Goal: Task Accomplishment & Management: Manage account settings

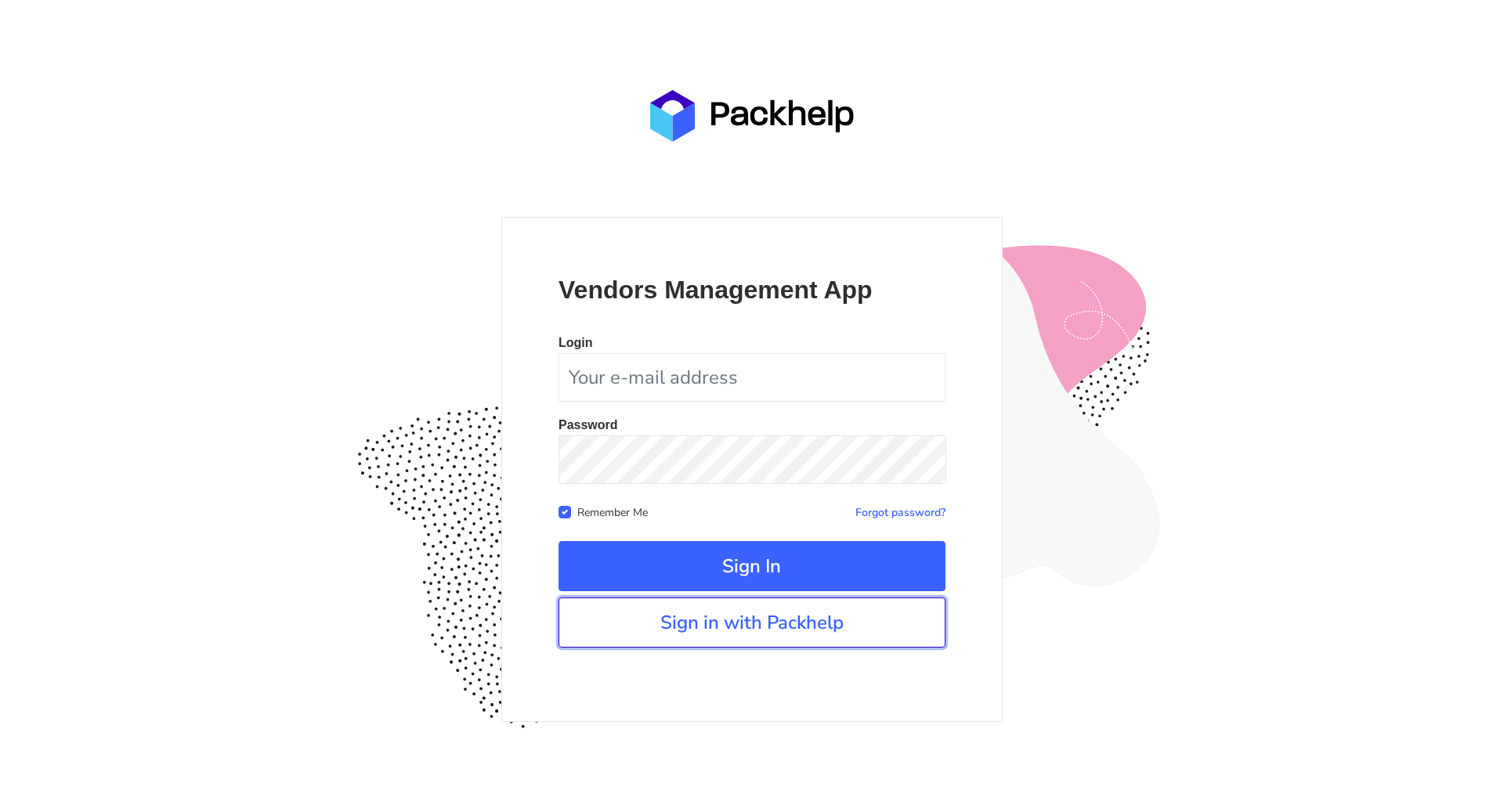
click at [750, 629] on link "Sign in with Packhelp" at bounding box center [752, 622] width 387 height 50
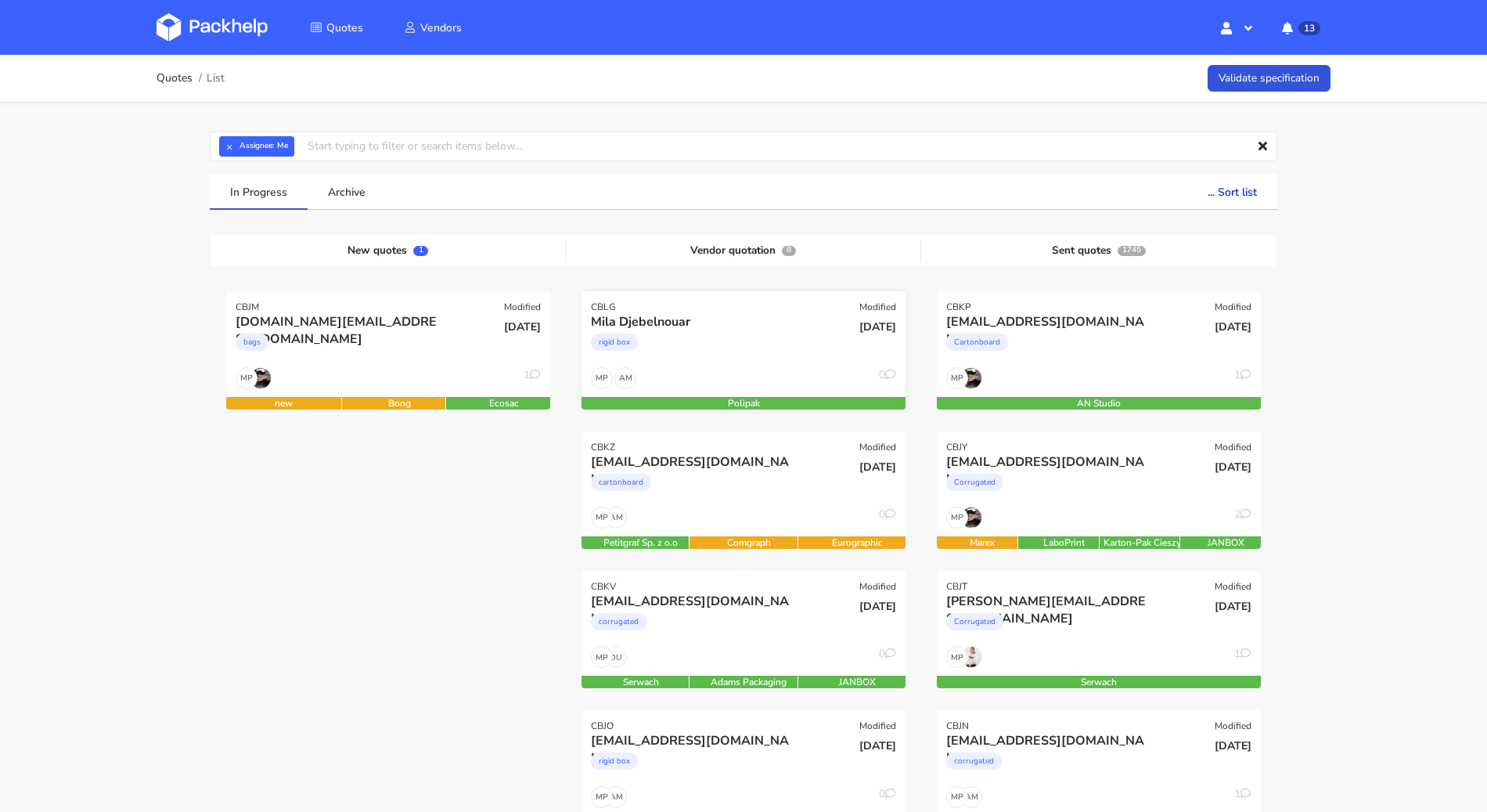
click at [735, 371] on div "AM MP 0" at bounding box center [744, 382] width 324 height 29
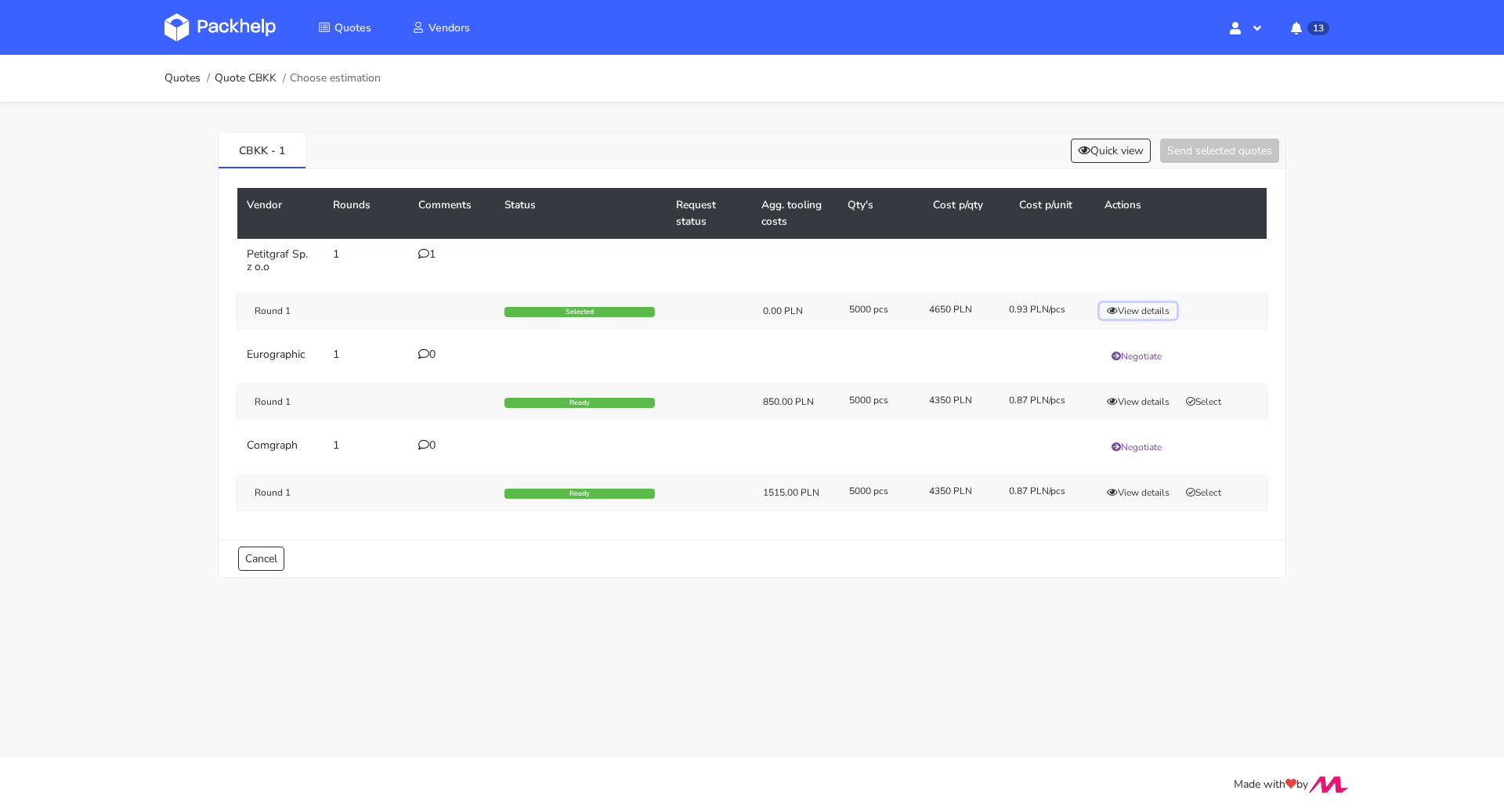
click at [1133, 308] on button "View details" at bounding box center [1138, 310] width 77 height 16
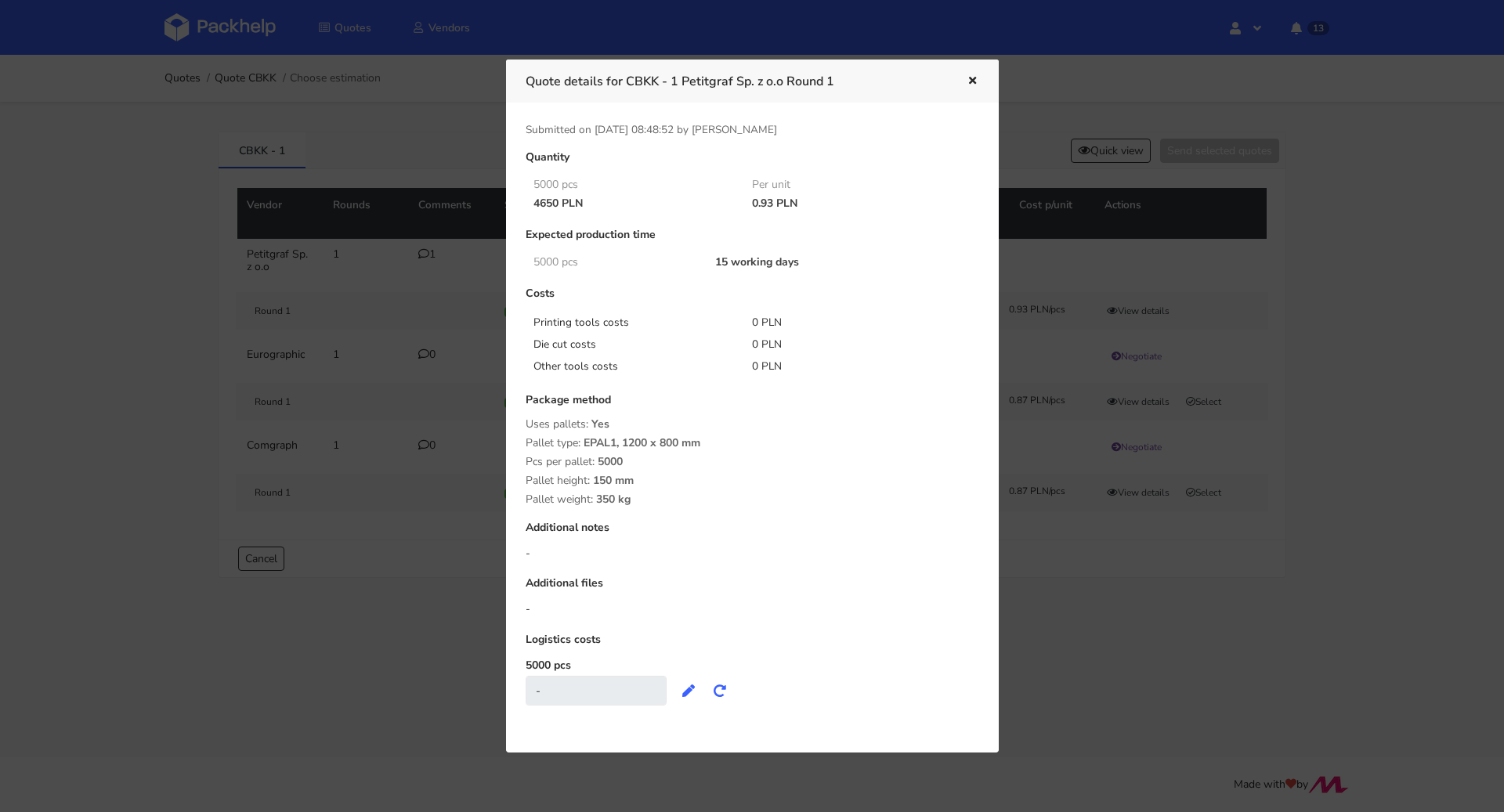
drag, startPoint x: 527, startPoint y: 202, endPoint x: 558, endPoint y: 205, distance: 31.1
click at [558, 205] on div "4650 PLN" at bounding box center [632, 203] width 220 height 12
copy div "4650"
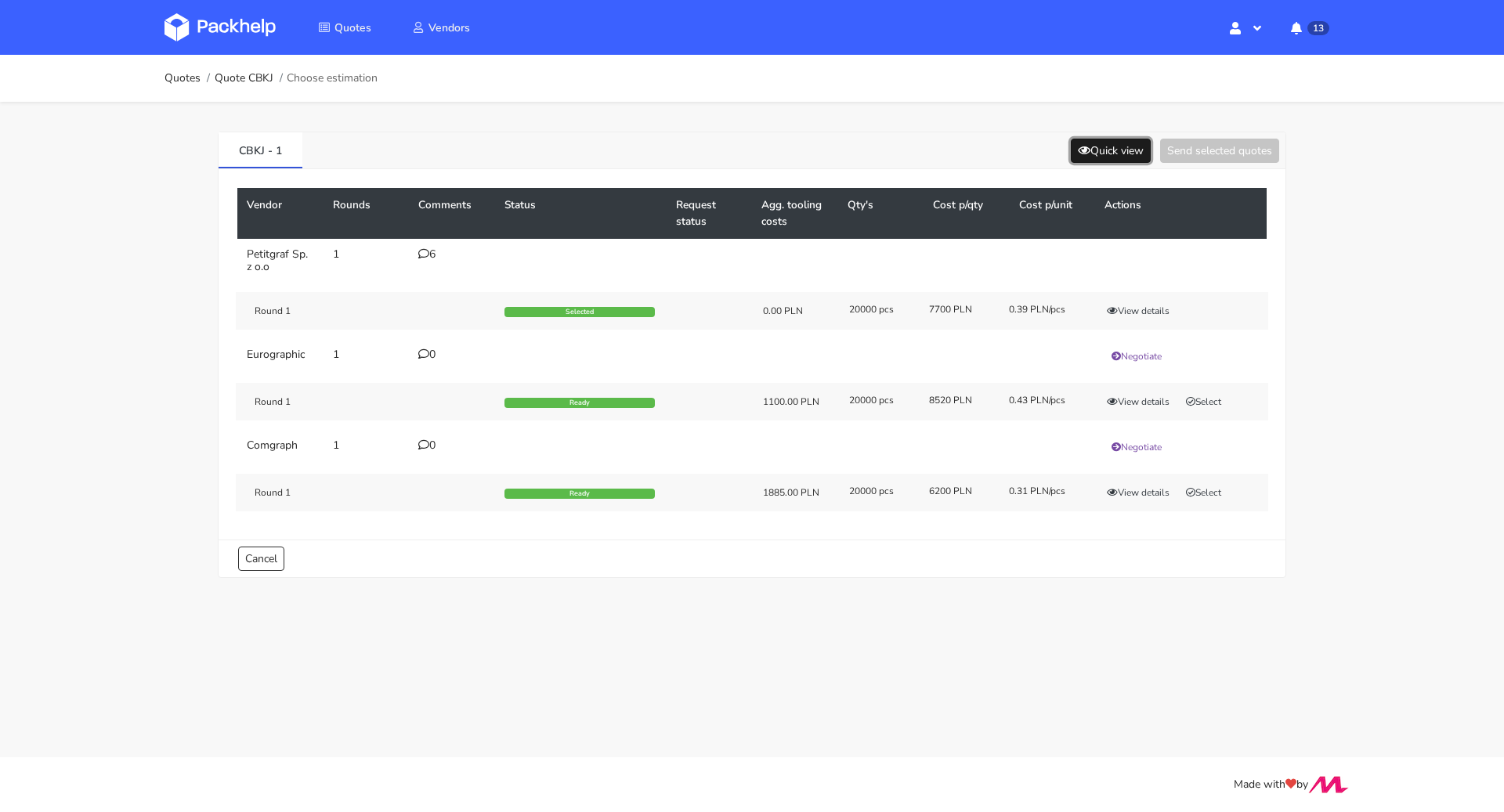
click at [1084, 141] on button "Quick view" at bounding box center [1110, 151] width 80 height 24
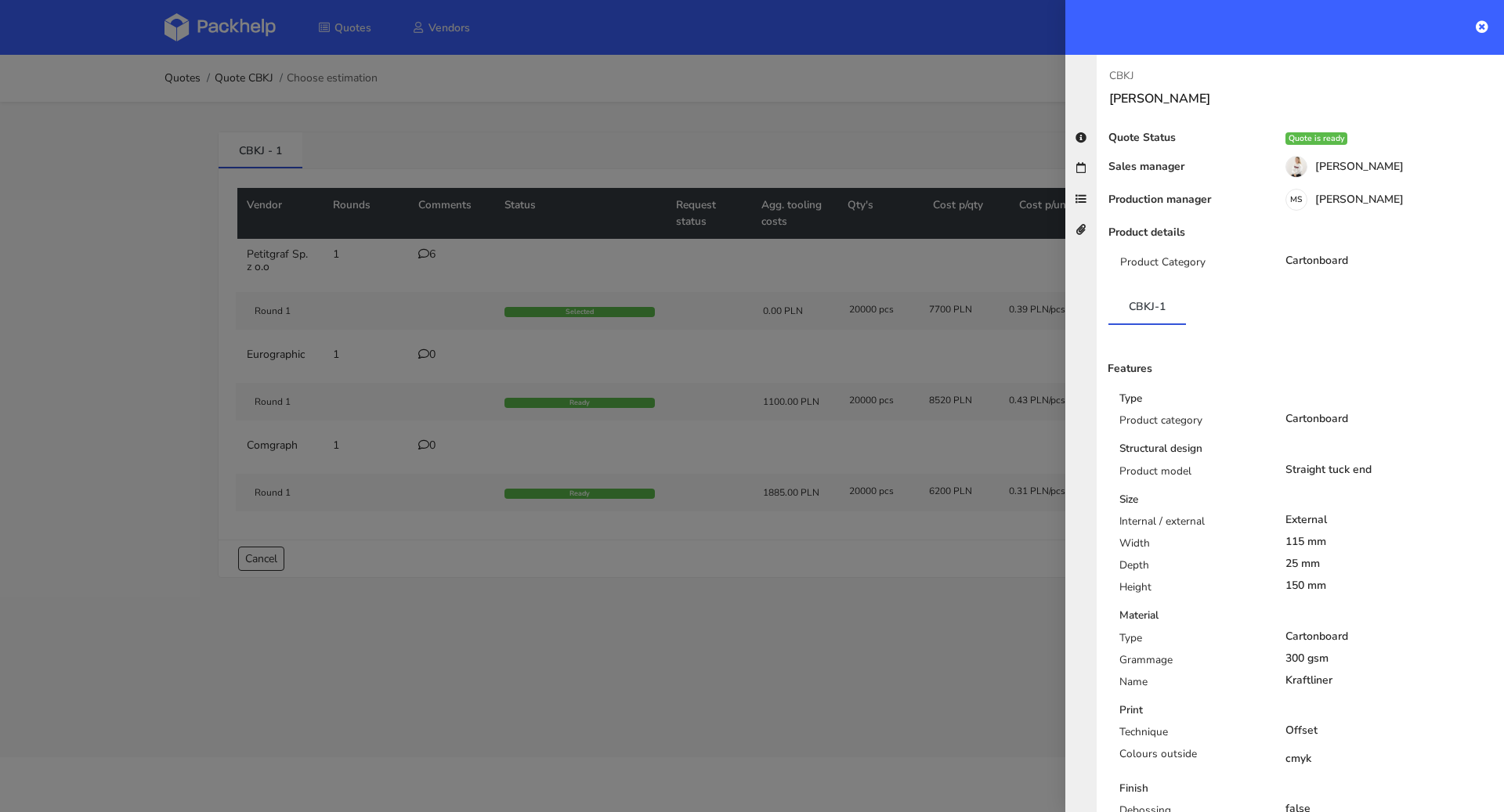
click at [816, 164] on div at bounding box center [752, 406] width 1504 height 812
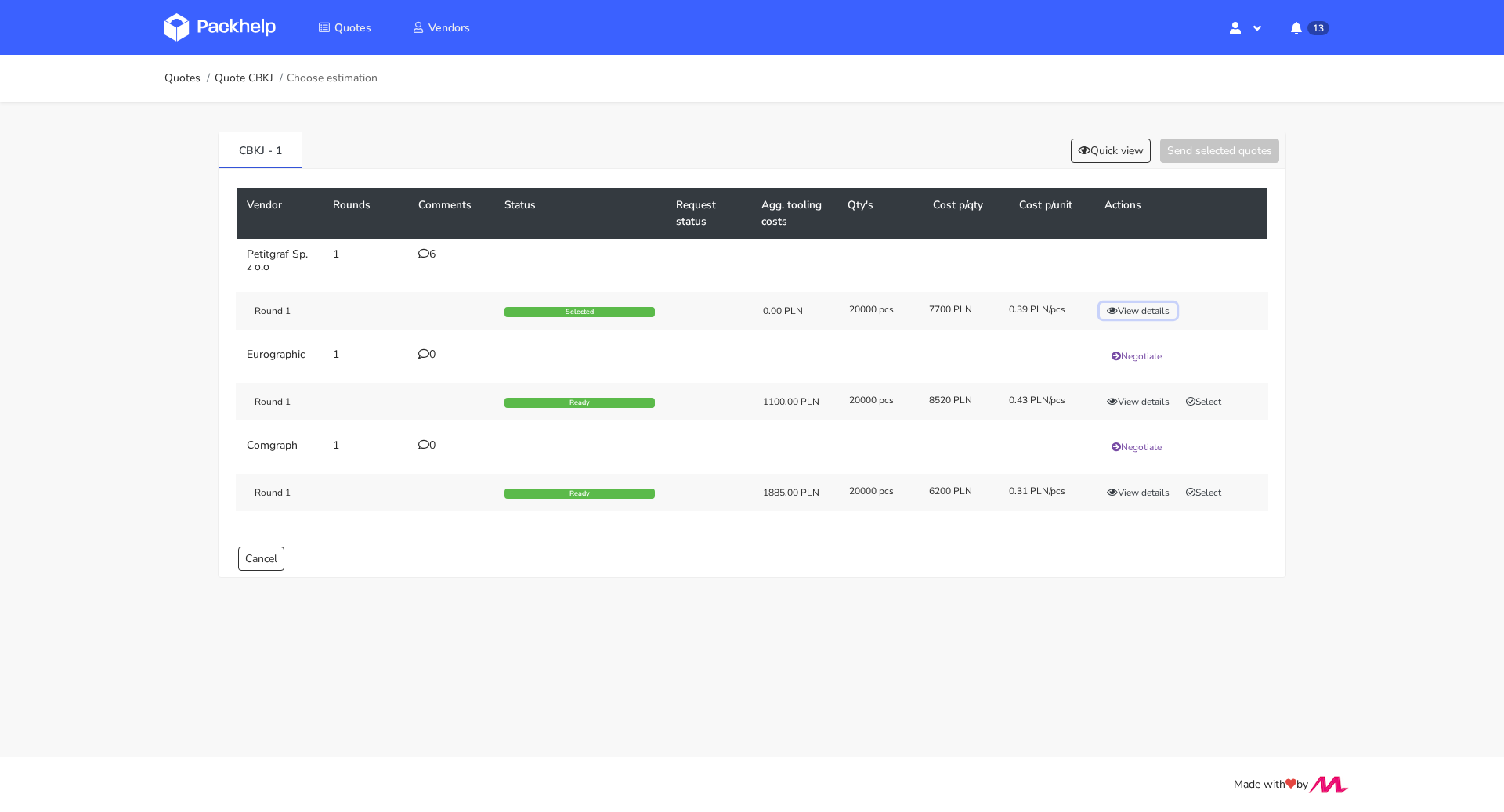
click at [1131, 310] on button "View details" at bounding box center [1138, 310] width 77 height 16
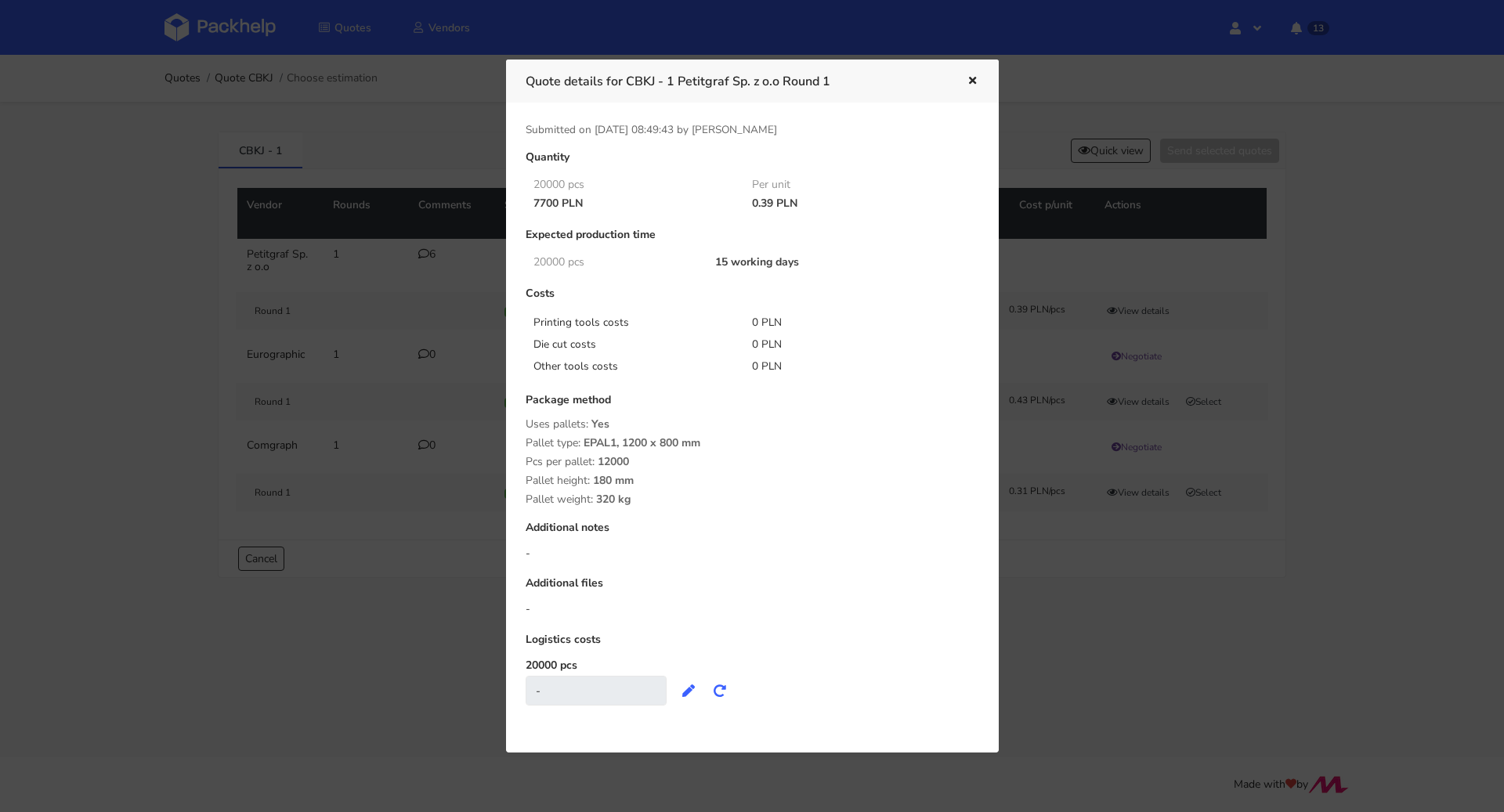
drag, startPoint x: 537, startPoint y: 204, endPoint x: 559, endPoint y: 199, distance: 22.6
click at [559, 199] on div "7700 PLN" at bounding box center [632, 203] width 220 height 12
copy div "7700"
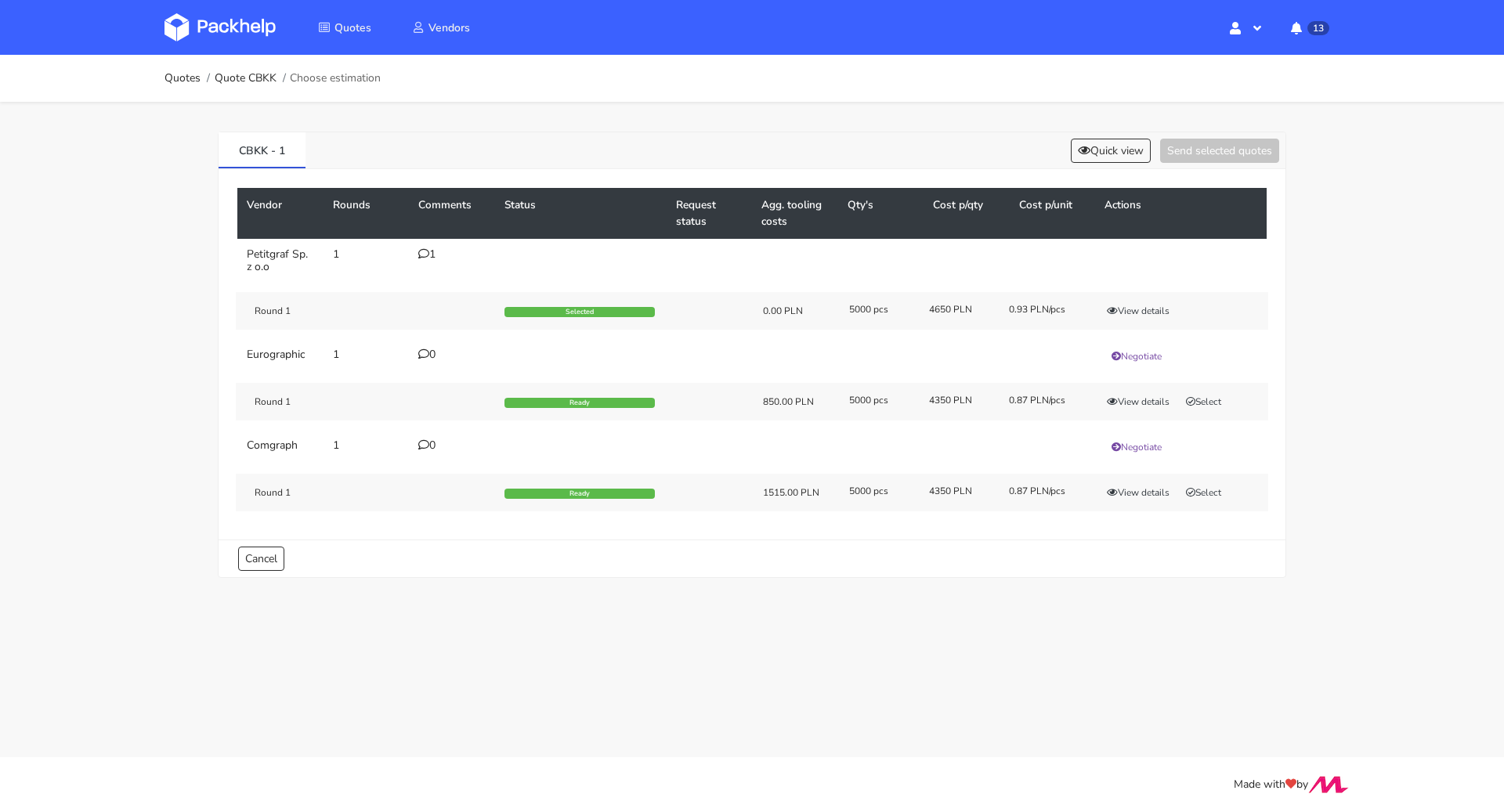
click at [432, 256] on div "1" at bounding box center [452, 254] width 67 height 12
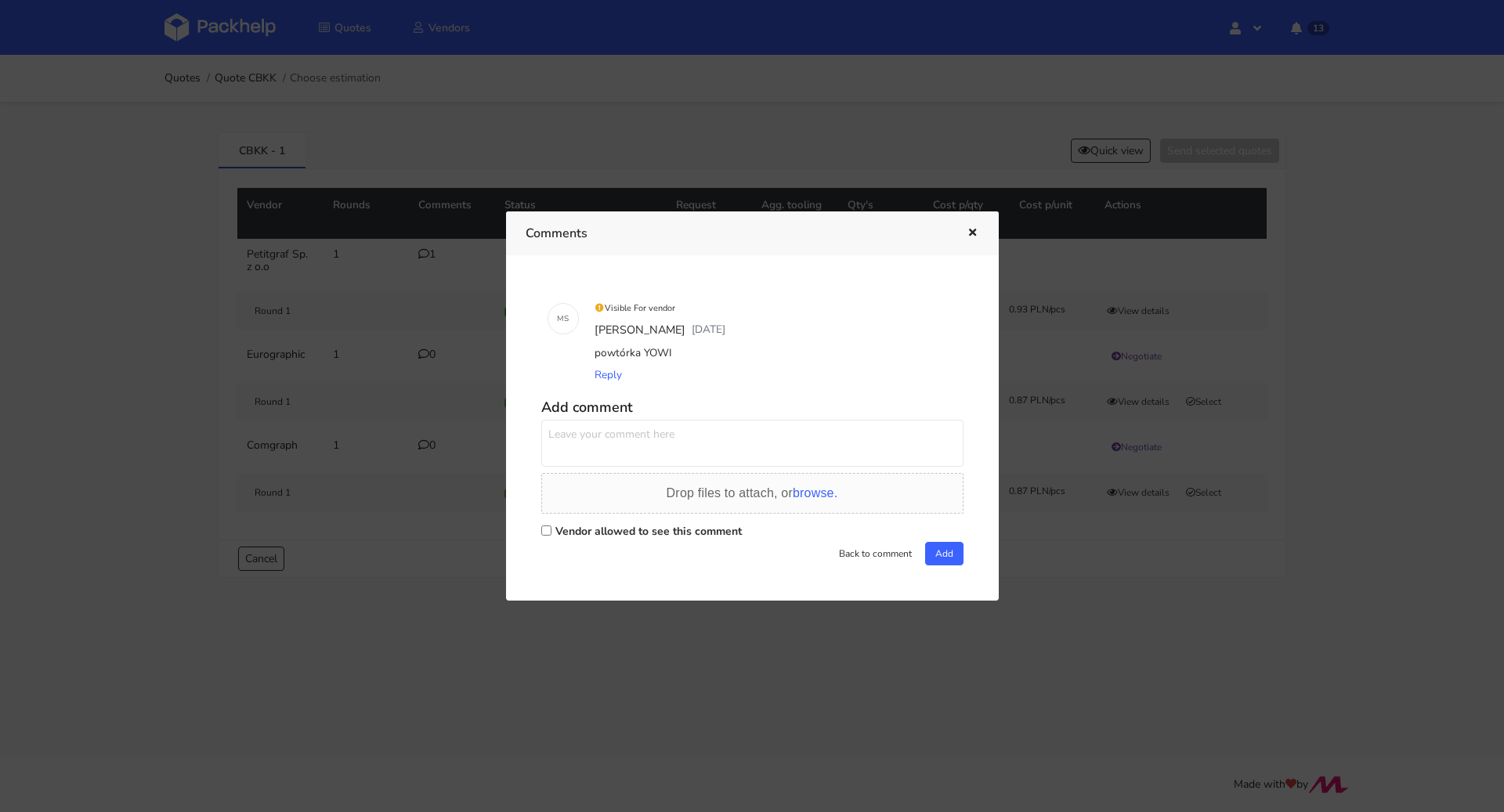
drag, startPoint x: 671, startPoint y: 356, endPoint x: 642, endPoint y: 355, distance: 29.0
click at [642, 355] on div "powtórka YOWI" at bounding box center [774, 353] width 366 height 22
copy div "YOWI"
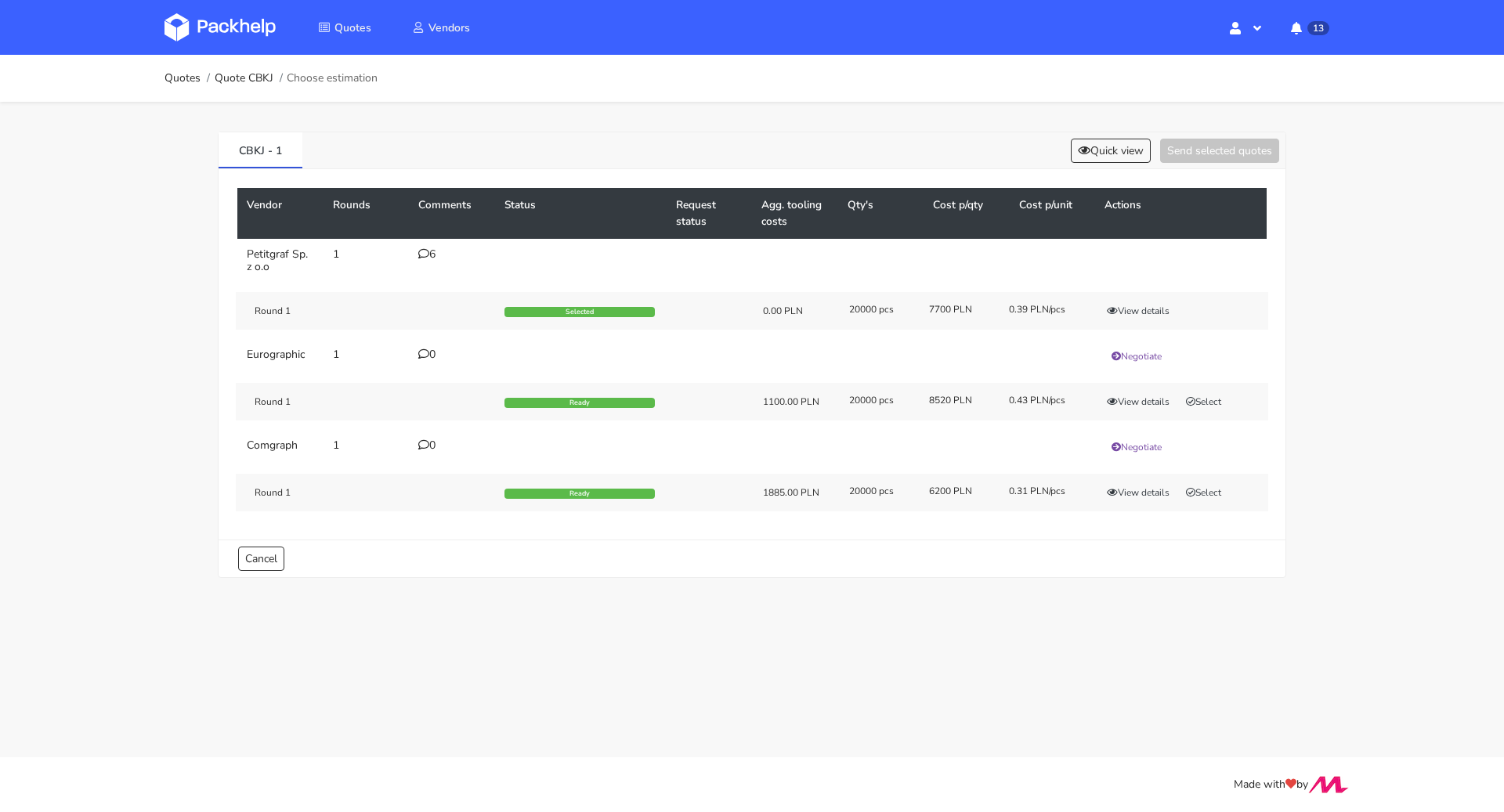
click at [429, 251] on div "6" at bounding box center [452, 254] width 67 height 12
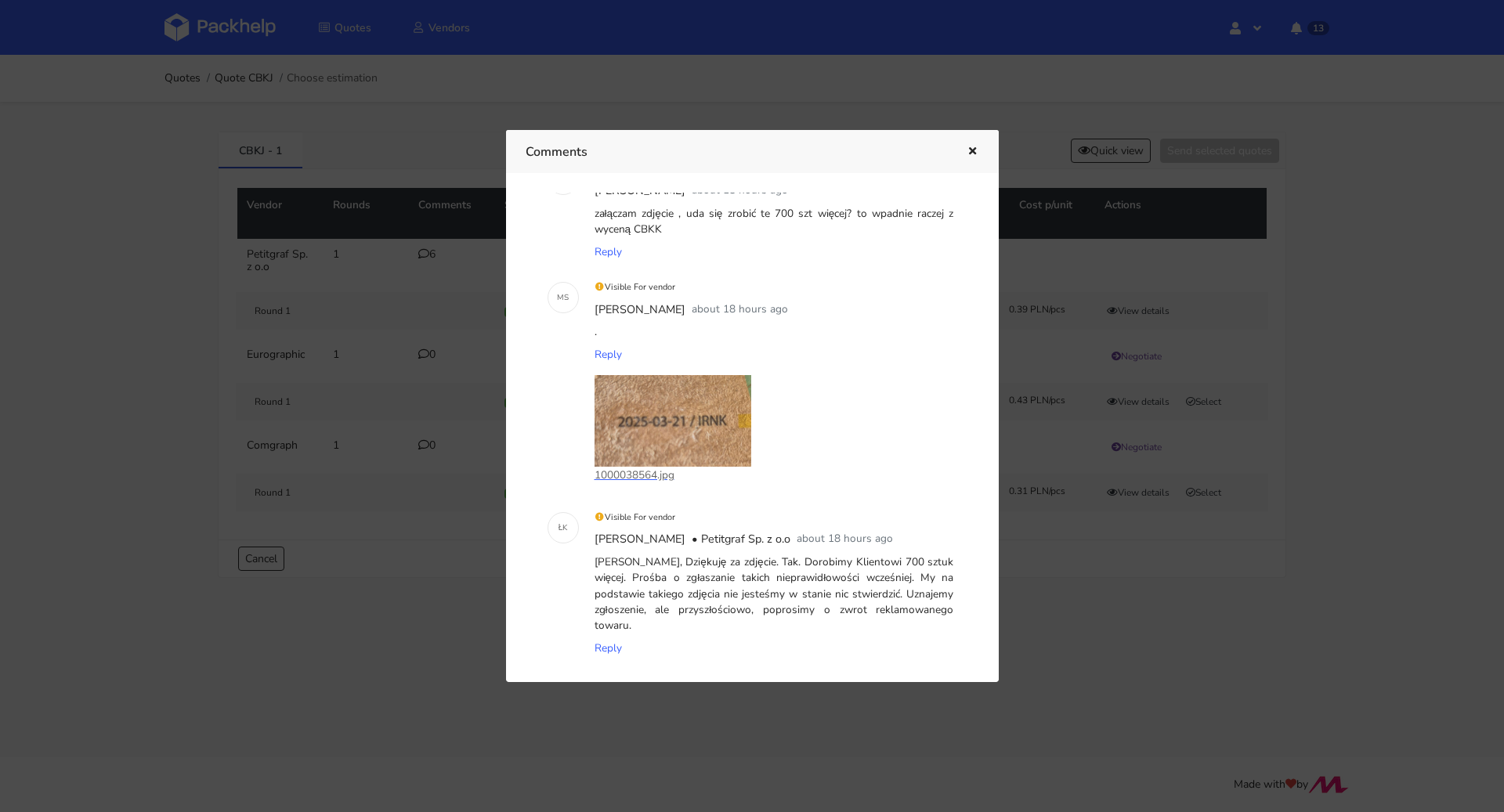
scroll to position [1187, 0]
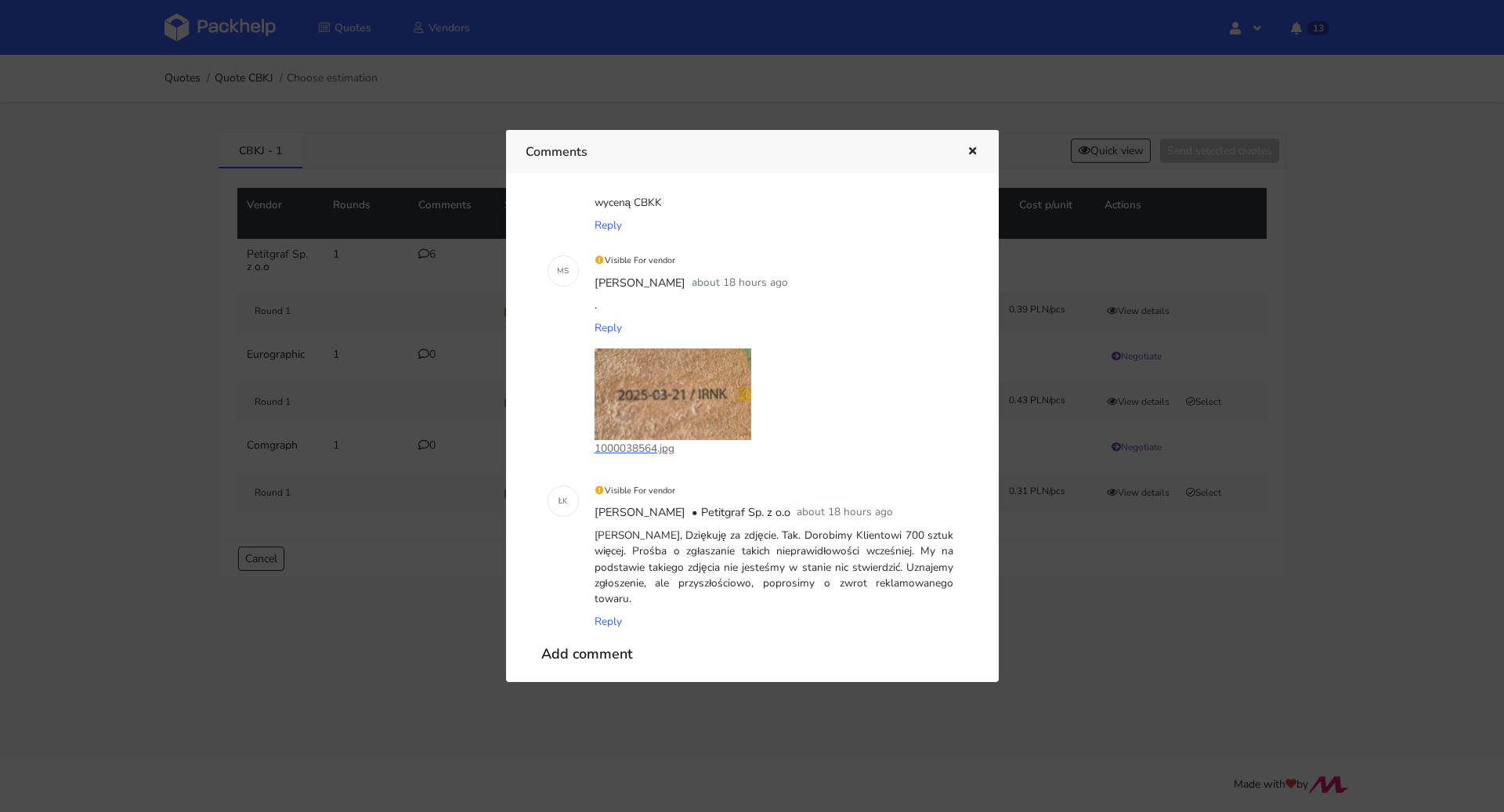
click at [977, 153] on icon "button" at bounding box center [972, 151] width 13 height 11
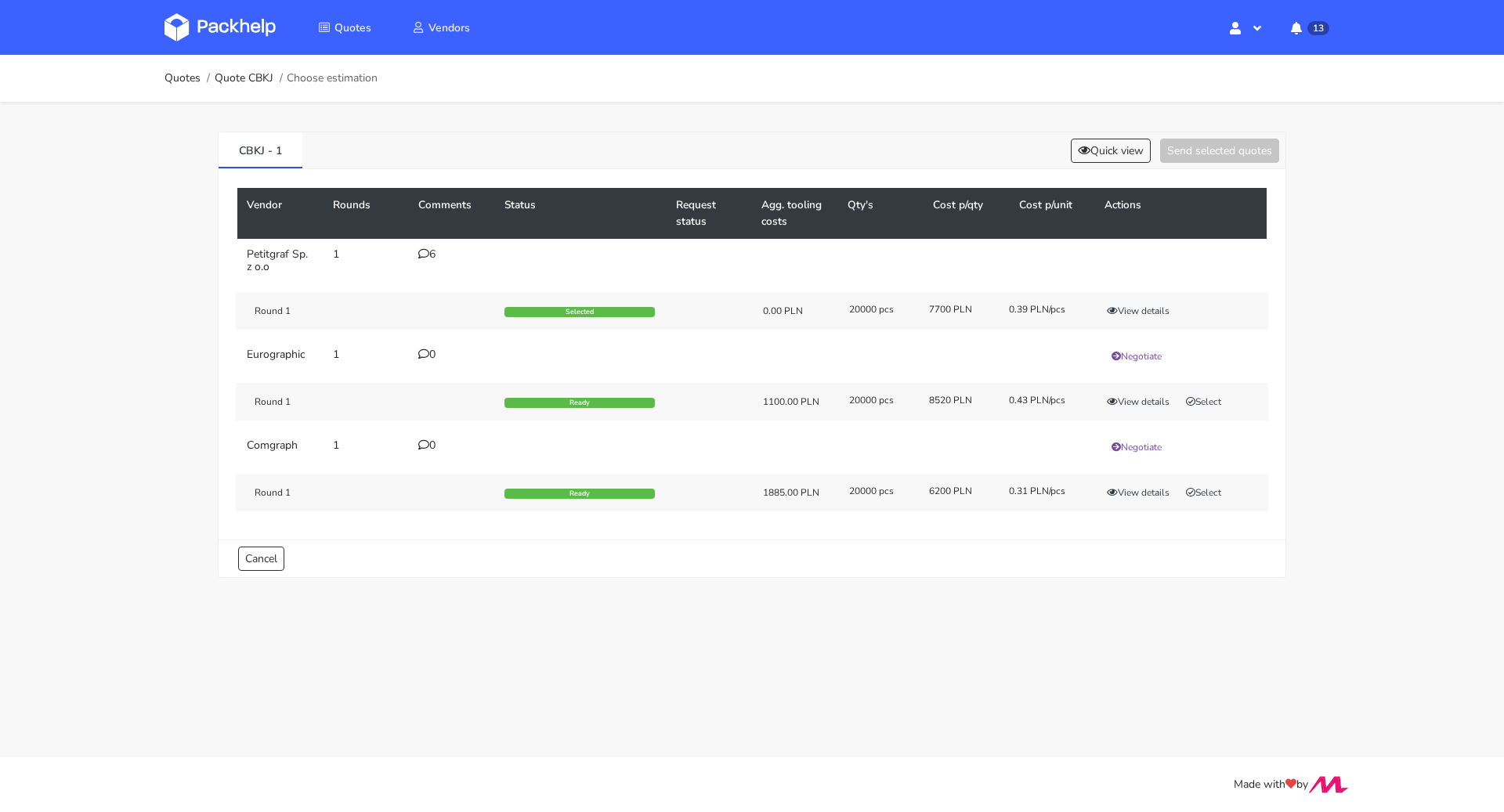
click at [423, 257] on icon at bounding box center [423, 253] width 11 height 11
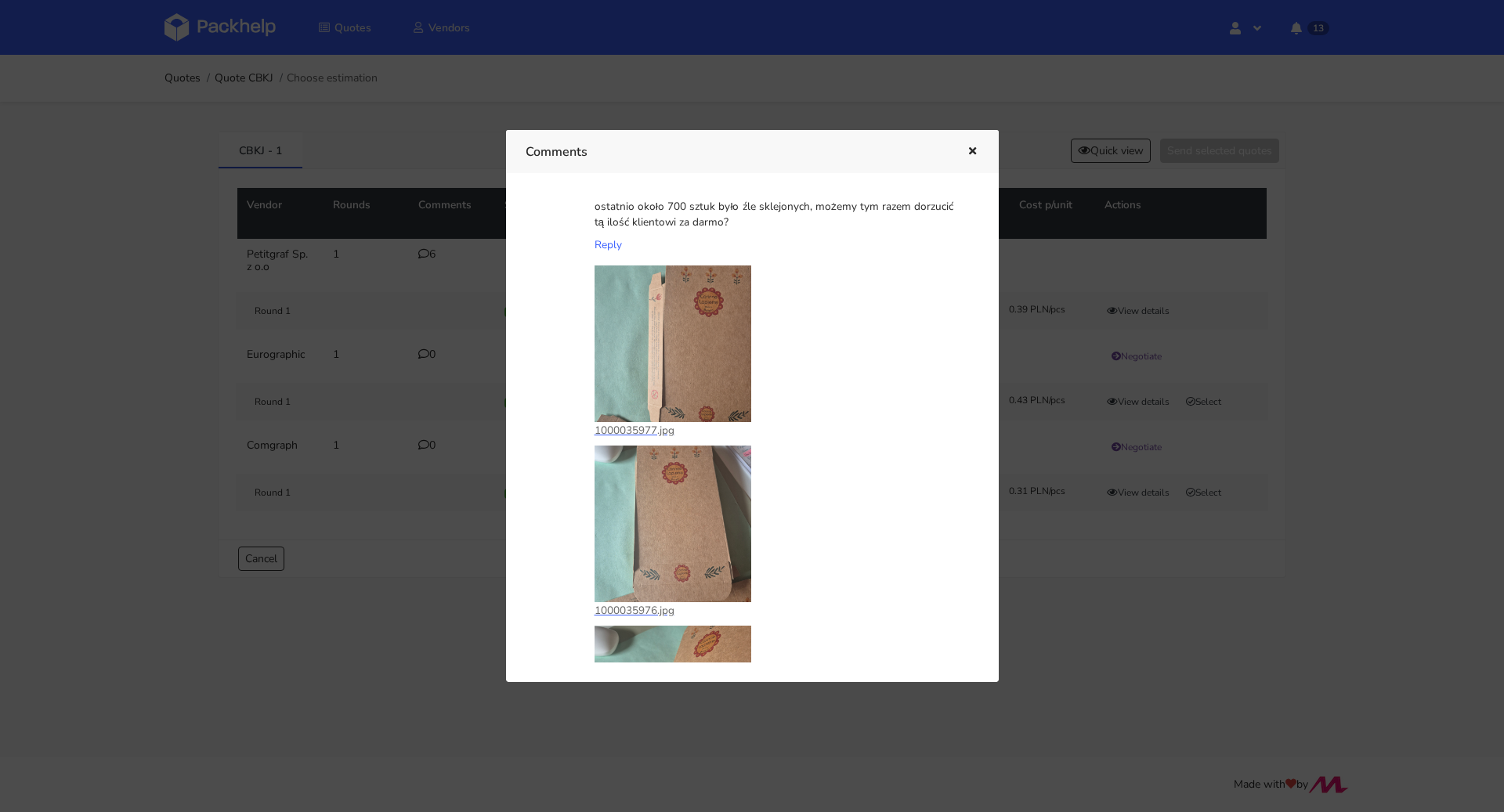
scroll to position [0, 0]
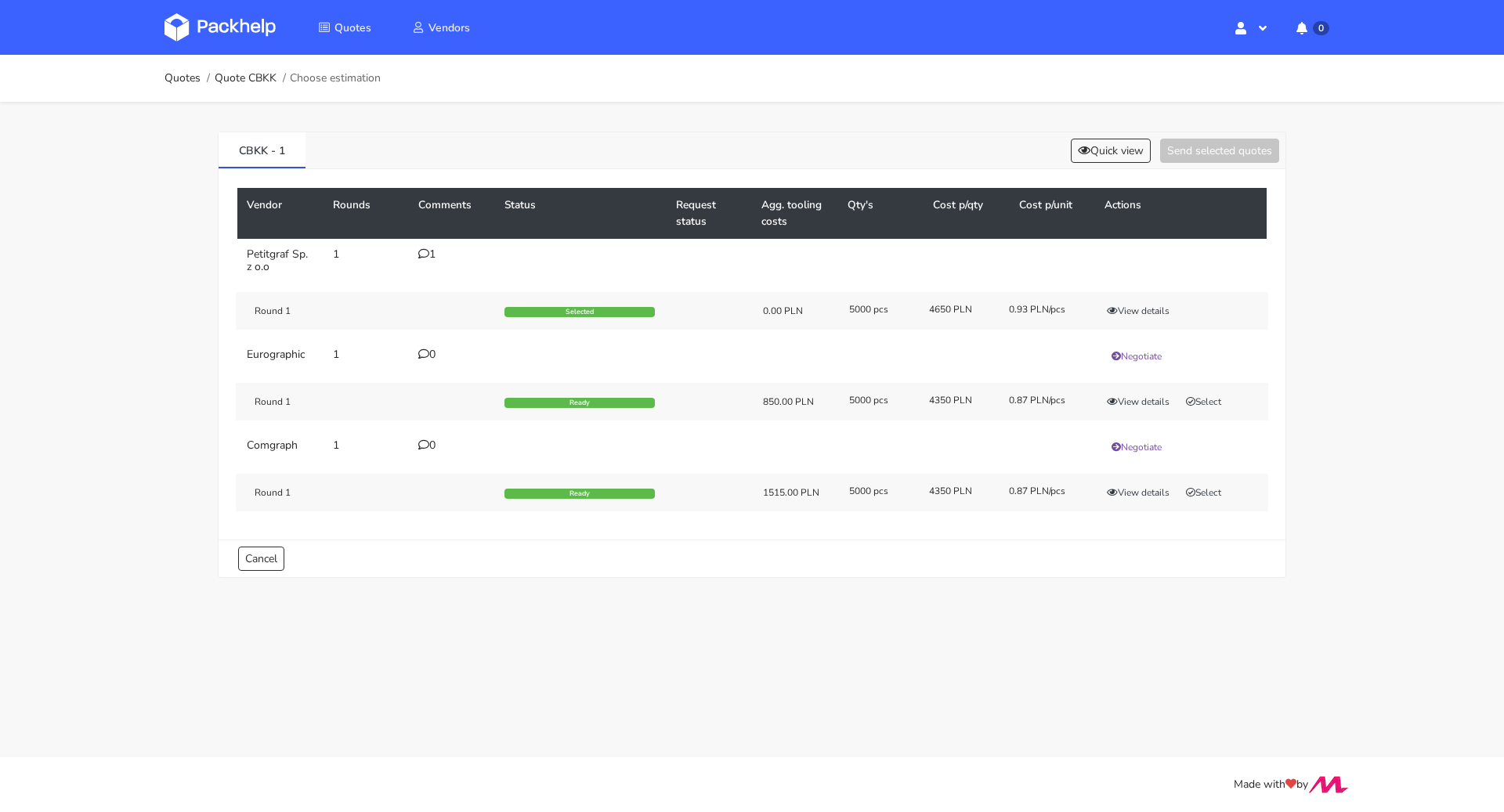
click at [417, 244] on td "1" at bounding box center [452, 261] width 87 height 44
click at [1106, 154] on button "Quick view" at bounding box center [1110, 151] width 80 height 24
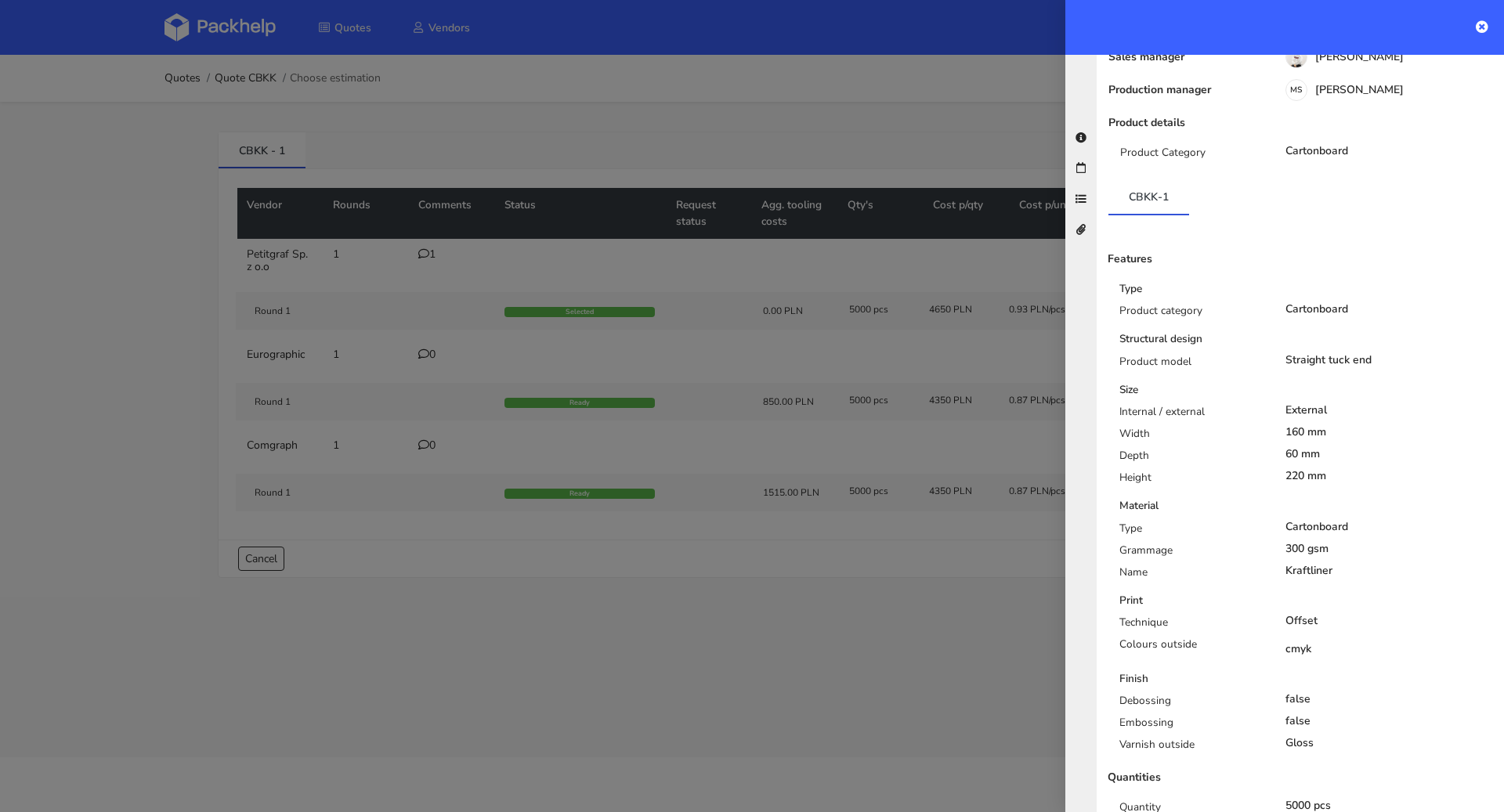
scroll to position [206, 0]
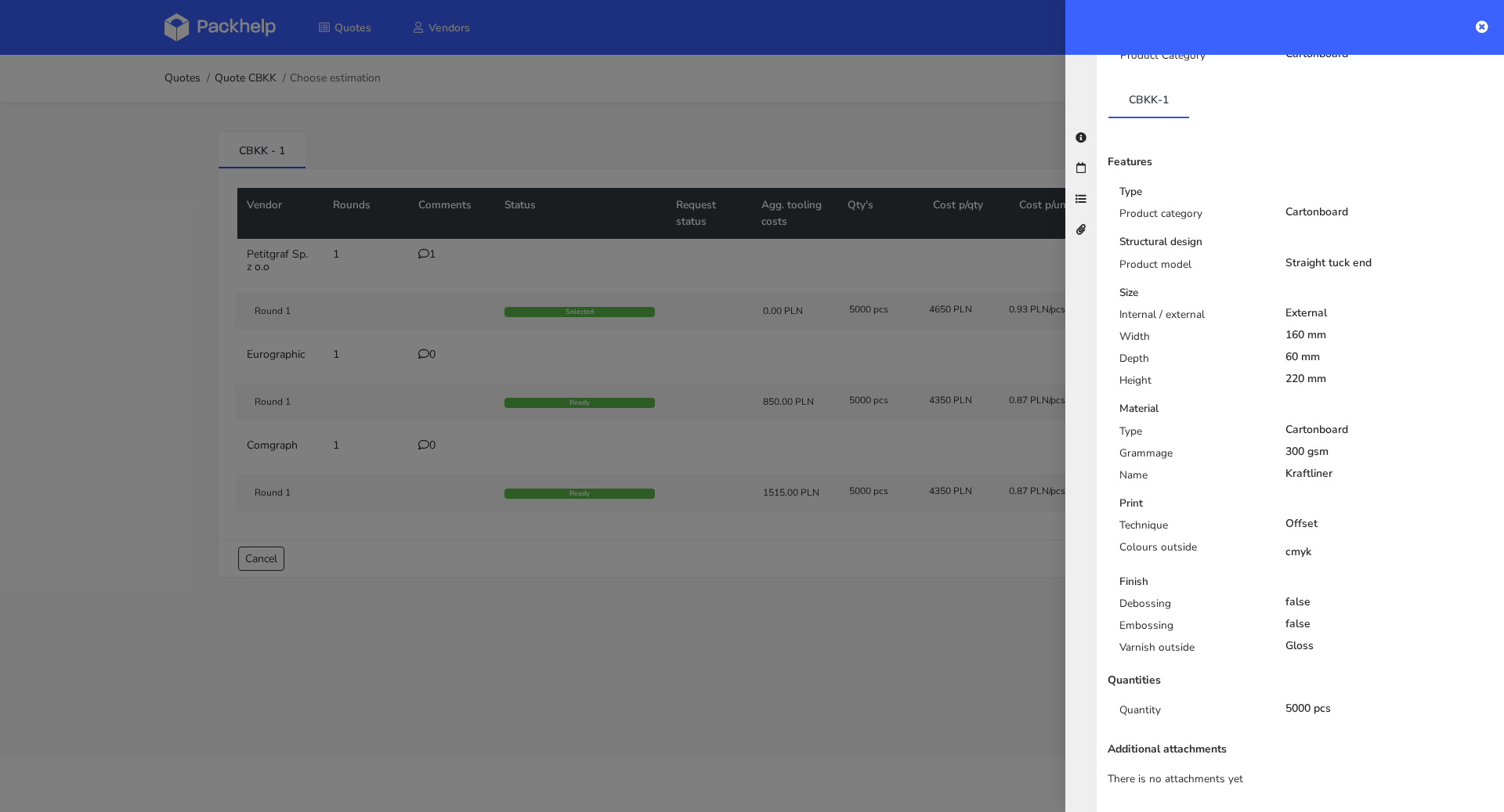
click at [273, 98] on div at bounding box center [752, 406] width 1504 height 812
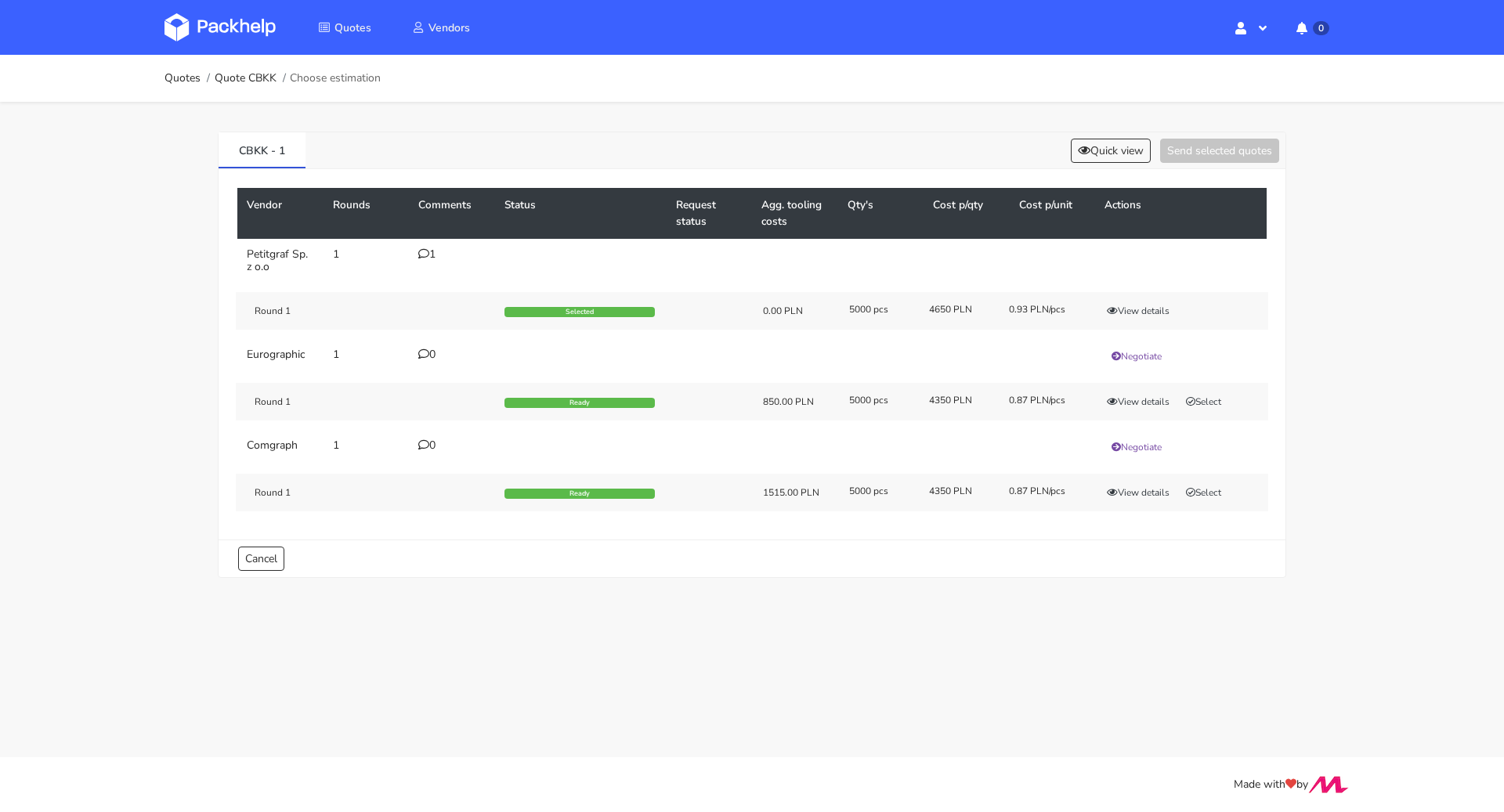
click at [264, 88] on ol "Quotes Quote CBKK Choose estimation" at bounding box center [272, 78] width 216 height 31
click at [260, 81] on link "Quote CBKK" at bounding box center [246, 78] width 62 height 12
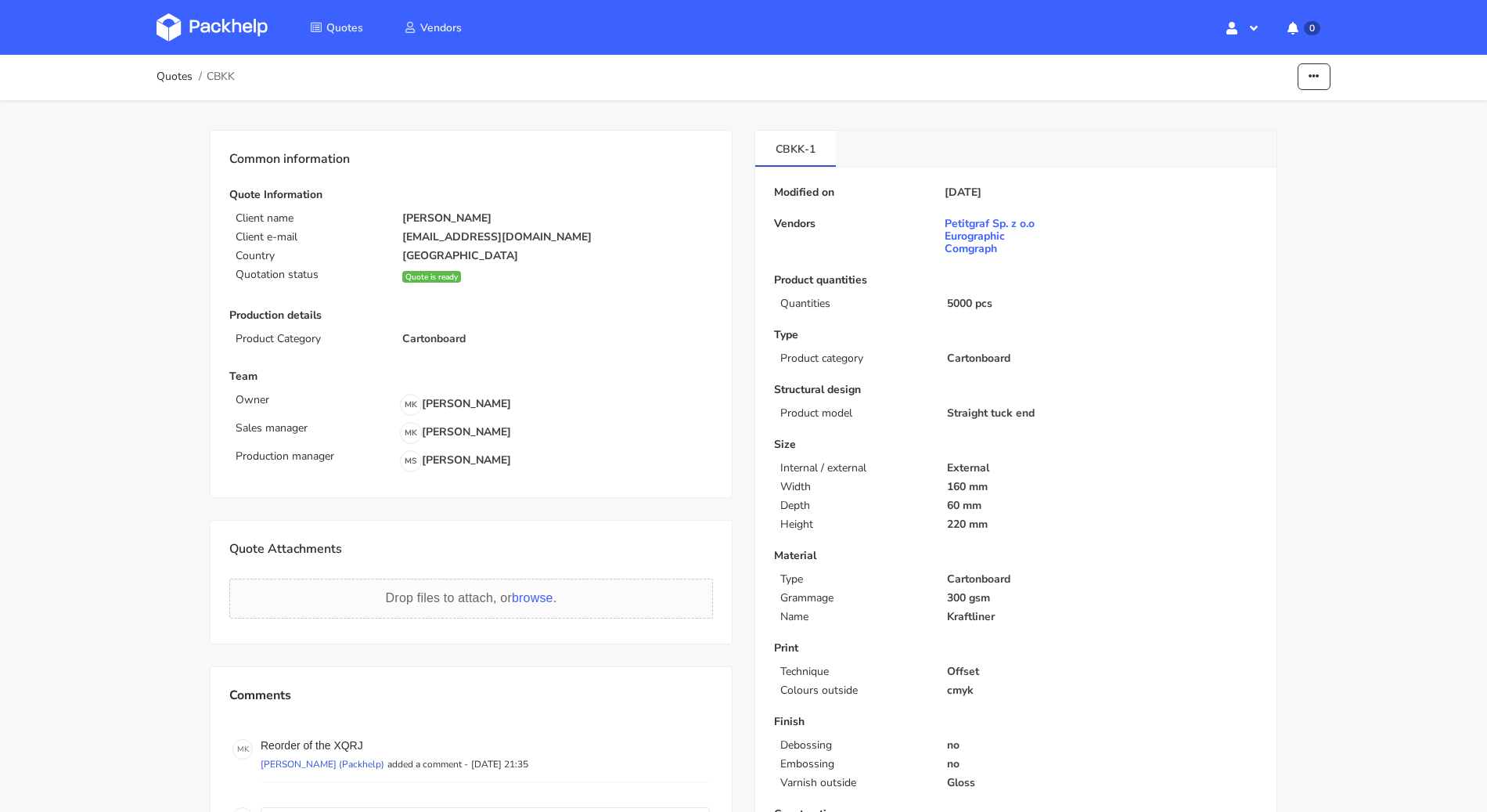
scroll to position [160, 0]
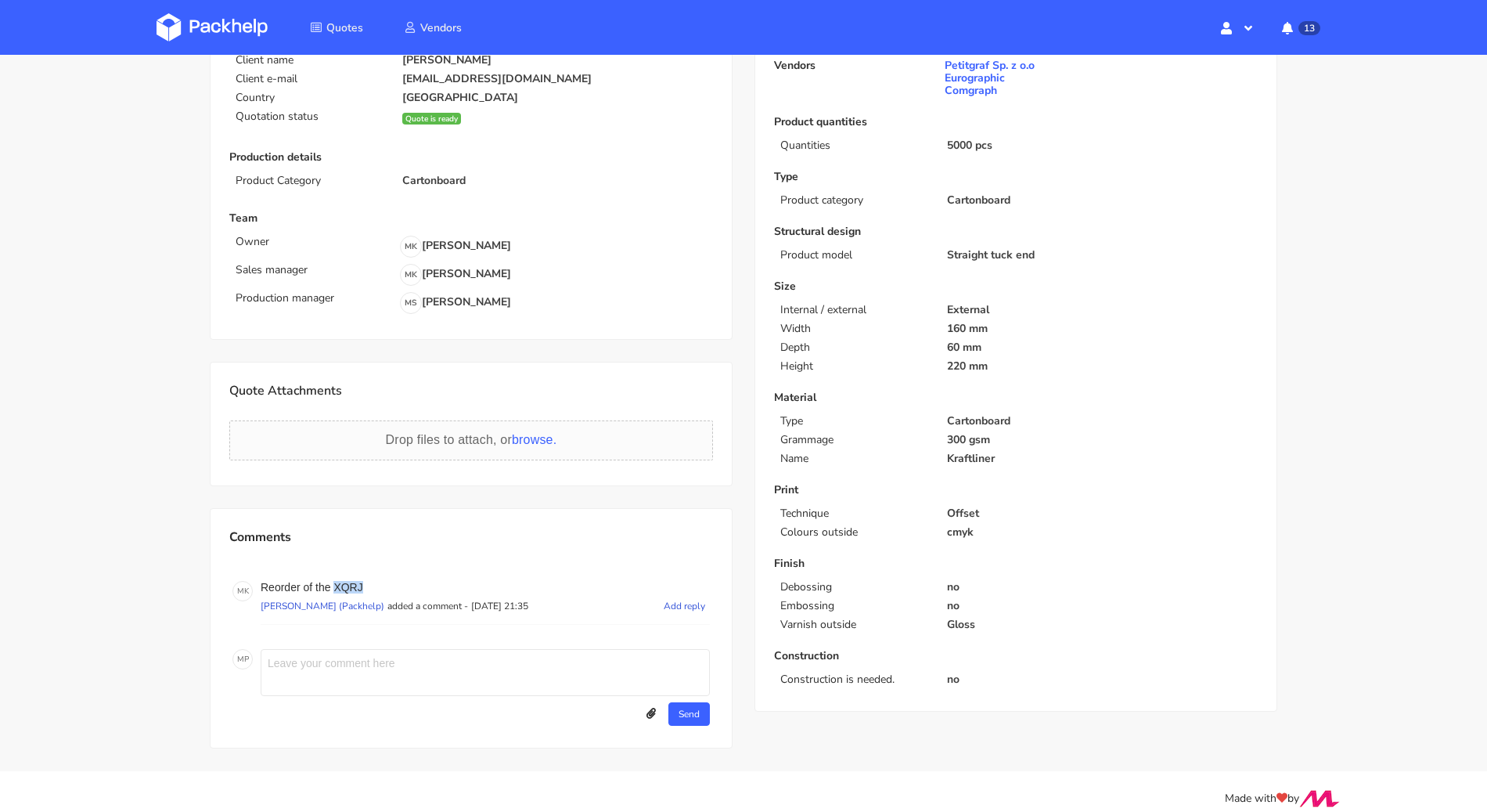
drag, startPoint x: 366, startPoint y: 587, endPoint x: 335, endPoint y: 587, distance: 31.0
click at [335, 587] on p "Reorder of the XQRJ" at bounding box center [485, 587] width 450 height 12
copy p "XQRJ"
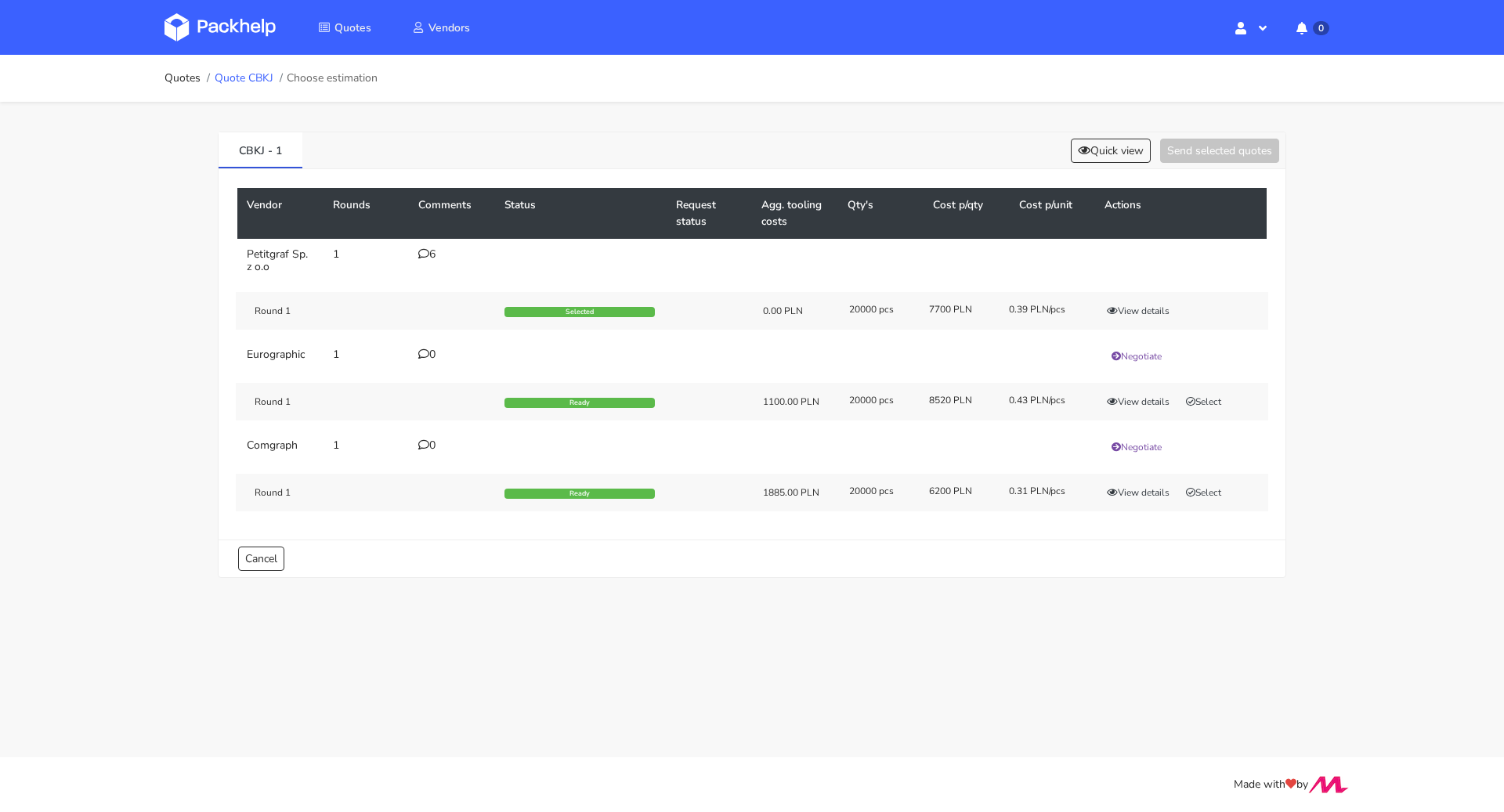
click at [250, 83] on link "Quote CBKJ" at bounding box center [244, 78] width 59 height 12
click at [1146, 308] on button "View details" at bounding box center [1138, 310] width 77 height 16
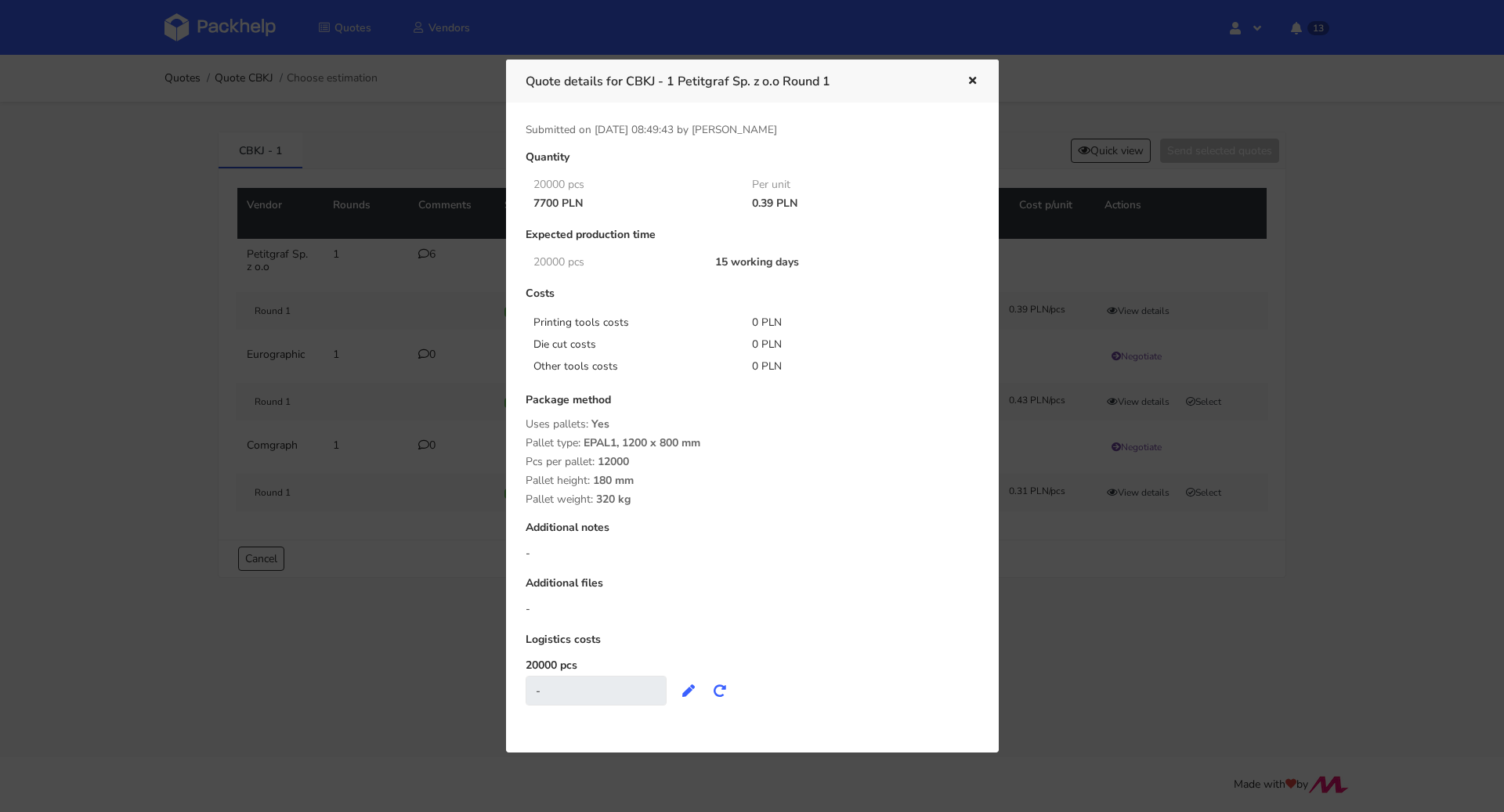
drag, startPoint x: 745, startPoint y: 202, endPoint x: 772, endPoint y: 203, distance: 27.0
click at [772, 203] on div "0.39 PLN" at bounding box center [850, 203] width 220 height 12
copy div "0.39"
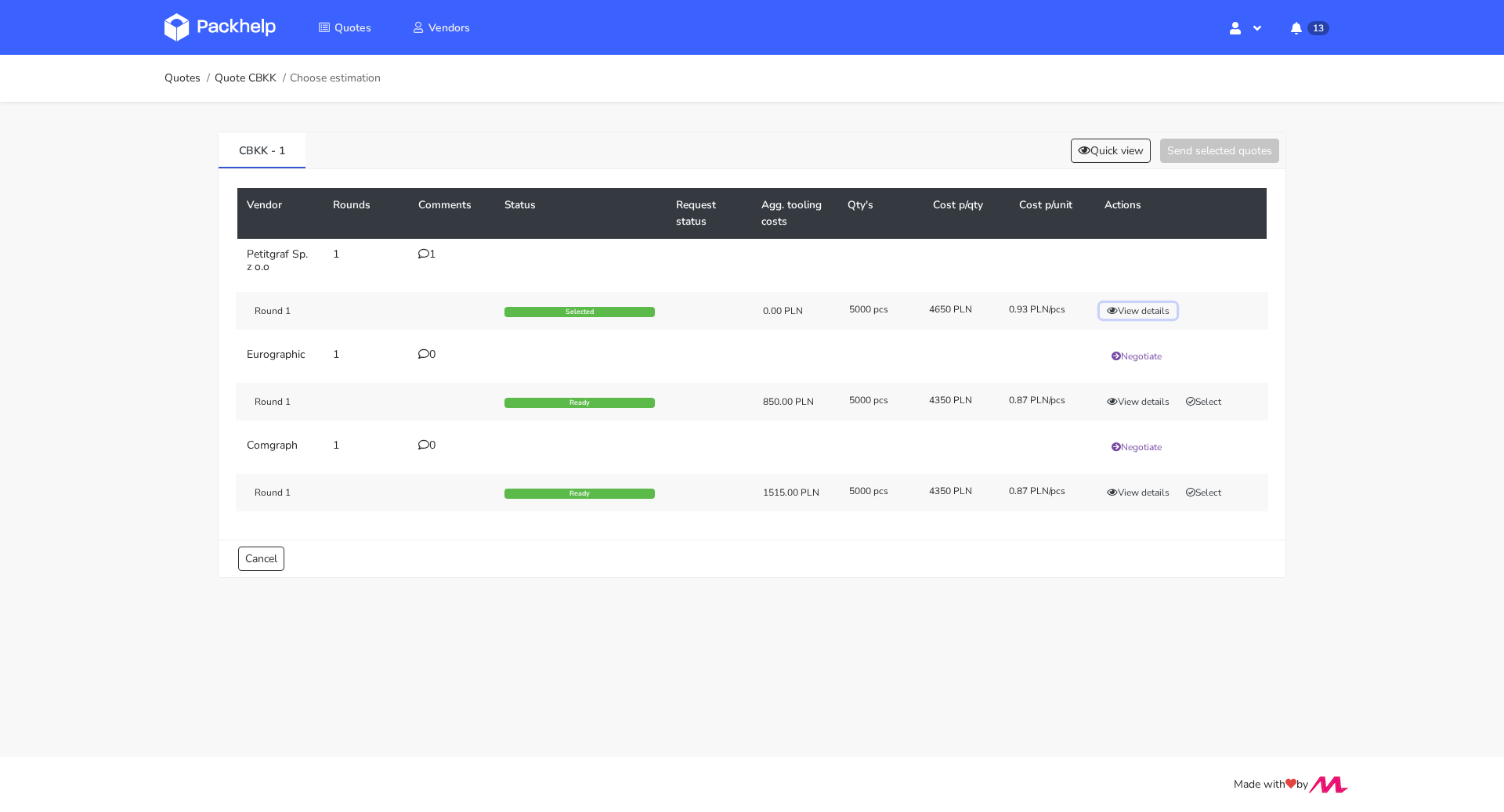
click at [1133, 315] on button "View details" at bounding box center [1138, 310] width 77 height 16
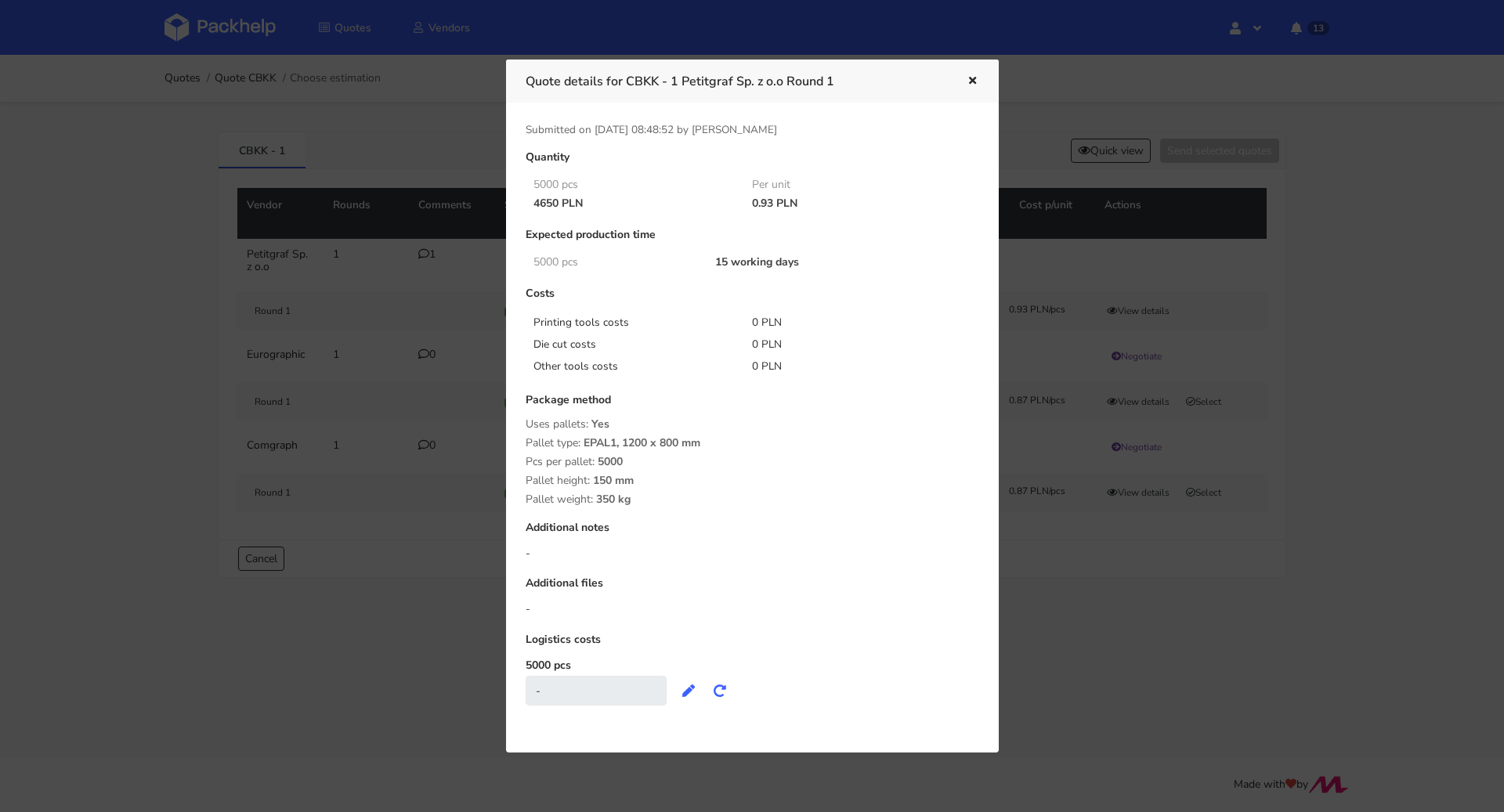
drag, startPoint x: 749, startPoint y: 203, endPoint x: 770, endPoint y: 205, distance: 21.1
click at [770, 205] on div "0.93 PLN" at bounding box center [850, 203] width 220 height 12
copy div "0.93"
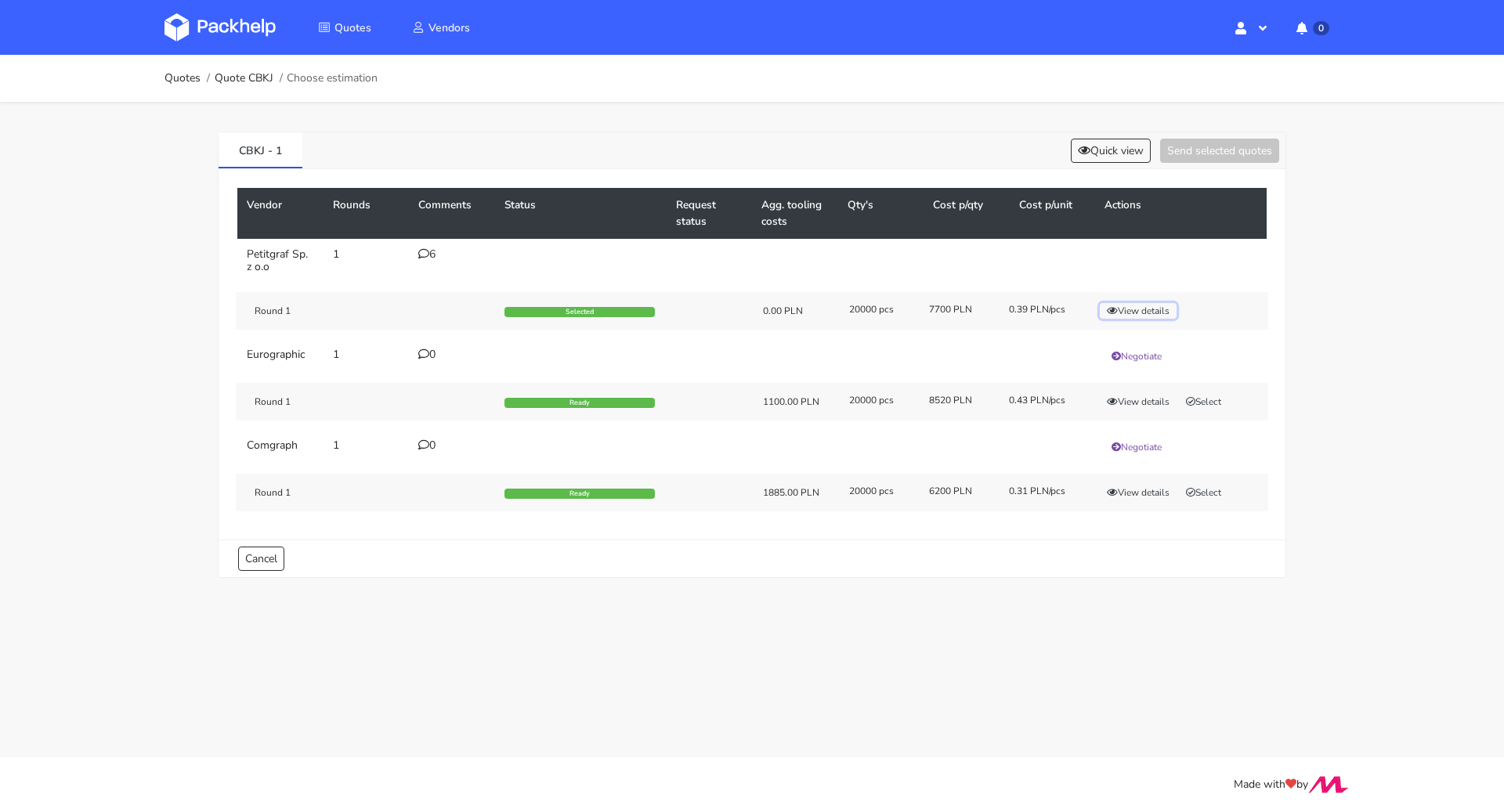
click at [1160, 309] on button "View details" at bounding box center [1138, 310] width 77 height 16
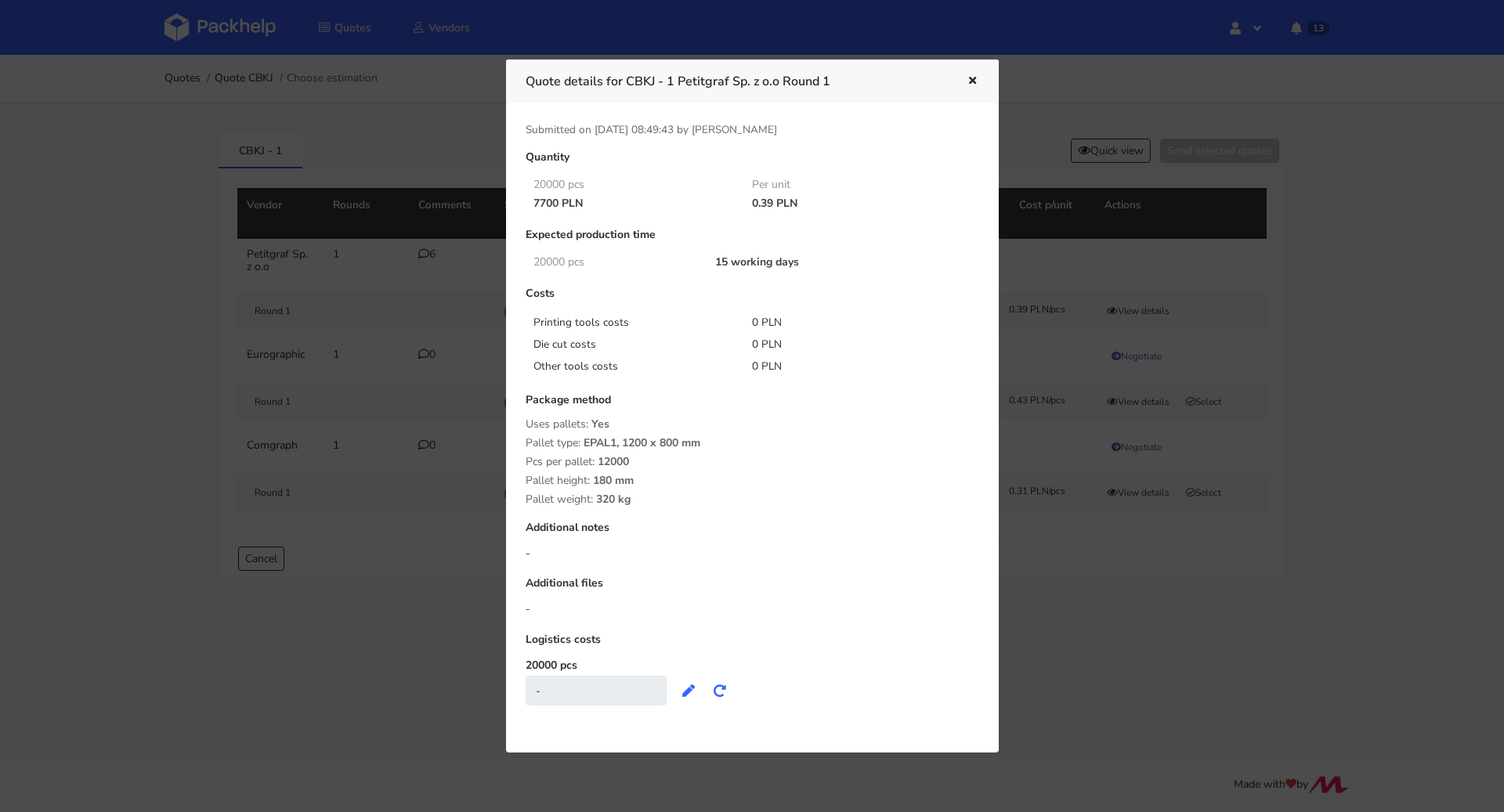
click at [972, 76] on icon "button" at bounding box center [972, 81] width 13 height 11
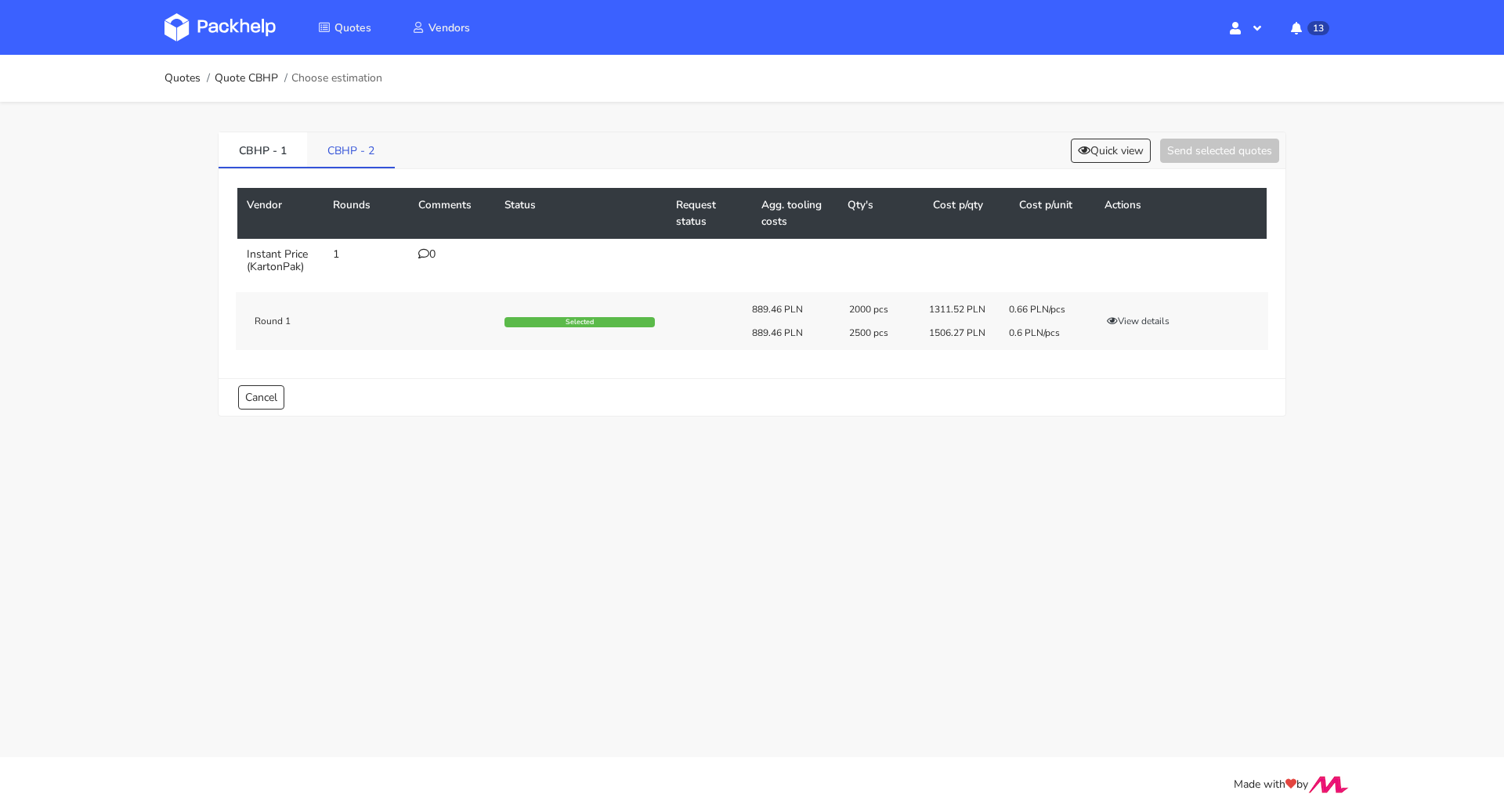
click at [354, 135] on link "CBHP - 2" at bounding box center [350, 149] width 87 height 34
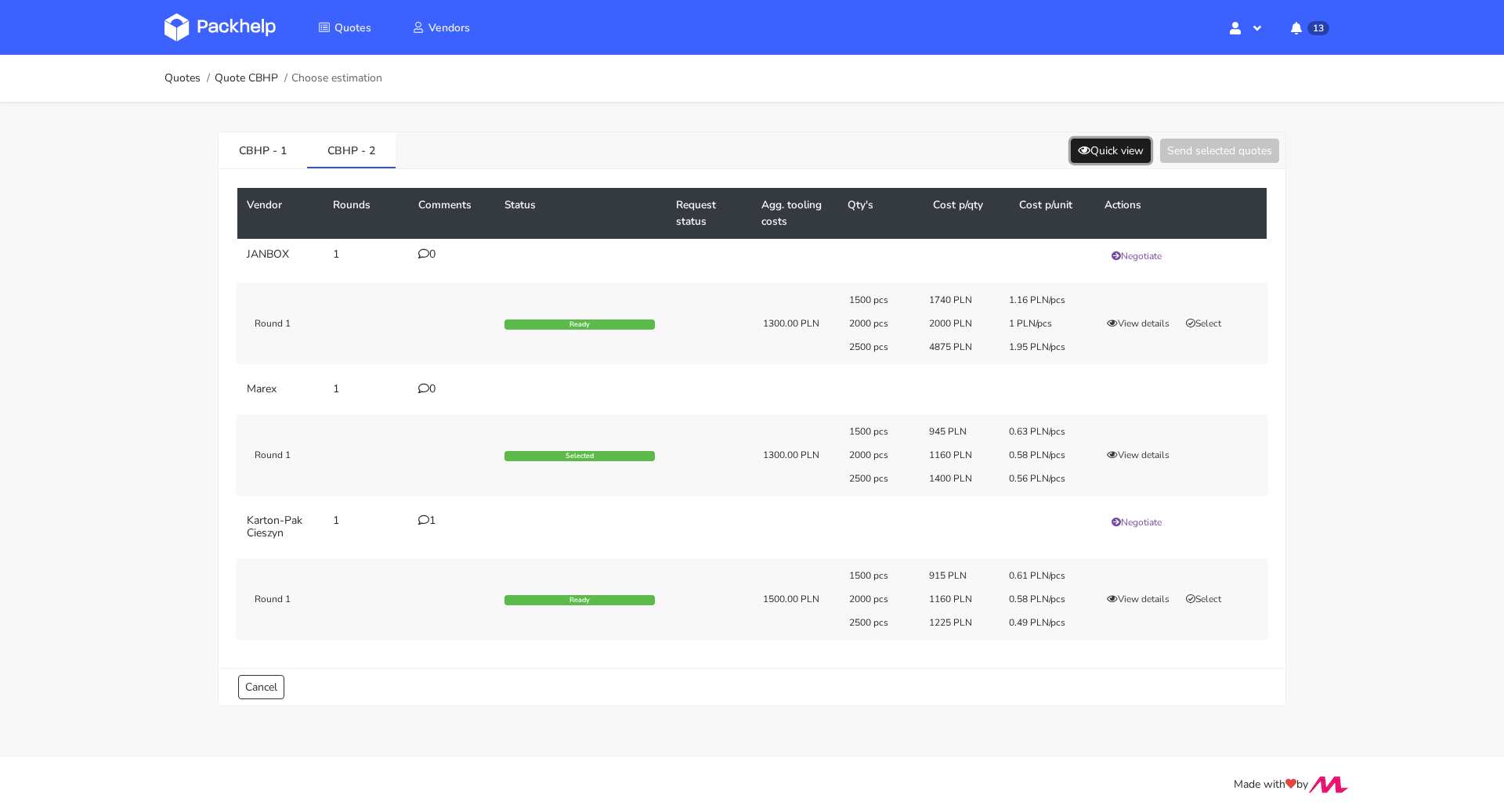
click at [1135, 147] on button "Quick view" at bounding box center [1110, 151] width 80 height 24
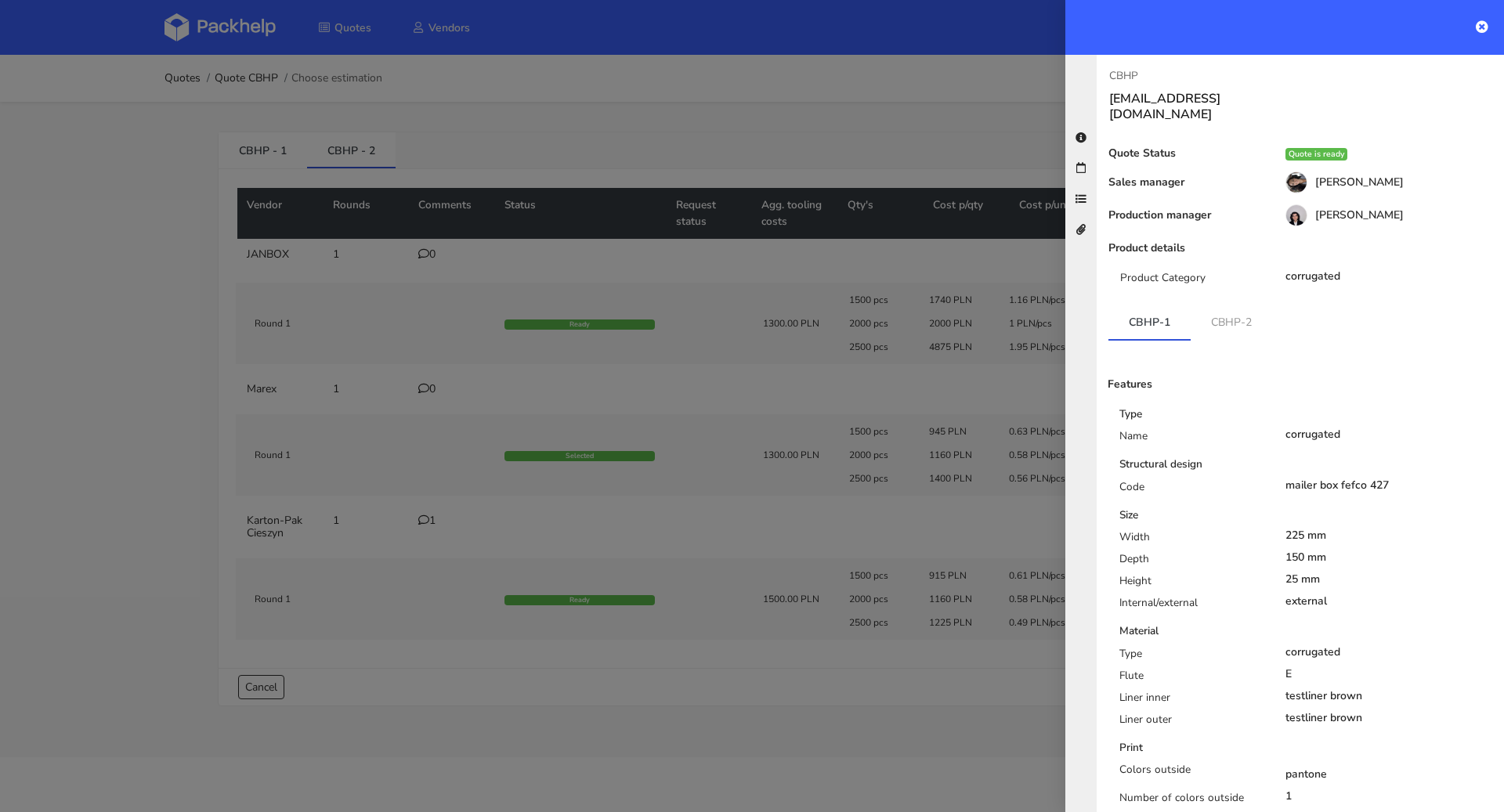
click at [864, 124] on div at bounding box center [752, 406] width 1504 height 812
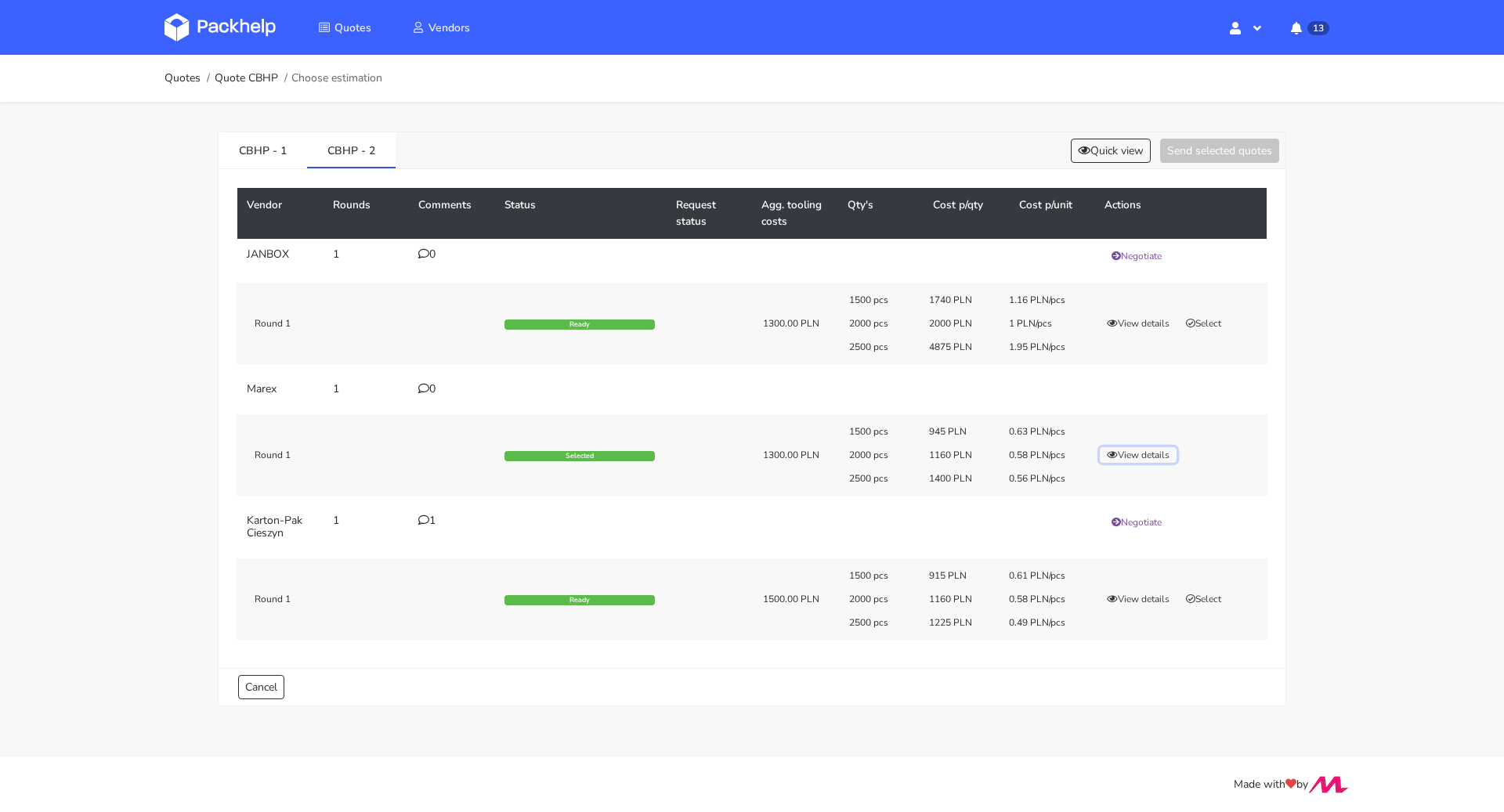
click at [1157, 457] on button "View details" at bounding box center [1138, 455] width 77 height 16
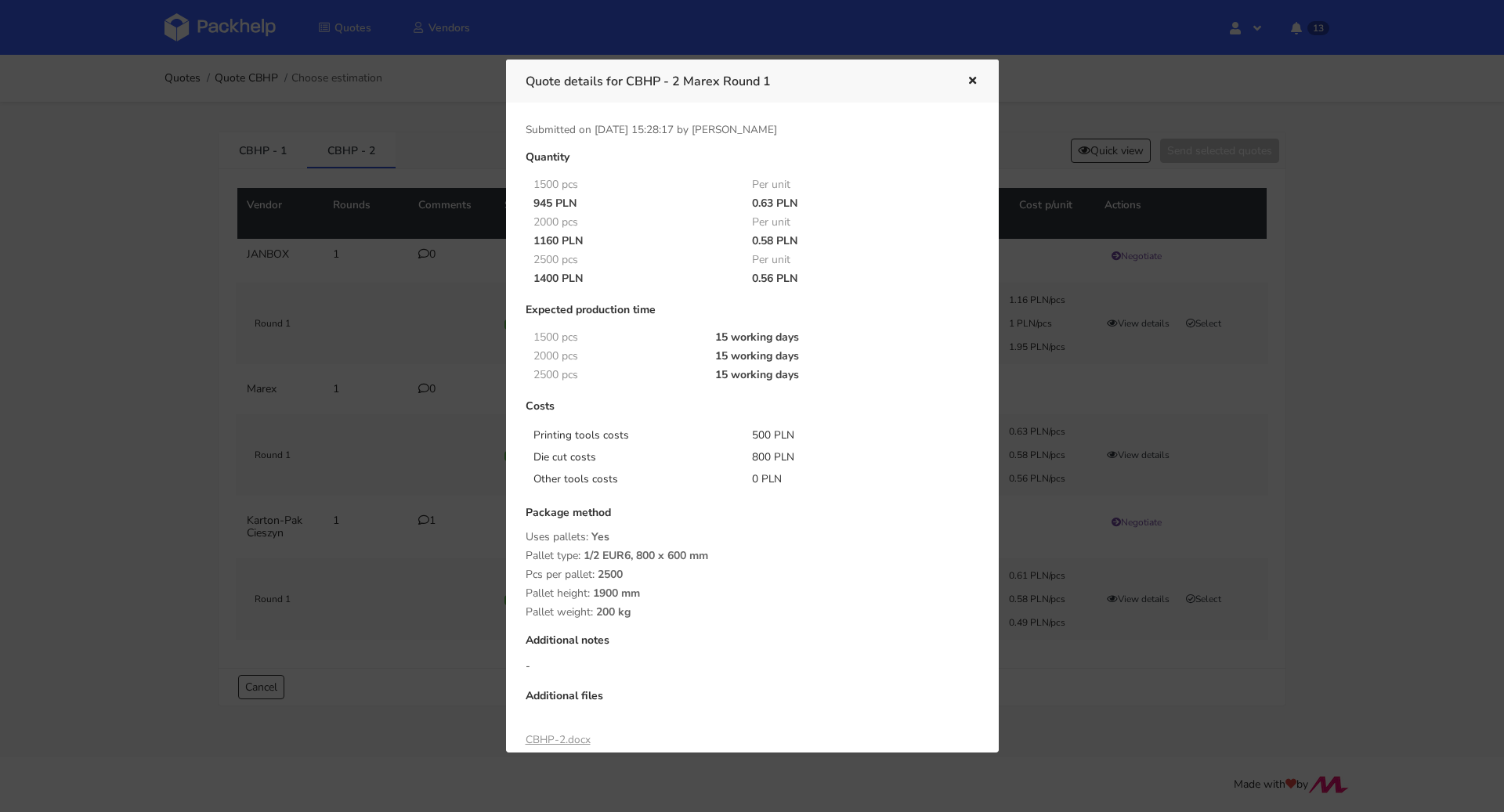
drag, startPoint x: 746, startPoint y: 242, endPoint x: 772, endPoint y: 237, distance: 26.5
click at [772, 237] on div "0.58 PLN" at bounding box center [850, 241] width 220 height 12
drag, startPoint x: 533, startPoint y: 240, endPoint x: 559, endPoint y: 242, distance: 26.1
click at [559, 242] on div "1160 PLN" at bounding box center [632, 241] width 220 height 12
copy div "1160"
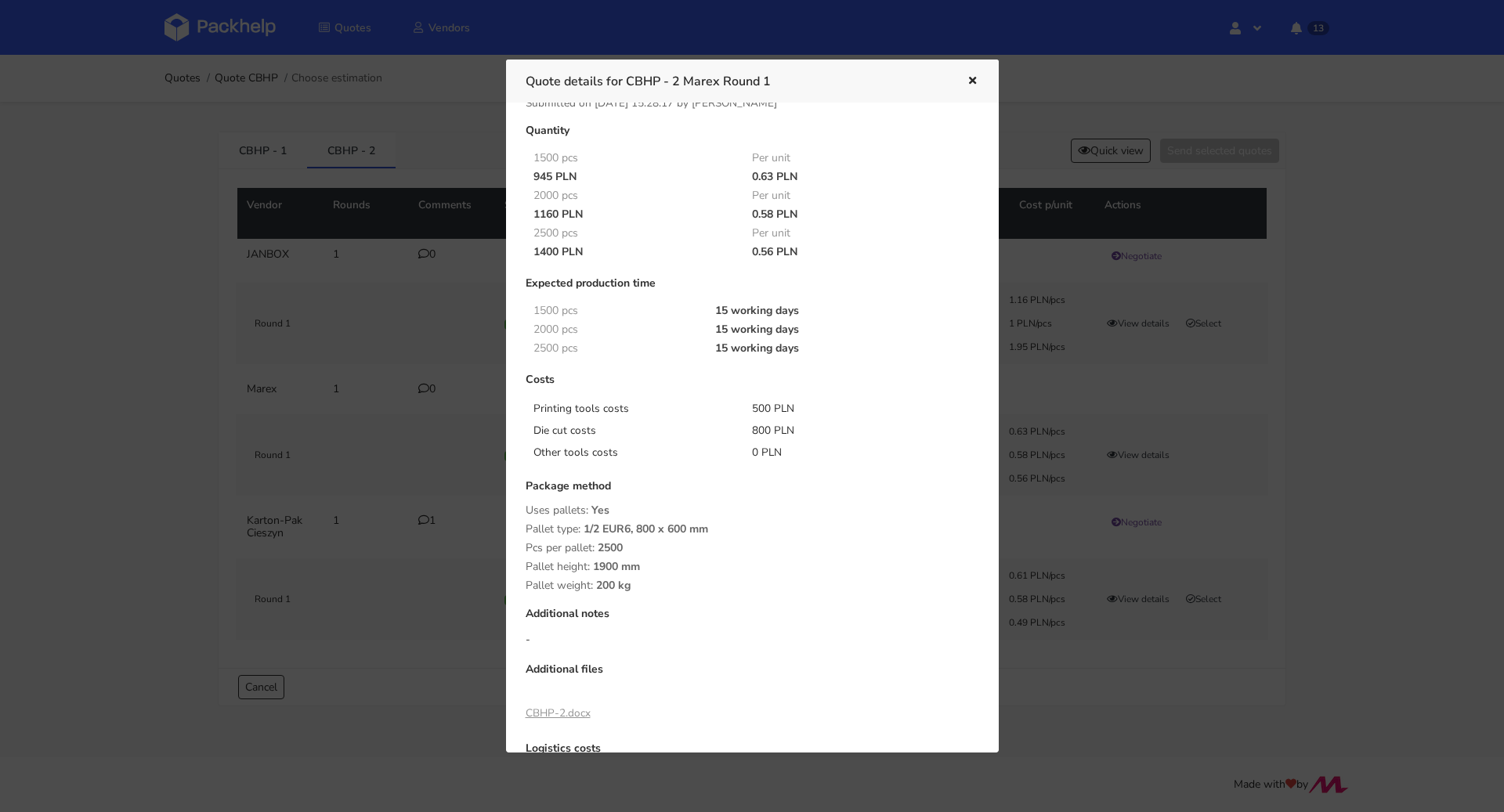
scroll to position [40, 0]
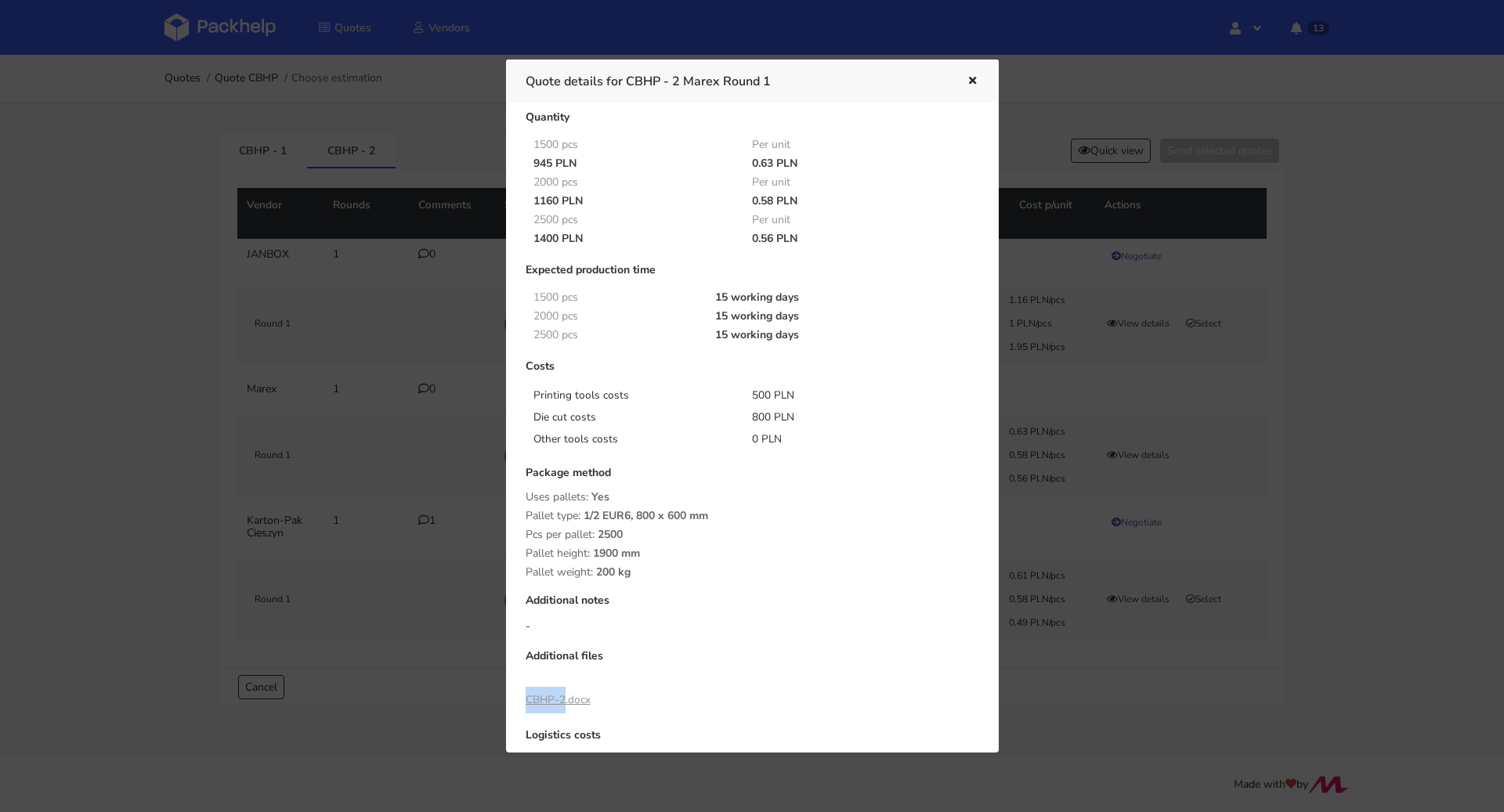
drag, startPoint x: 518, startPoint y: 701, endPoint x: 562, endPoint y: 697, distance: 44.2
click at [562, 697] on div "Quantity 1500 pcs Per unit 945 PLN 0.63 PLN 2000 pcs Per unit 1160 PLN 0.58 PLN…" at bounding box center [752, 524] width 475 height 827
copy link "CBHP-2"
click at [549, 700] on link "CBHP-2.docx" at bounding box center [558, 699] width 65 height 15
click at [975, 80] on icon "button" at bounding box center [972, 81] width 13 height 11
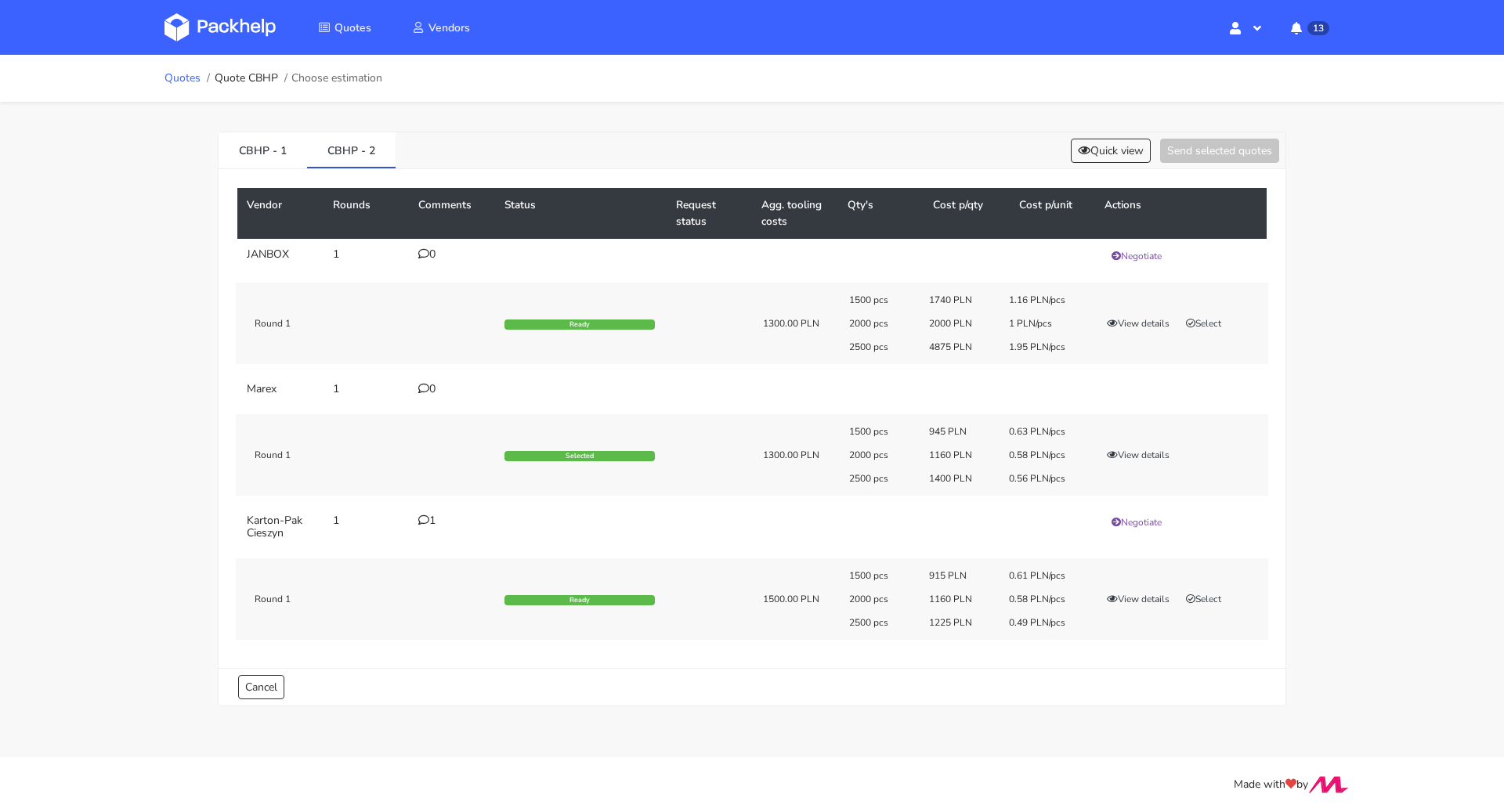
click at [182, 76] on link "Quotes" at bounding box center [182, 78] width 36 height 12
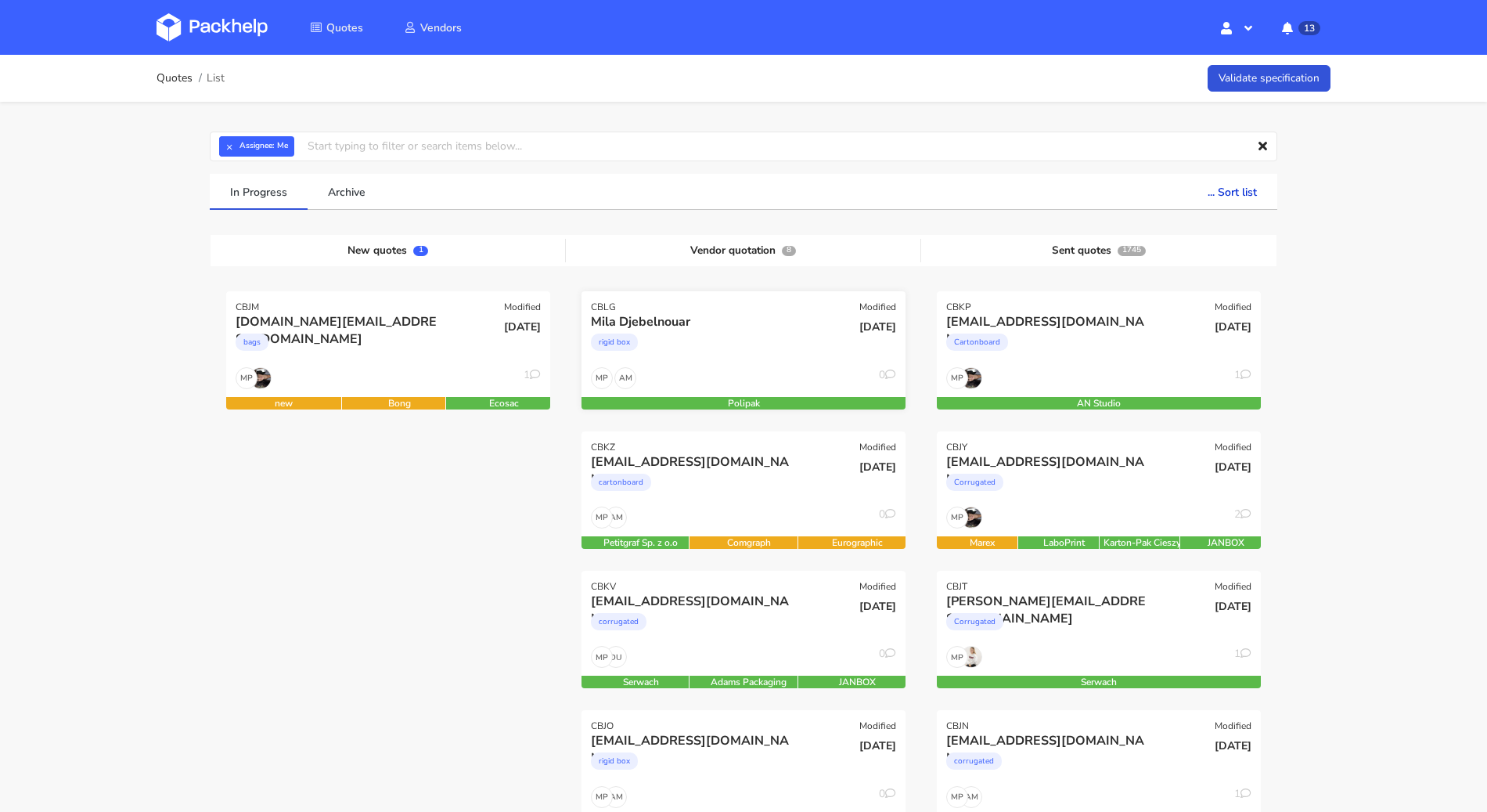
click at [755, 349] on div "rigid box" at bounding box center [695, 346] width 207 height 31
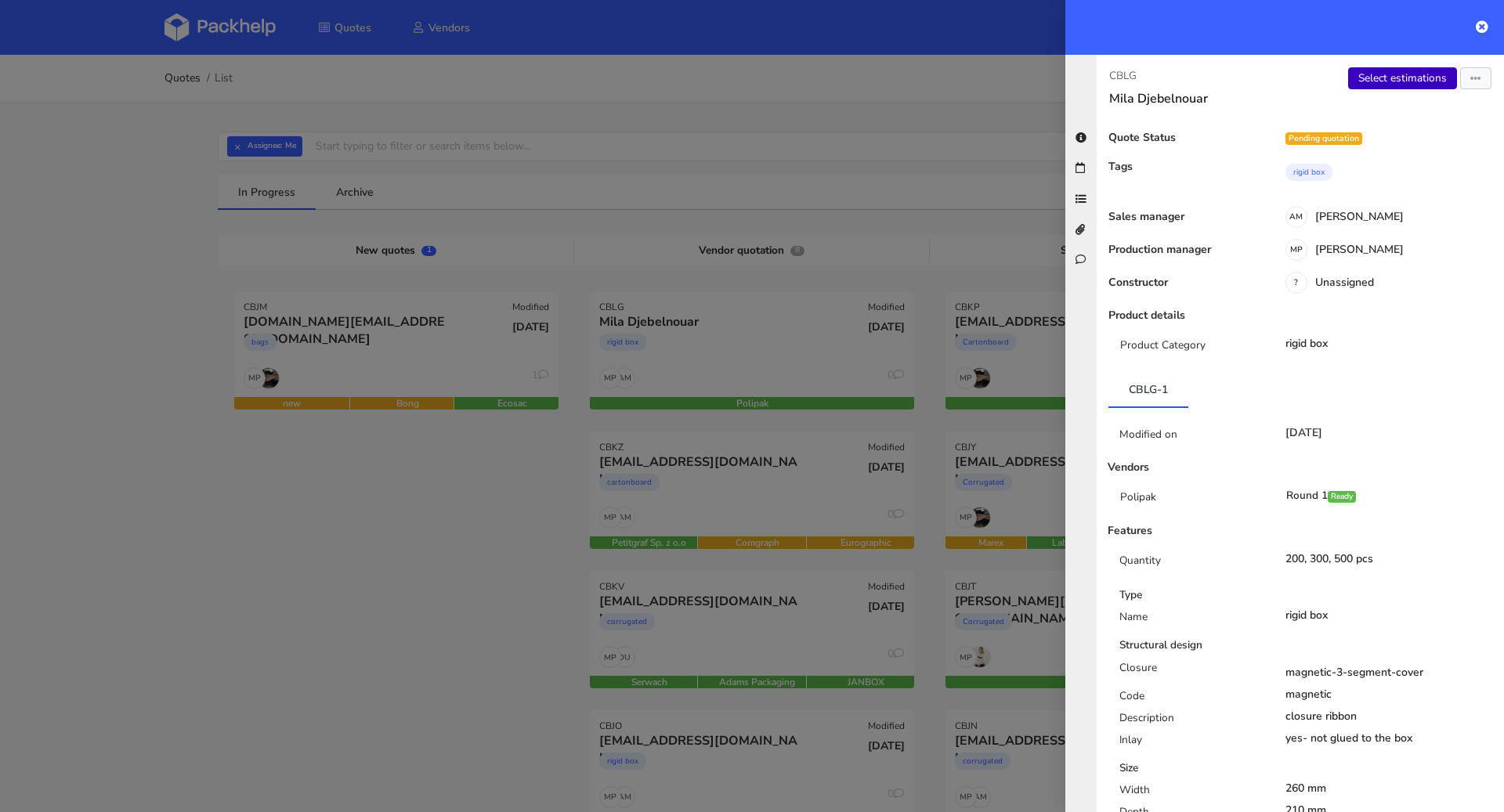
click at [1430, 69] on link "Select estimations" at bounding box center [1402, 78] width 109 height 22
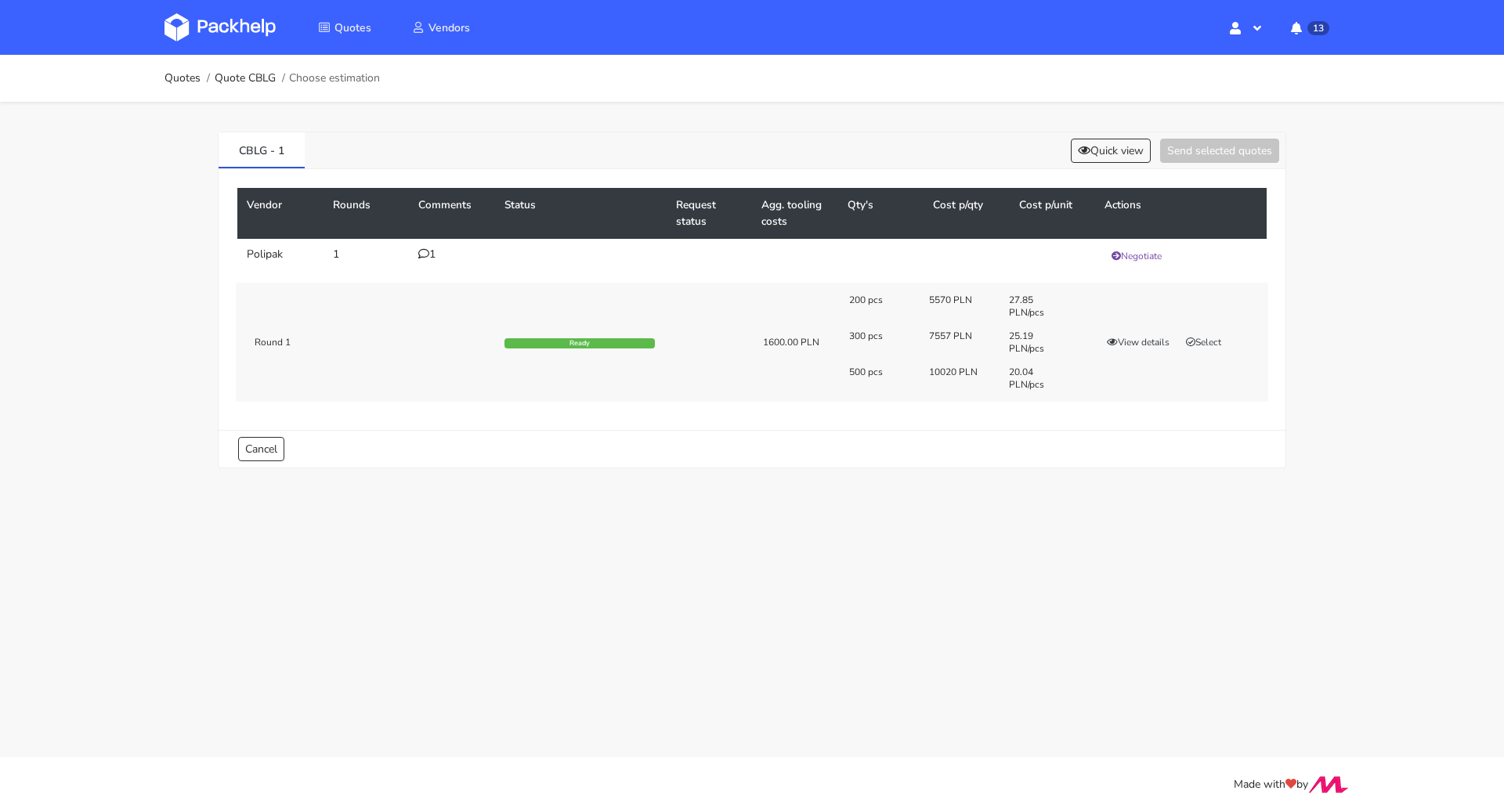
click at [1142, 331] on div "200 pcs 5570 PLN 27.85 PLN/pcs 300 pcs 7557 PLN 25.19 PLN/pcs 500 pcs 10020 PLN…" at bounding box center [1052, 342] width 430 height 97
click at [1142, 339] on button "View details" at bounding box center [1138, 342] width 77 height 16
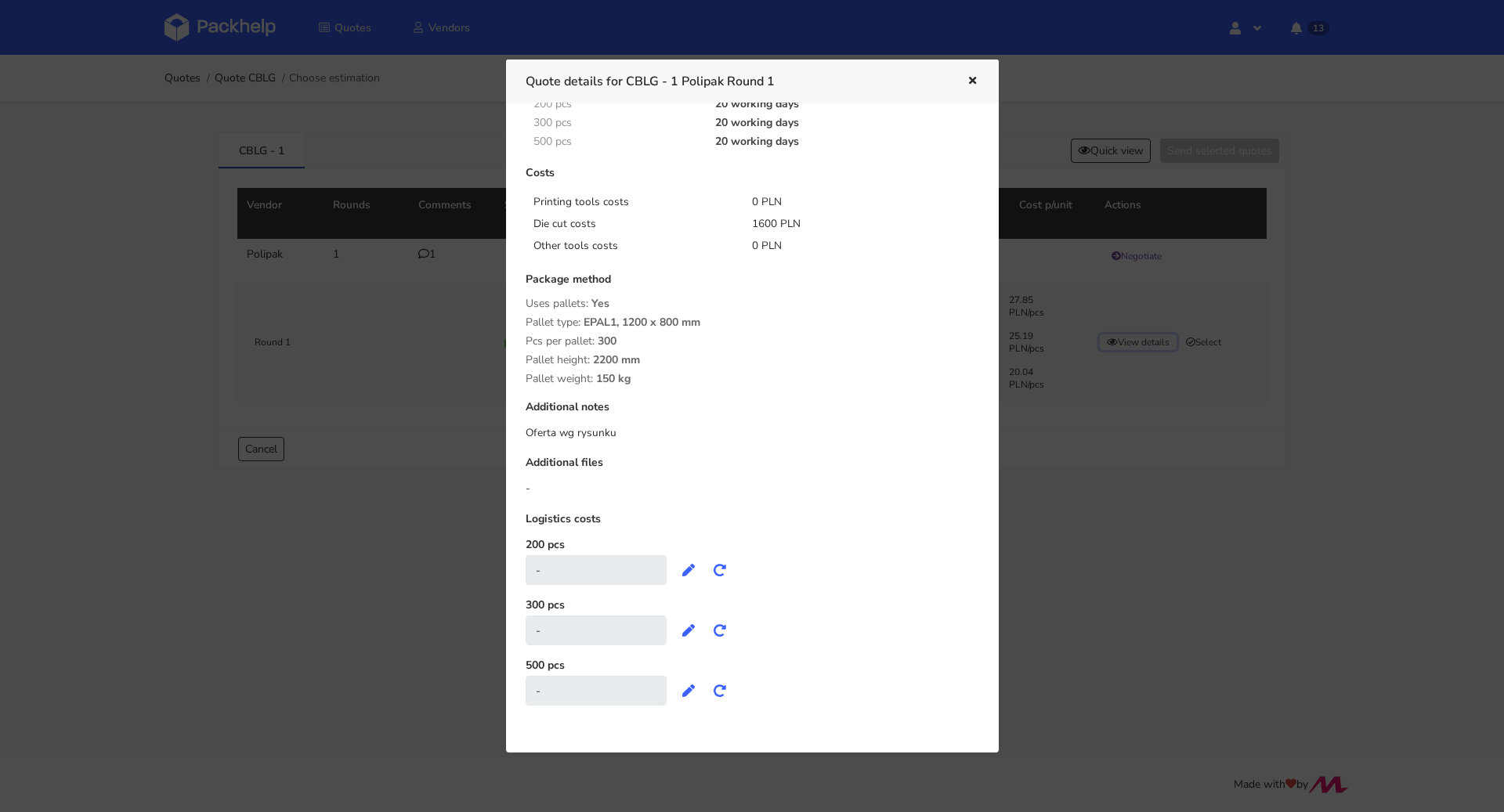
scroll to position [235, 0]
click at [1117, 435] on div at bounding box center [752, 406] width 1504 height 812
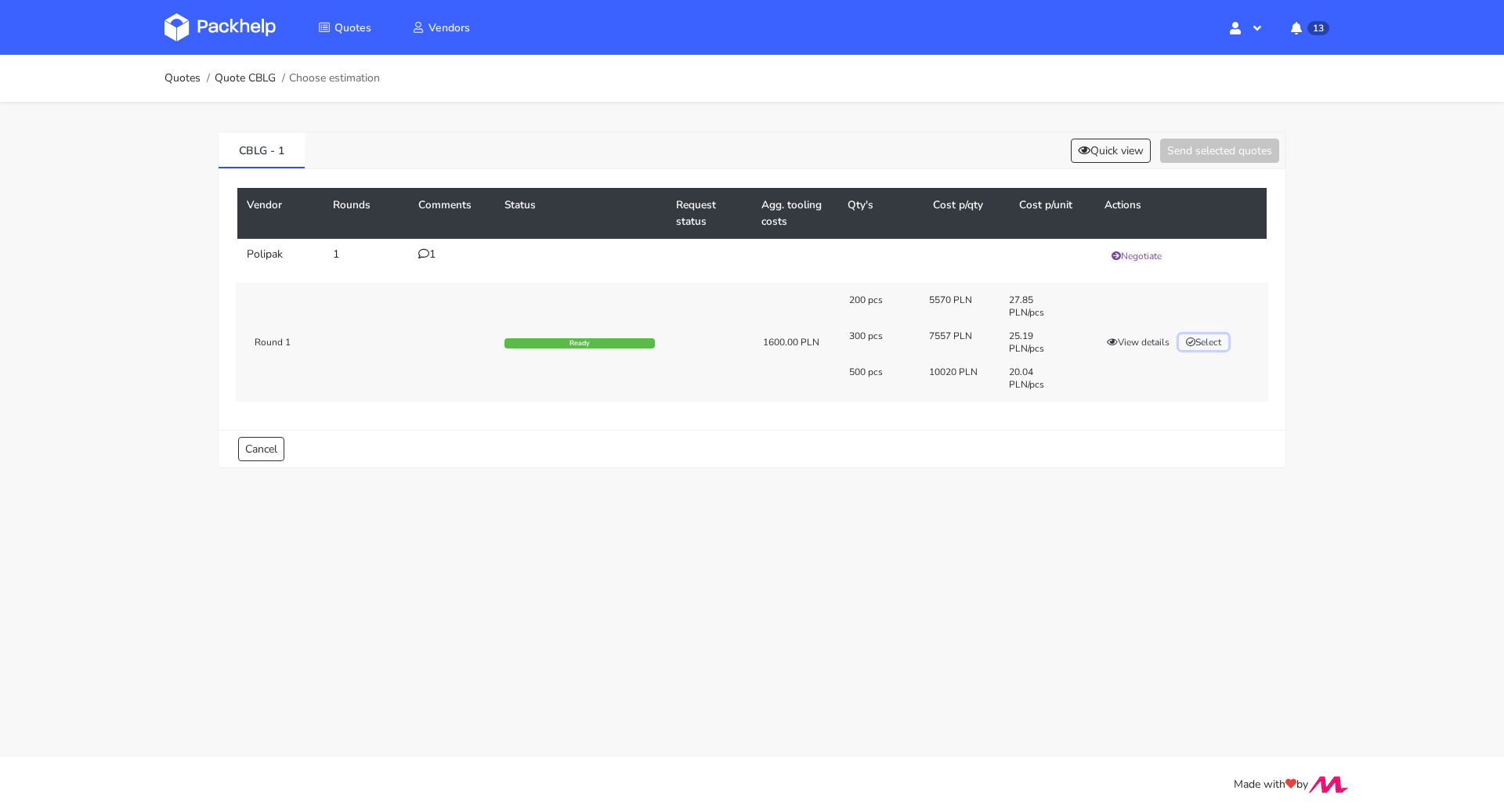
click at [1211, 336] on button "Select" at bounding box center [1204, 342] width 49 height 16
click at [1226, 149] on button "Send selected quotes ( 1 )" at bounding box center [1208, 151] width 141 height 24
click at [185, 72] on link "Quotes" at bounding box center [182, 78] width 36 height 12
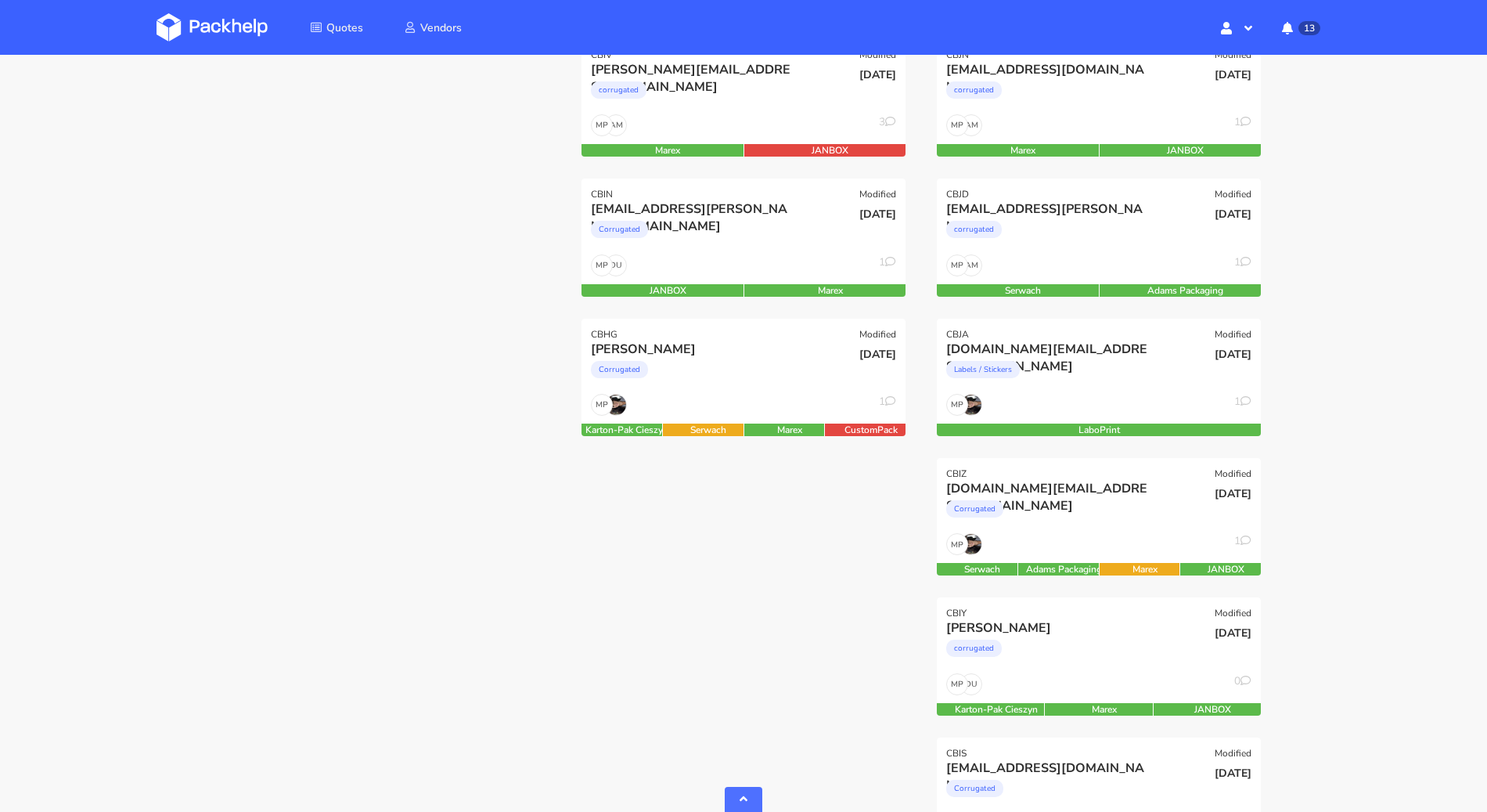
scroll to position [754, 0]
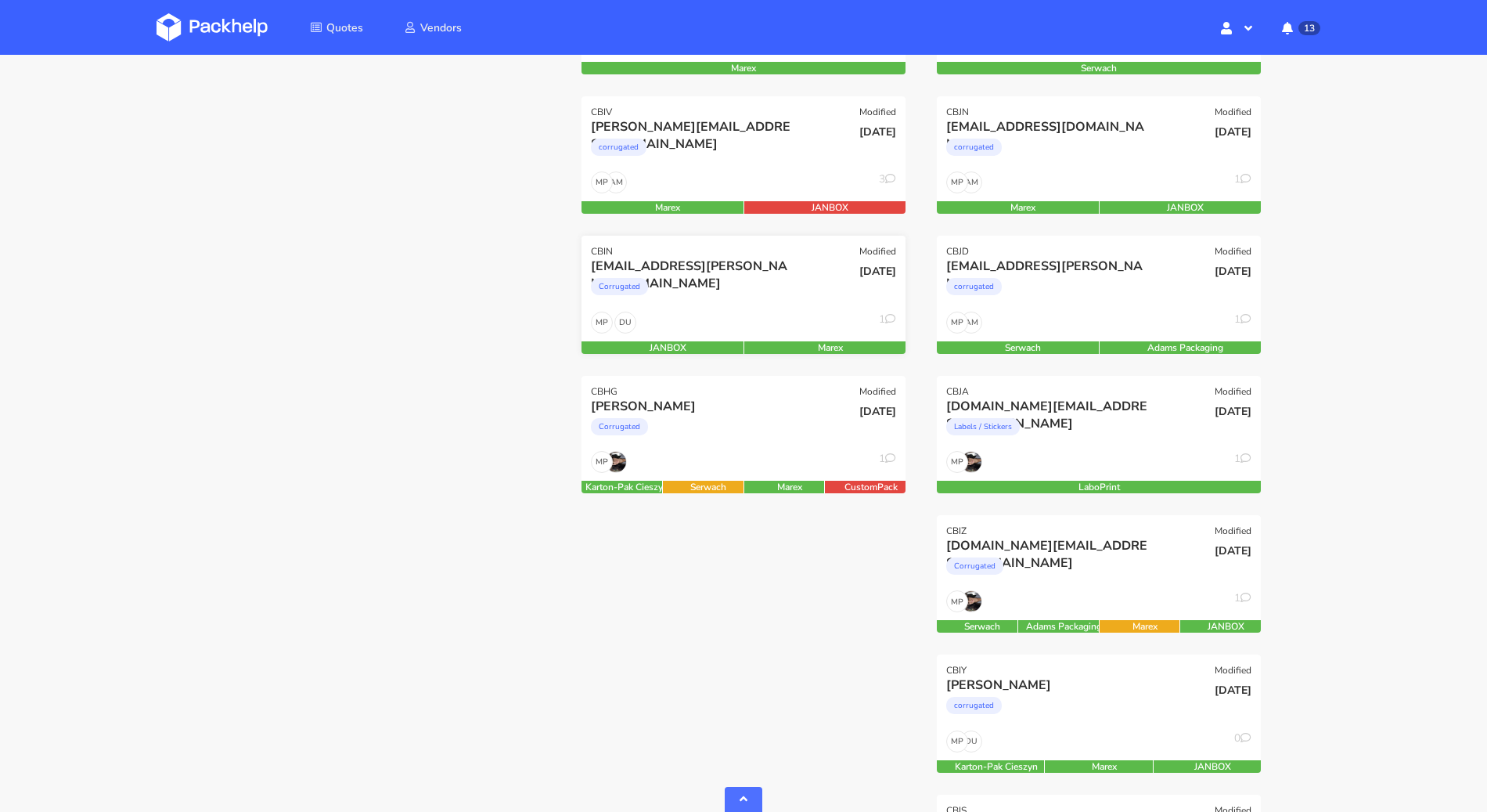
click at [744, 295] on div "Corrugated" at bounding box center [695, 291] width 207 height 31
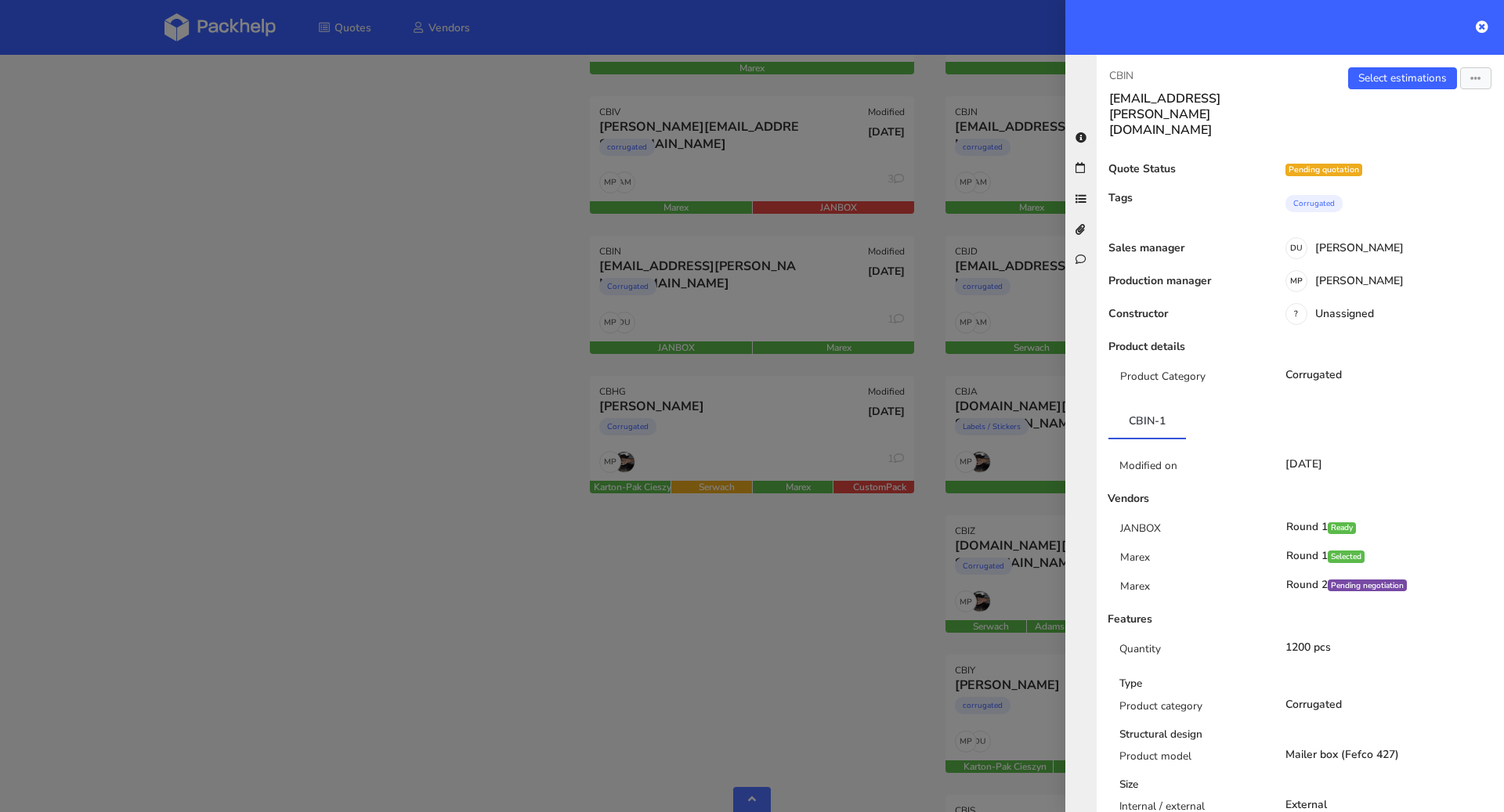
click at [409, 510] on div at bounding box center [752, 406] width 1504 height 812
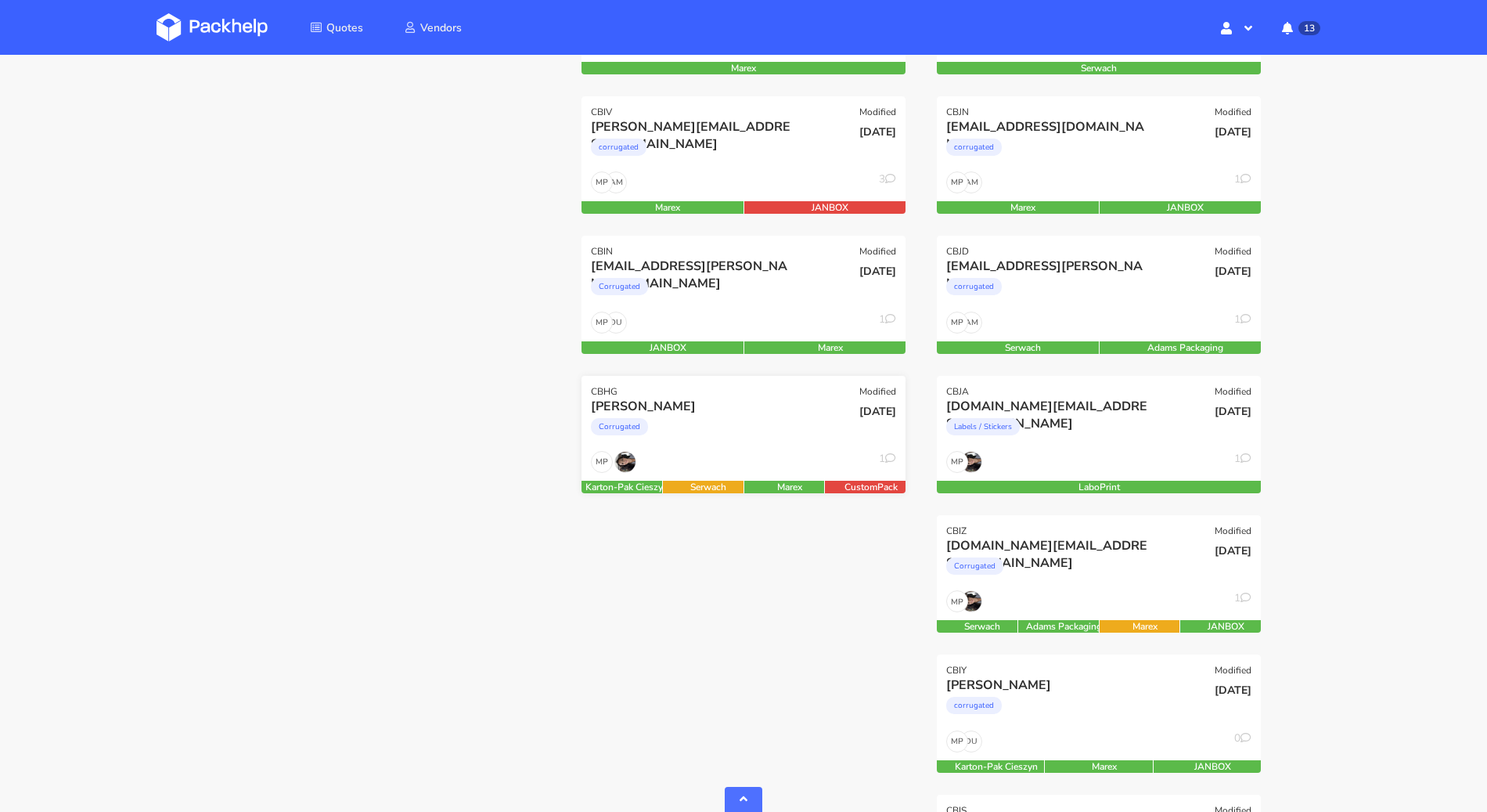
click at [713, 448] on div "Sophy Smith Corrugated" at bounding box center [690, 424] width 219 height 53
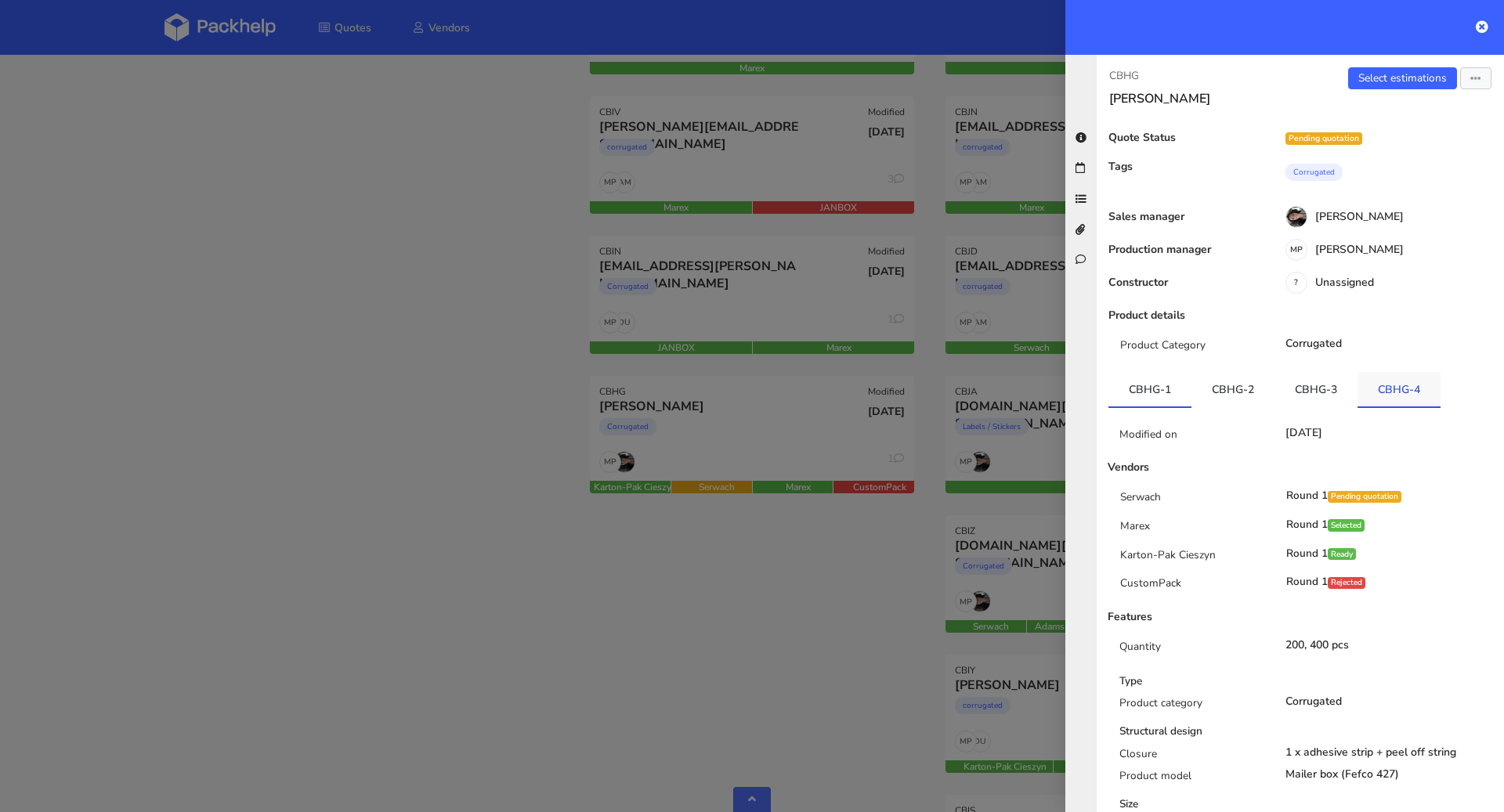
click at [1382, 393] on link "CBHG-4" at bounding box center [1399, 389] width 83 height 34
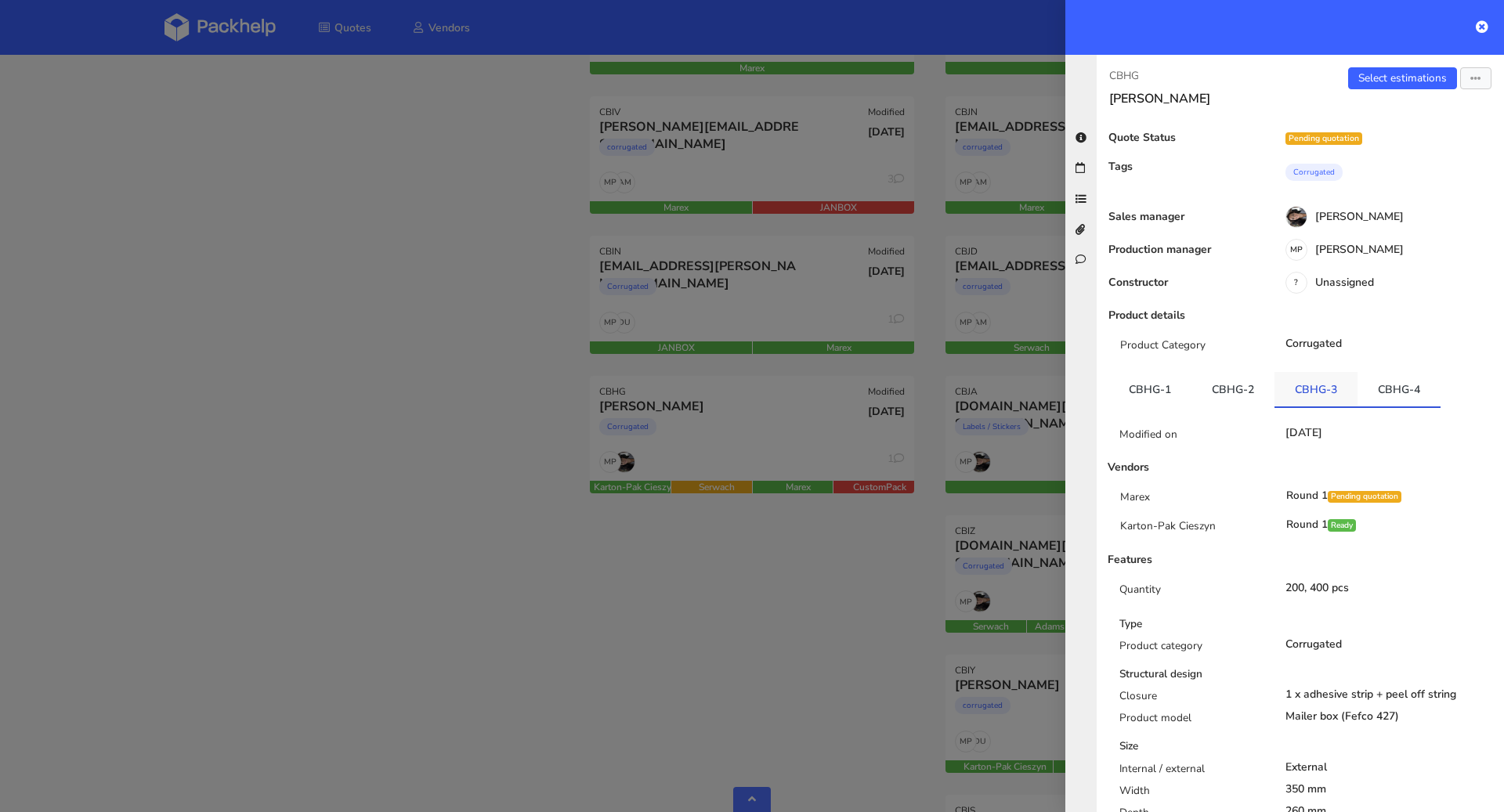
click at [1315, 393] on link "CBHG-3" at bounding box center [1316, 389] width 83 height 34
click at [1230, 393] on link "CBHG-2" at bounding box center [1233, 389] width 83 height 34
click at [1136, 393] on link "CBHG-1" at bounding box center [1150, 389] width 83 height 34
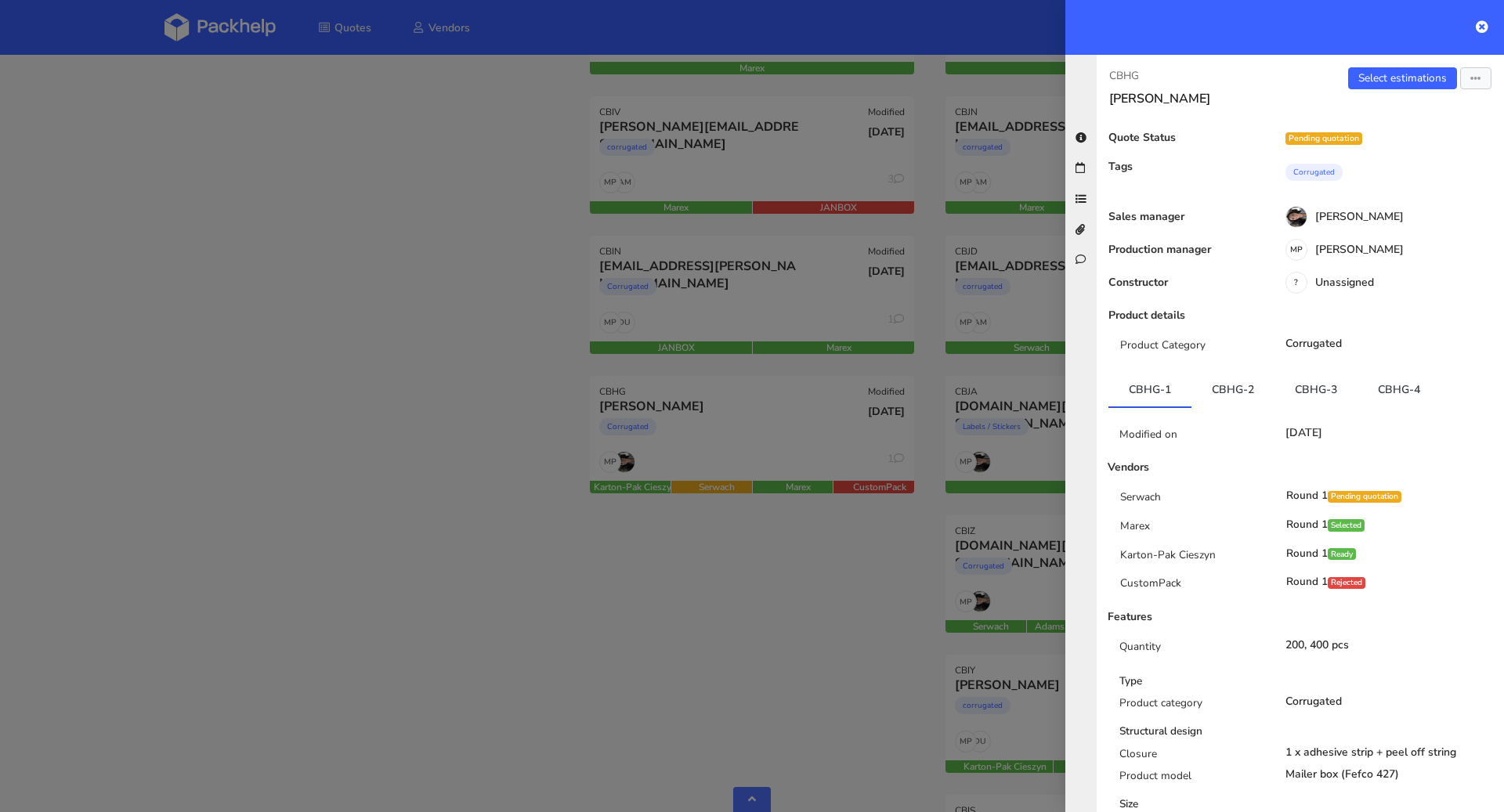
click at [467, 574] on div at bounding box center [752, 406] width 1504 height 812
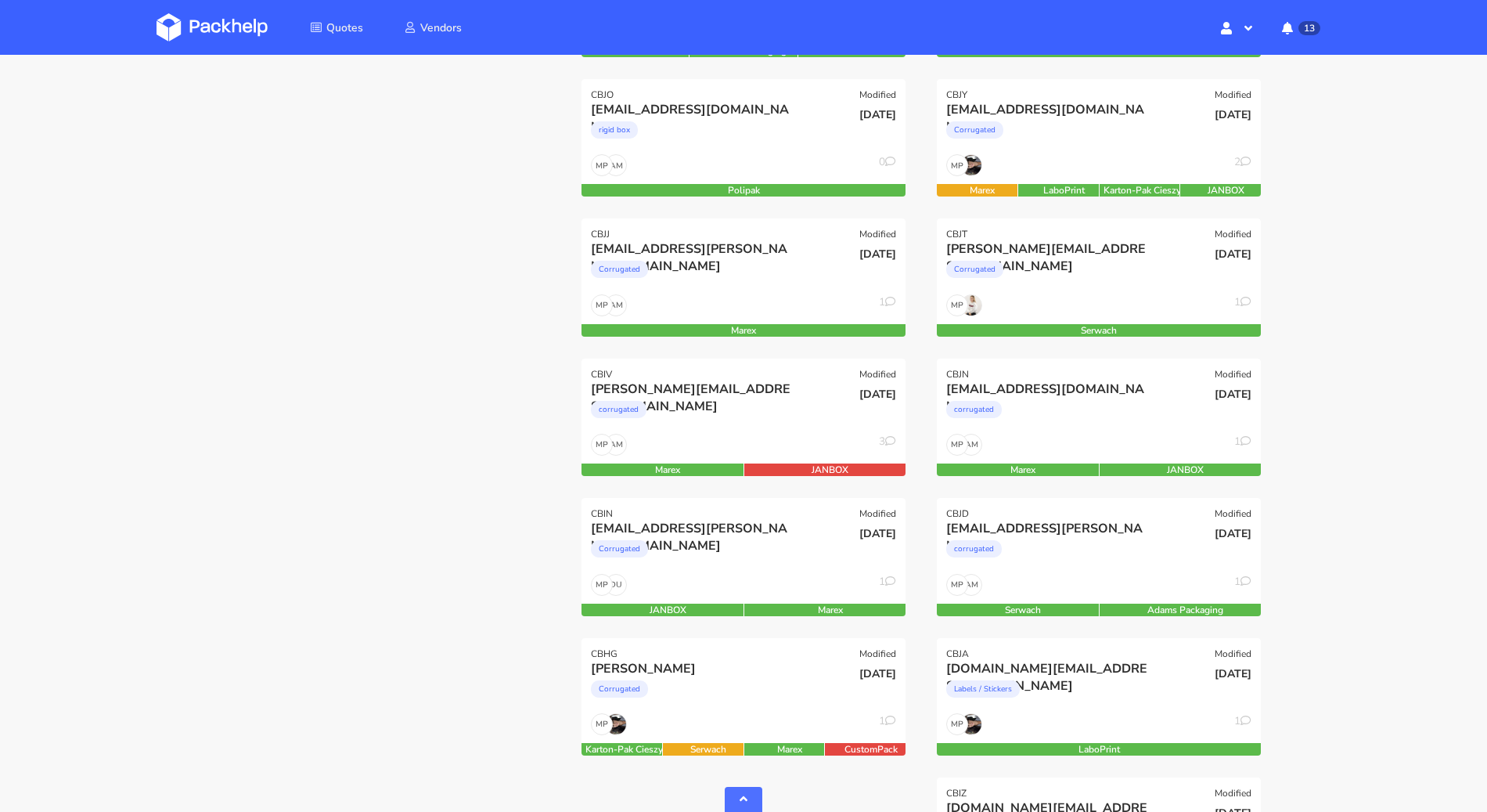
scroll to position [457, 0]
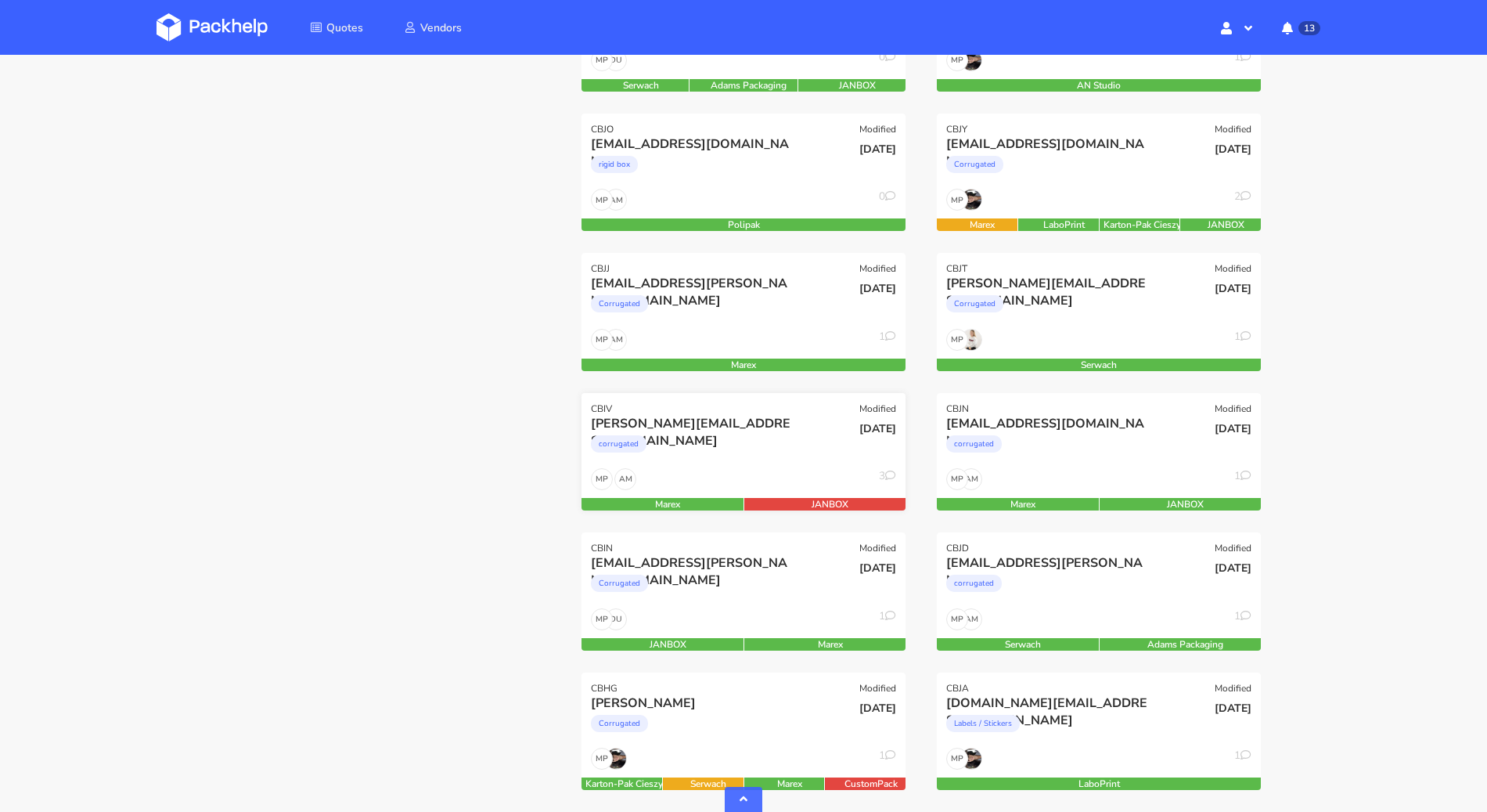
click at [772, 473] on div "AM MP 3" at bounding box center [744, 483] width 324 height 29
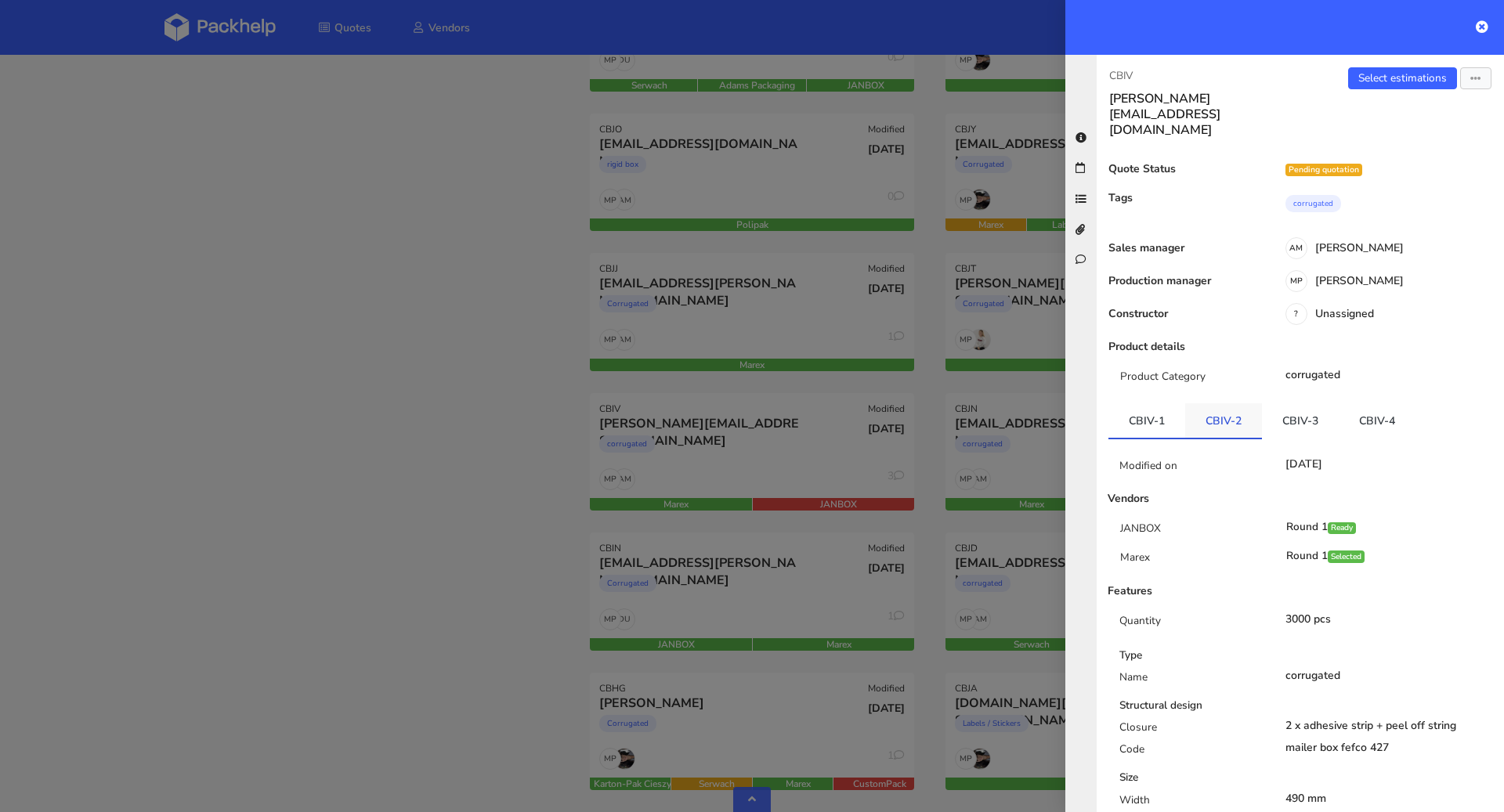
click at [1219, 403] on link "CBIV-2" at bounding box center [1223, 420] width 77 height 34
click at [1309, 403] on link "CBIV-3" at bounding box center [1300, 420] width 77 height 34
click at [1413, 403] on ul "CBIV-1 CBIV-2 CBIV-3 CBIV-4" at bounding box center [1300, 421] width 384 height 36
click at [1348, 403] on link "CBIV-4" at bounding box center [1377, 420] width 77 height 34
click at [328, 449] on div at bounding box center [752, 406] width 1504 height 812
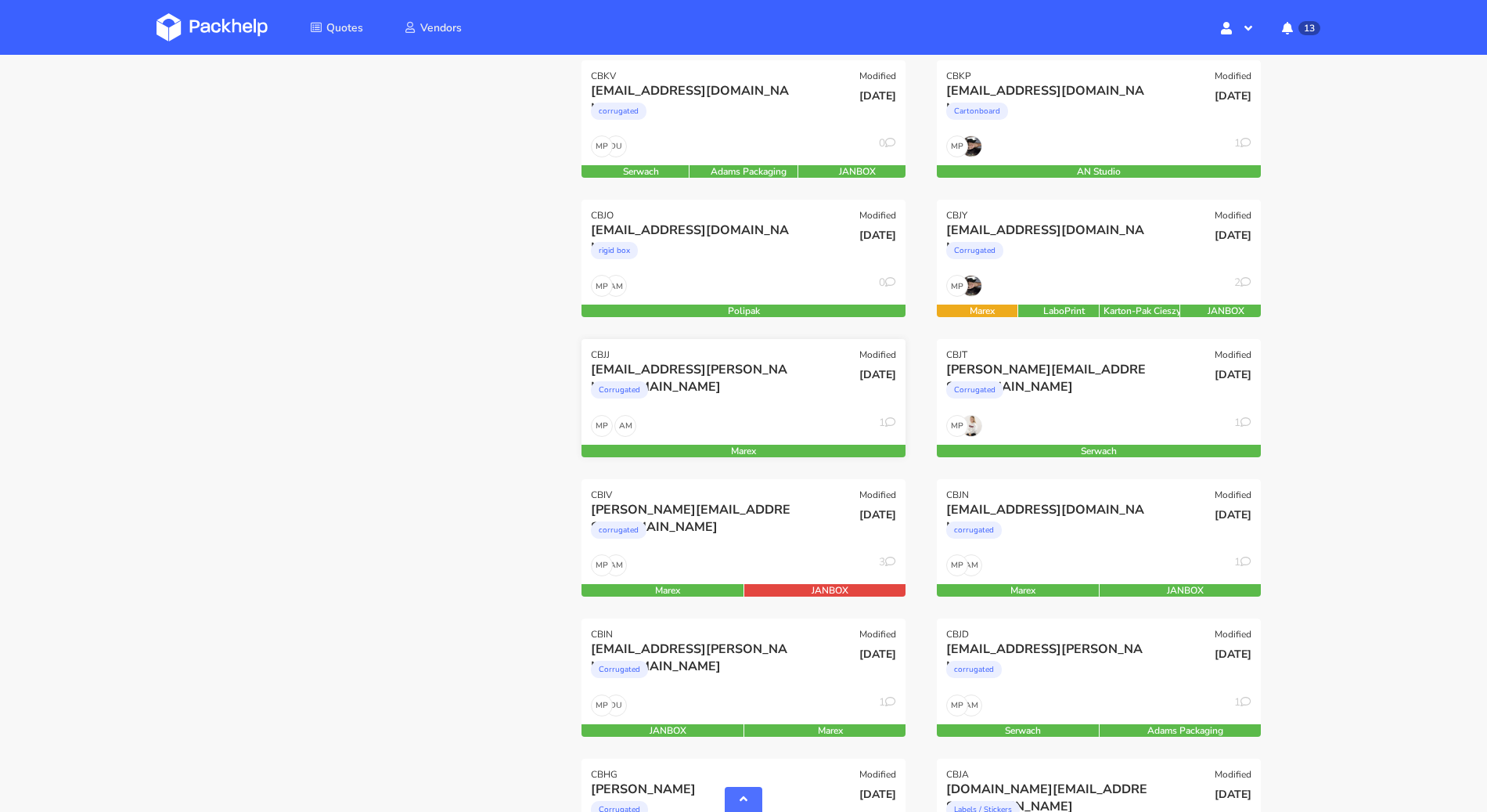
scroll to position [359, 0]
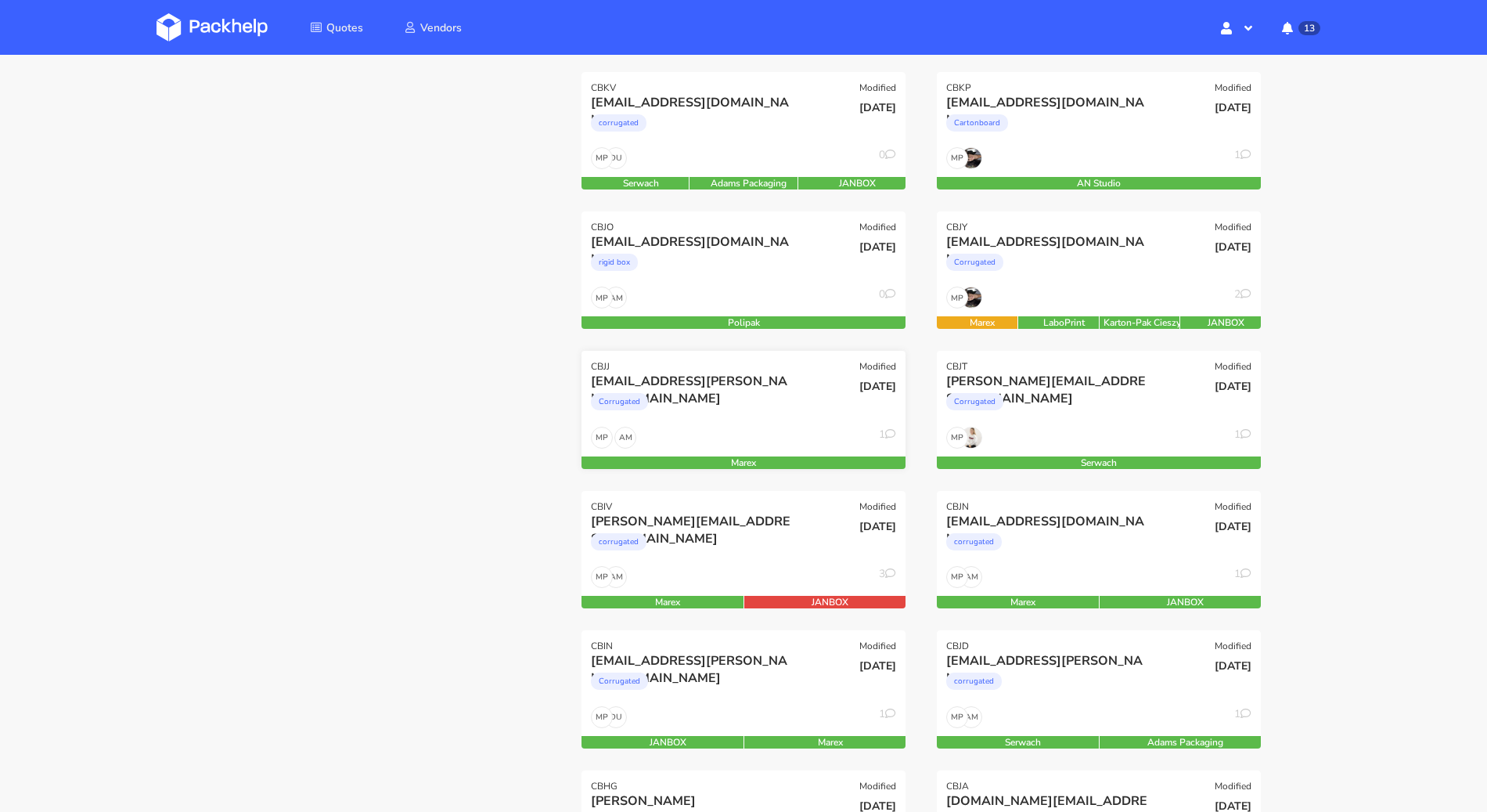
click at [701, 406] on div "Corrugated" at bounding box center [695, 406] width 207 height 31
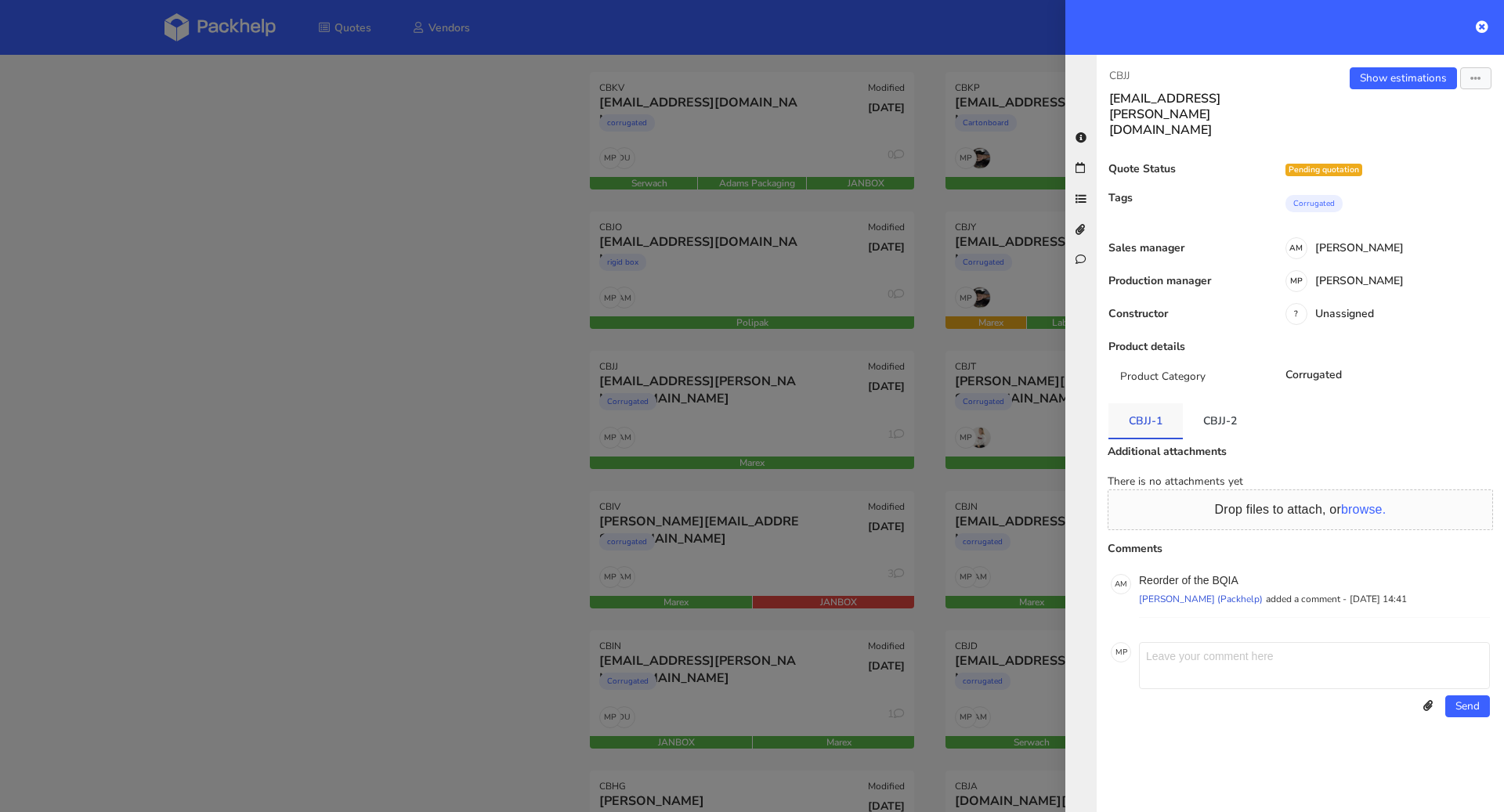
click at [1161, 403] on link "CBJJ-1" at bounding box center [1145, 420] width 74 height 34
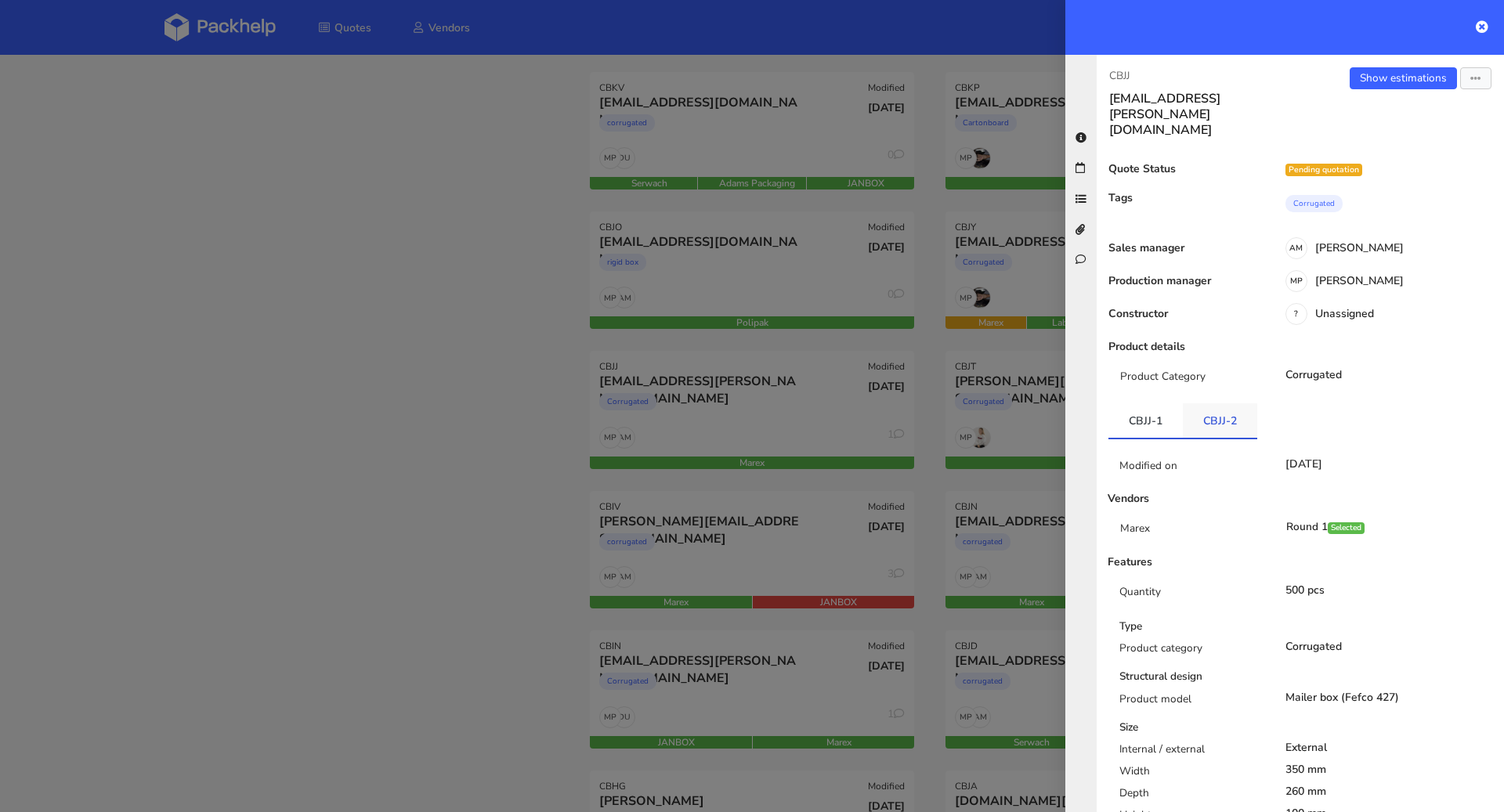
click at [1238, 403] on link "CBJJ-2" at bounding box center [1219, 420] width 74 height 34
click at [297, 410] on div at bounding box center [752, 406] width 1504 height 812
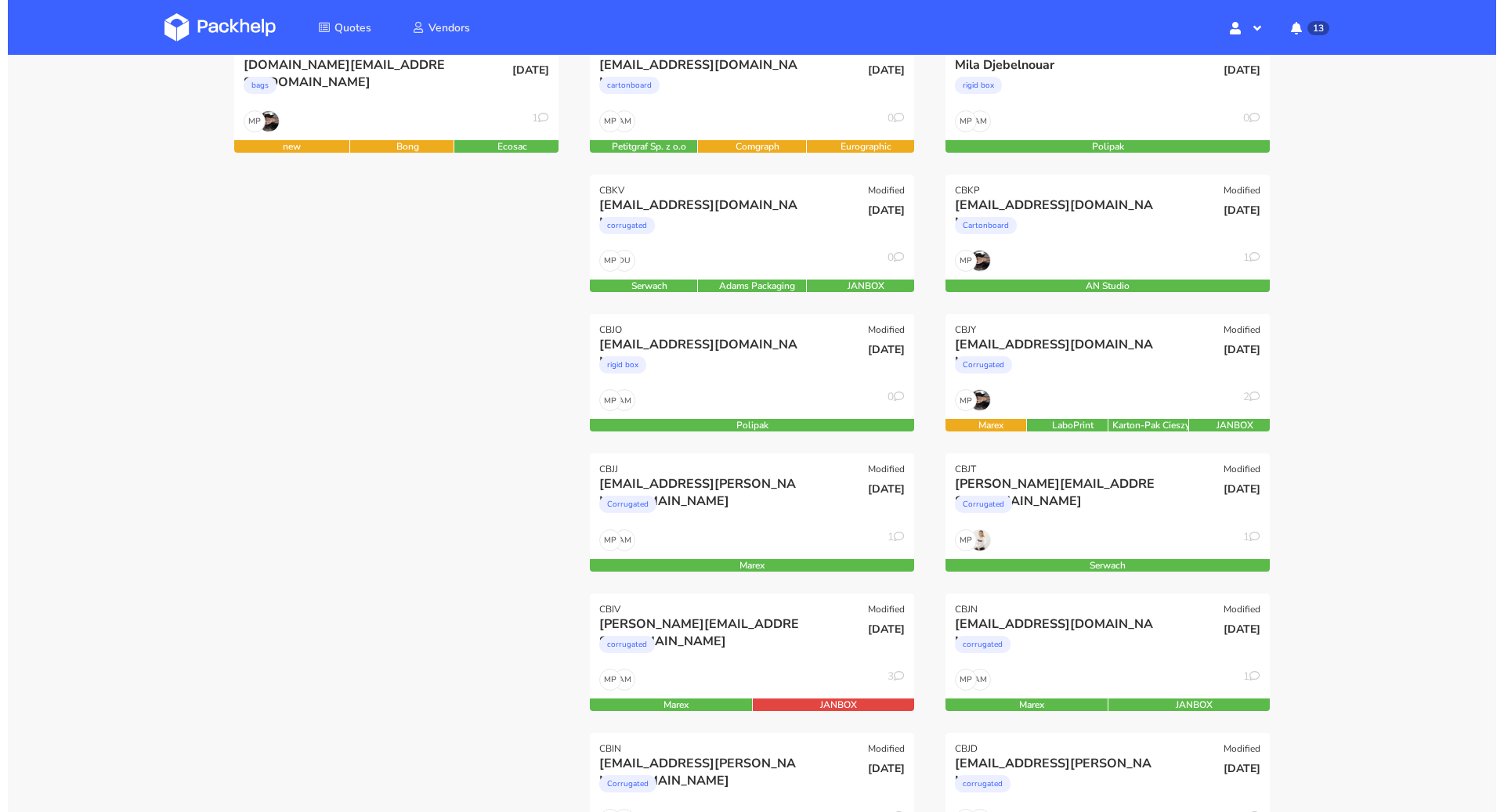
scroll to position [246, 0]
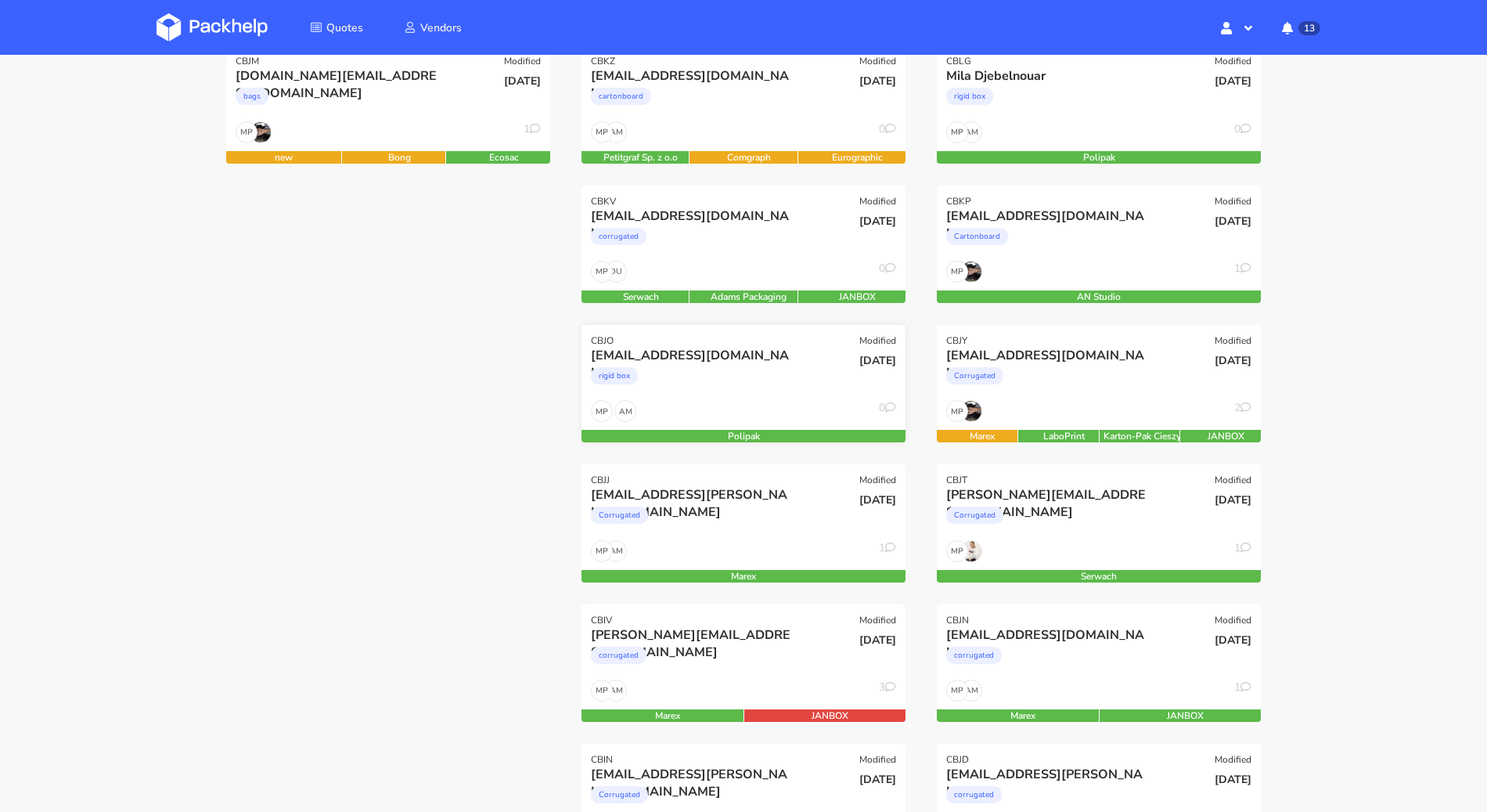
click at [859, 365] on span "11 Sep 2025" at bounding box center [877, 361] width 37 height 15
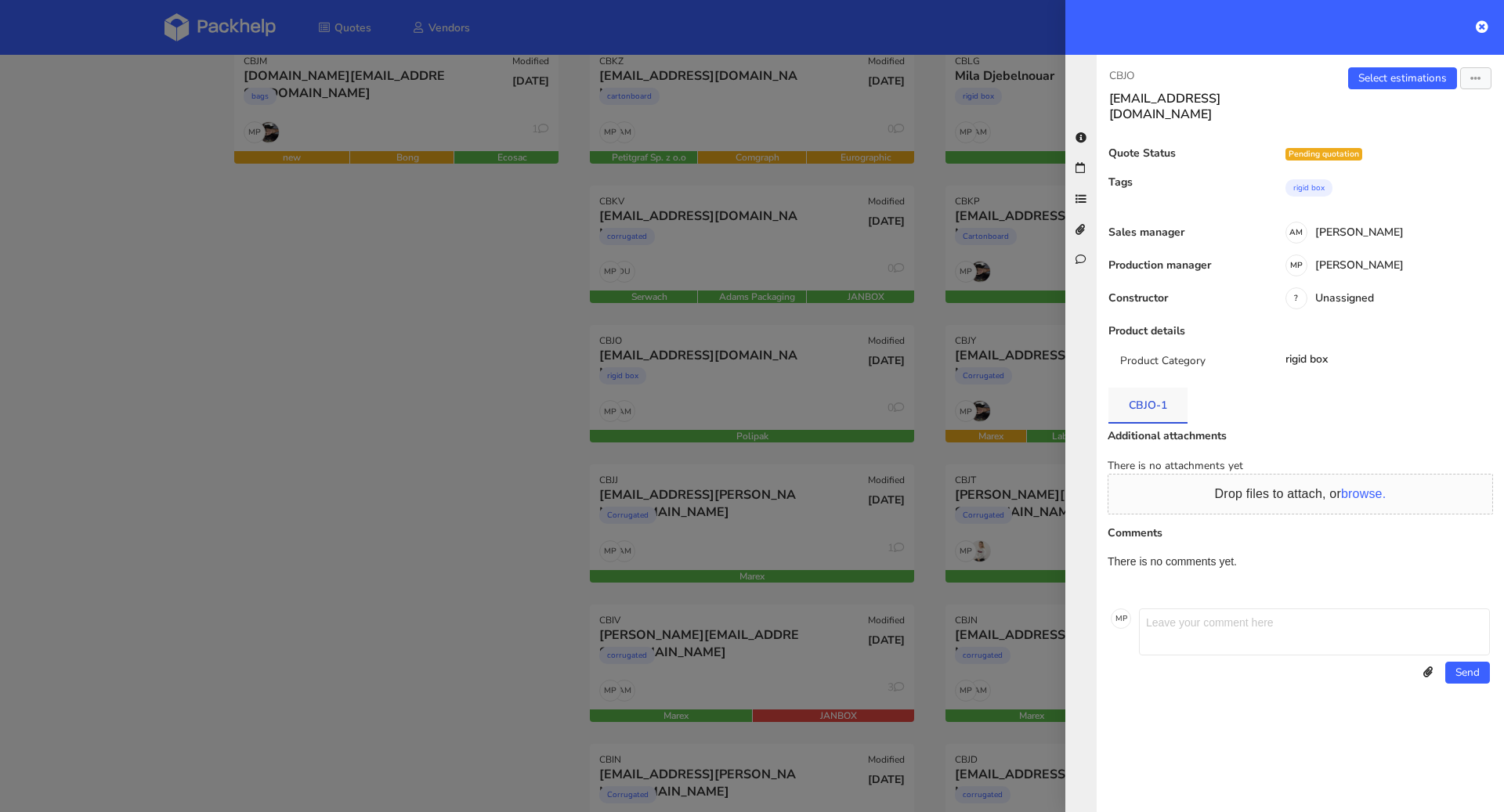
click at [1150, 393] on link "CBJO-1" at bounding box center [1147, 405] width 79 height 34
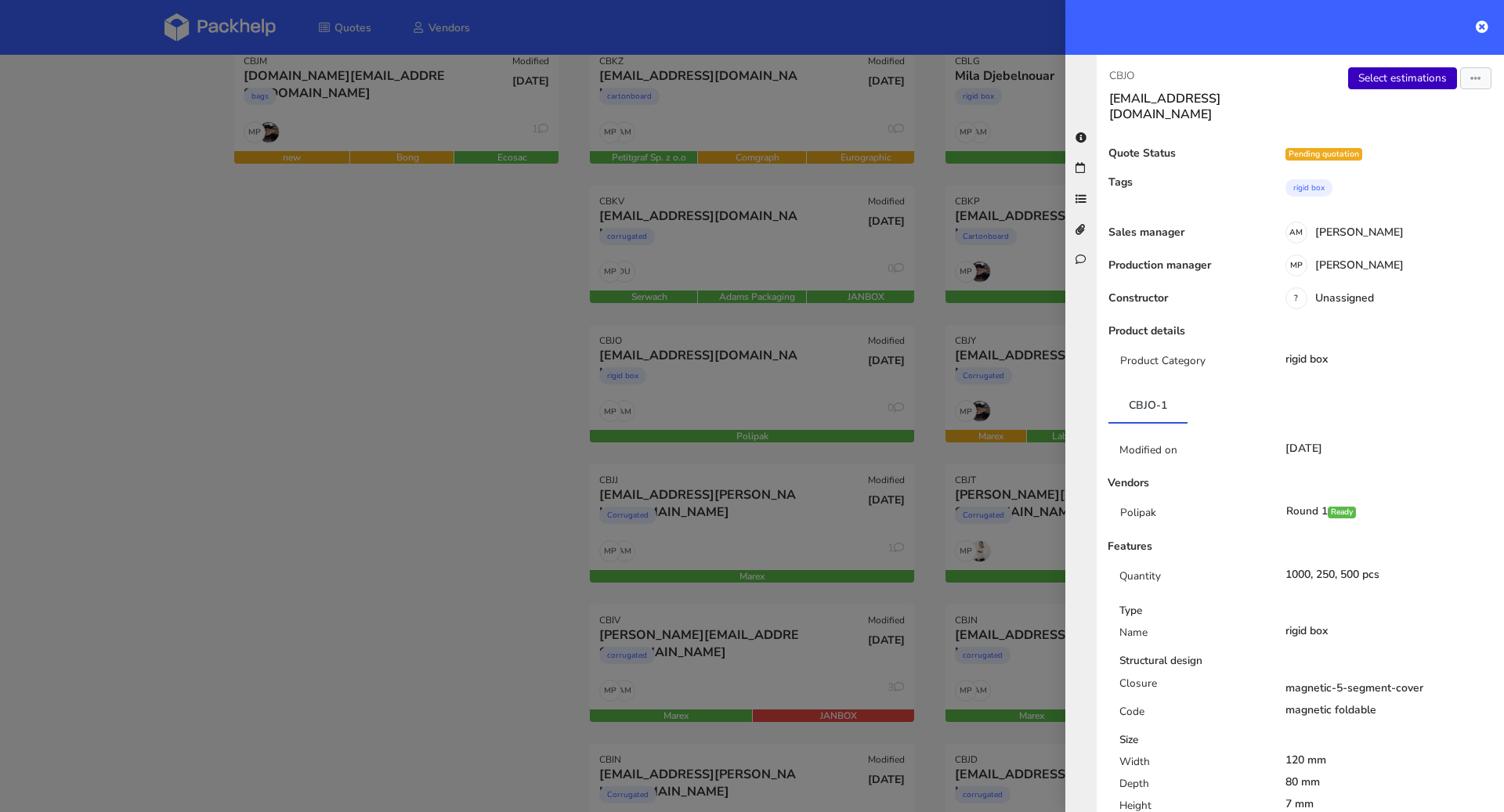
click at [1384, 76] on link "Select estimations" at bounding box center [1402, 78] width 109 height 22
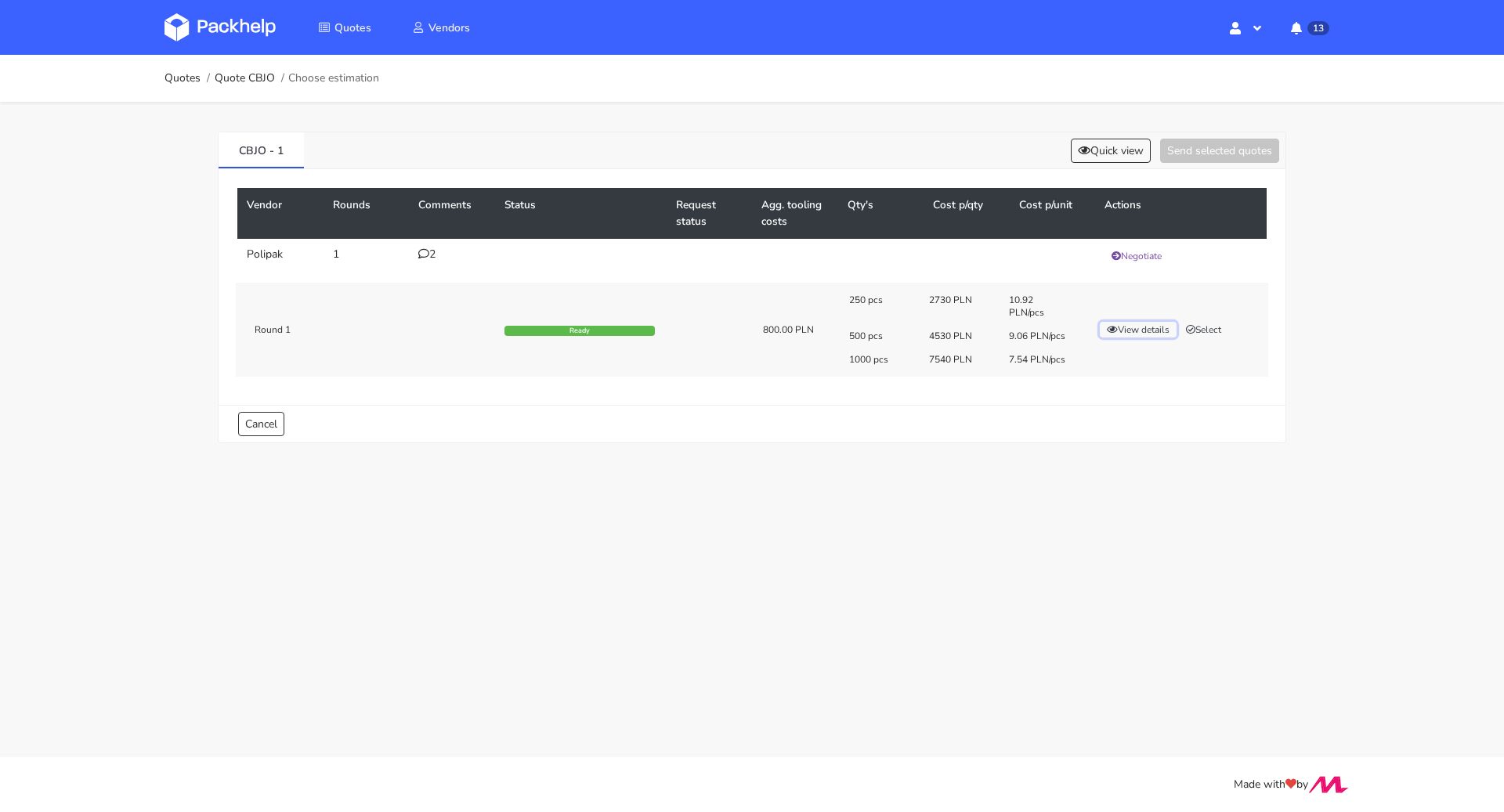
click at [1125, 323] on button "View details" at bounding box center [1138, 329] width 77 height 16
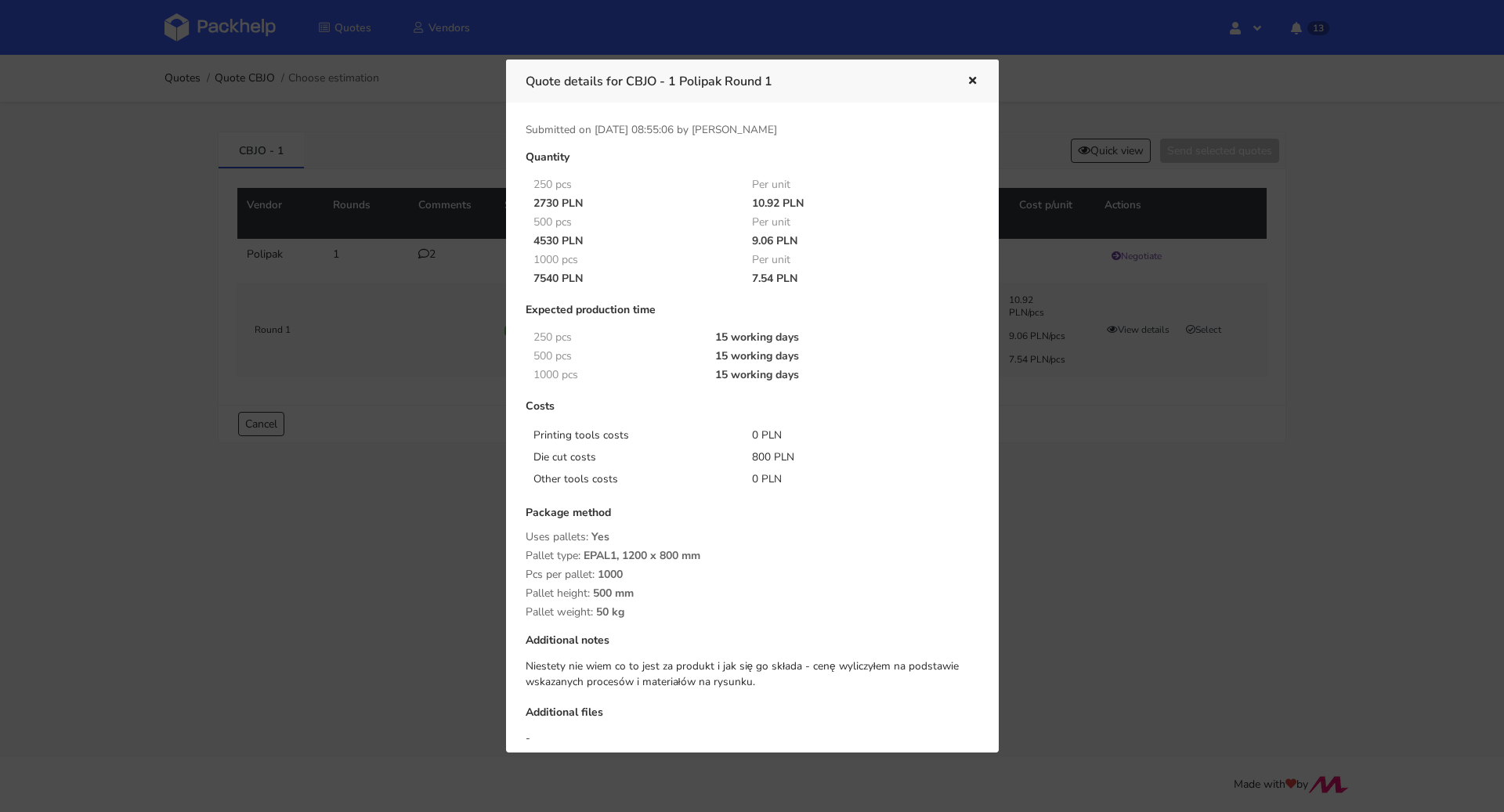
click at [1104, 484] on div at bounding box center [752, 406] width 1504 height 812
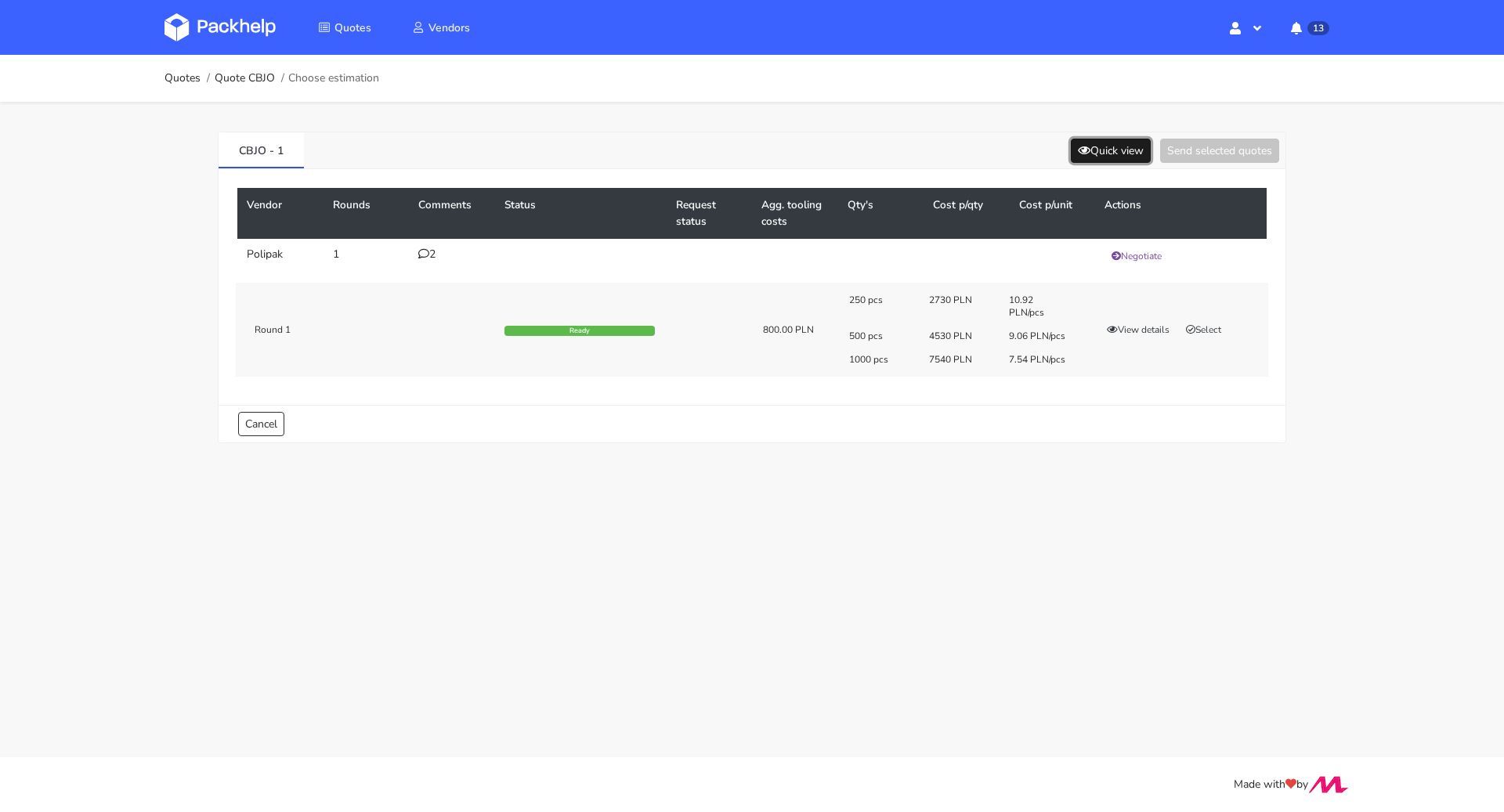
click at [1119, 151] on button "Quick view" at bounding box center [1110, 151] width 80 height 24
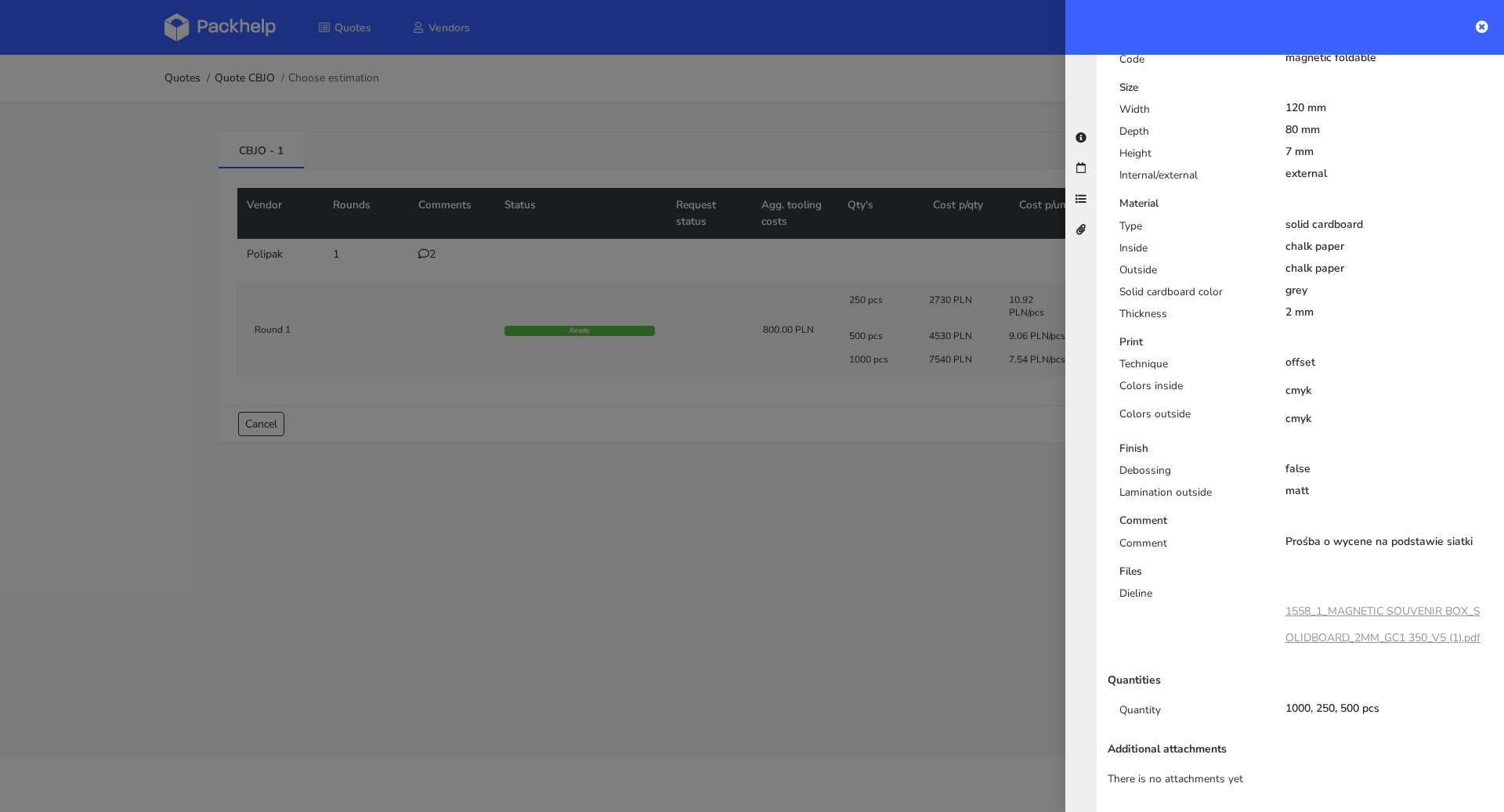
scroll to position [466, 0]
click at [1374, 604] on link "1558_1_MAGNETIC SOUVENIR BOX_SOLIDBOARD_2MM_GC1 350_V5 (1).pdf" at bounding box center [1382, 624] width 195 height 42
click at [830, 506] on div at bounding box center [752, 406] width 1504 height 812
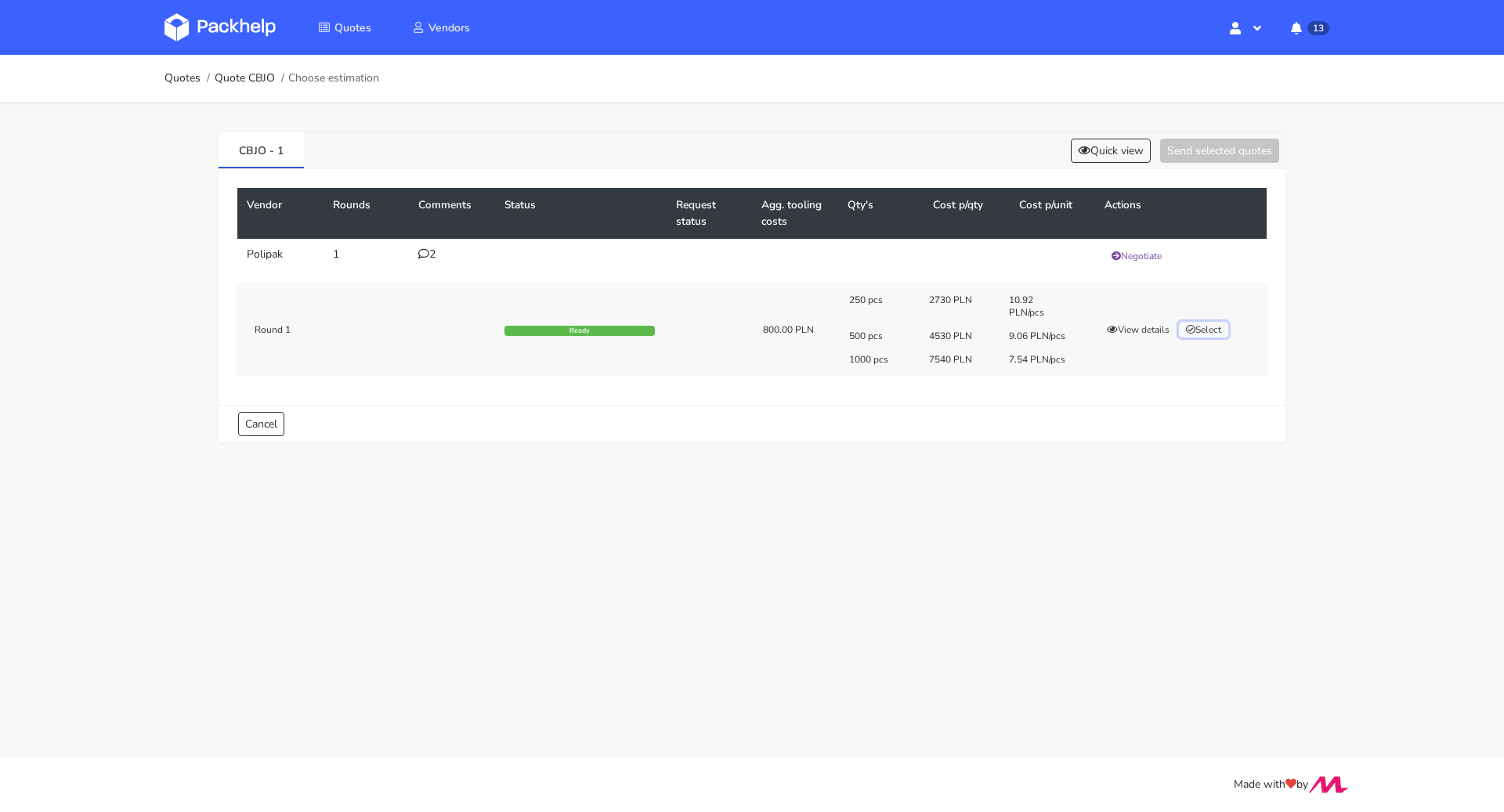
click at [1199, 326] on button "Select" at bounding box center [1204, 329] width 49 height 16
click at [1214, 139] on button "Send selected quotes ( 1 )" at bounding box center [1208, 151] width 141 height 24
click at [189, 81] on link "Quotes" at bounding box center [182, 78] width 36 height 12
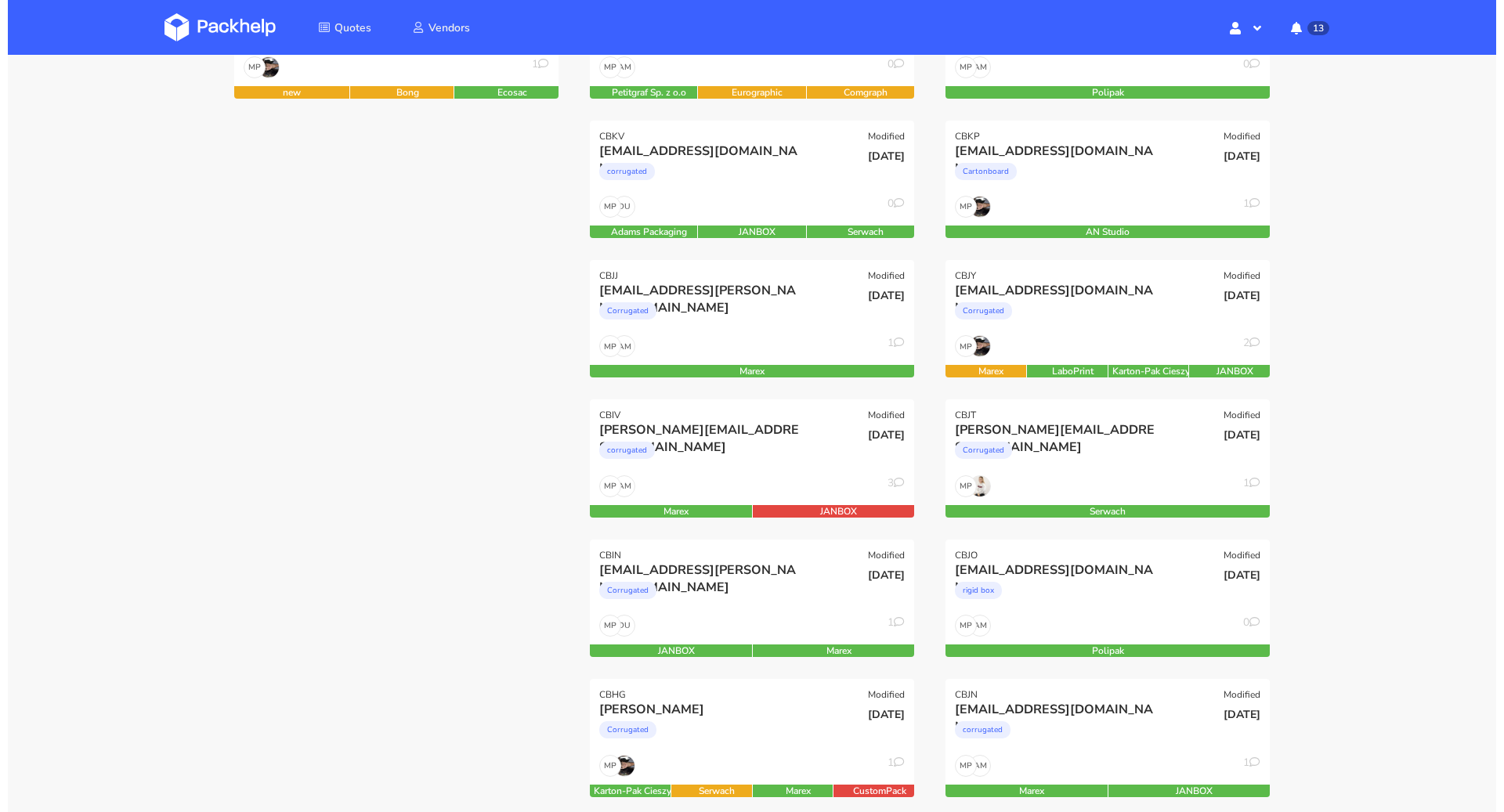
scroll to position [155, 0]
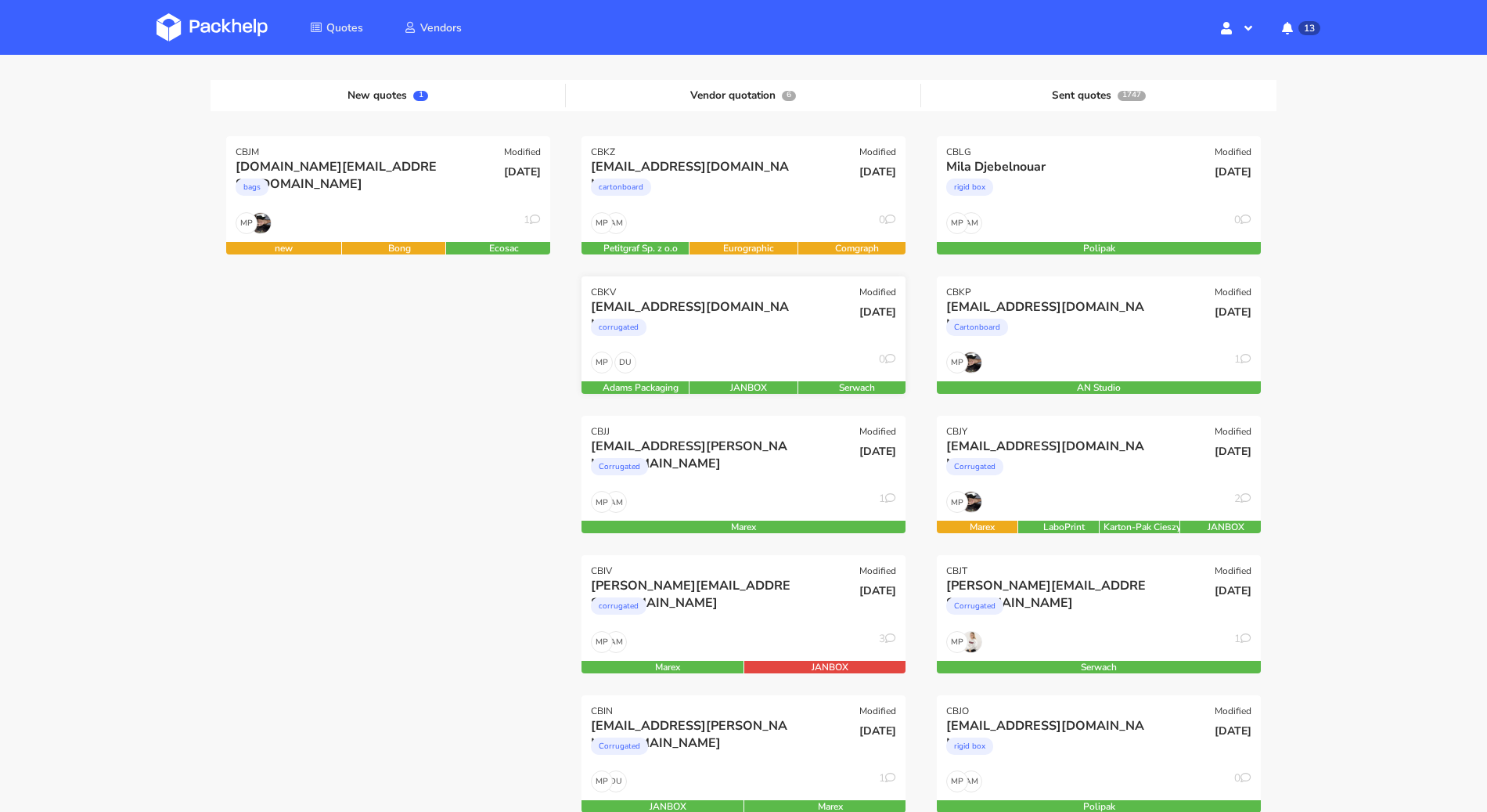
click at [728, 331] on div "corrugated" at bounding box center [695, 331] width 207 height 31
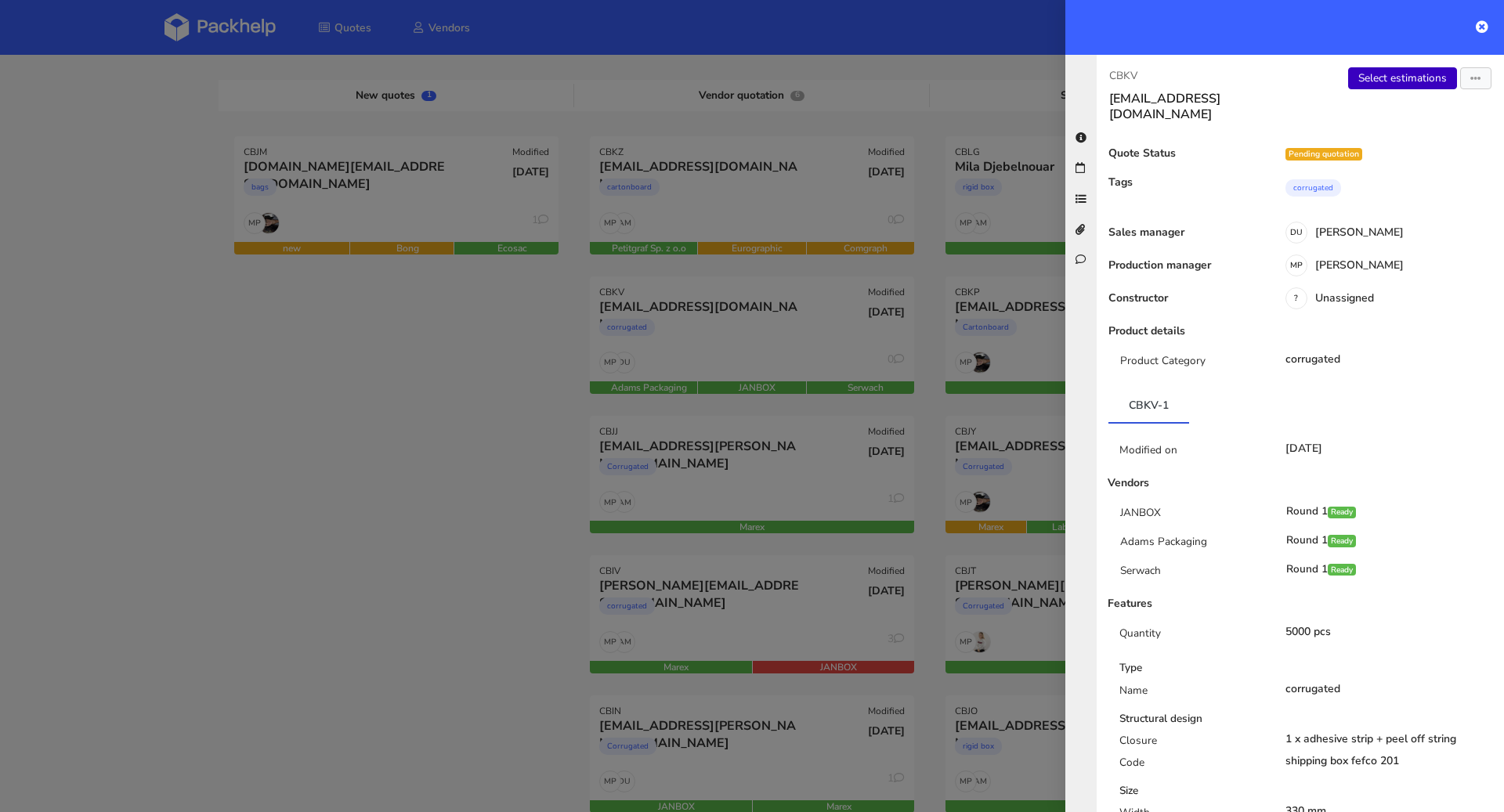
click at [1406, 79] on link "Select estimations" at bounding box center [1402, 78] width 109 height 22
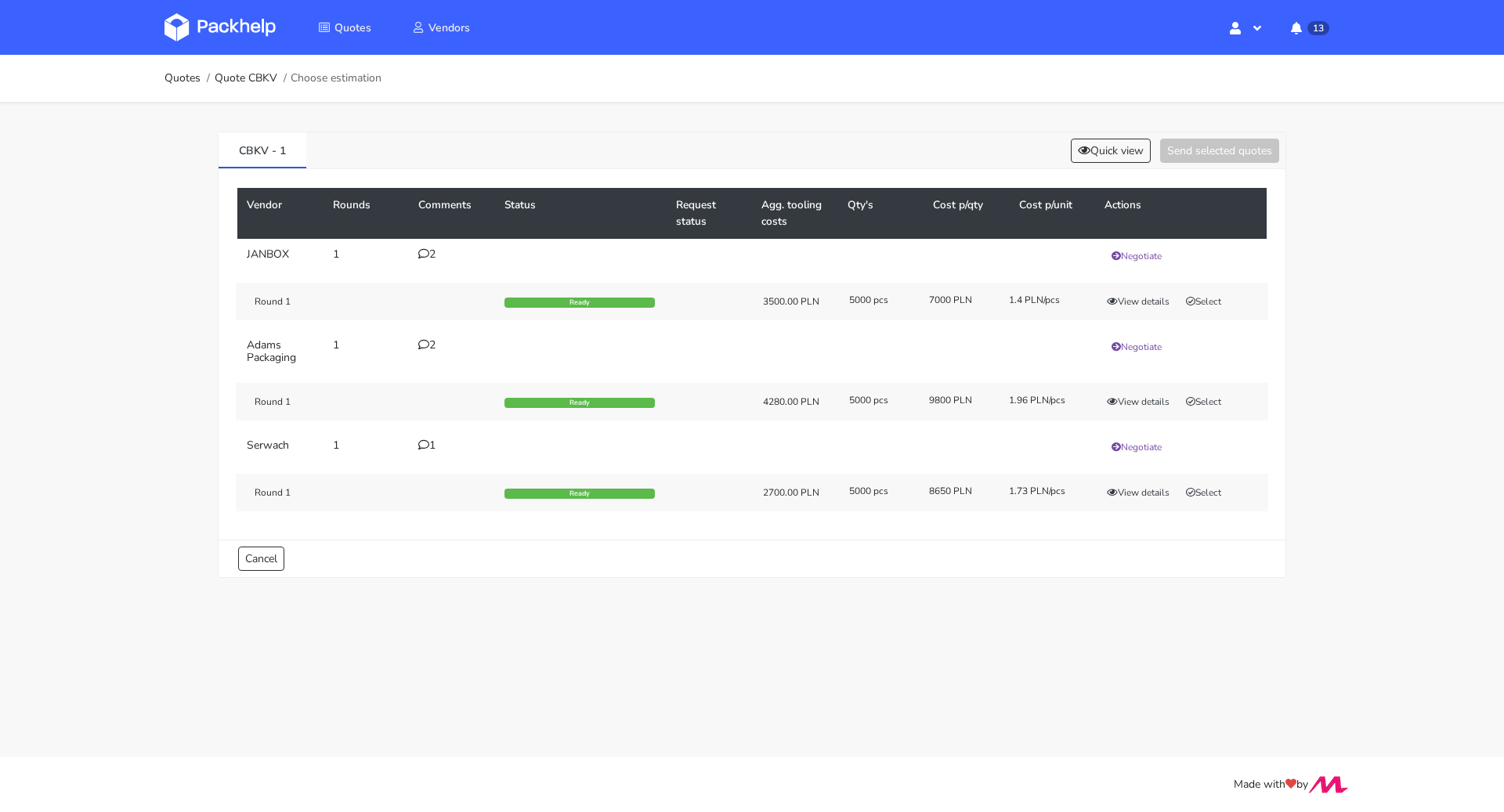
click at [429, 253] on div "2" at bounding box center [452, 254] width 67 height 12
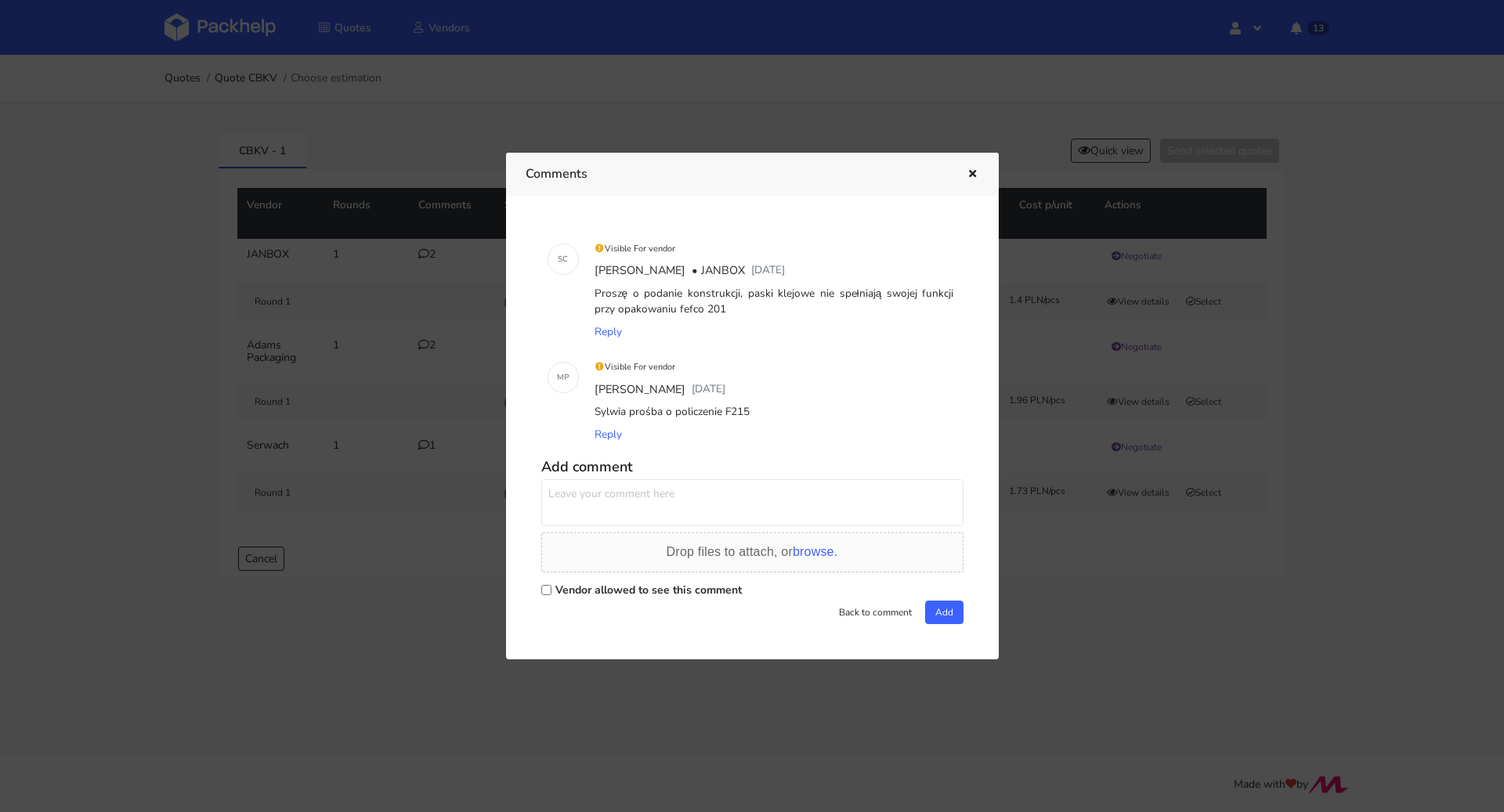
click at [119, 362] on div at bounding box center [752, 406] width 1504 height 812
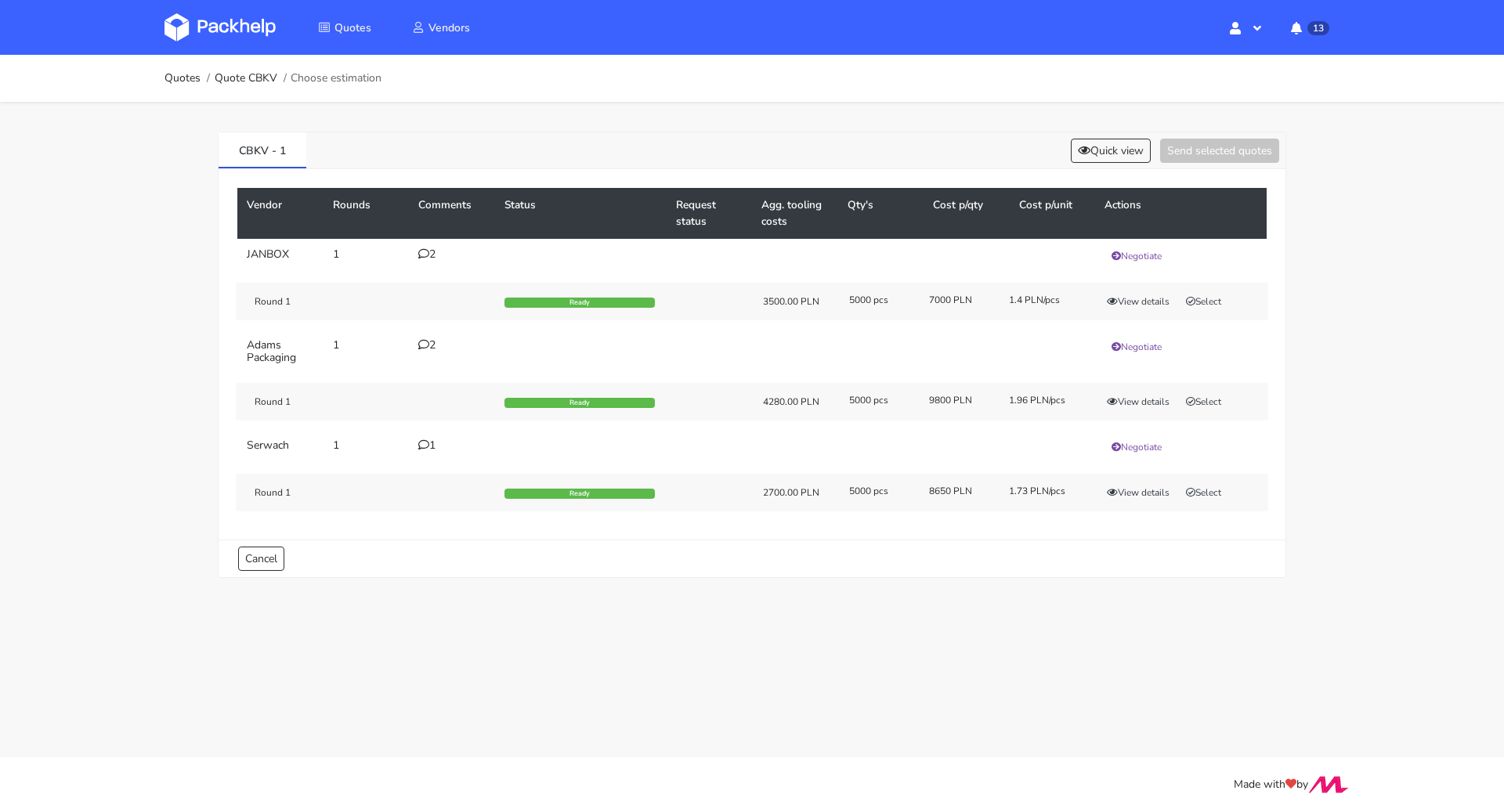
click at [425, 341] on icon at bounding box center [423, 344] width 11 height 11
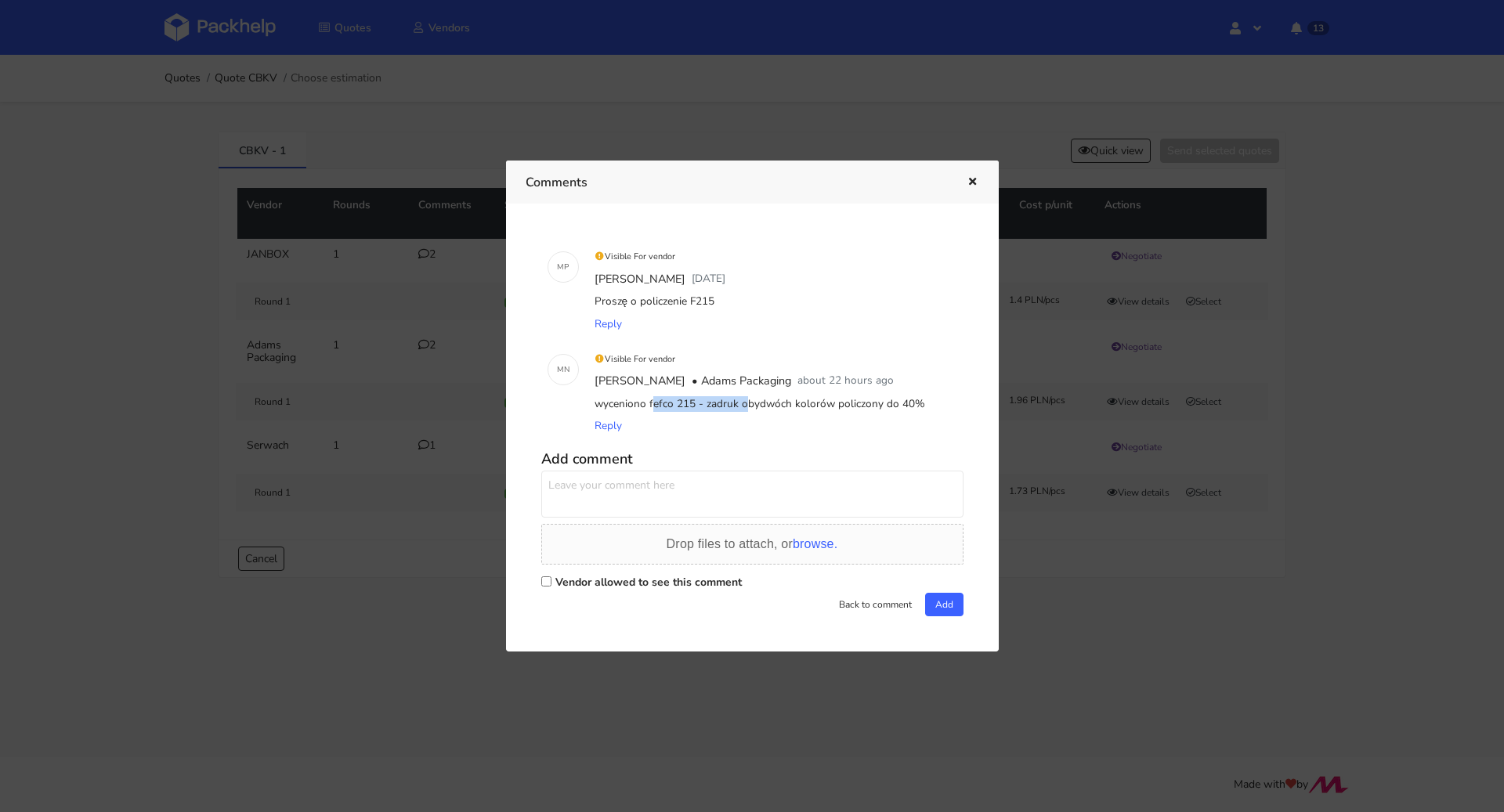
drag, startPoint x: 594, startPoint y: 406, endPoint x: 692, endPoint y: 402, distance: 98.1
click at [692, 402] on div "wyceniono fefco 215 - zadruk obydwóch kolorów policzony do 40%" at bounding box center [774, 404] width 366 height 22
copy div "wyceniono fefco 215"
click at [67, 447] on div at bounding box center [752, 406] width 1504 height 812
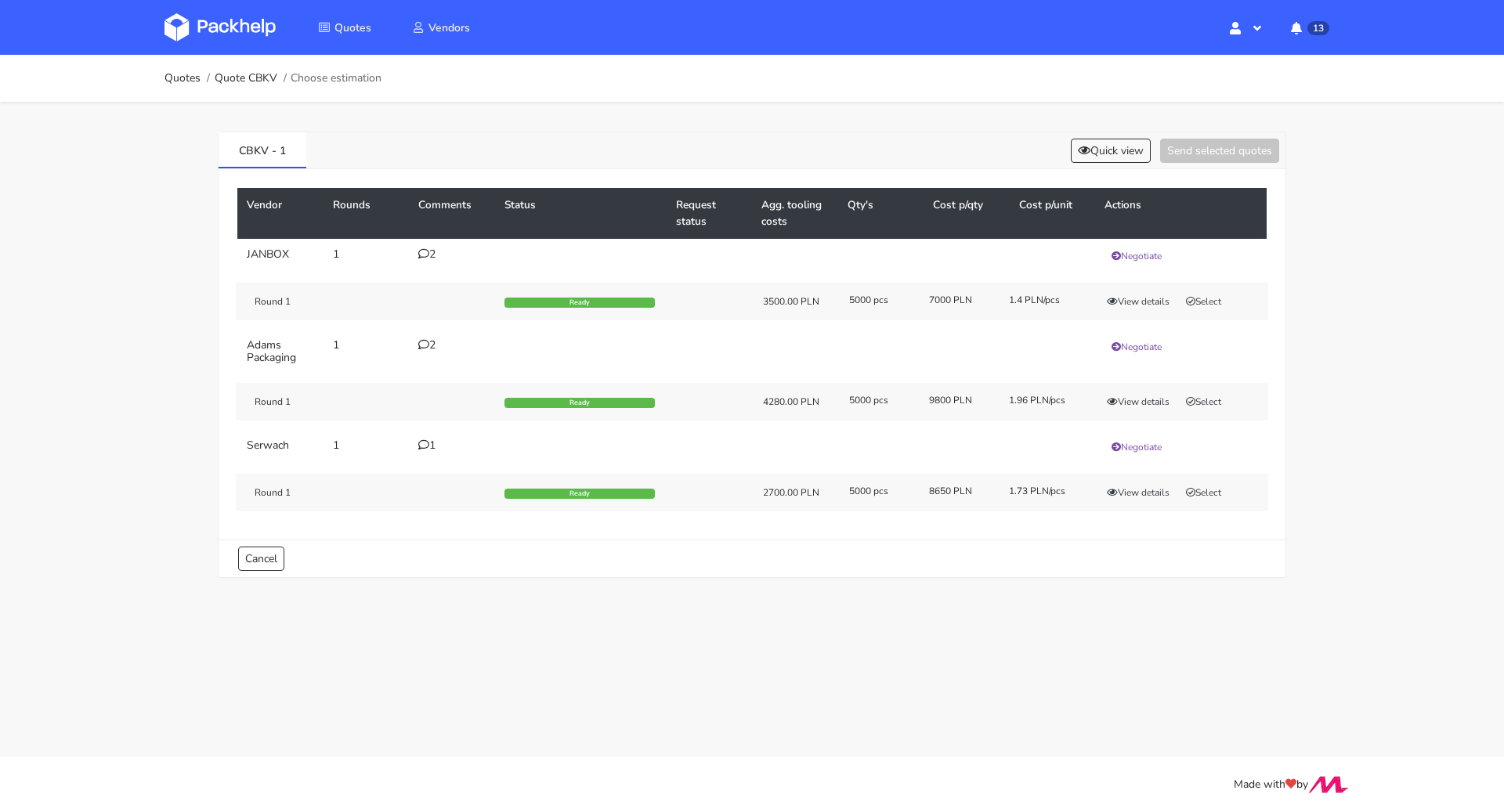
click at [429, 440] on div "1" at bounding box center [452, 445] width 67 height 12
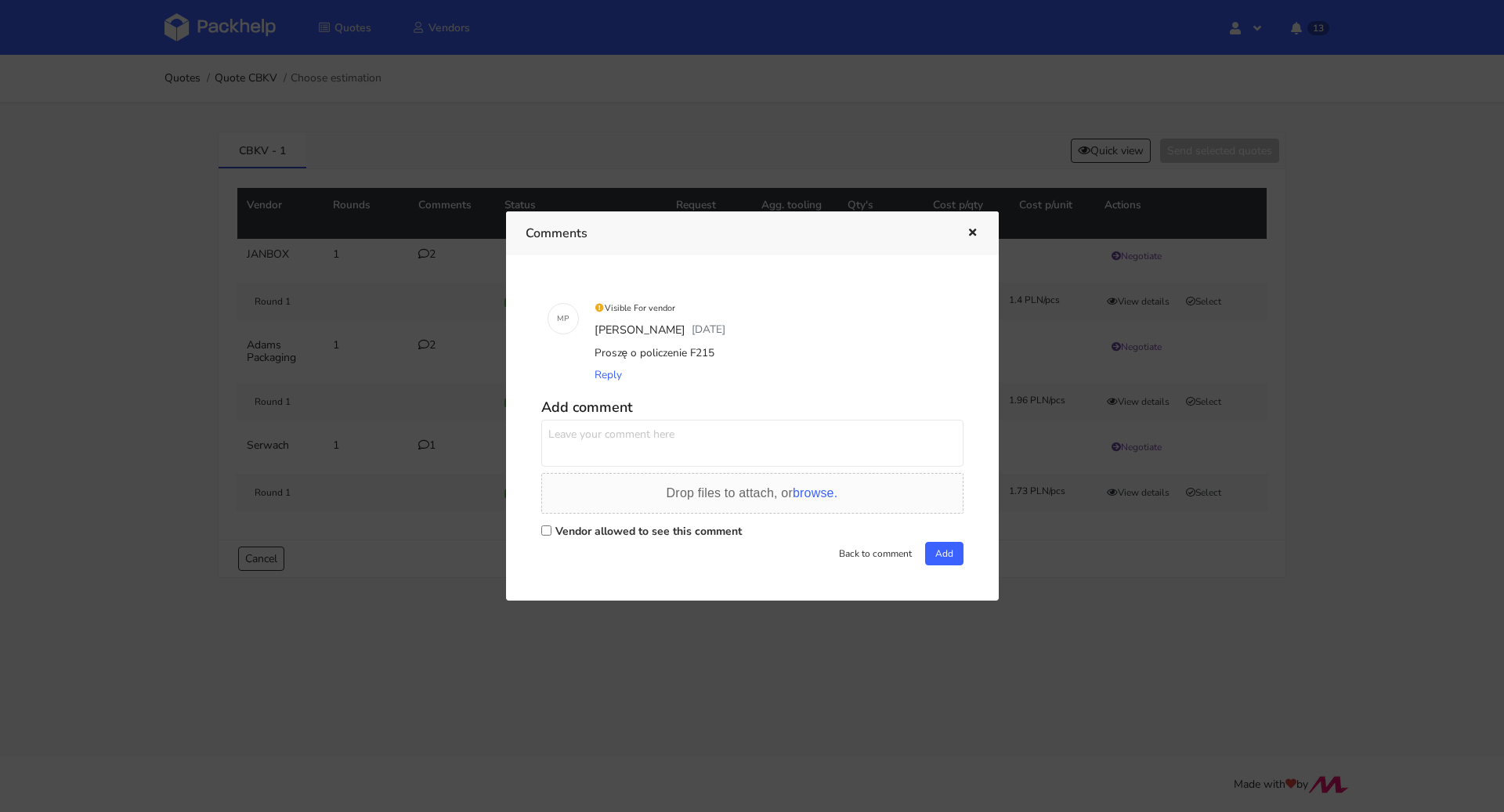
click at [87, 450] on div at bounding box center [752, 406] width 1504 height 812
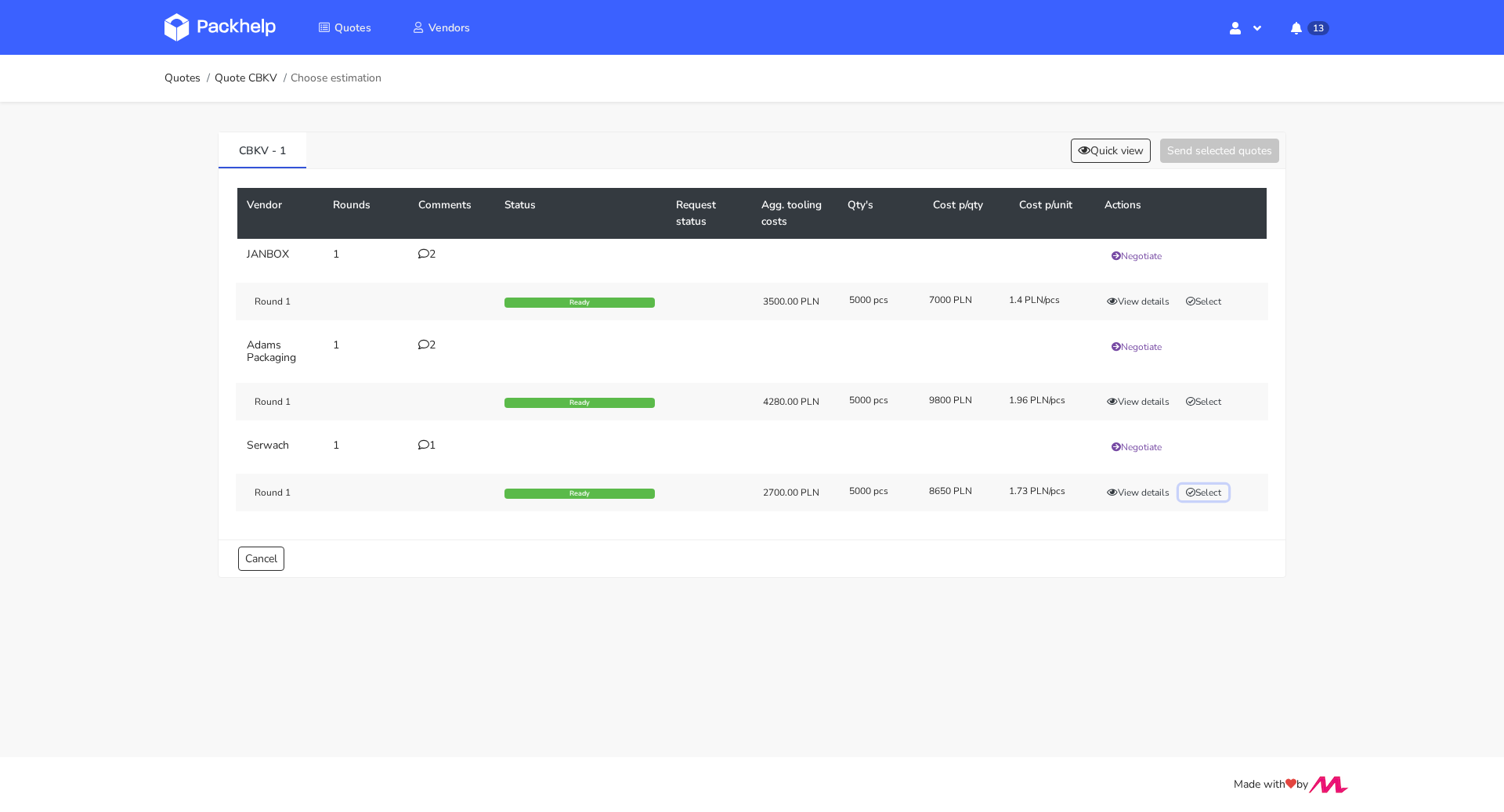
click at [1200, 487] on button "Select" at bounding box center [1204, 492] width 49 height 16
click at [242, 80] on link "Quote CBKV" at bounding box center [246, 78] width 63 height 12
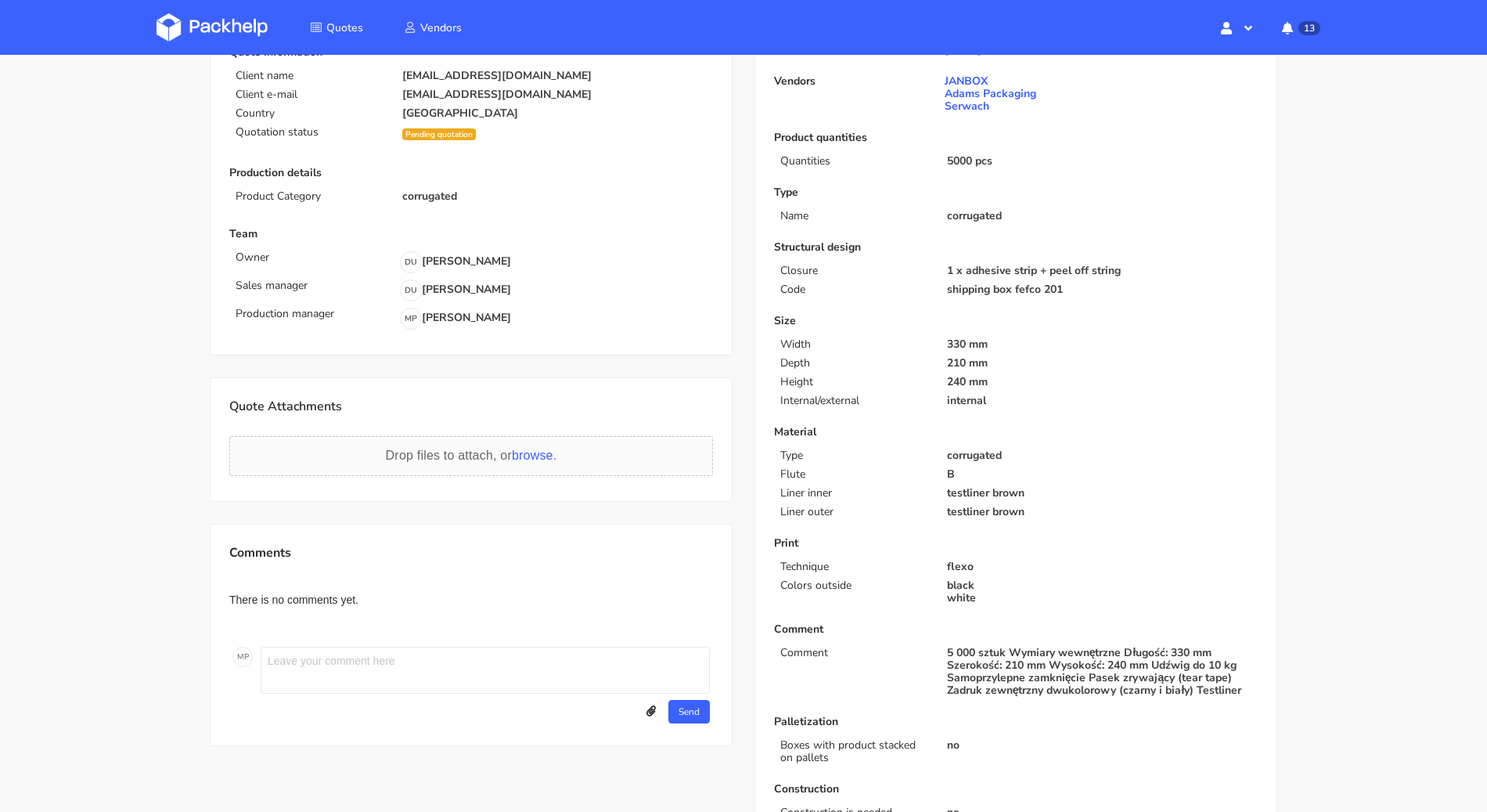
scroll to position [186, 0]
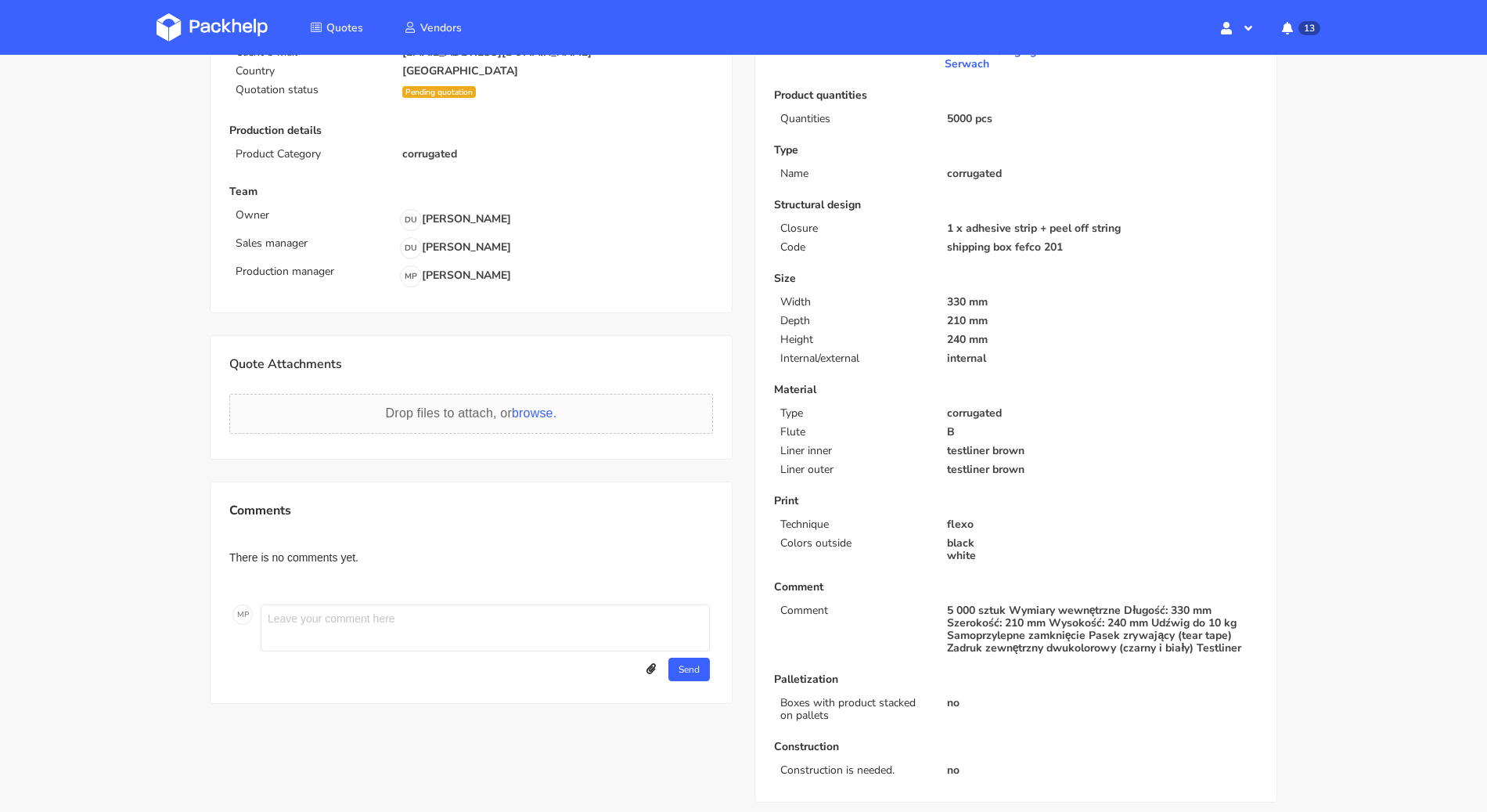
click at [340, 619] on textarea at bounding box center [485, 628] width 450 height 47
paste textarea "wyceniono fefco 215"
click at [317, 615] on textarea "wyceniono fefco 215" at bounding box center [485, 628] width 450 height 47
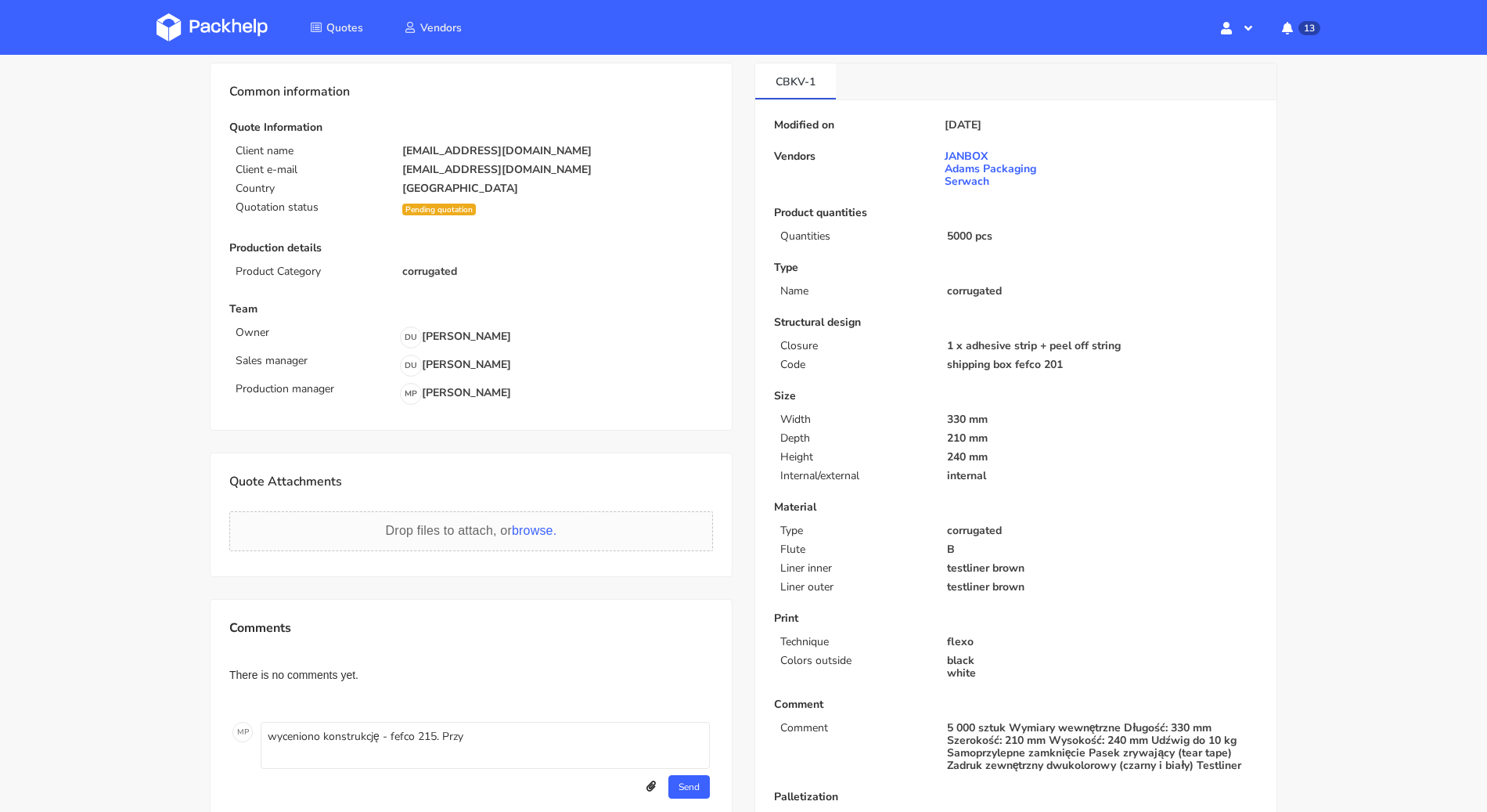
scroll to position [253, 0]
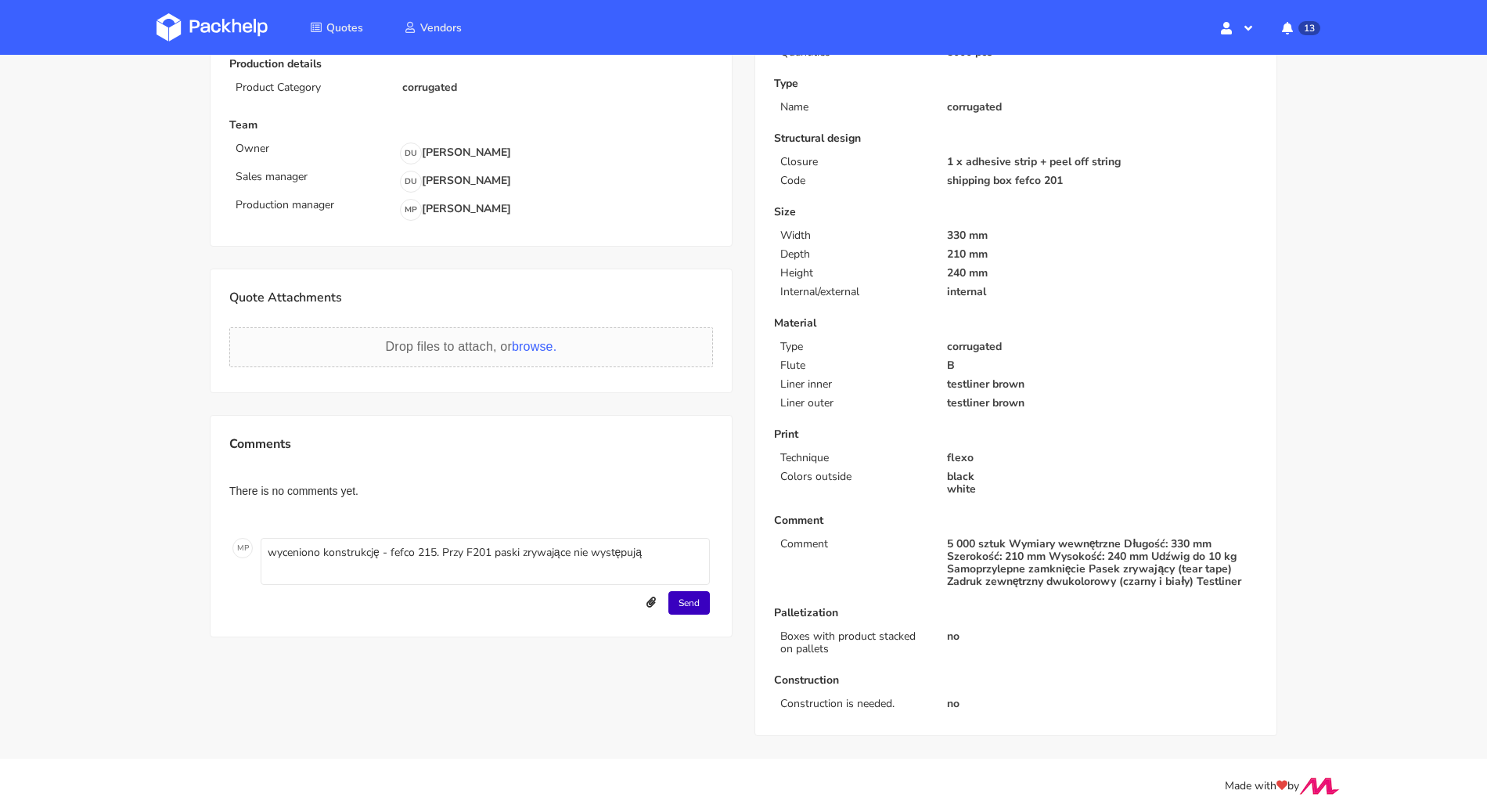
type textarea "wyceniono konstrukcję - fefco 215. Przy F201 paski zrywające nie występują"
click at [689, 597] on button "Send" at bounding box center [689, 602] width 42 height 24
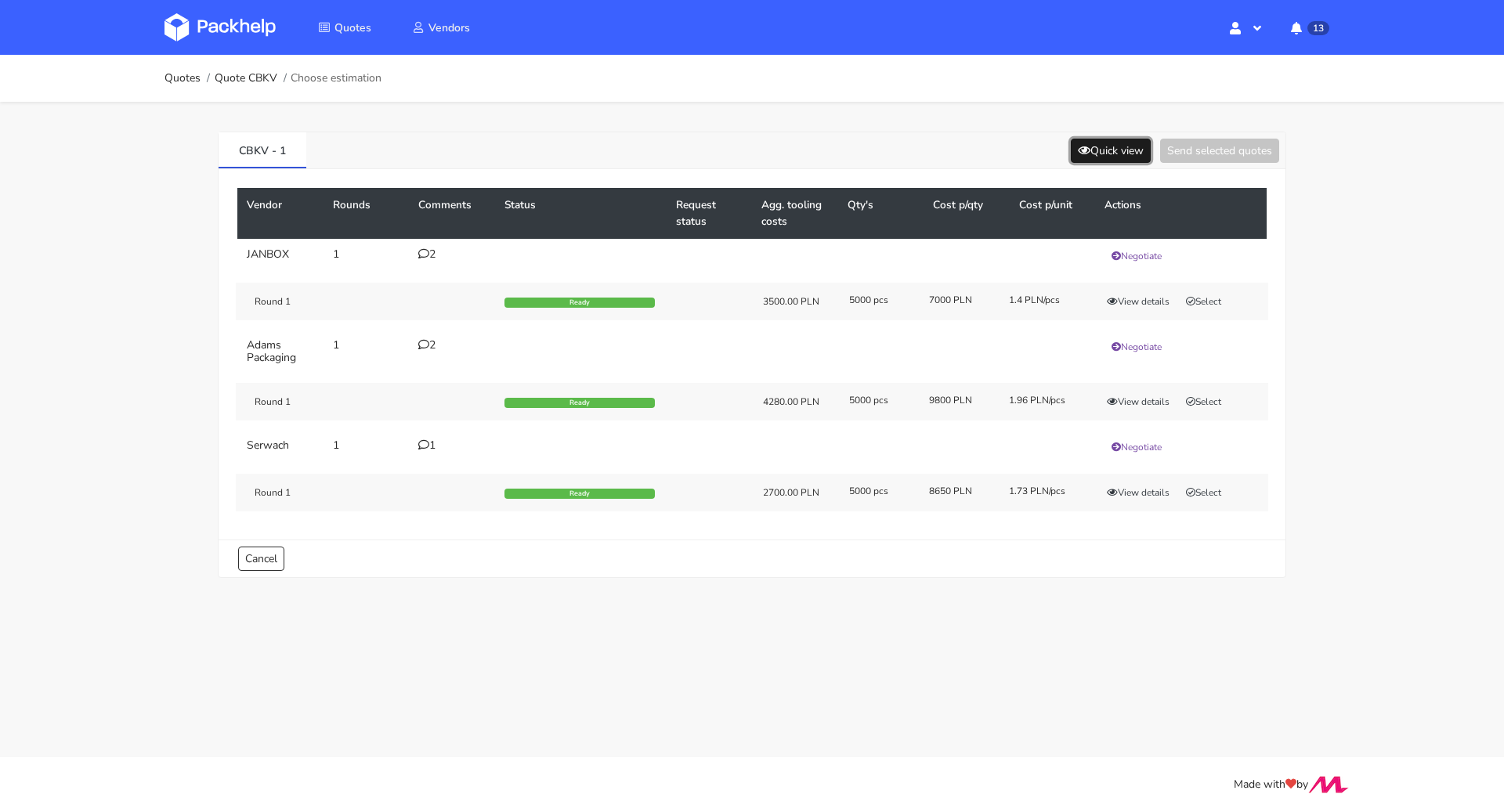
click at [1119, 156] on button "Quick view" at bounding box center [1110, 151] width 80 height 24
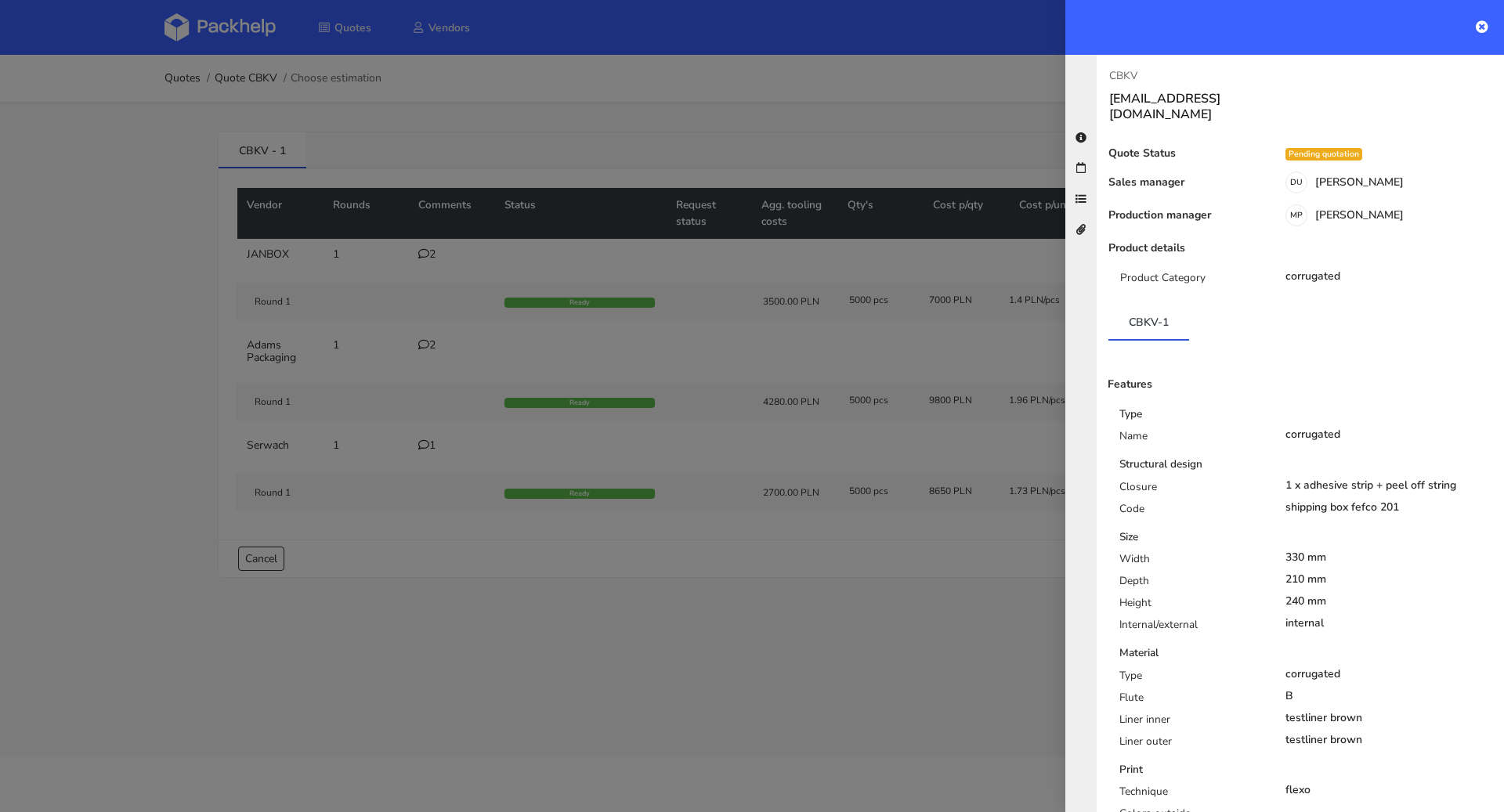
click at [603, 681] on div at bounding box center [752, 406] width 1504 height 812
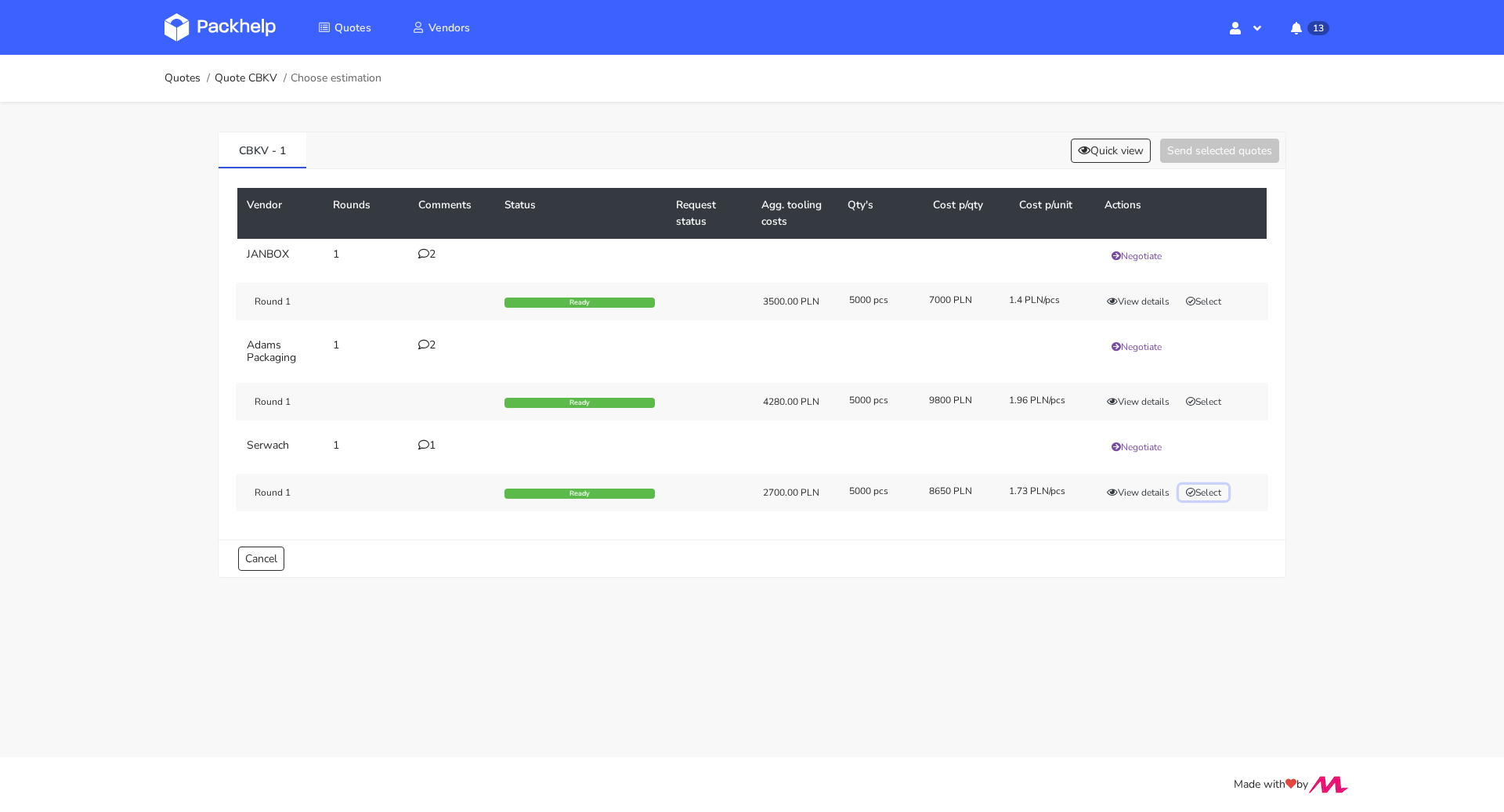
click at [1213, 487] on button "Select" at bounding box center [1204, 492] width 49 height 16
click at [1210, 151] on button "Send selected quotes ( 1 )" at bounding box center [1208, 151] width 141 height 24
click at [180, 82] on link "Quotes" at bounding box center [182, 78] width 36 height 12
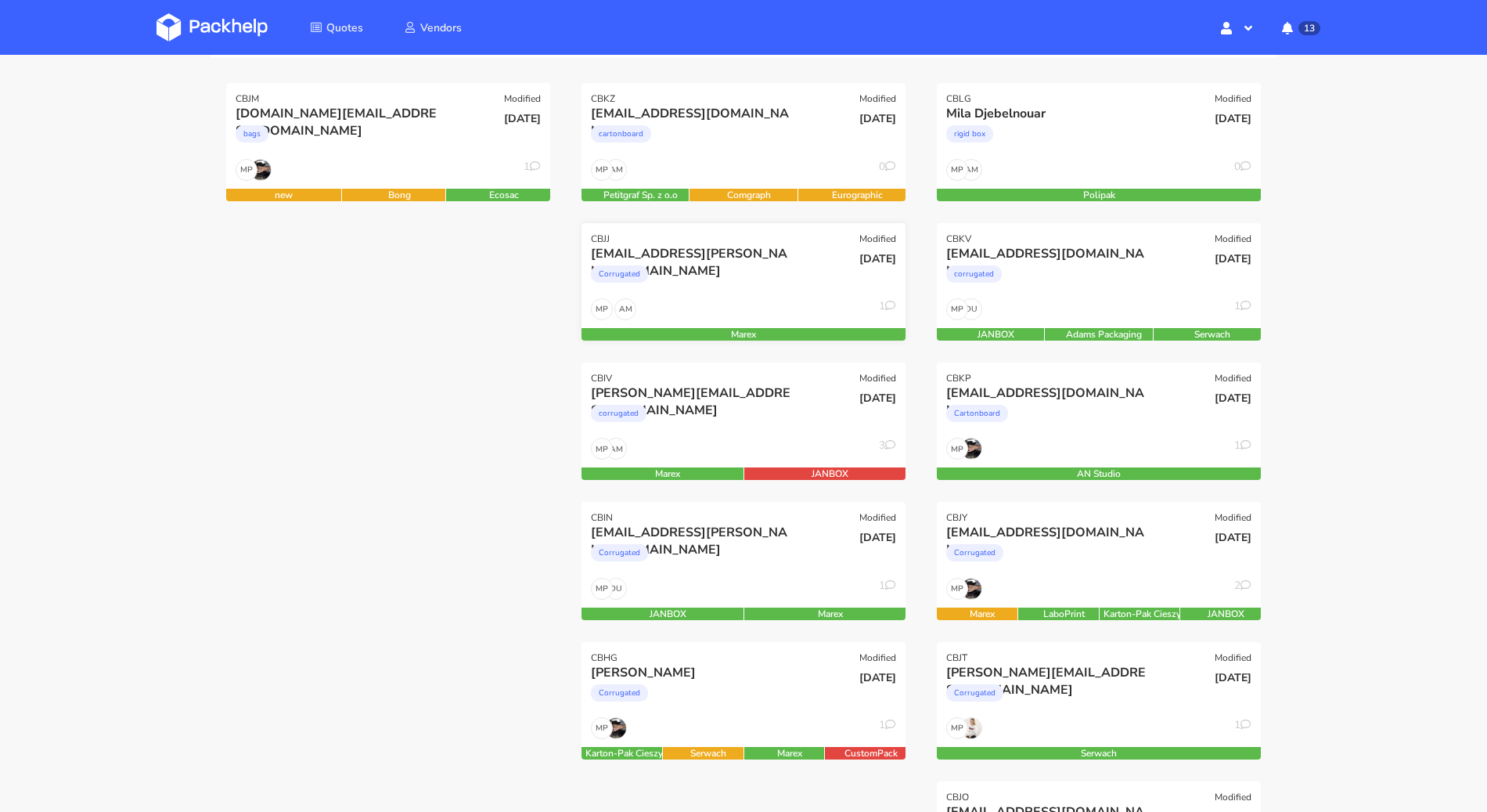
scroll to position [628, 0]
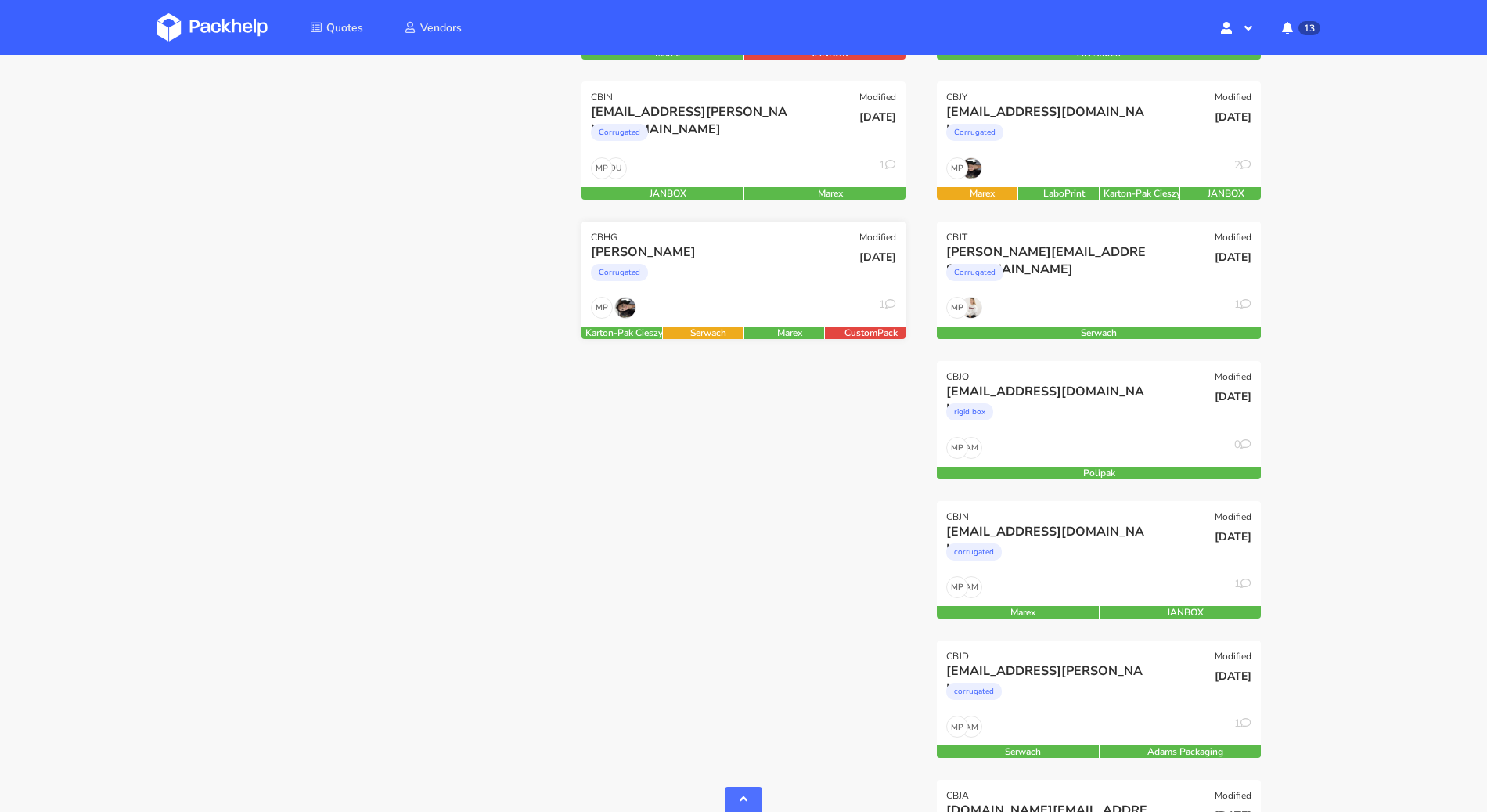
click at [713, 261] on div "Corrugated" at bounding box center [695, 276] width 207 height 31
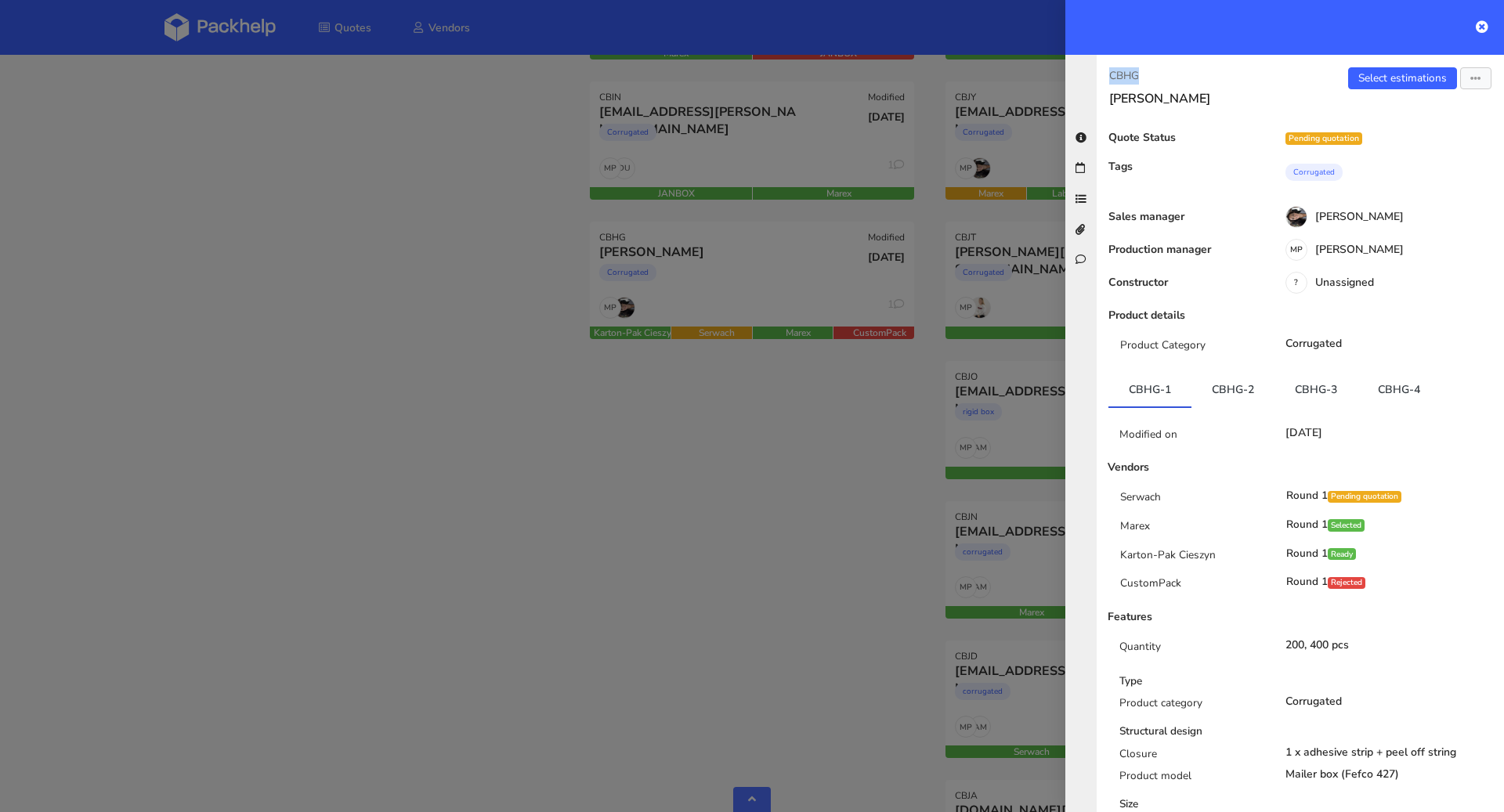
drag, startPoint x: 1141, startPoint y: 75, endPoint x: 1108, endPoint y: 73, distance: 33.1
click at [1109, 73] on p "CBHG" at bounding box center [1198, 75] width 179 height 17
copy p "CBHG"
click at [621, 522] on div at bounding box center [752, 406] width 1504 height 812
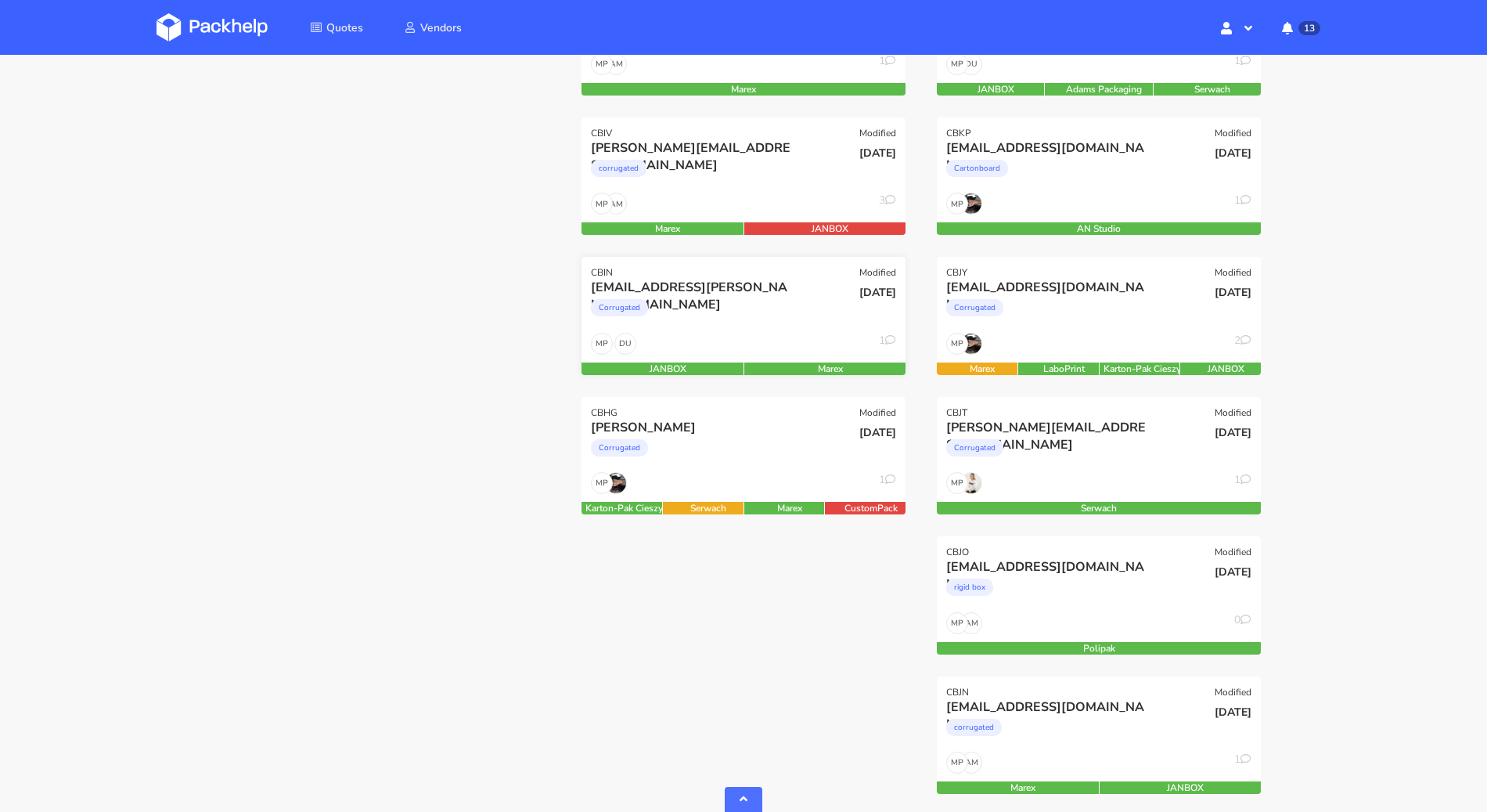
scroll to position [446, 0]
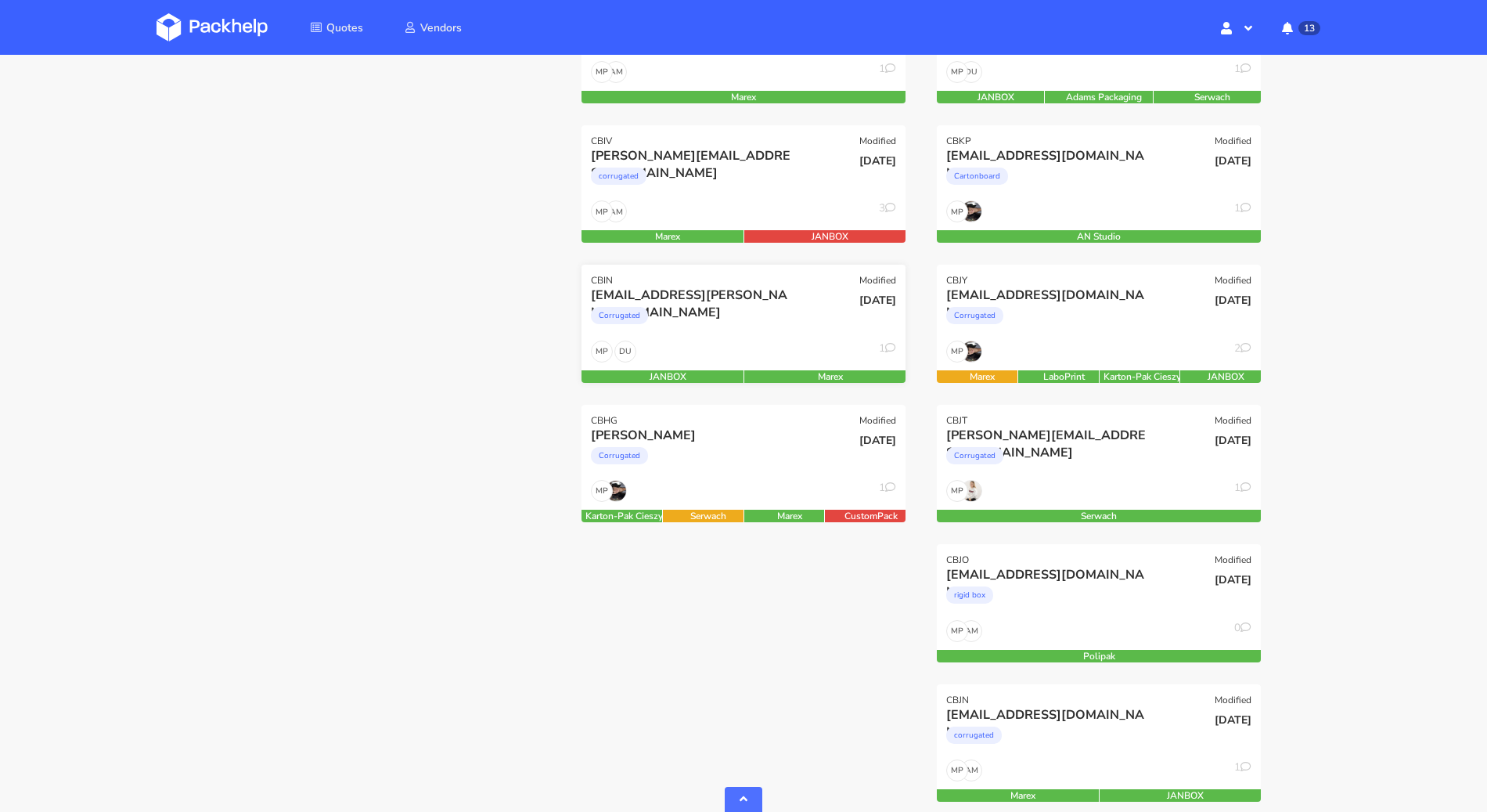
click at [730, 317] on div "Corrugated" at bounding box center [695, 319] width 207 height 31
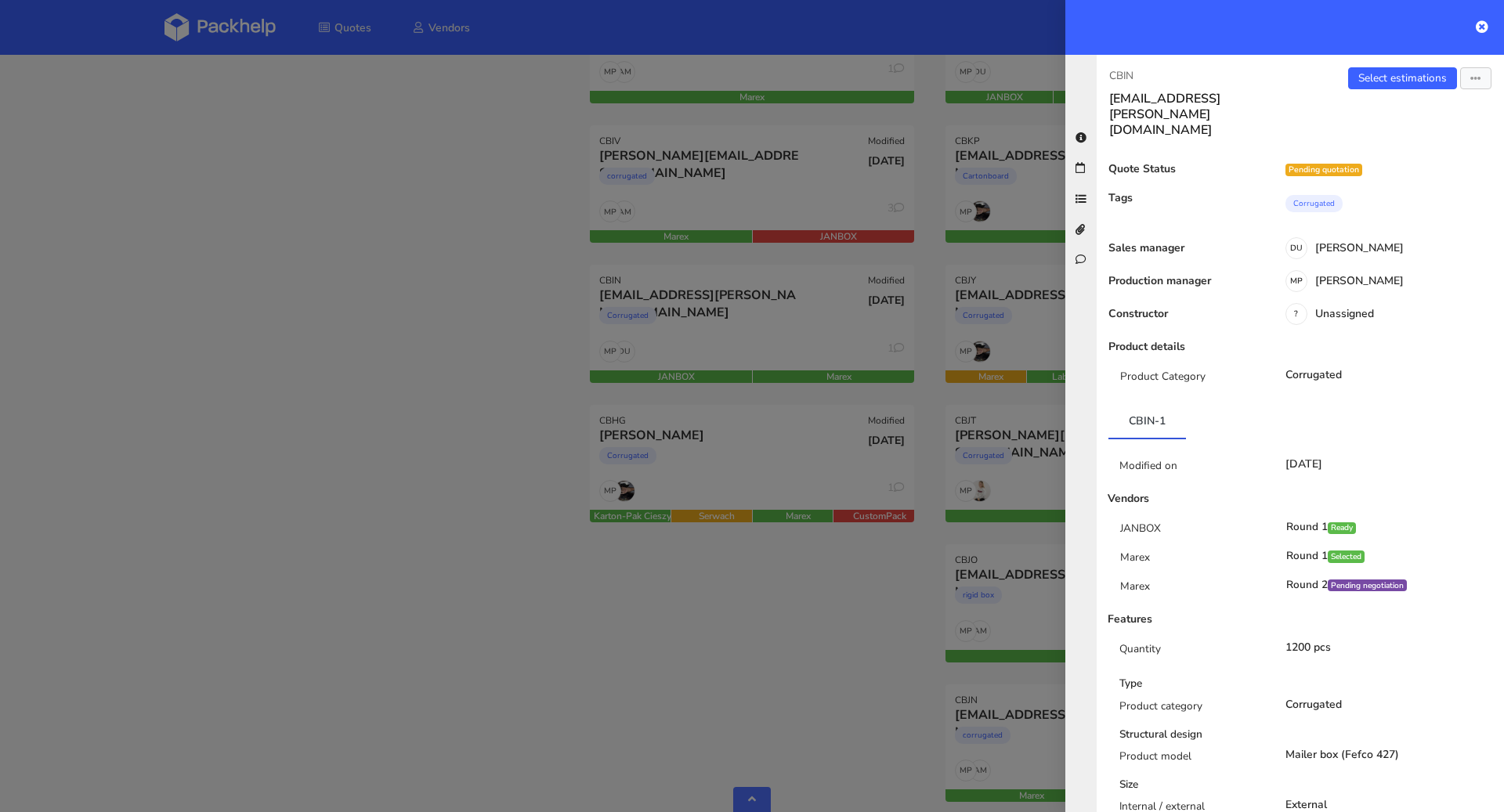
click at [396, 465] on div at bounding box center [752, 406] width 1504 height 812
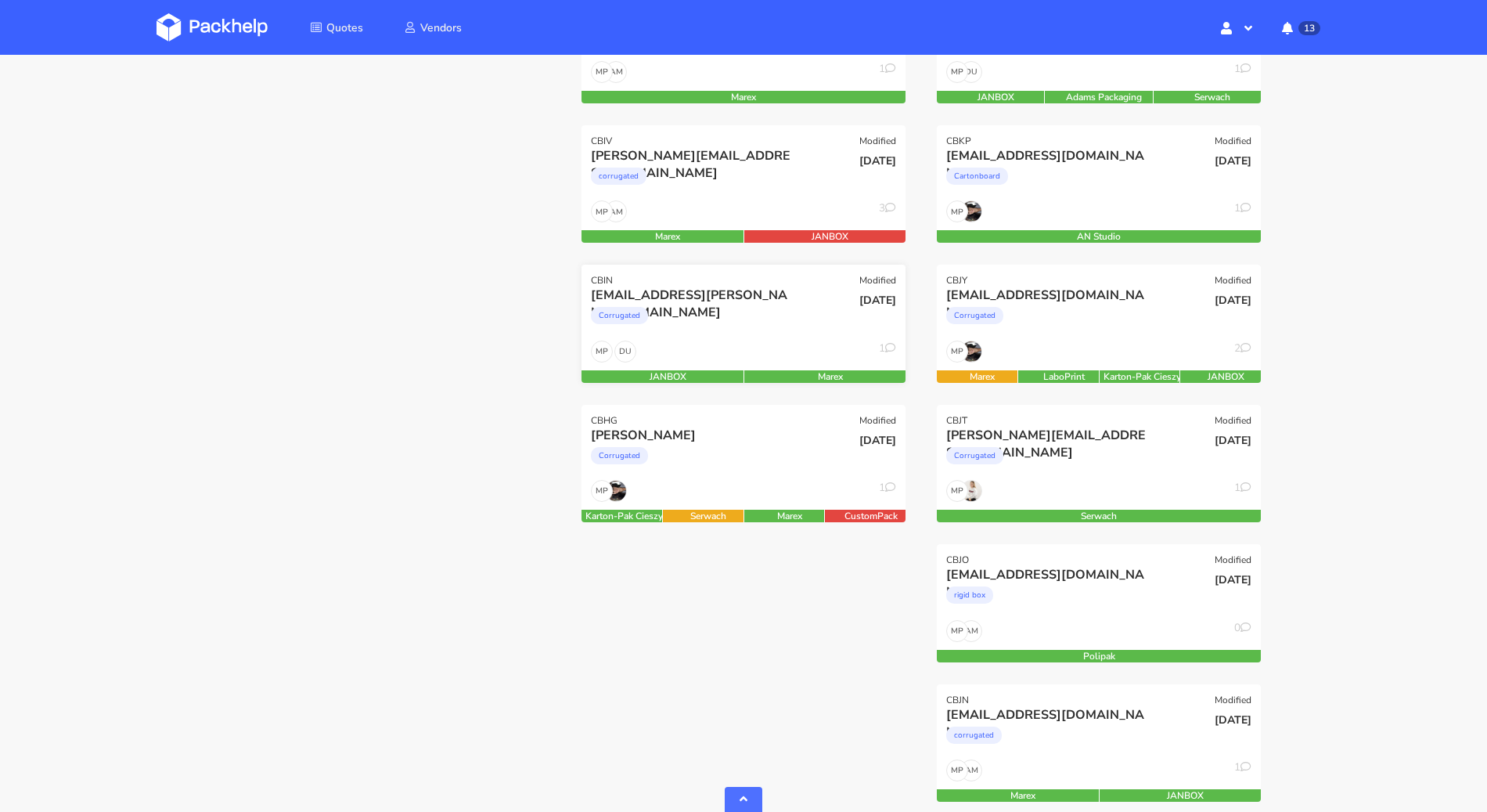
click at [679, 334] on div "Corrugated" at bounding box center [695, 319] width 207 height 31
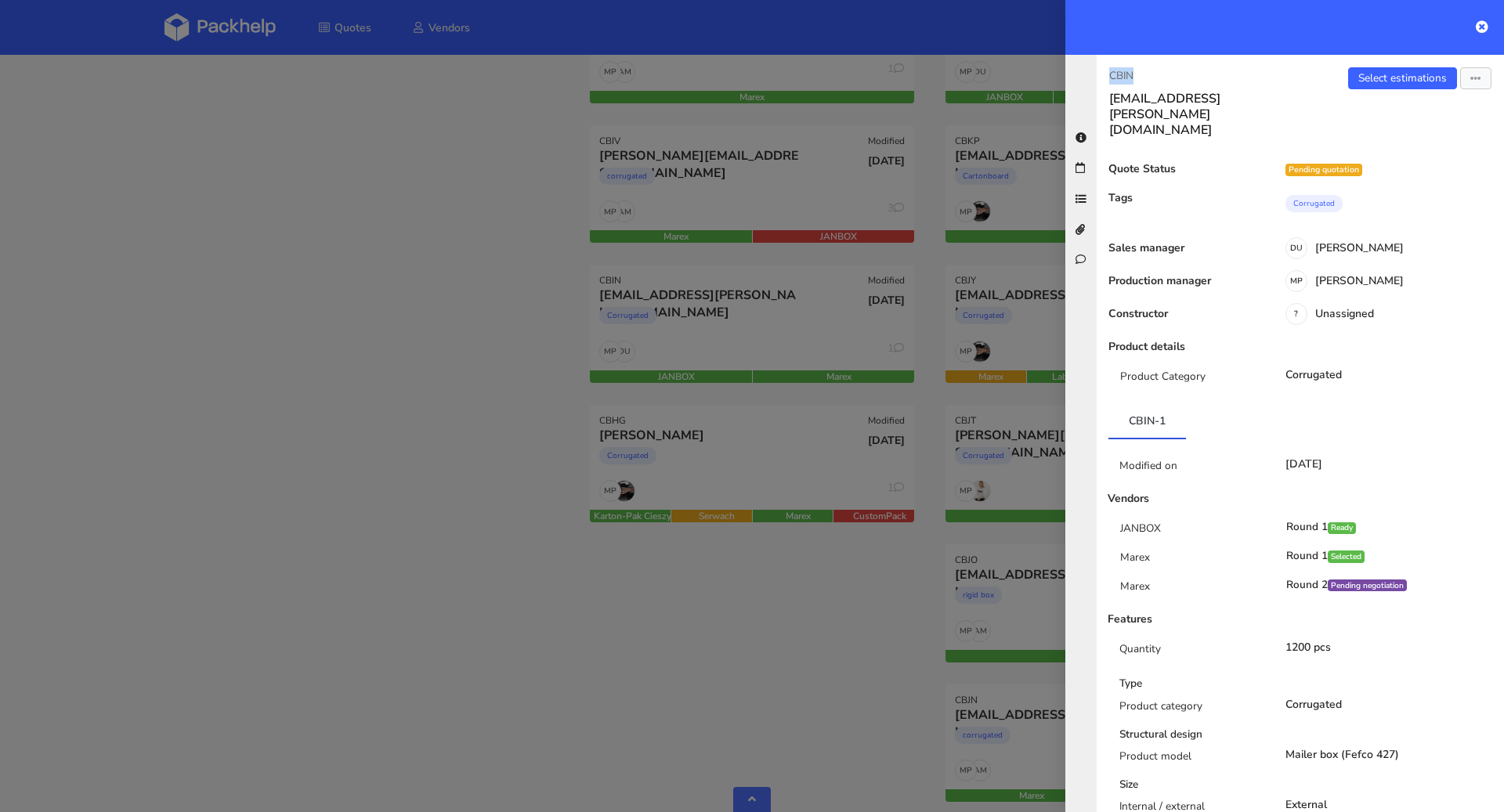
drag, startPoint x: 1155, startPoint y: 81, endPoint x: 1110, endPoint y: 73, distance: 45.7
click at [1110, 73] on p "CBIN" at bounding box center [1198, 75] width 179 height 17
drag, startPoint x: 1158, startPoint y: 72, endPoint x: 1110, endPoint y: 72, distance: 48.0
click at [1110, 72] on p "CBIN" at bounding box center [1198, 75] width 179 height 17
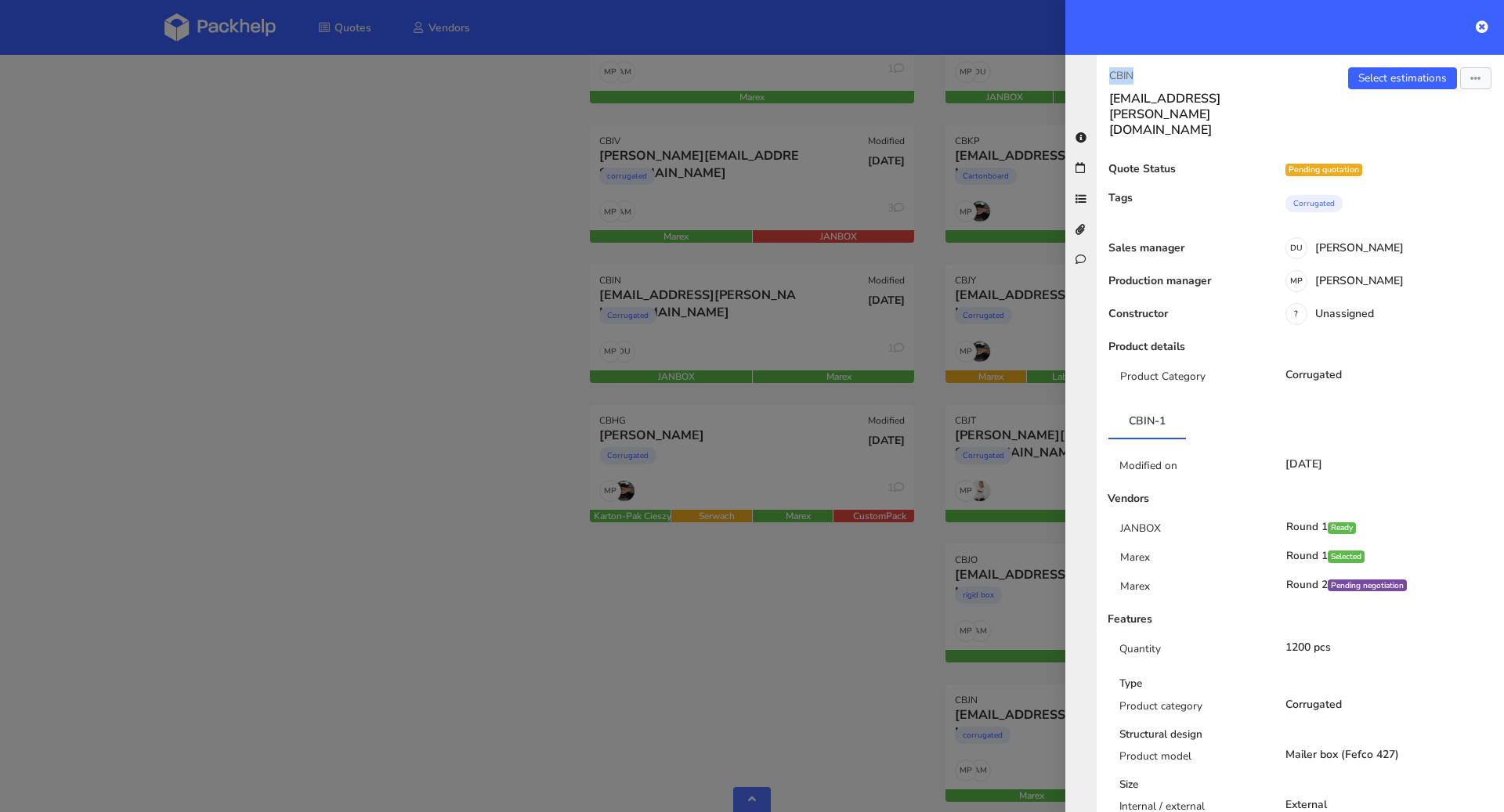
copy p "CBIN"
click at [482, 432] on div at bounding box center [752, 406] width 1504 height 812
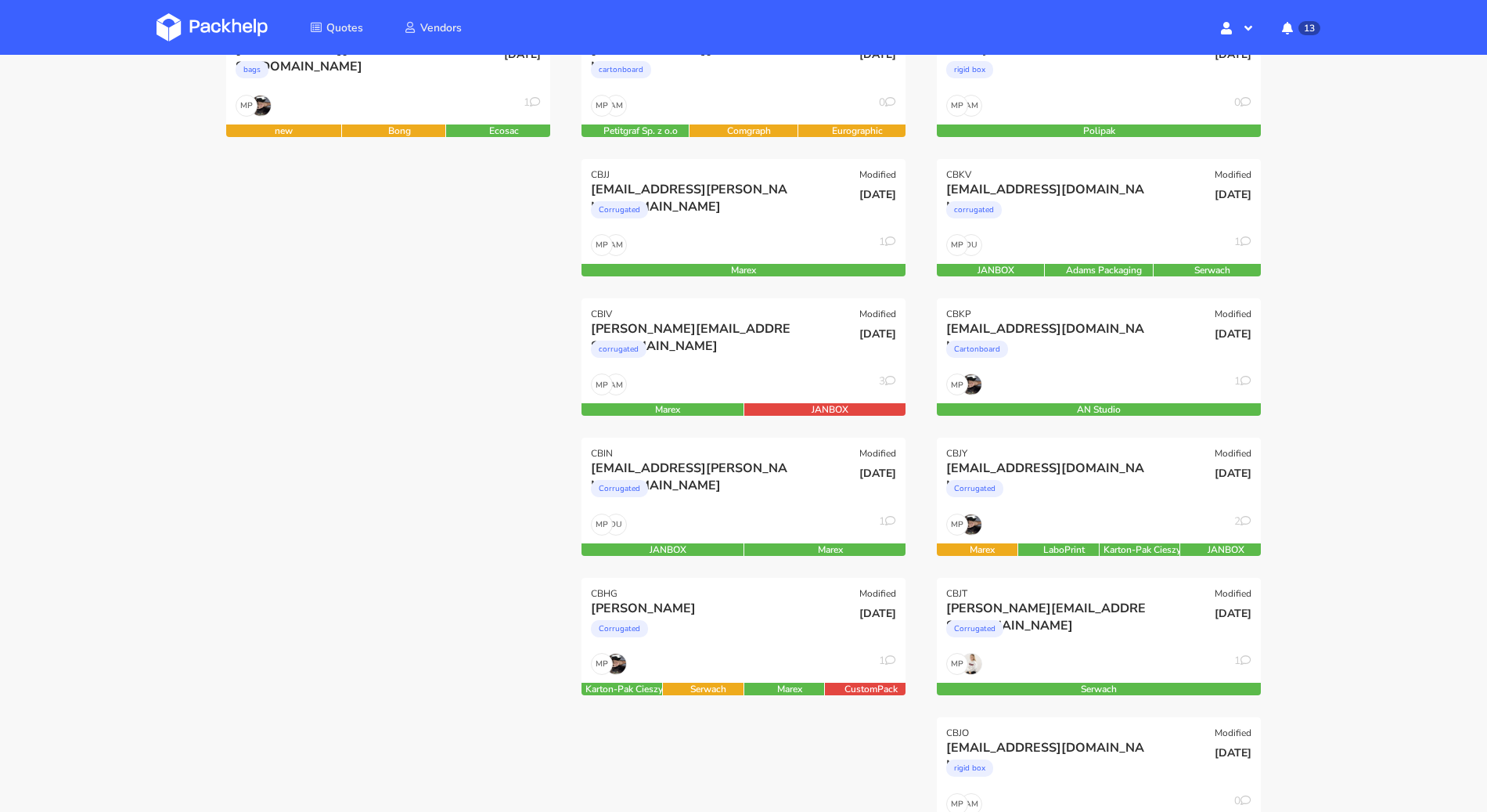
scroll to position [268, 0]
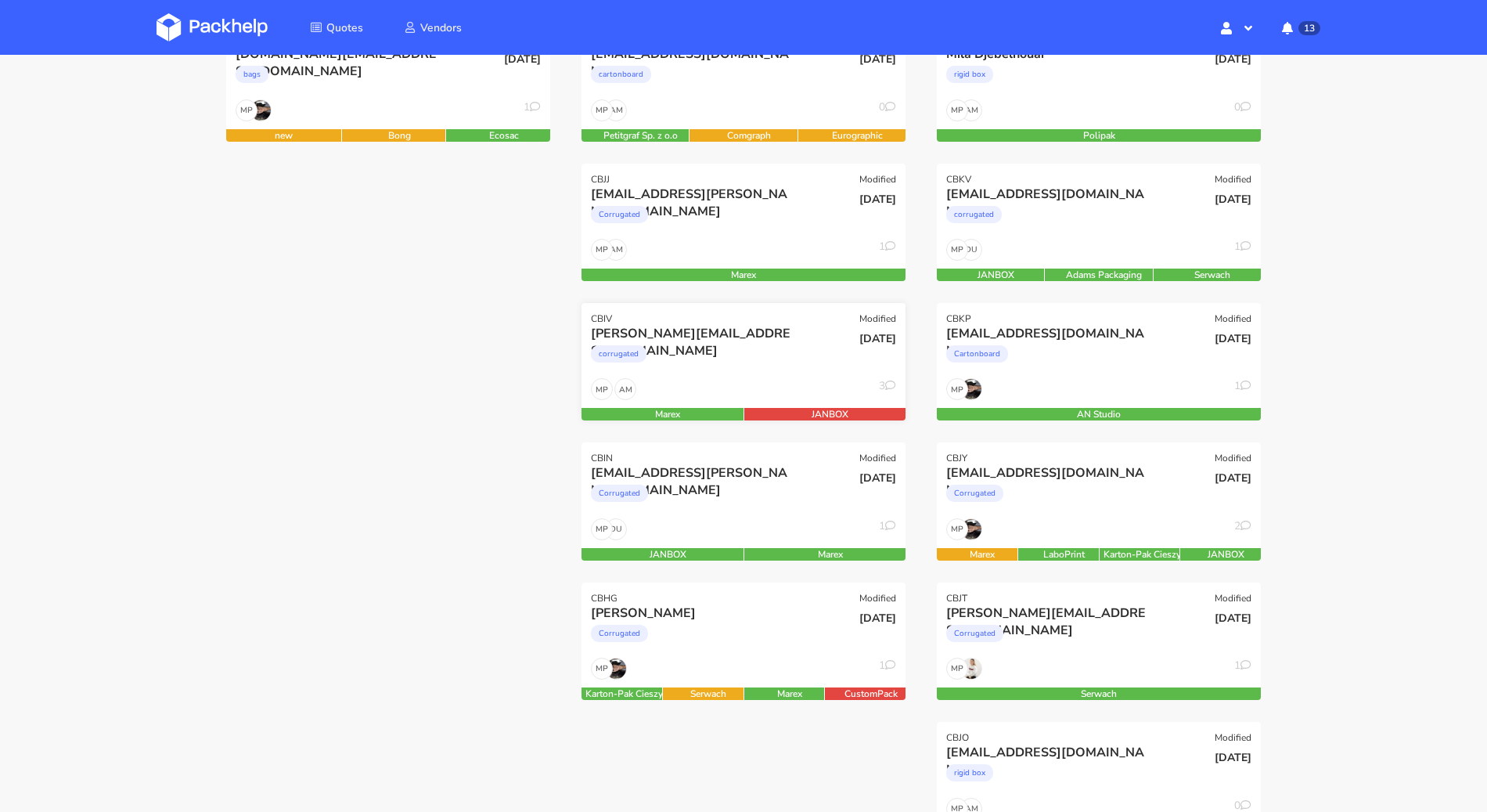
click at [819, 360] on div "15 Sep 2025" at bounding box center [852, 351] width 109 height 53
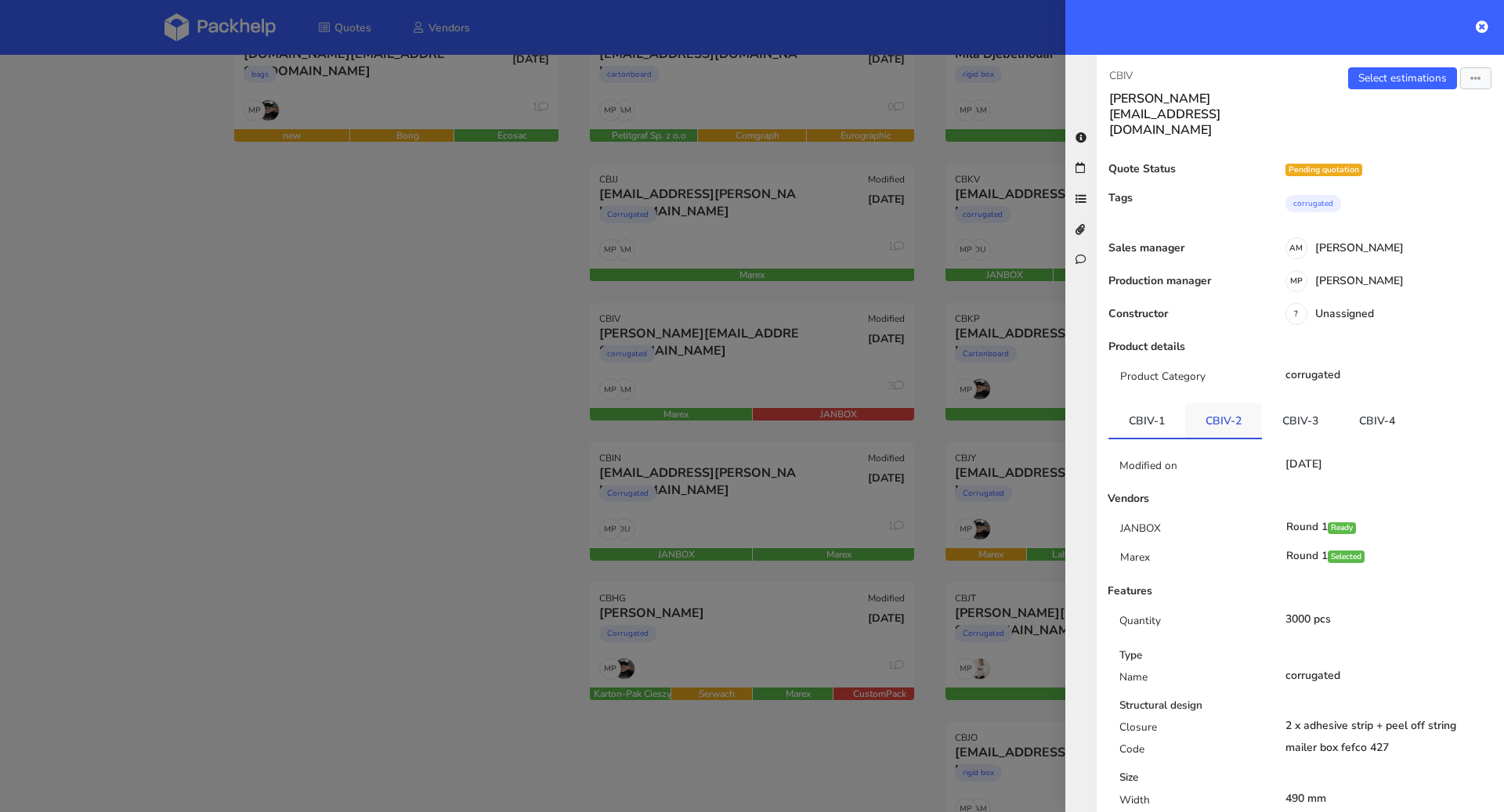
click at [1217, 403] on link "CBIV-2" at bounding box center [1223, 420] width 77 height 34
click at [1279, 403] on link "CBIV-3" at bounding box center [1300, 420] width 77 height 34
click at [1350, 403] on link "CBIV-4" at bounding box center [1377, 420] width 77 height 34
drag, startPoint x: 1150, startPoint y: 76, endPoint x: 1097, endPoint y: 73, distance: 53.1
click at [1097, 73] on div "CBIV chen@satisfyrunning.com" at bounding box center [1198, 102] width 203 height 70
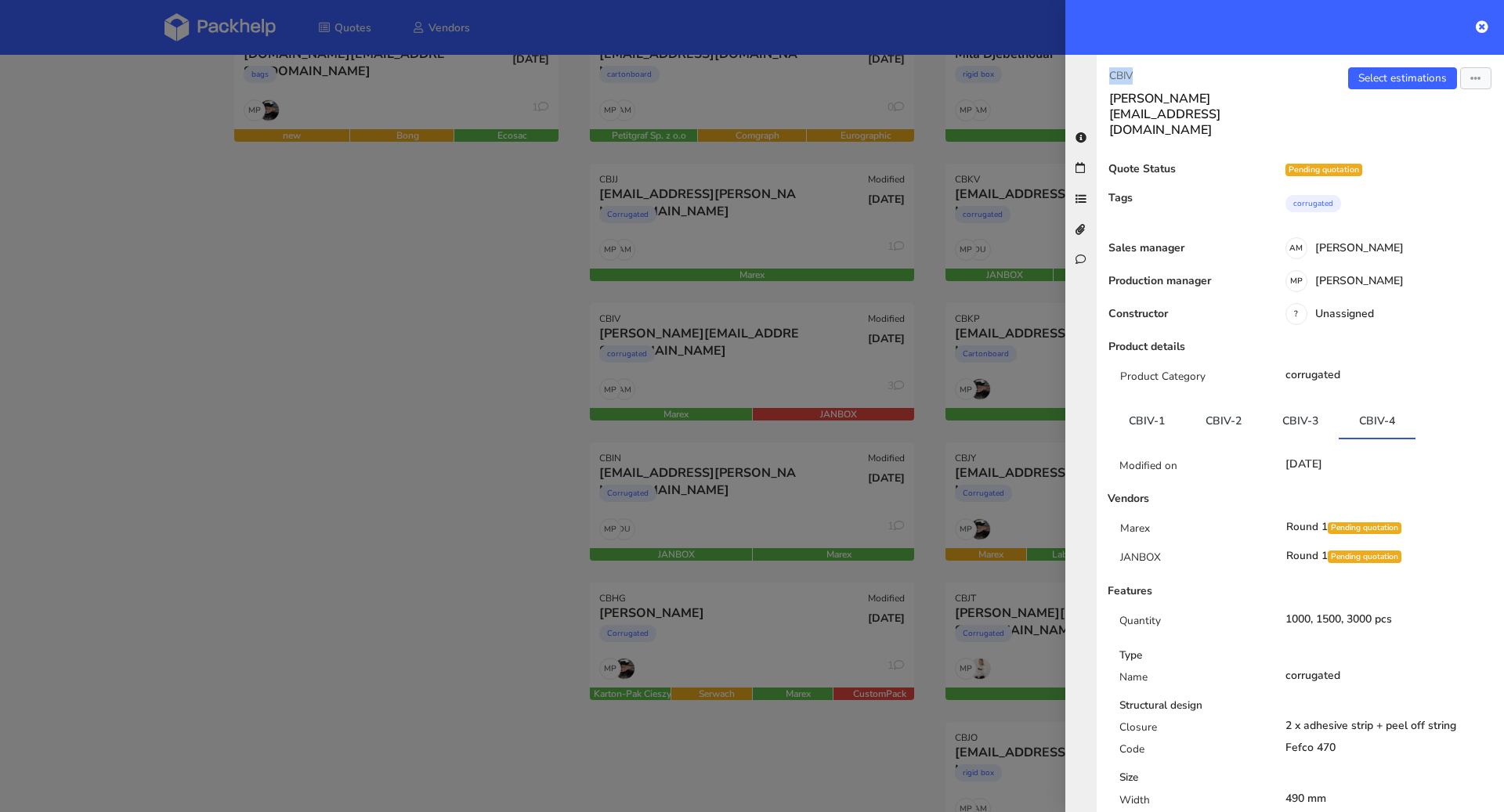
copy p "CBIV"
click at [518, 472] on div at bounding box center [752, 406] width 1504 height 812
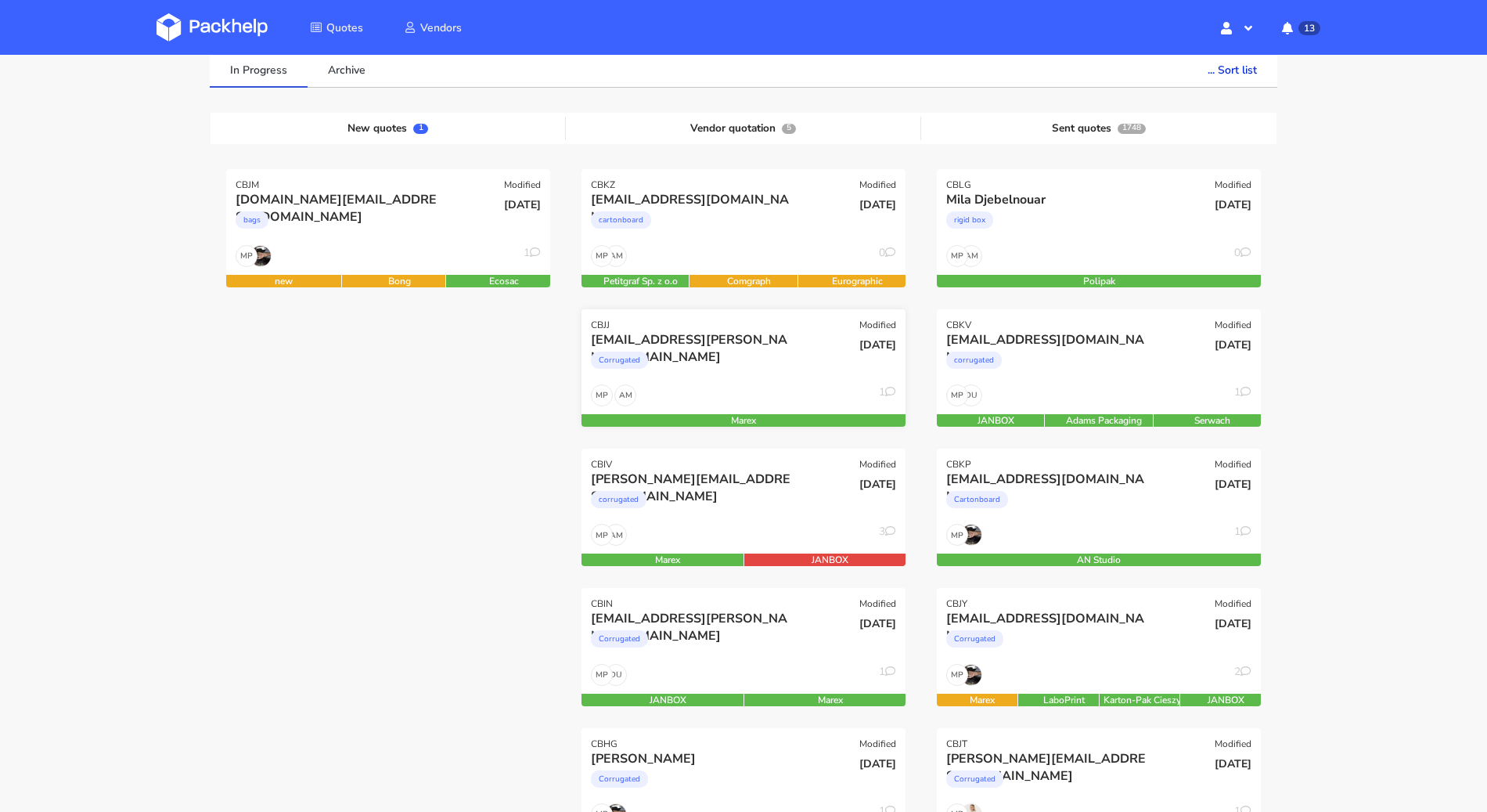
scroll to position [121, 0]
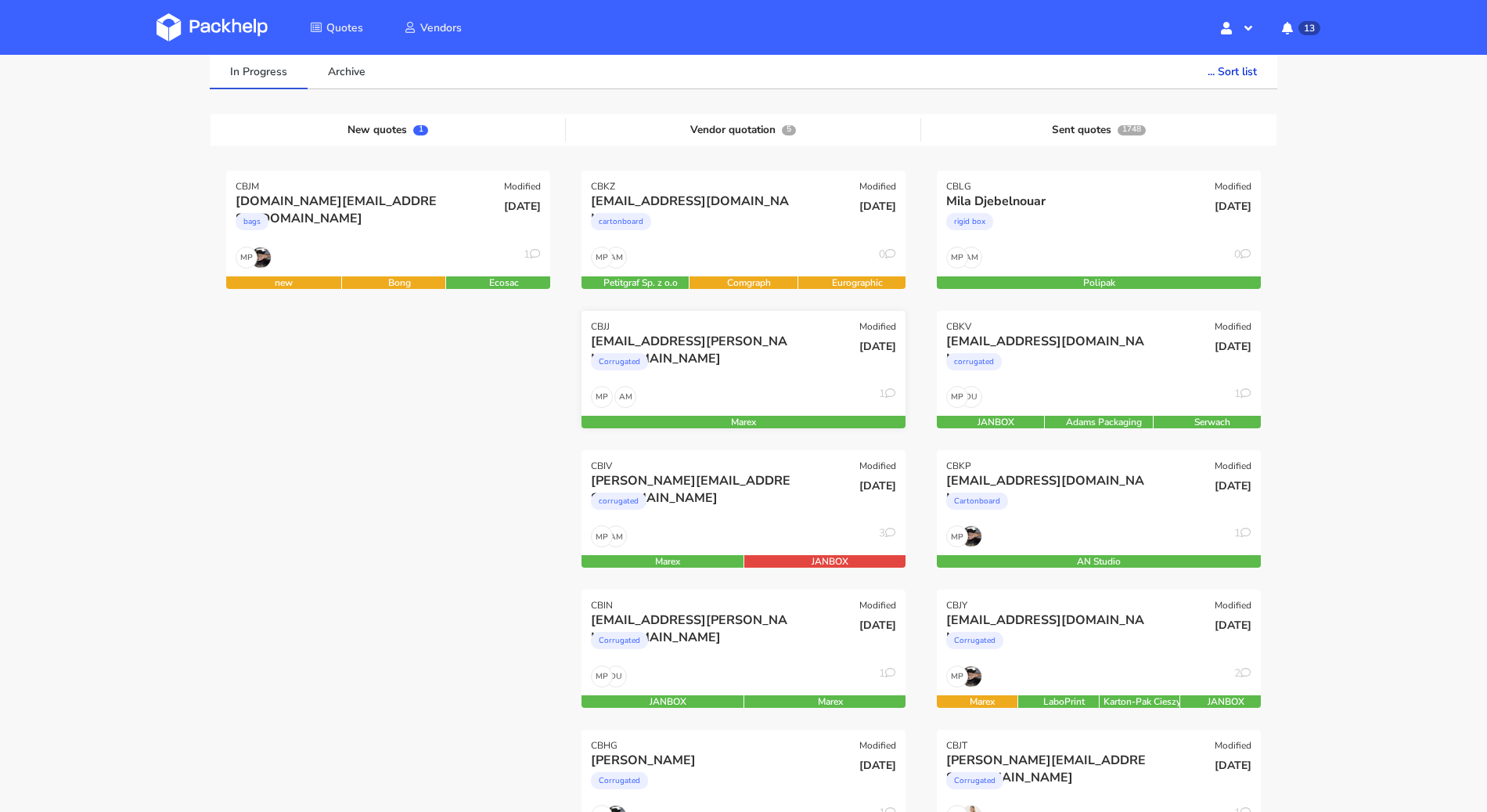
click at [757, 372] on div "Corrugated" at bounding box center [695, 366] width 207 height 31
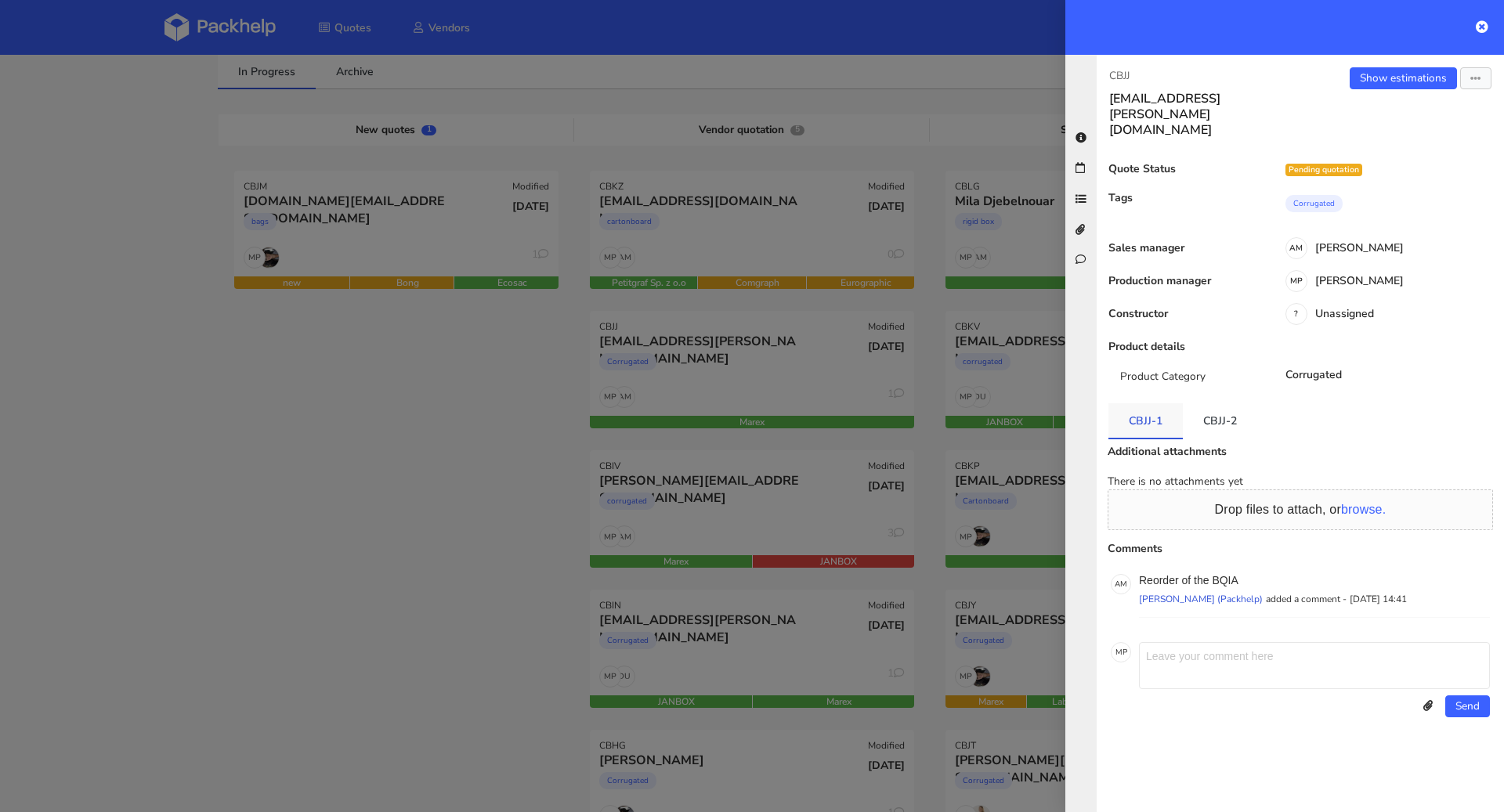
click at [1148, 403] on link "CBJJ-1" at bounding box center [1145, 420] width 74 height 34
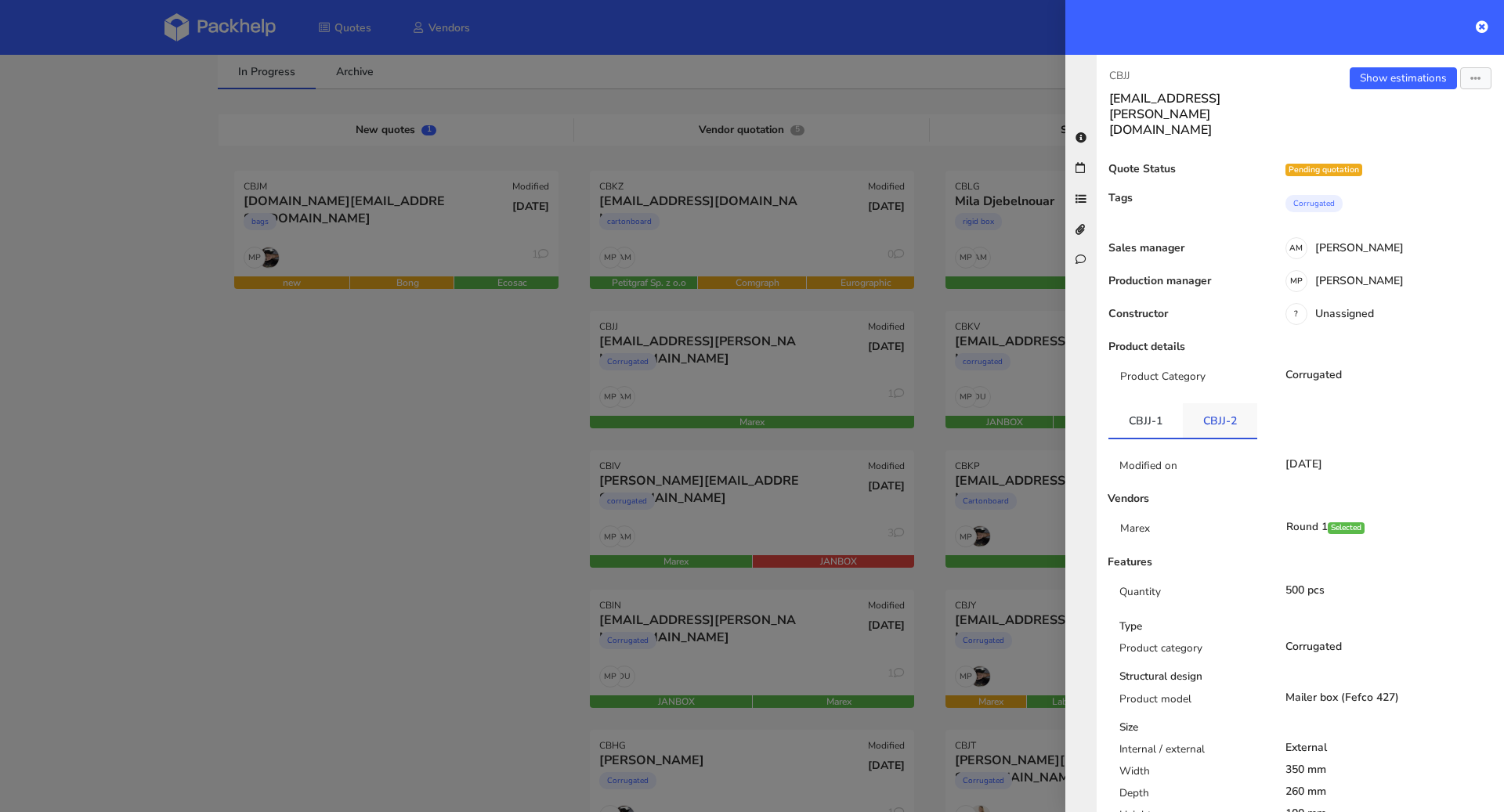
click at [1203, 403] on link "CBJJ-2" at bounding box center [1219, 420] width 74 height 34
click at [1165, 403] on link "CBJJ-1" at bounding box center [1145, 420] width 74 height 34
drag, startPoint x: 1152, startPoint y: 78, endPoint x: 1101, endPoint y: 80, distance: 51.0
click at [1101, 80] on div "CBJJ rafal.moszczynski@vanitystyle.pl" at bounding box center [1198, 102] width 203 height 70
copy p "CBJJ"
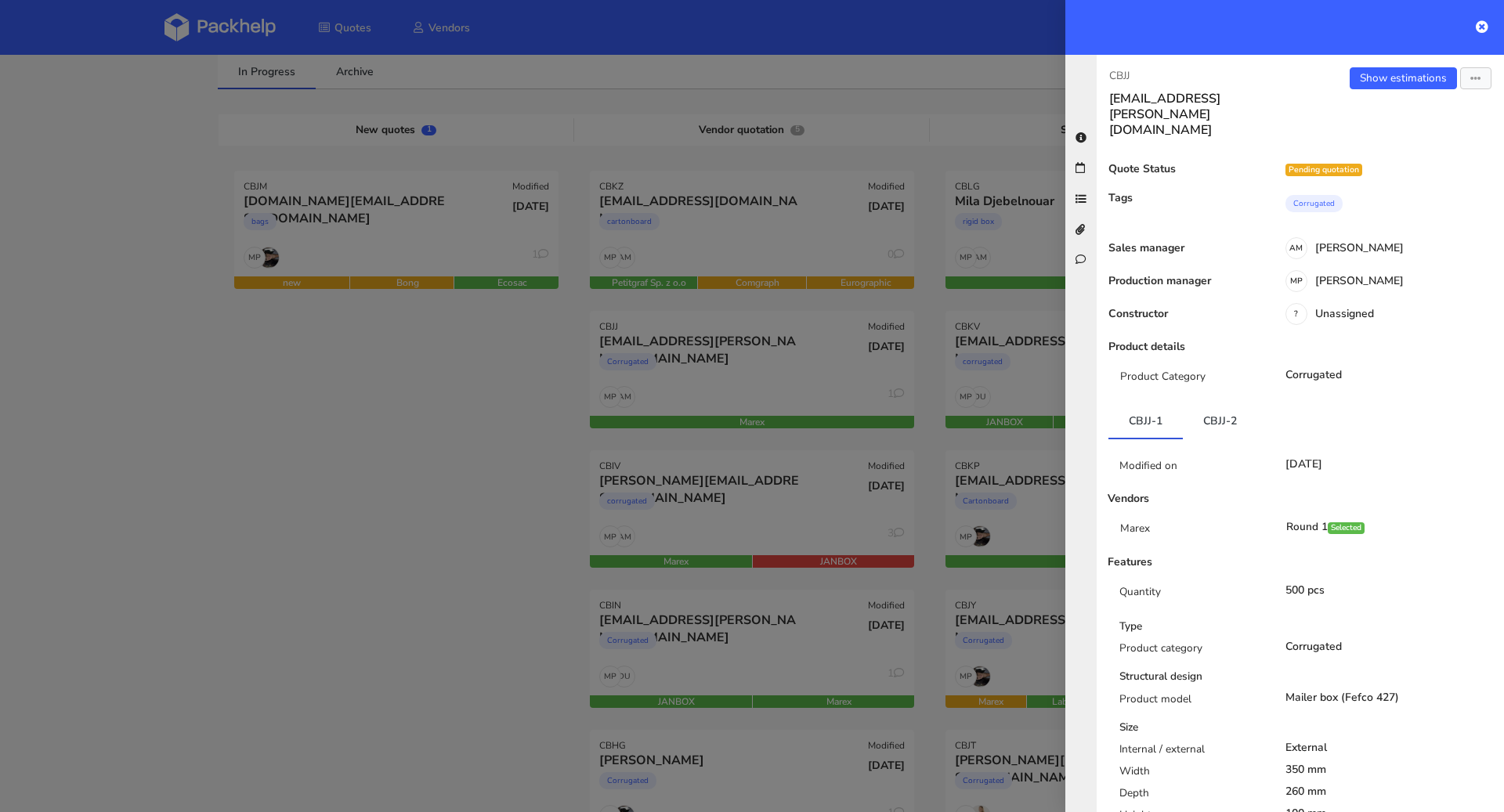
click at [576, 459] on div at bounding box center [752, 406] width 1504 height 812
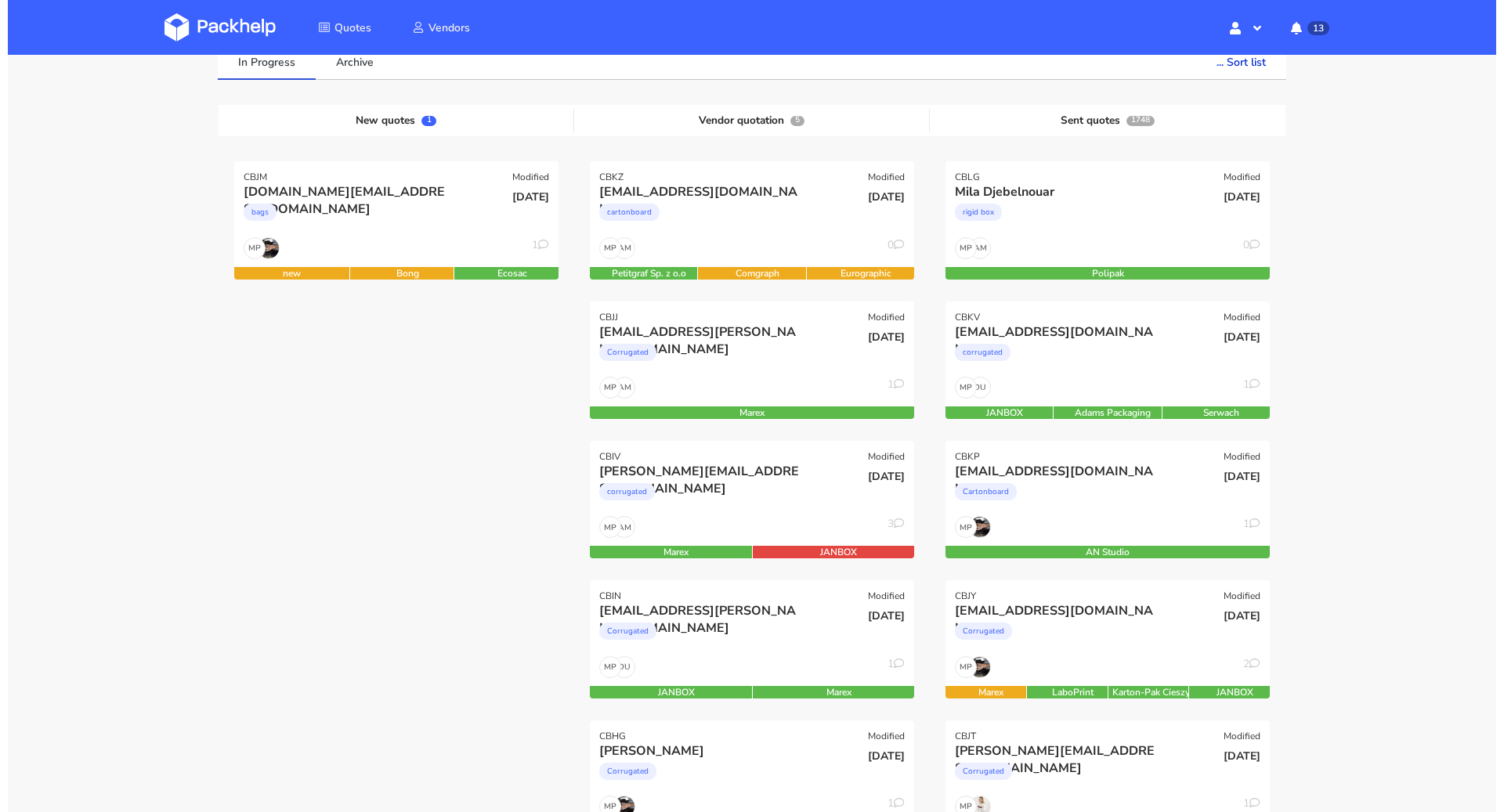
scroll to position [124, 0]
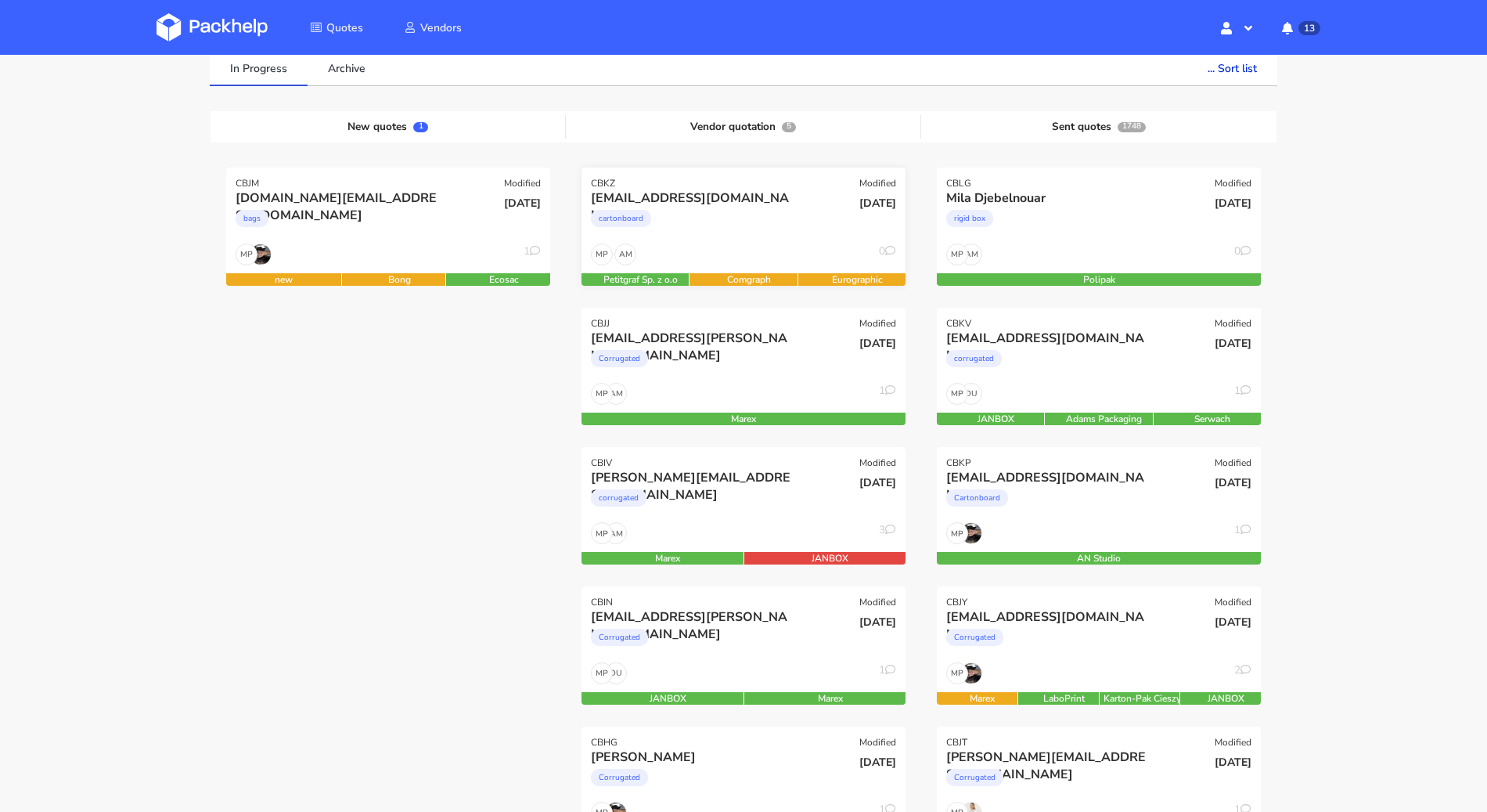
click at [726, 217] on div "cartonboard" at bounding box center [695, 222] width 207 height 31
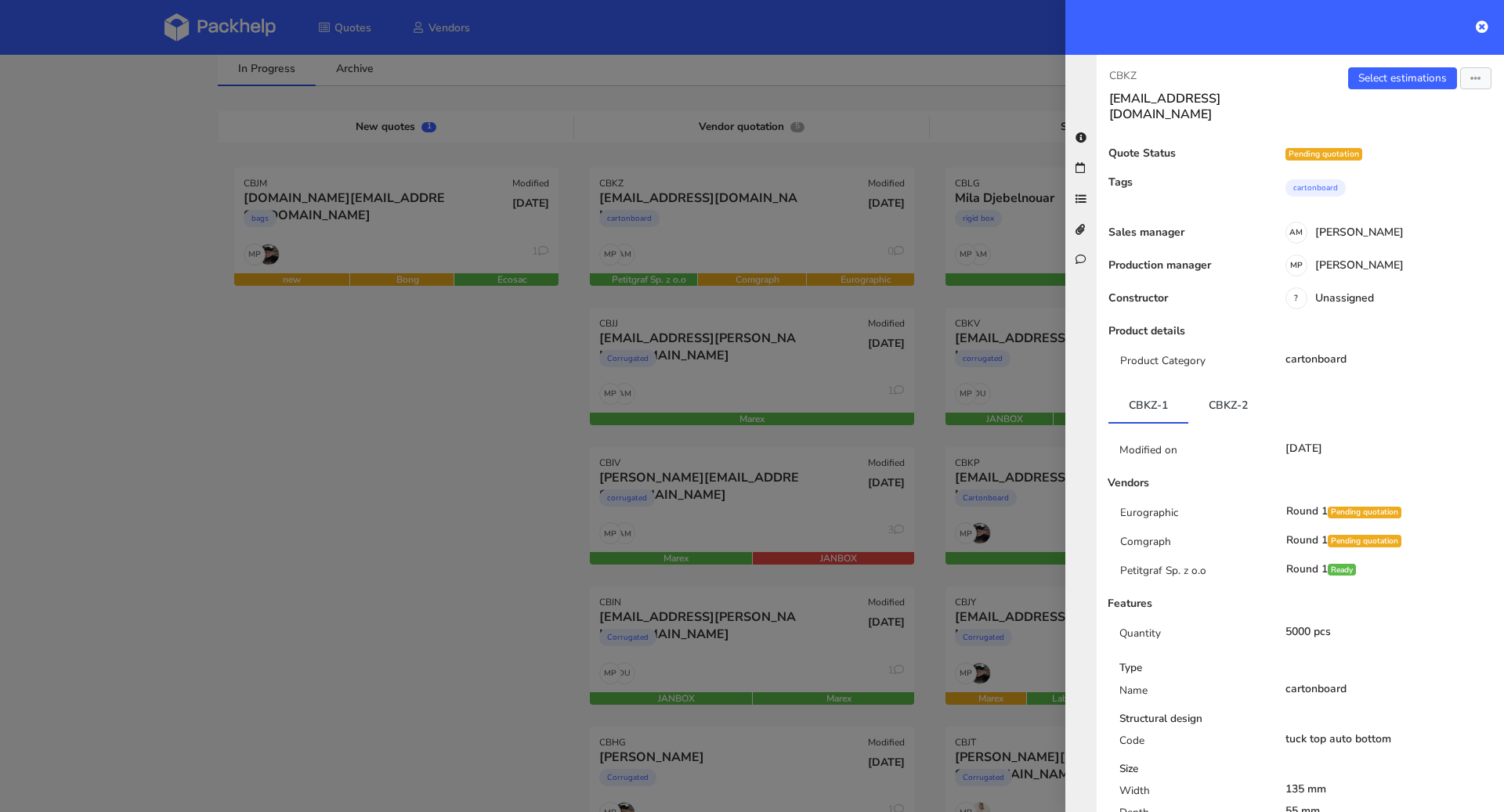
click at [345, 486] on div at bounding box center [752, 406] width 1504 height 812
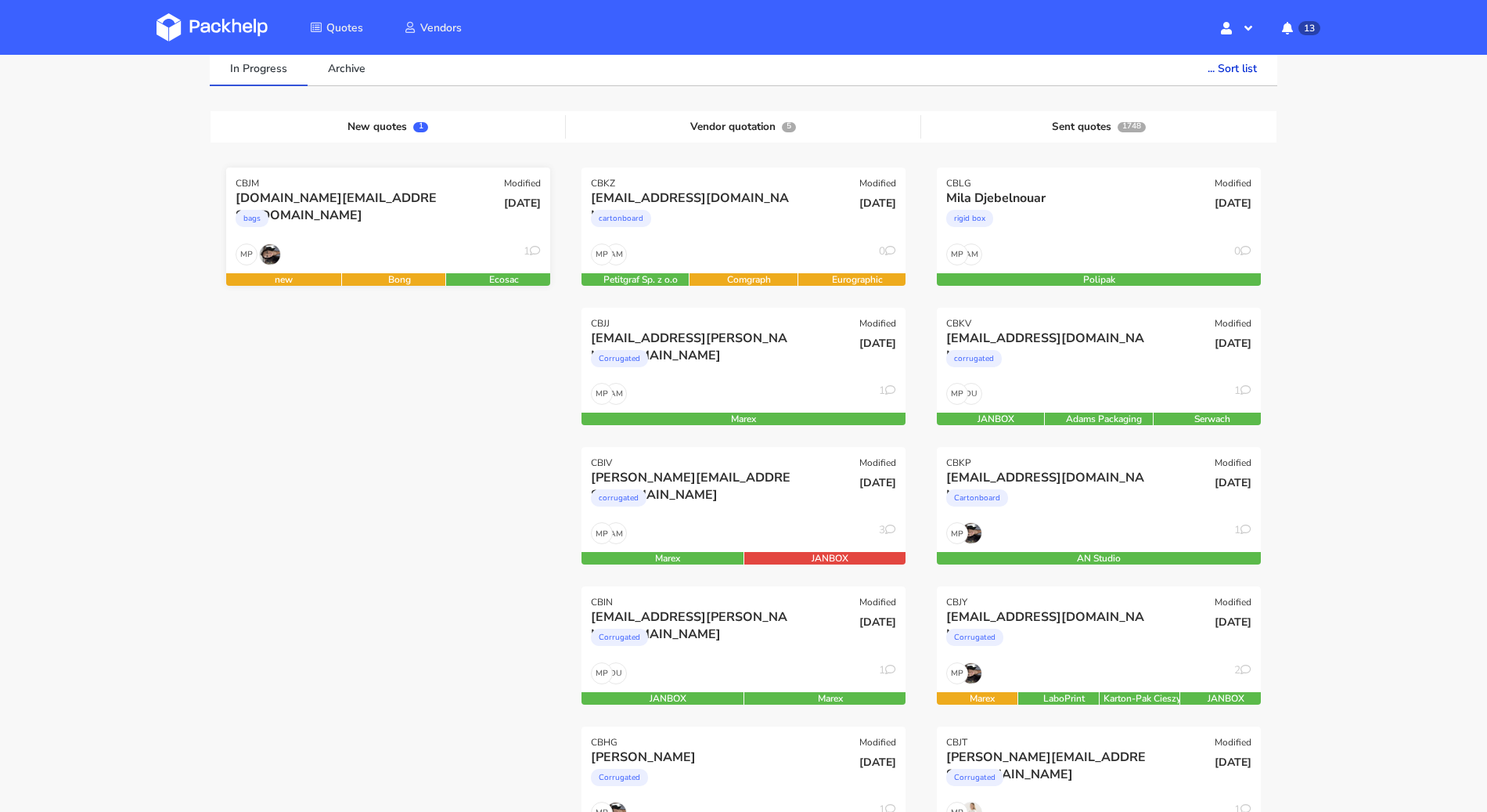
click at [397, 255] on div "MP 1" at bounding box center [388, 258] width 324 height 29
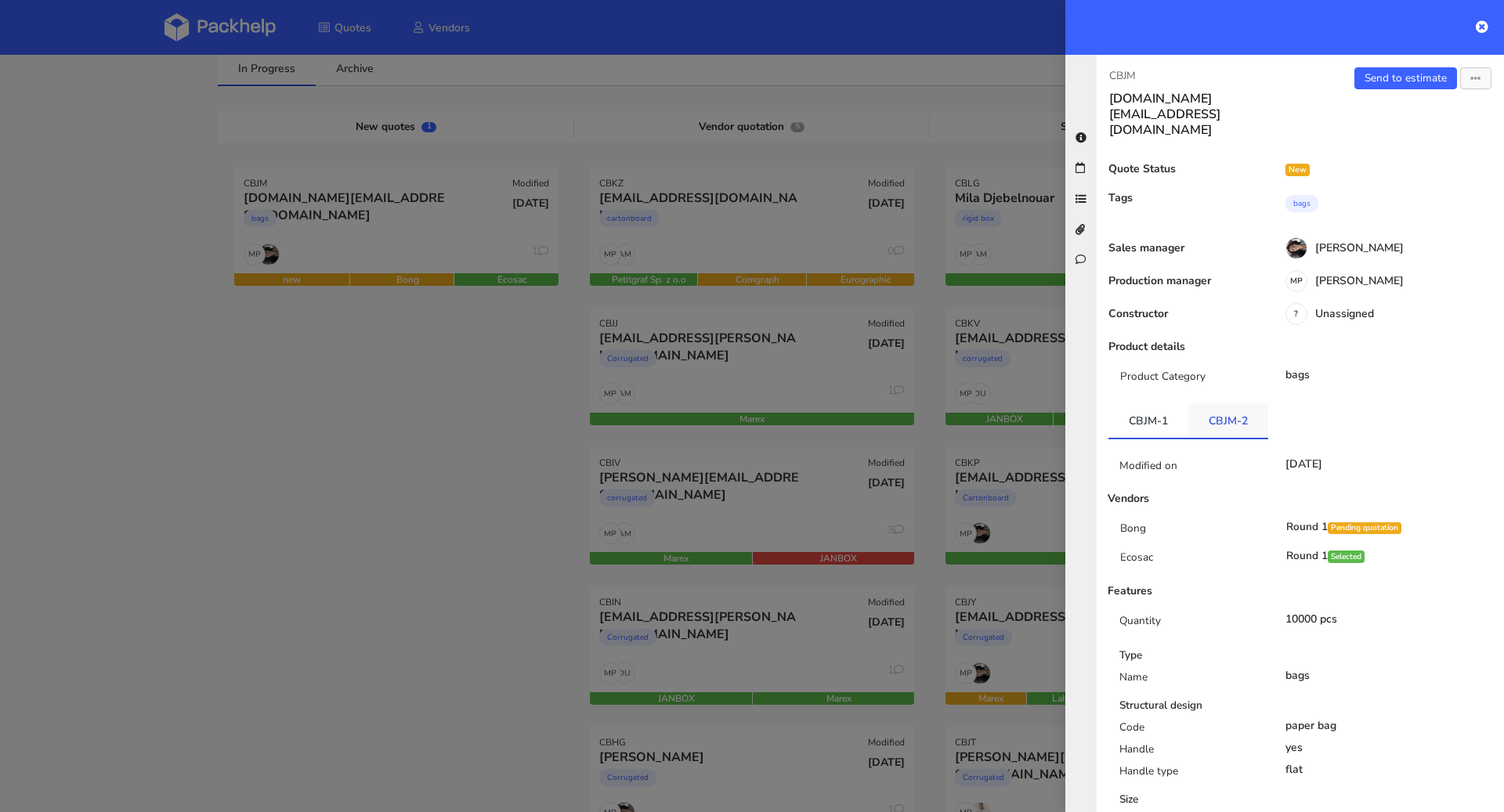
click at [1219, 403] on link "CBJM-2" at bounding box center [1228, 420] width 80 height 34
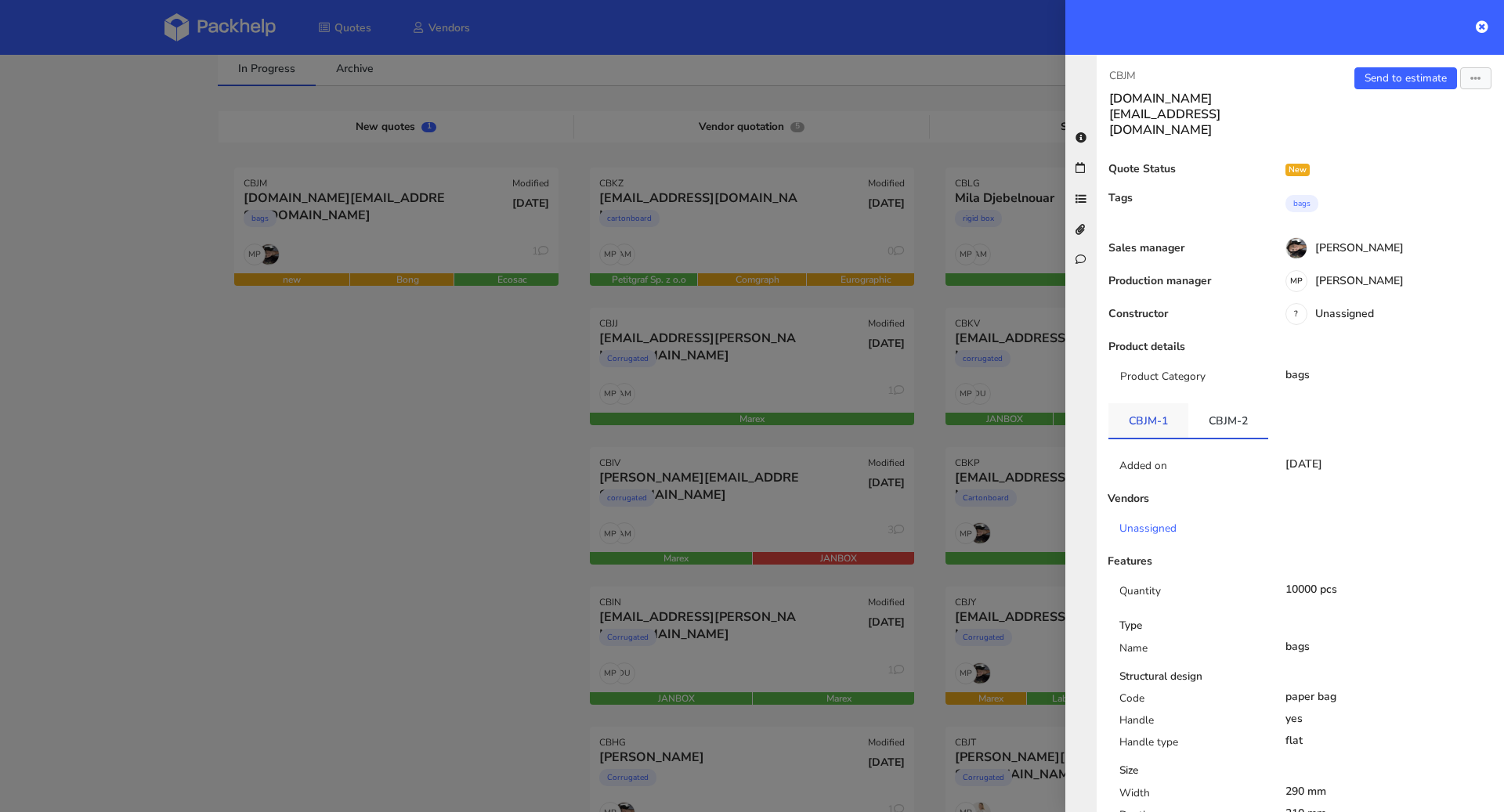
click at [1123, 403] on link "CBJM-1" at bounding box center [1148, 420] width 80 height 34
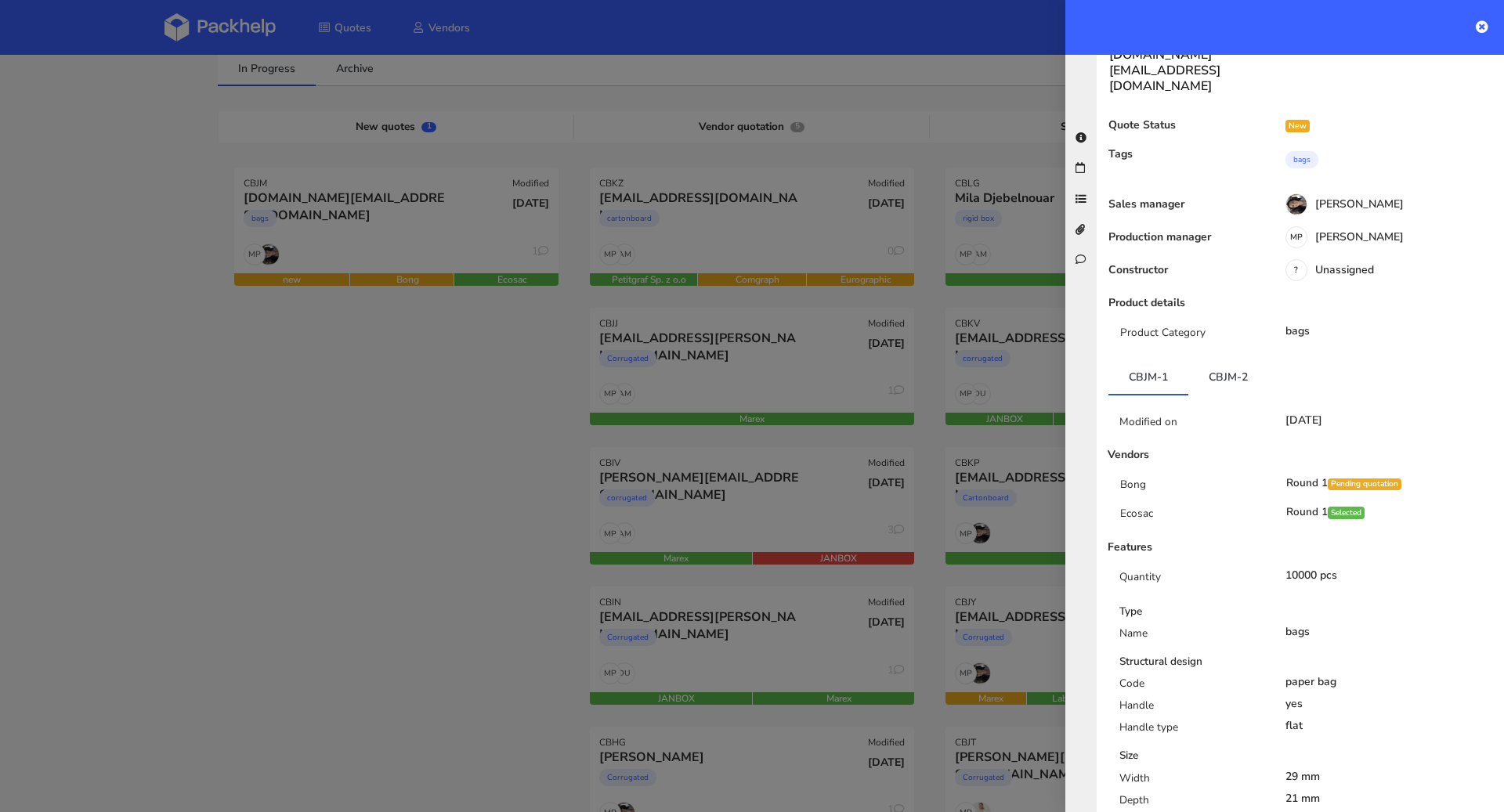
scroll to position [152, 0]
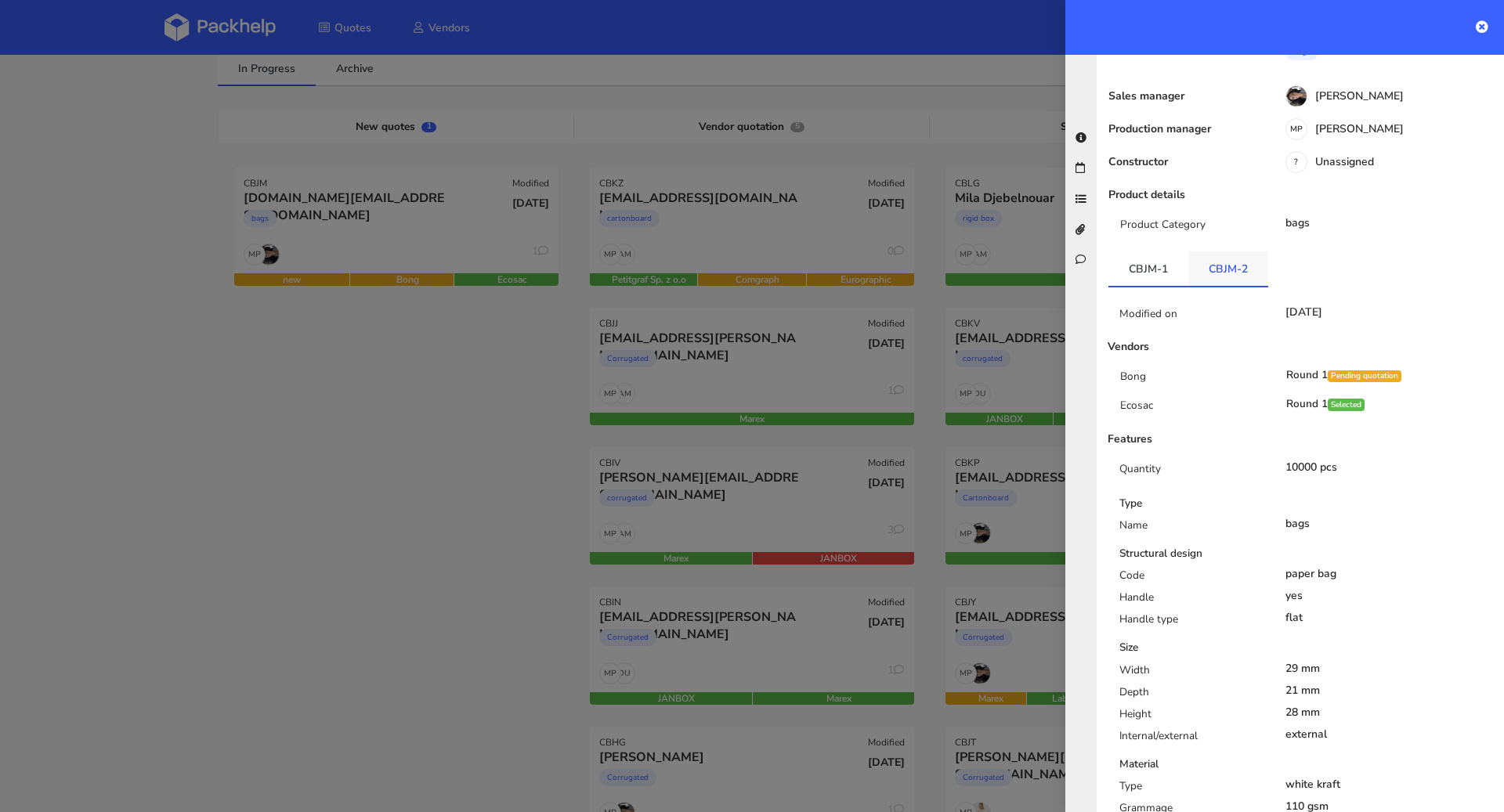
click at [1238, 251] on link "CBJM-2" at bounding box center [1228, 268] width 80 height 34
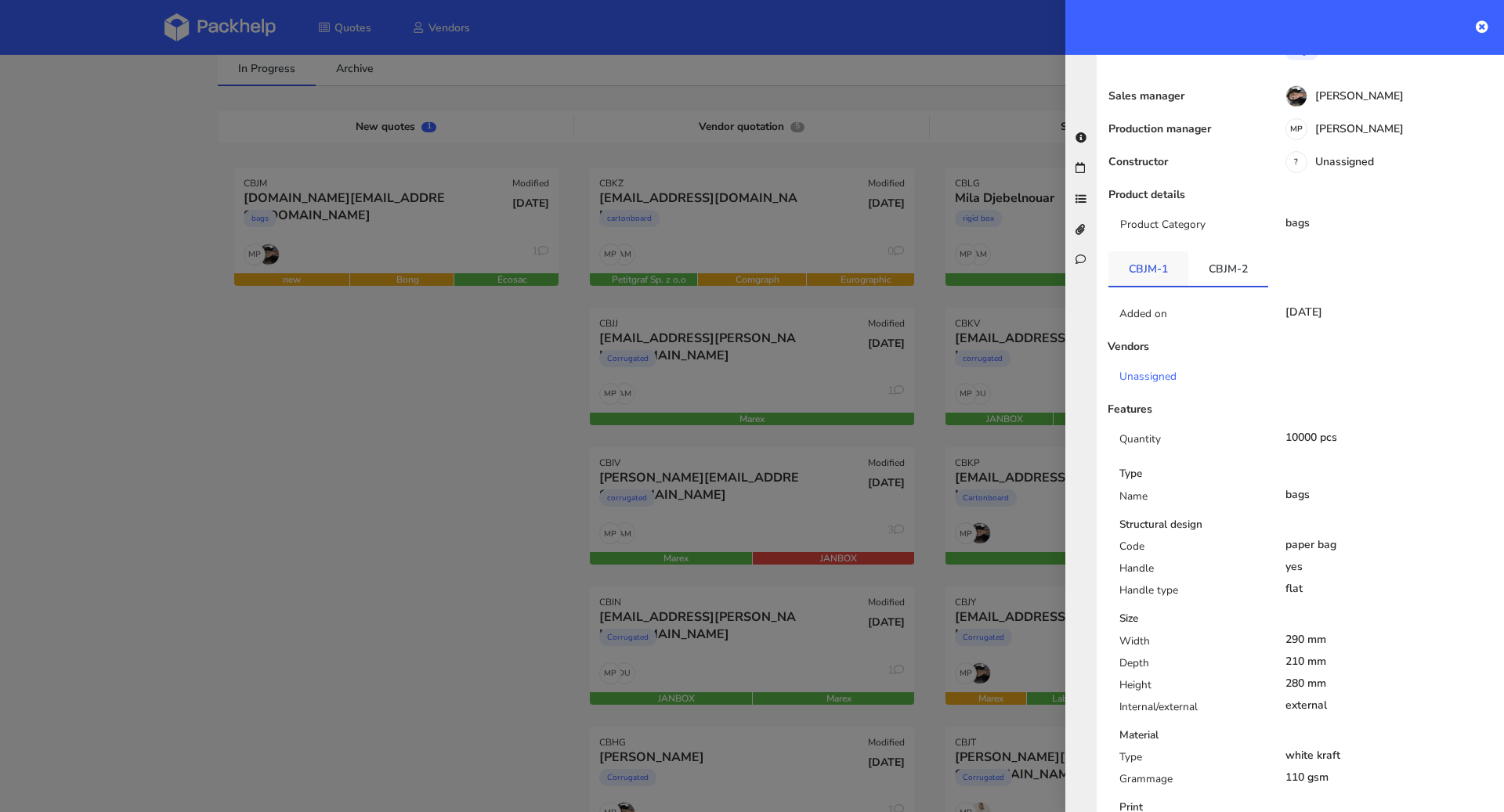
click at [1152, 251] on link "CBJM-1" at bounding box center [1148, 268] width 80 height 34
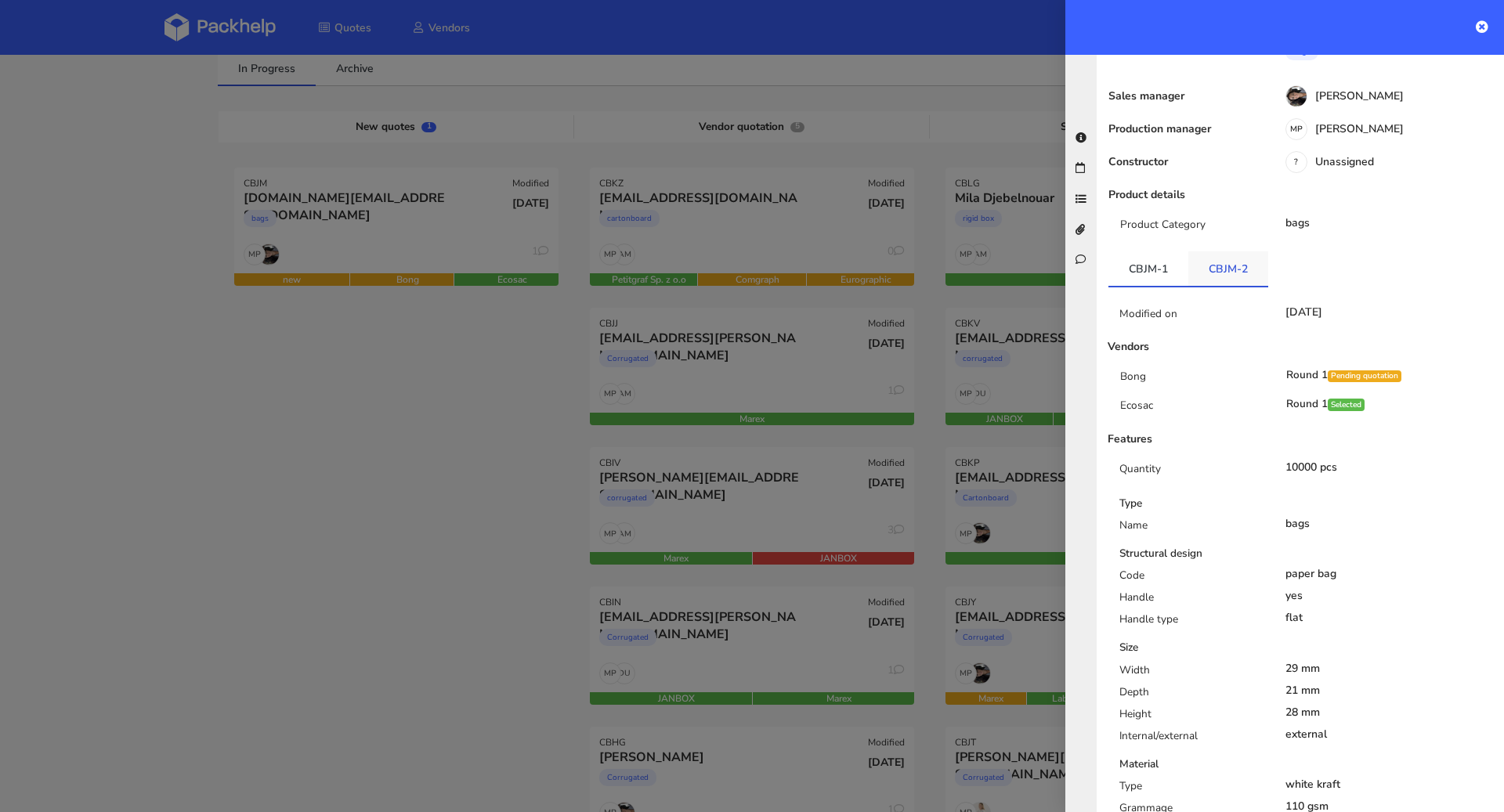
click at [1206, 251] on link "CBJM-2" at bounding box center [1228, 268] width 80 height 34
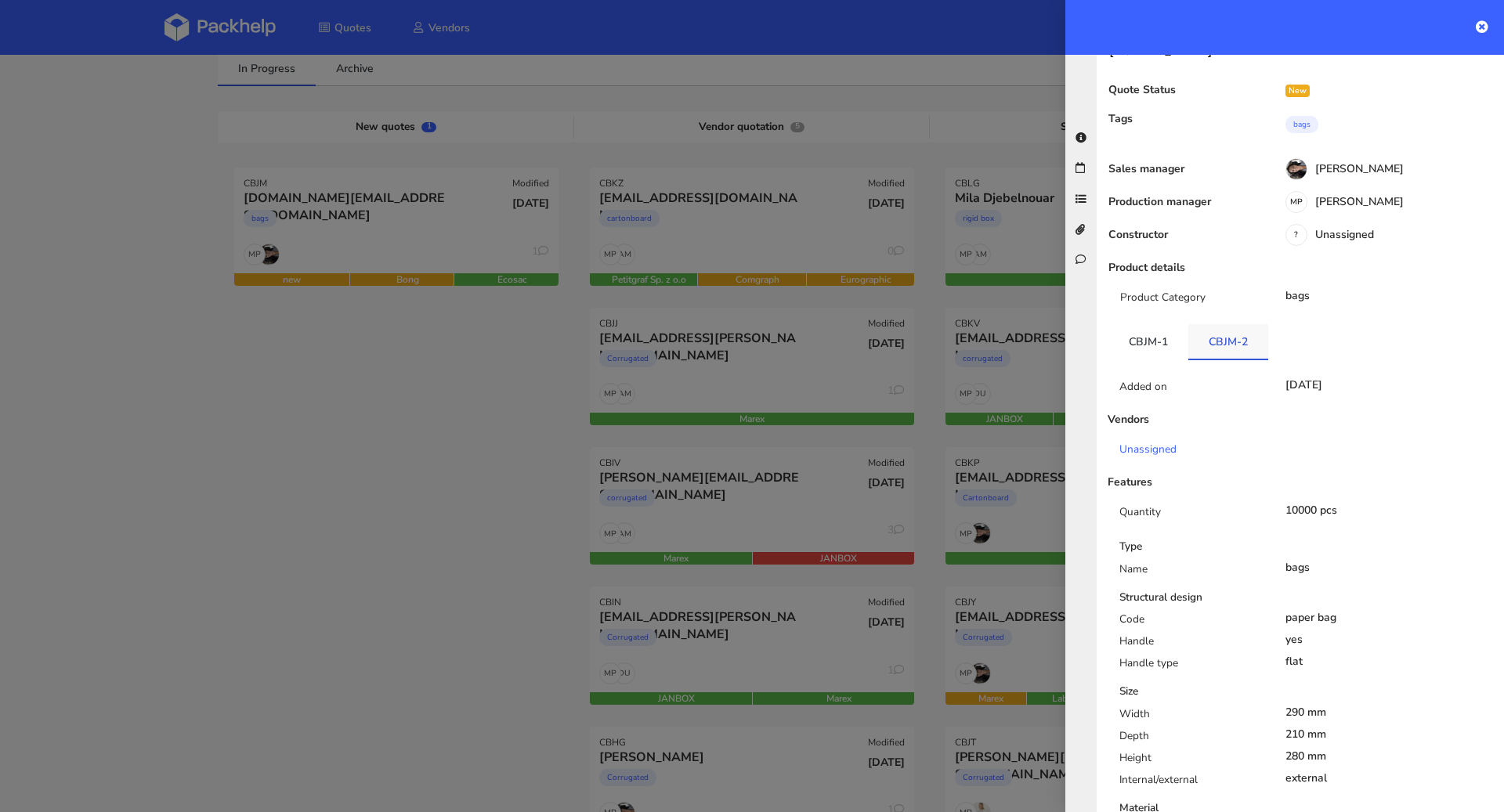
scroll to position [0, 0]
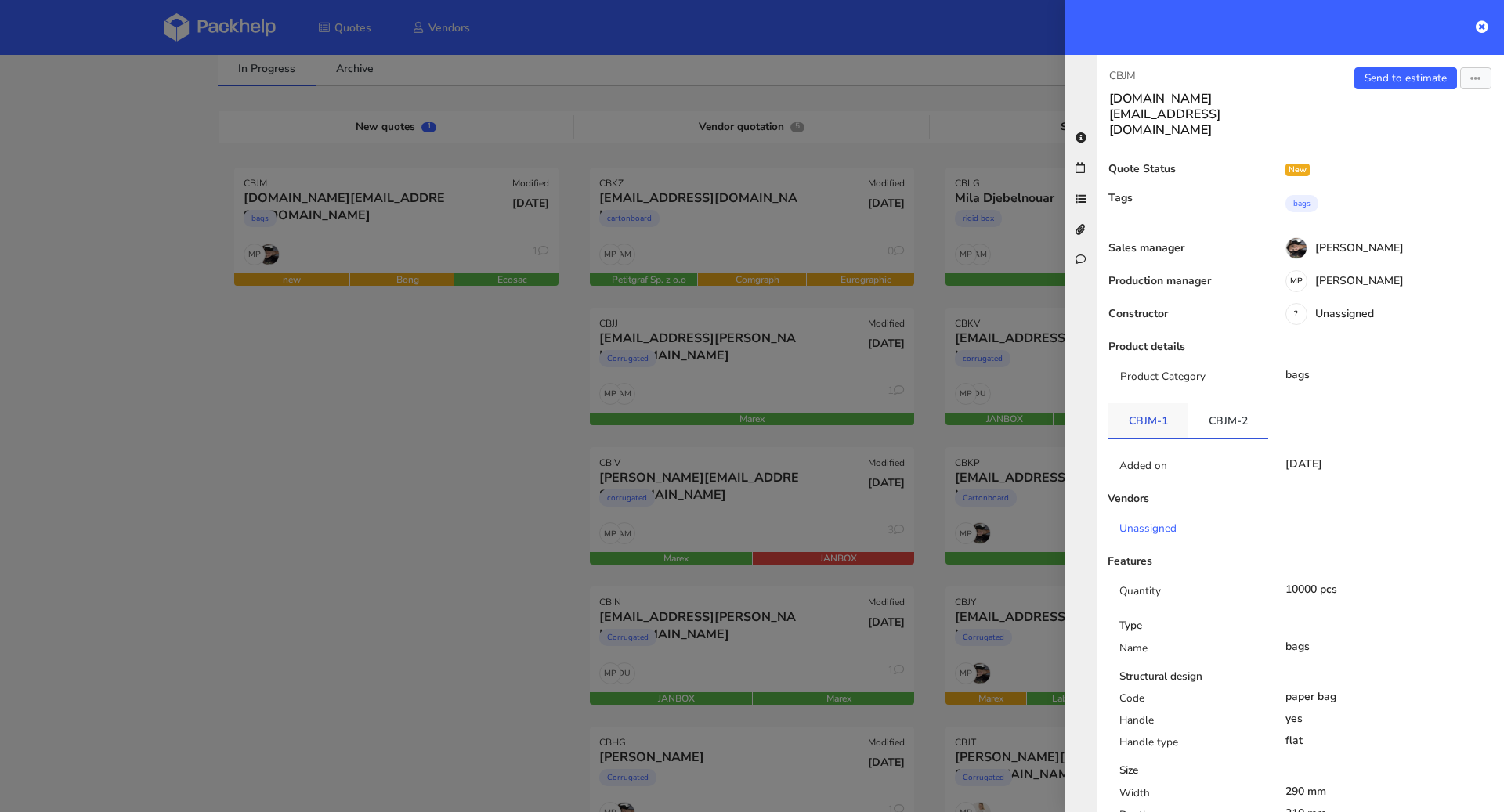
click at [1177, 403] on link "CBJM-1" at bounding box center [1148, 420] width 80 height 34
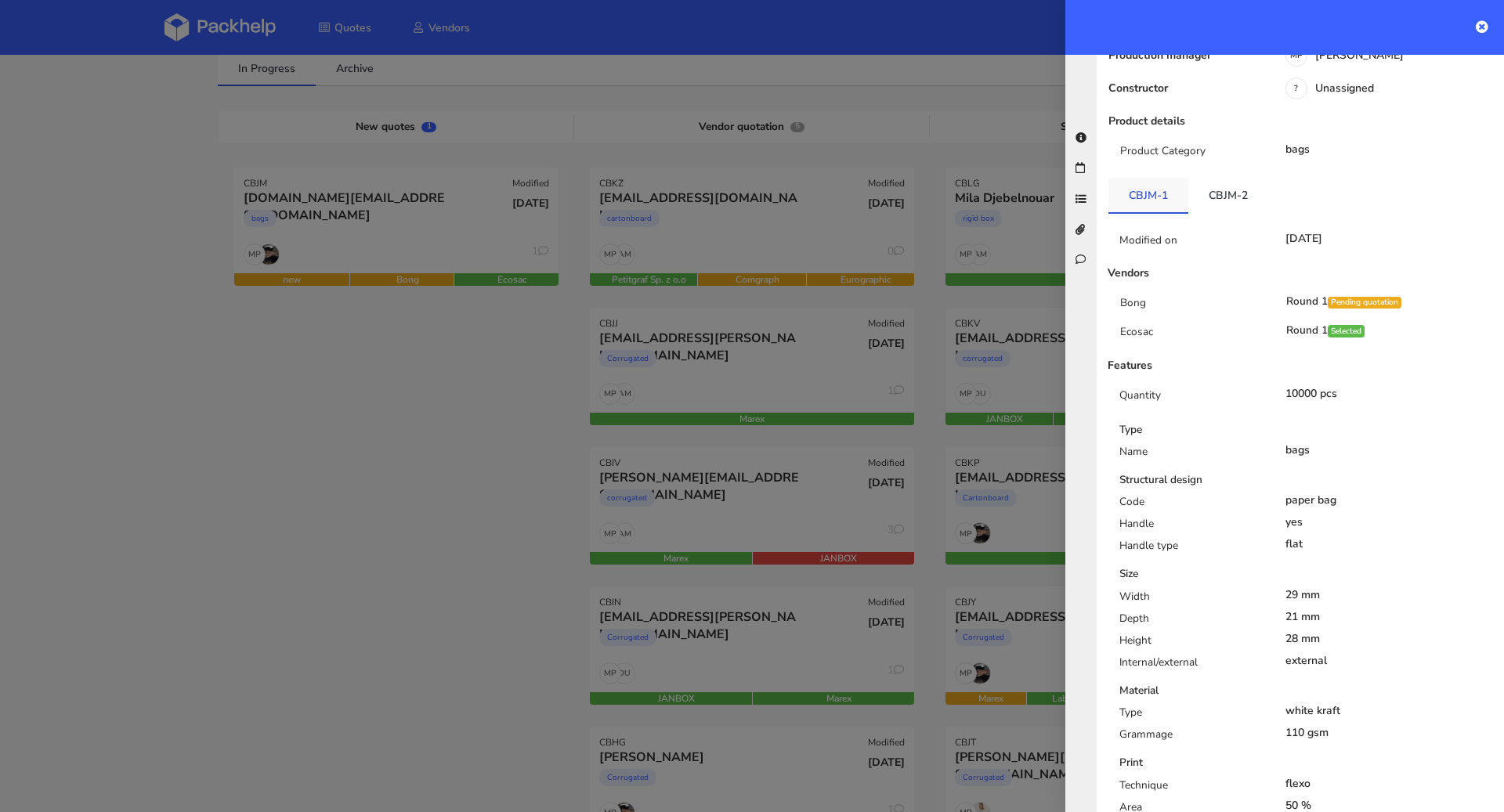
scroll to position [64, 0]
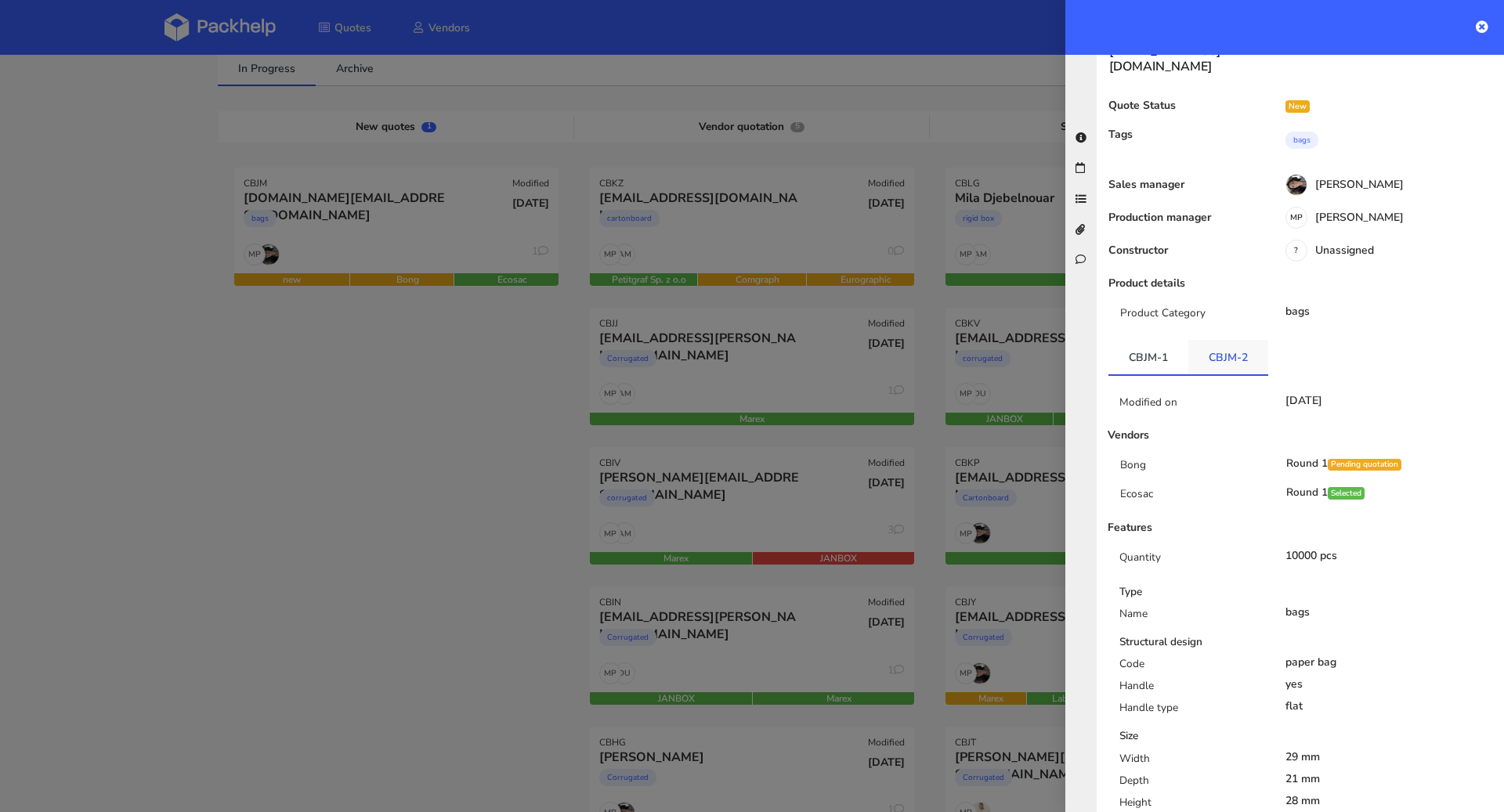
click at [1235, 339] on link "CBJM-2" at bounding box center [1228, 357] width 80 height 34
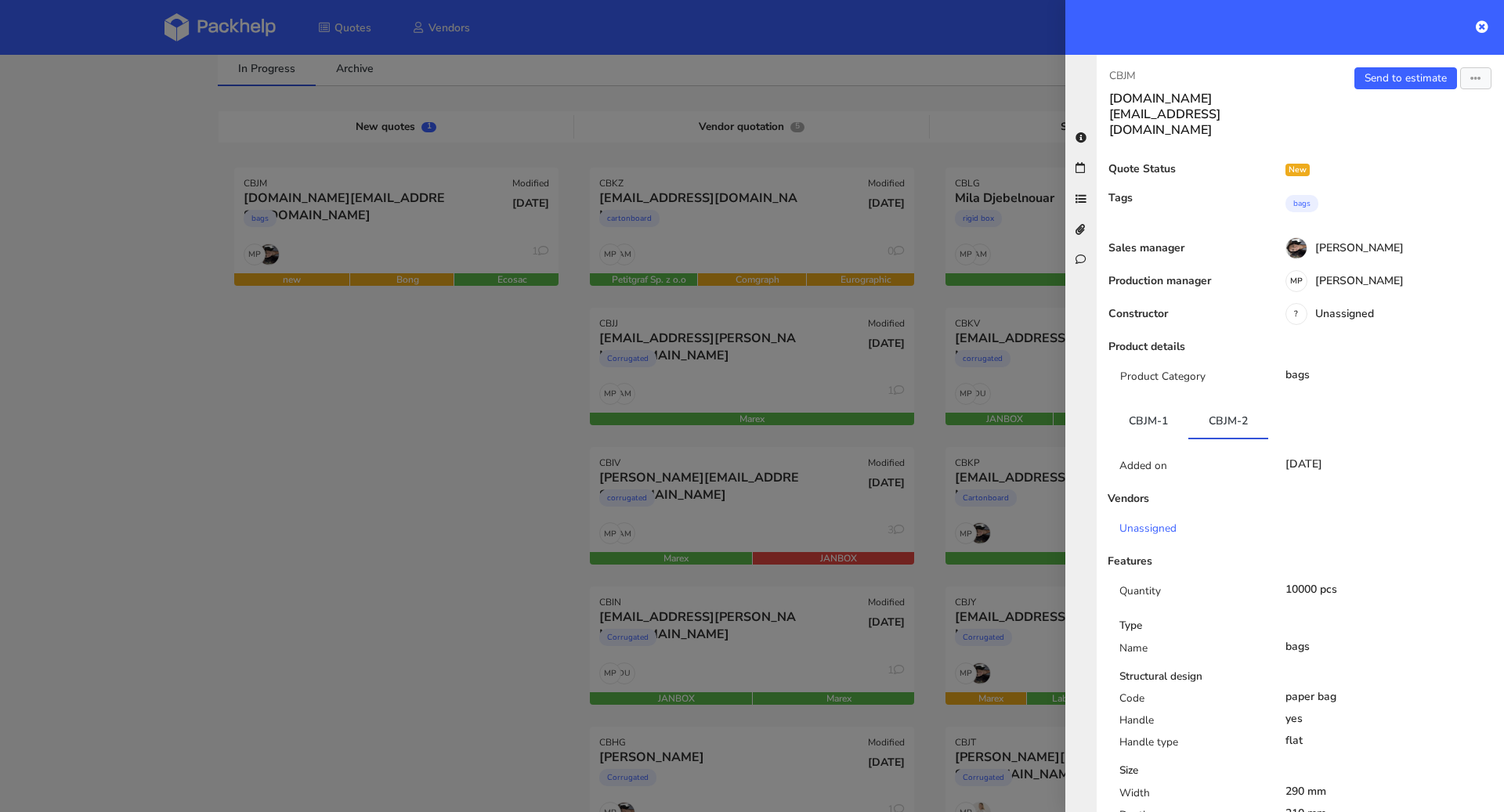
scroll to position [0, 0]
click at [1391, 77] on link "Send to estimate" at bounding box center [1405, 78] width 103 height 22
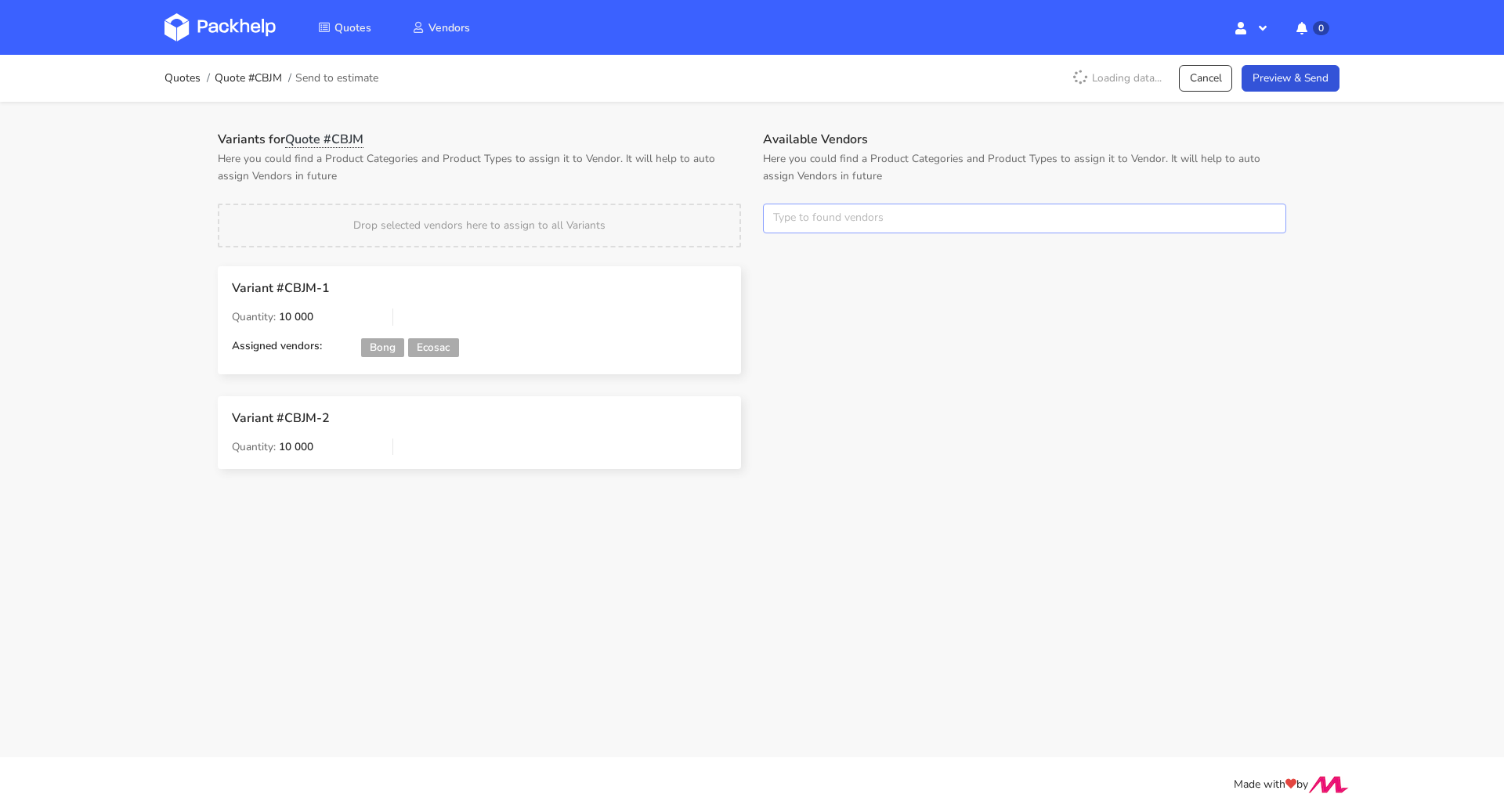
click at [838, 220] on input "text" at bounding box center [1024, 218] width 523 height 29
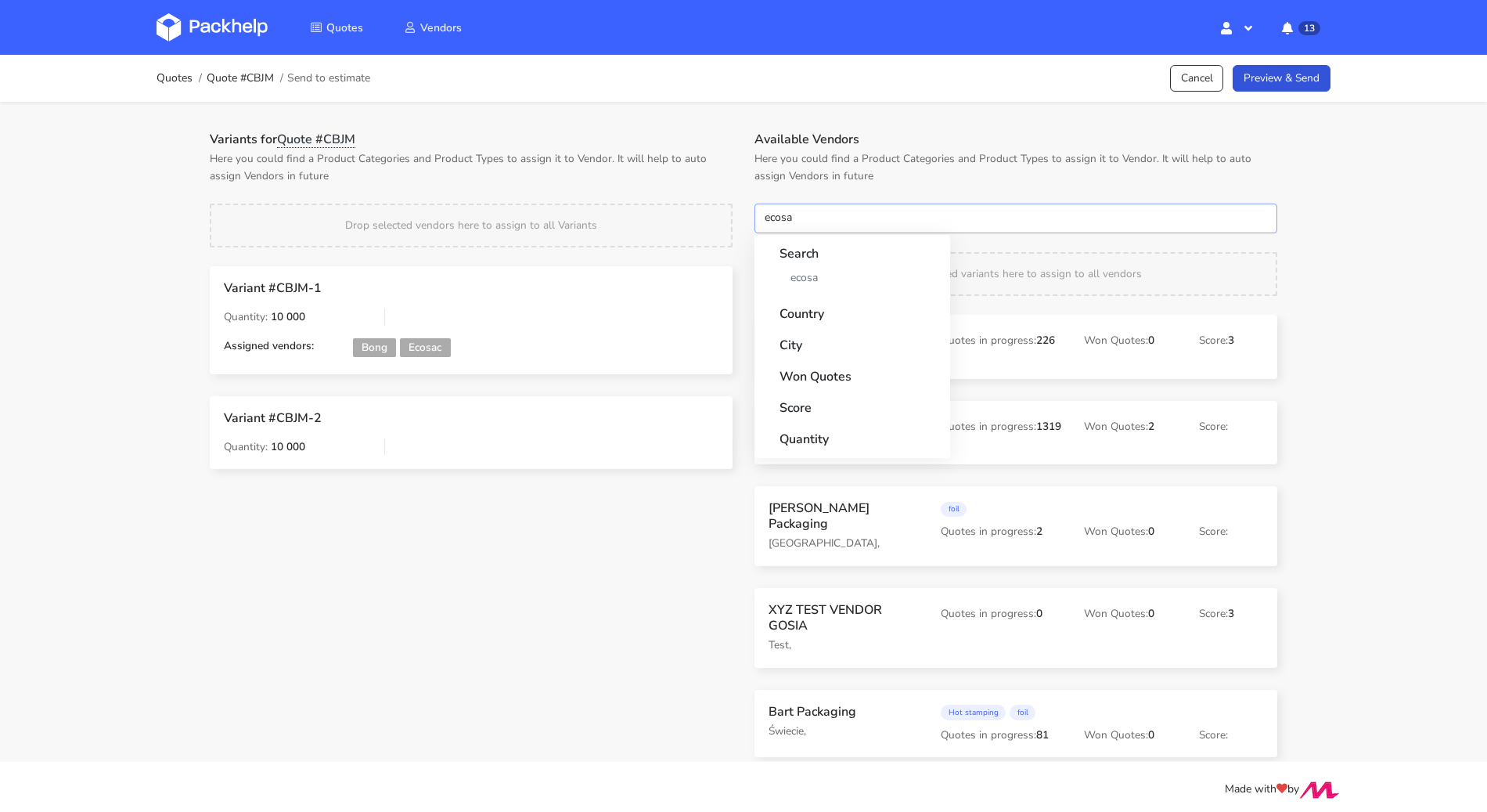
type input "ecosac"
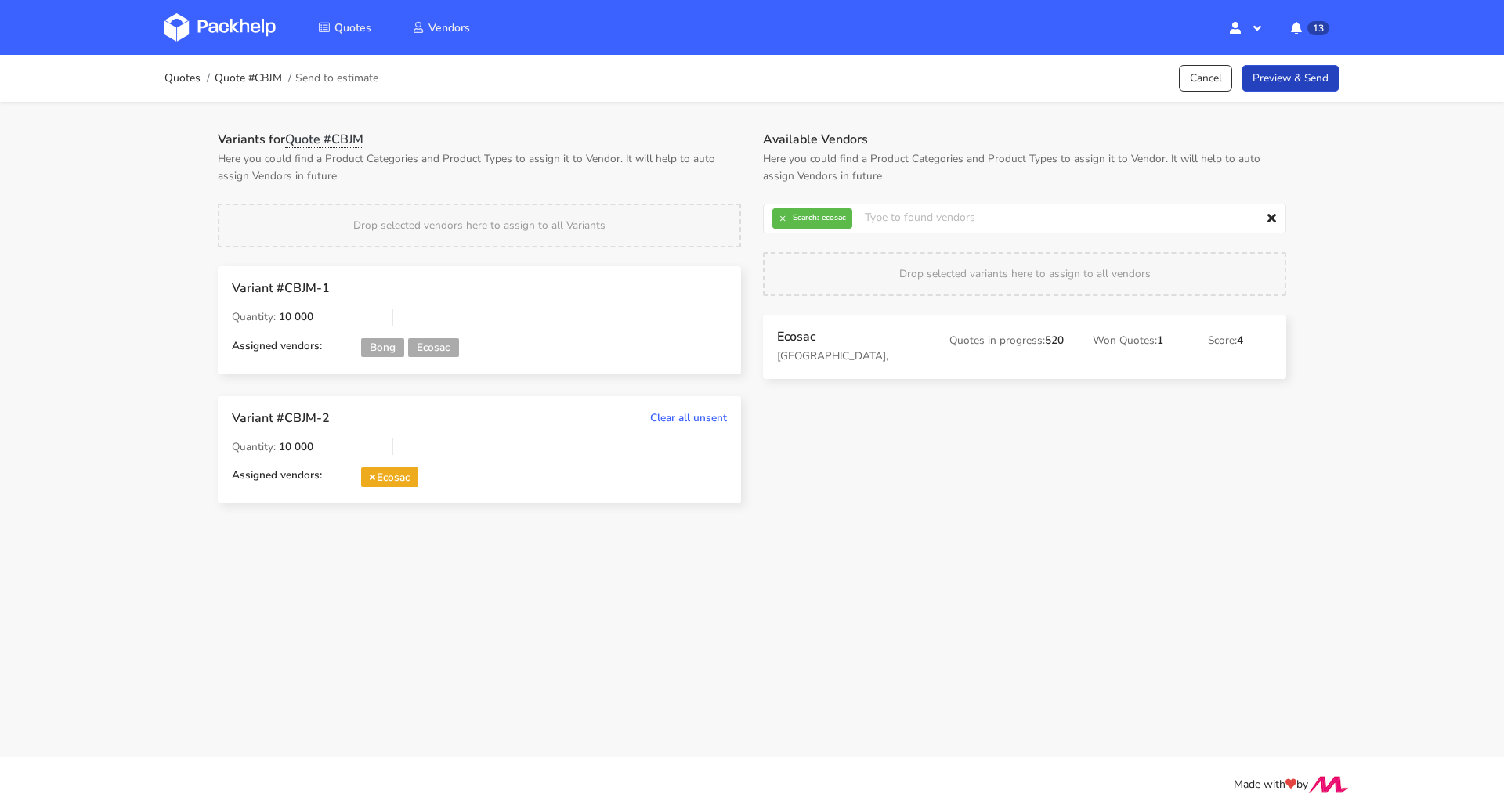
click at [1289, 87] on link "Preview & Send" at bounding box center [1290, 79] width 98 height 28
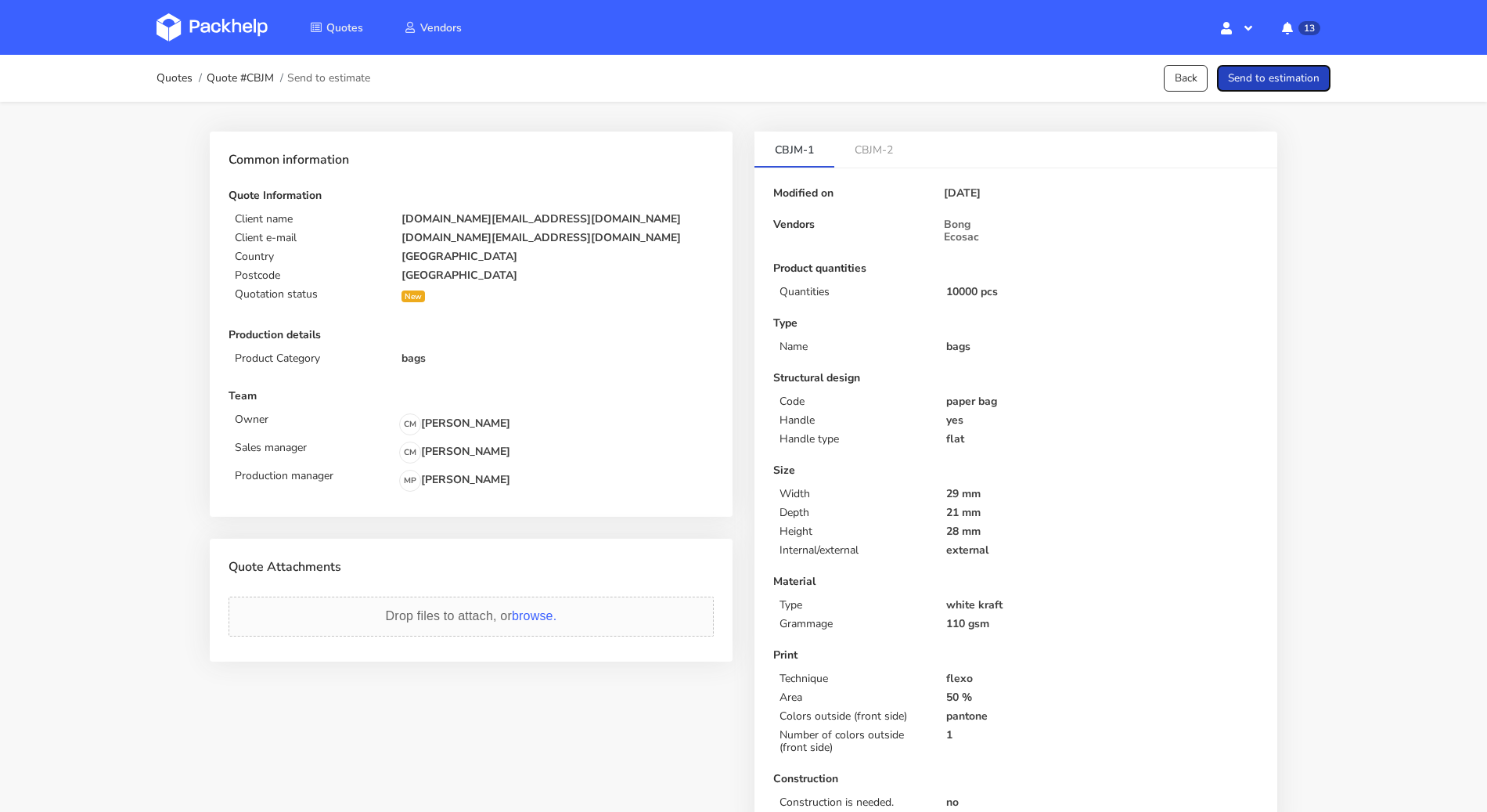
click at [1289, 87] on button "Send to estimation" at bounding box center [1274, 79] width 113 height 28
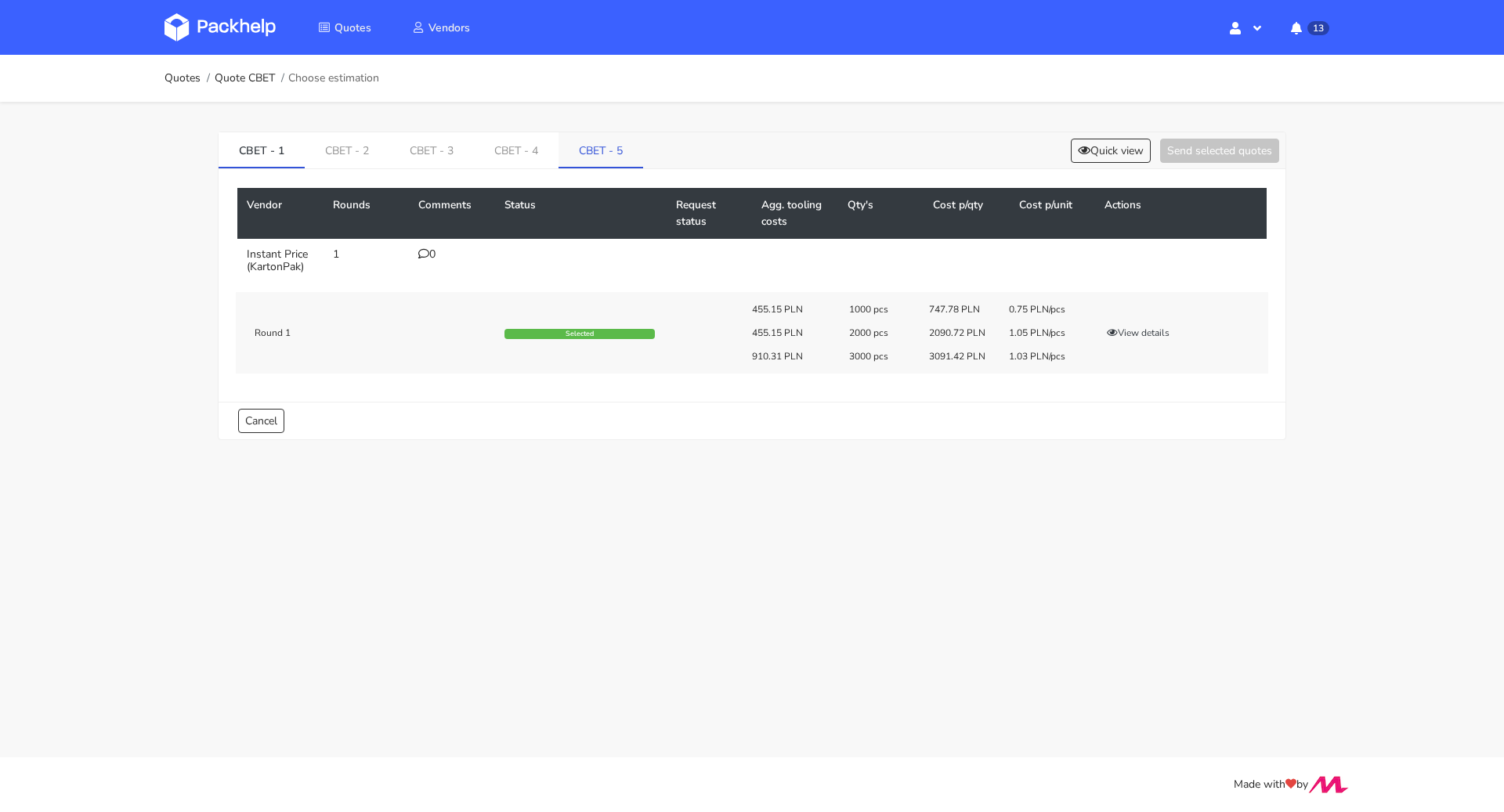
click at [585, 147] on link "CBET - 5" at bounding box center [601, 149] width 85 height 34
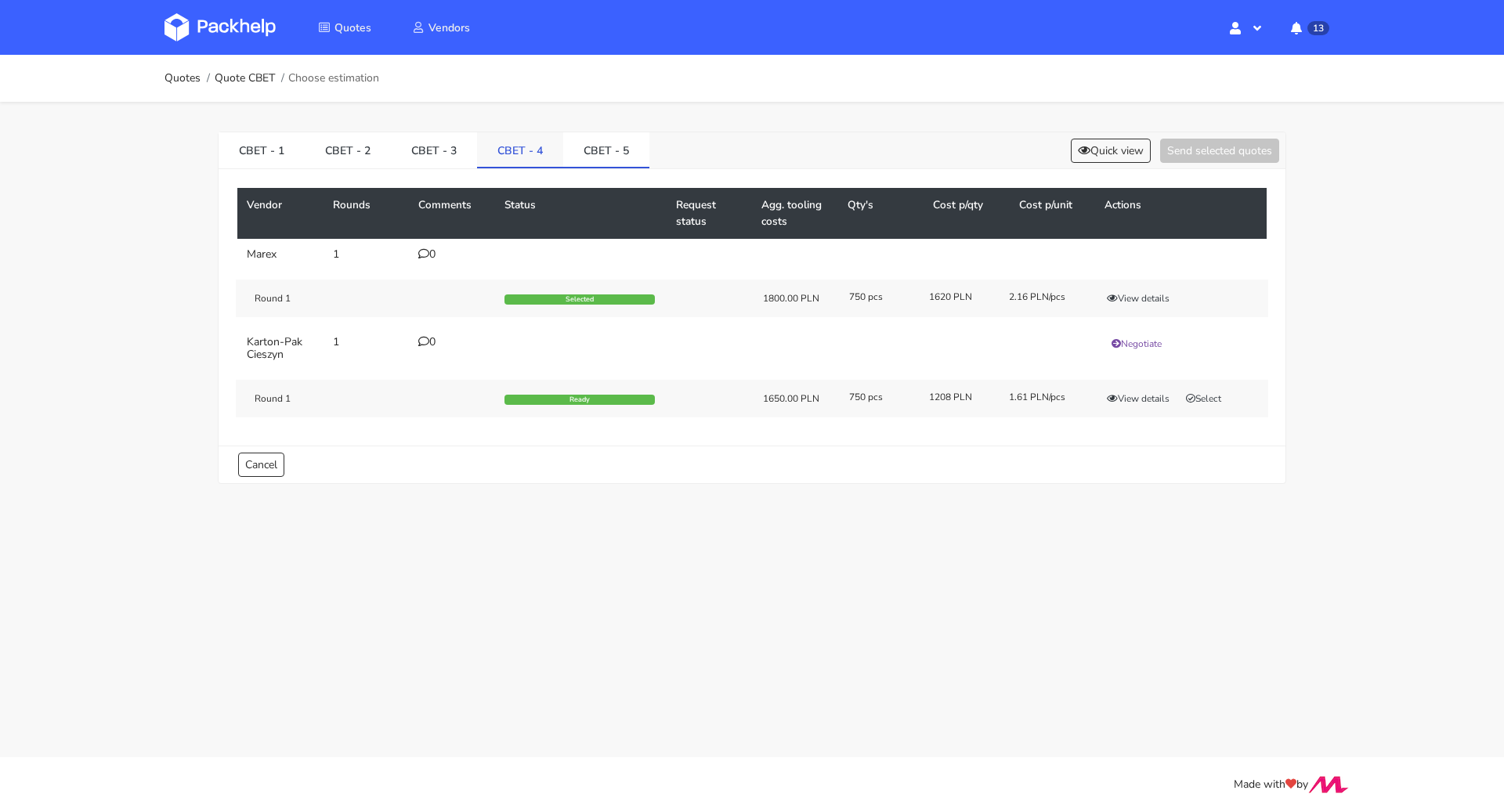
click at [500, 153] on link "CBET - 4" at bounding box center [520, 149] width 87 height 34
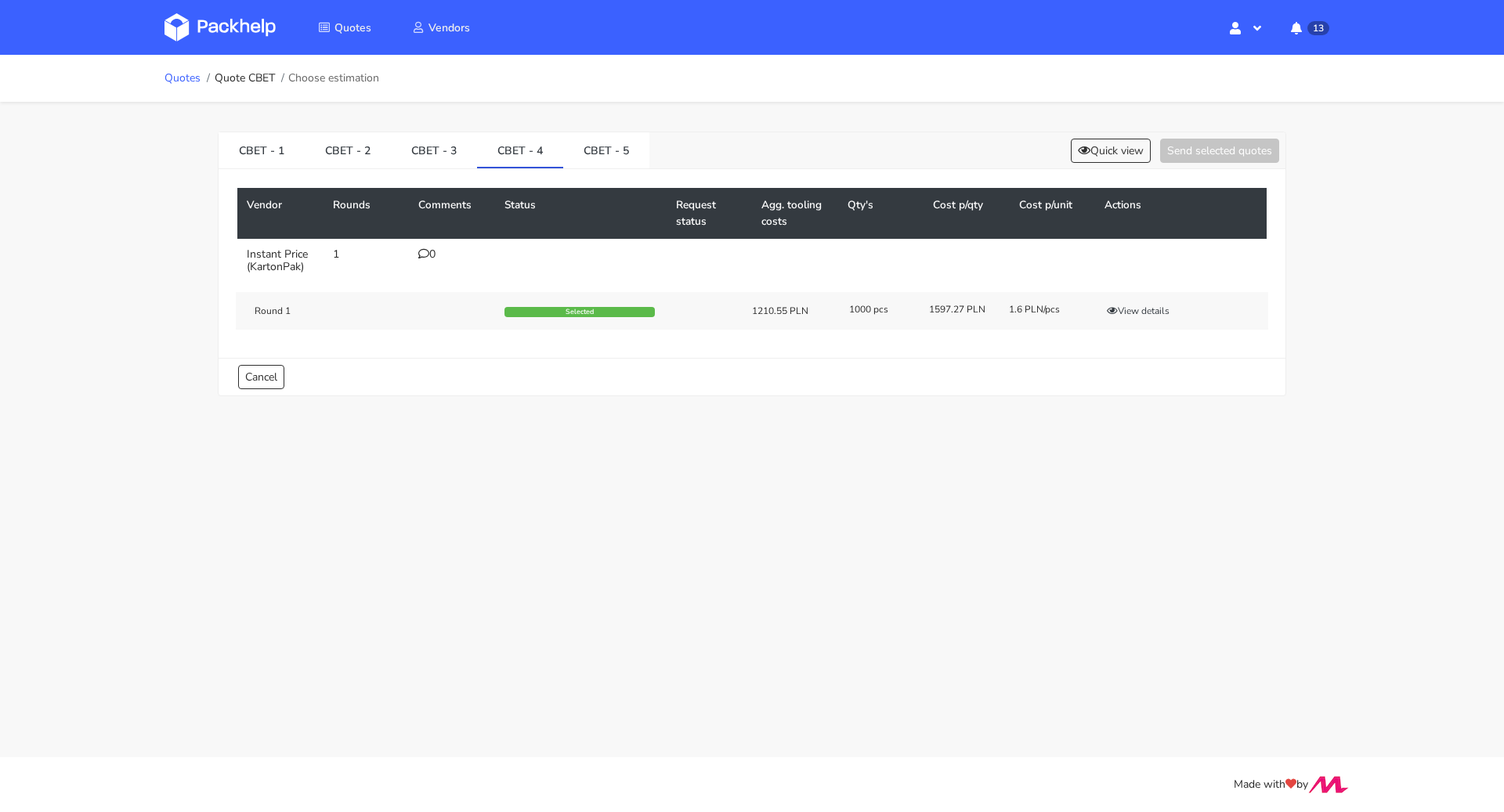
click at [175, 79] on link "Quotes" at bounding box center [182, 78] width 36 height 12
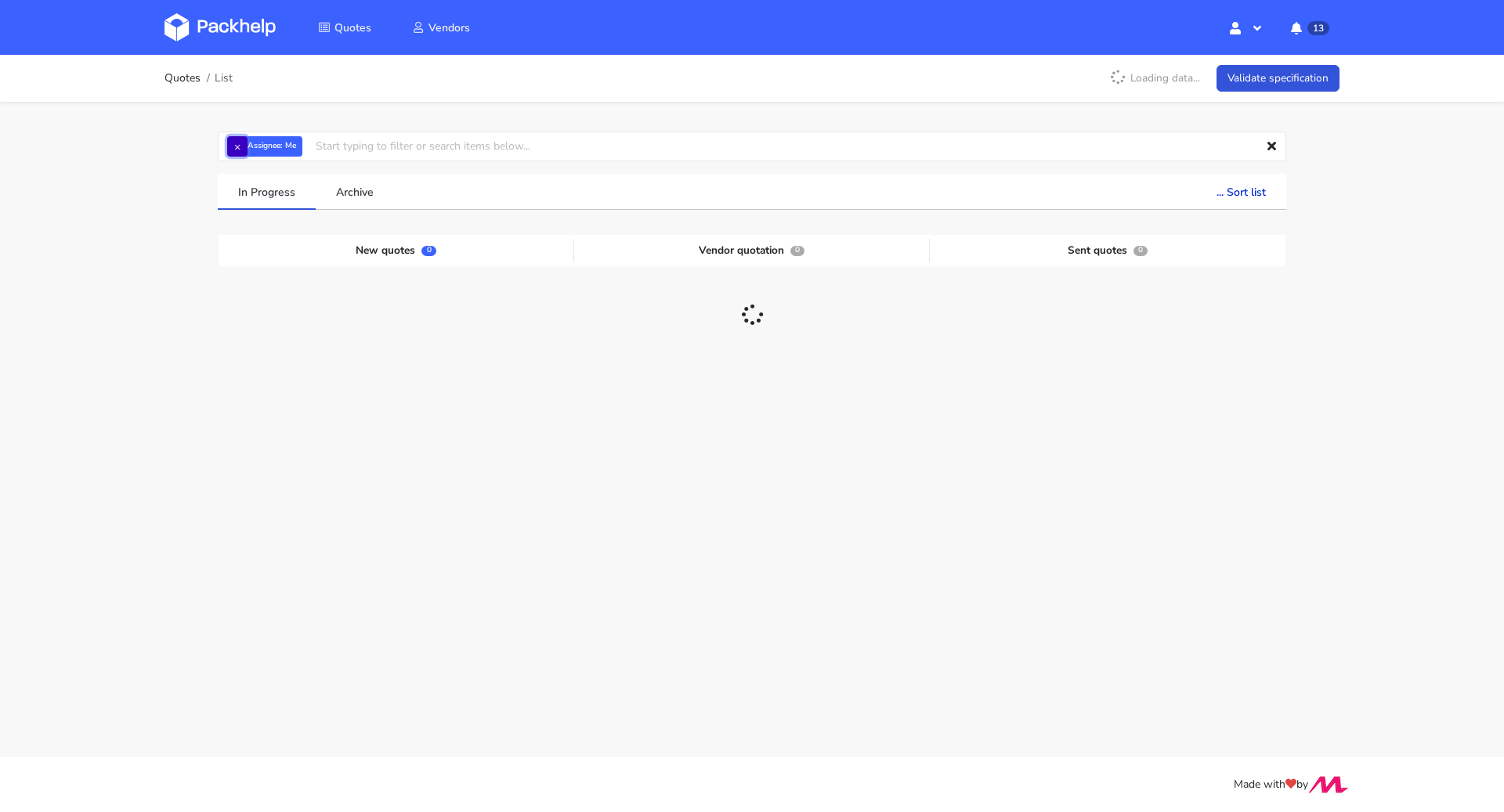
click at [234, 145] on button "×" at bounding box center [237, 146] width 20 height 20
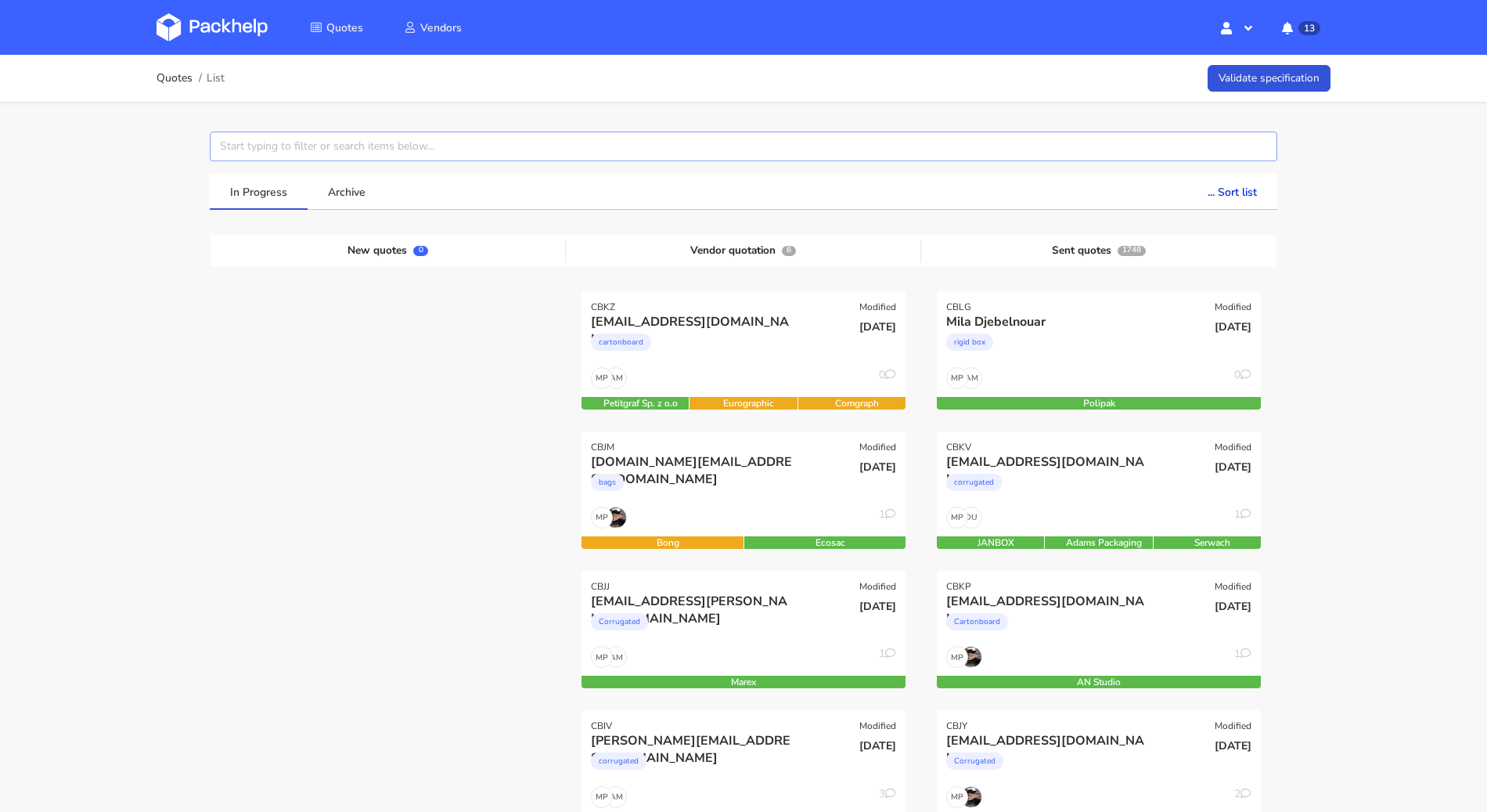
click at [268, 144] on input "text" at bounding box center [744, 146] width 1068 height 29
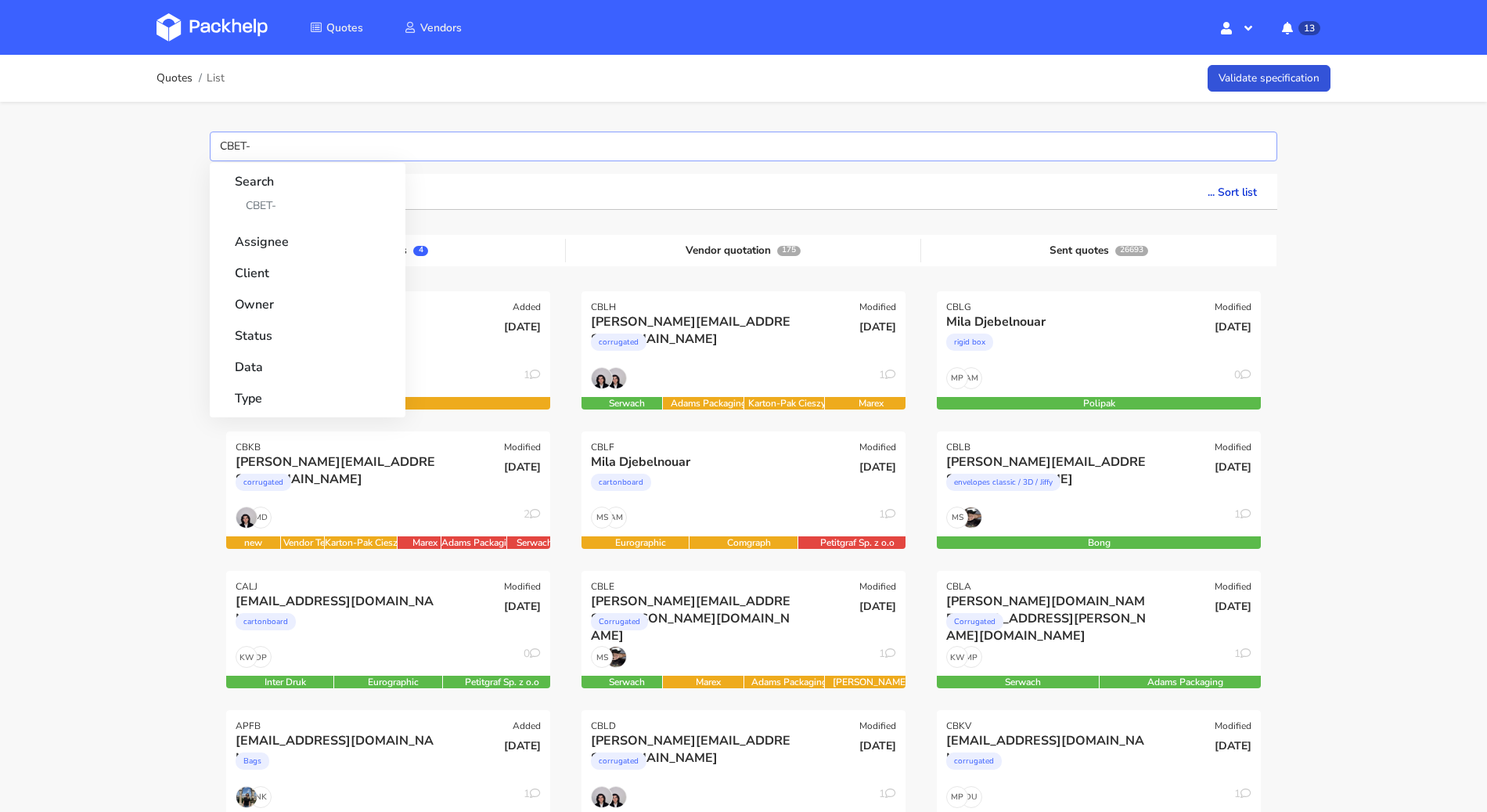
type input "CBET"
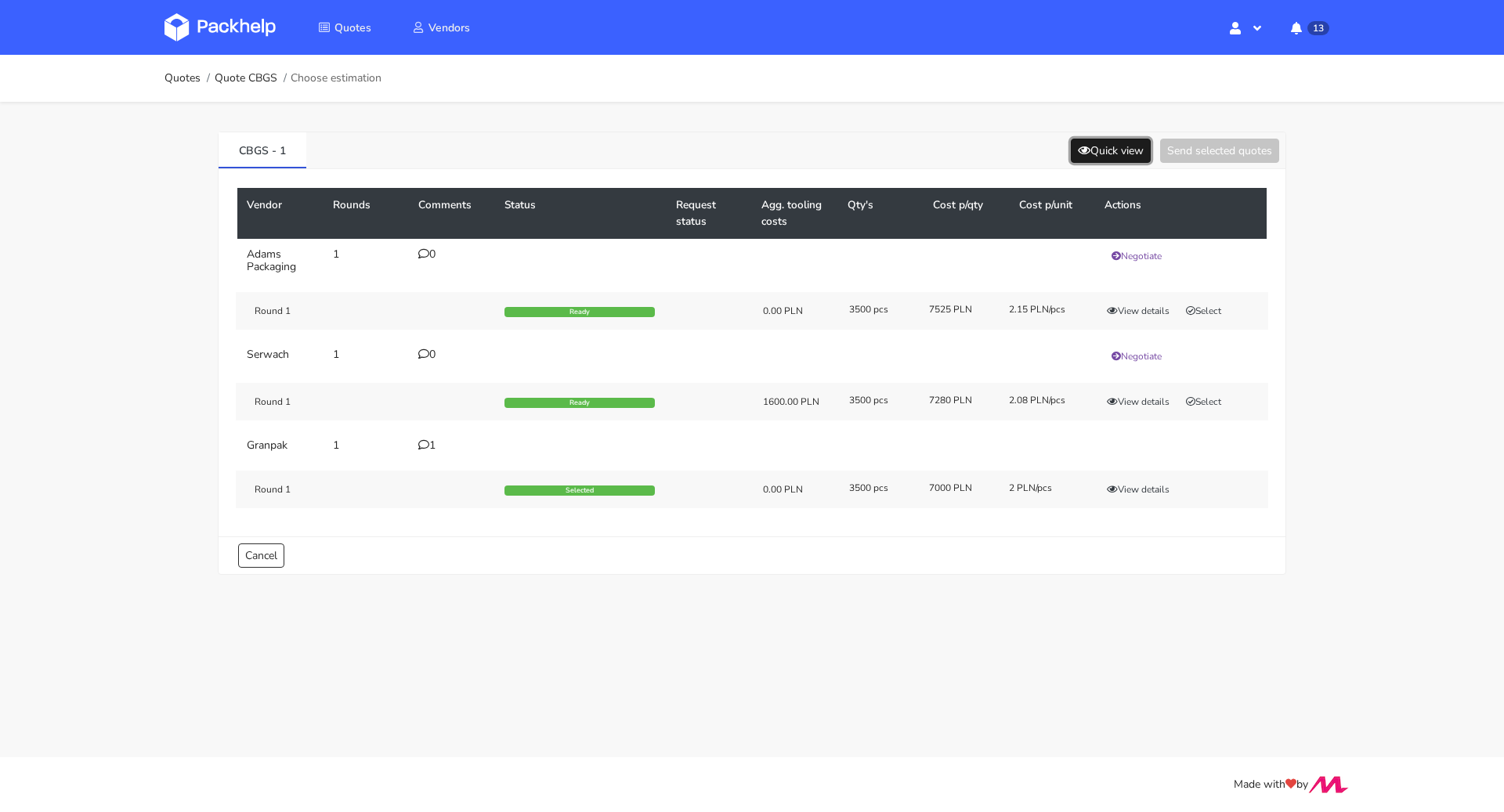
click at [1078, 154] on icon at bounding box center [1084, 149] width 12 height 11
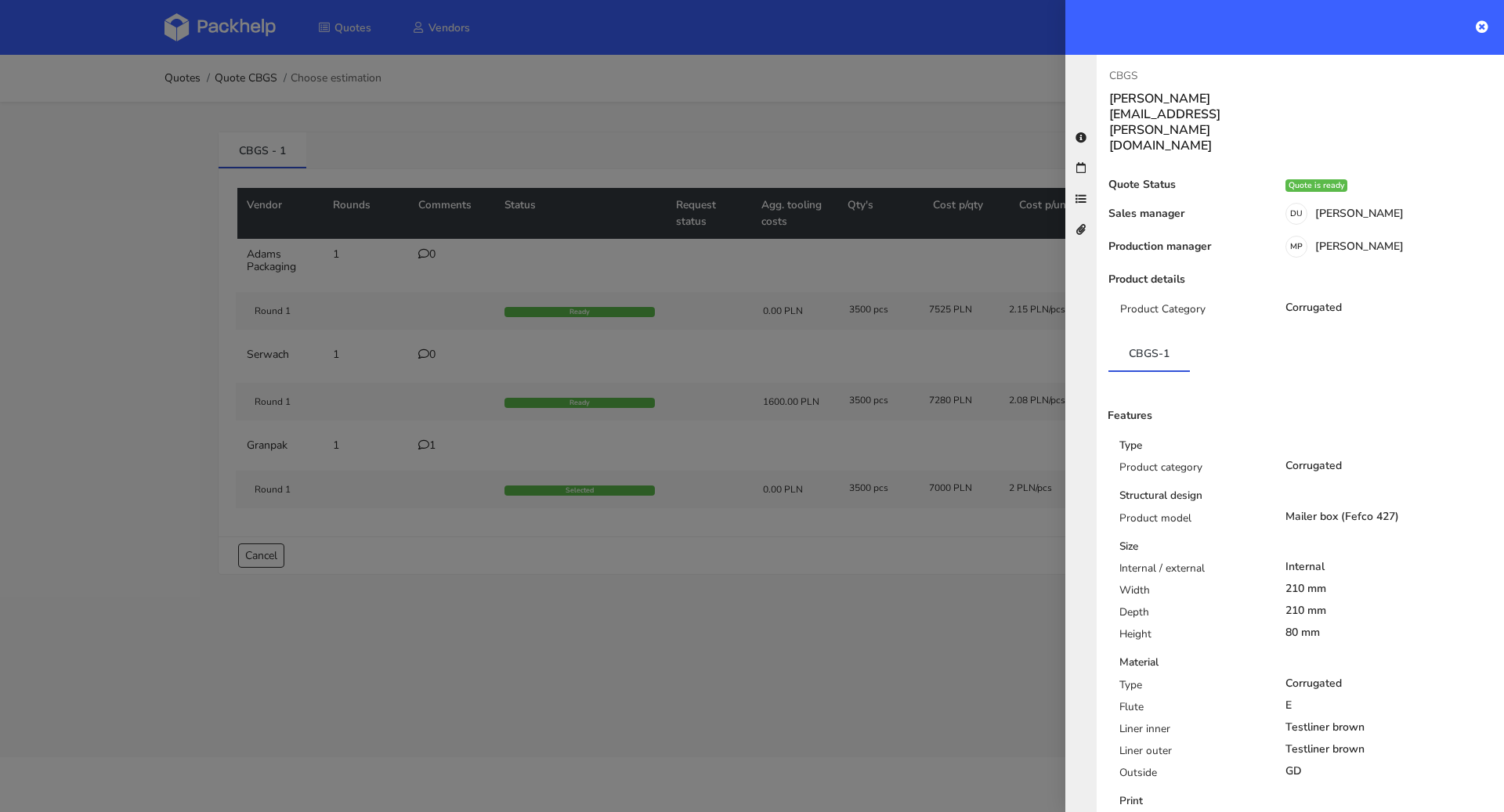
click at [886, 113] on div at bounding box center [752, 406] width 1504 height 812
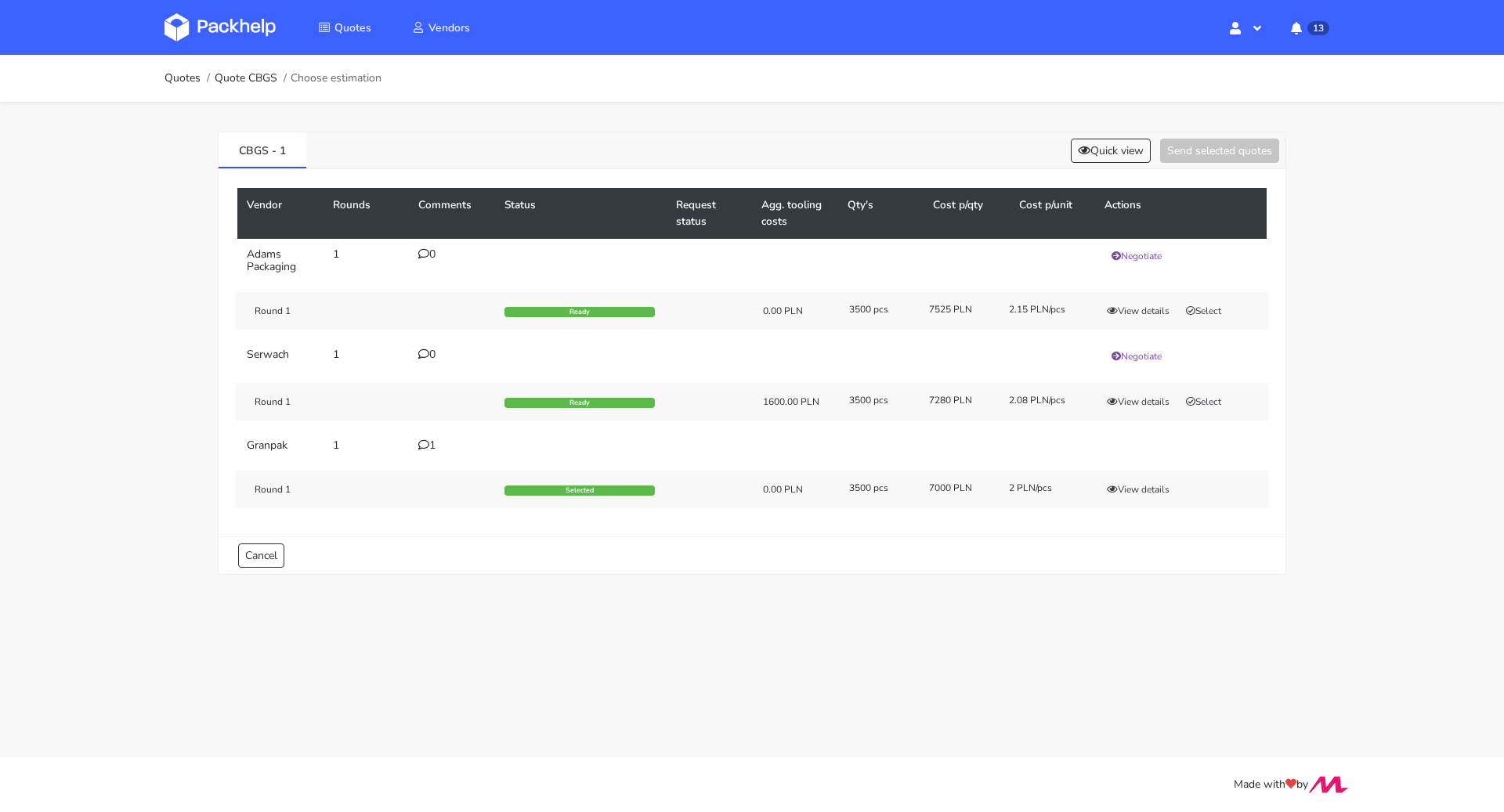
click at [422, 441] on icon at bounding box center [423, 444] width 11 height 11
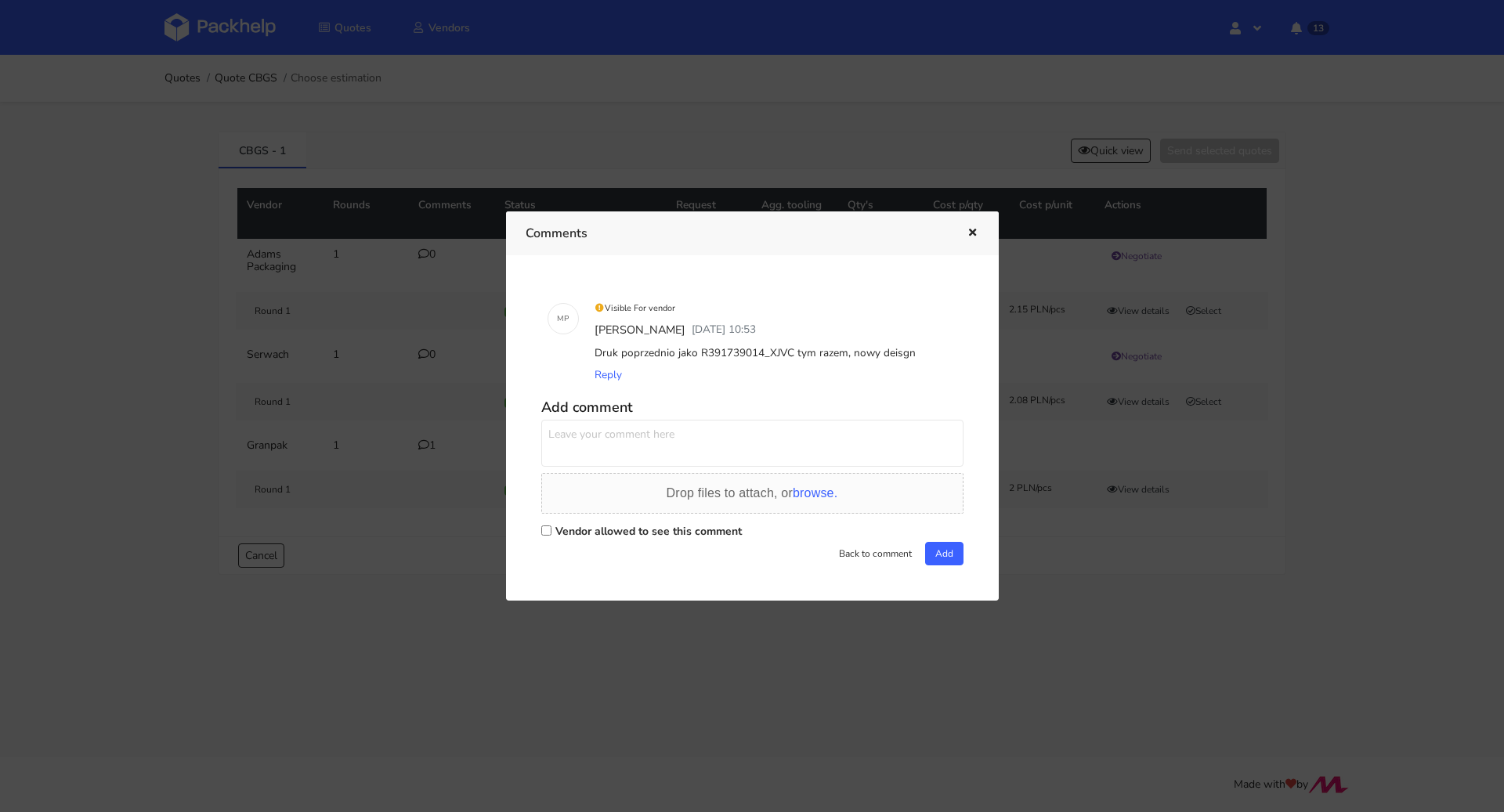
click at [454, 552] on div at bounding box center [752, 406] width 1504 height 812
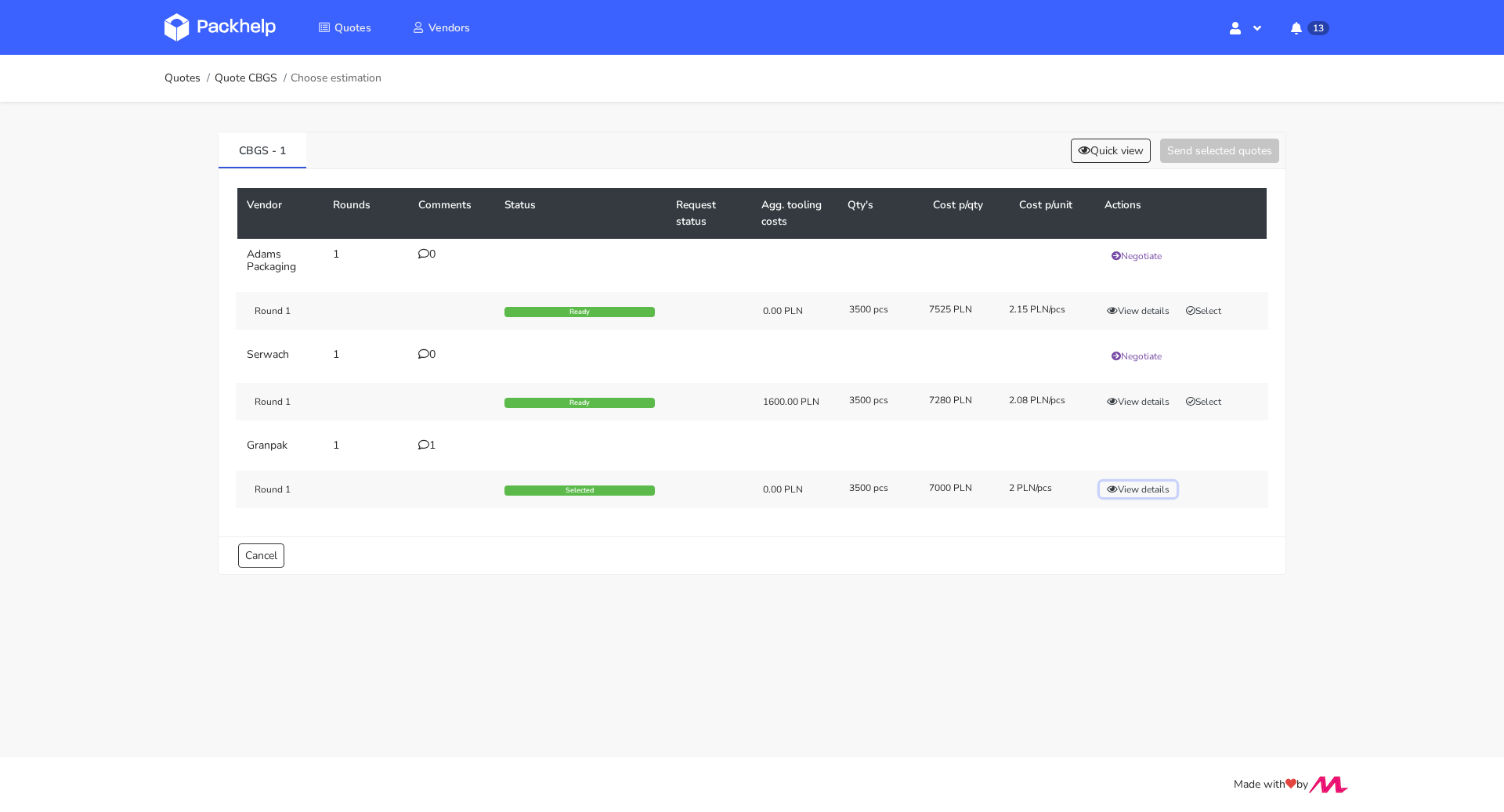
click at [1150, 488] on button "View details" at bounding box center [1138, 489] width 77 height 16
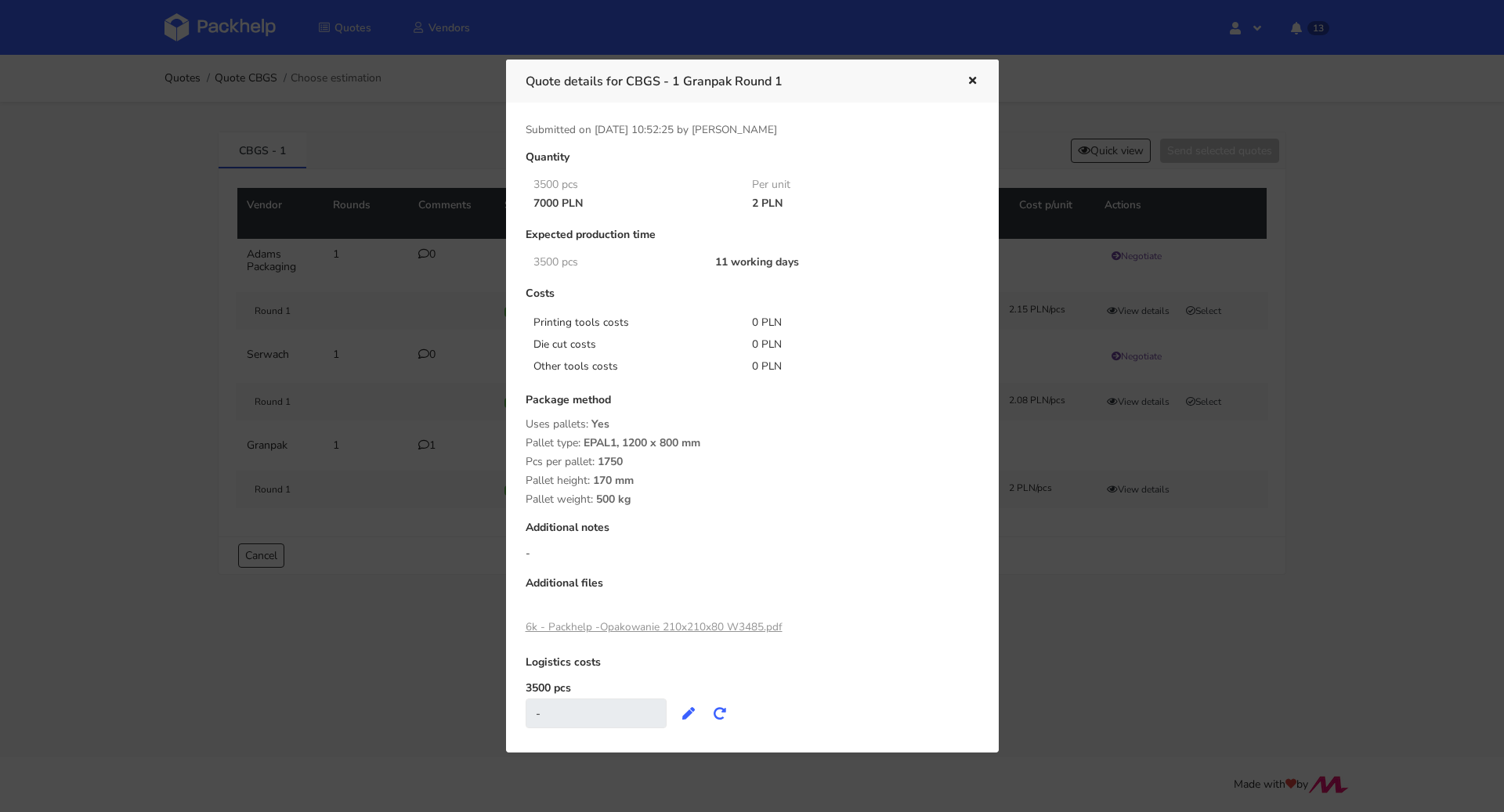
drag, startPoint x: 741, startPoint y: 202, endPoint x: 755, endPoint y: 202, distance: 14.0
click at [755, 202] on div "2 PLN" at bounding box center [850, 203] width 220 height 12
copy div "2"
drag, startPoint x: 632, startPoint y: 82, endPoint x: 680, endPoint y: 85, distance: 48.1
click at [680, 85] on h3 "Quote details for CBGS - 1 Granpak Round 1" at bounding box center [734, 81] width 417 height 22
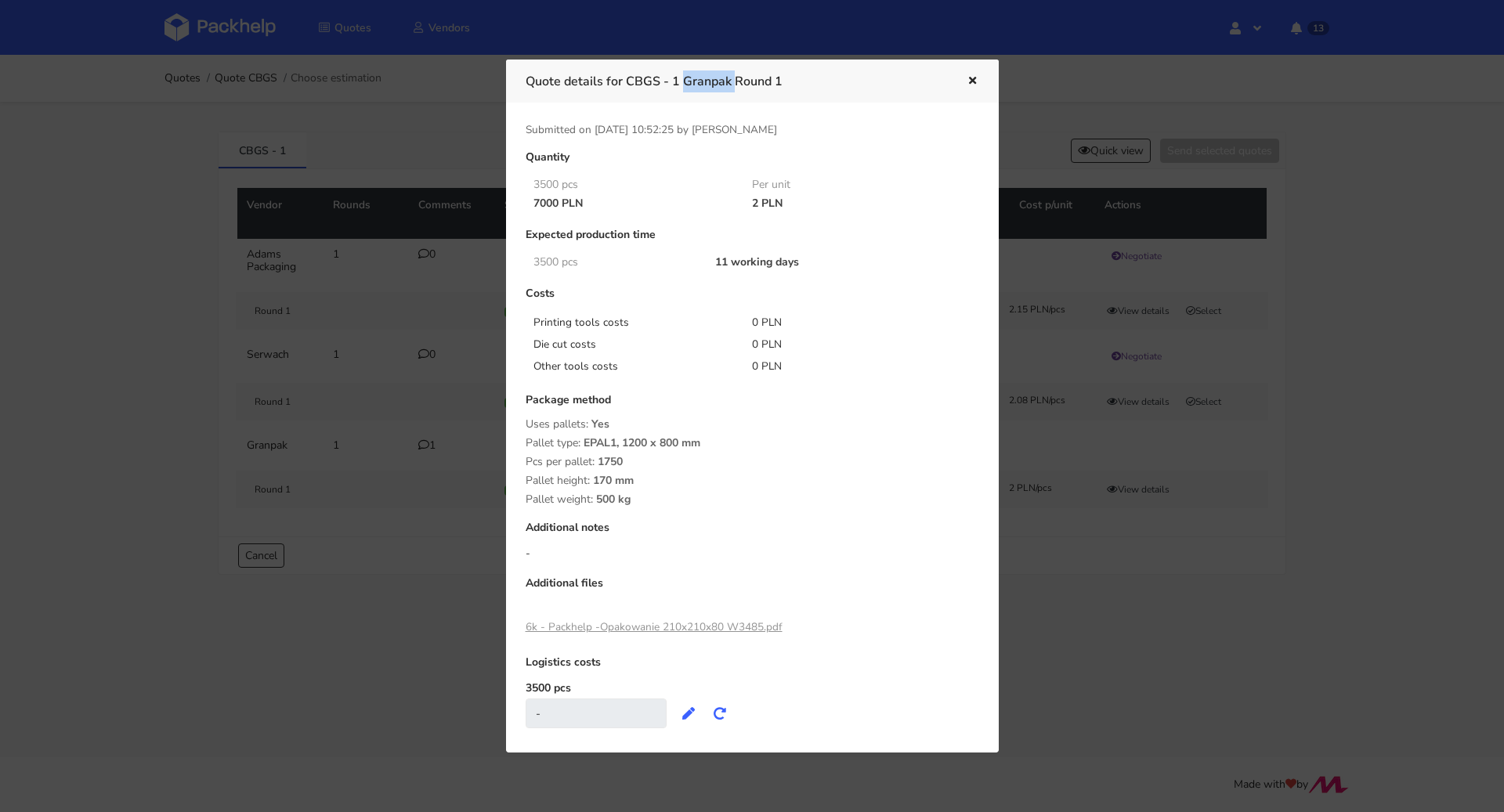
copy h3 "CBGS - 1"
click at [969, 71] on button "button" at bounding box center [970, 81] width 17 height 20
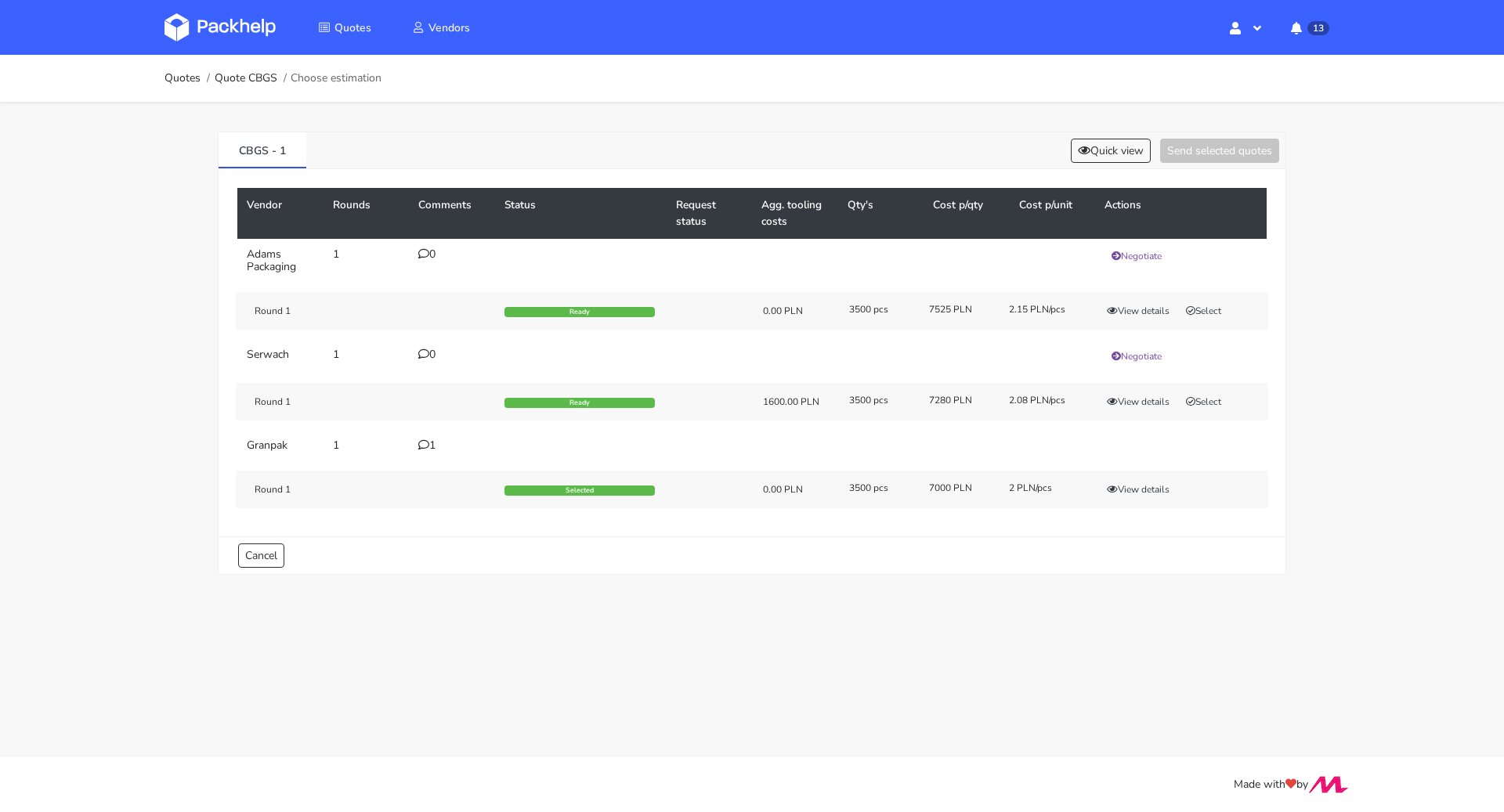
click at [434, 439] on div "1" at bounding box center [452, 445] width 67 height 12
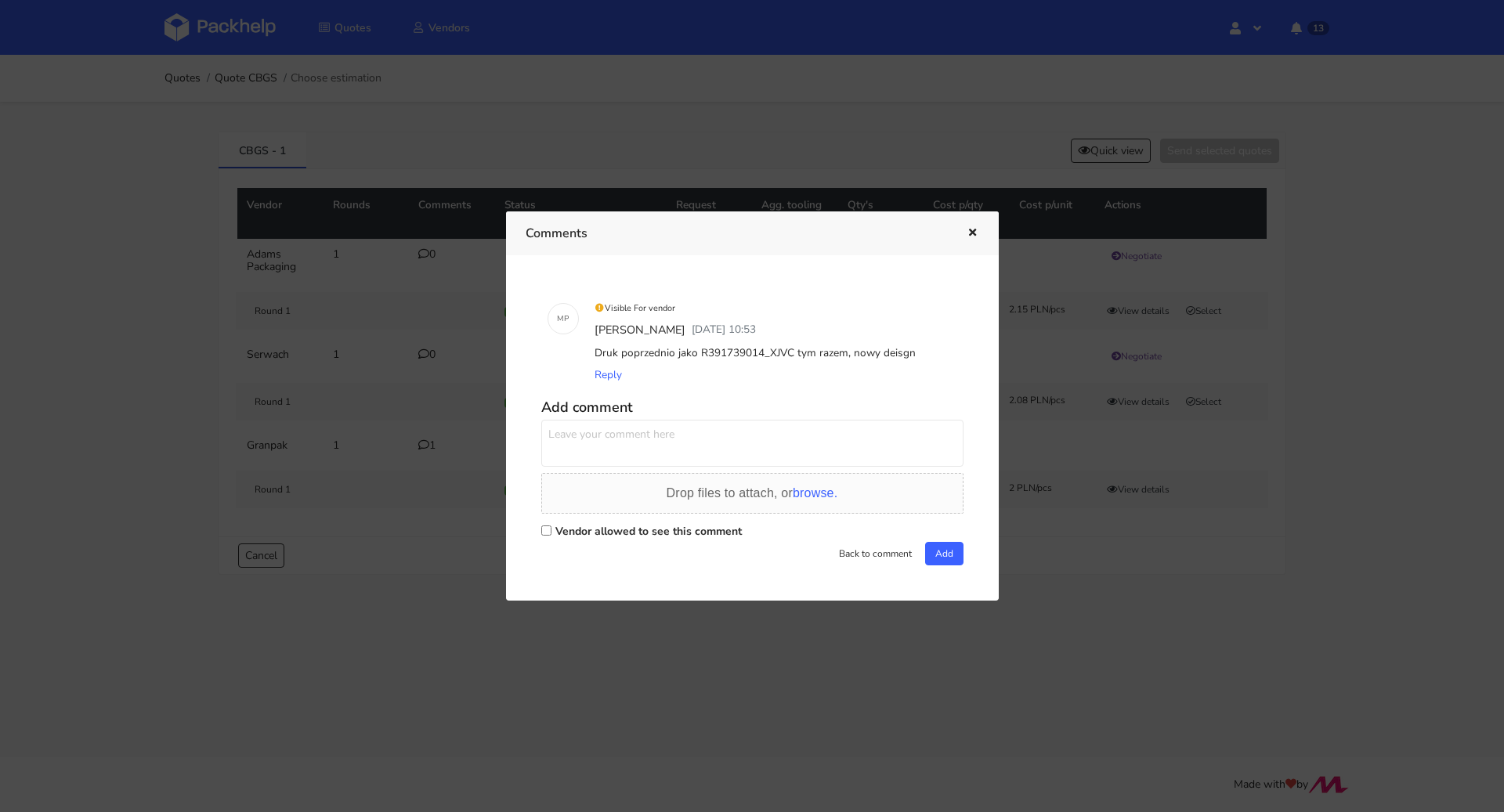
drag, startPoint x: 912, startPoint y: 347, endPoint x: 596, endPoint y: 360, distance: 316.3
click at [596, 360] on div "Druk poprzednio jako R391739014_XJVC tym razem, nowy deisgn" at bounding box center [774, 353] width 366 height 22
copy div "Druk poprzednio jako R391739014_XJVC tym razem, nowy deisgn"
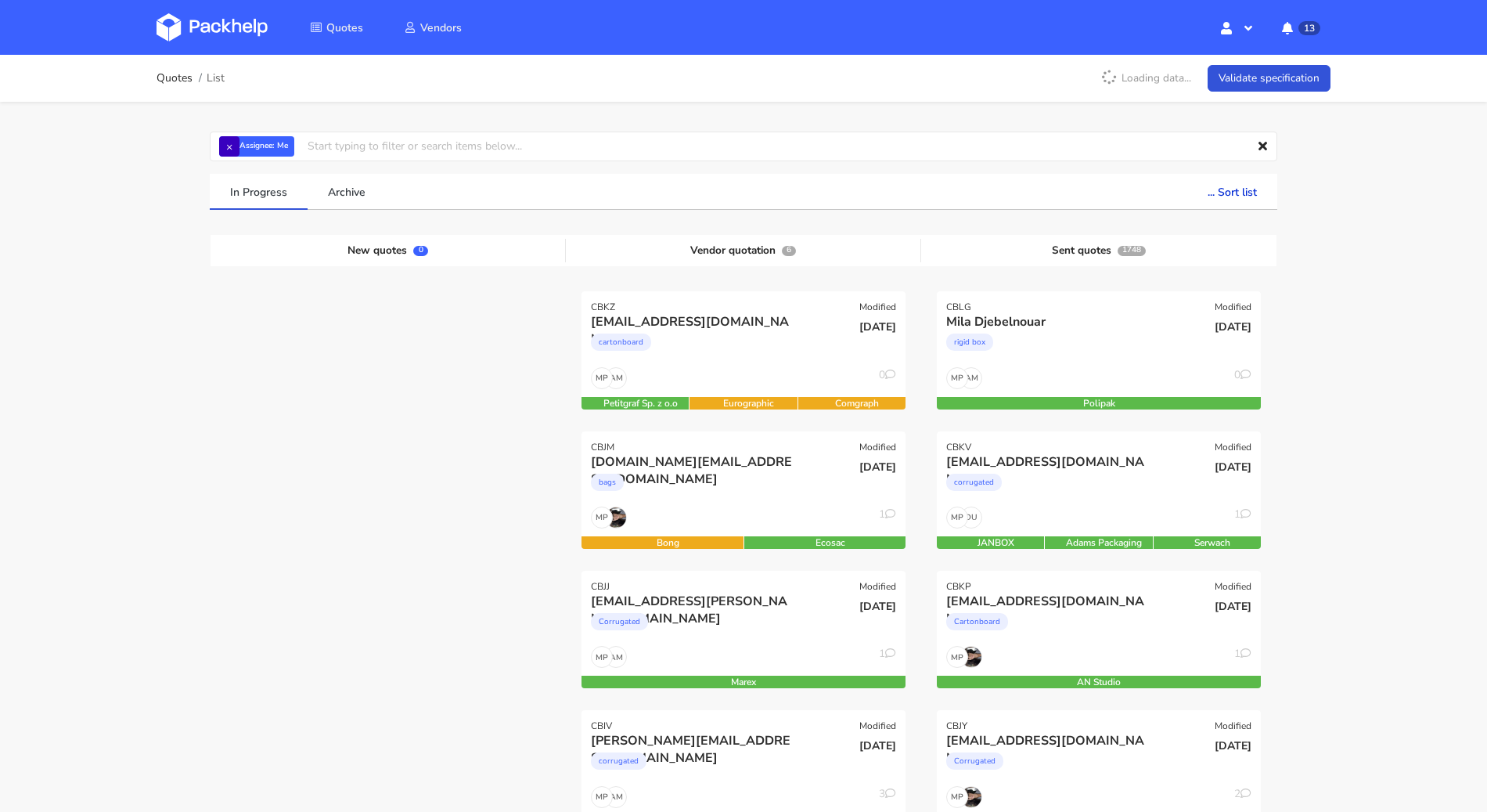
click at [240, 148] on strong "Assignee:" at bounding box center [257, 147] width 34 height 7
click at [235, 148] on button "×" at bounding box center [229, 146] width 20 height 20
click at [234, 148] on input "text" at bounding box center [744, 146] width 1068 height 29
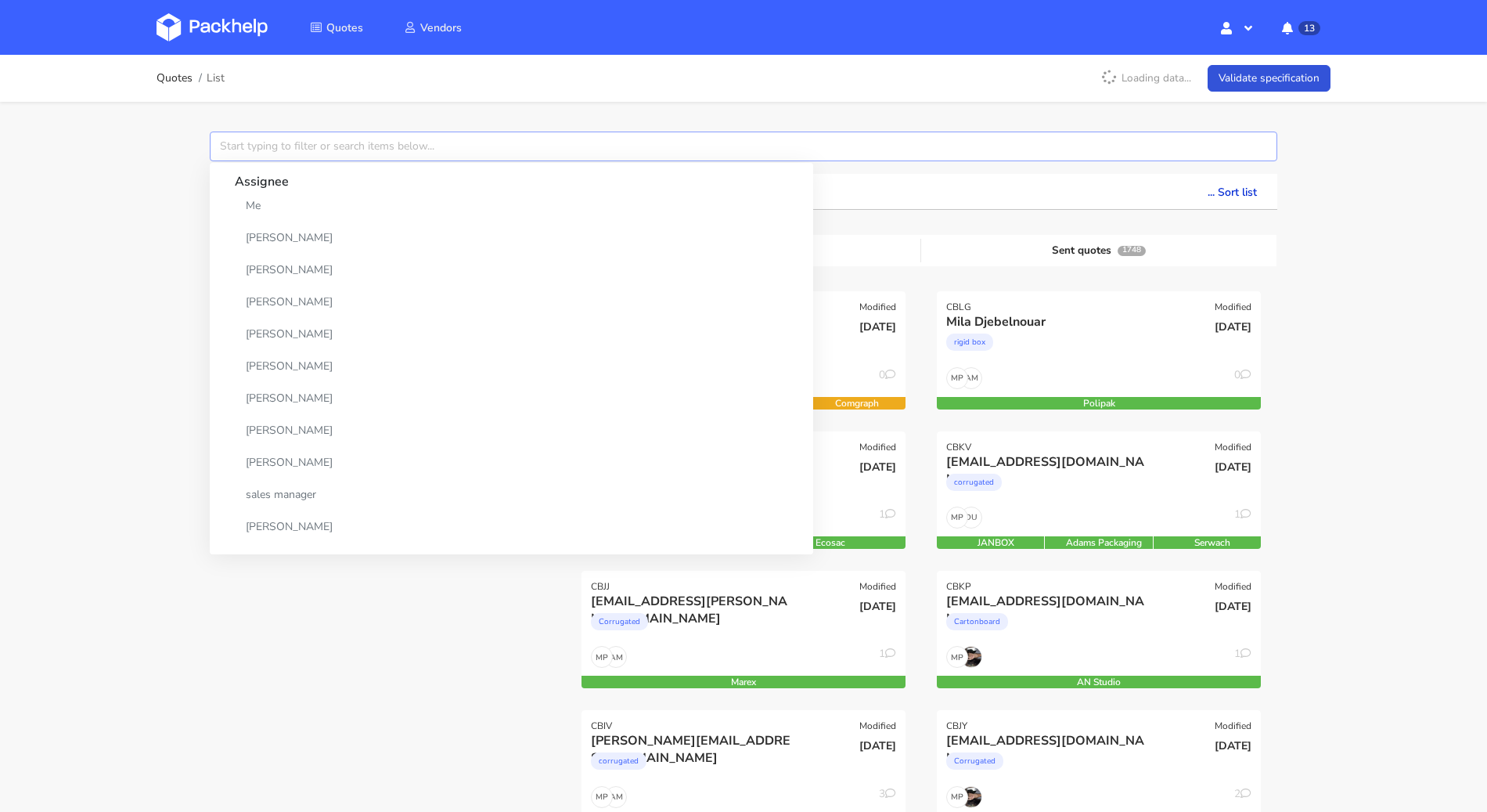
paste input "CBJY"
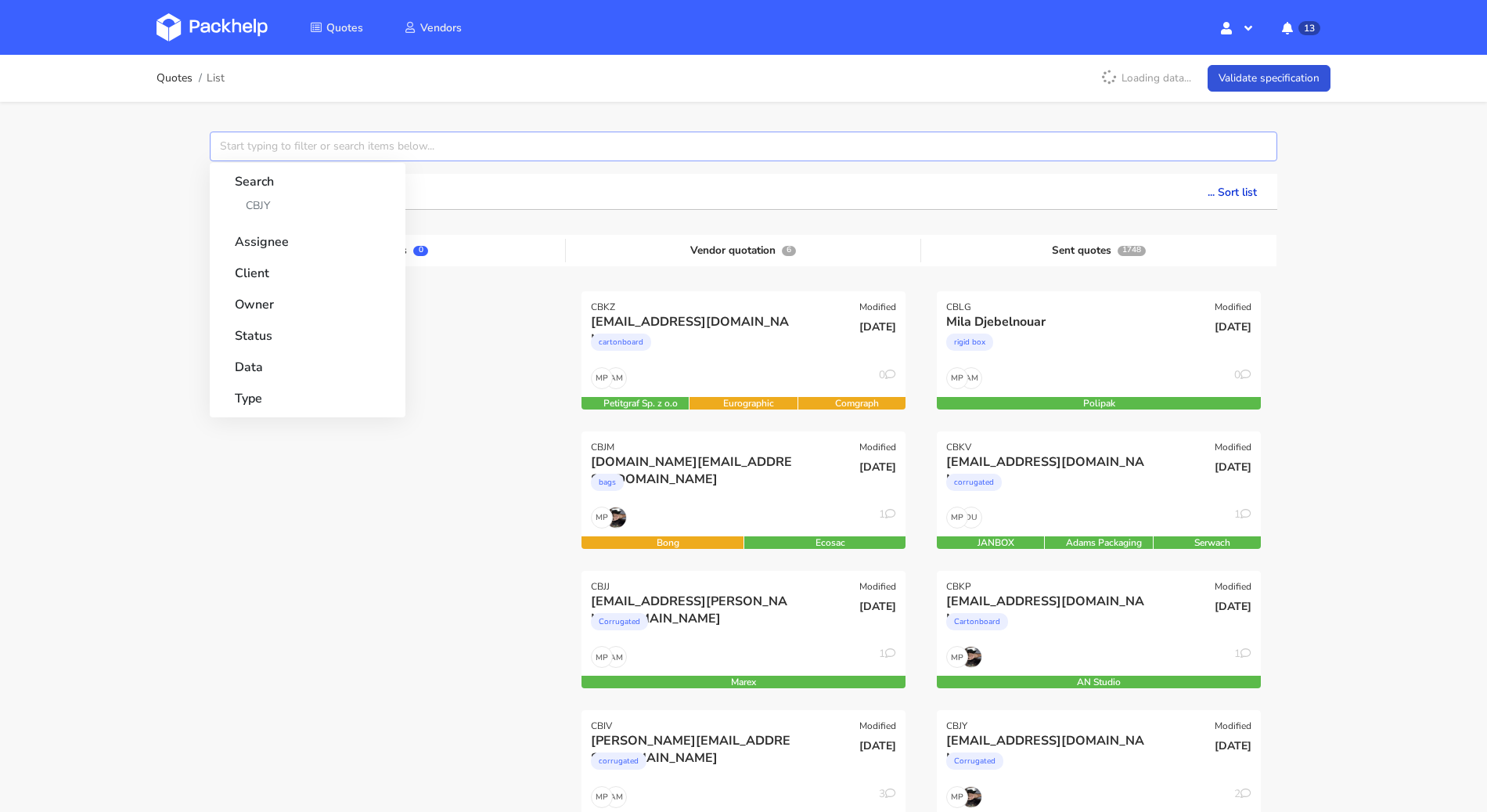
type input "CBJY"
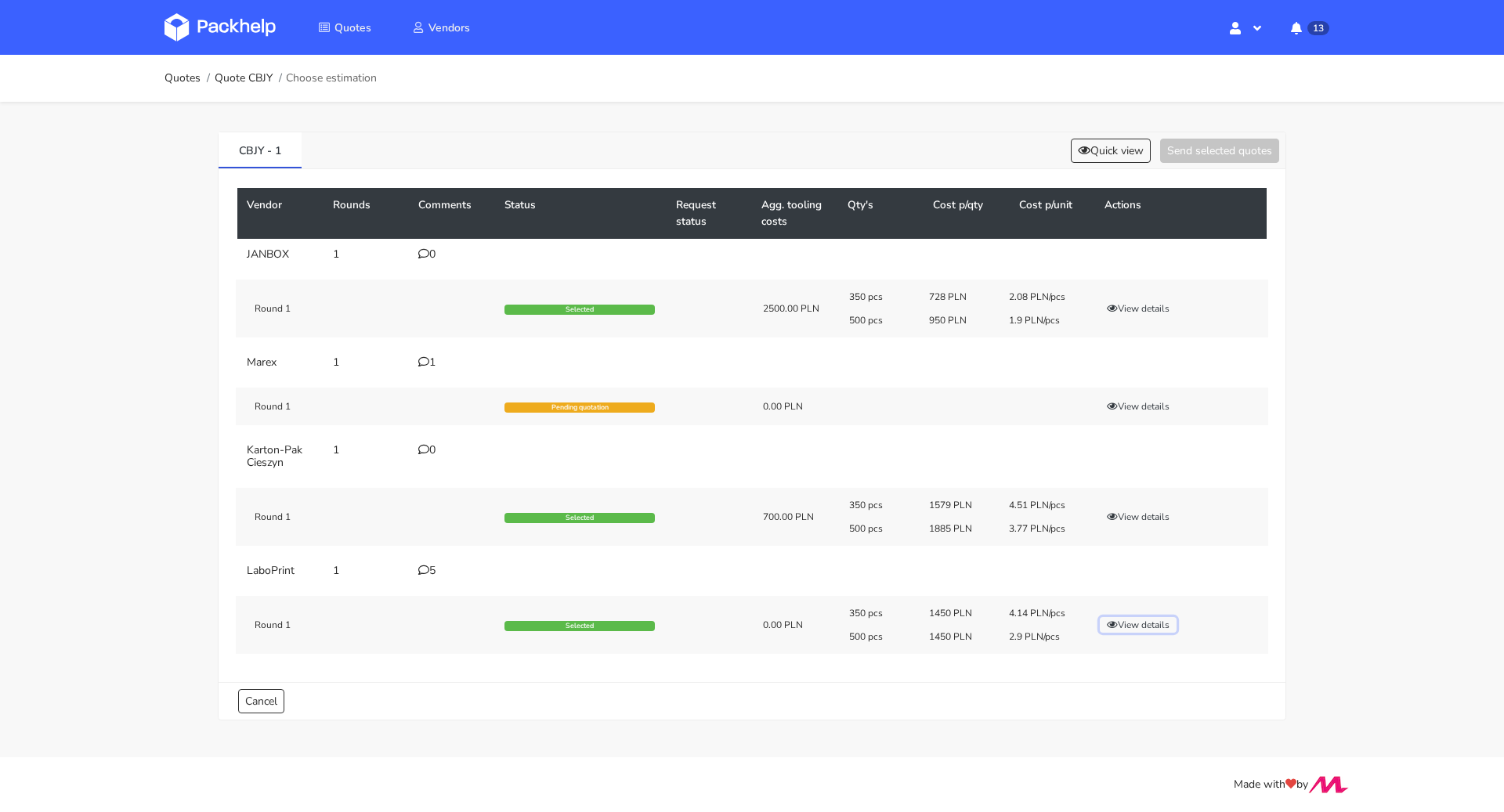
click at [1125, 623] on button "View details" at bounding box center [1138, 624] width 77 height 16
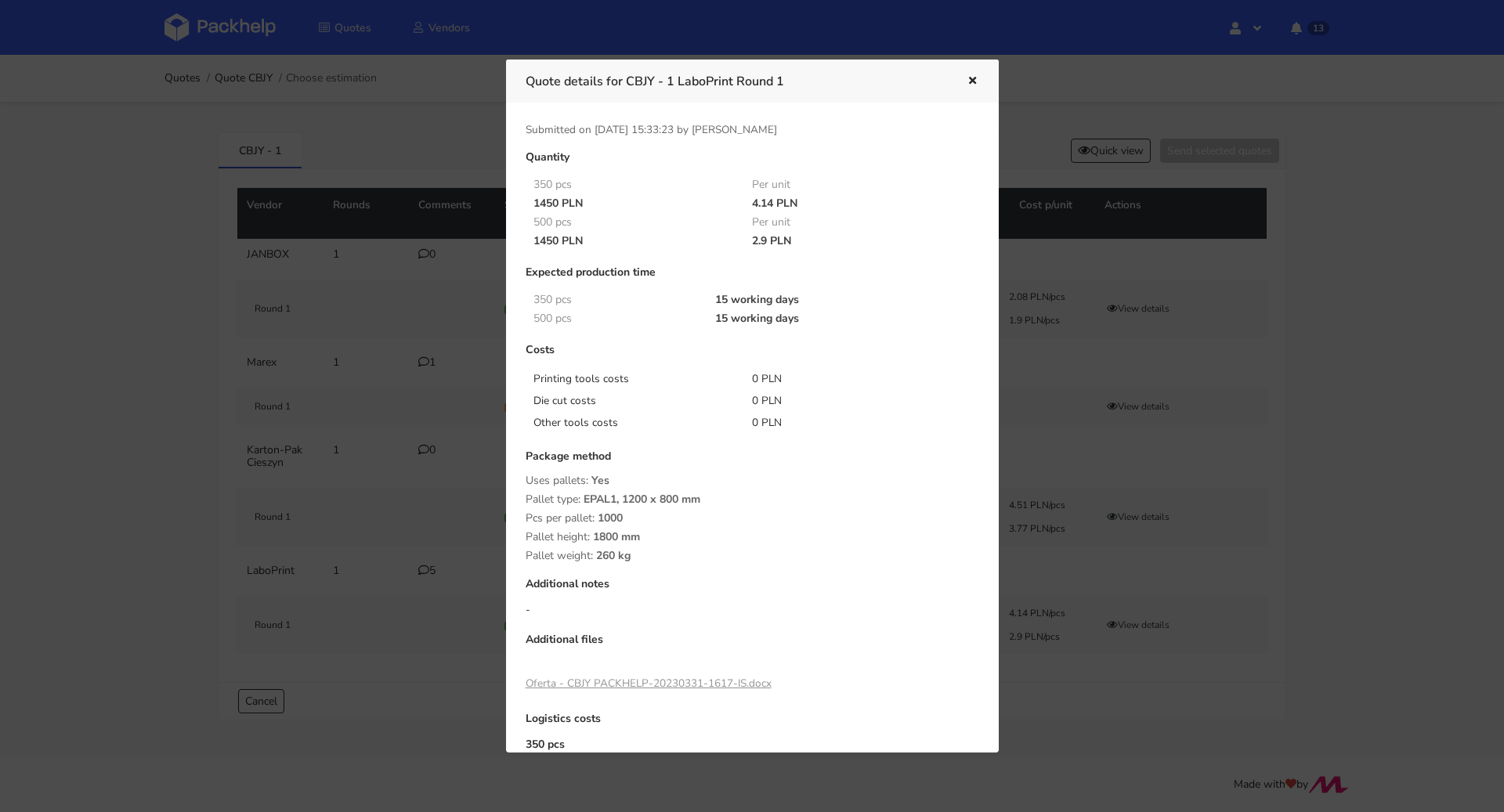
click at [972, 81] on icon "button" at bounding box center [972, 81] width 13 height 11
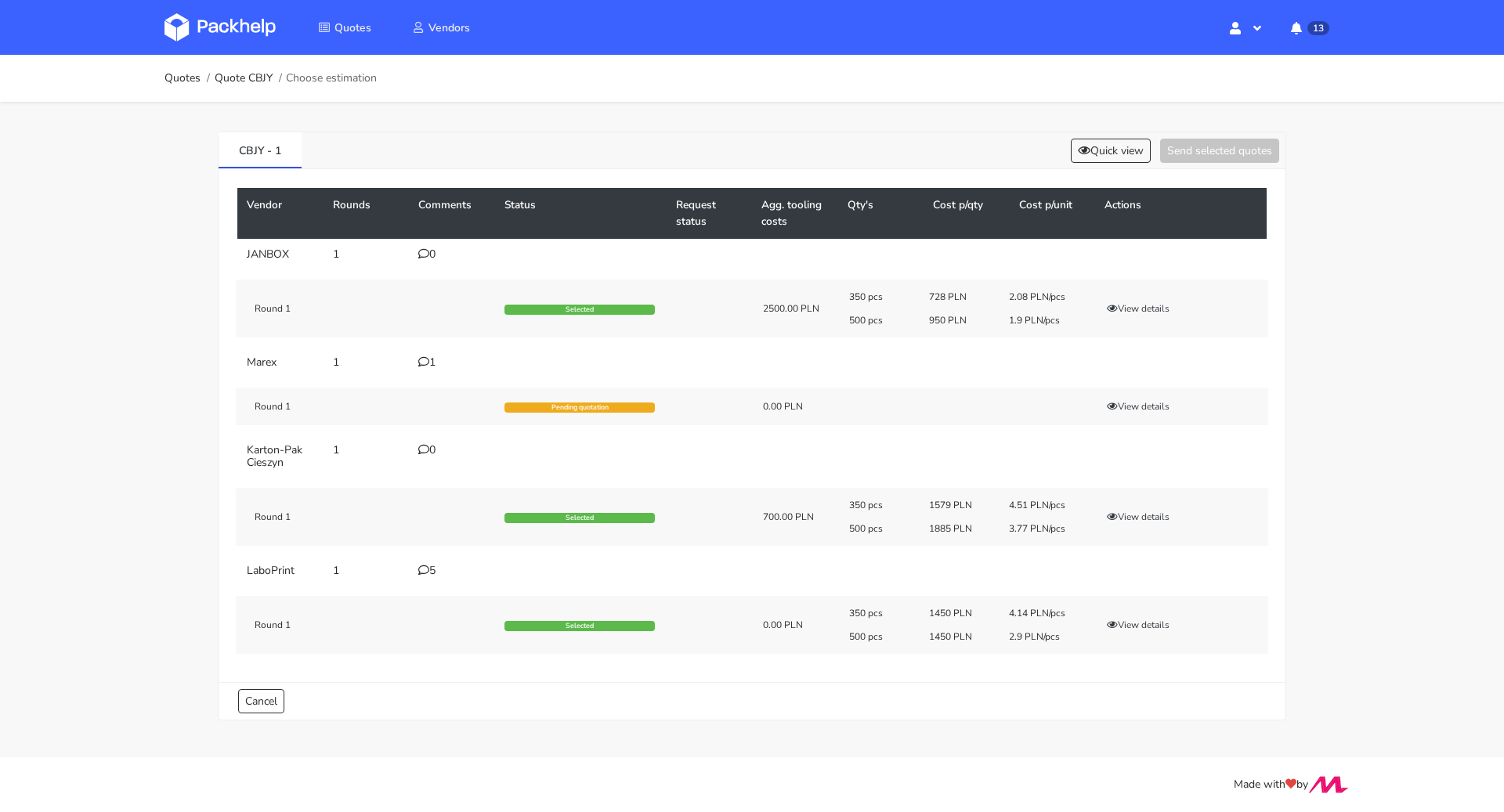
click at [424, 568] on icon at bounding box center [423, 570] width 11 height 11
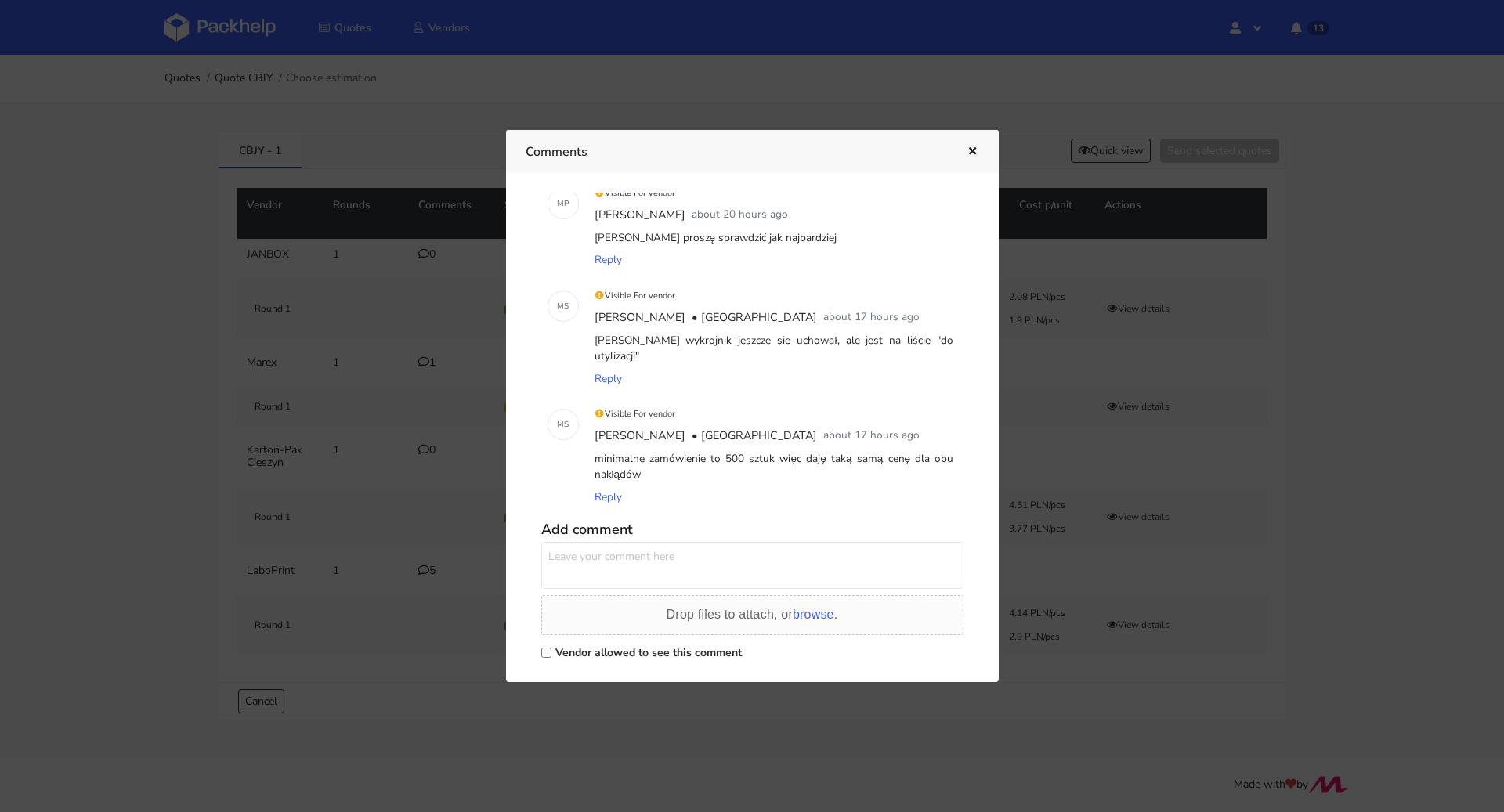
scroll to position [258, 0]
click at [967, 149] on icon "button" at bounding box center [972, 151] width 13 height 11
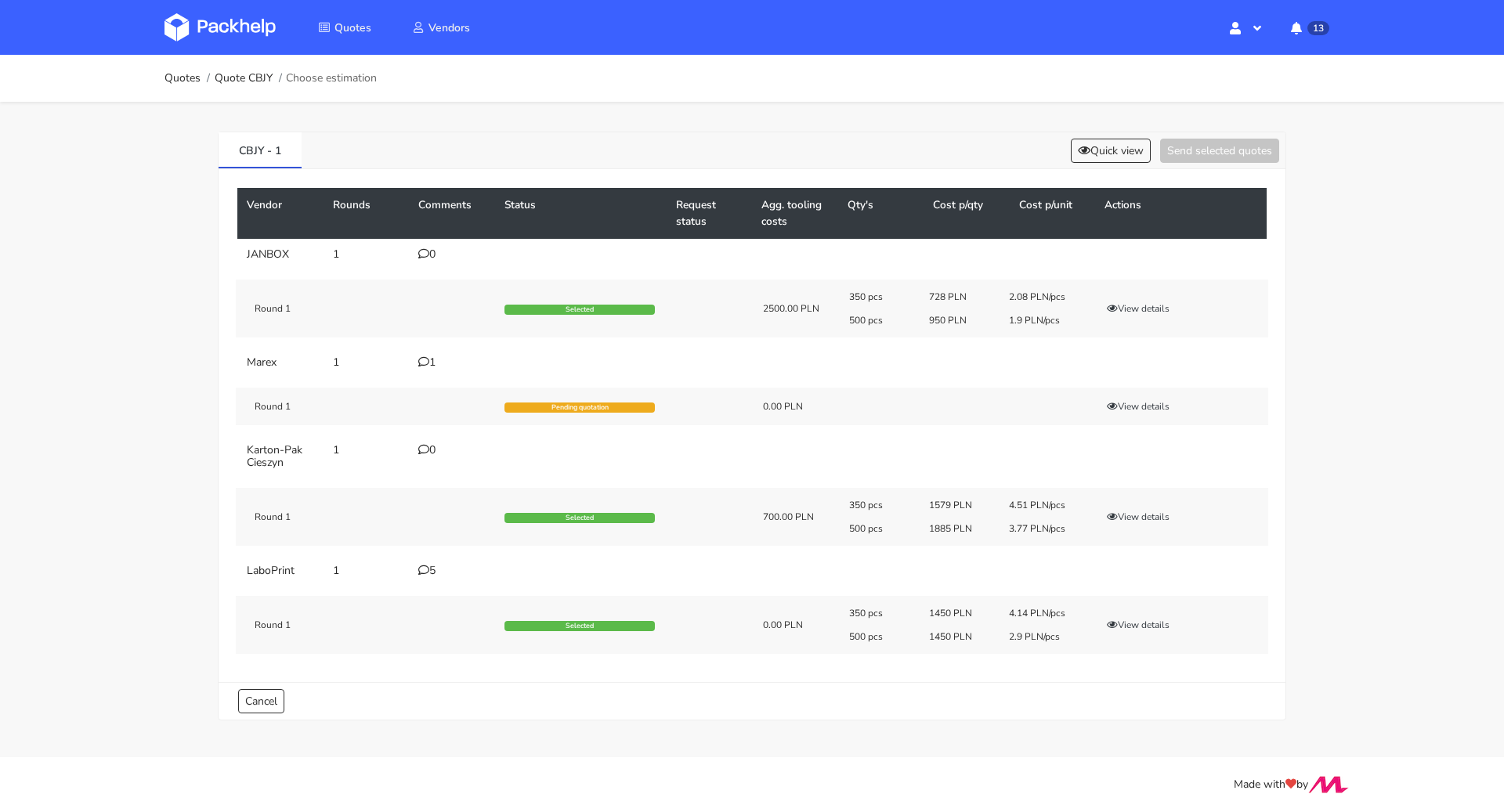
click at [431, 570] on div "5" at bounding box center [452, 570] width 67 height 12
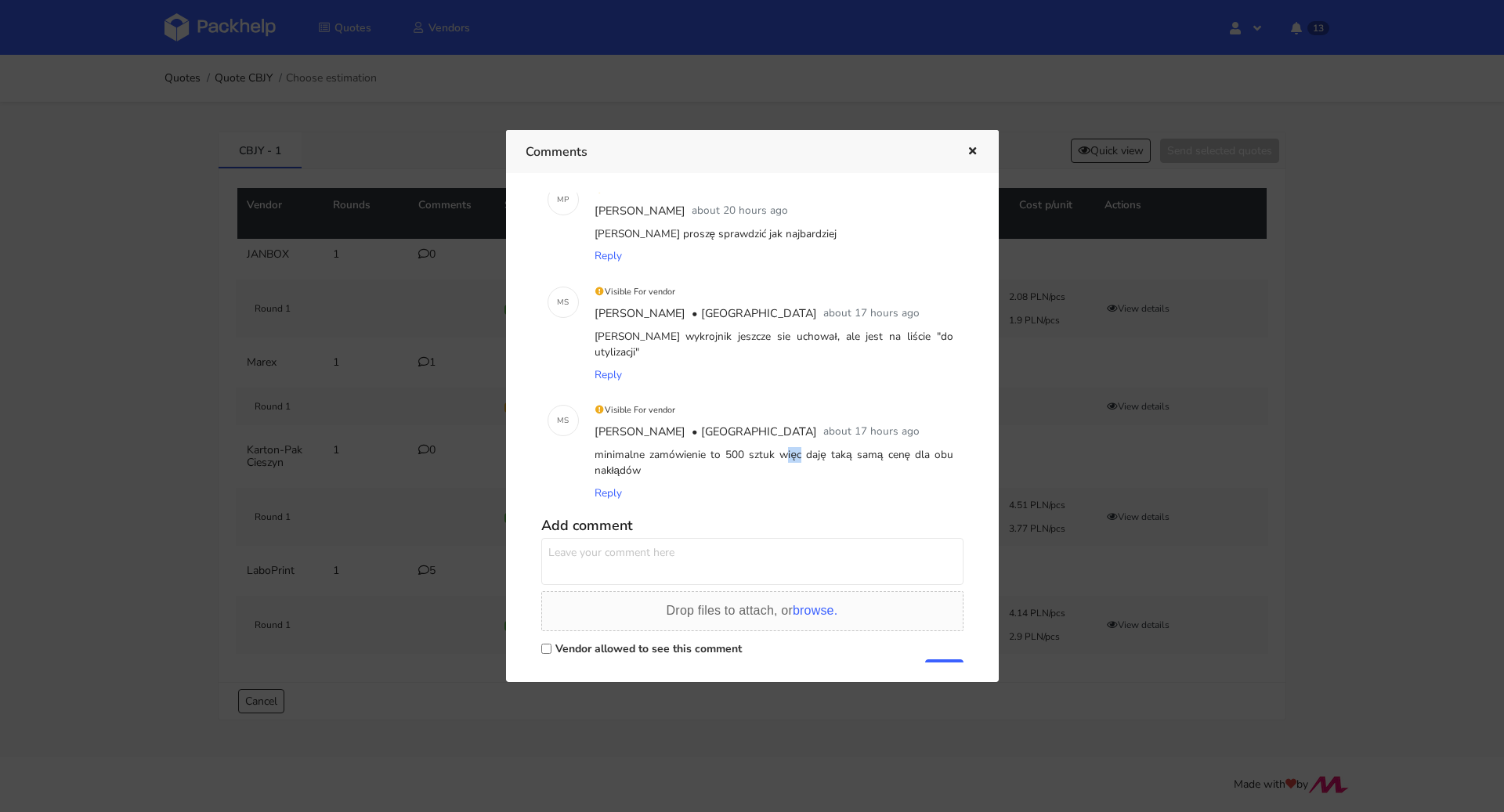
drag, startPoint x: 724, startPoint y: 450, endPoint x: 744, endPoint y: 450, distance: 20.0
click at [744, 450] on div "minimalne zamówienie to 500 sztuk więc daję taką samą cenę dla obu nakłądów" at bounding box center [774, 463] width 366 height 38
copy div "500"
click at [972, 149] on icon "button" at bounding box center [972, 151] width 13 height 11
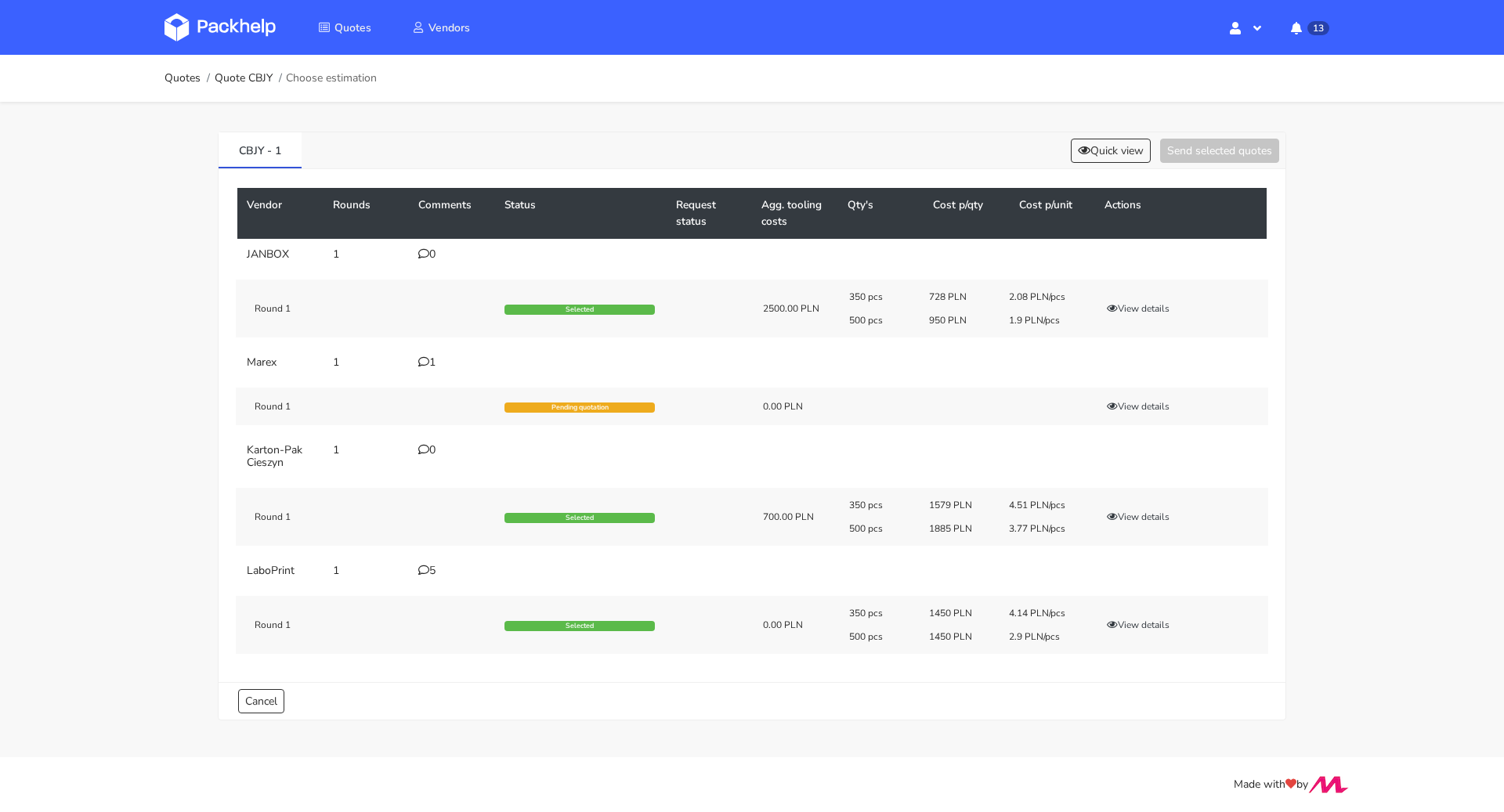
click at [246, 69] on ol "Quotes Quote CBJY Choose estimation" at bounding box center [270, 78] width 212 height 31
click at [247, 72] on link "Quote CBJY" at bounding box center [243, 78] width 58 height 12
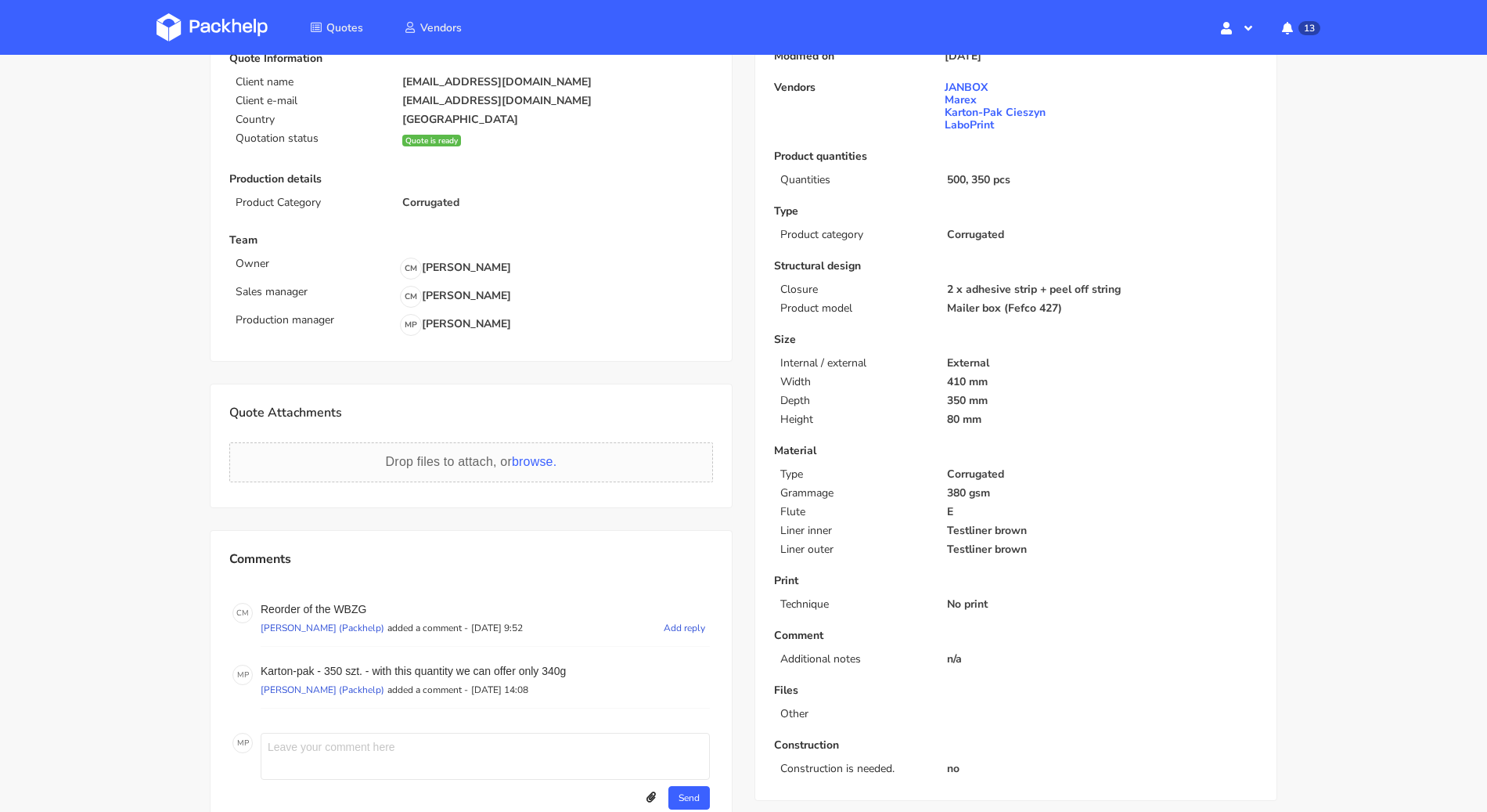
scroll to position [232, 0]
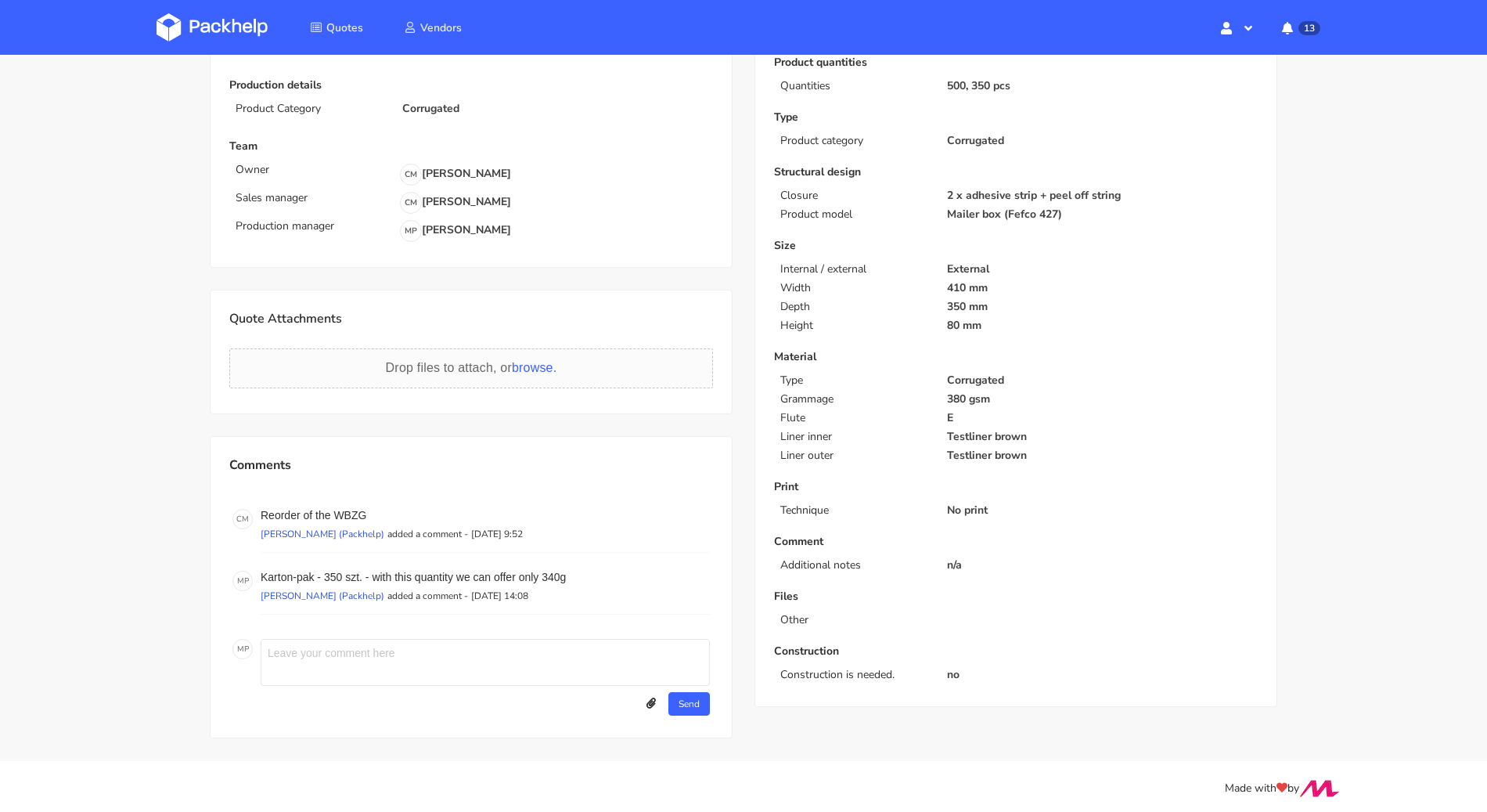
click at [299, 656] on textarea at bounding box center [485, 663] width 450 height 47
paste textarea "500"
type textarea "Laboprint - MOQ 500"
click at [694, 712] on button "Send" at bounding box center [689, 703] width 42 height 24
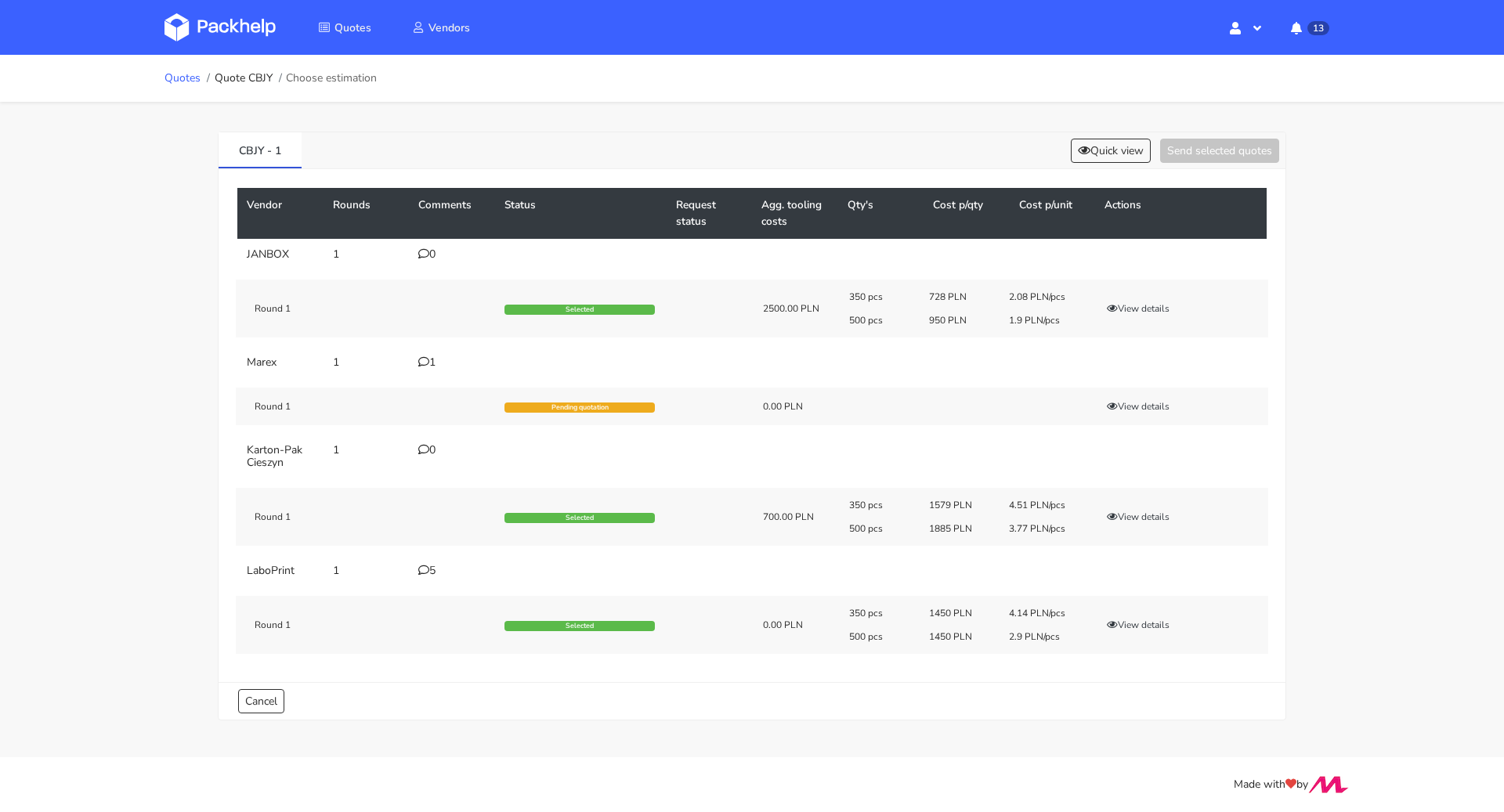
click at [188, 82] on link "Quotes" at bounding box center [182, 78] width 36 height 12
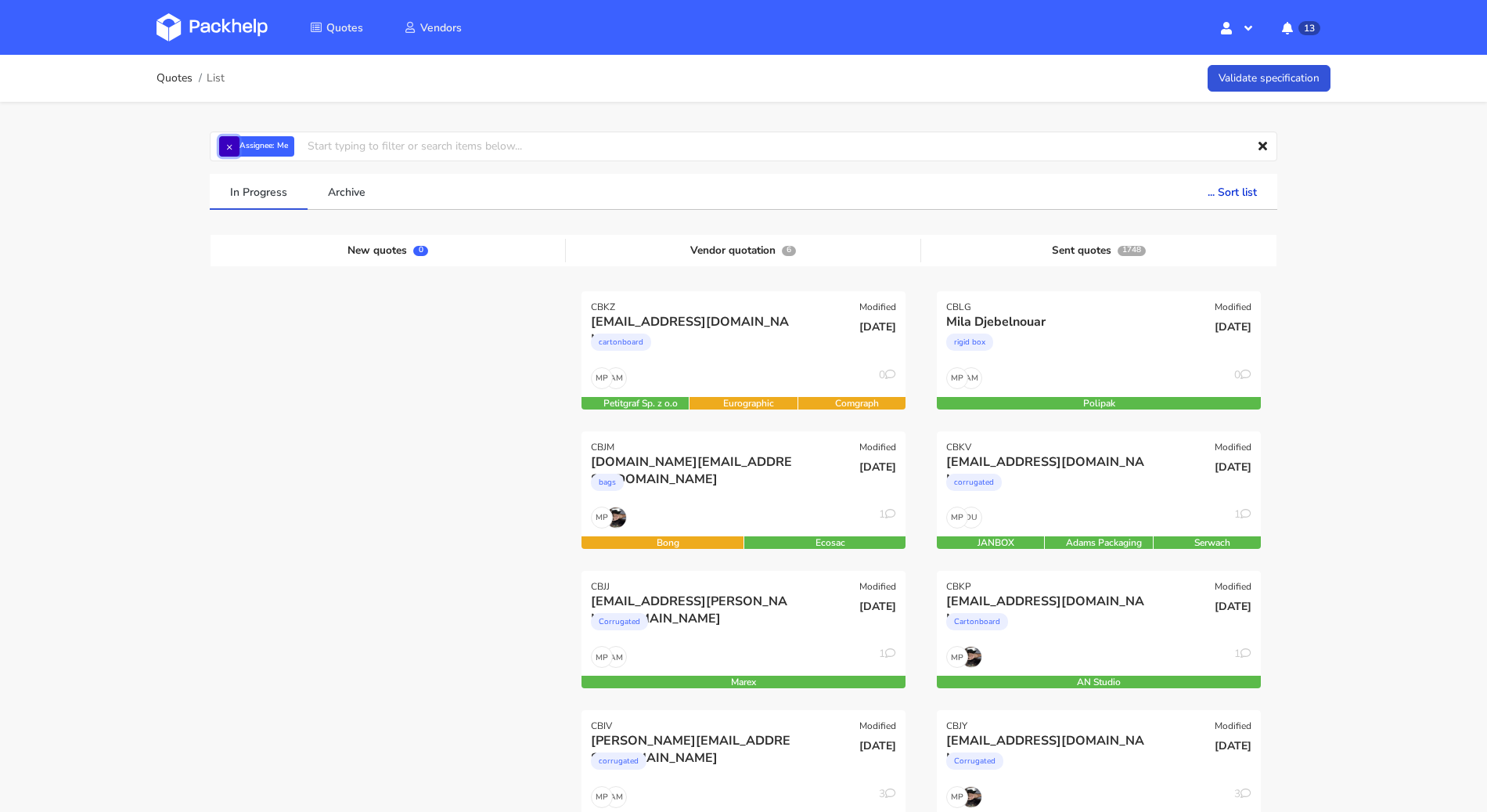
click at [223, 149] on button "×" at bounding box center [229, 146] width 20 height 20
click at [268, 145] on input "text" at bounding box center [744, 146] width 1068 height 29
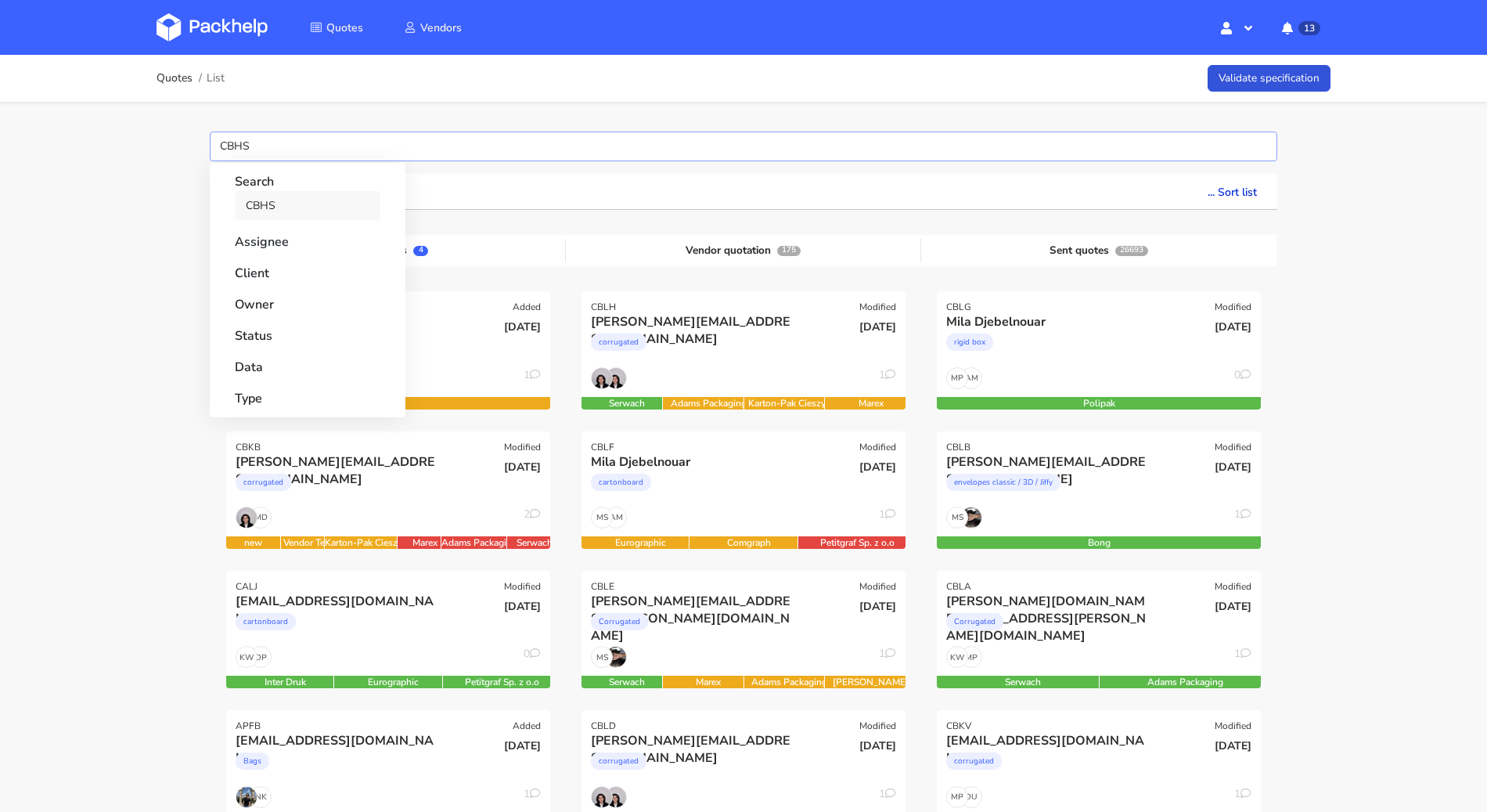
type input "CBHS"
drag, startPoint x: 277, startPoint y: 203, endPoint x: 245, endPoint y: 197, distance: 32.6
click at [277, 203] on link "CBHS" at bounding box center [308, 205] width 145 height 29
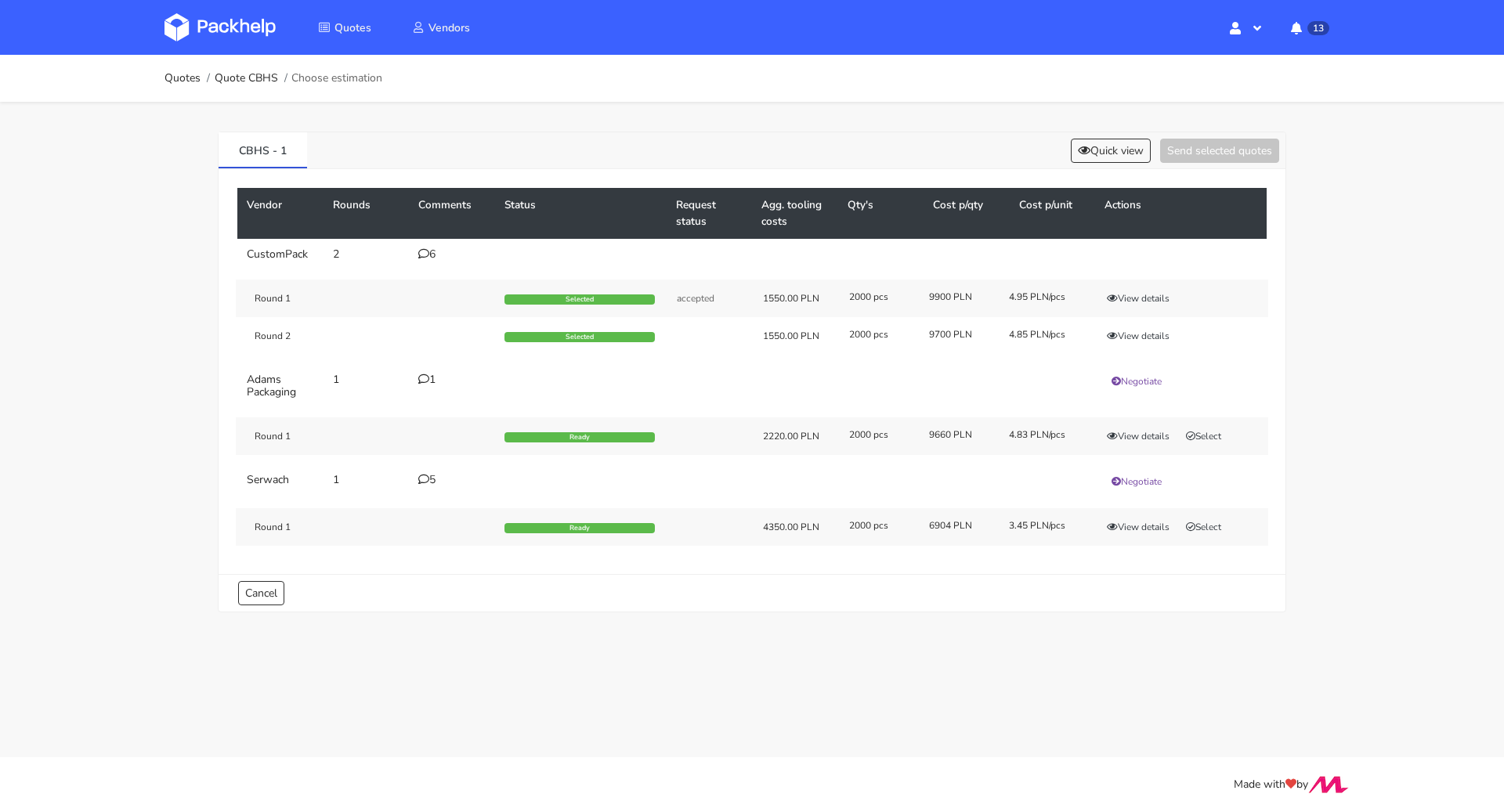
click at [437, 476] on div "5" at bounding box center [452, 479] width 67 height 12
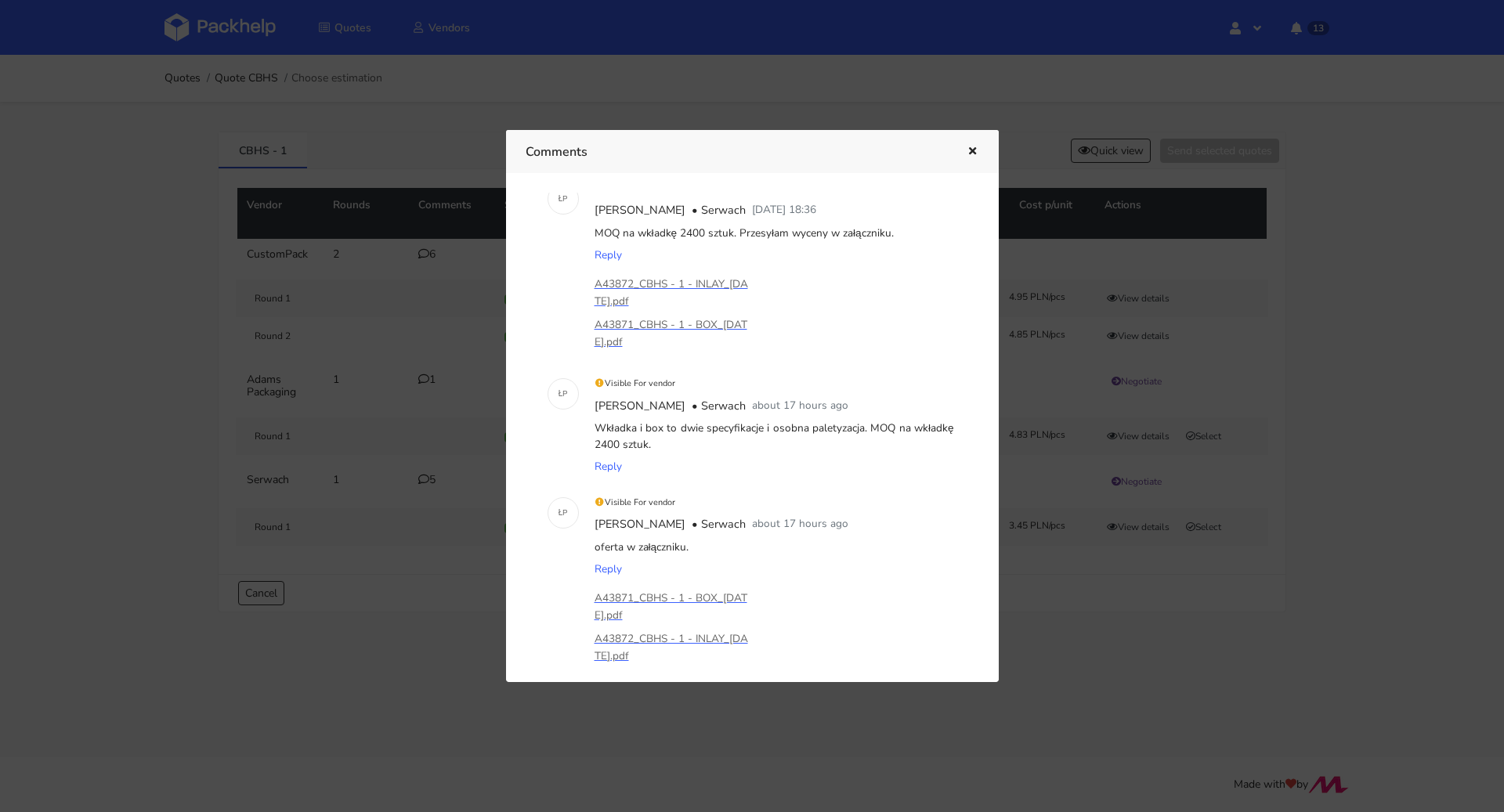
scroll to position [329, 0]
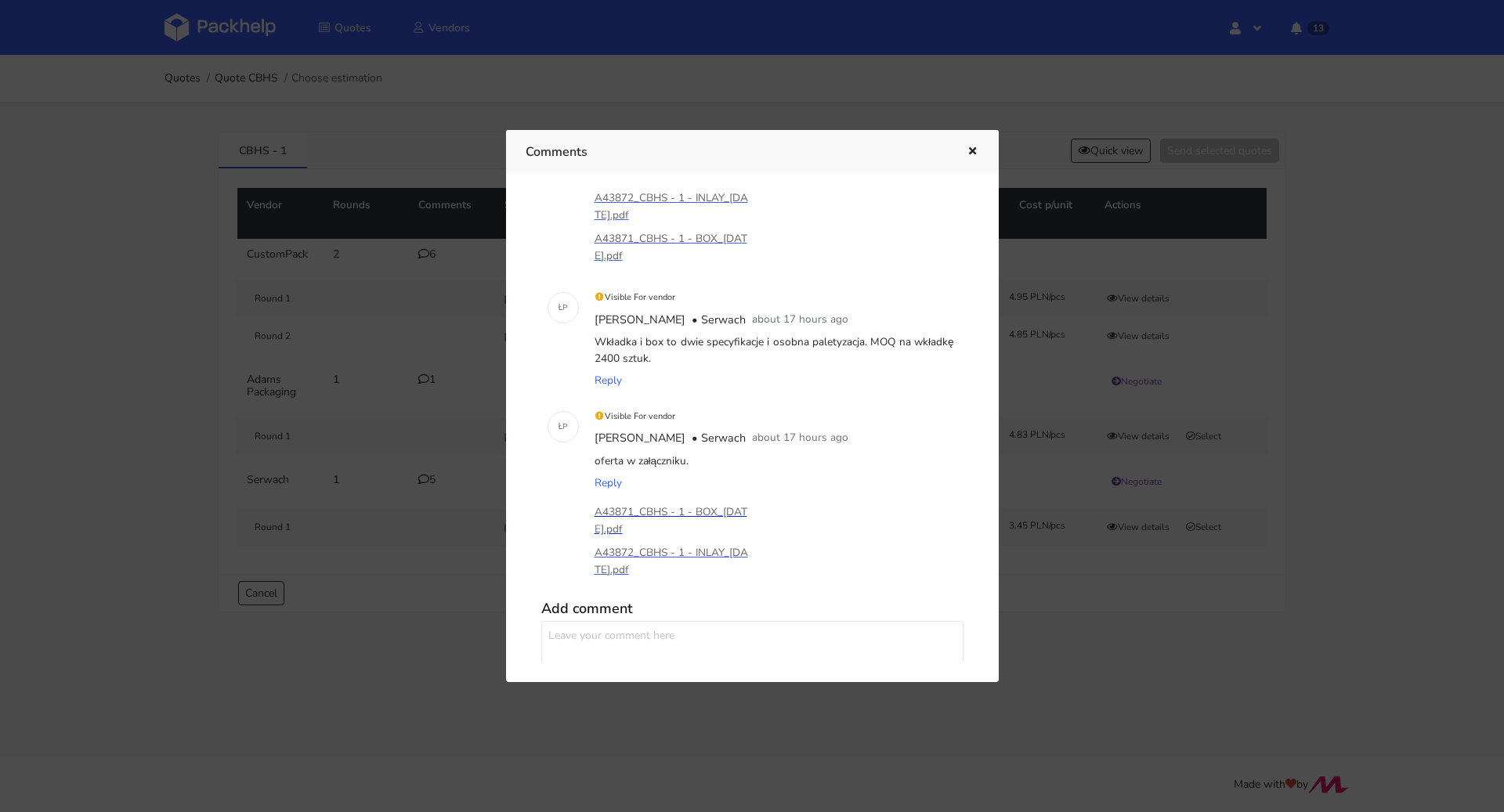
click at [710, 504] on p "A43871_CBHS - 1 - BOX_[DATE].pdf" at bounding box center [673, 521] width 157 height 34
click at [704, 549] on p "A43872_CBHS - 1 - INLAY_[DATE].pdf" at bounding box center [673, 561] width 157 height 34
click at [966, 146] on icon "button" at bounding box center [972, 151] width 13 height 11
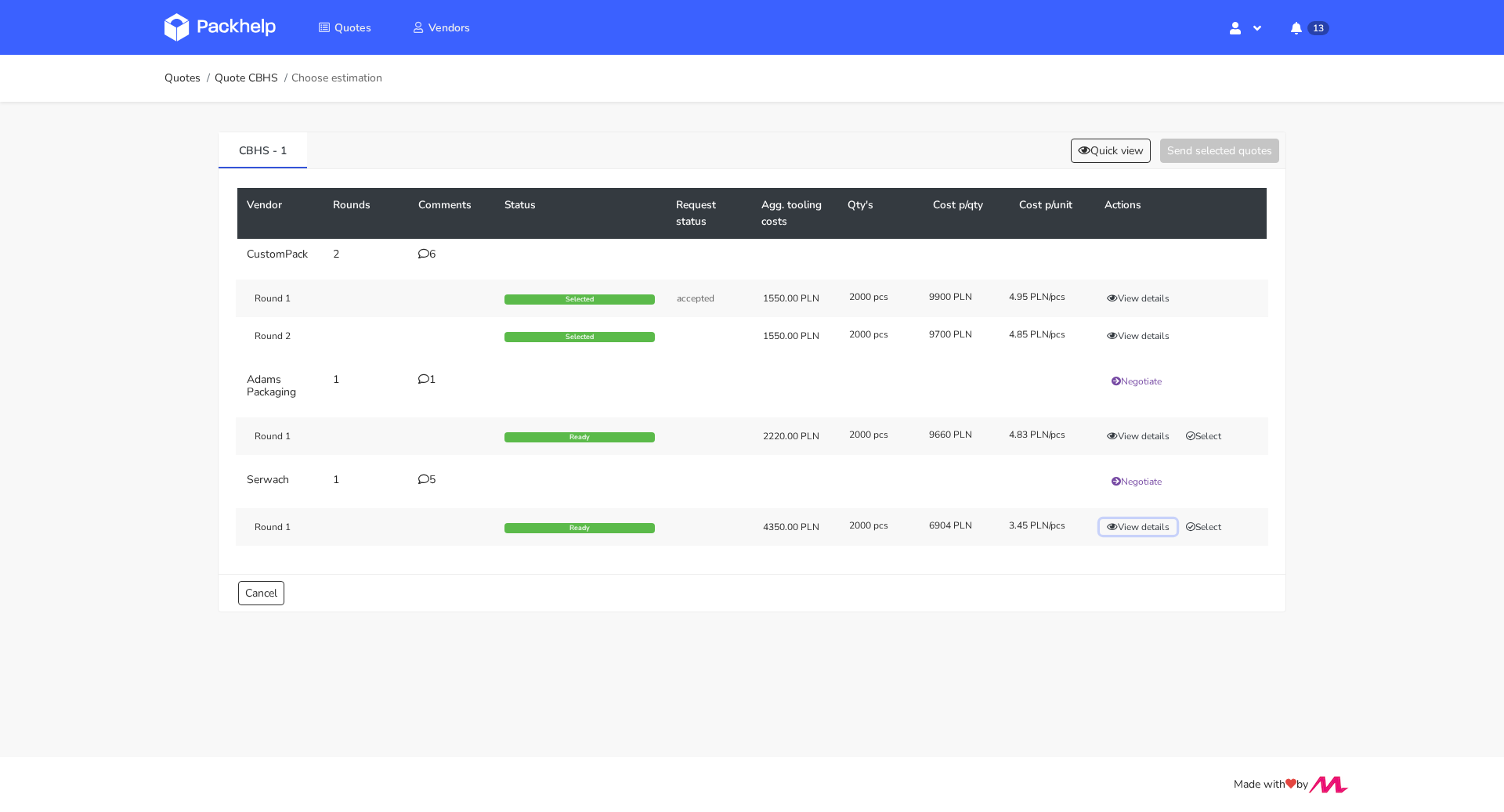
click at [1131, 526] on button "View details" at bounding box center [1138, 526] width 77 height 16
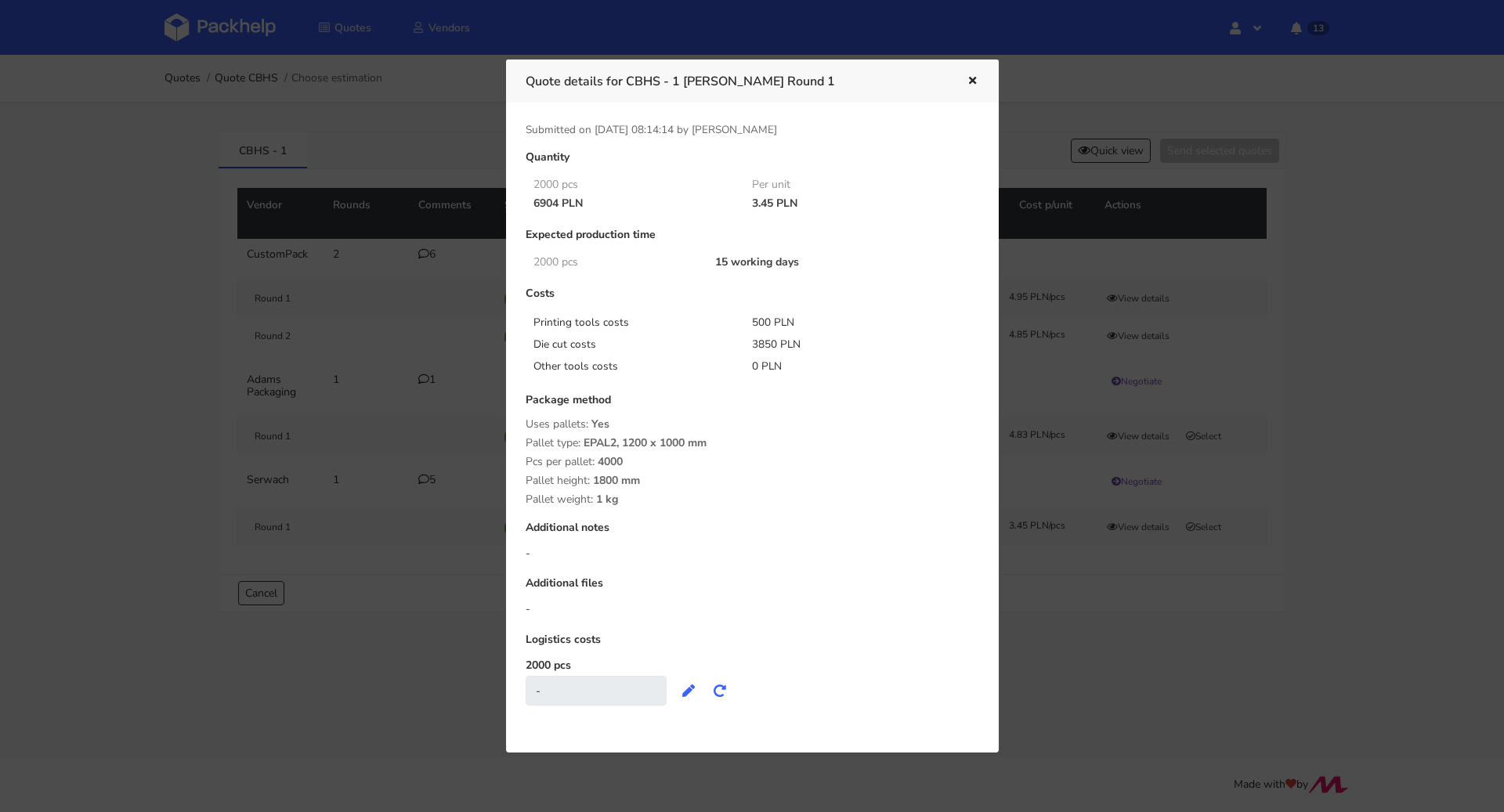
click at [972, 78] on icon "button" at bounding box center [972, 81] width 13 height 11
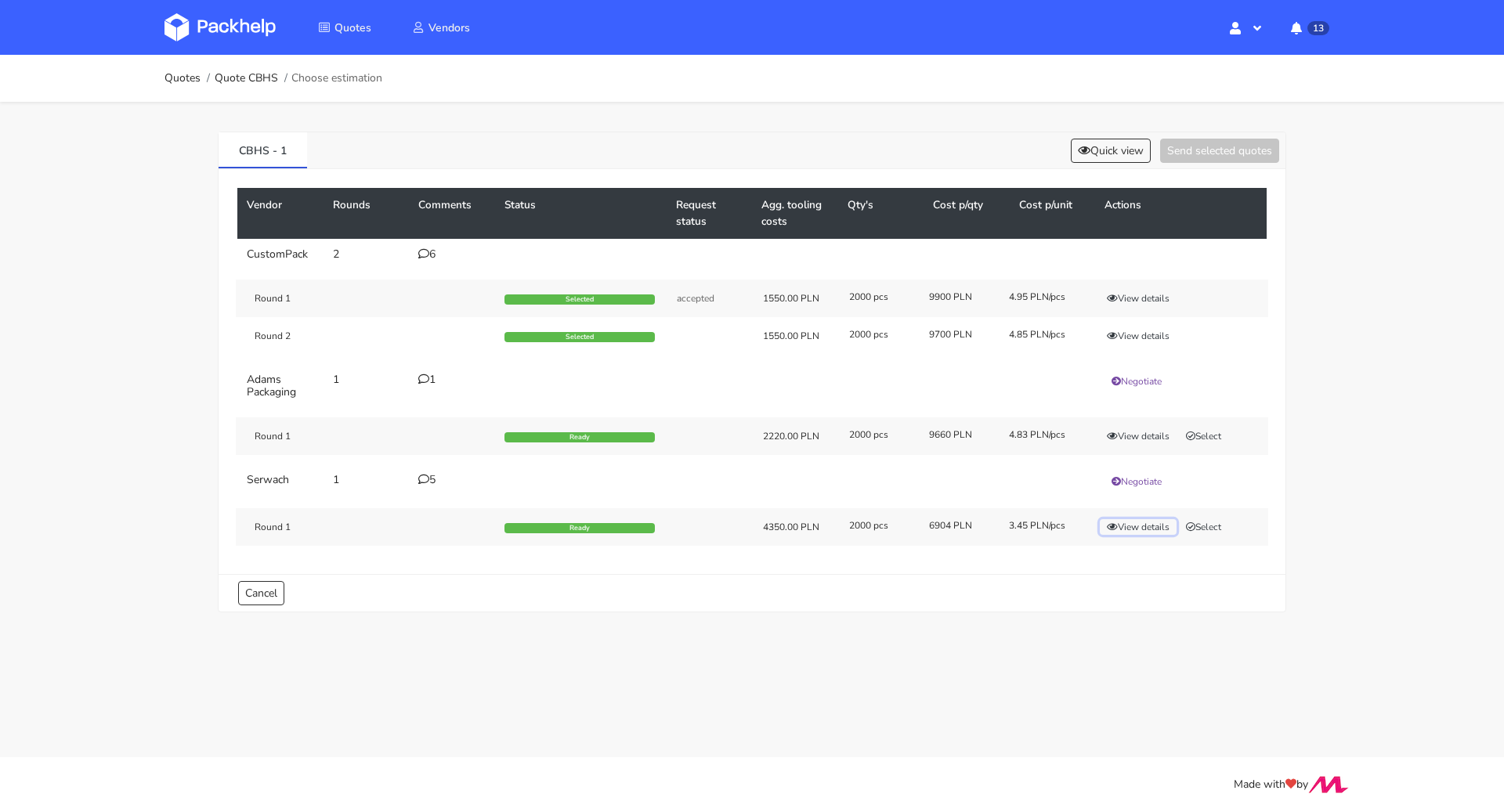
click at [1142, 521] on button "View details" at bounding box center [1138, 526] width 77 height 16
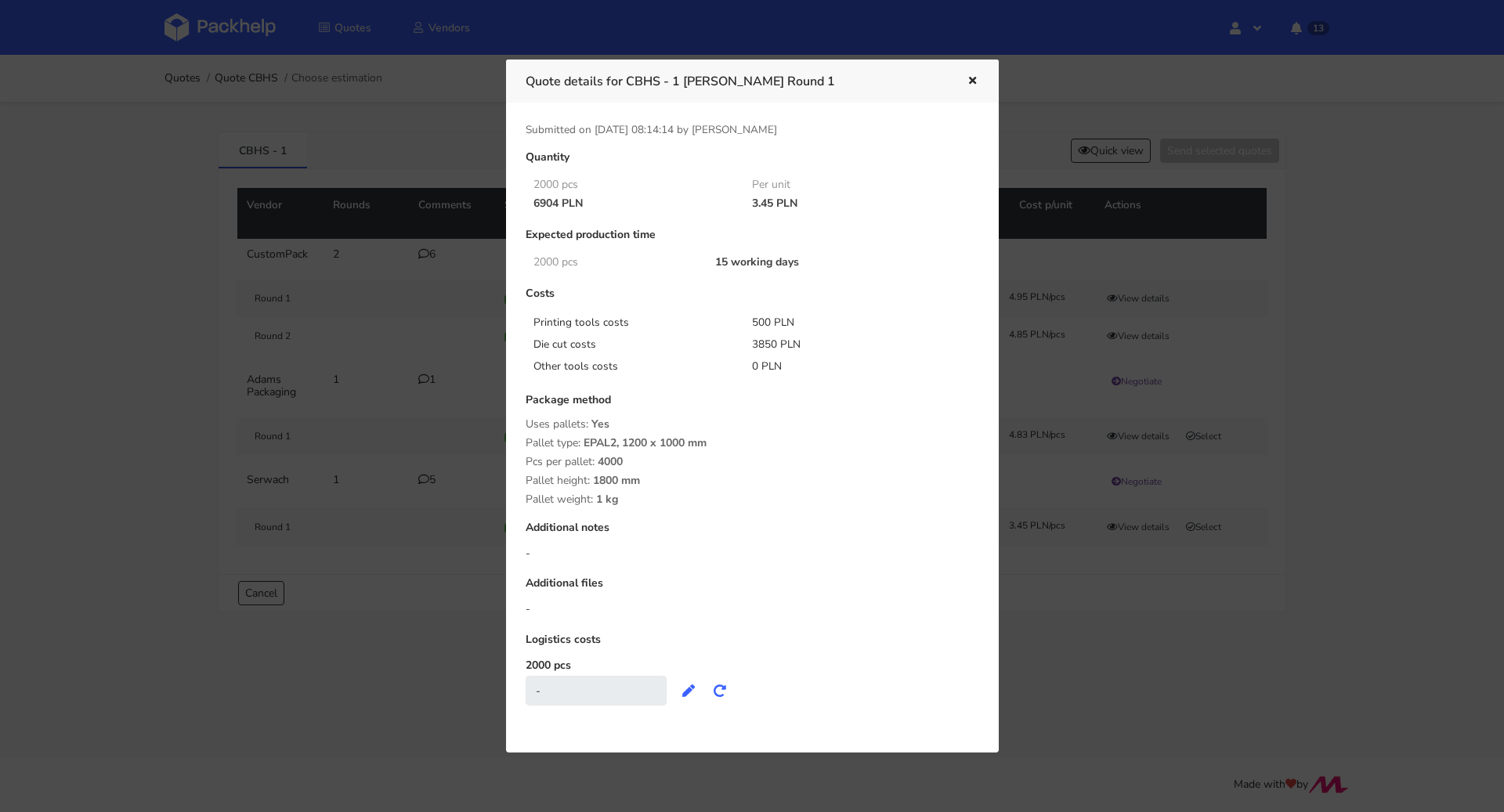
click at [363, 605] on div at bounding box center [752, 406] width 1504 height 812
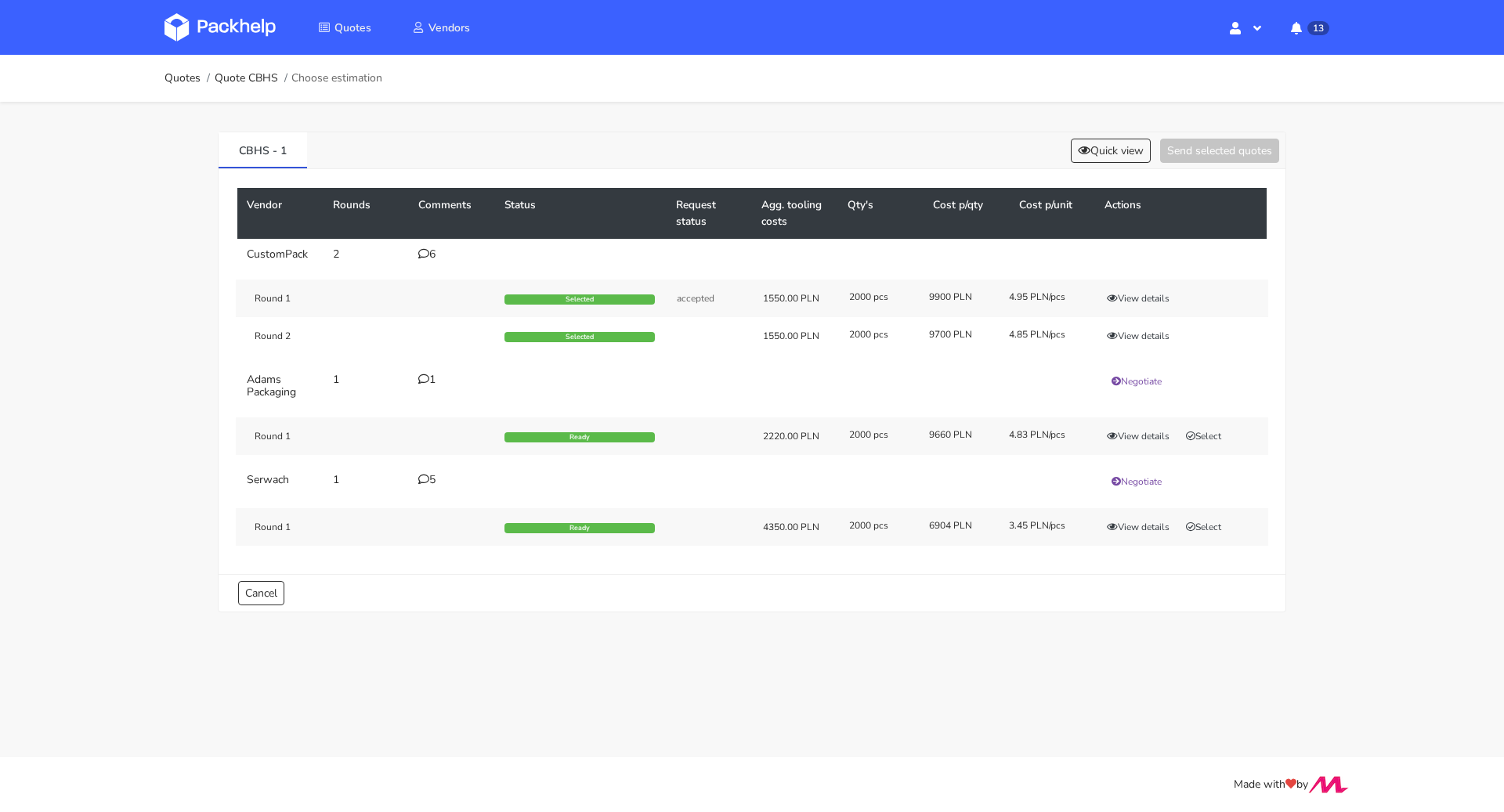
click at [431, 468] on td "5" at bounding box center [452, 481] width 87 height 34
click at [428, 474] on icon at bounding box center [423, 478] width 11 height 11
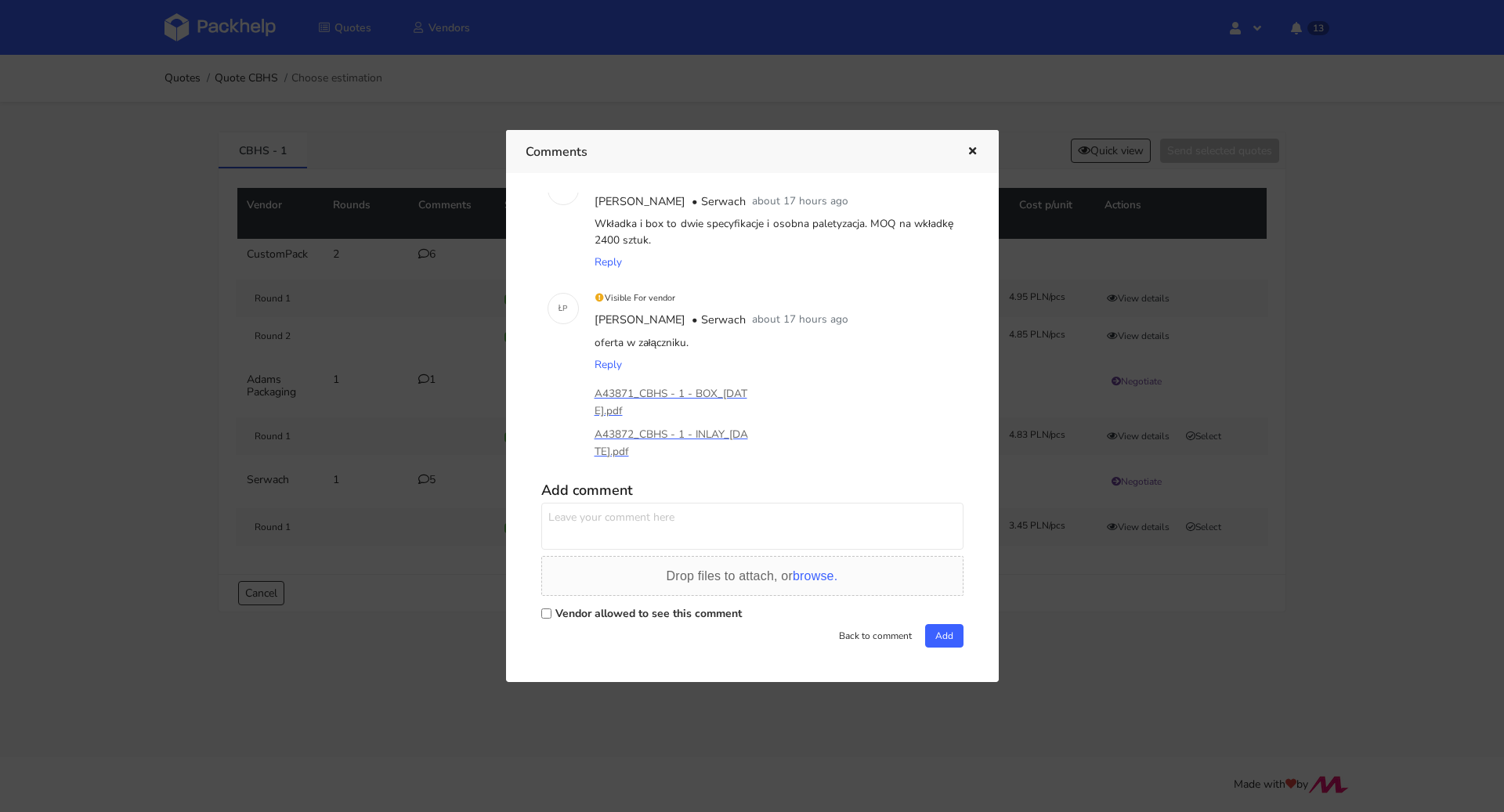
scroll to position [443, 0]
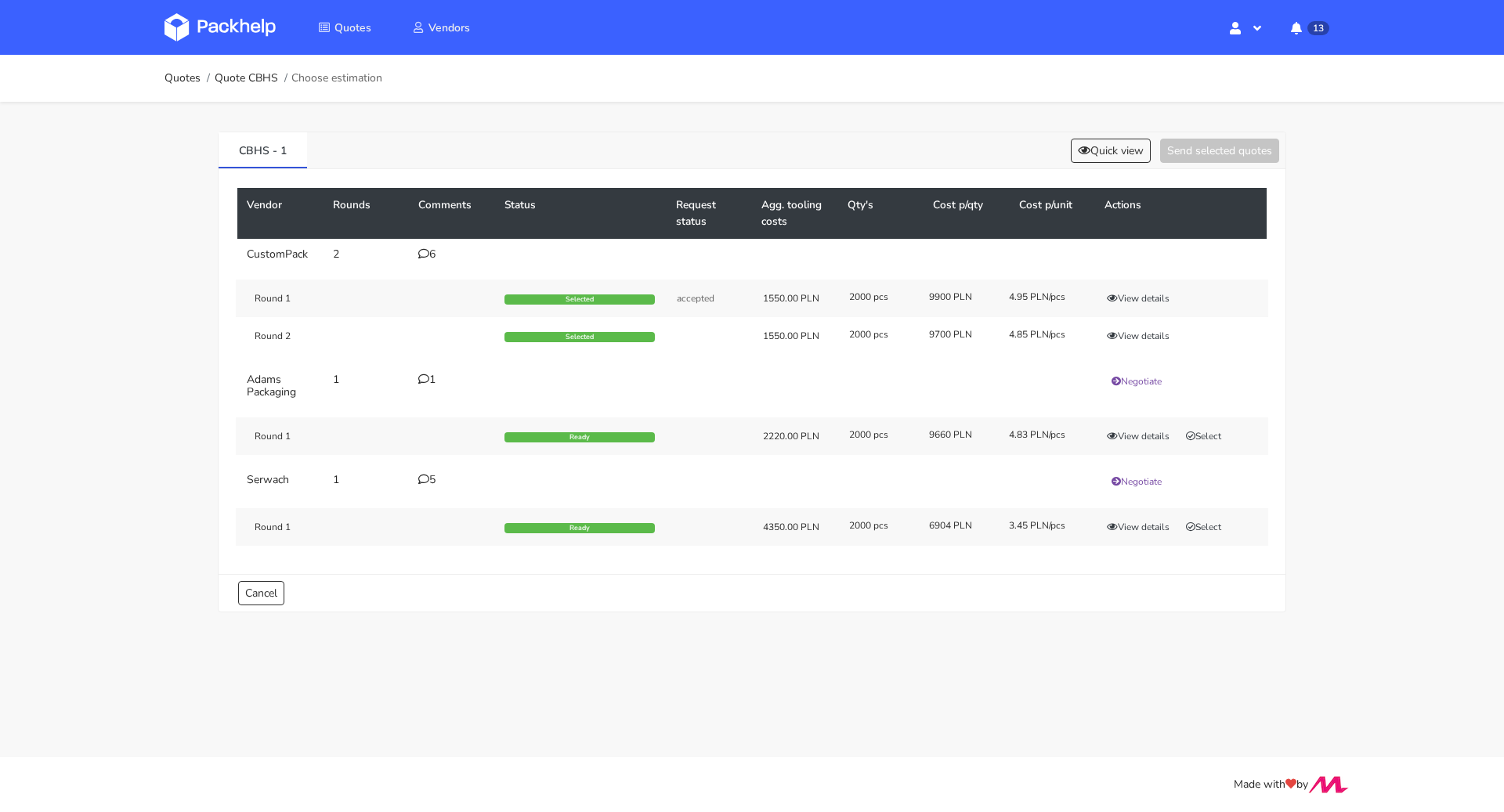
click at [1085, 169] on div "Vendor Rounds Comments Status Request status Agg. tooling costs Qty's Cost p/qt…" at bounding box center [752, 371] width 1066 height 405
click at [1097, 158] on button "Quick view" at bounding box center [1110, 151] width 80 height 24
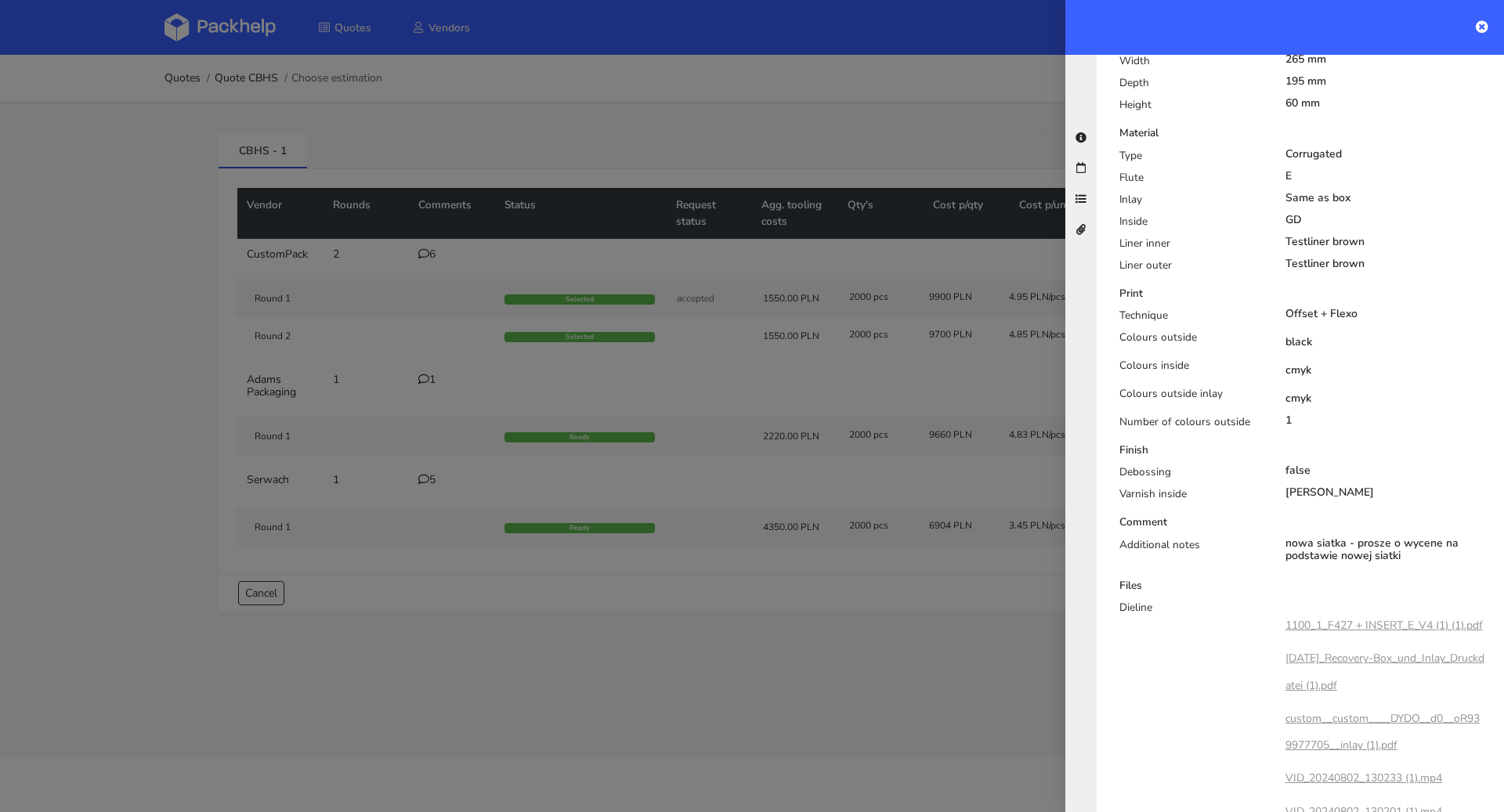
scroll to position [796, 0]
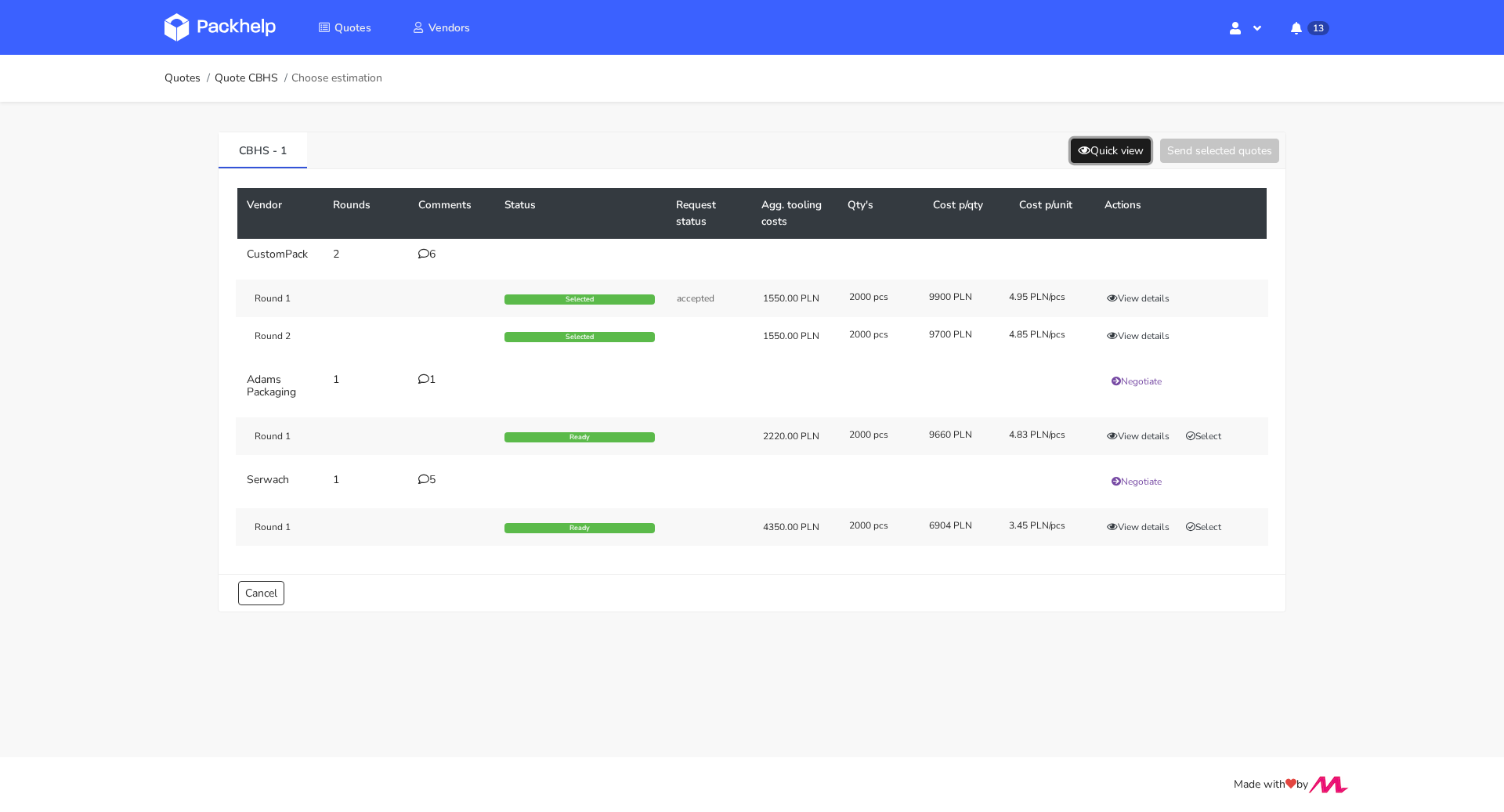
click at [1118, 157] on button "Quick view" at bounding box center [1110, 151] width 80 height 24
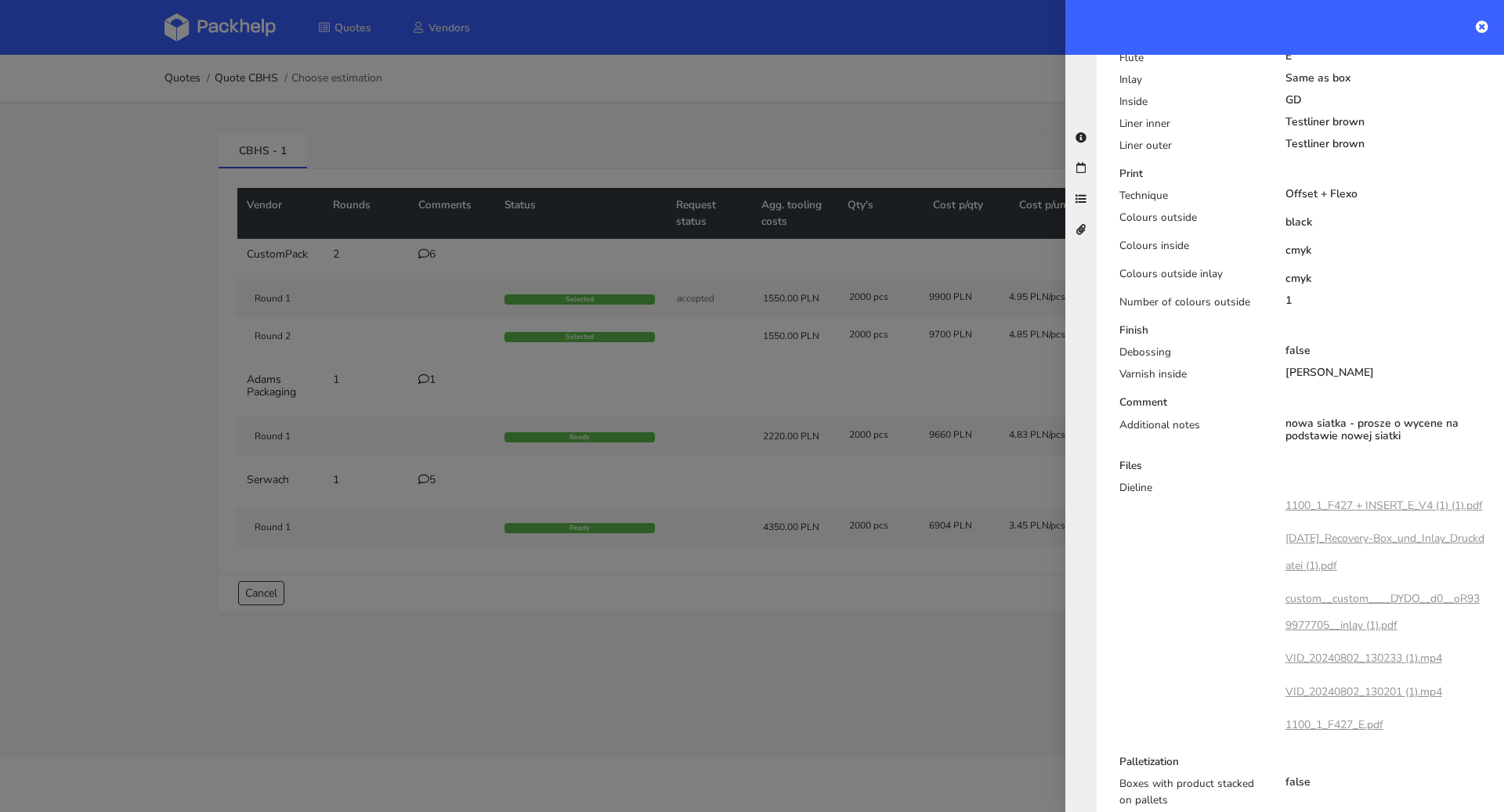
scroll to position [656, 0]
click at [725, 585] on div at bounding box center [752, 406] width 1504 height 812
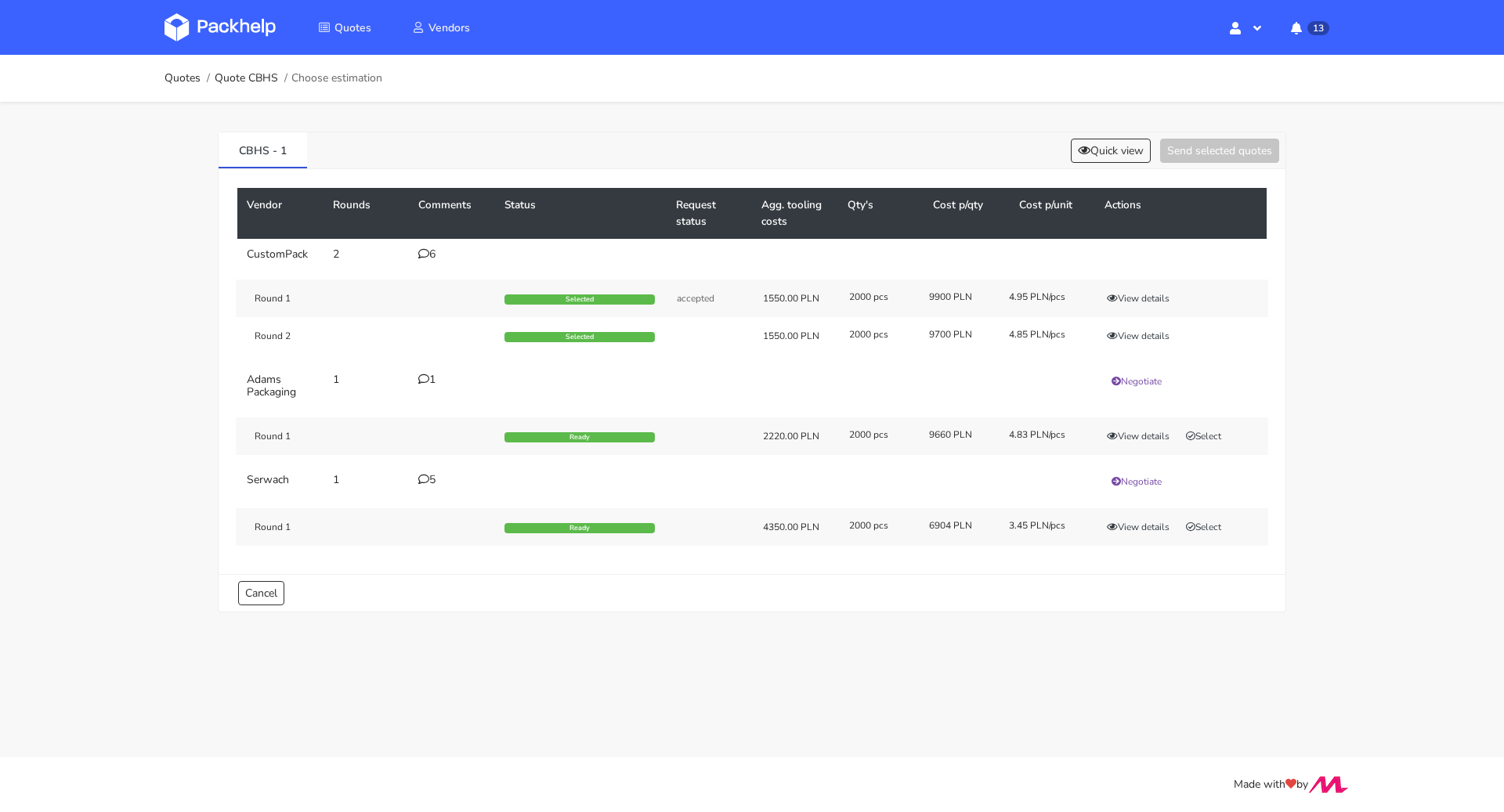
click at [420, 473] on icon at bounding box center [423, 478] width 11 height 11
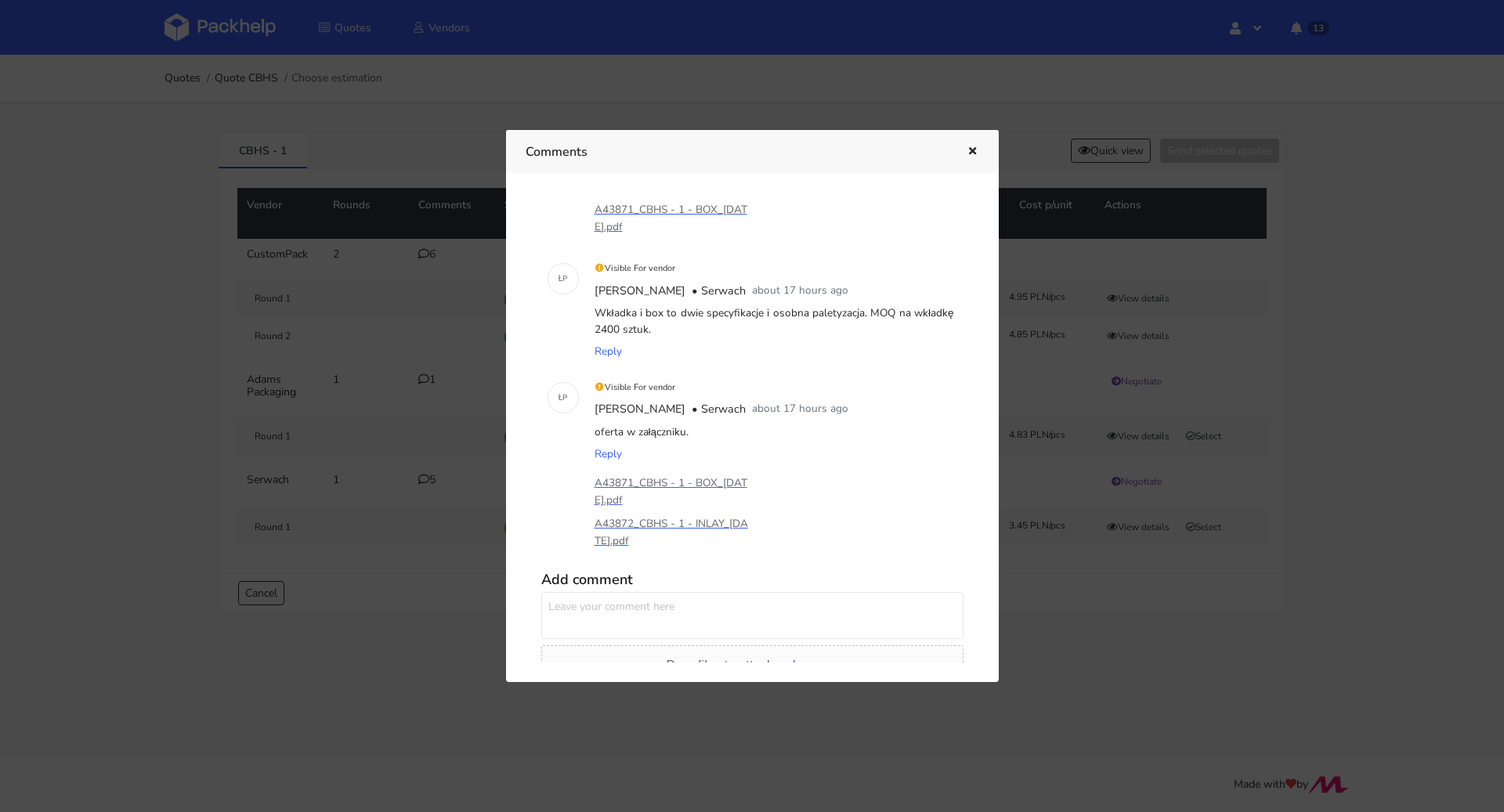
scroll to position [380, 0]
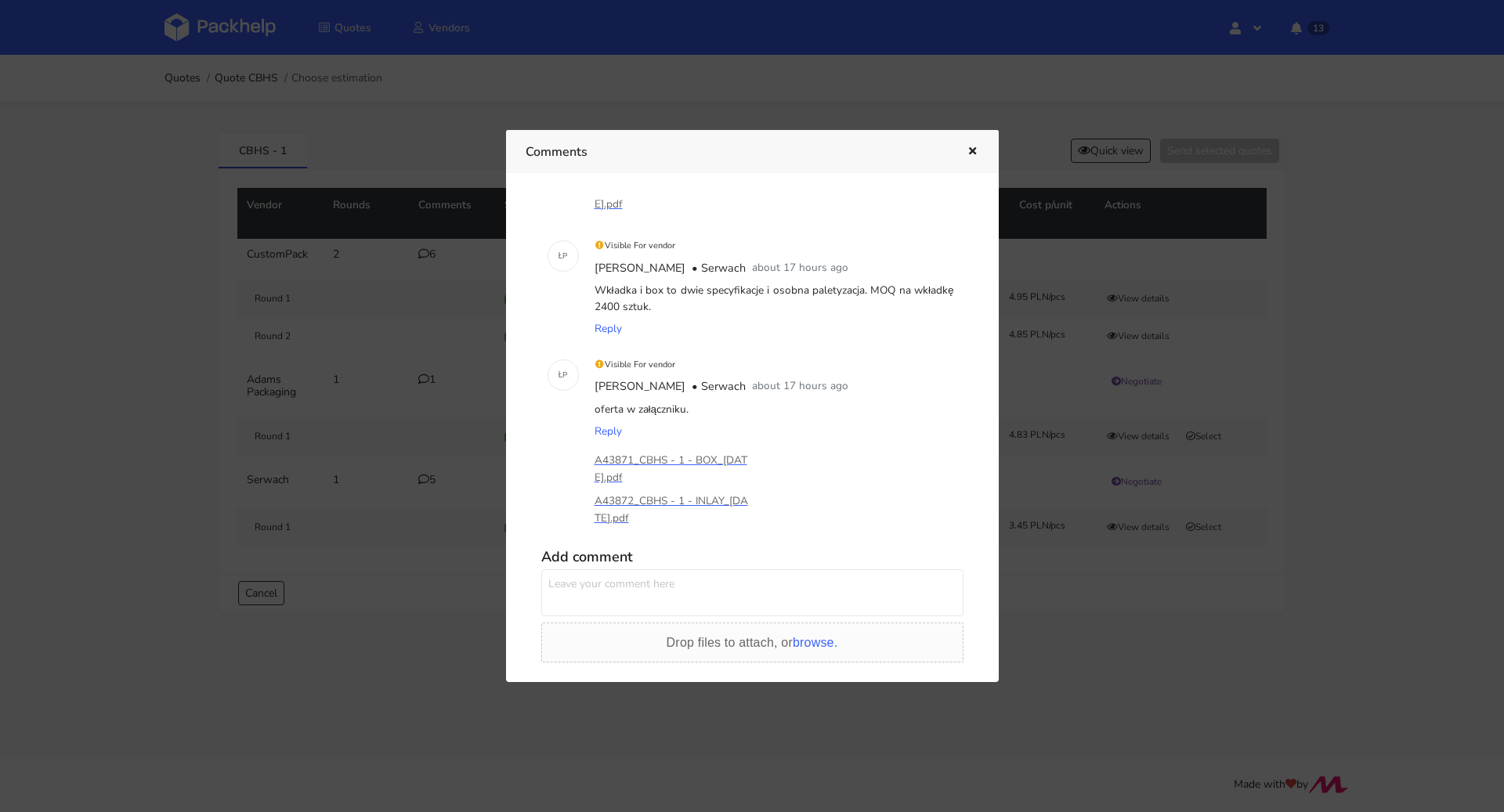
click at [977, 149] on icon "button" at bounding box center [972, 151] width 13 height 11
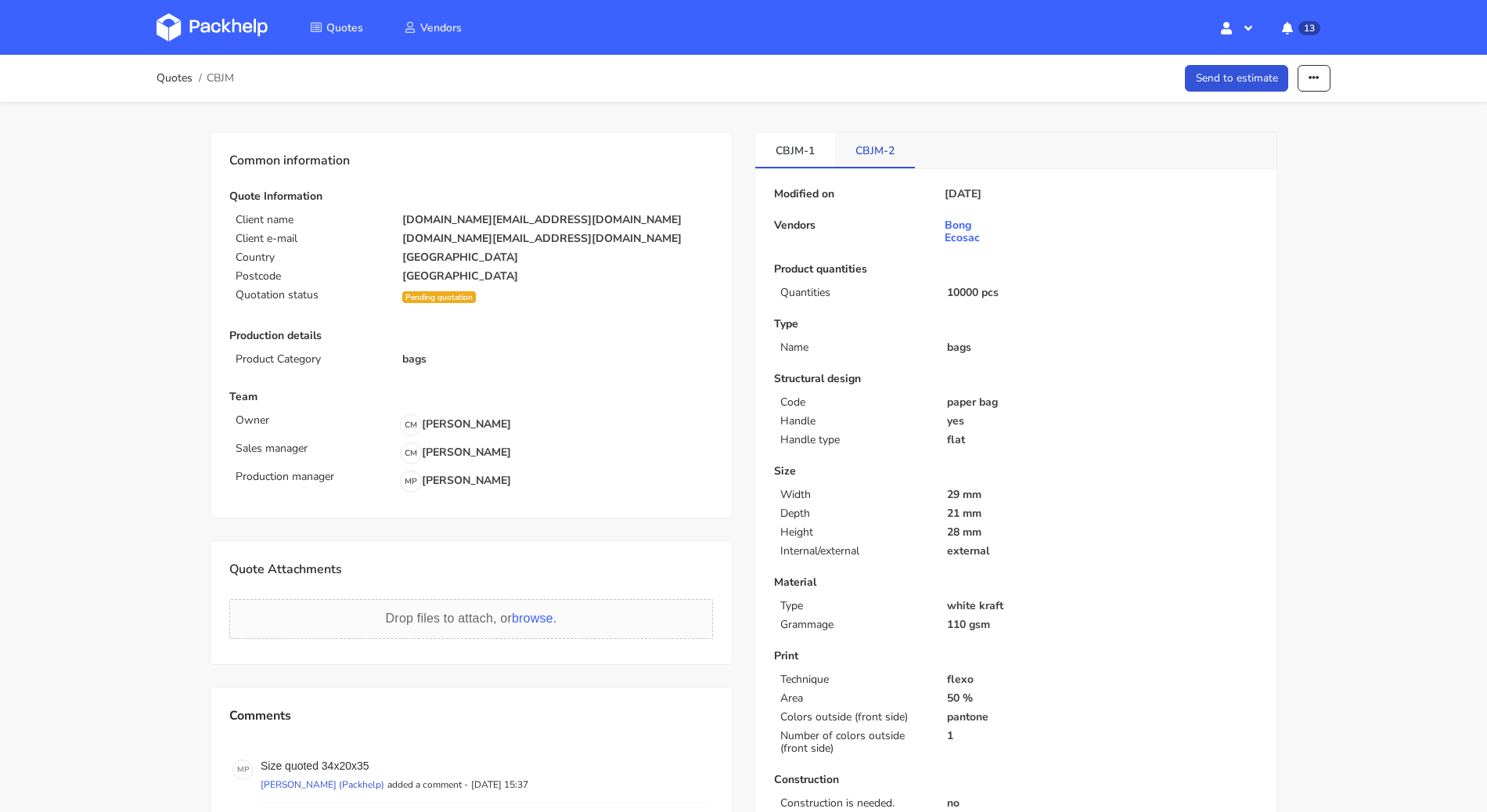
click at [872, 155] on link "CBJM-2" at bounding box center [875, 149] width 80 height 34
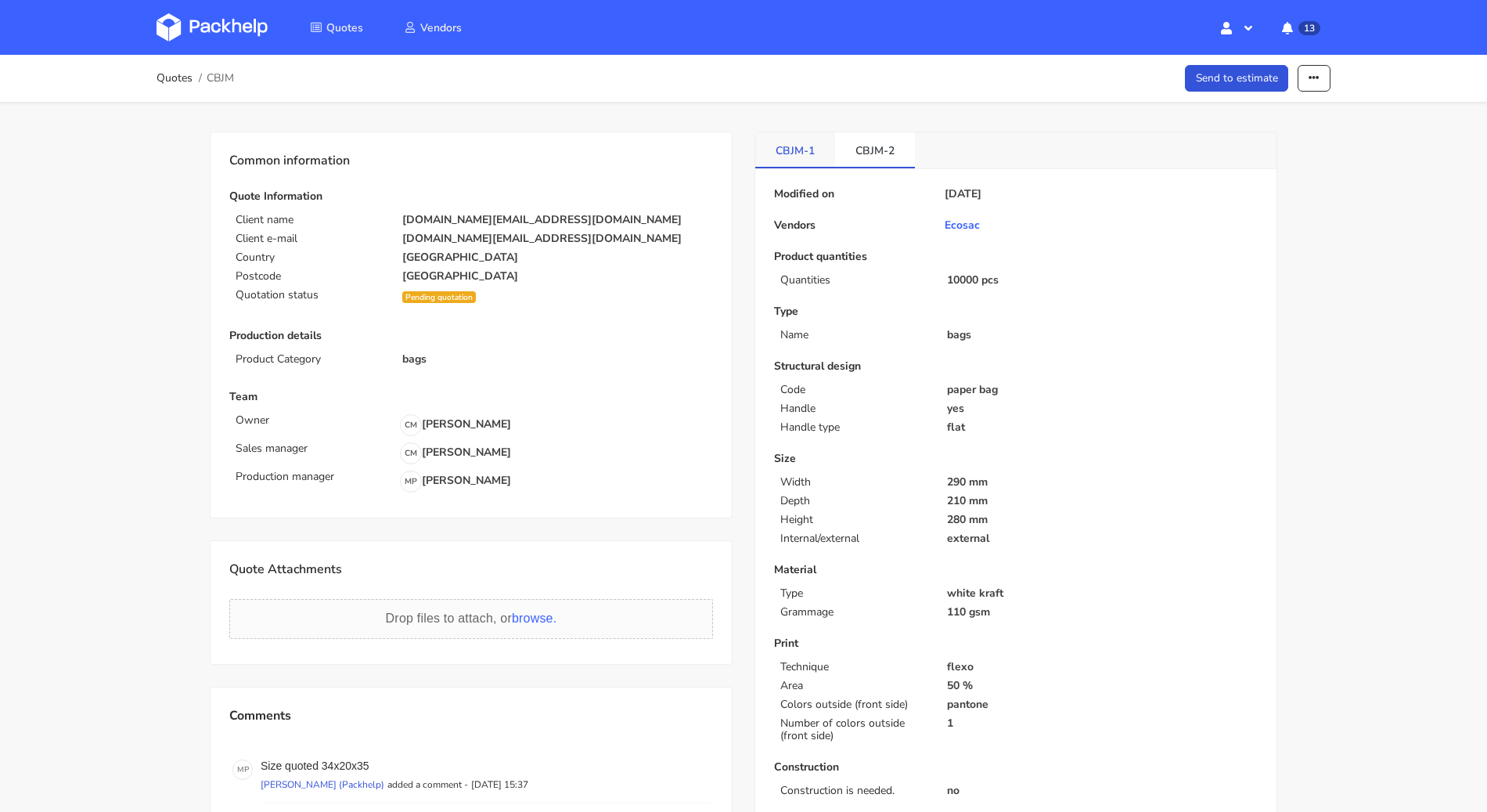
click at [810, 160] on link "CBJM-1" at bounding box center [796, 149] width 80 height 34
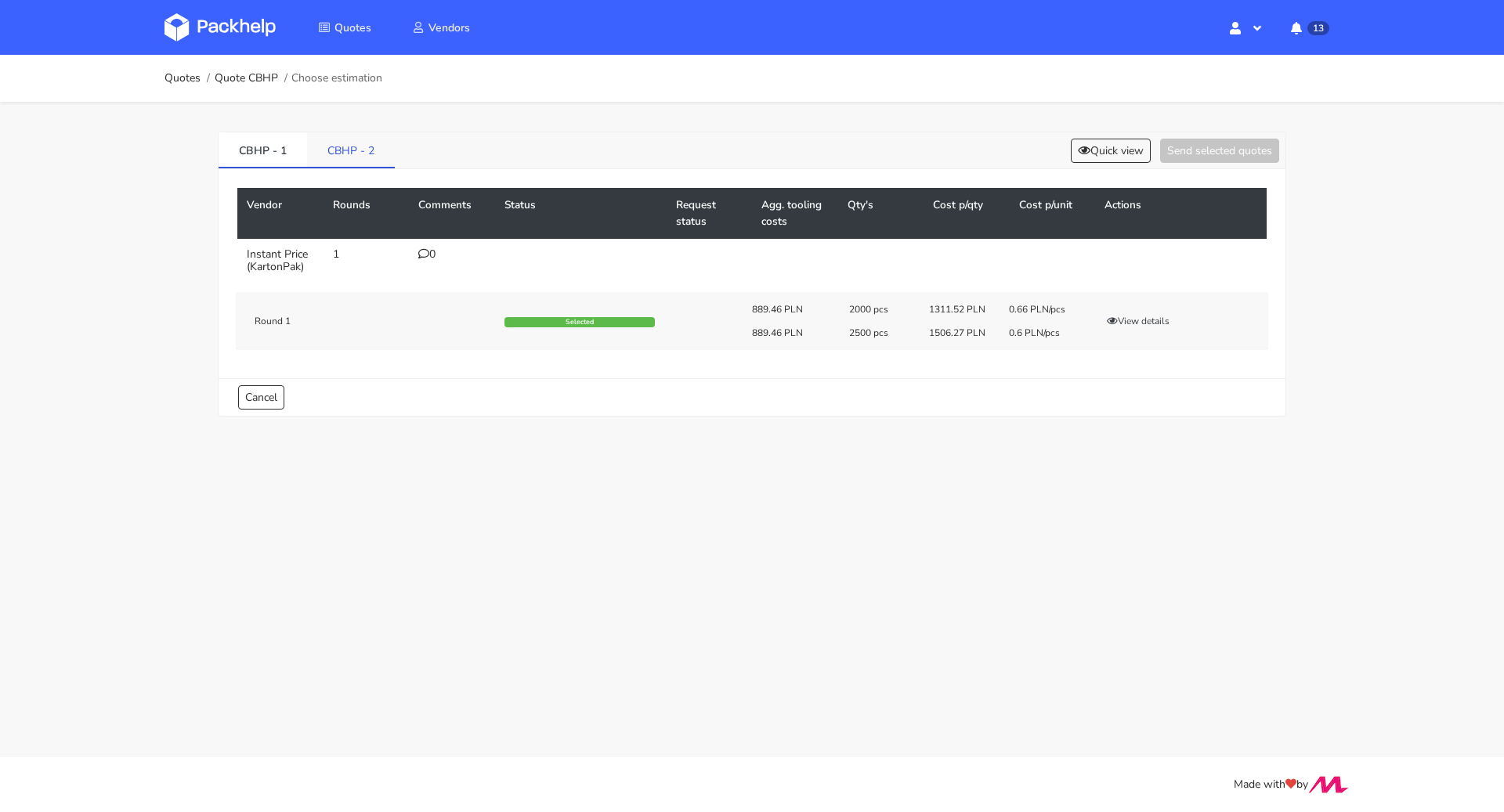
click at [355, 154] on link "CBHP - 2" at bounding box center [350, 149] width 87 height 34
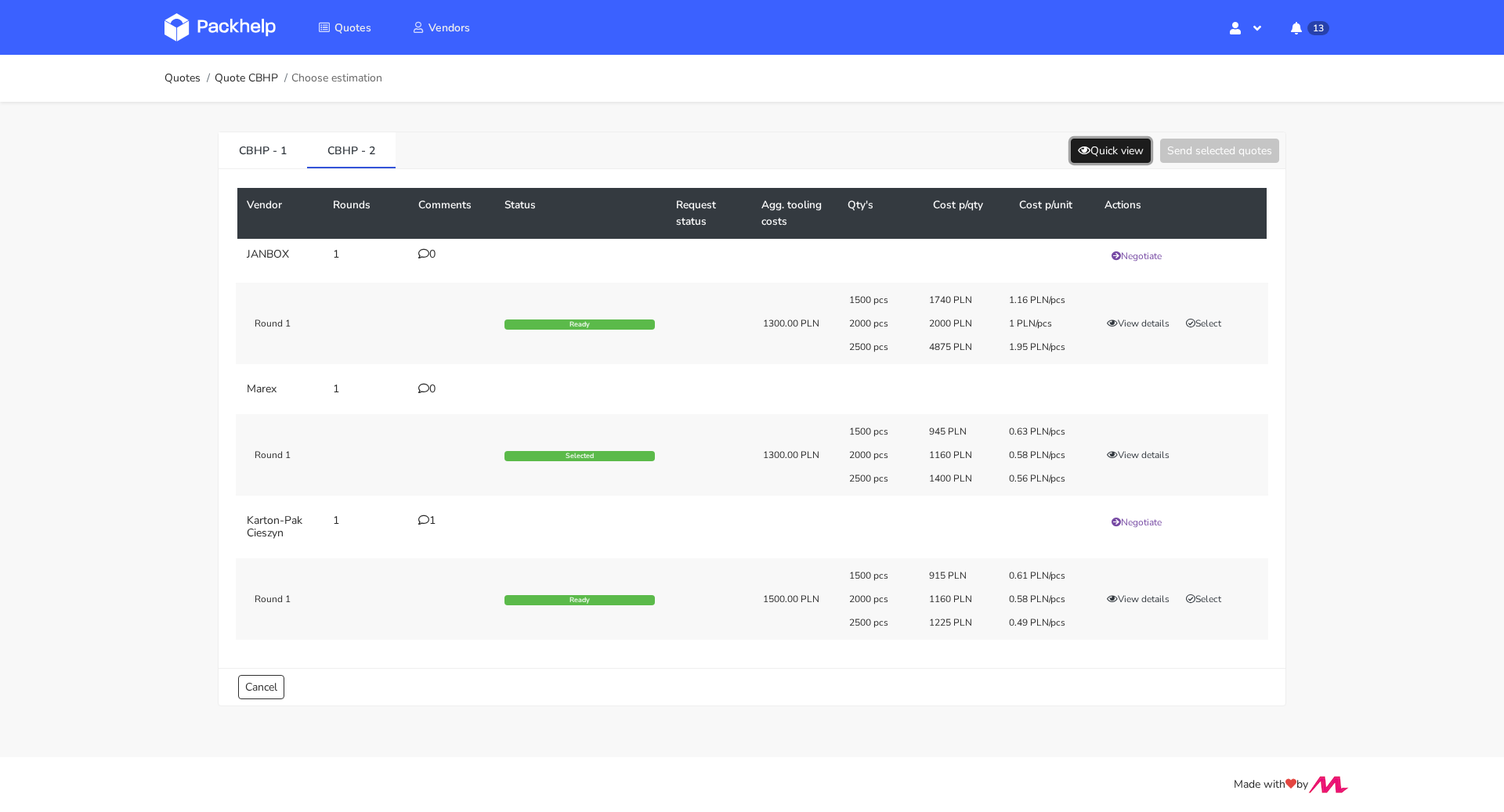
click at [1119, 152] on button "Quick view" at bounding box center [1110, 151] width 80 height 24
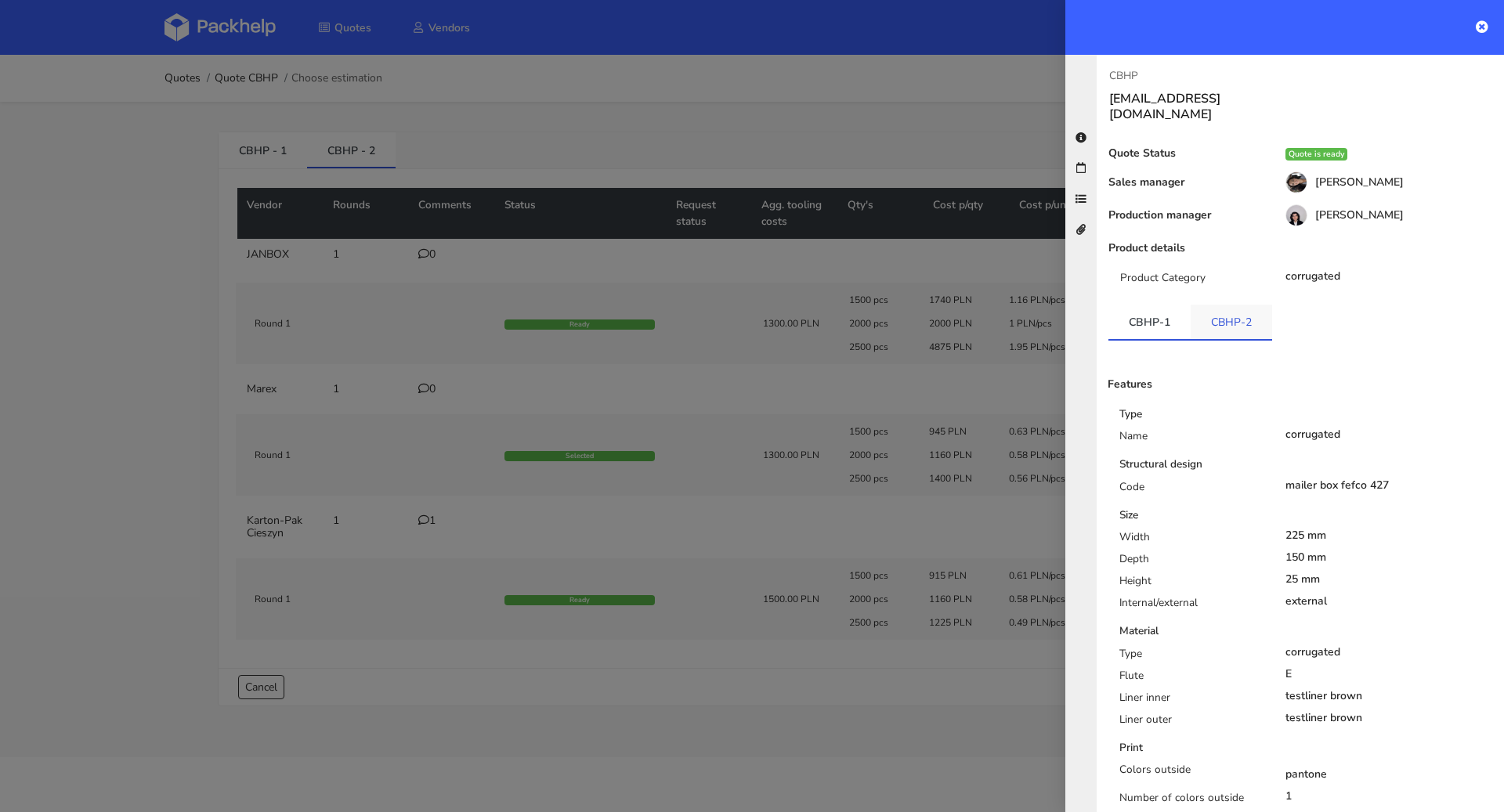
click at [1230, 312] on link "CBHP-2" at bounding box center [1231, 322] width 82 height 34
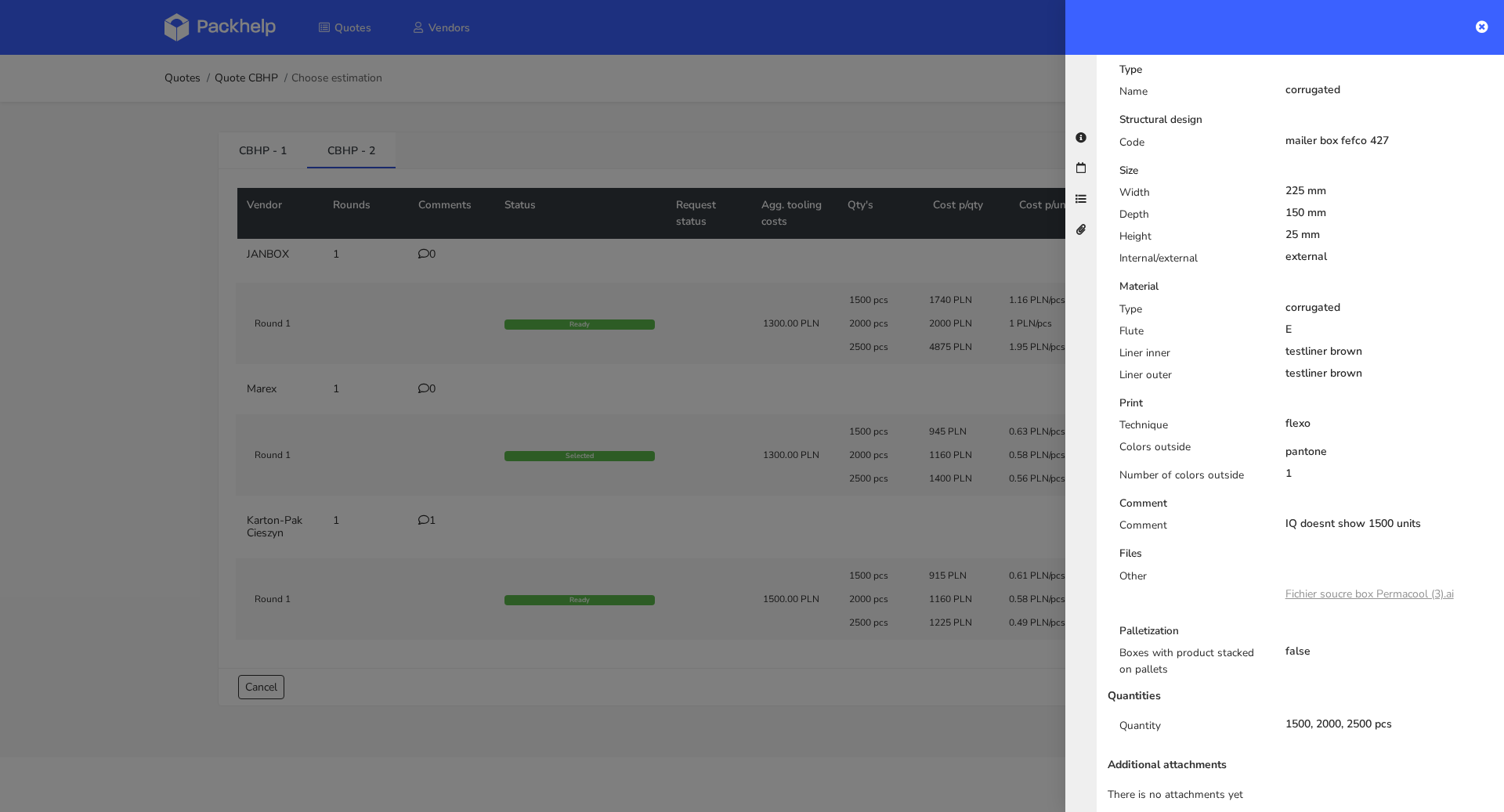
click at [1333, 586] on link "Fichier soucre box Permacool (3).ai" at bounding box center [1369, 593] width 168 height 15
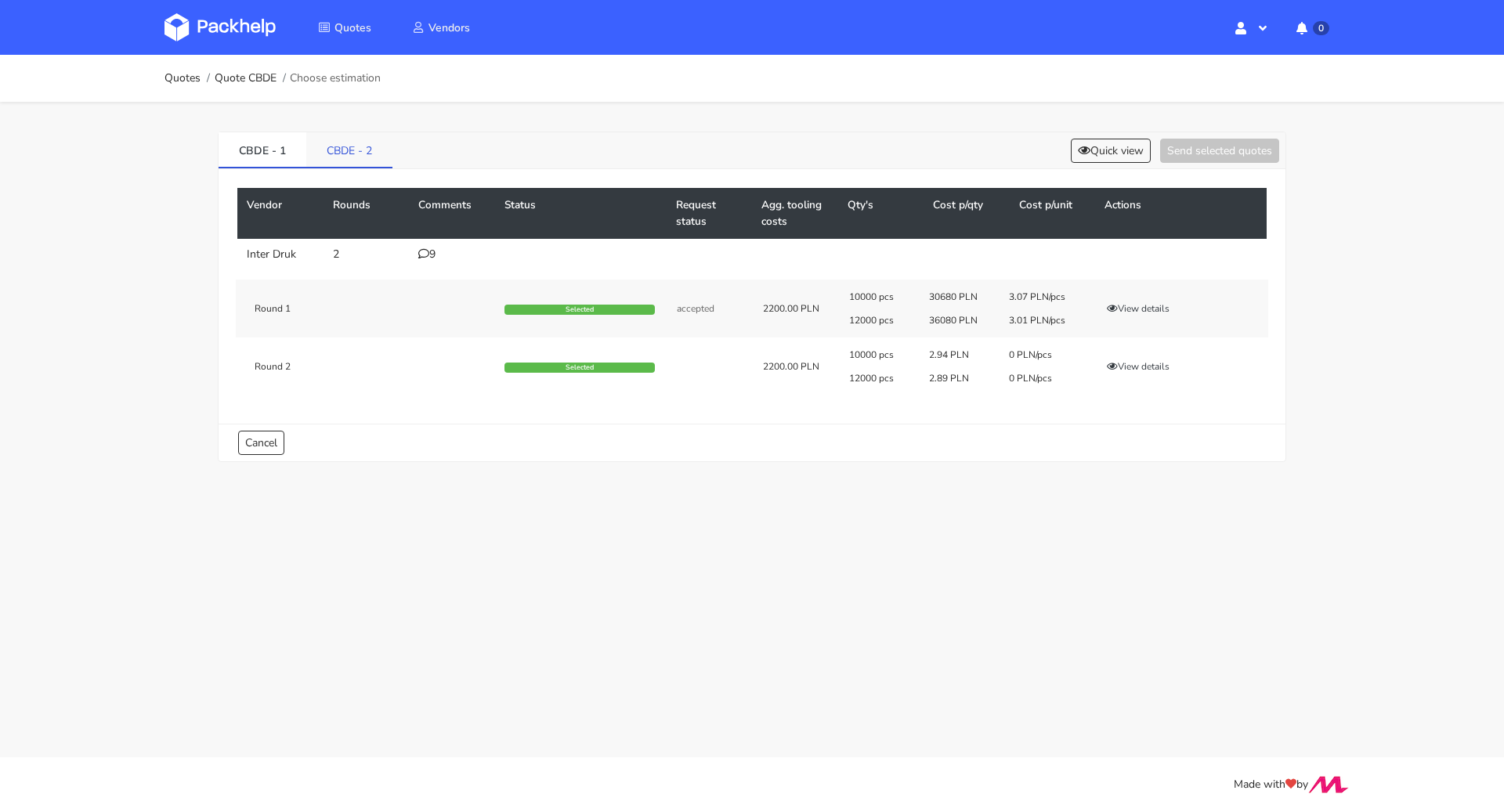
click at [332, 140] on link "CBDE - 2" at bounding box center [349, 149] width 87 height 34
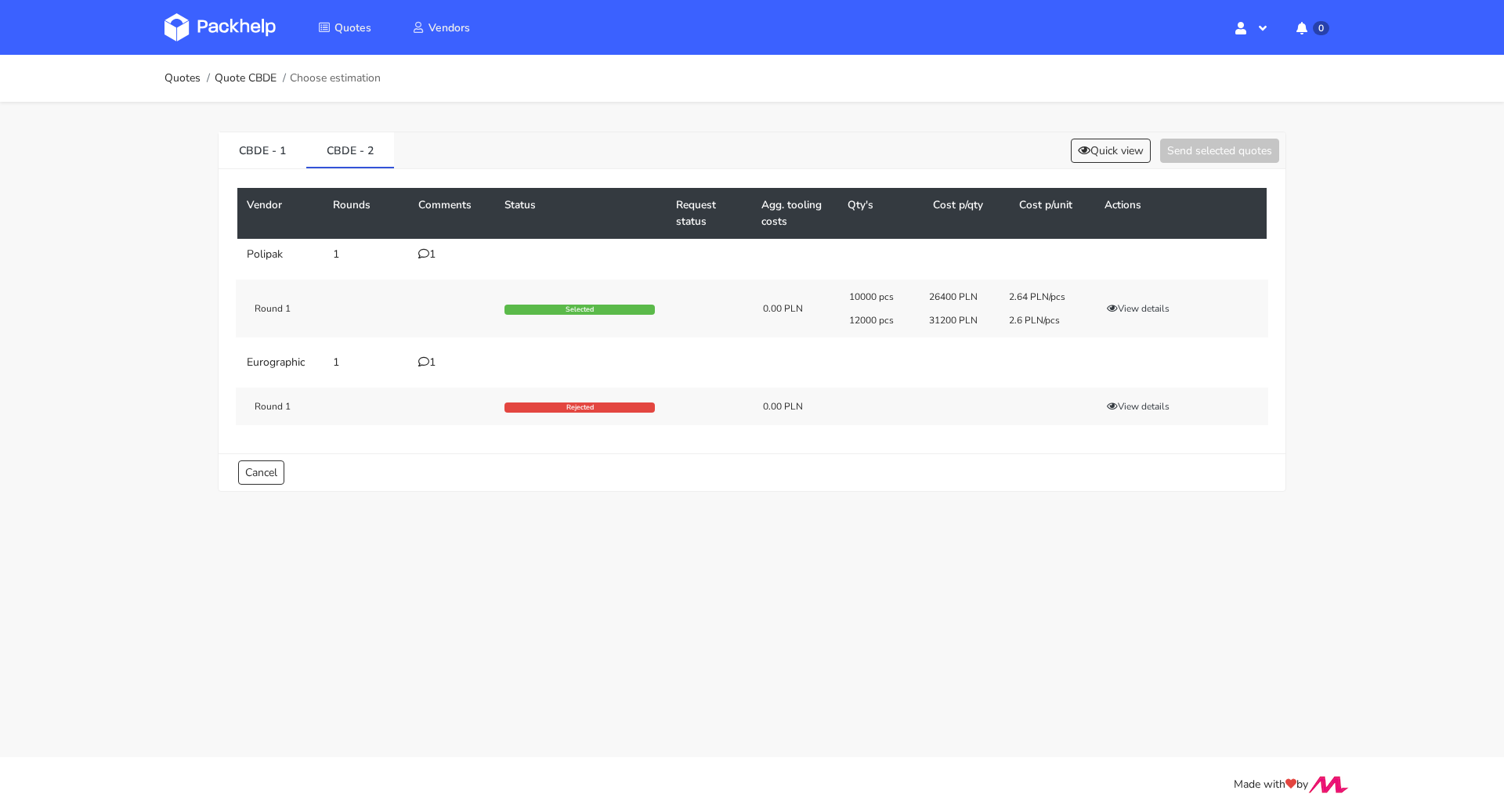
click at [419, 251] on icon at bounding box center [423, 253] width 11 height 11
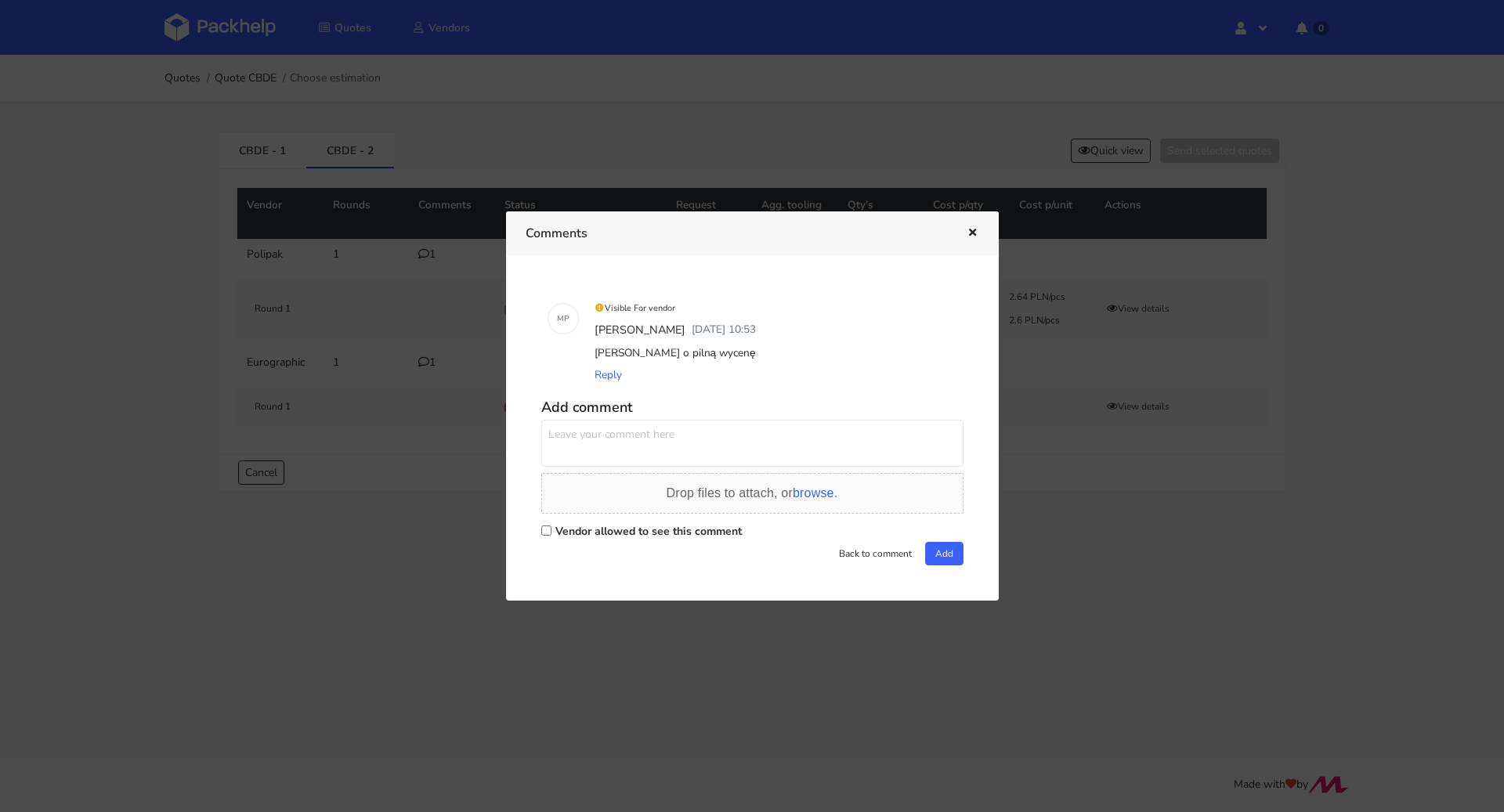
click at [966, 237] on icon "button" at bounding box center [972, 233] width 13 height 11
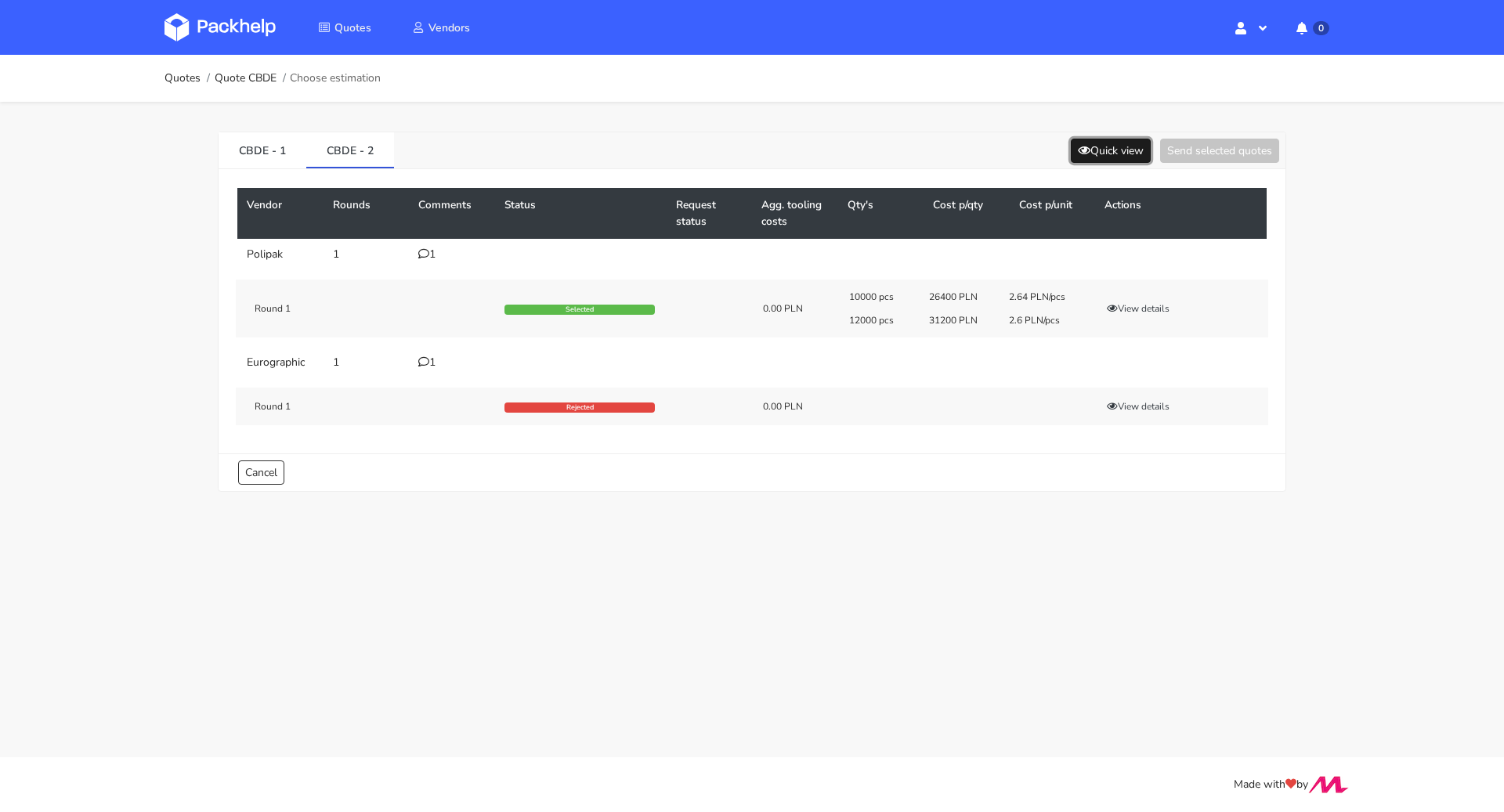
click at [1097, 141] on button "Quick view" at bounding box center [1110, 151] width 80 height 24
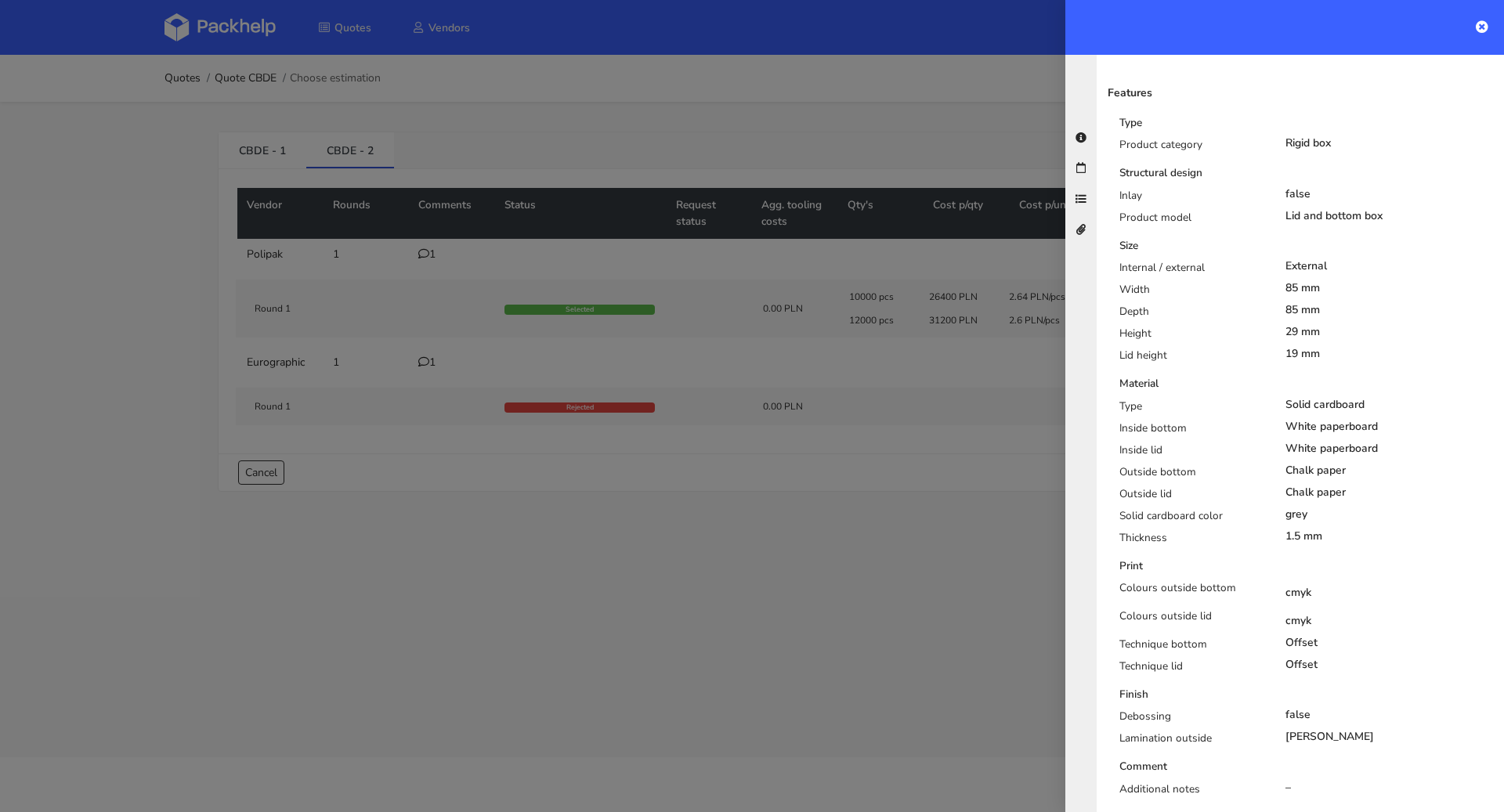
scroll to position [189, 0]
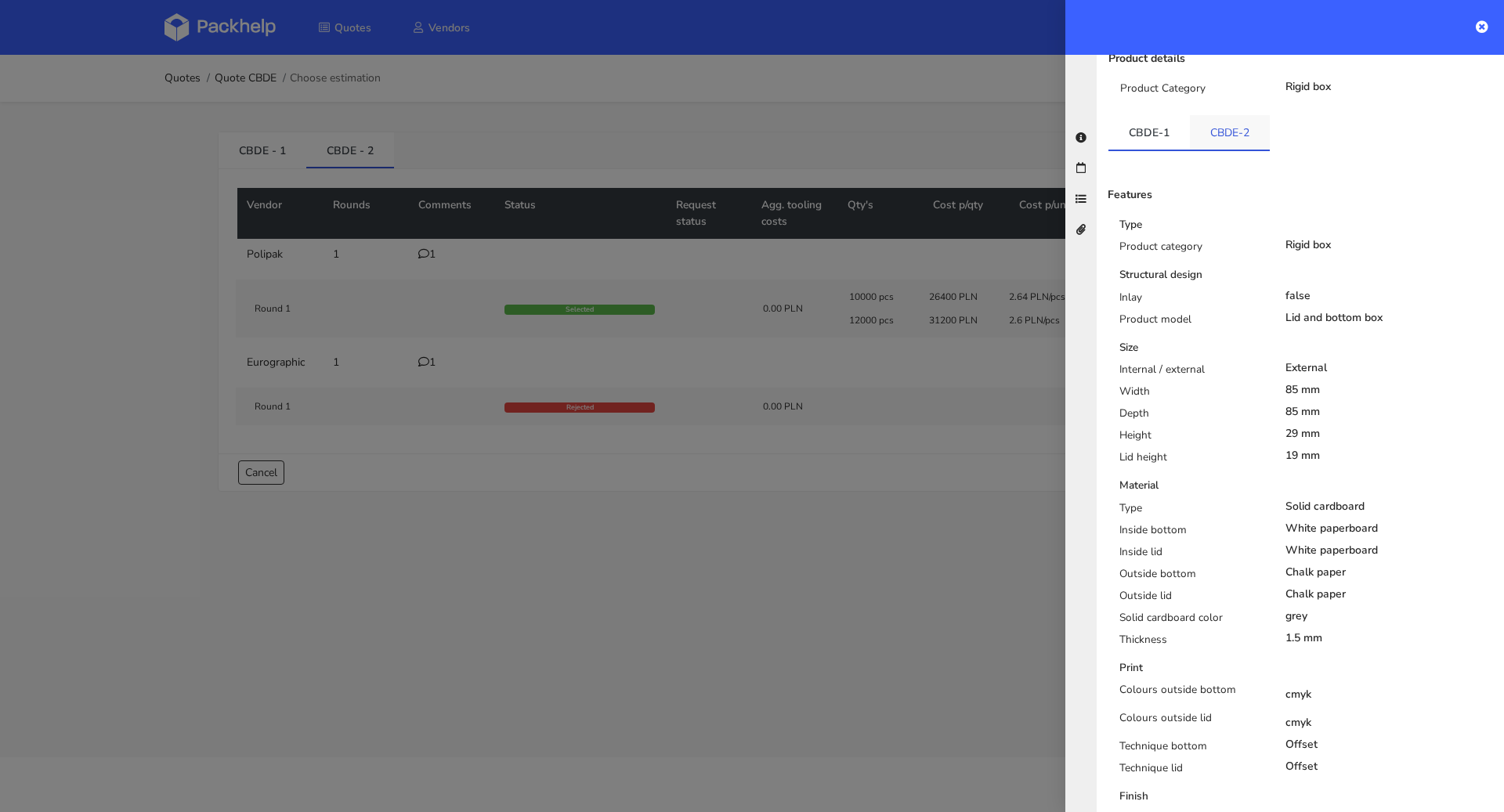
click at [1216, 115] on link "CBDE-2" at bounding box center [1230, 132] width 80 height 34
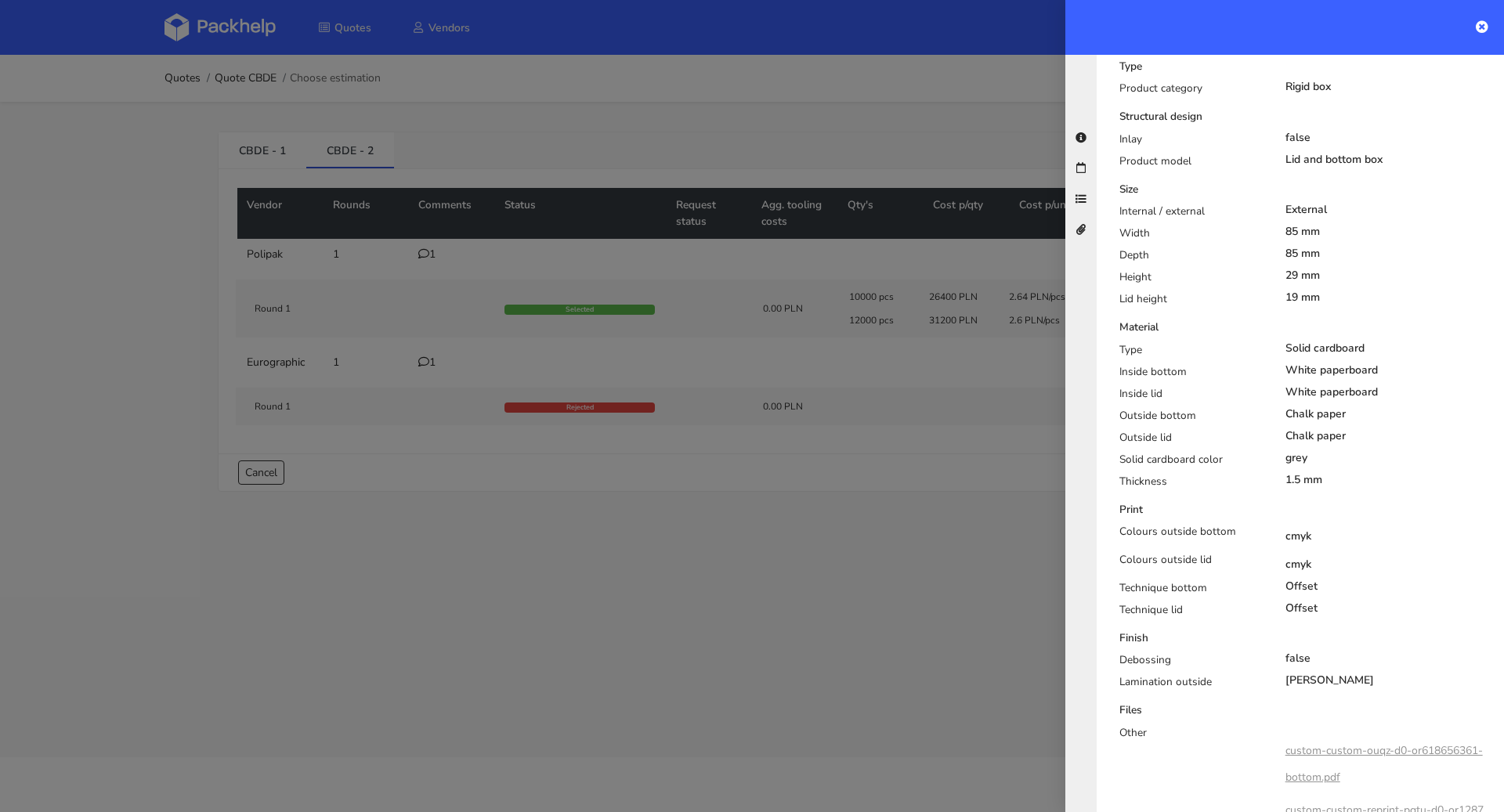
scroll to position [559, 0]
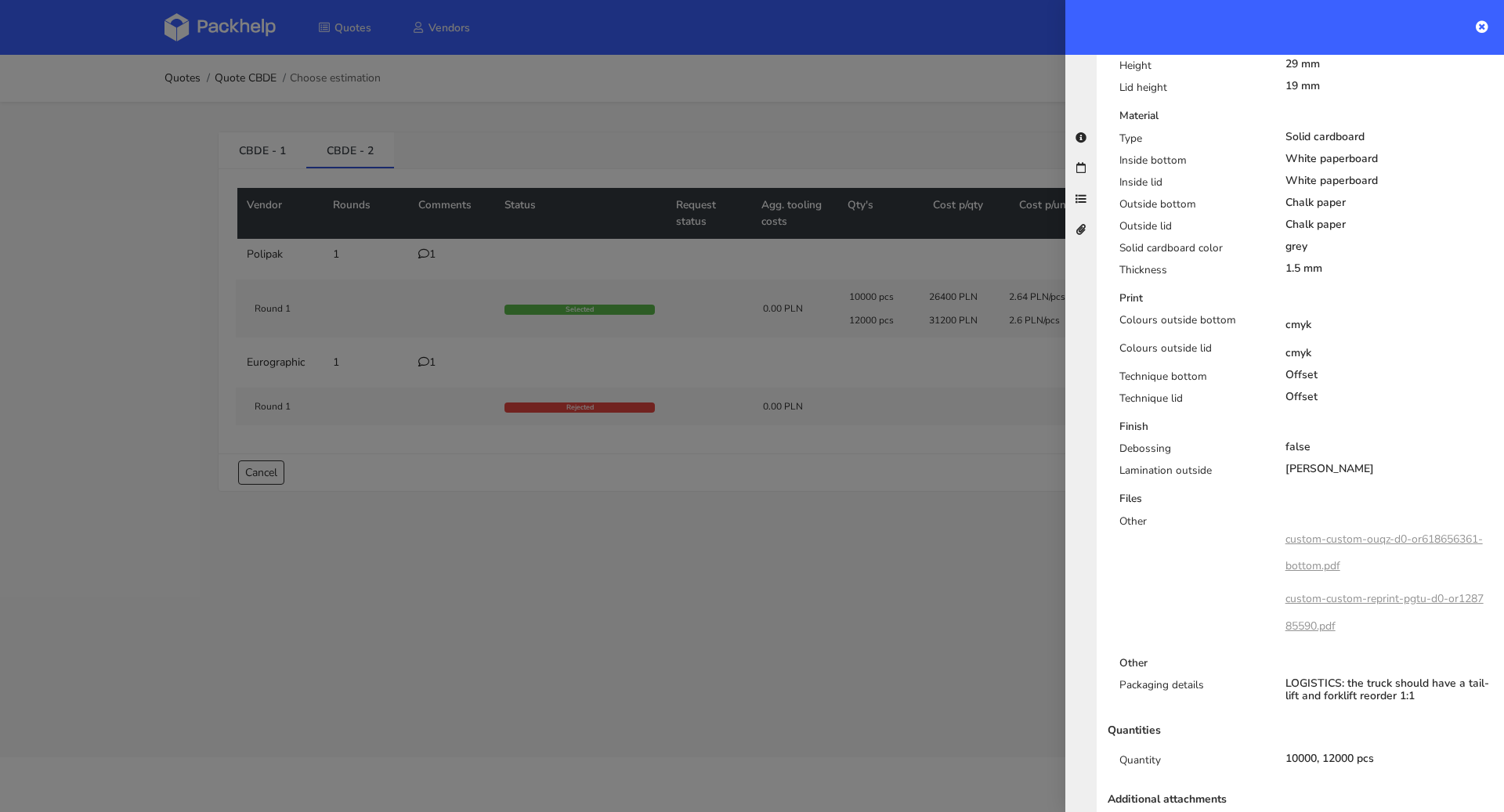
click at [1330, 531] on link "custom-custom-ouqz-d0-or618656361-bottom.pdf" at bounding box center [1384, 552] width 198 height 42
click at [1321, 591] on link "custom-custom-reprint-pgtu-d0-or128785590.pdf" at bounding box center [1384, 611] width 198 height 42
click at [776, 422] on div at bounding box center [752, 406] width 1504 height 812
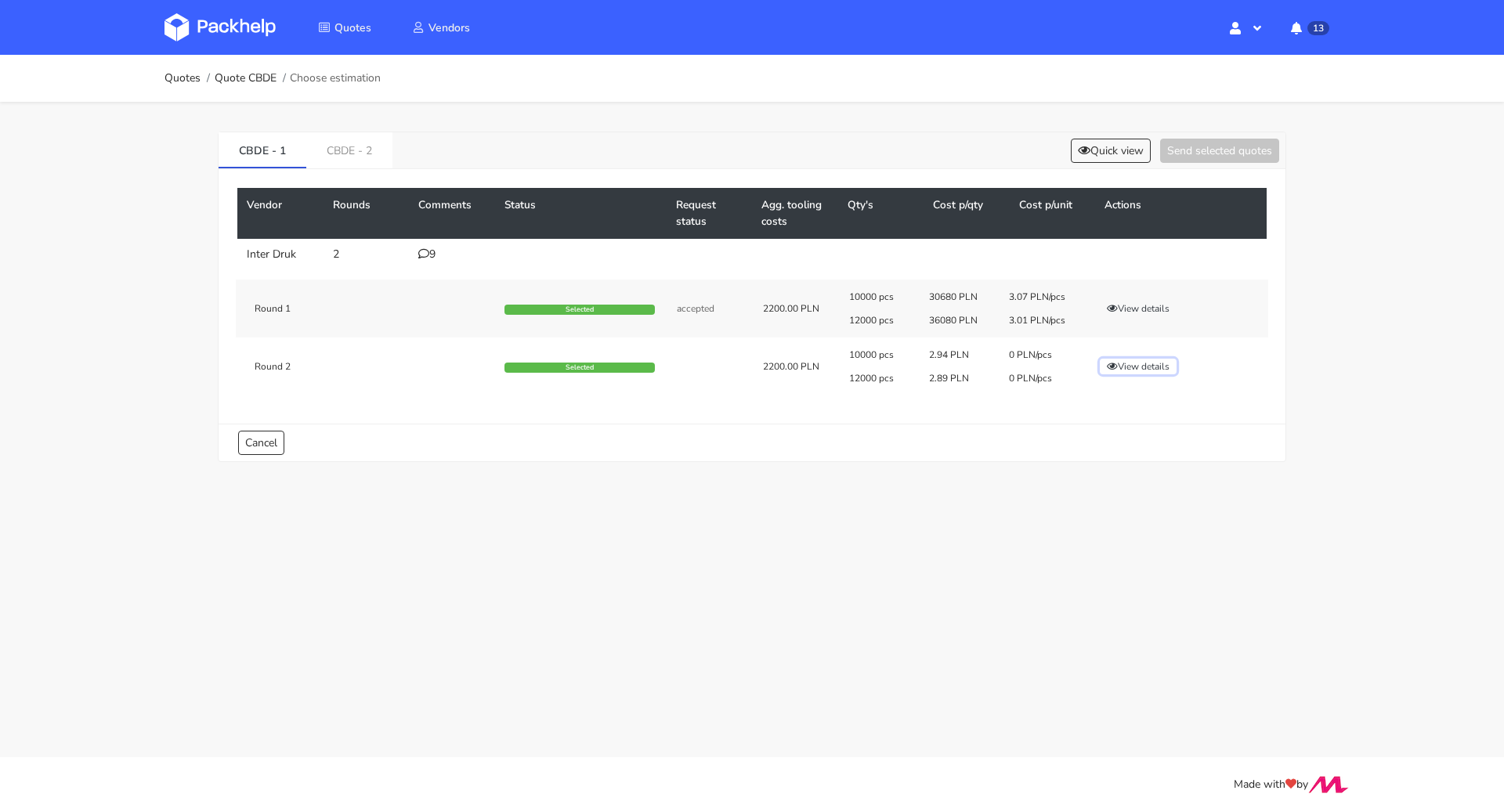
click at [1130, 363] on button "View details" at bounding box center [1138, 366] width 77 height 16
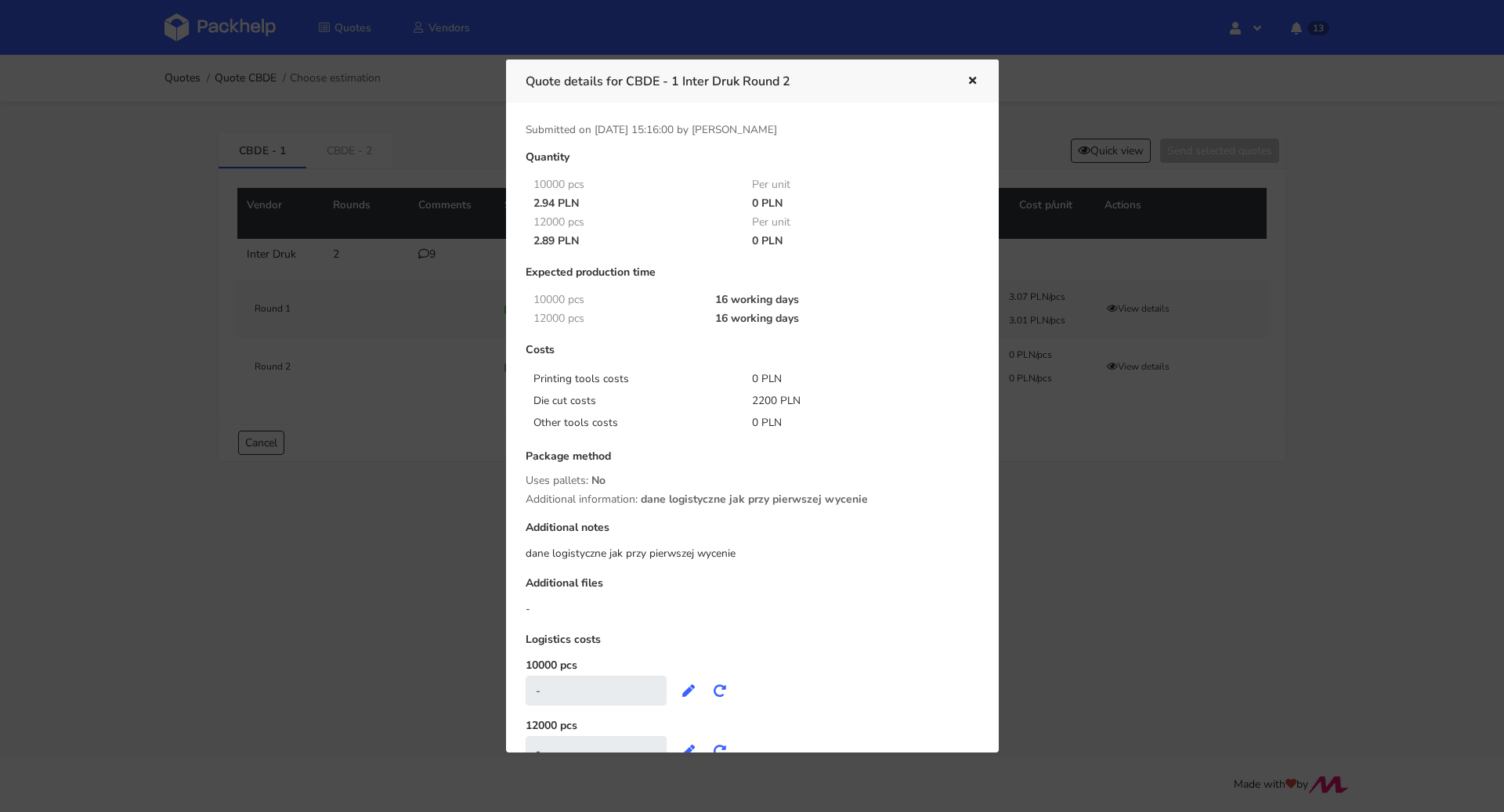
click at [968, 80] on icon "button" at bounding box center [972, 81] width 13 height 11
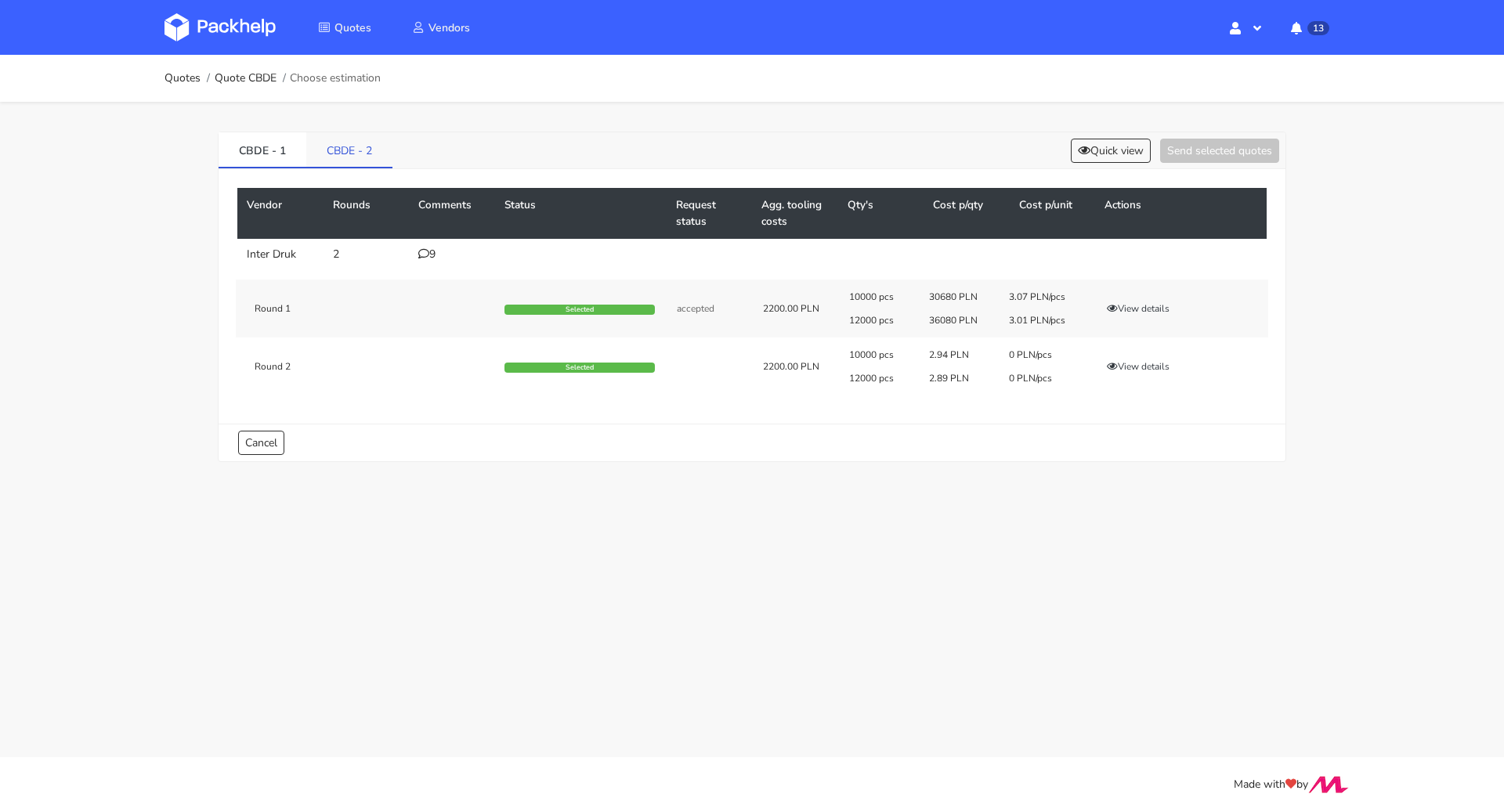
click at [339, 140] on link "CBDE - 2" at bounding box center [349, 149] width 87 height 34
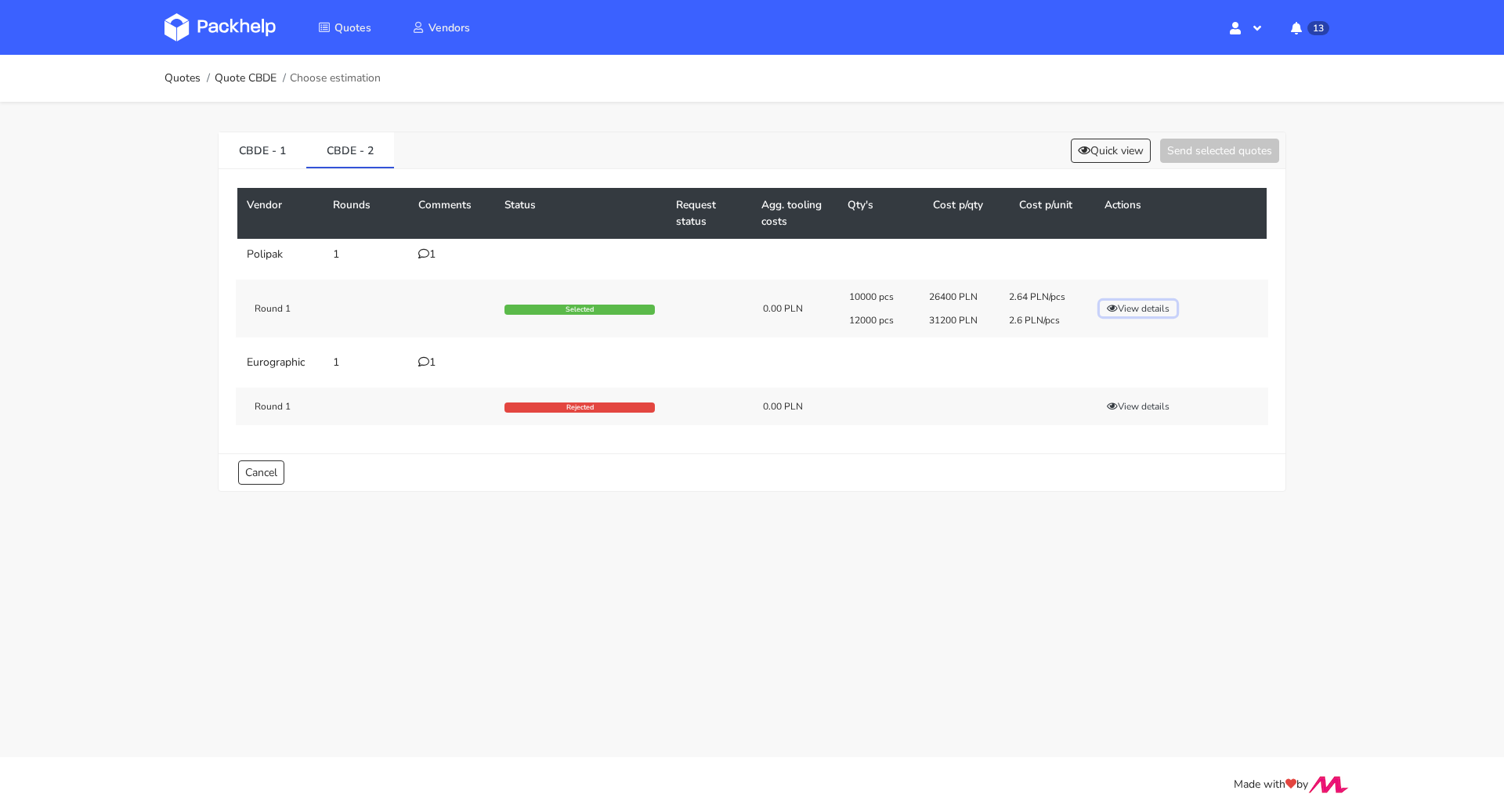
click at [1131, 304] on button "View details" at bounding box center [1138, 308] width 77 height 16
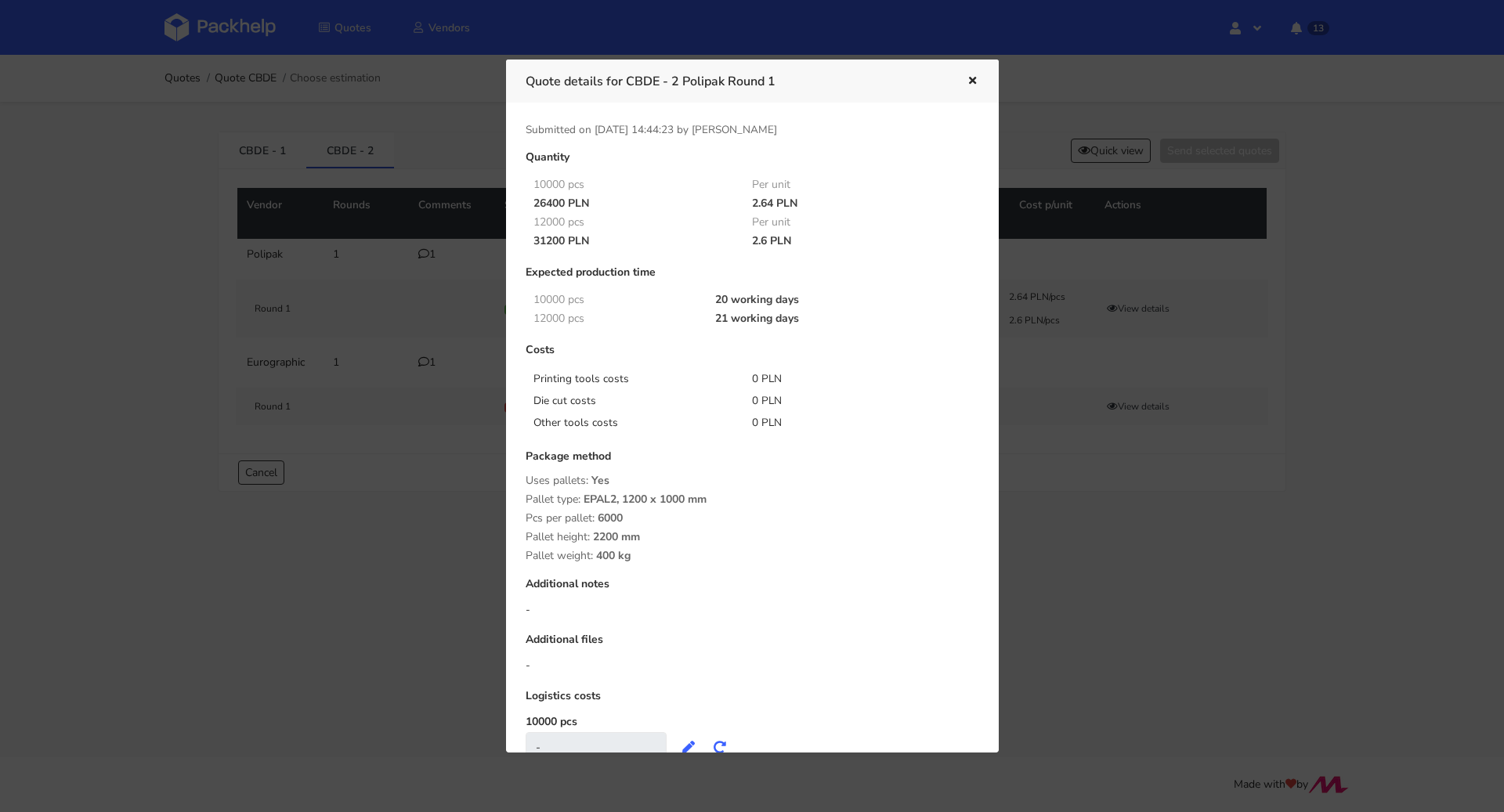
click at [1062, 505] on div at bounding box center [752, 406] width 1504 height 812
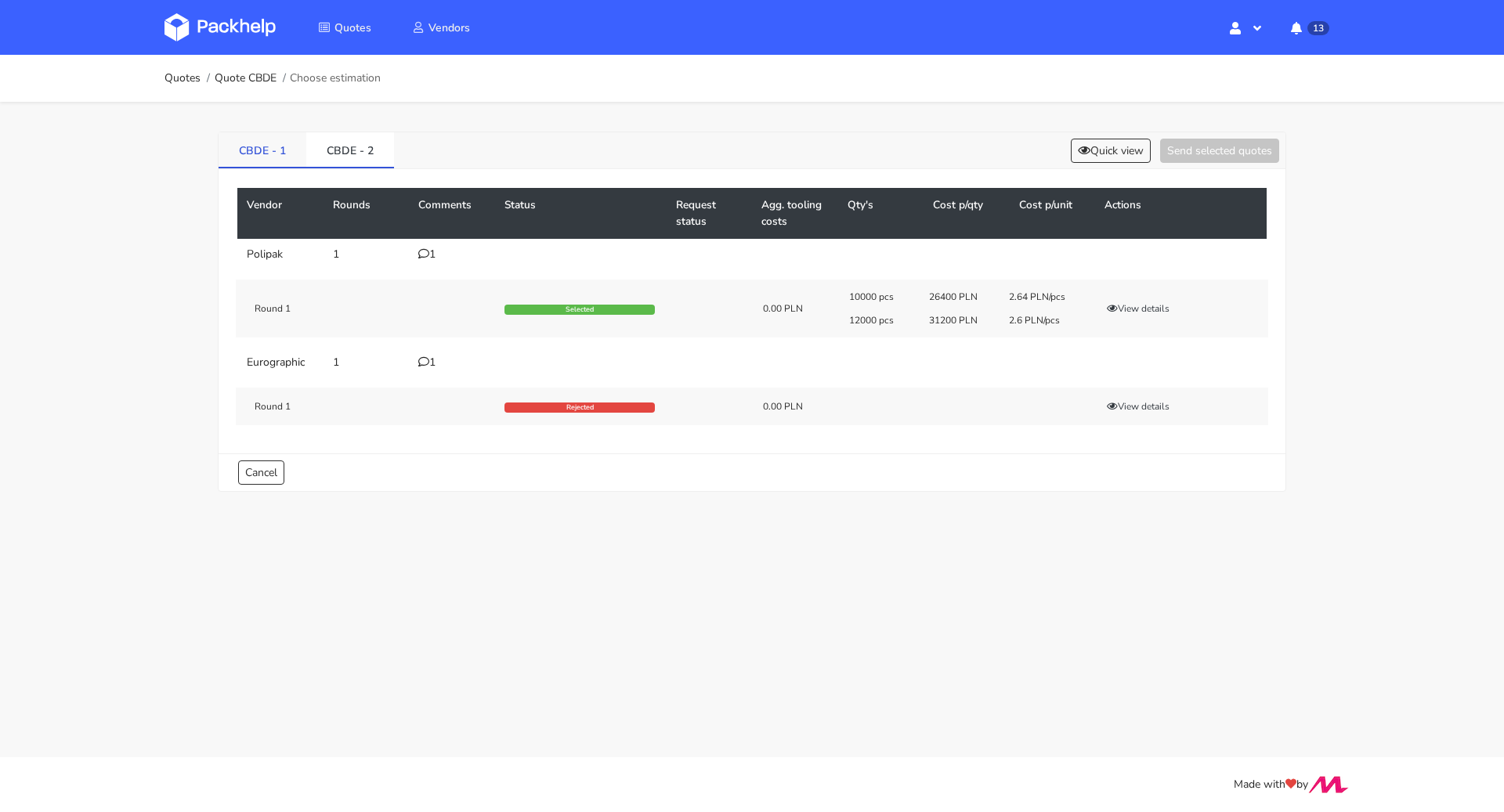
click at [278, 147] on link "CBDE - 1" at bounding box center [262, 149] width 87 height 34
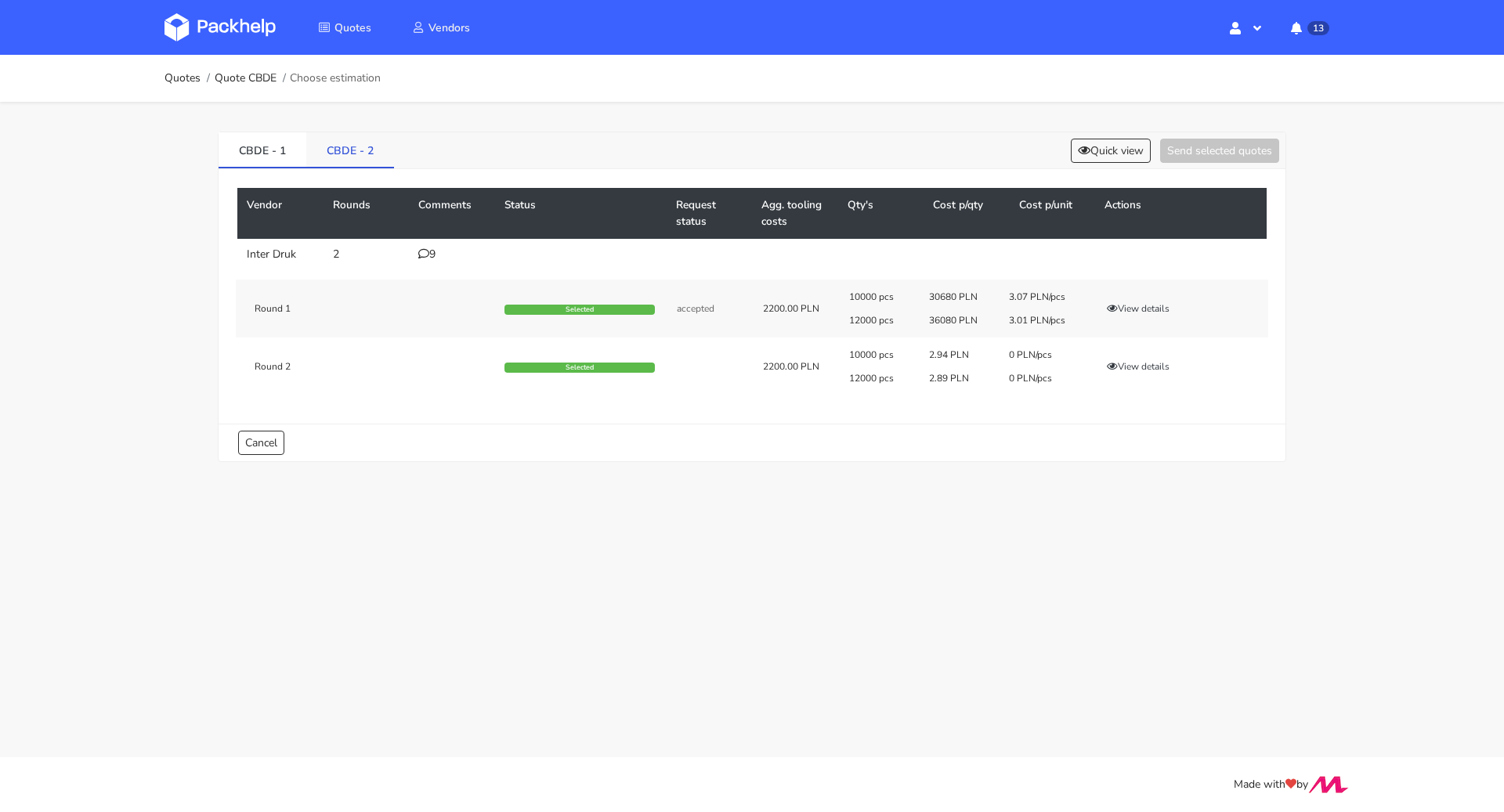
click at [337, 144] on link "CBDE - 2" at bounding box center [349, 149] width 87 height 34
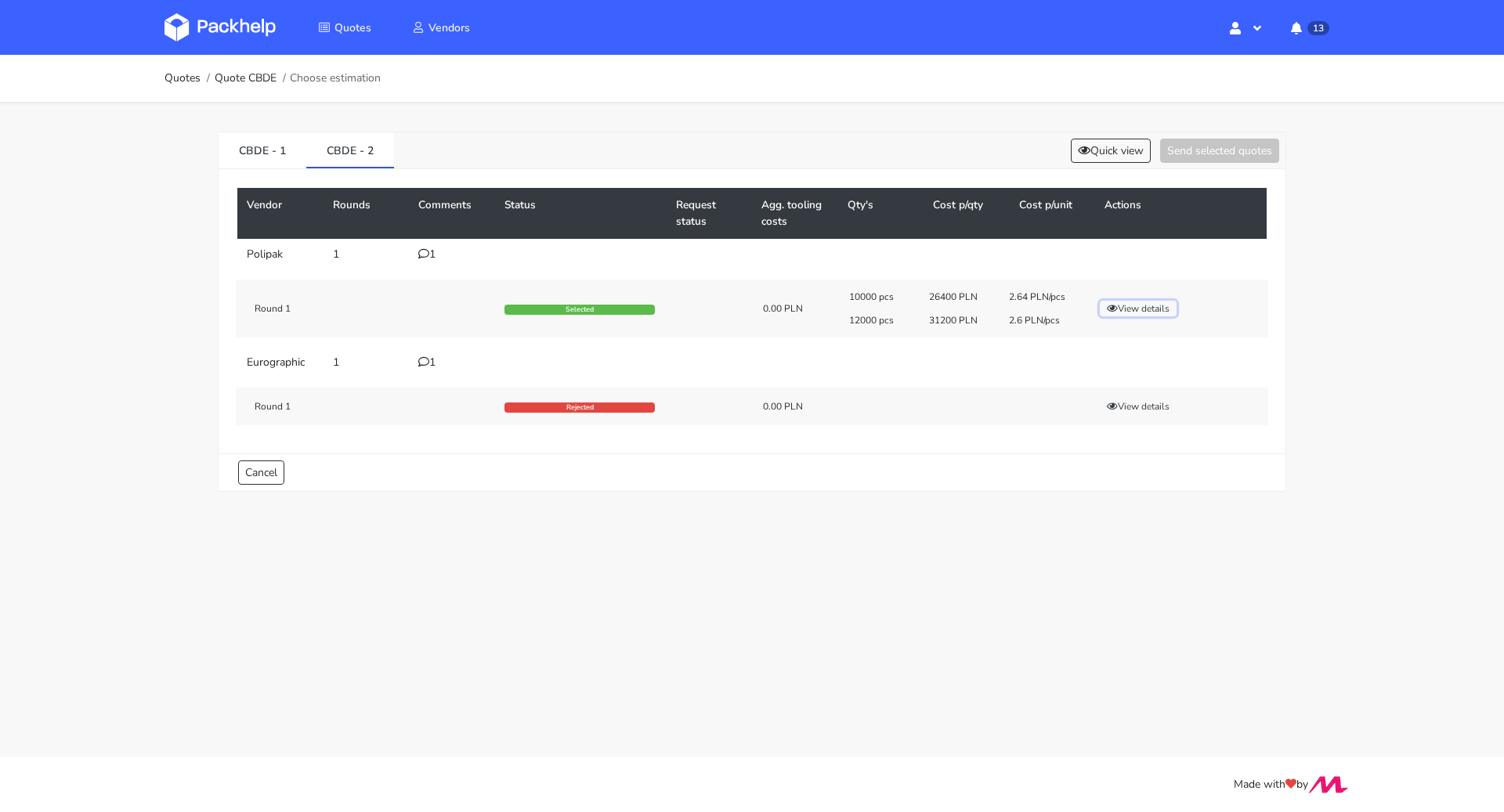
click at [1142, 312] on button "View details" at bounding box center [1138, 308] width 77 height 16
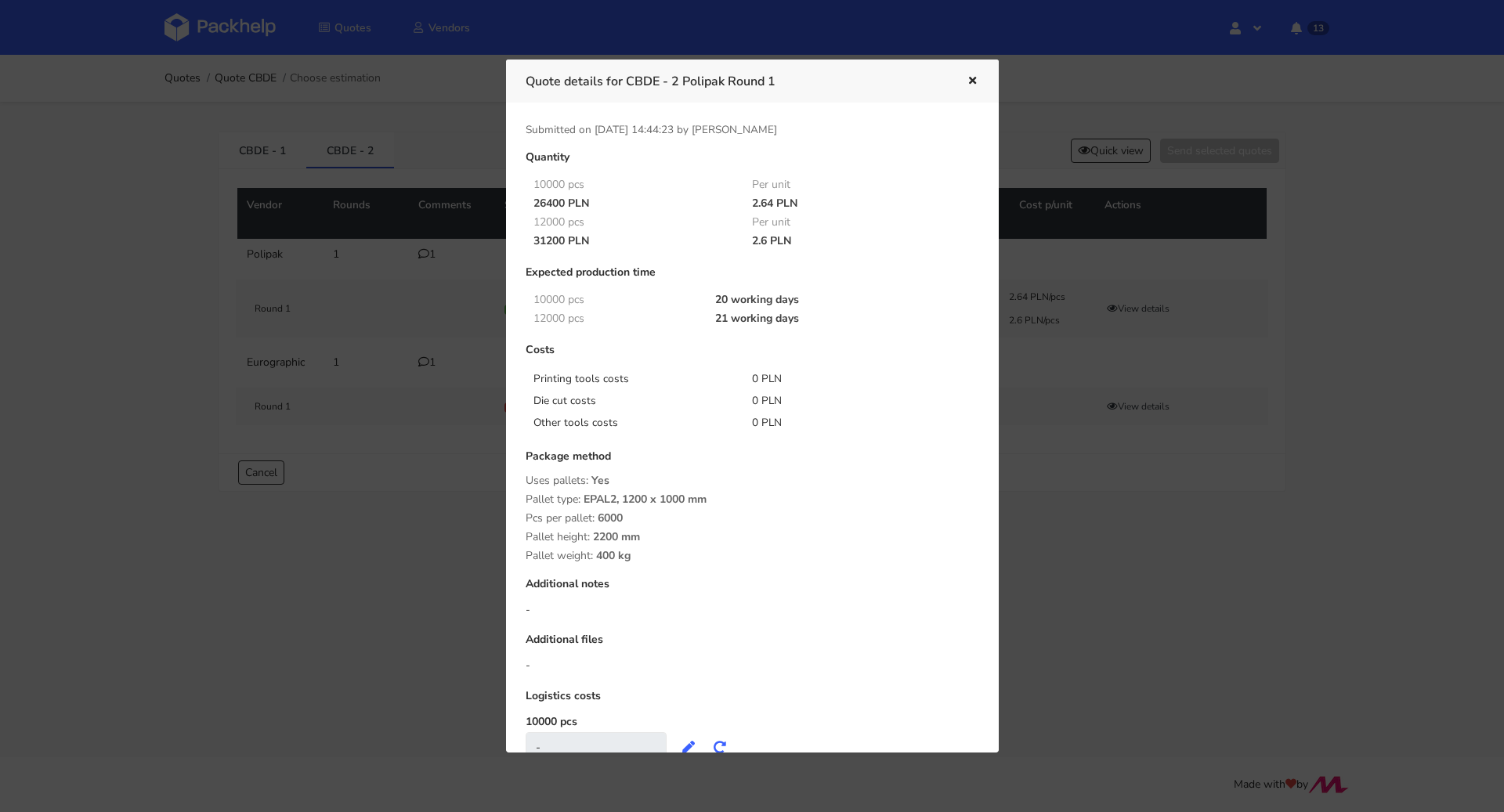
click at [971, 78] on icon "button" at bounding box center [972, 81] width 13 height 11
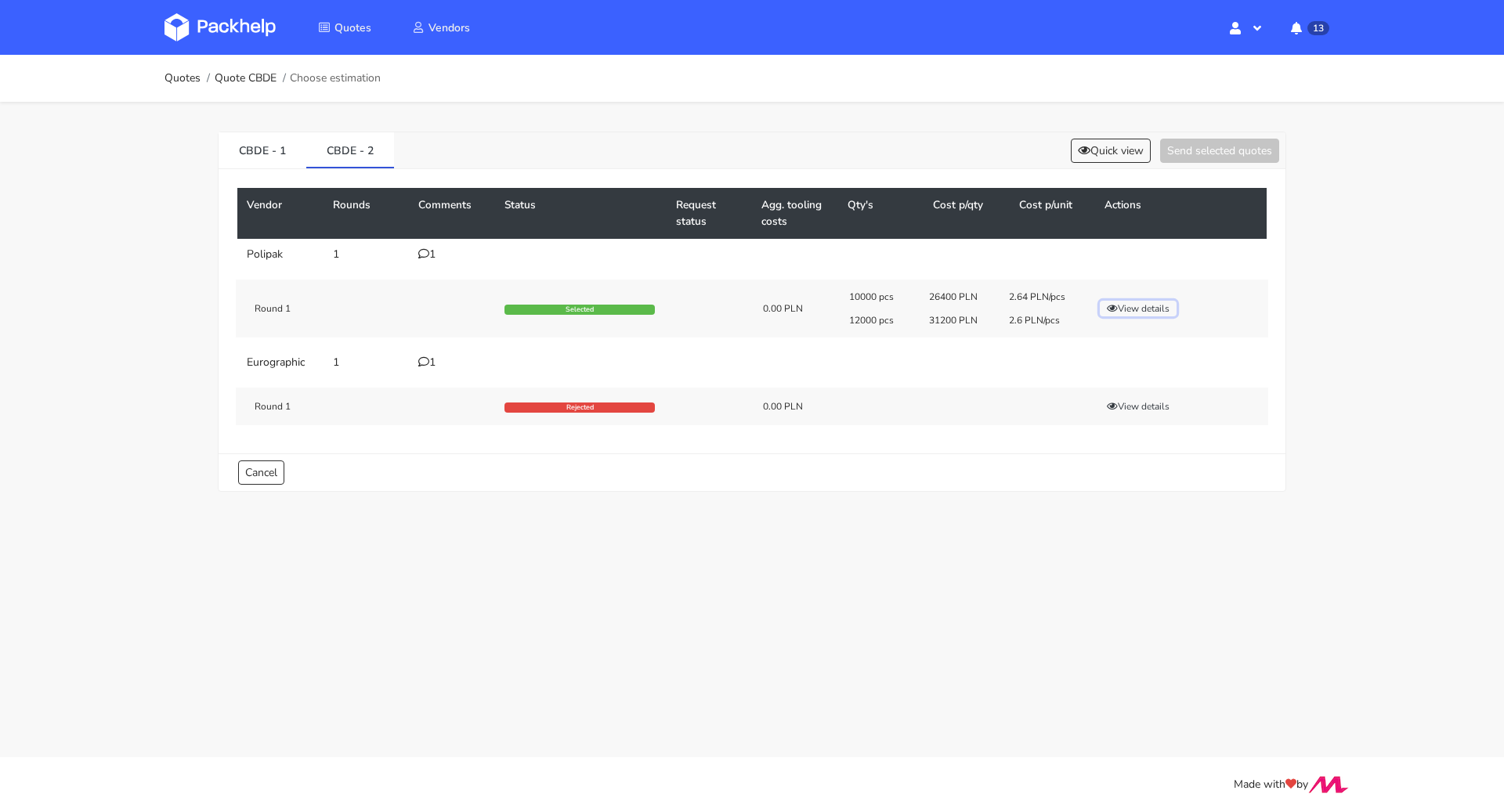
click at [1121, 301] on button "View details" at bounding box center [1138, 308] width 77 height 16
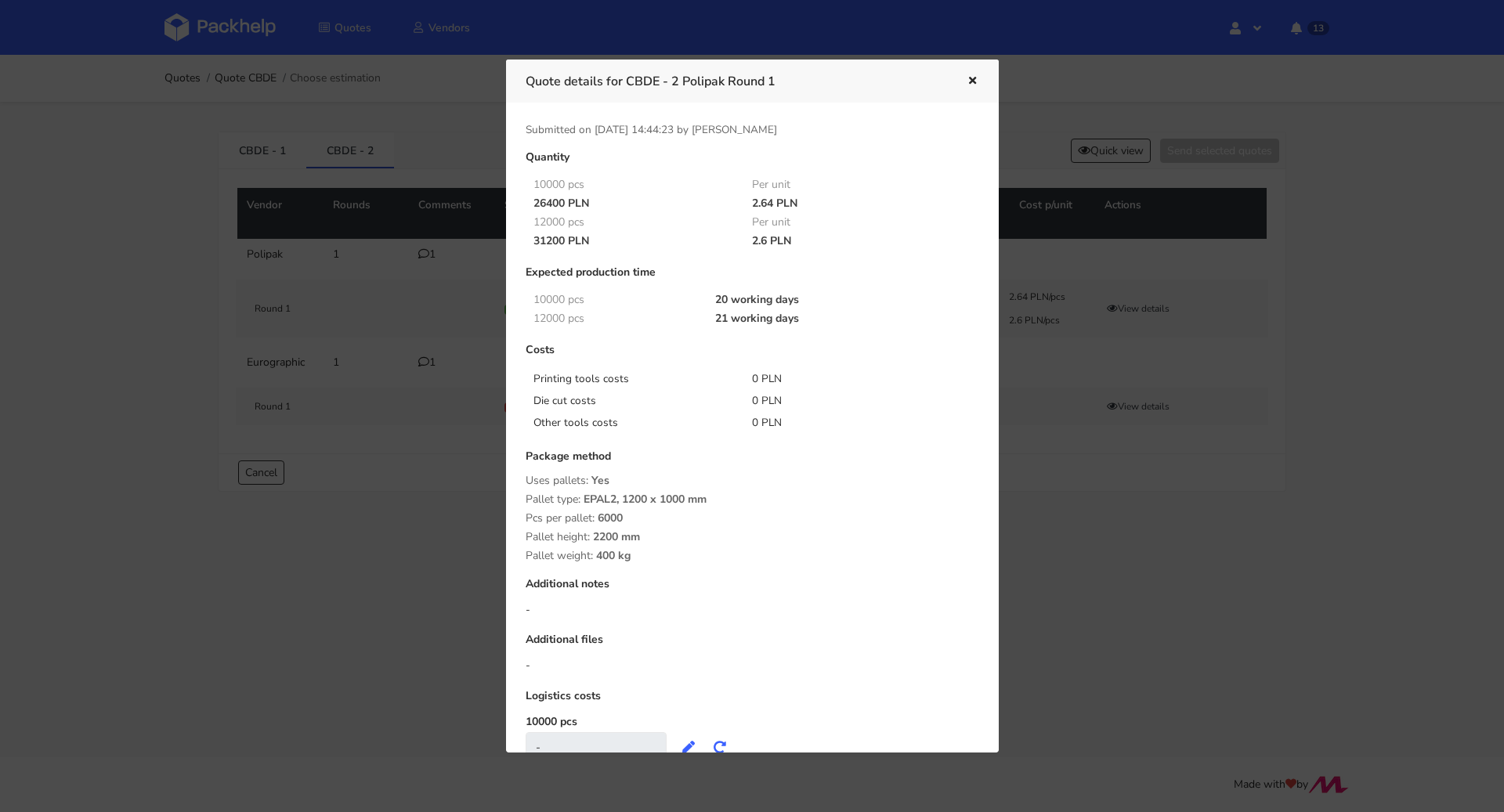
click at [971, 82] on icon "button" at bounding box center [972, 81] width 13 height 11
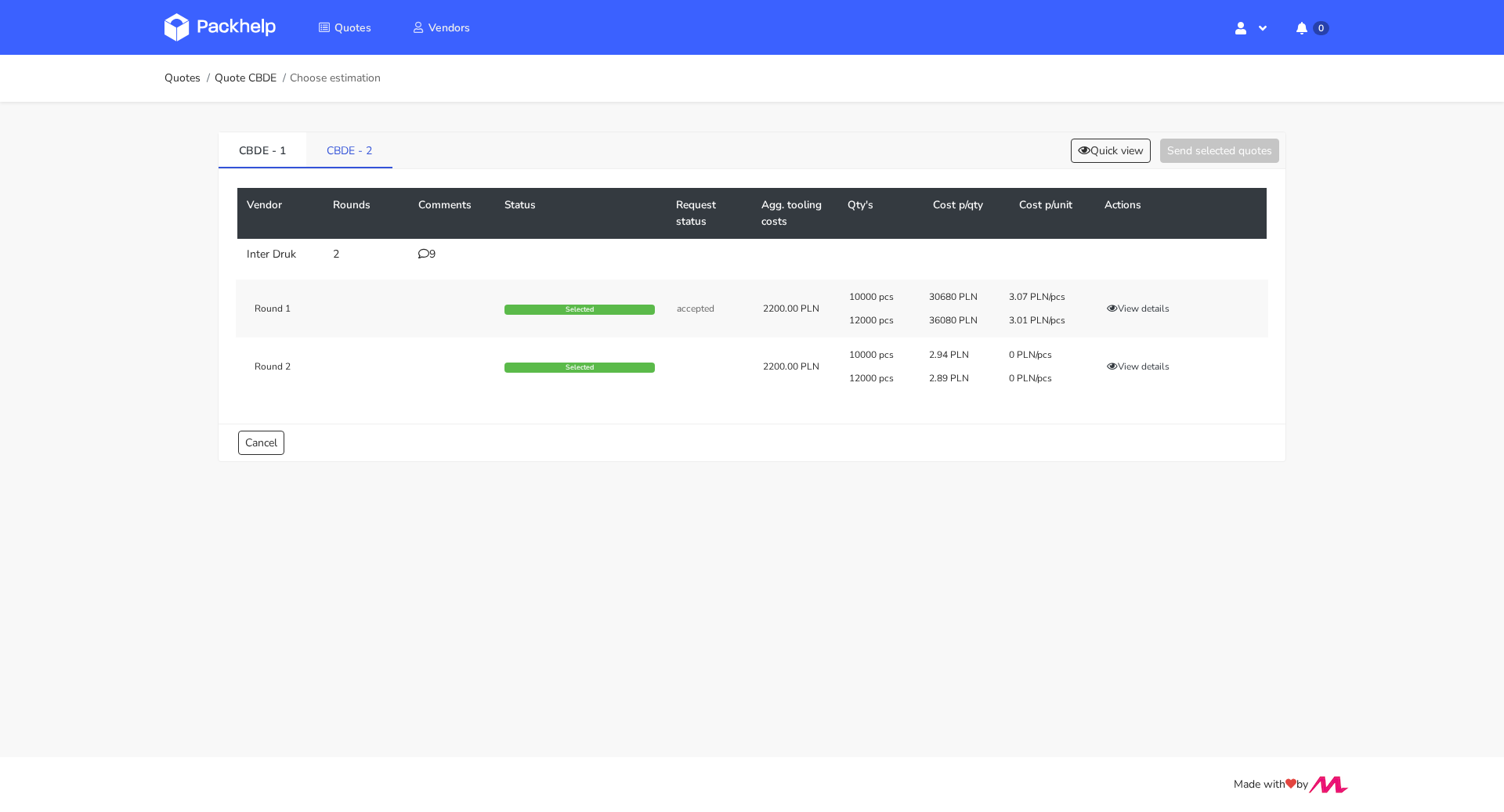
click at [358, 159] on link "CBDE - 2" at bounding box center [349, 149] width 87 height 34
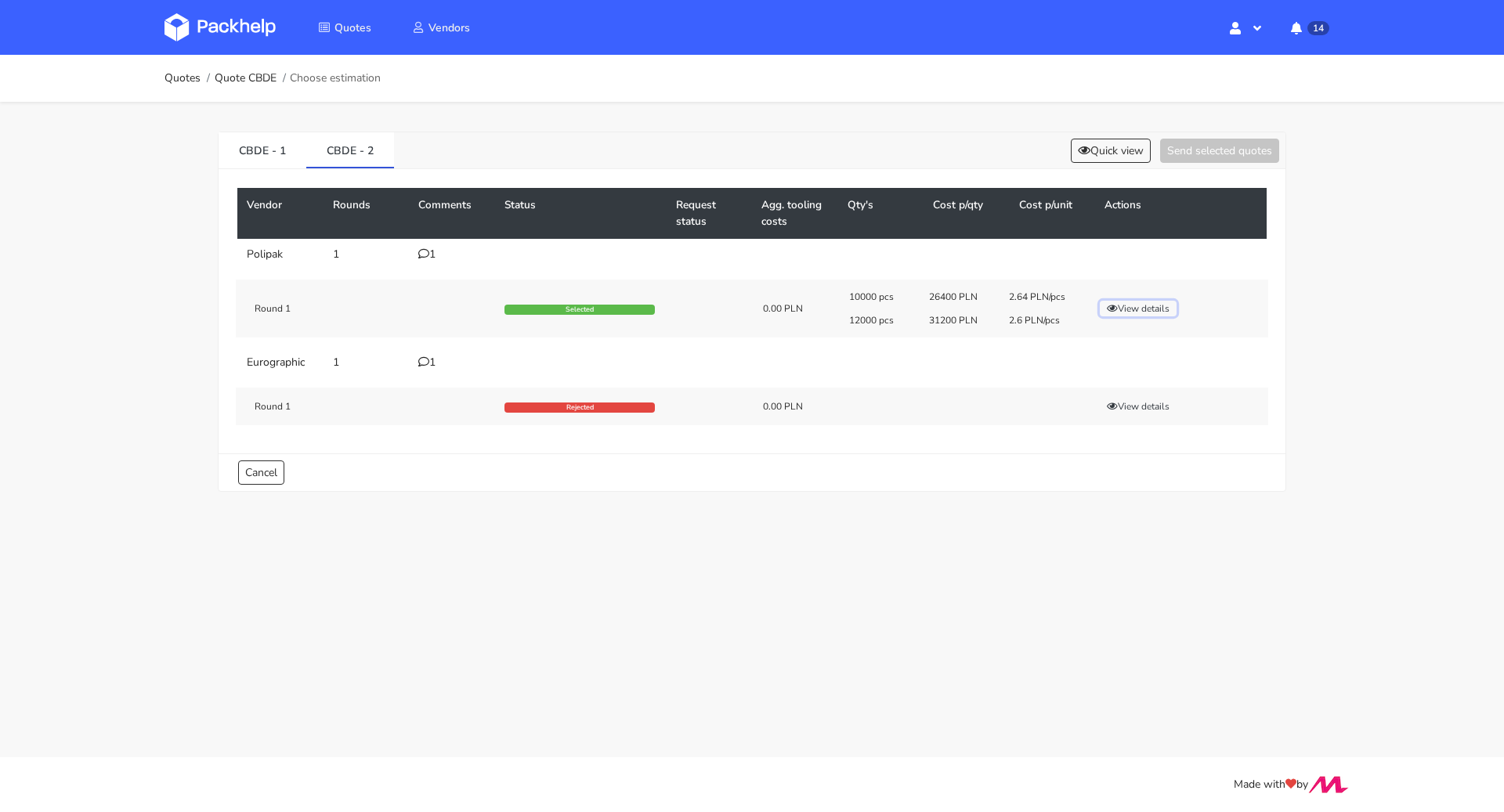
click at [1130, 308] on button "View details" at bounding box center [1138, 308] width 77 height 16
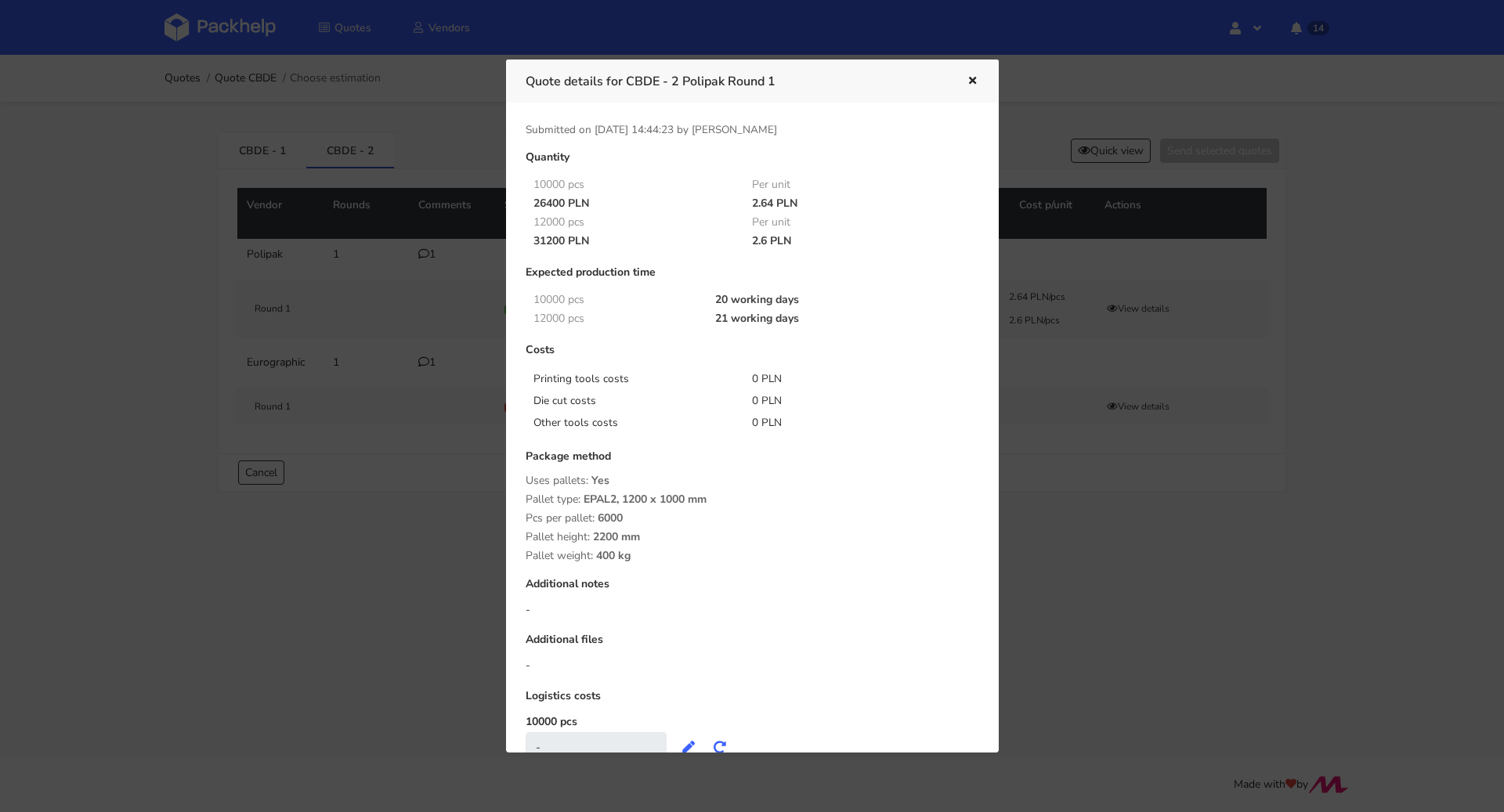
drag, startPoint x: 748, startPoint y: 204, endPoint x: 772, endPoint y: 202, distance: 24.1
click at [772, 202] on div "2.64 PLN" at bounding box center [850, 203] width 220 height 12
copy div "2.64"
drag, startPoint x: 750, startPoint y: 240, endPoint x: 766, endPoint y: 241, distance: 16.0
click at [766, 241] on div "2.6 PLN" at bounding box center [850, 241] width 220 height 12
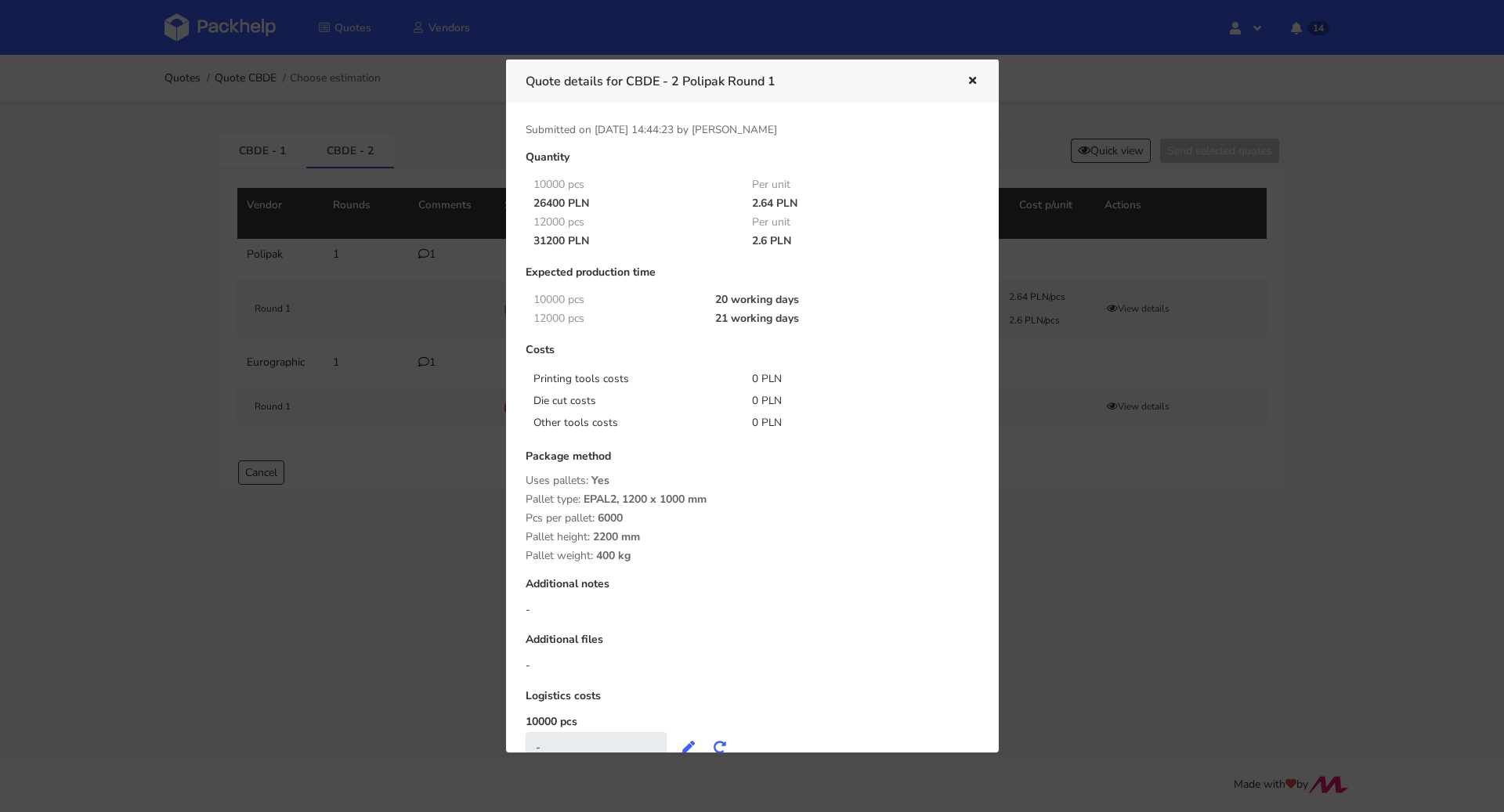
copy div "2.6"
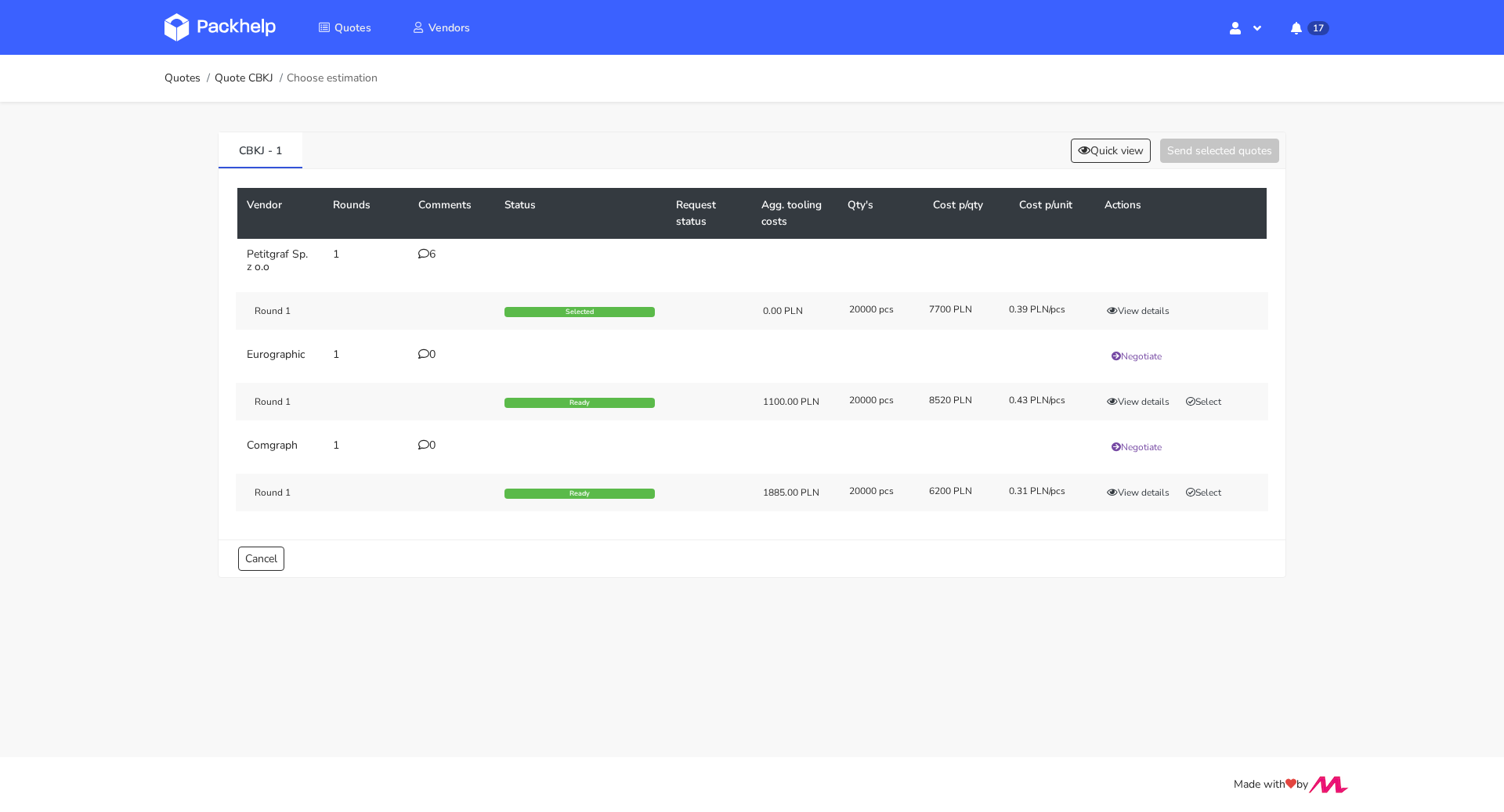
click at [435, 252] on div "6" at bounding box center [452, 254] width 67 height 12
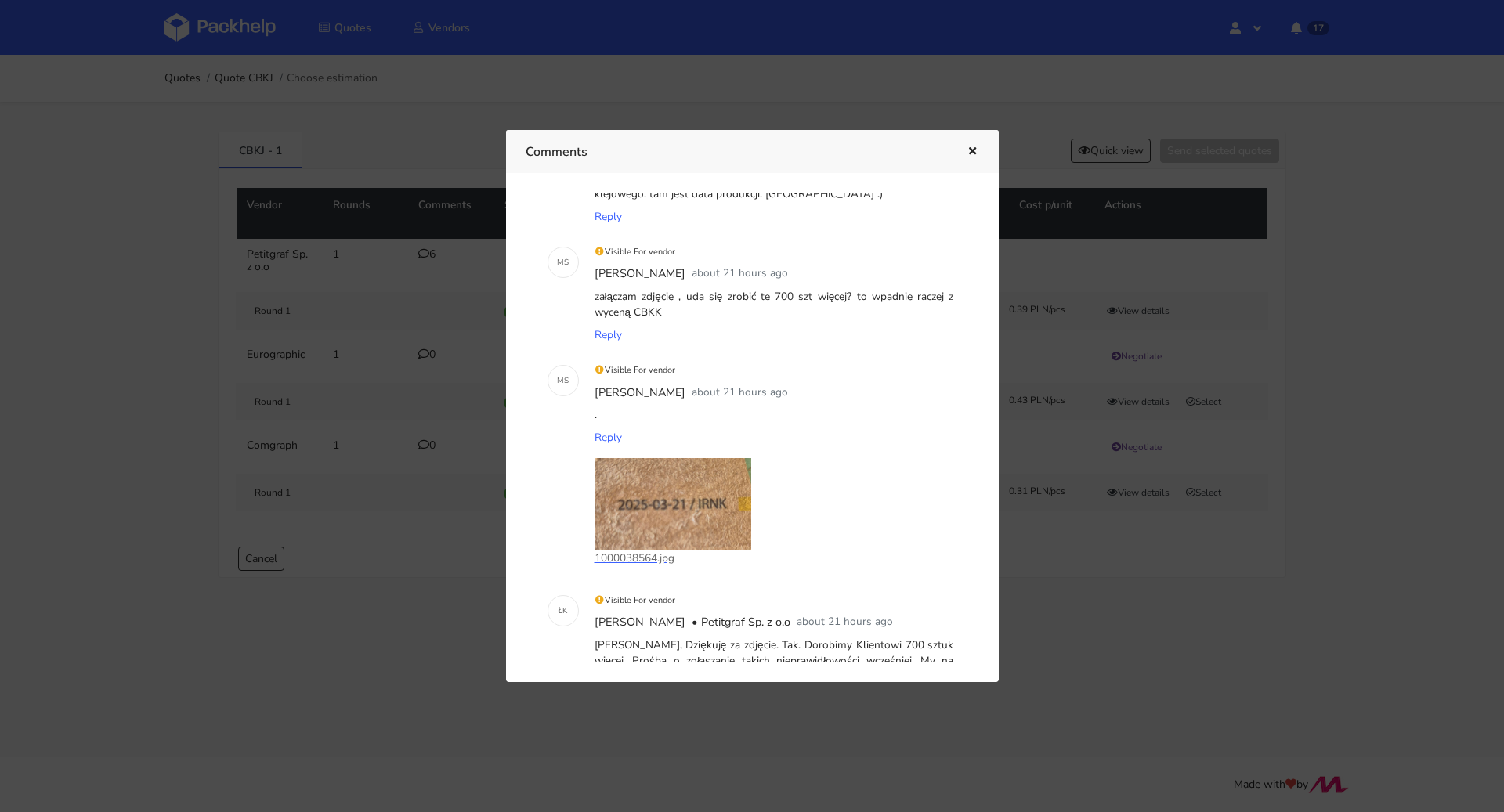
scroll to position [1077, 0]
click at [290, 388] on div at bounding box center [752, 406] width 1504 height 812
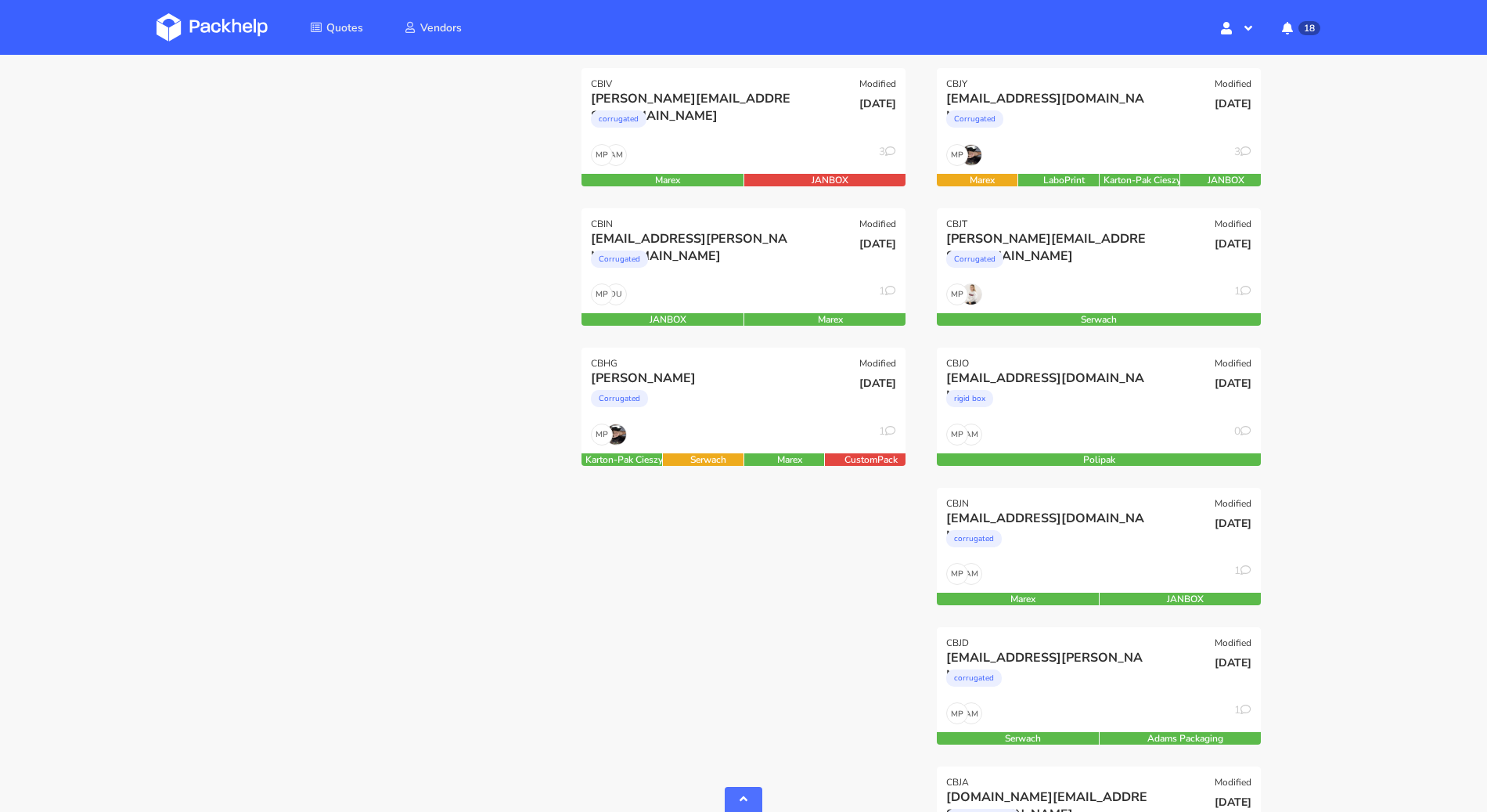
scroll to position [638, 0]
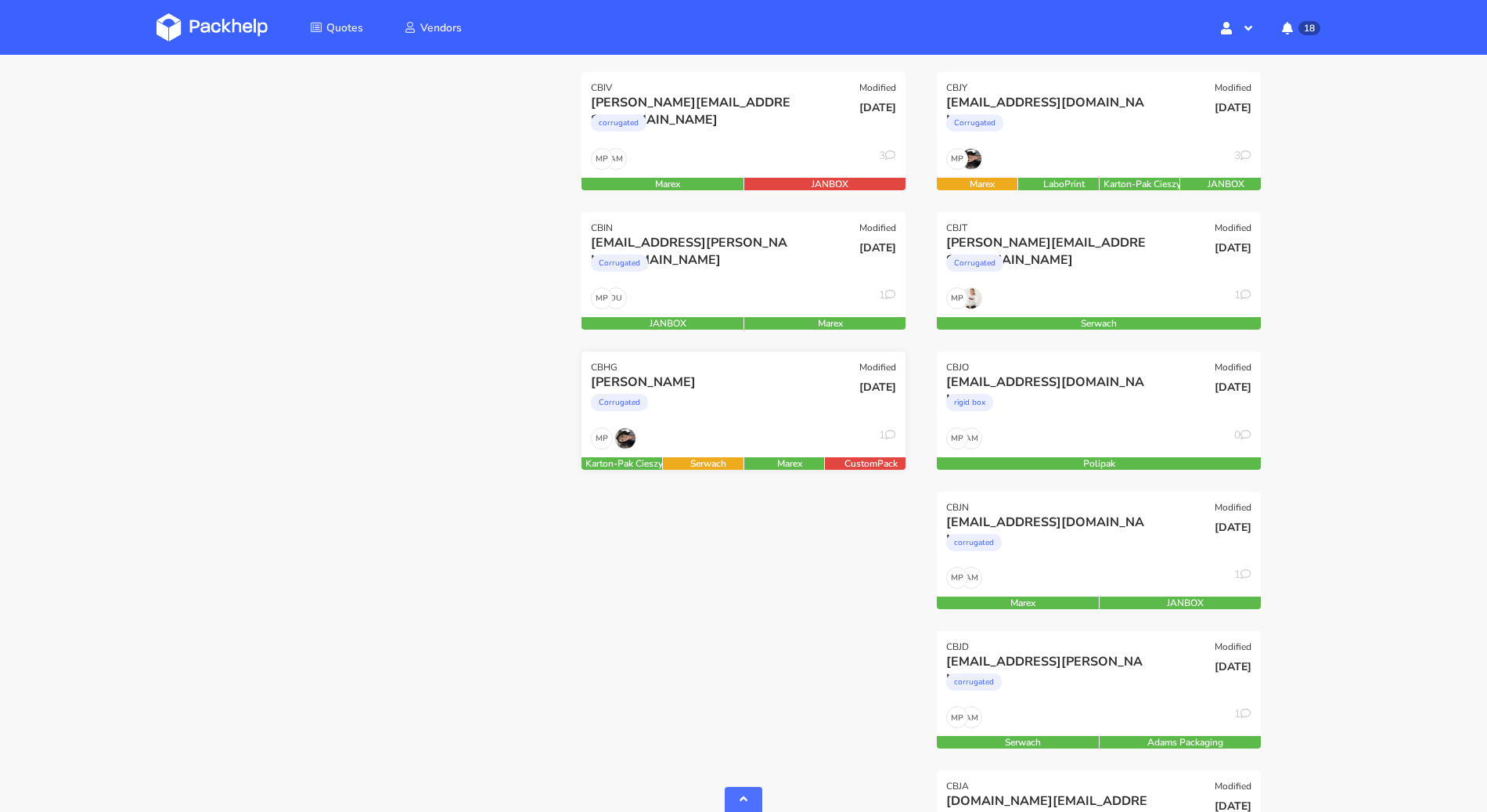
click at [742, 414] on div "Corrugated" at bounding box center [695, 406] width 207 height 31
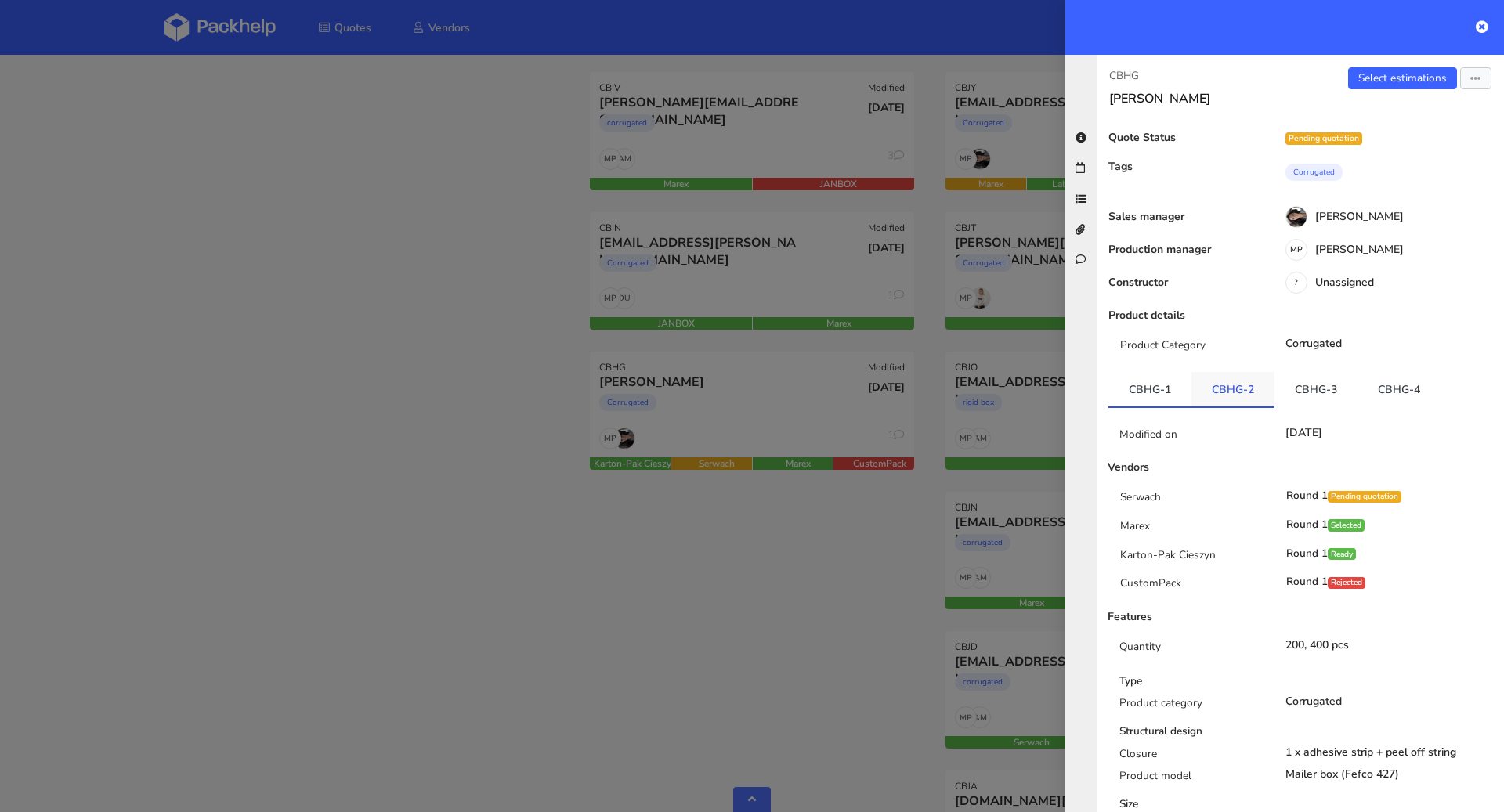
click at [1209, 389] on link "CBHG-2" at bounding box center [1233, 389] width 83 height 34
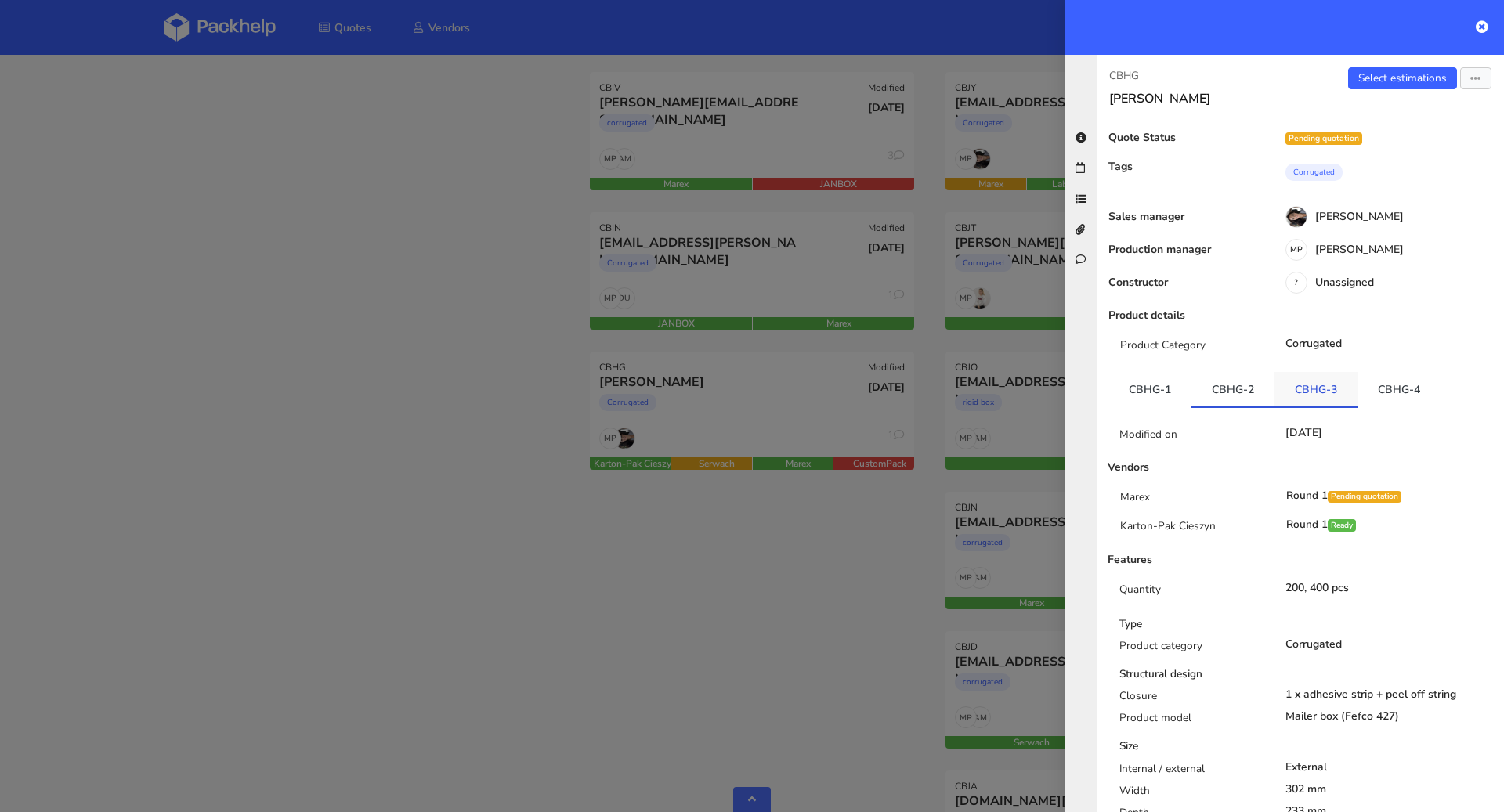
click at [1332, 391] on link "CBHG-3" at bounding box center [1316, 389] width 83 height 34
click at [1418, 388] on link "CBHG-4" at bounding box center [1399, 389] width 83 height 34
click at [1342, 386] on link "CBHG-3" at bounding box center [1316, 389] width 83 height 34
click at [1237, 390] on link "CBHG-2" at bounding box center [1233, 389] width 83 height 34
click at [469, 427] on div at bounding box center [752, 406] width 1504 height 812
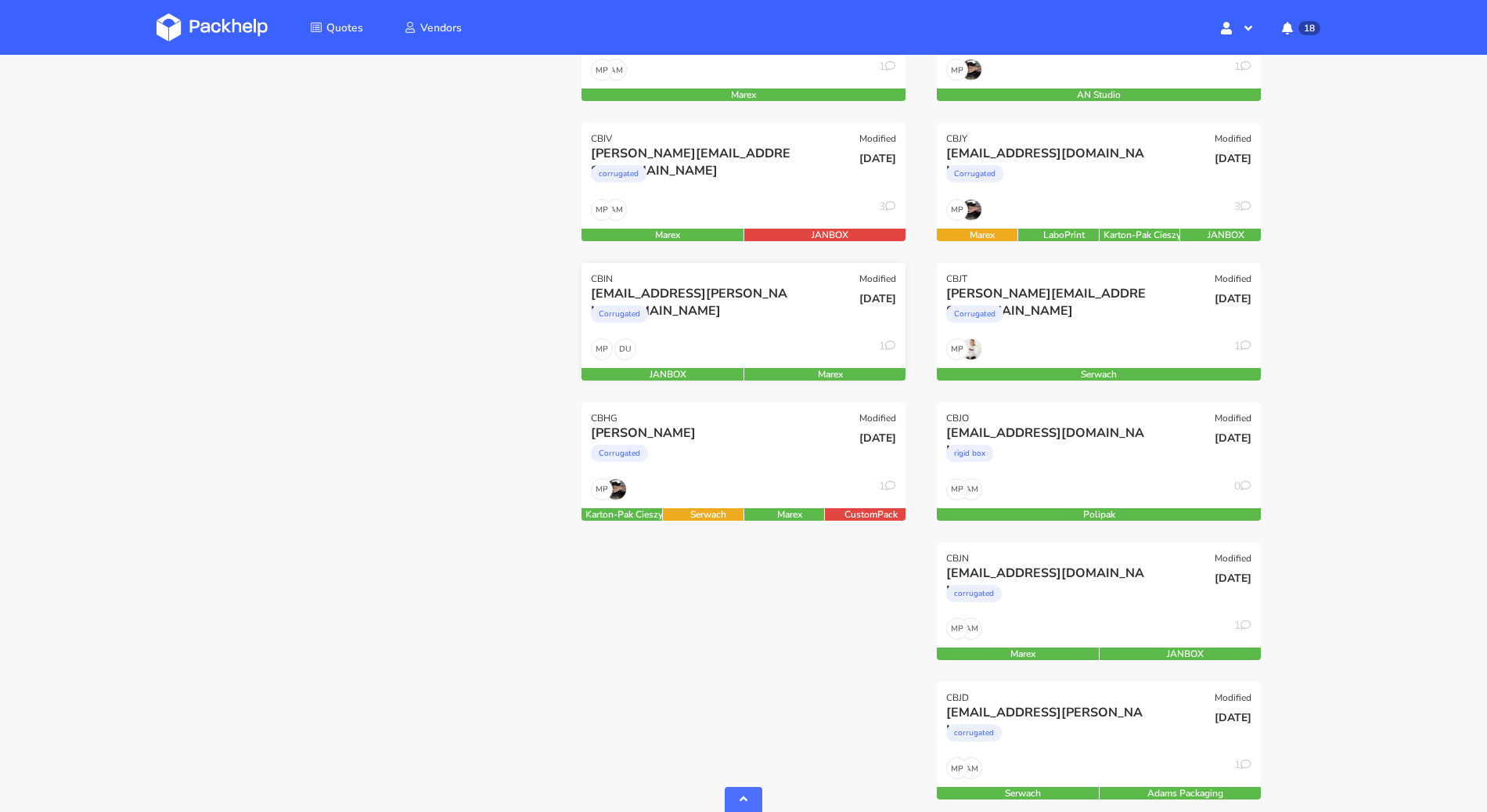
scroll to position [562, 0]
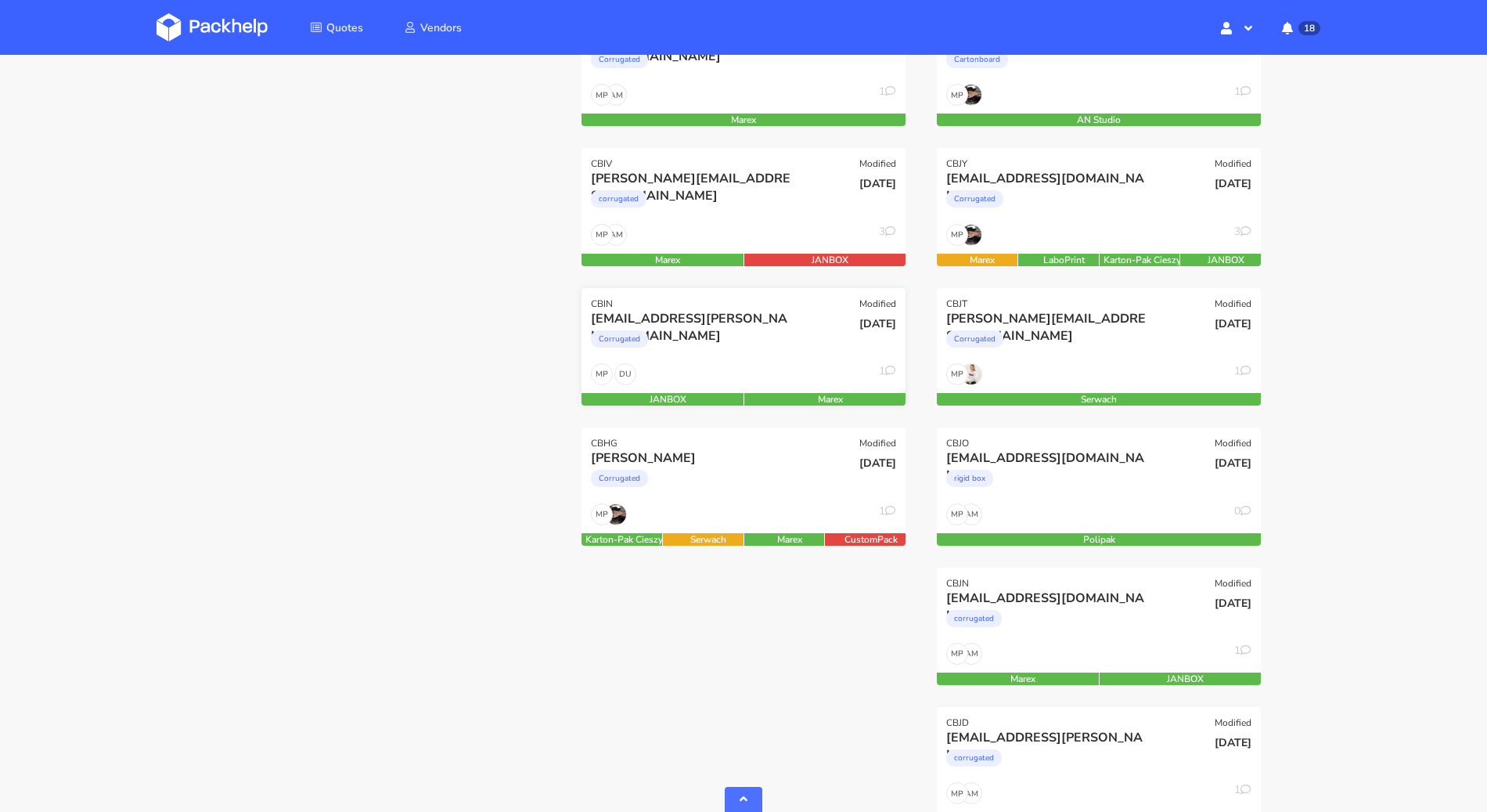
click at [740, 351] on div "Corrugated" at bounding box center [695, 343] width 207 height 31
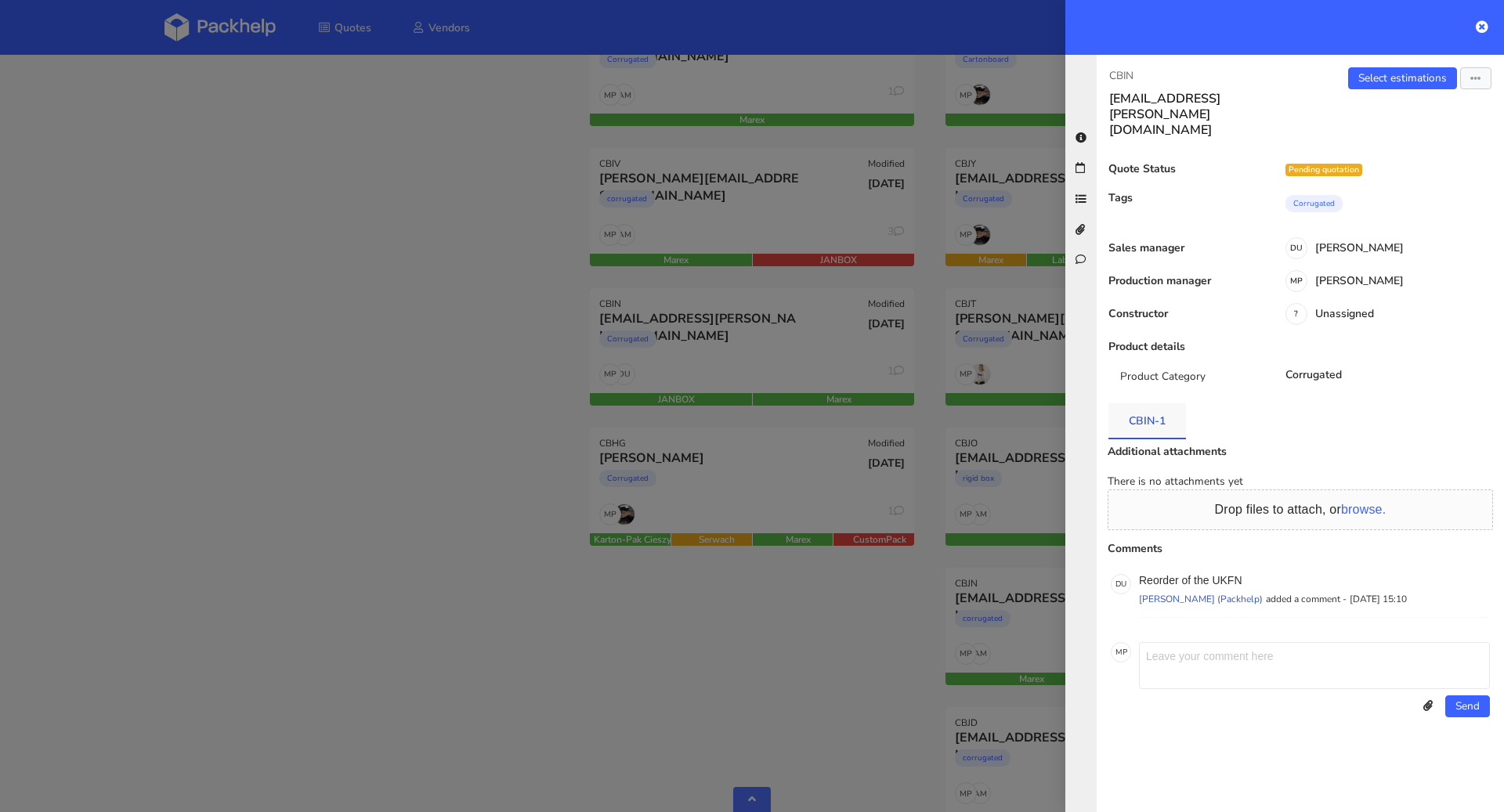
click at [1159, 403] on link "CBIN-1" at bounding box center [1146, 420] width 78 height 34
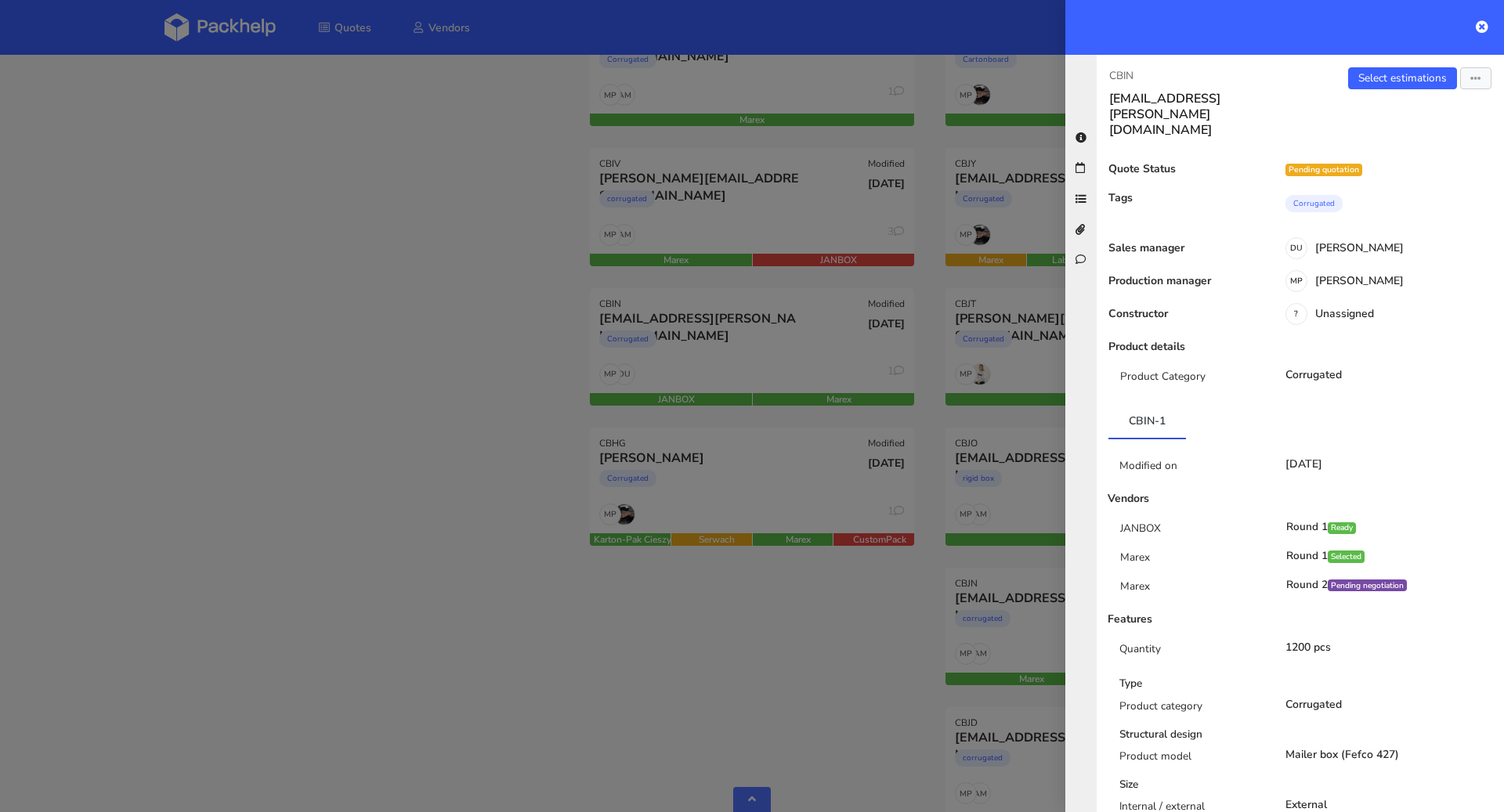
click at [478, 413] on div at bounding box center [752, 406] width 1504 height 812
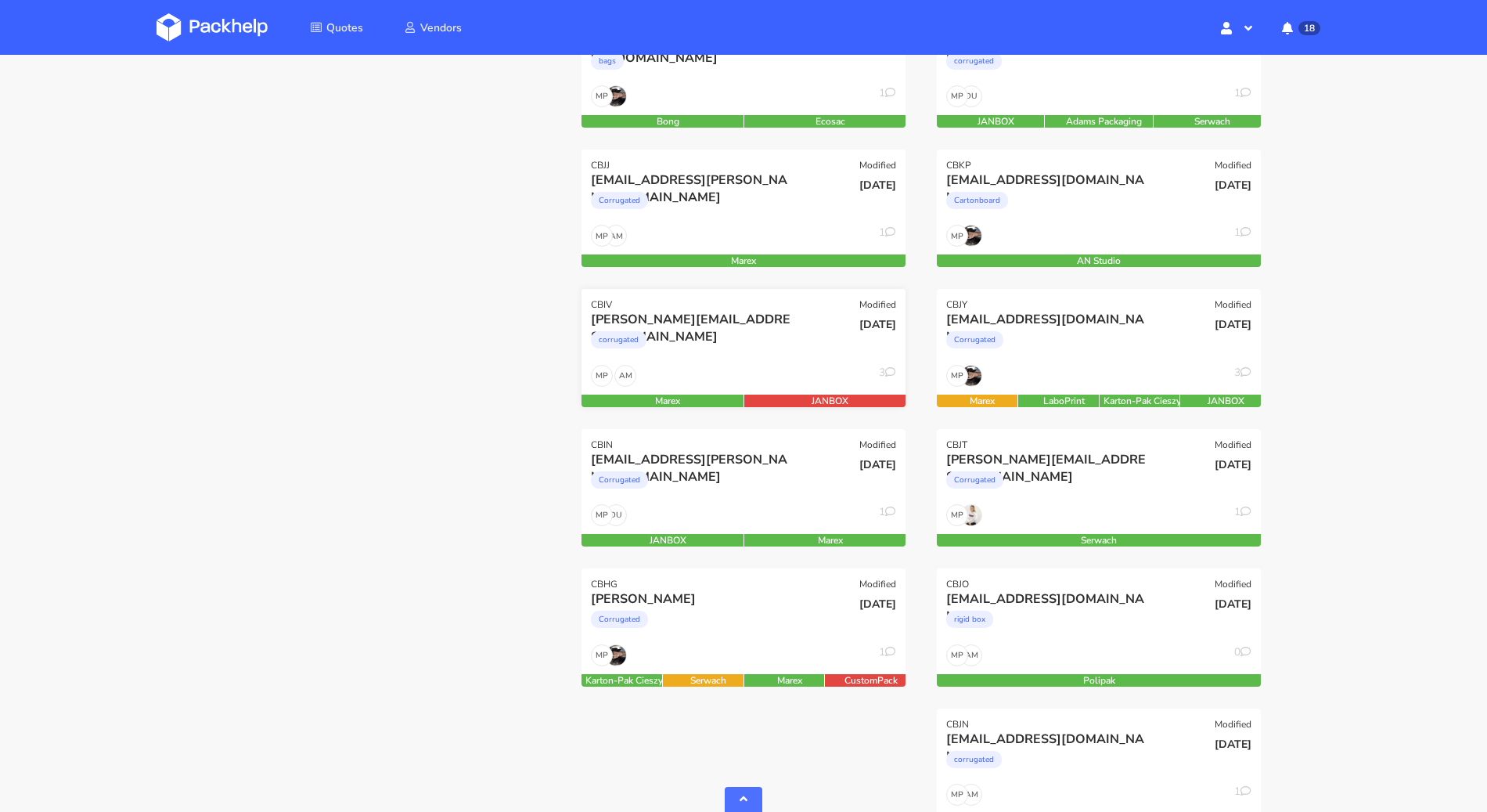
scroll to position [398, 0]
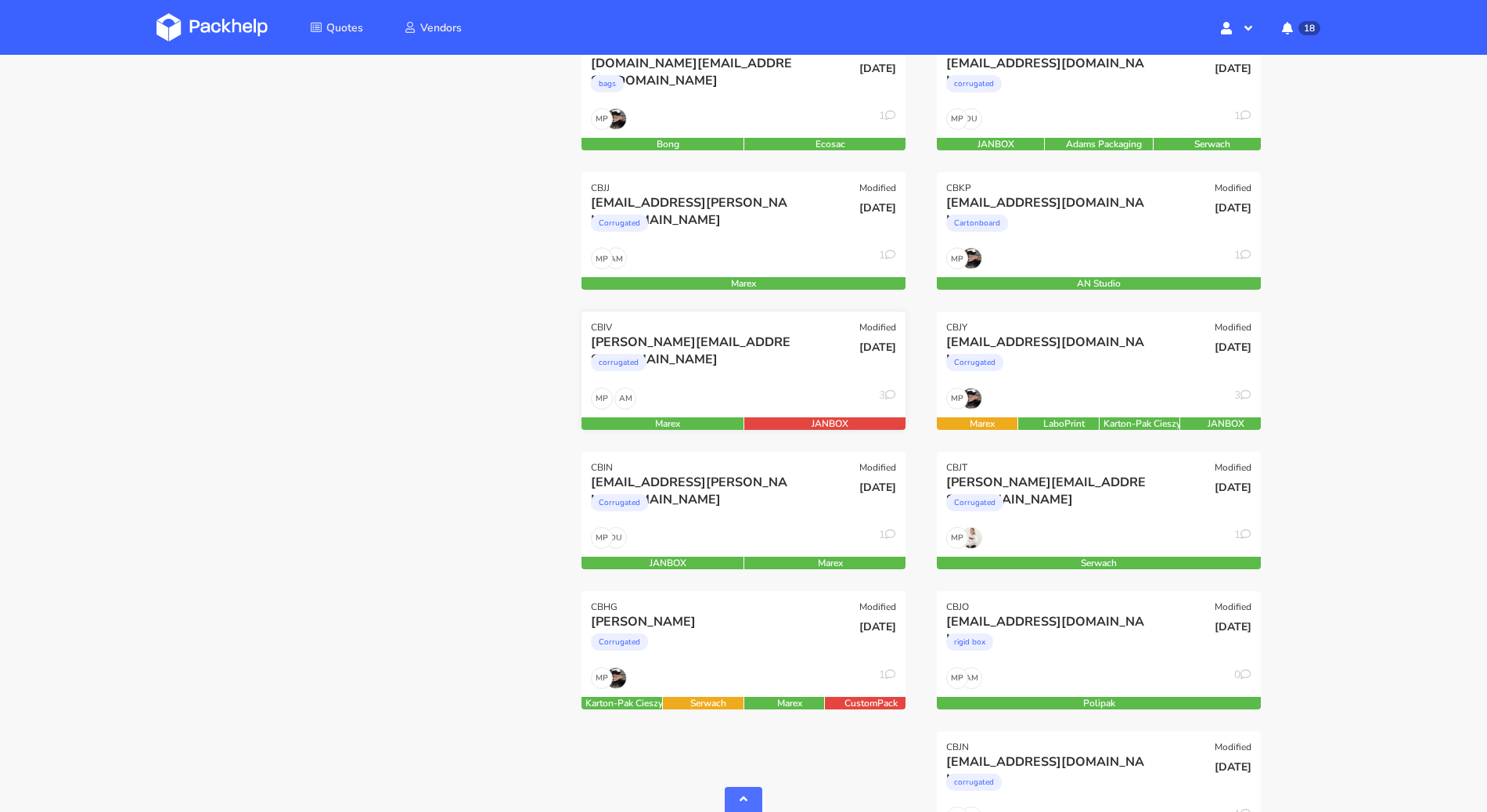
click at [719, 389] on div "AM MP 3" at bounding box center [744, 402] width 324 height 29
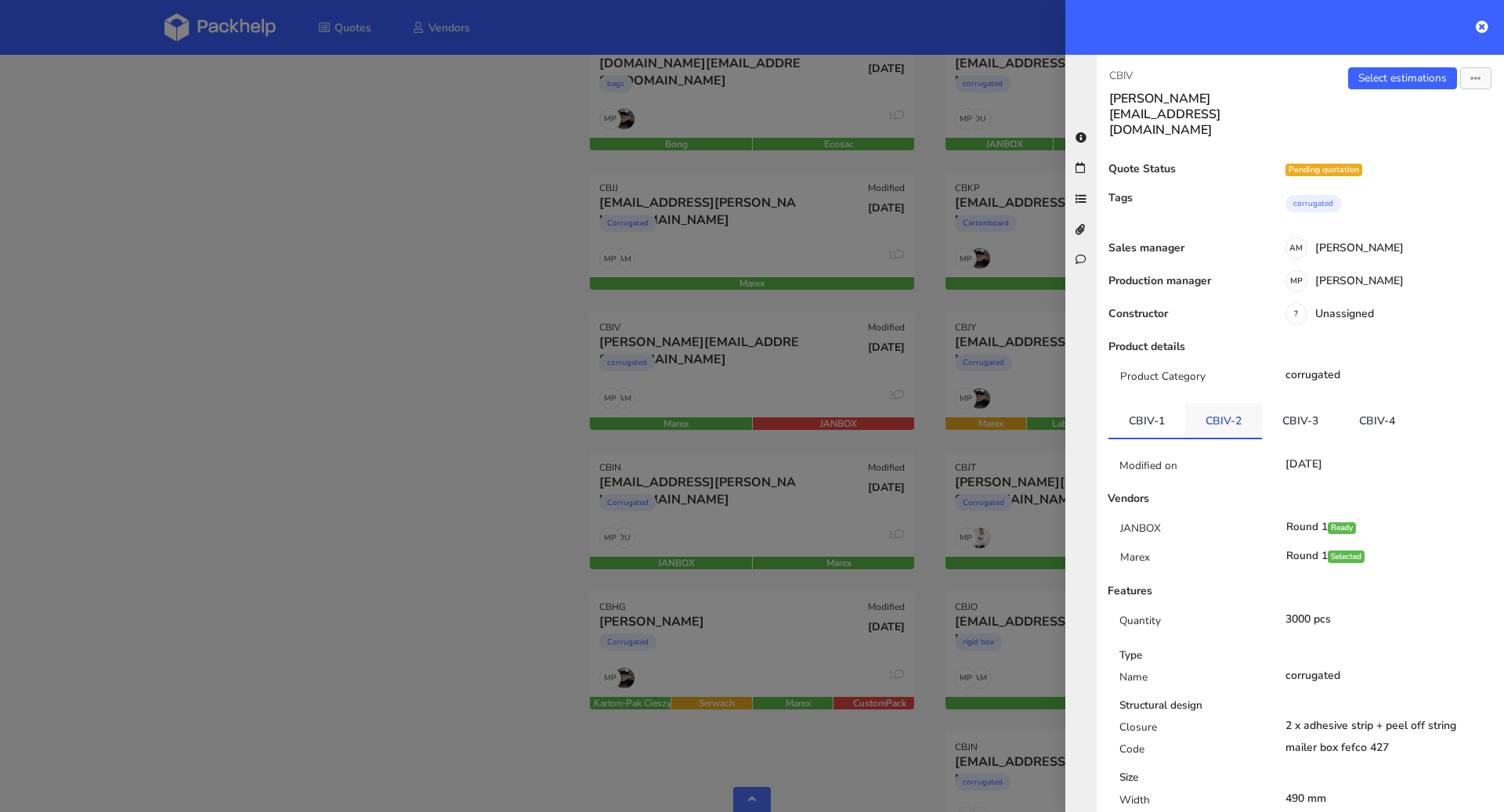
click at [1223, 403] on link "CBIV-2" at bounding box center [1223, 420] width 77 height 34
click at [1291, 403] on link "CBIV-3" at bounding box center [1300, 420] width 77 height 34
click at [1364, 403] on link "CBIV-4" at bounding box center [1377, 420] width 77 height 34
click at [1284, 403] on link "CBIV-3" at bounding box center [1300, 420] width 77 height 34
click at [490, 472] on div at bounding box center [752, 406] width 1504 height 812
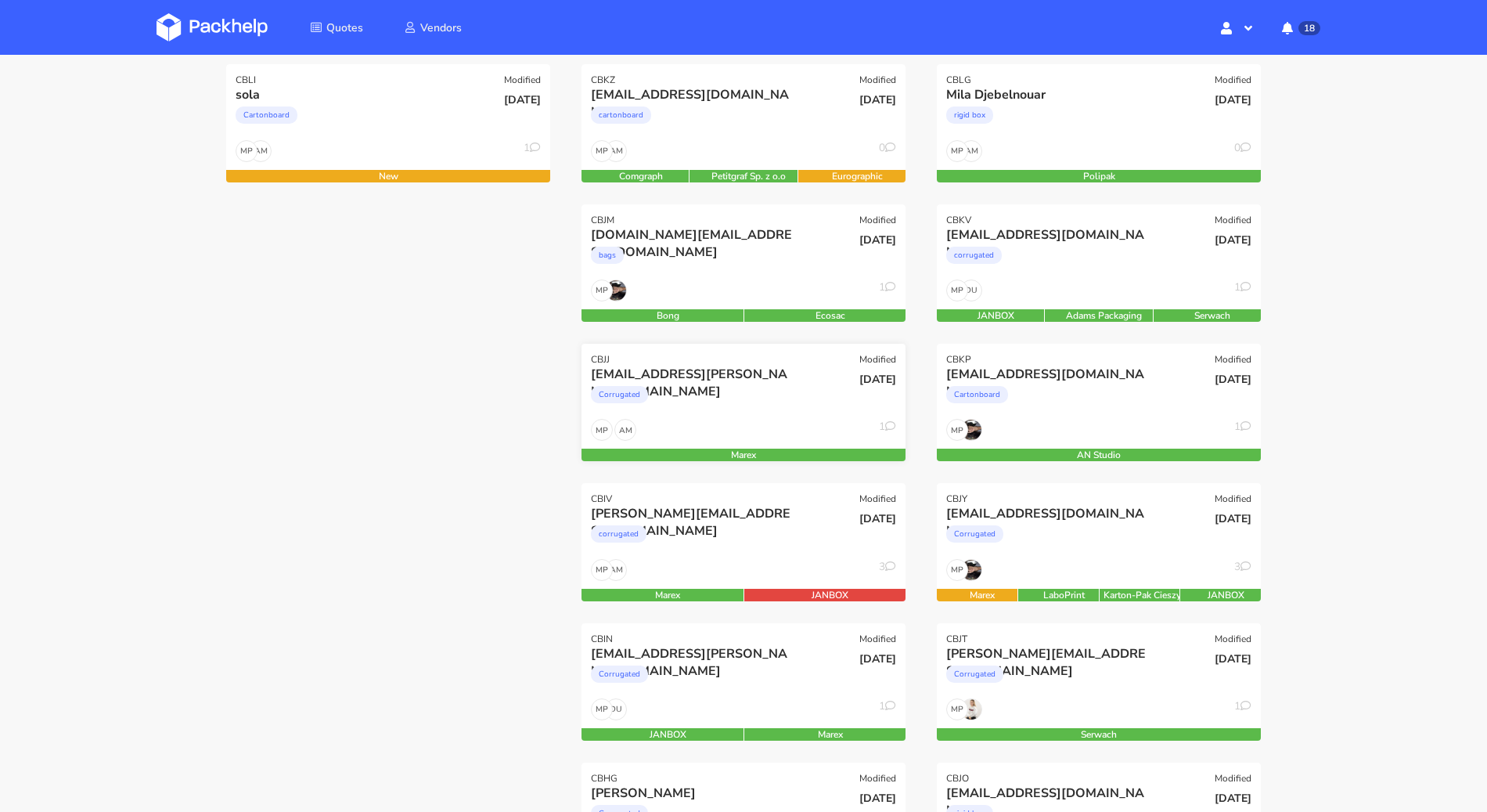
scroll to position [220, 0]
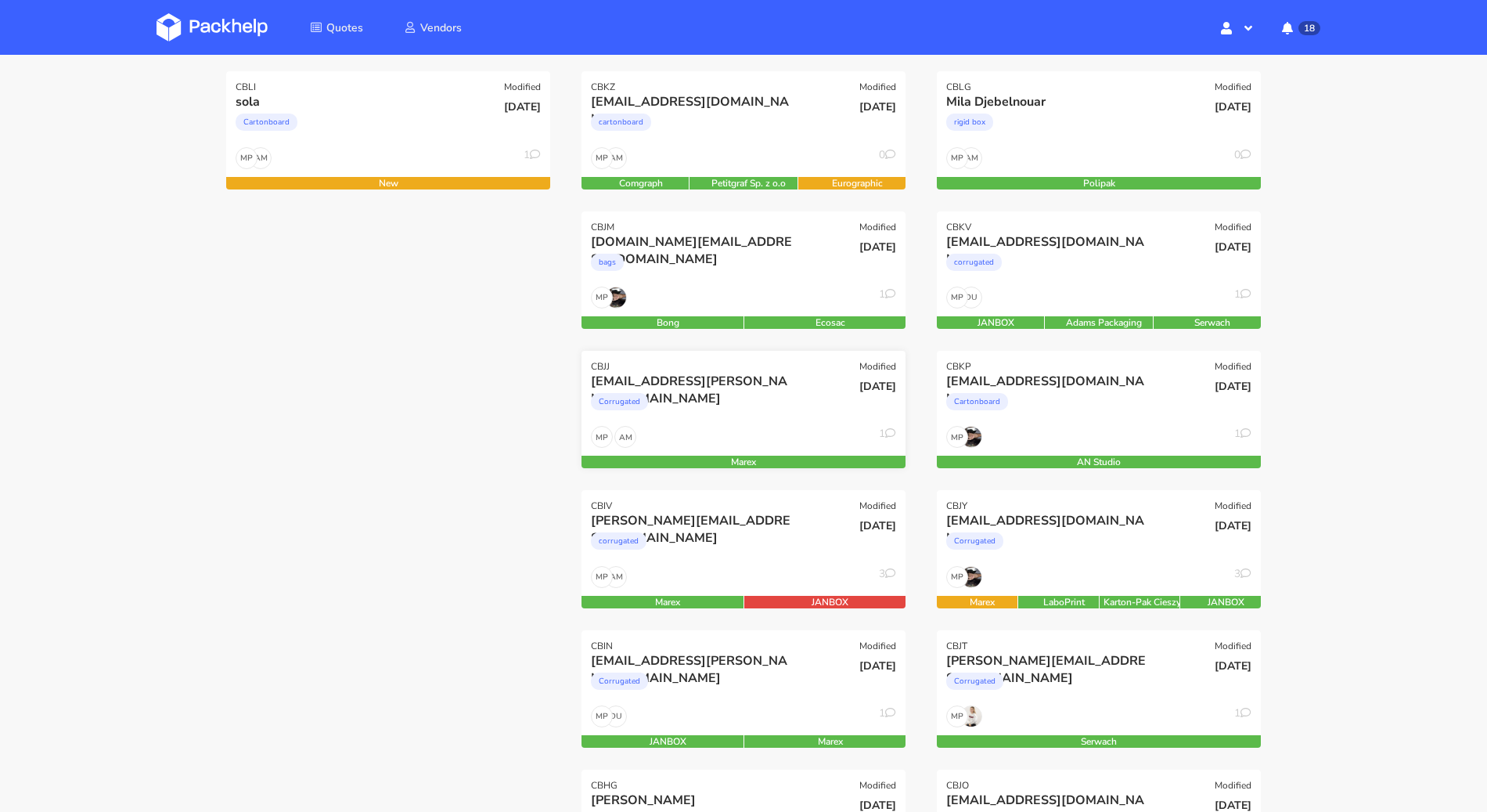
click at [781, 422] on div "rafal.moszczynski@vanitystyle.pl Corrugated" at bounding box center [690, 399] width 219 height 53
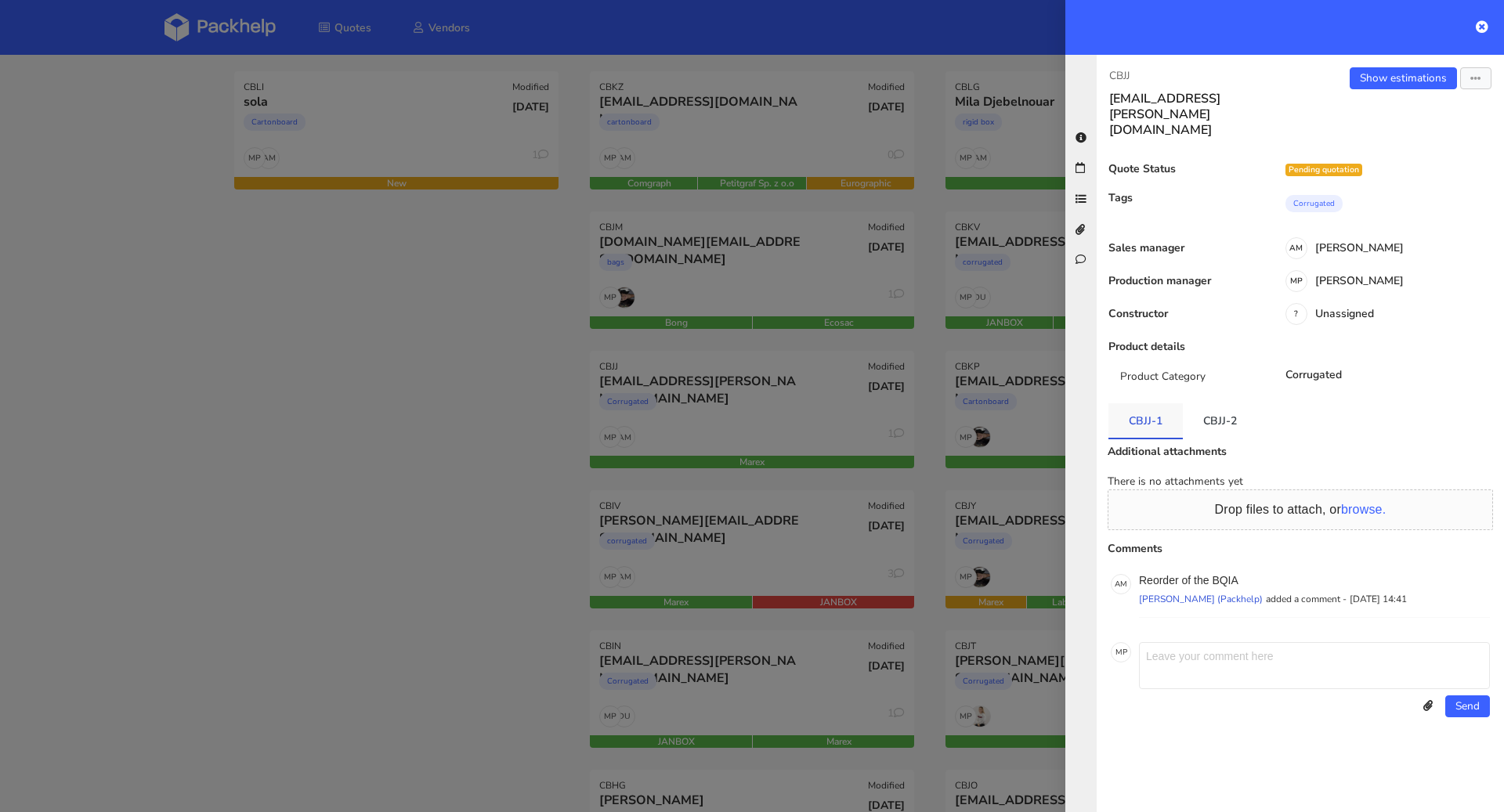
click at [1133, 403] on link "CBJJ-1" at bounding box center [1145, 420] width 74 height 34
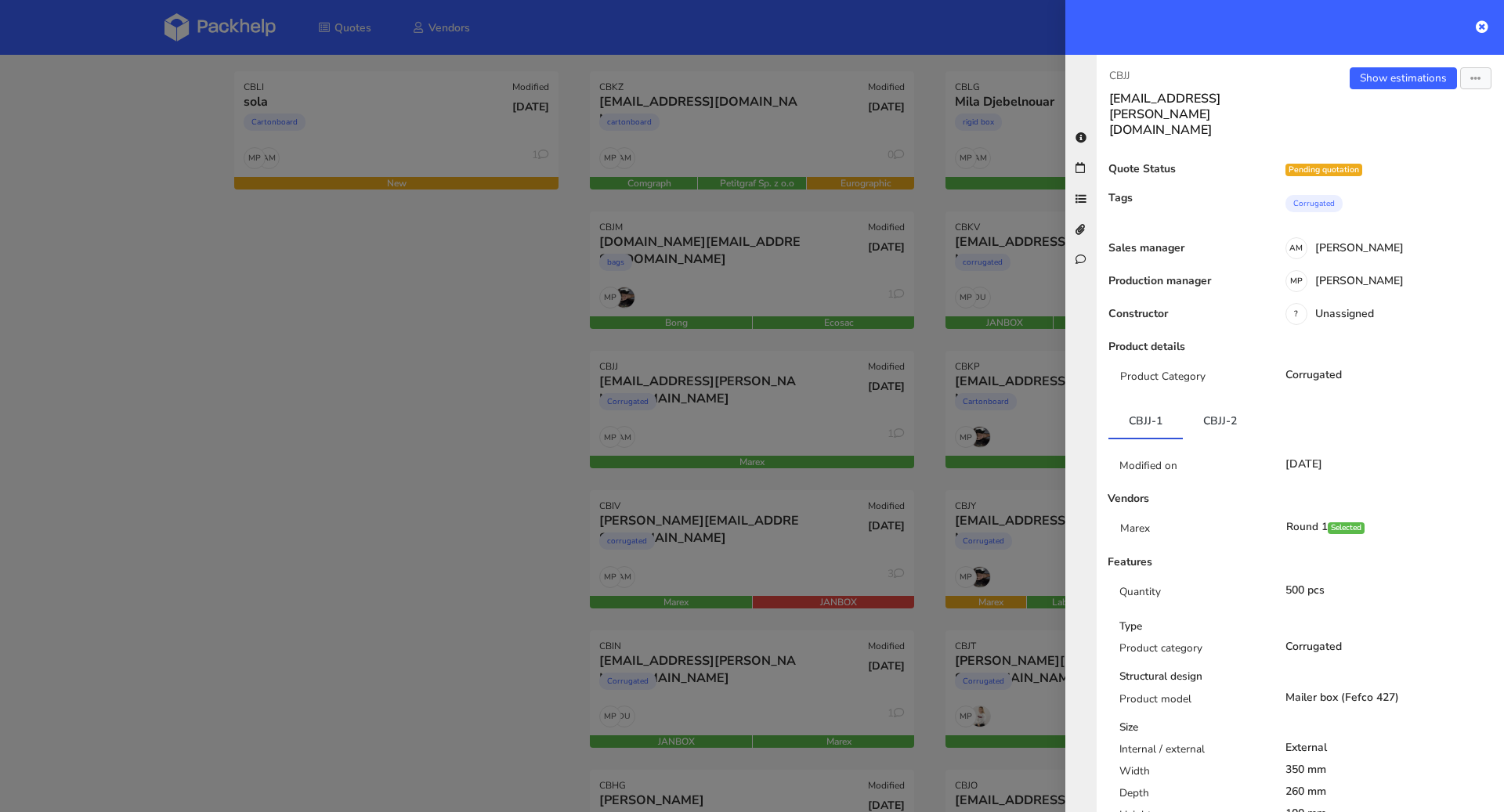
click at [1264, 403] on ul "CBJJ-1 CBJJ-2" at bounding box center [1300, 421] width 384 height 36
click at [1250, 403] on link "CBJJ-2" at bounding box center [1219, 420] width 74 height 34
click at [1146, 403] on link "CBJJ-1" at bounding box center [1145, 420] width 74 height 34
click at [491, 415] on div at bounding box center [752, 406] width 1504 height 812
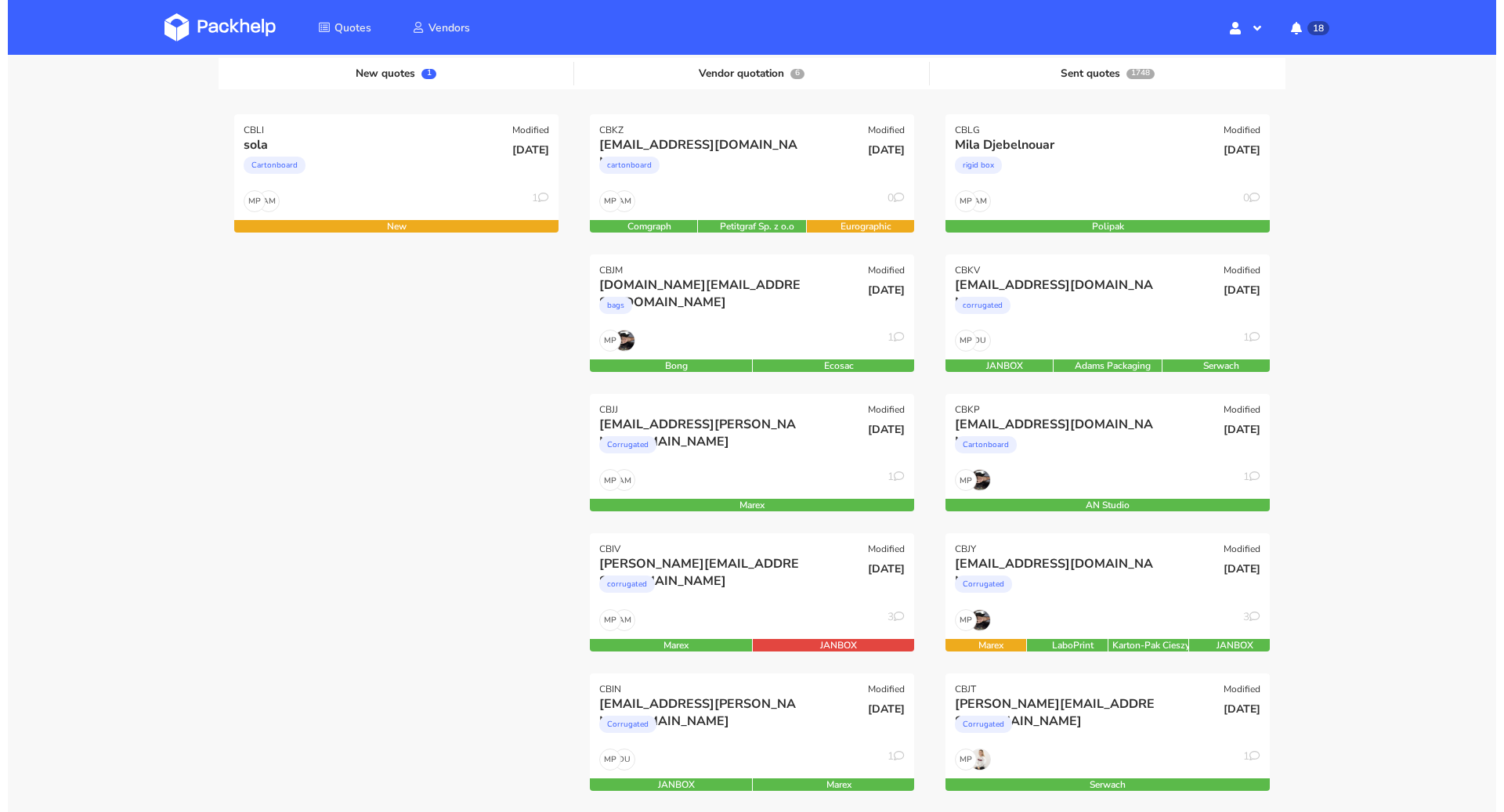
scroll to position [68, 0]
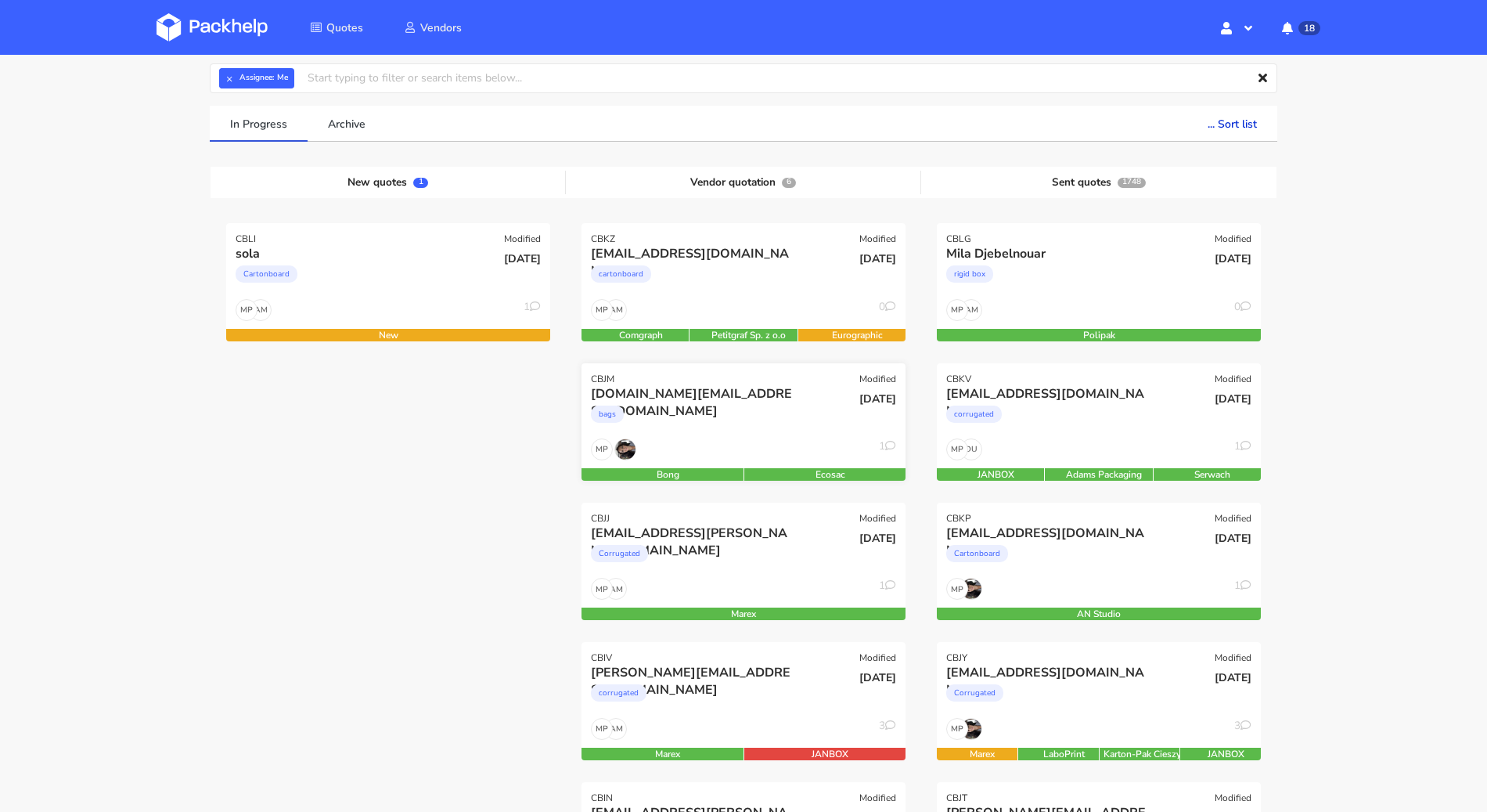
click at [757, 430] on div "bags" at bounding box center [695, 418] width 207 height 31
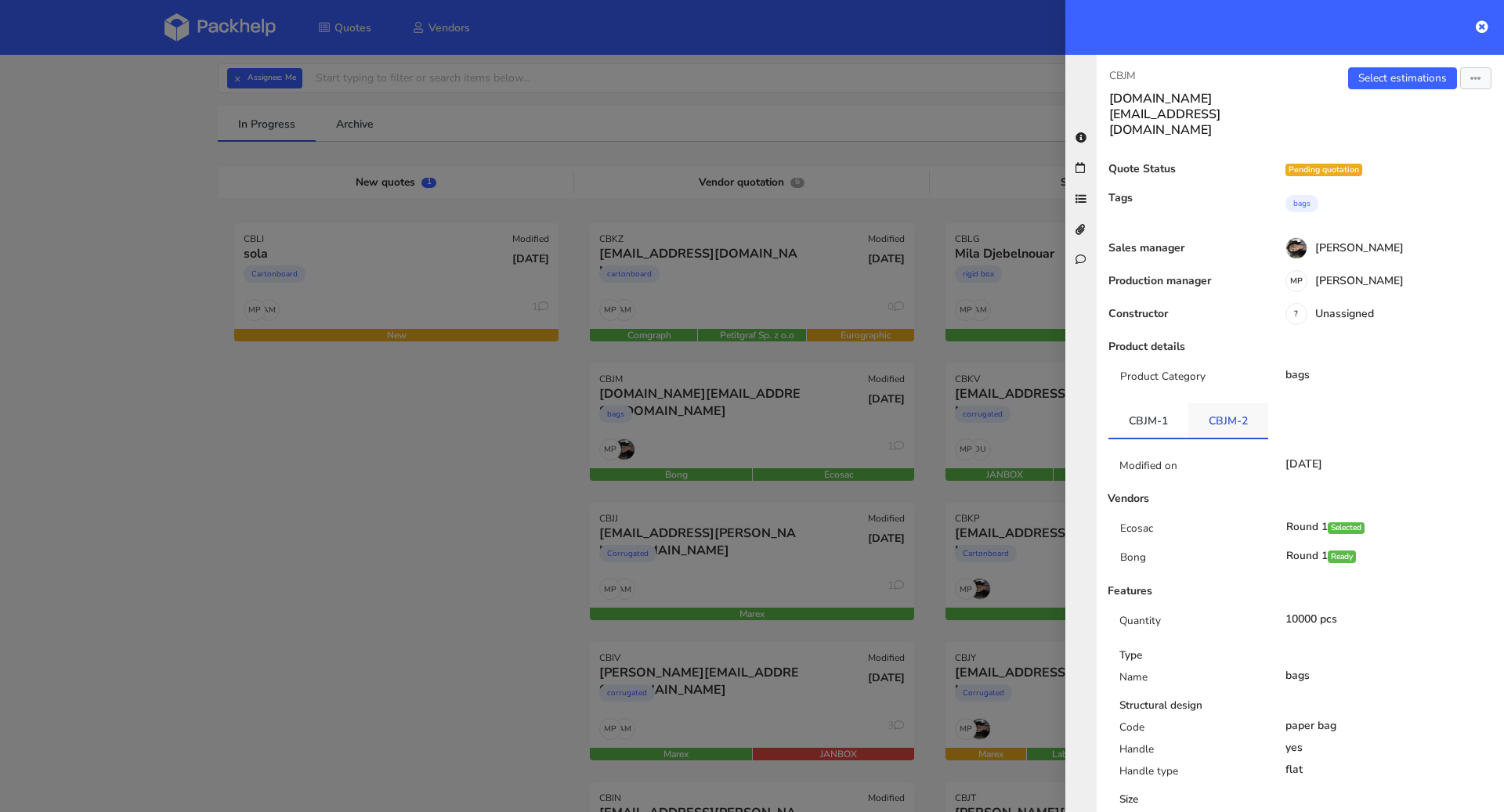
click at [1217, 403] on link "CBJM-2" at bounding box center [1228, 420] width 80 height 34
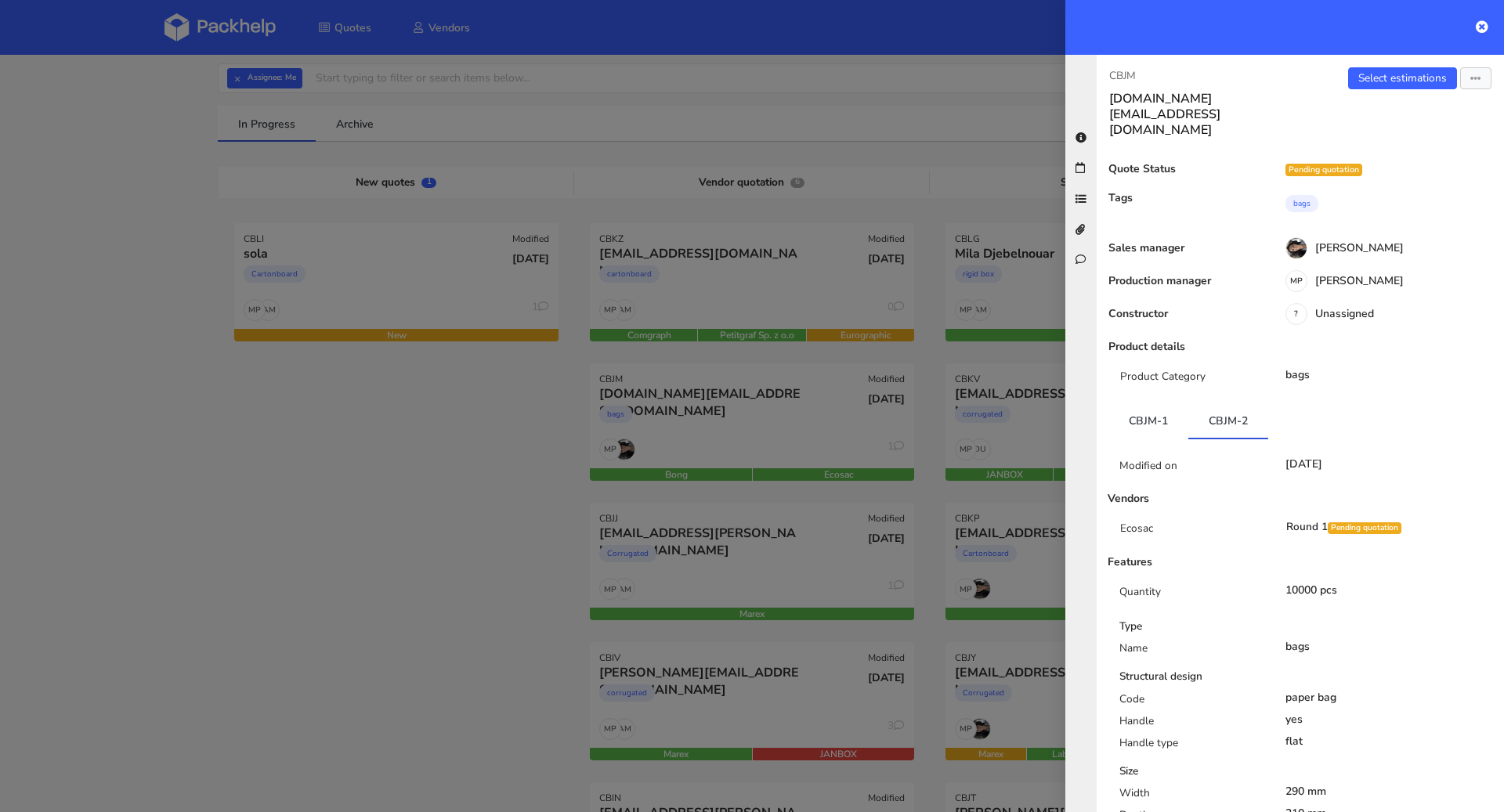
click at [1388, 91] on div "Select estimations Send to estimate View quote Edit quote Missing data Export t…" at bounding box center [1401, 102] width 203 height 70
click at [1391, 82] on link "Select estimations" at bounding box center [1402, 78] width 109 height 22
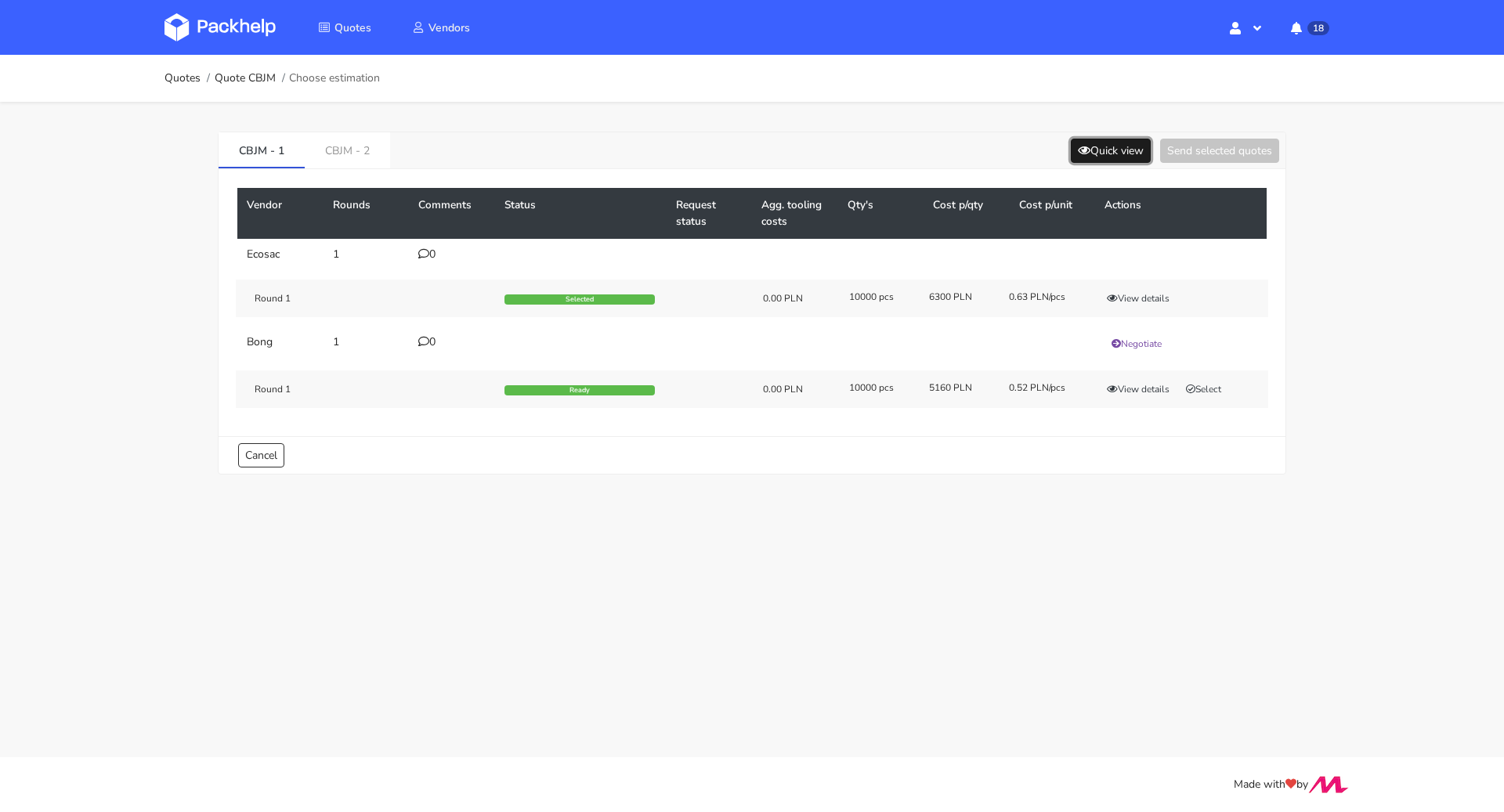
click at [1112, 155] on button "Quick view" at bounding box center [1110, 151] width 80 height 24
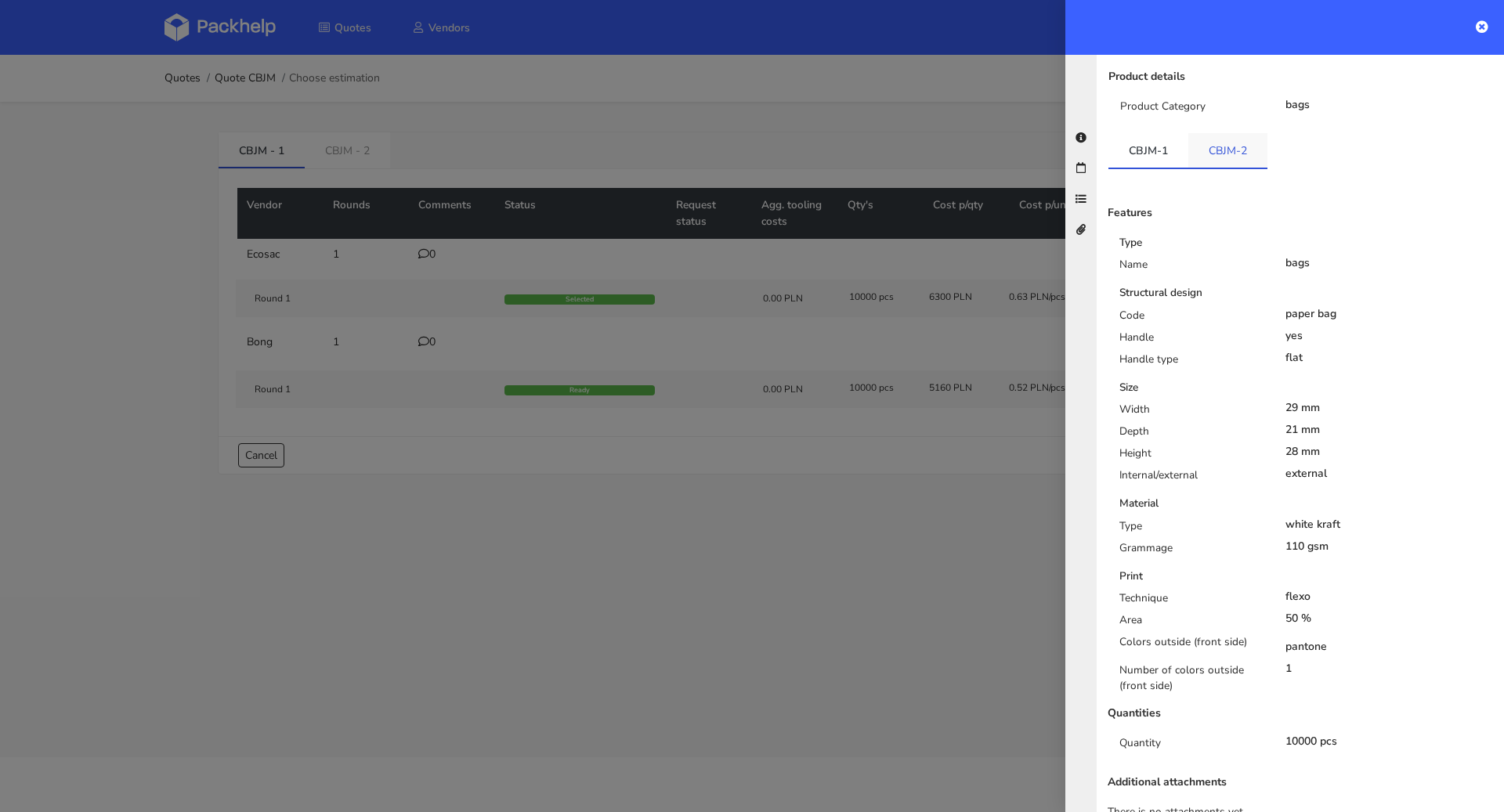
scroll to position [183, 0]
click at [1238, 137] on link "CBJM-2" at bounding box center [1227, 154] width 79 height 34
click at [1119, 137] on link "CBJM-1" at bounding box center [1148, 154] width 80 height 34
click at [1190, 137] on link "CBJM-2" at bounding box center [1228, 154] width 80 height 34
click at [1100, 137] on div "CBJM-1 CBJM-2 Features Type Name bags Structural design Code paper bag Handle y…" at bounding box center [1300, 455] width 407 height 637
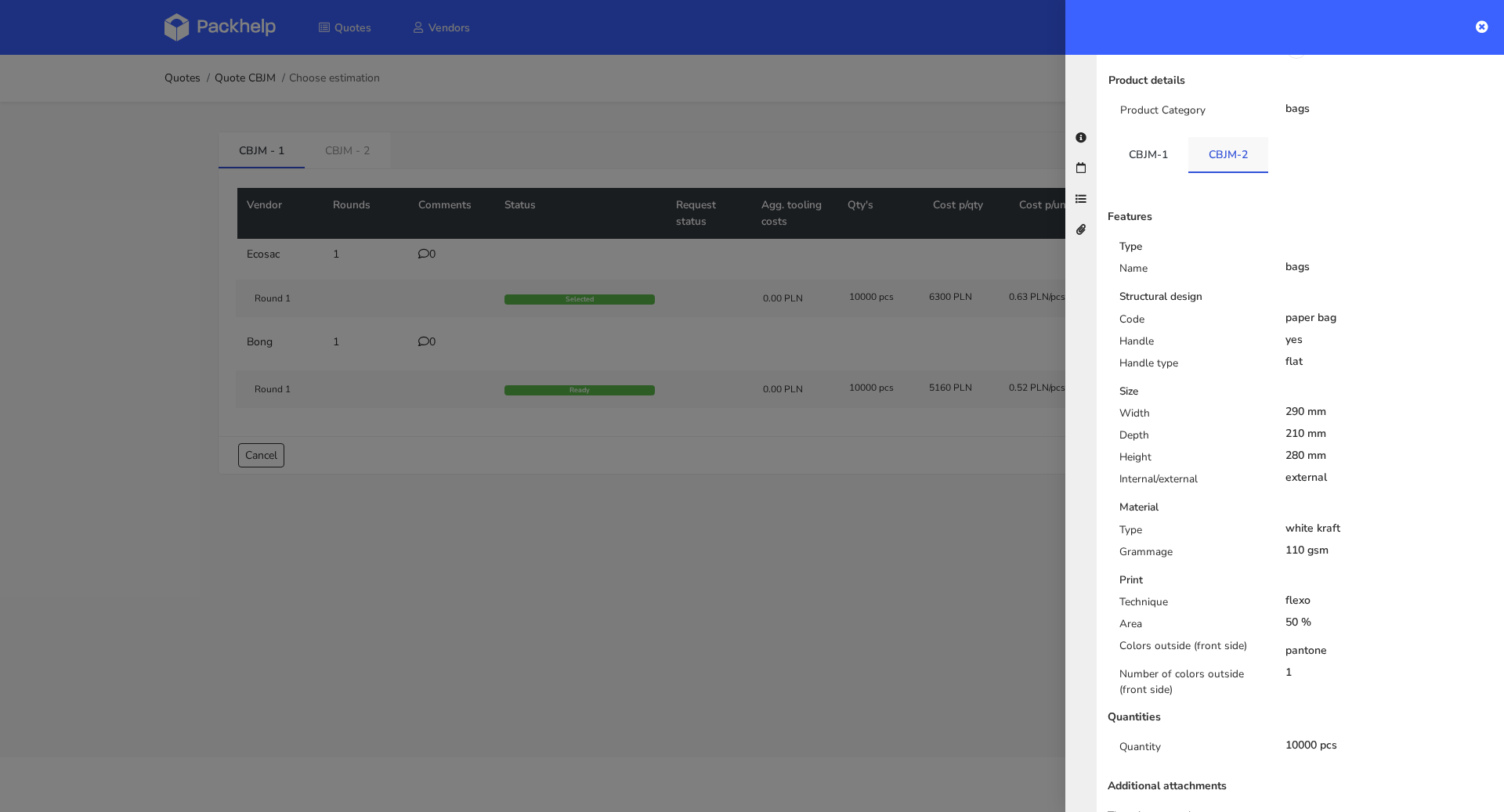
click at [1212, 137] on link "CBJM-2" at bounding box center [1228, 154] width 80 height 34
click at [1157, 137] on link "CBJM-1" at bounding box center [1148, 154] width 80 height 34
click at [1229, 137] on link "CBJM-2" at bounding box center [1228, 154] width 80 height 34
click at [629, 534] on div at bounding box center [752, 406] width 1504 height 812
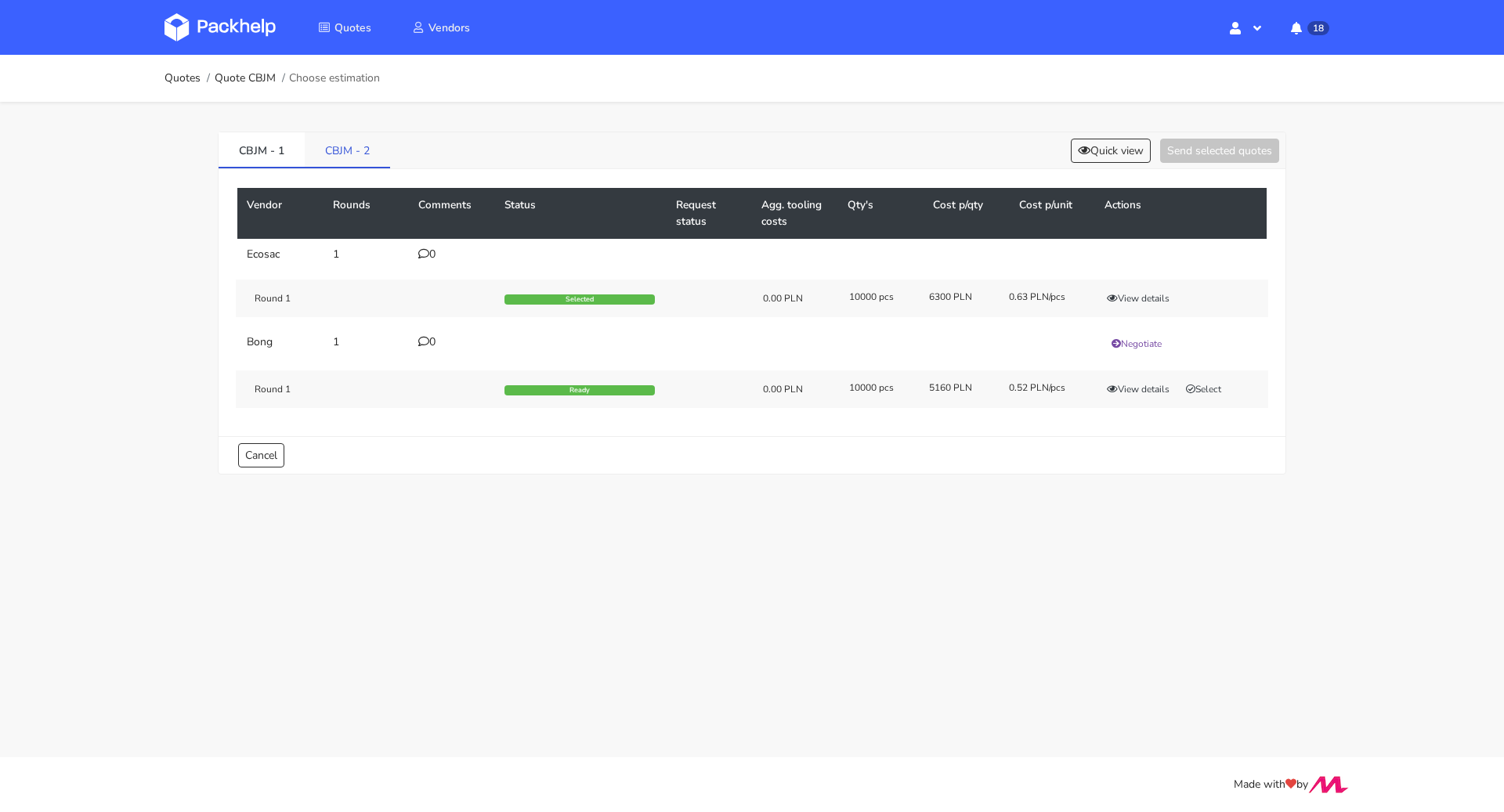
click at [345, 149] on link "CBJM - 2" at bounding box center [347, 149] width 86 height 34
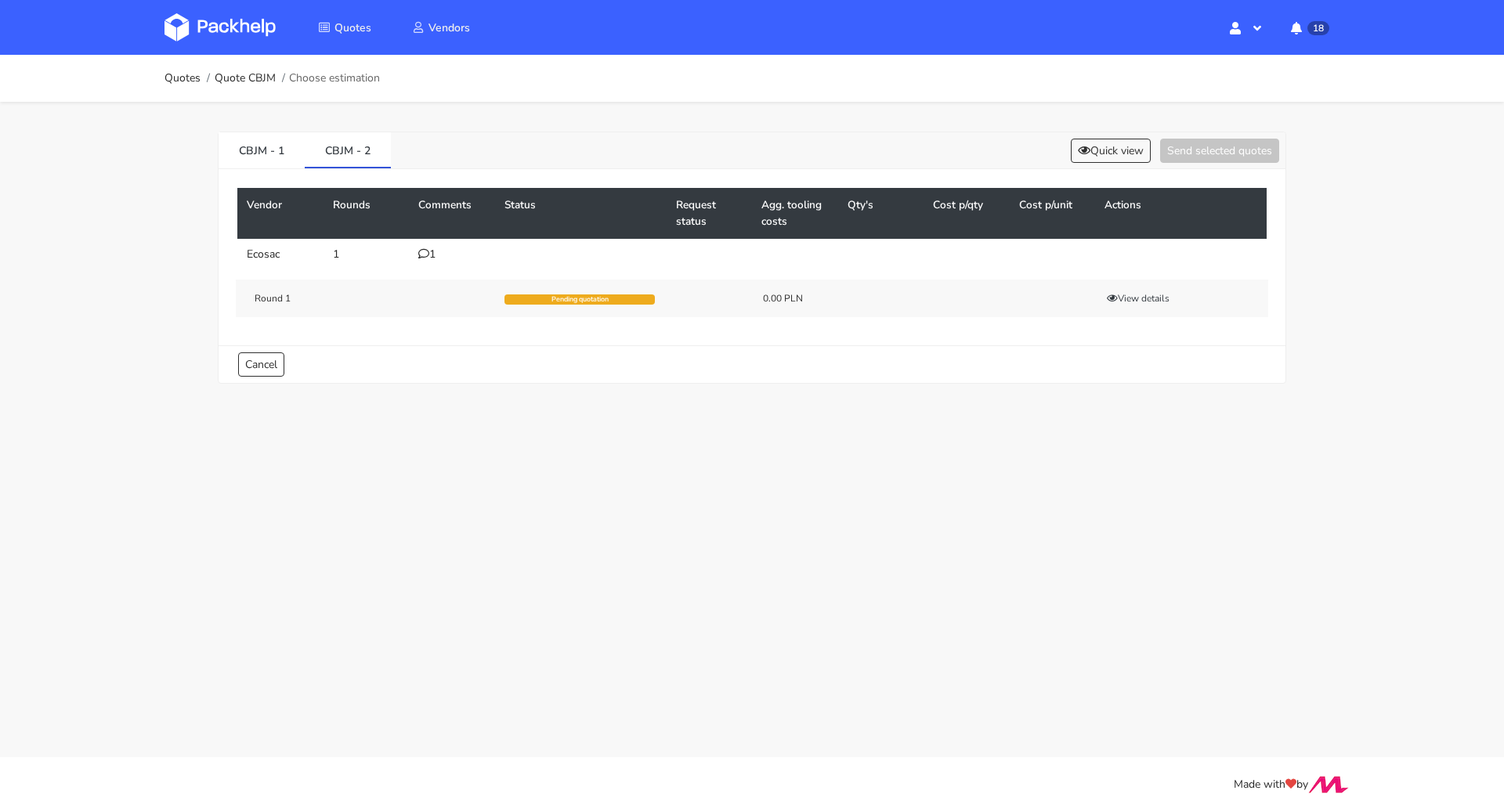
click at [425, 249] on icon at bounding box center [423, 253] width 11 height 11
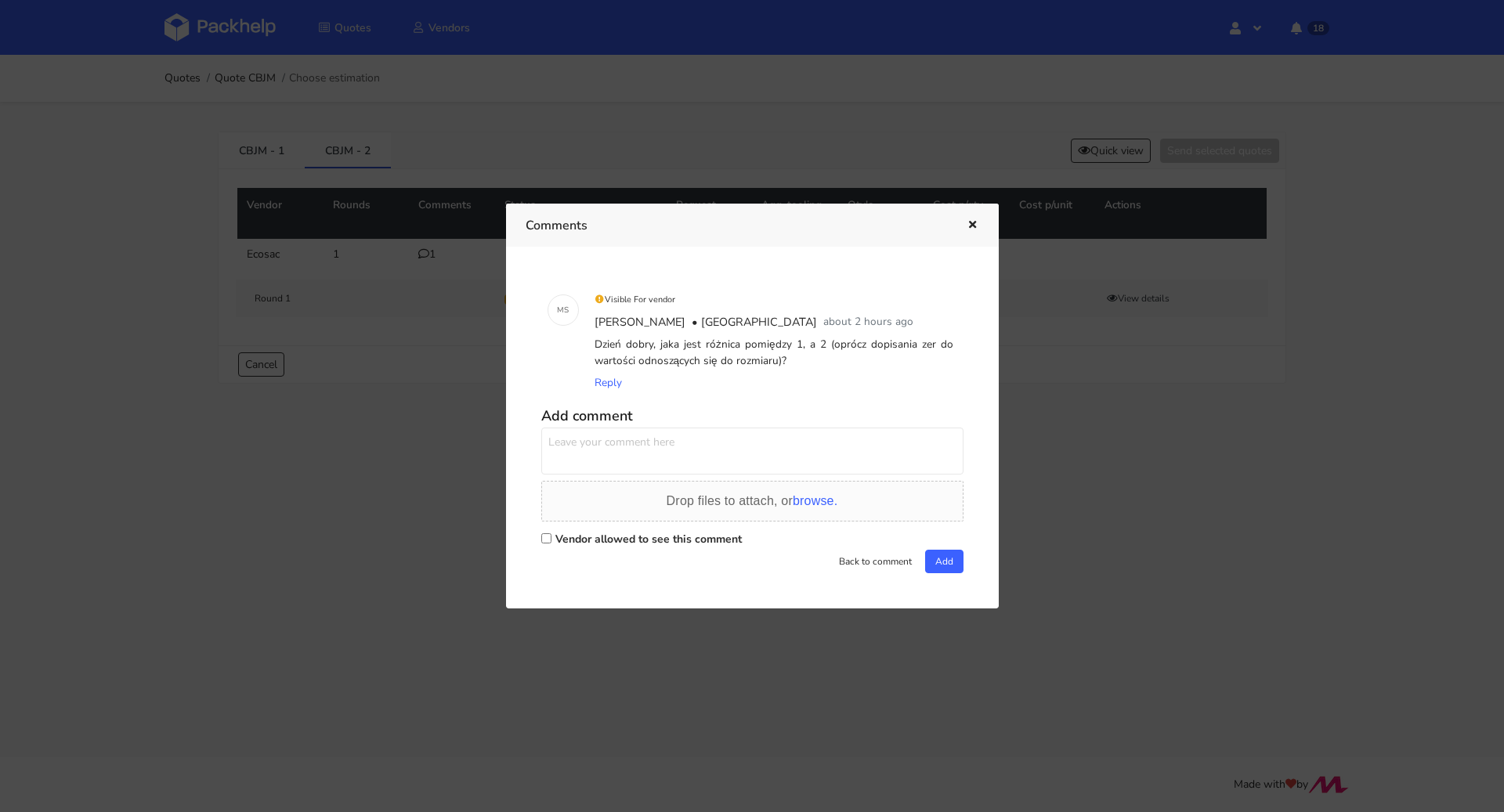
click at [627, 535] on label "Vendor allowed to see this comment" at bounding box center [648, 539] width 186 height 15
click at [551, 535] on input "Vendor allowed to see this comment" at bounding box center [546, 538] width 10 height 10
checkbox input "true"
click at [570, 464] on textarea at bounding box center [752, 451] width 422 height 47
type textarea "[PERSON_NAME] nie, prośba o potwierdzenie takich samych cen w wariancie 2 jeśli…"
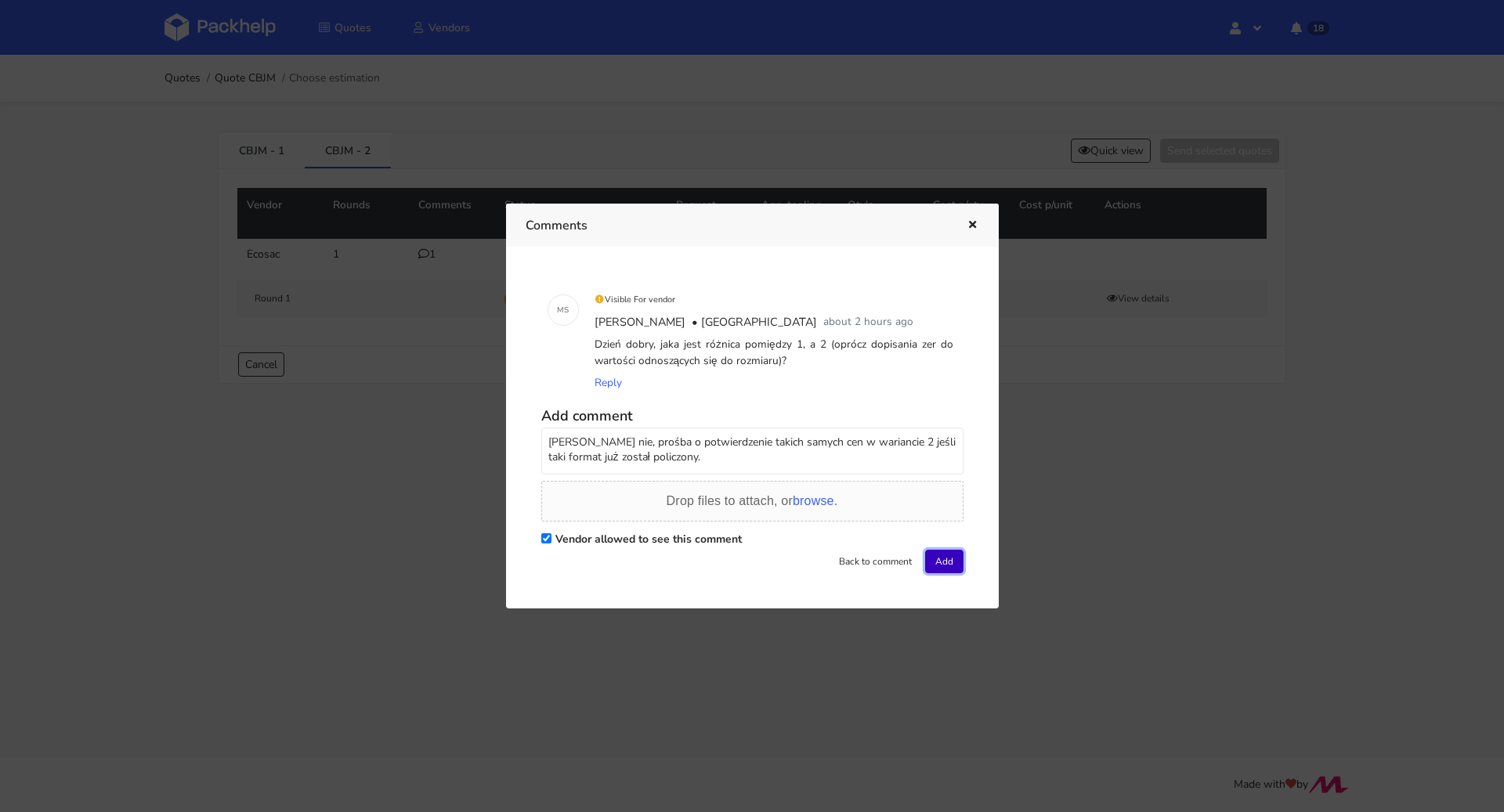
click at [928, 549] on button "Add" at bounding box center [944, 561] width 38 height 24
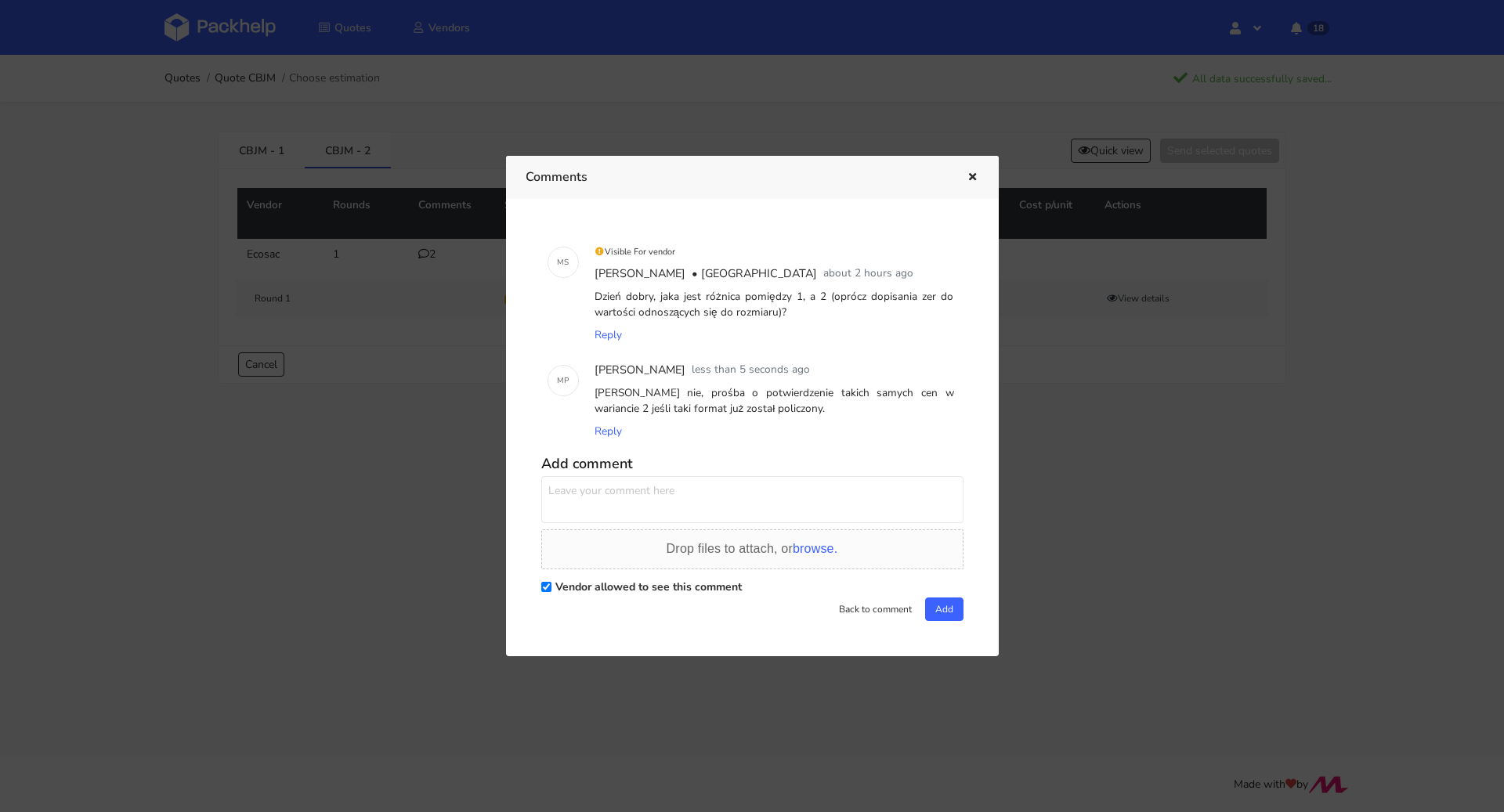
click at [976, 175] on icon "button" at bounding box center [972, 177] width 13 height 11
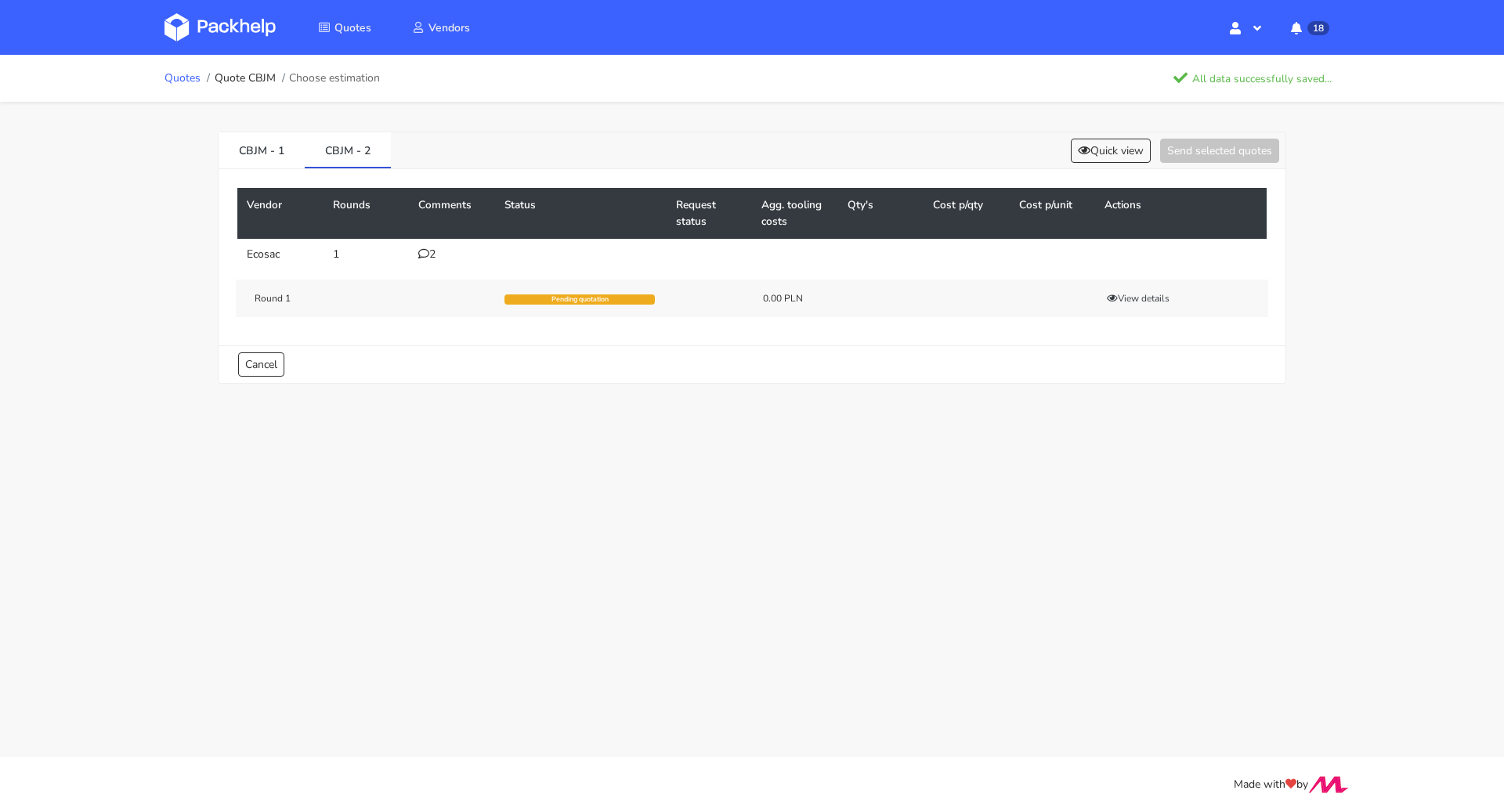
click at [188, 78] on link "Quotes" at bounding box center [182, 78] width 36 height 12
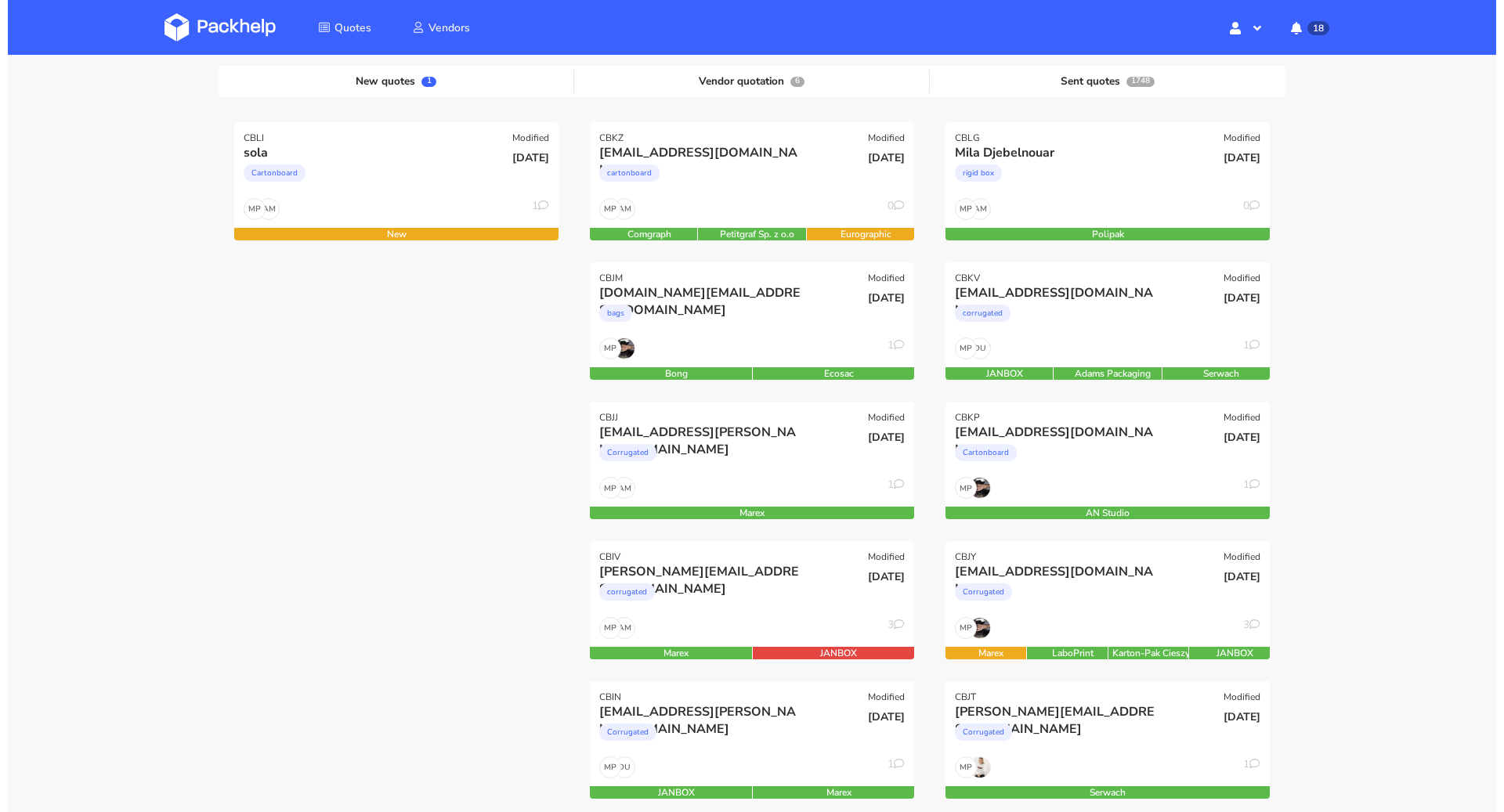
scroll to position [14, 0]
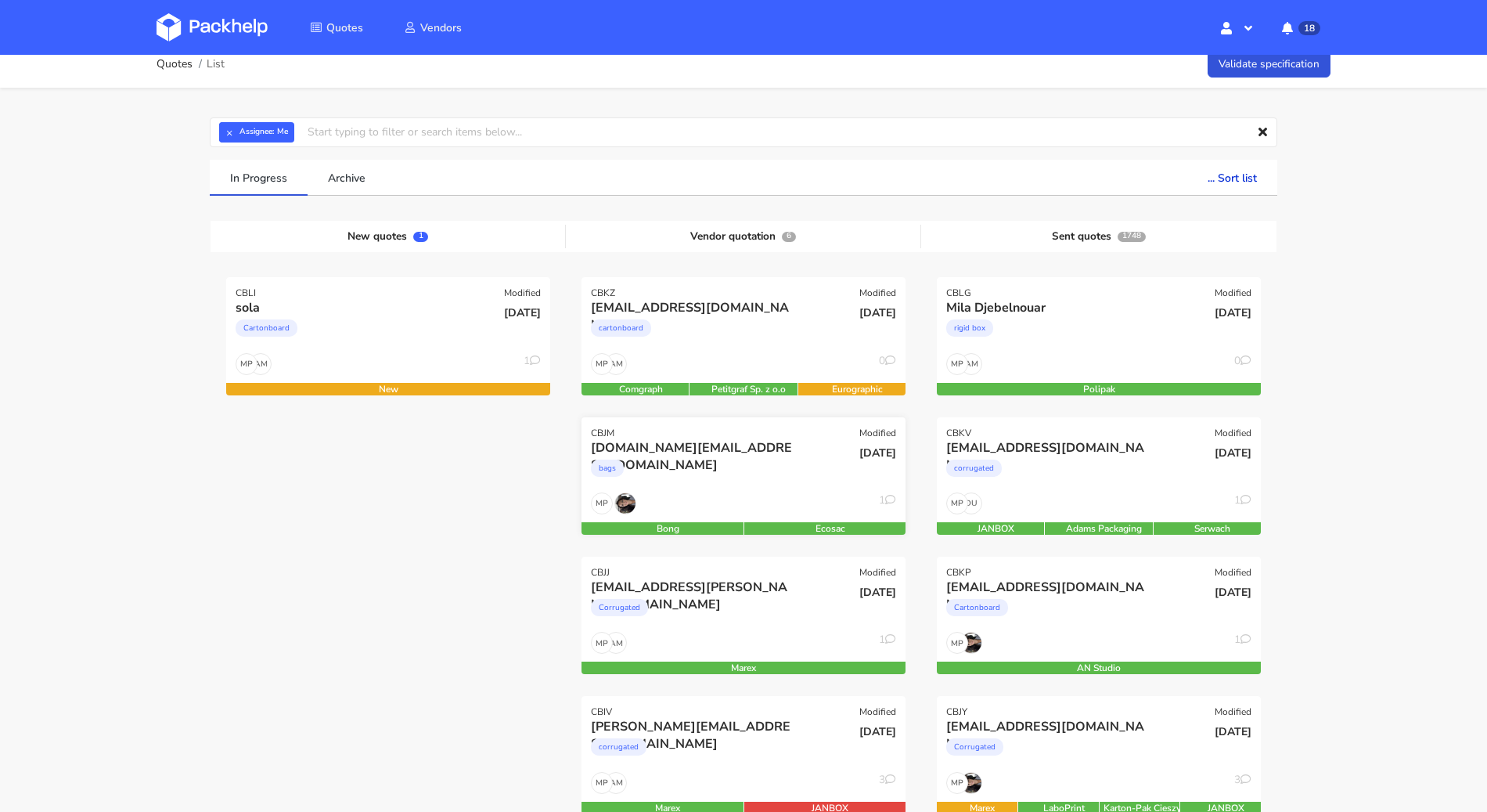
click at [730, 492] on div "MP 1" at bounding box center [744, 507] width 324 height 29
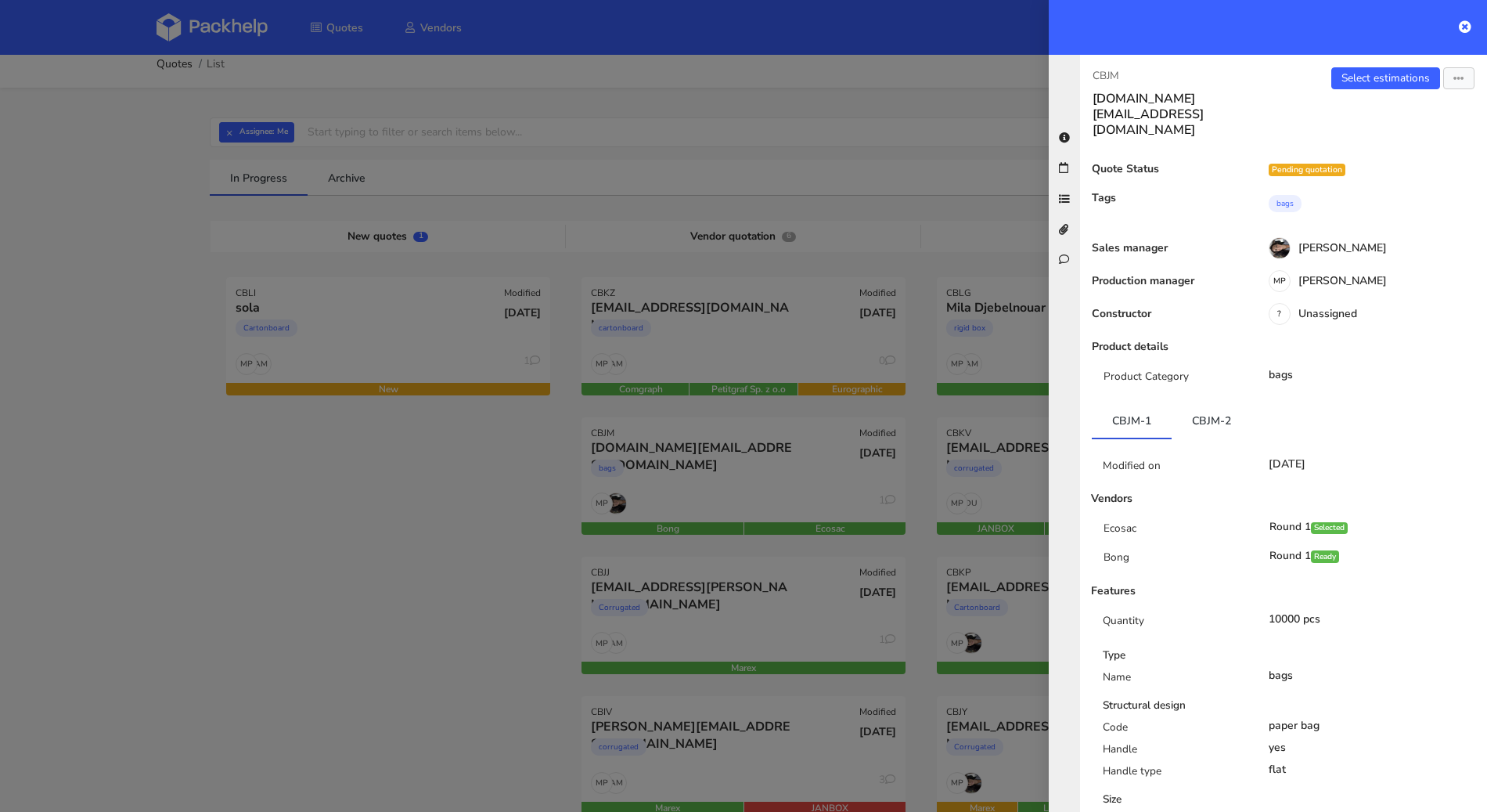
click at [393, 324] on div at bounding box center [744, 406] width 1487 height 812
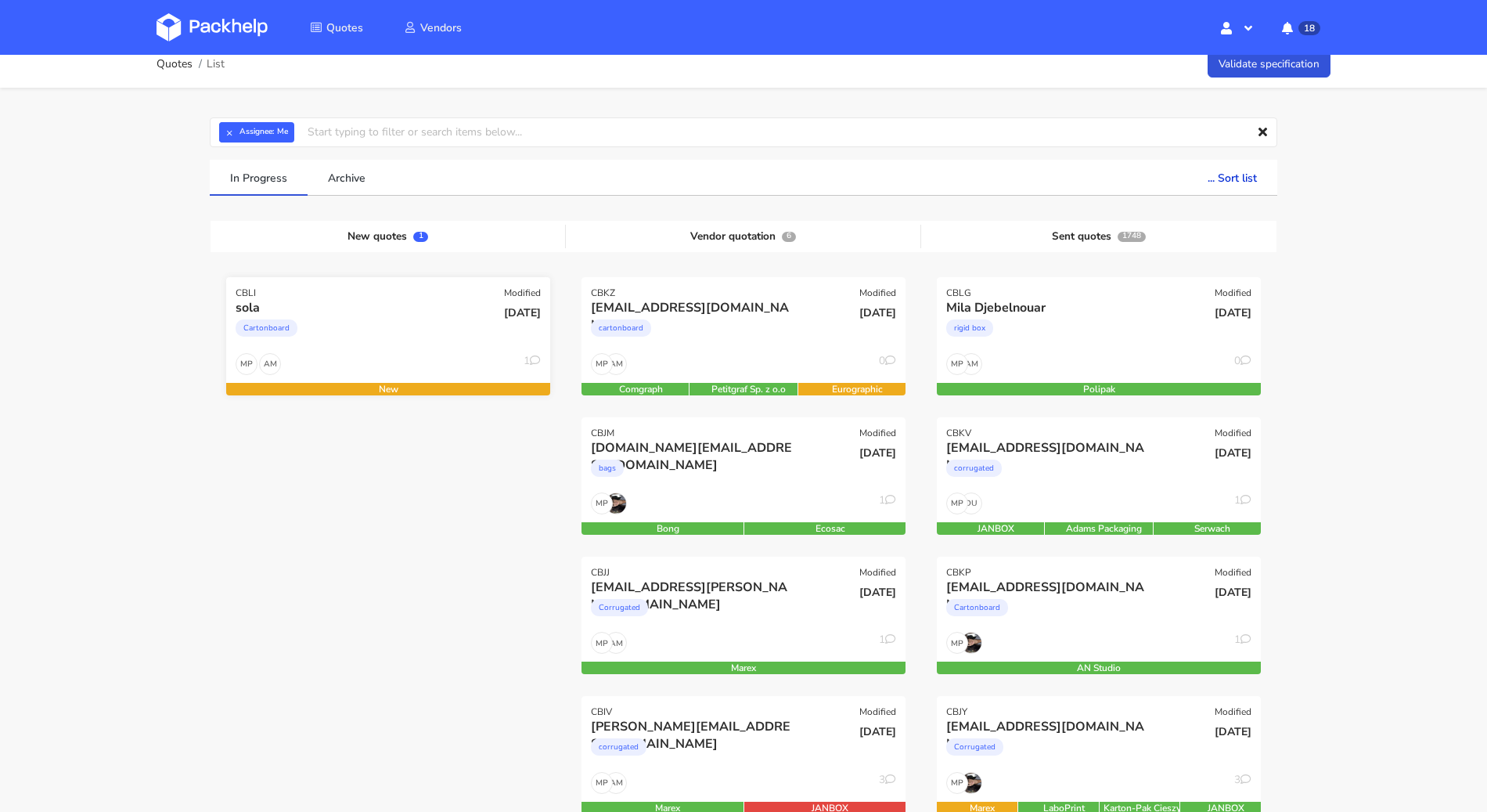
click at [386, 327] on div "Cartonboard" at bounding box center [340, 332] width 207 height 31
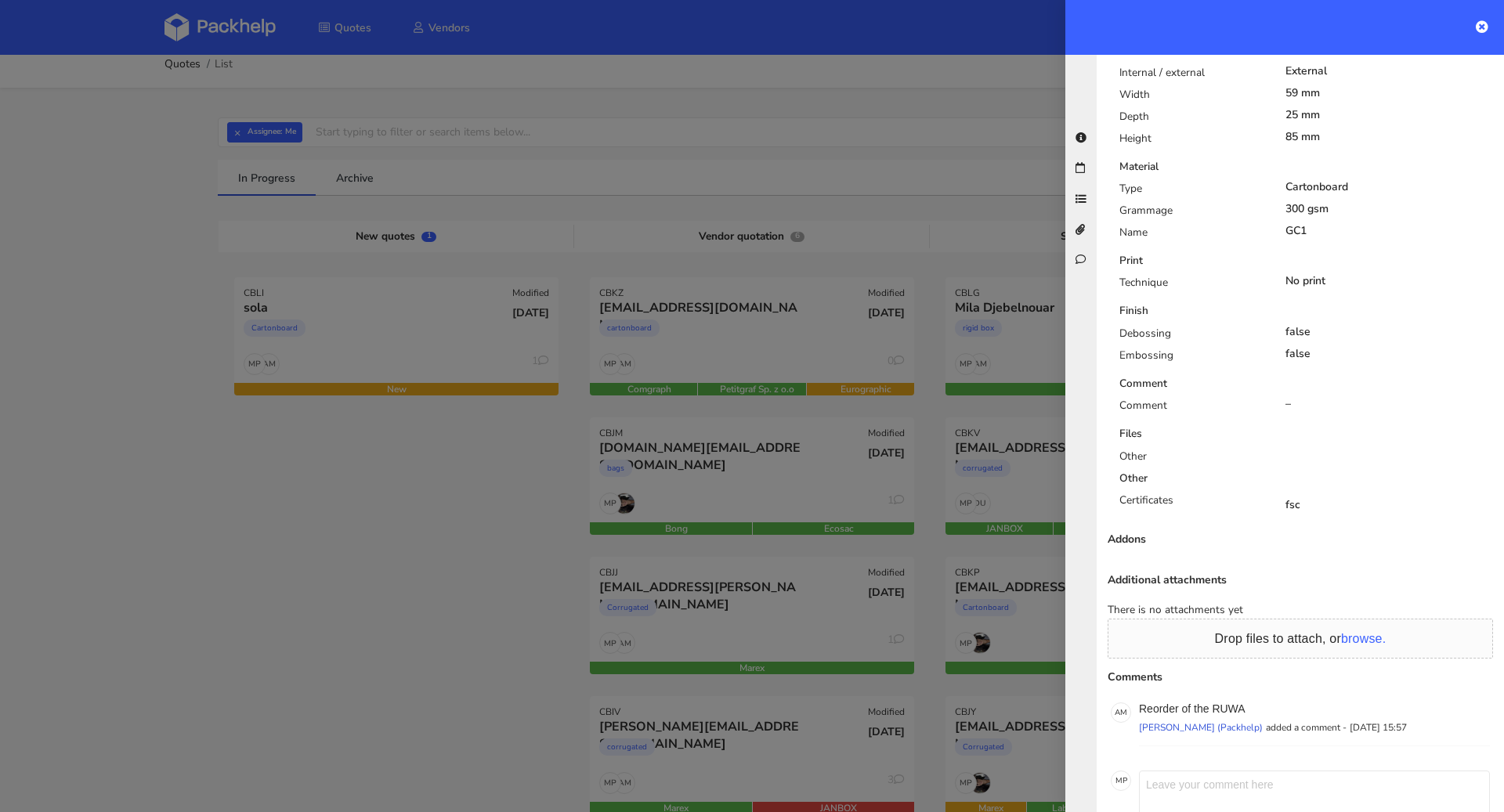
scroll to position [704, 0]
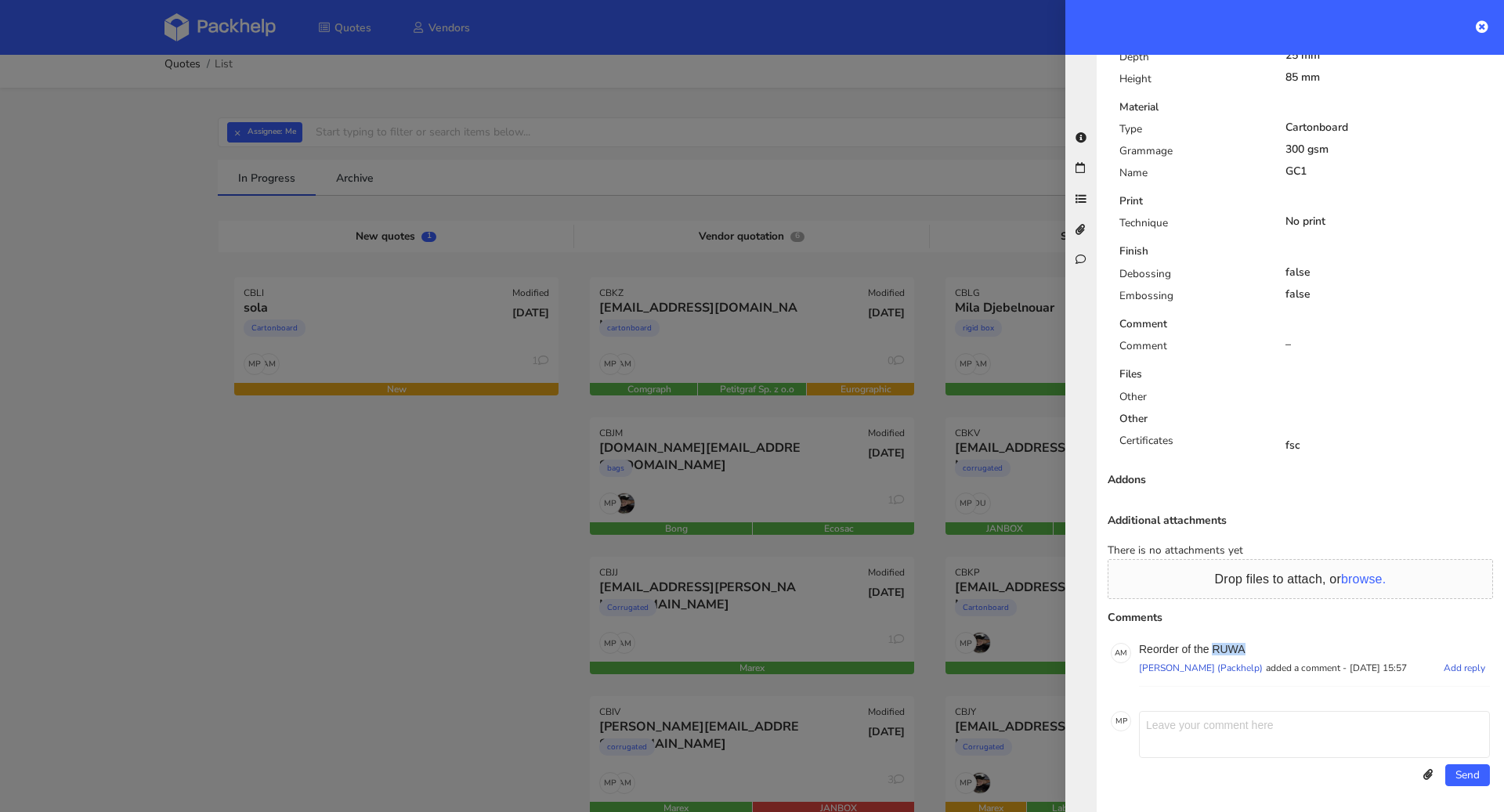
drag, startPoint x: 1247, startPoint y: 650, endPoint x: 1214, endPoint y: 648, distance: 33.1
click at [1214, 648] on p "Reorder of the RUWA" at bounding box center [1315, 649] width 351 height 12
copy p "RUWA"
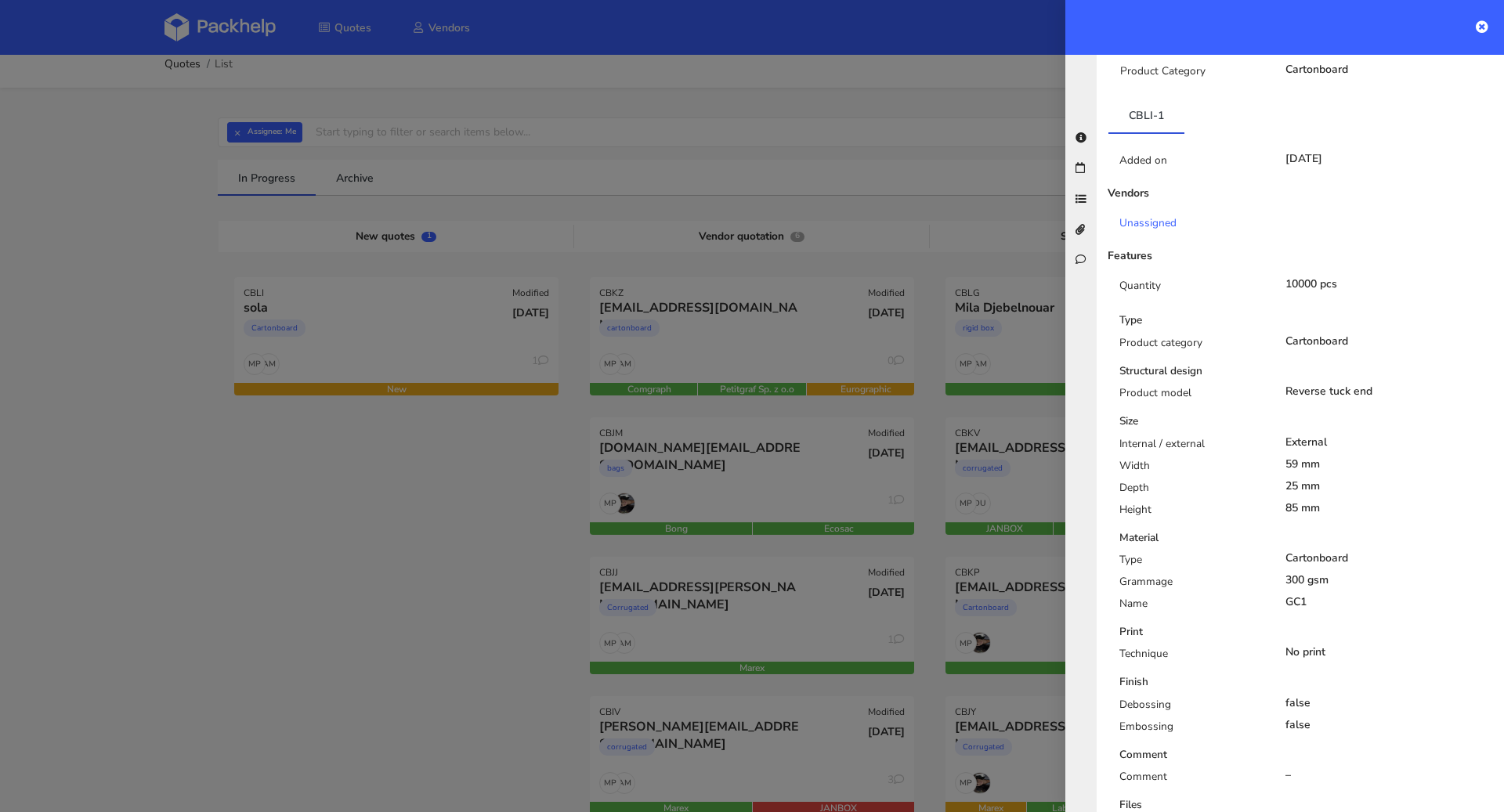
scroll to position [0, 0]
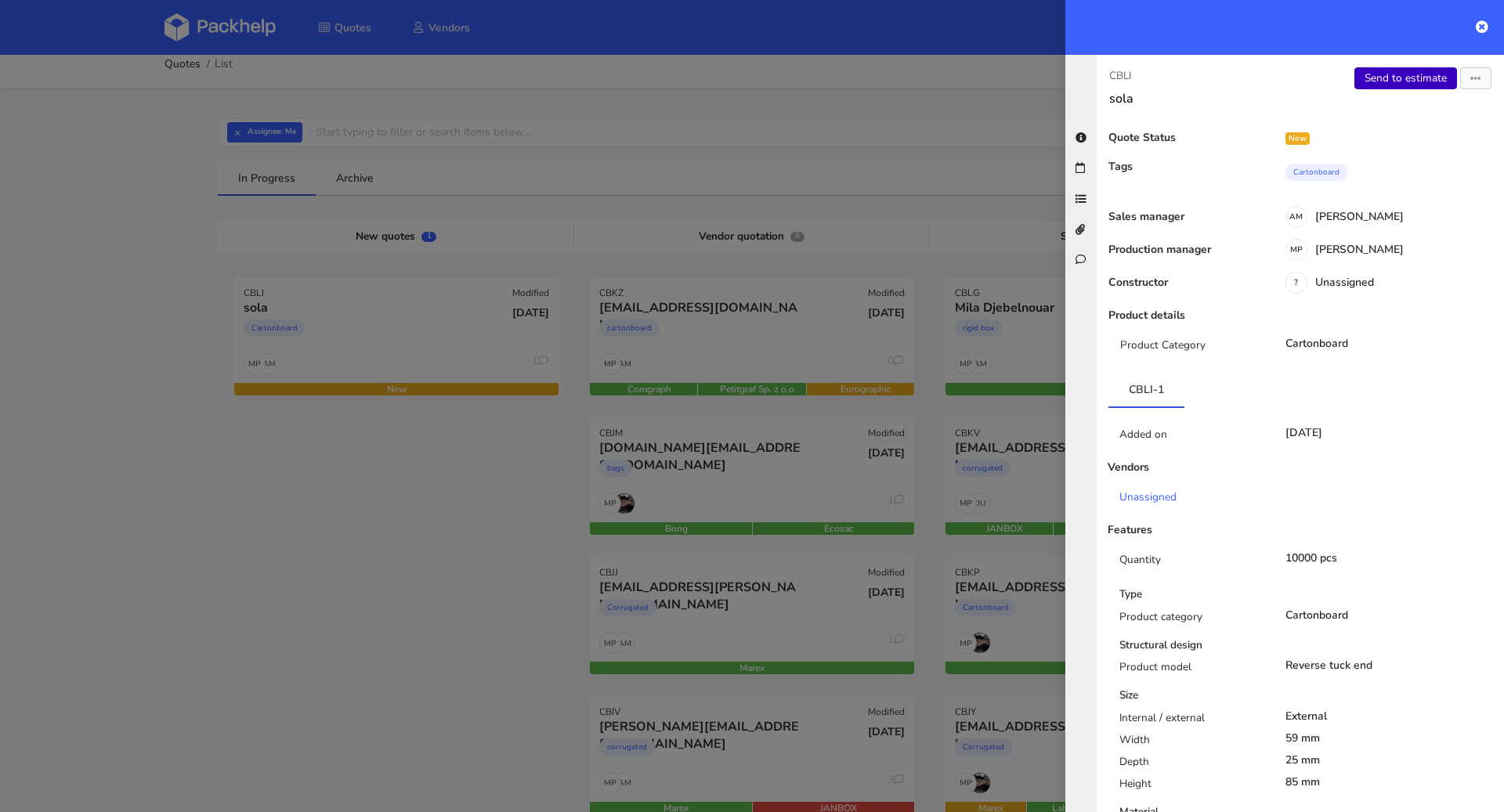
click at [1416, 87] on link "Send to estimate" at bounding box center [1405, 78] width 103 height 22
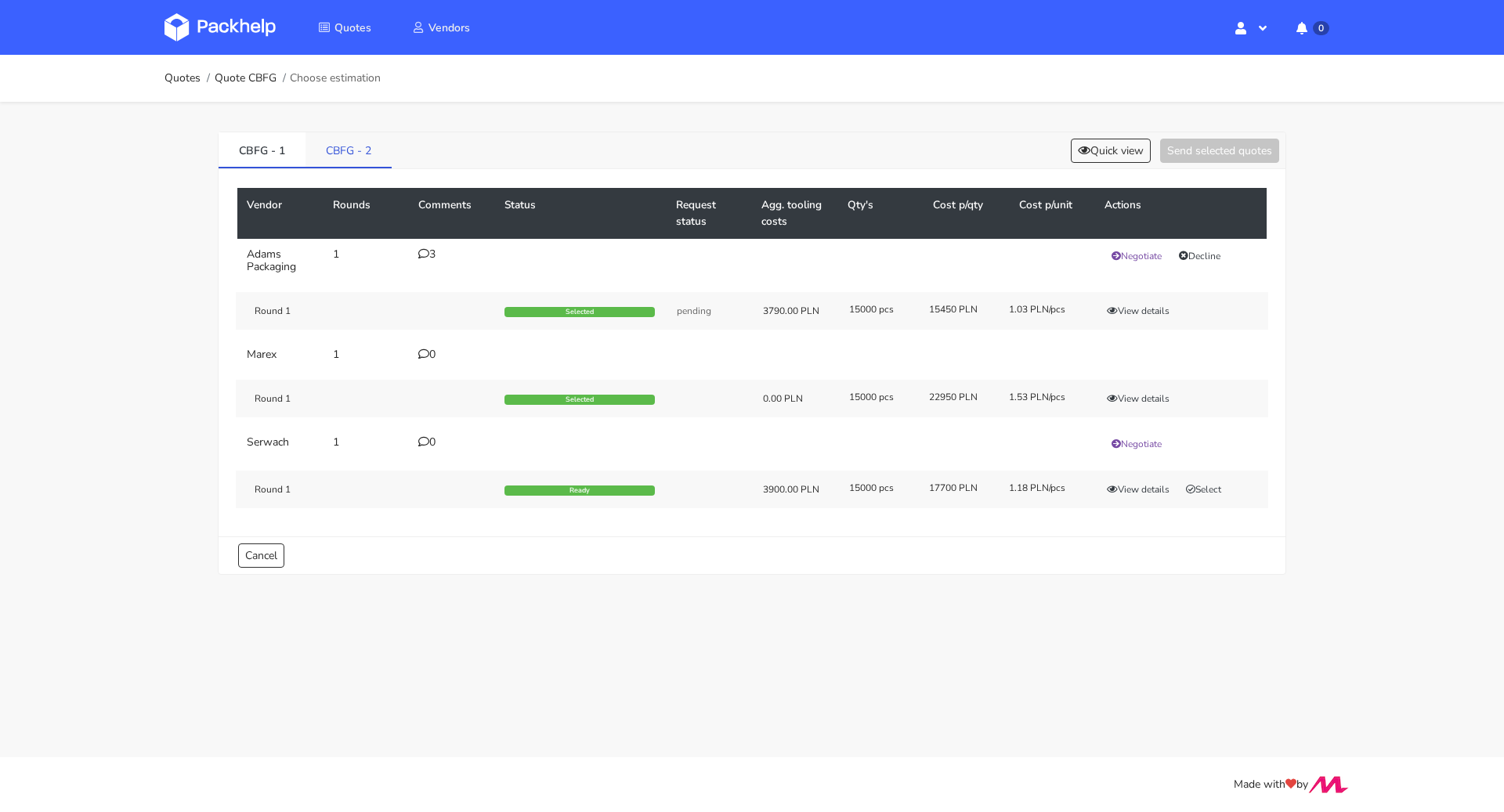
click at [355, 152] on link "CBFG - 2" at bounding box center [349, 149] width 87 height 34
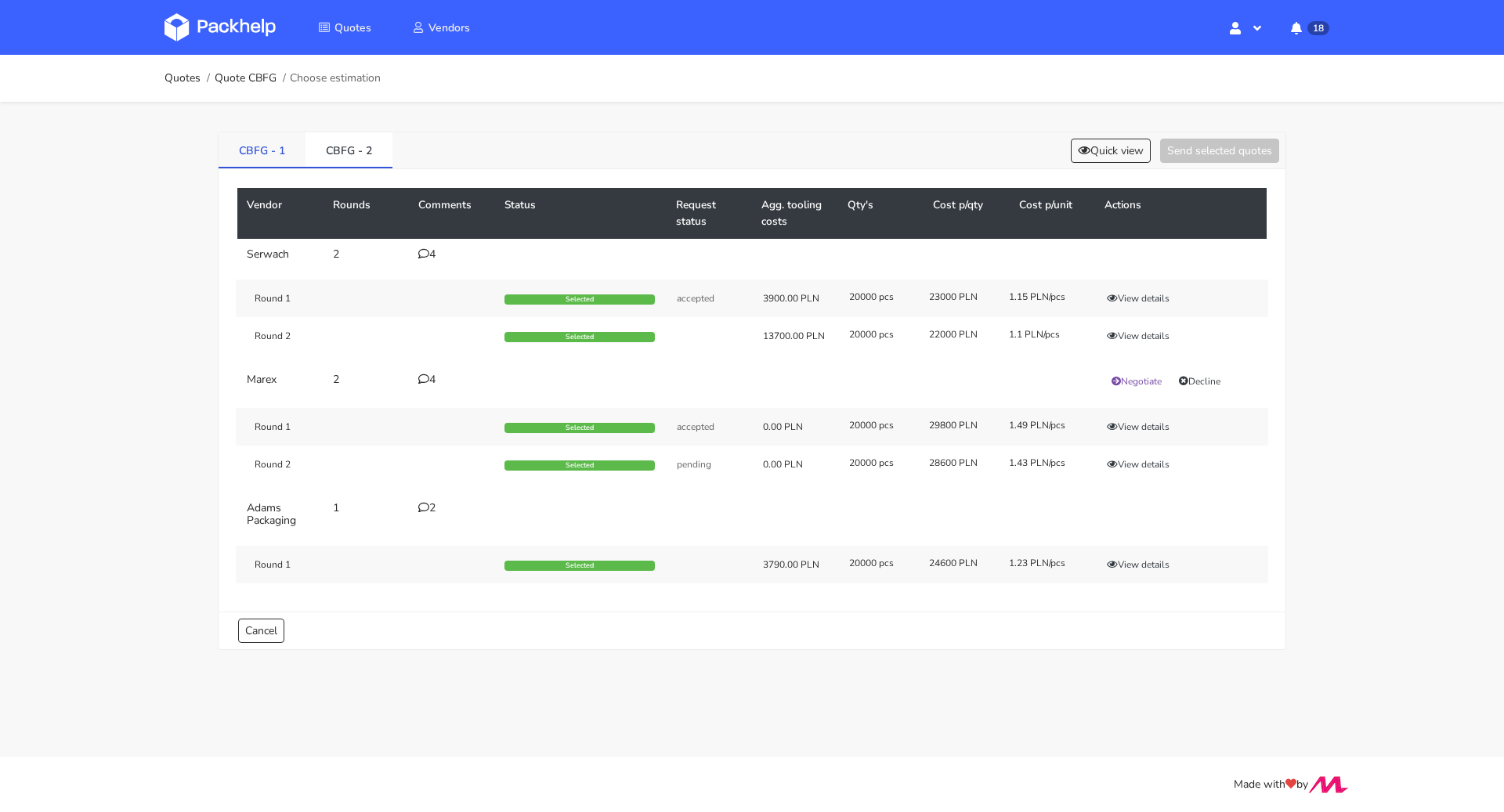
click at [268, 153] on link "CBFG - 1" at bounding box center [262, 149] width 87 height 34
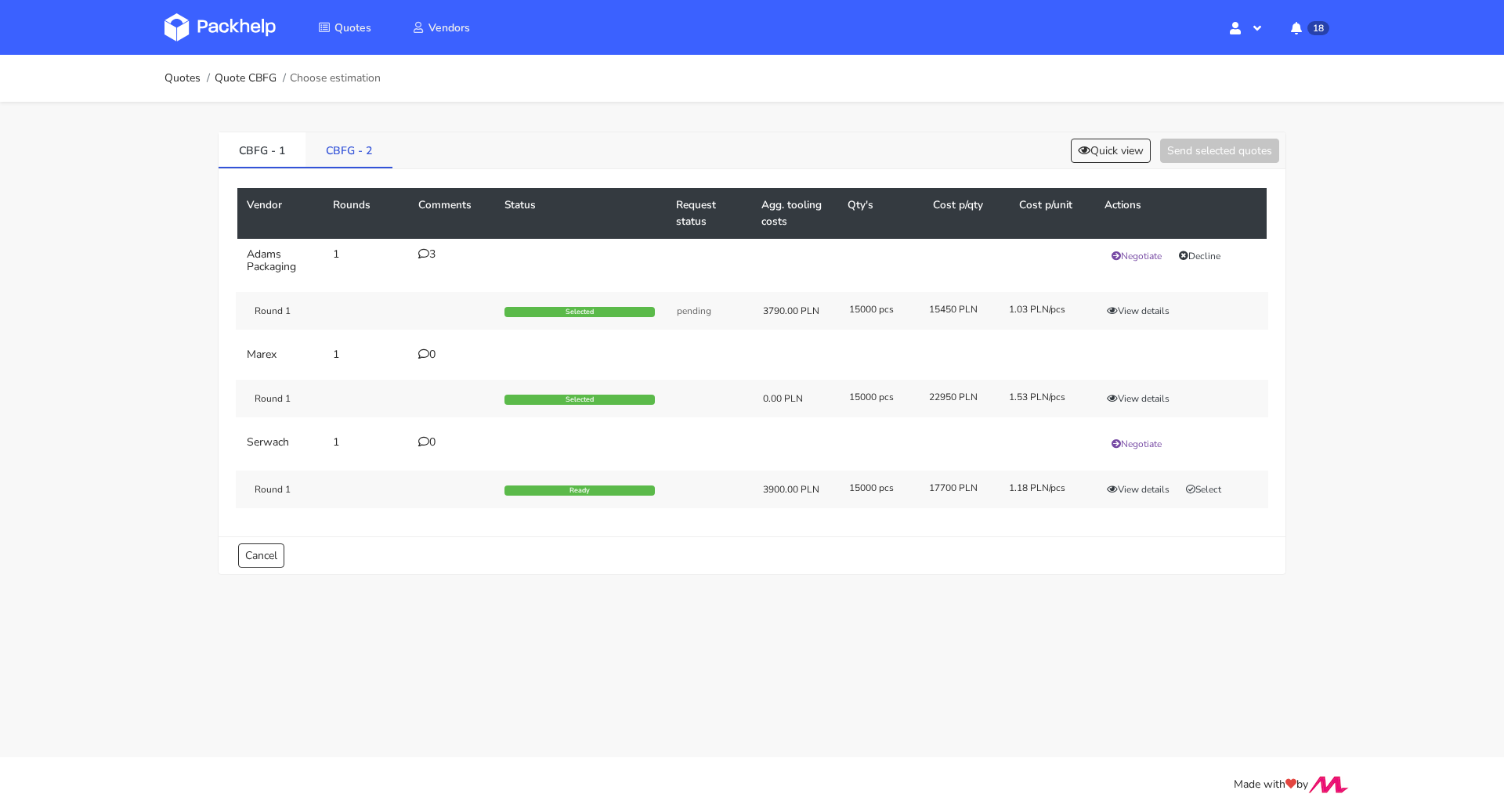
click at [339, 153] on link "CBFG - 2" at bounding box center [349, 149] width 87 height 34
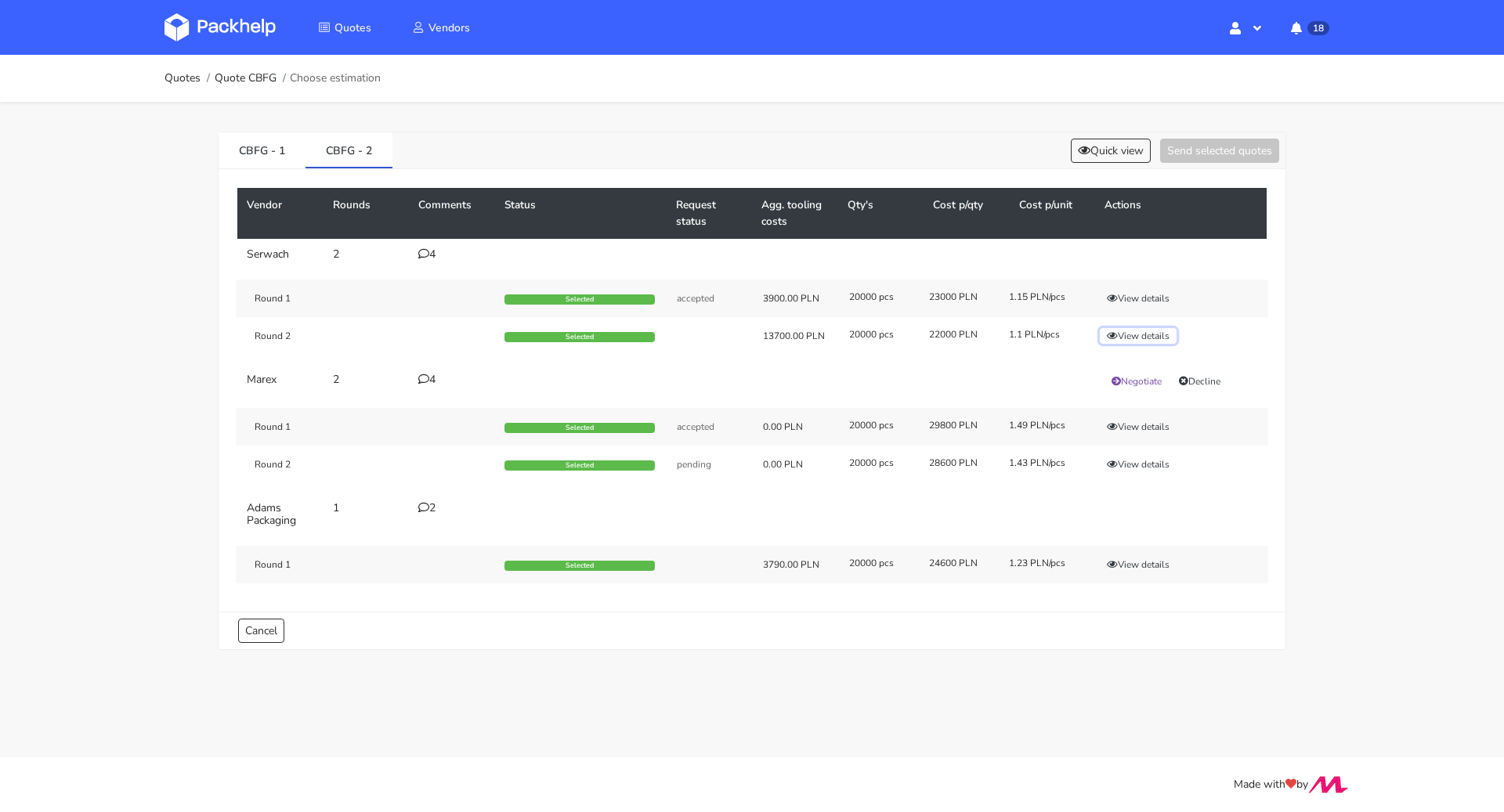
click at [1148, 336] on button "View details" at bounding box center [1138, 335] width 77 height 16
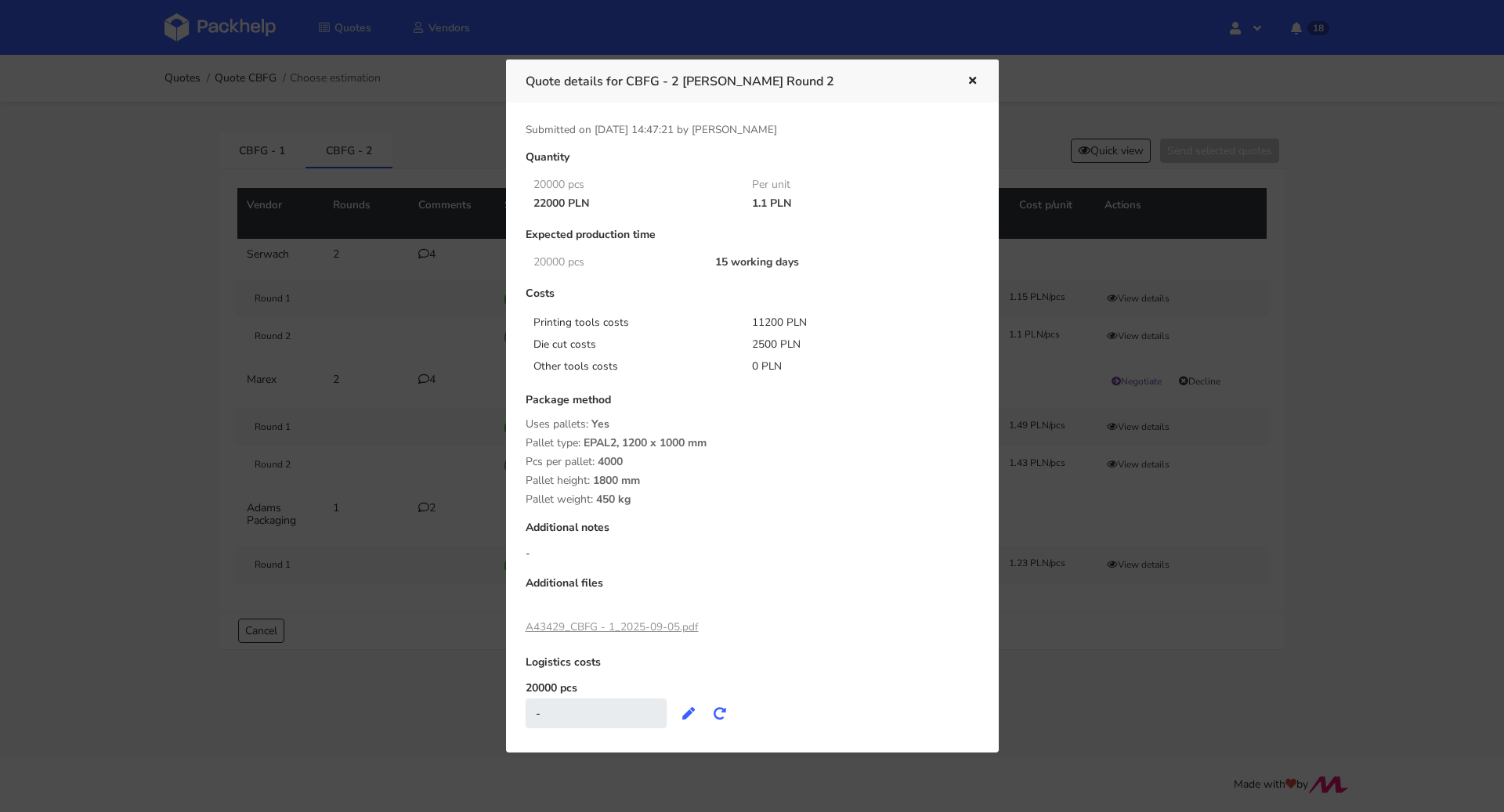
click at [977, 83] on icon "button" at bounding box center [972, 81] width 13 height 11
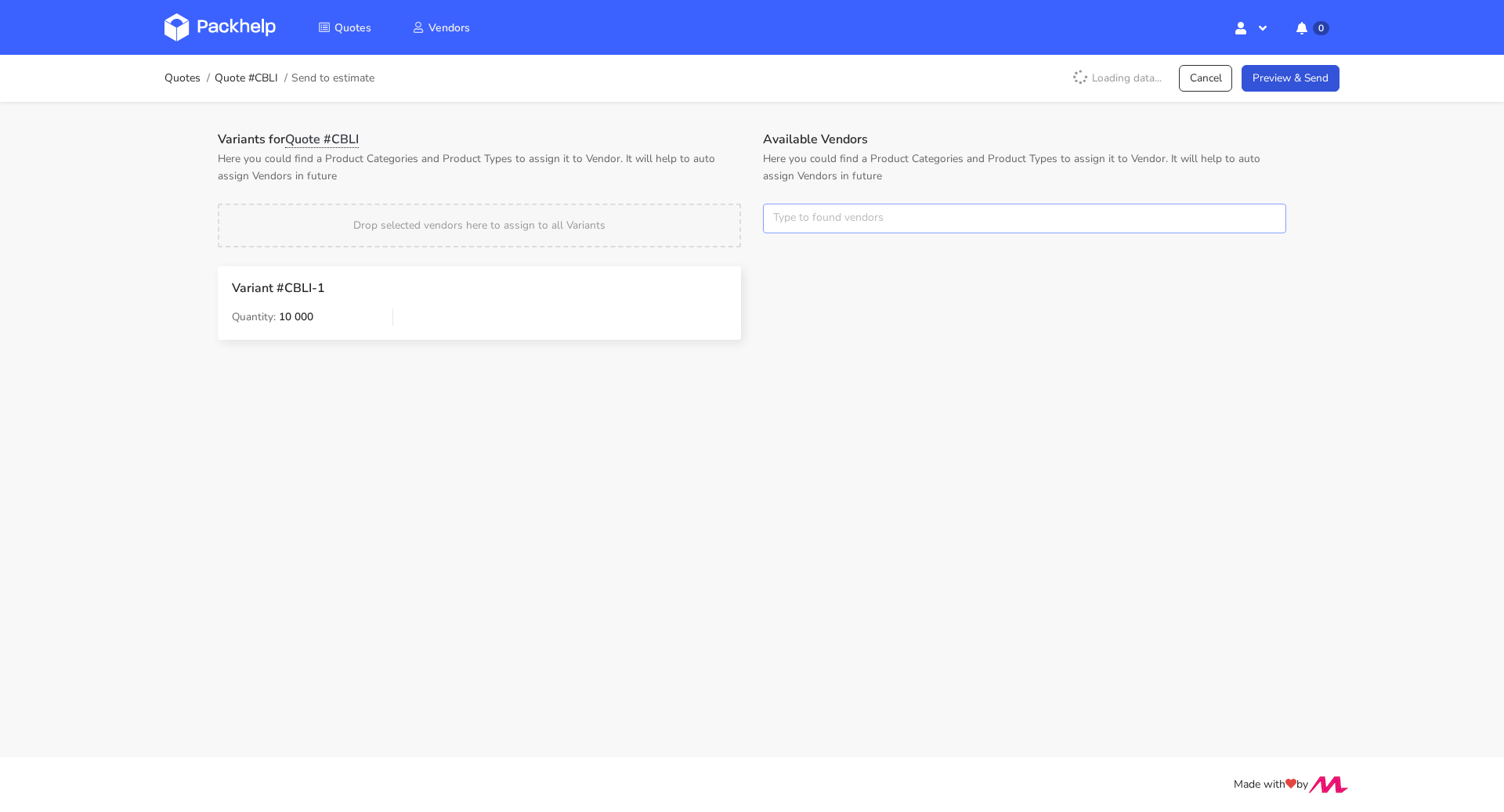
click at [835, 220] on input "text" at bounding box center [1024, 218] width 523 height 29
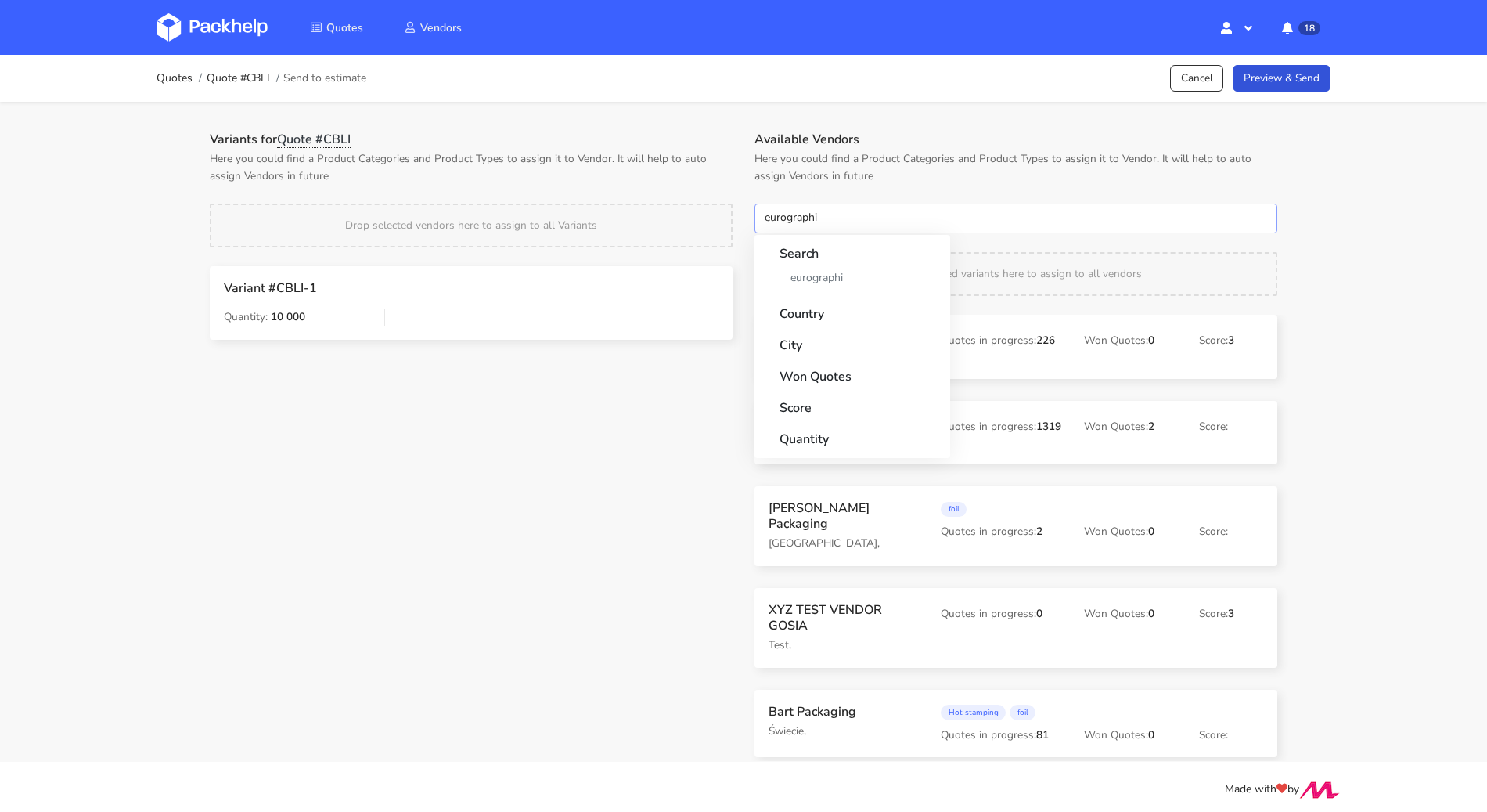
type input "eurographic"
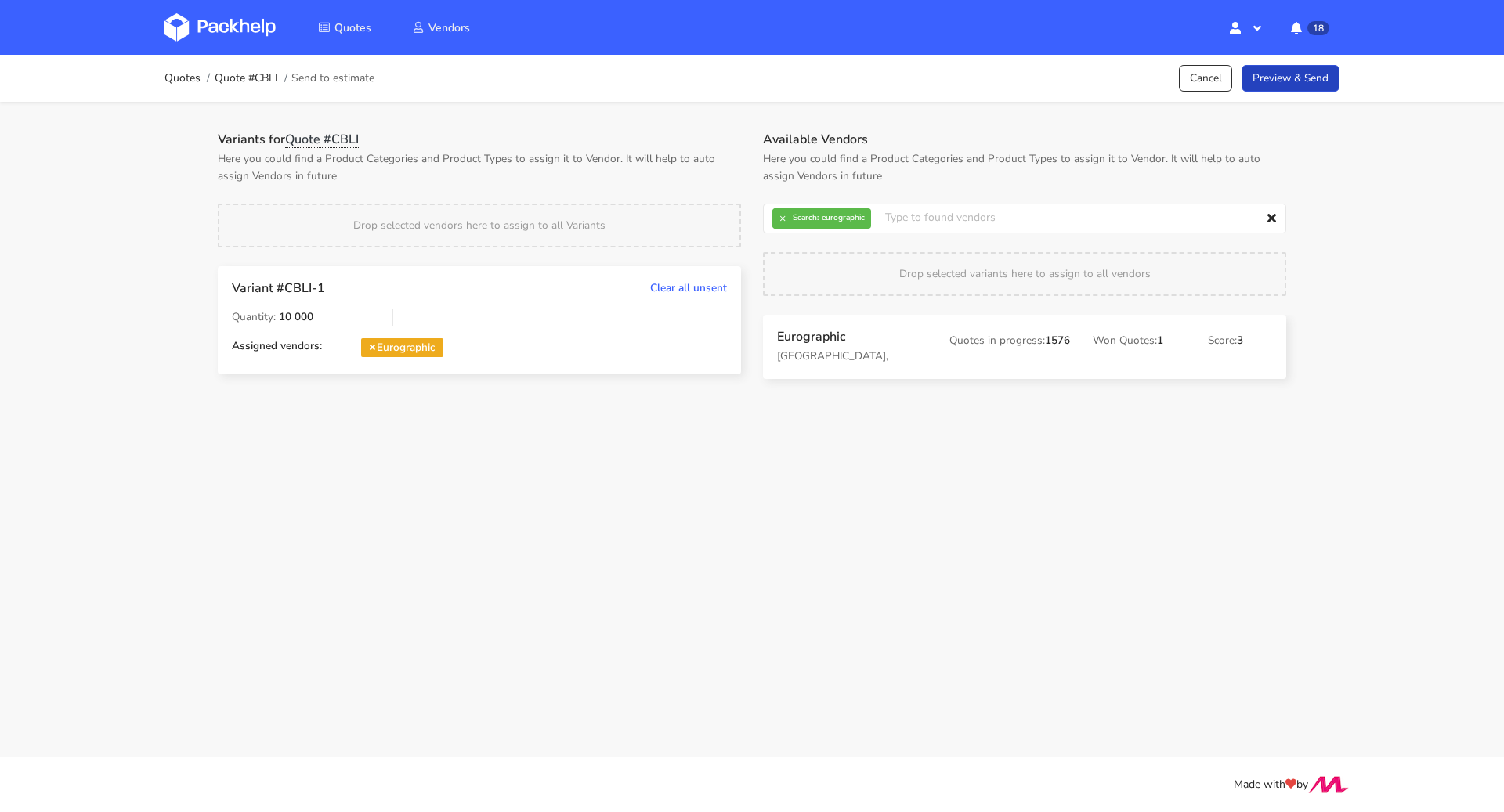
click at [1308, 80] on link "Preview & Send" at bounding box center [1290, 79] width 98 height 28
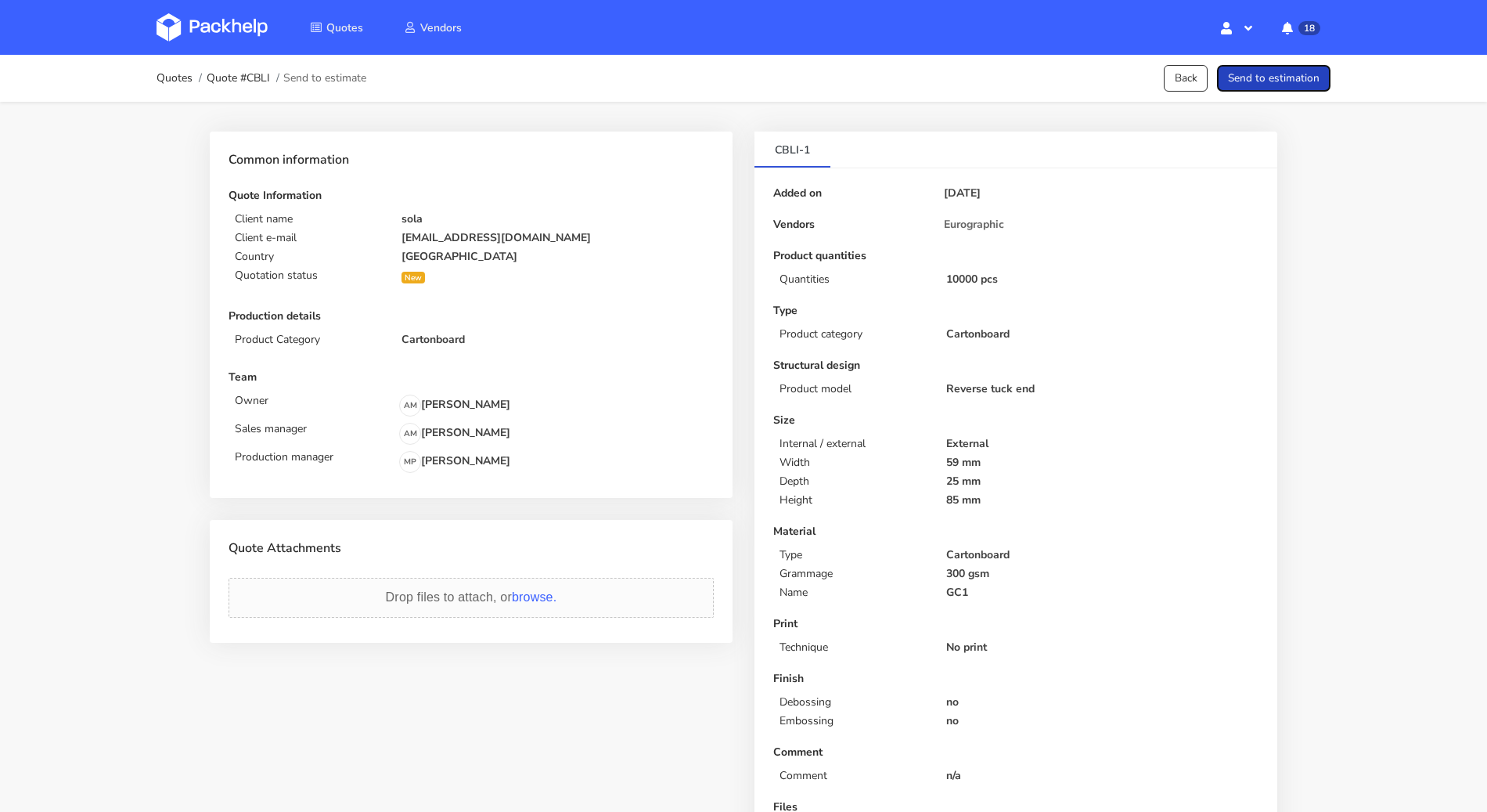
click at [1307, 80] on button "Send to estimation" at bounding box center [1274, 79] width 113 height 28
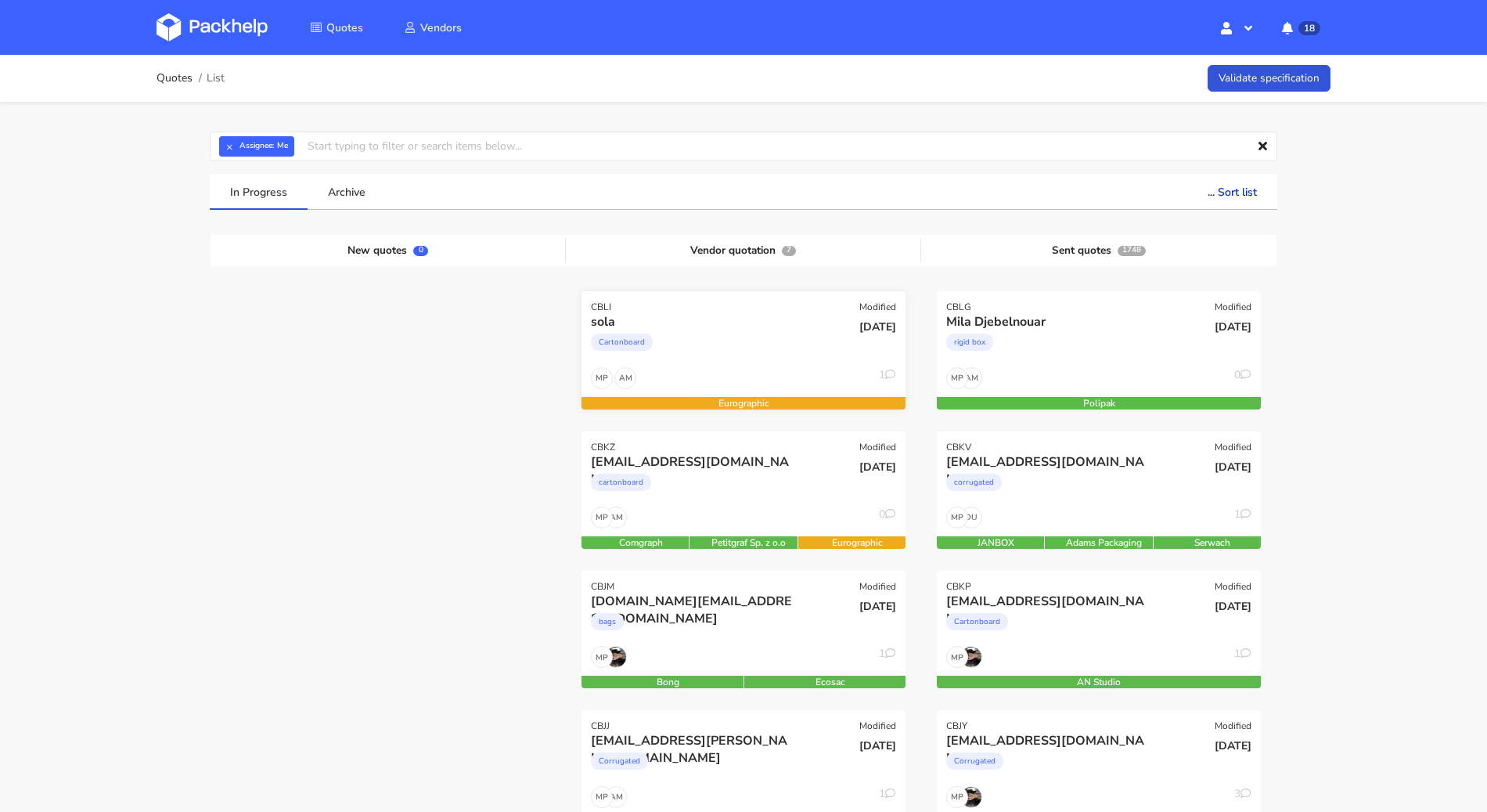
click at [761, 363] on div "sola Cartonboard" at bounding box center [690, 339] width 219 height 53
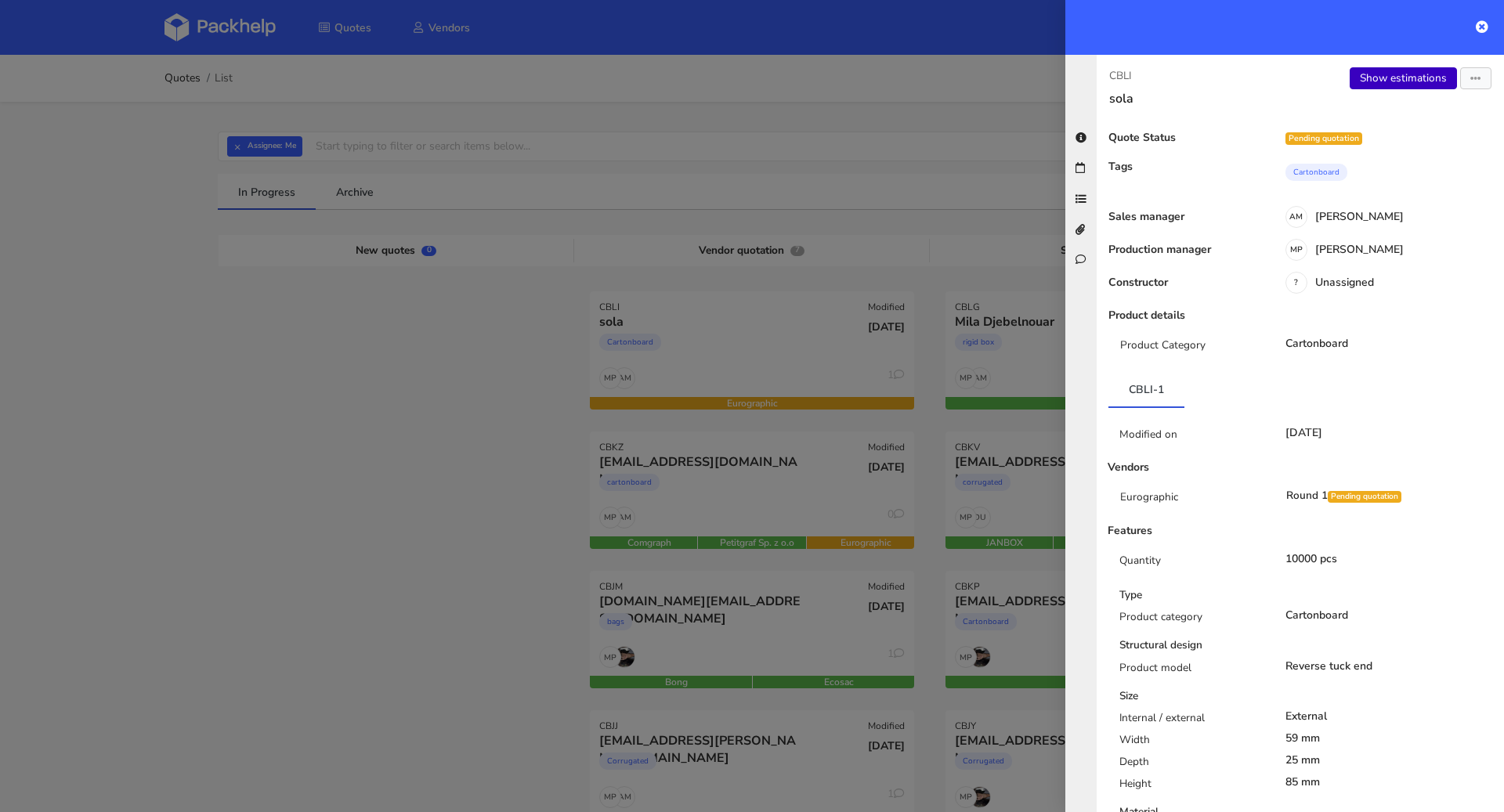
click at [1372, 82] on link "Show estimations" at bounding box center [1403, 78] width 107 height 22
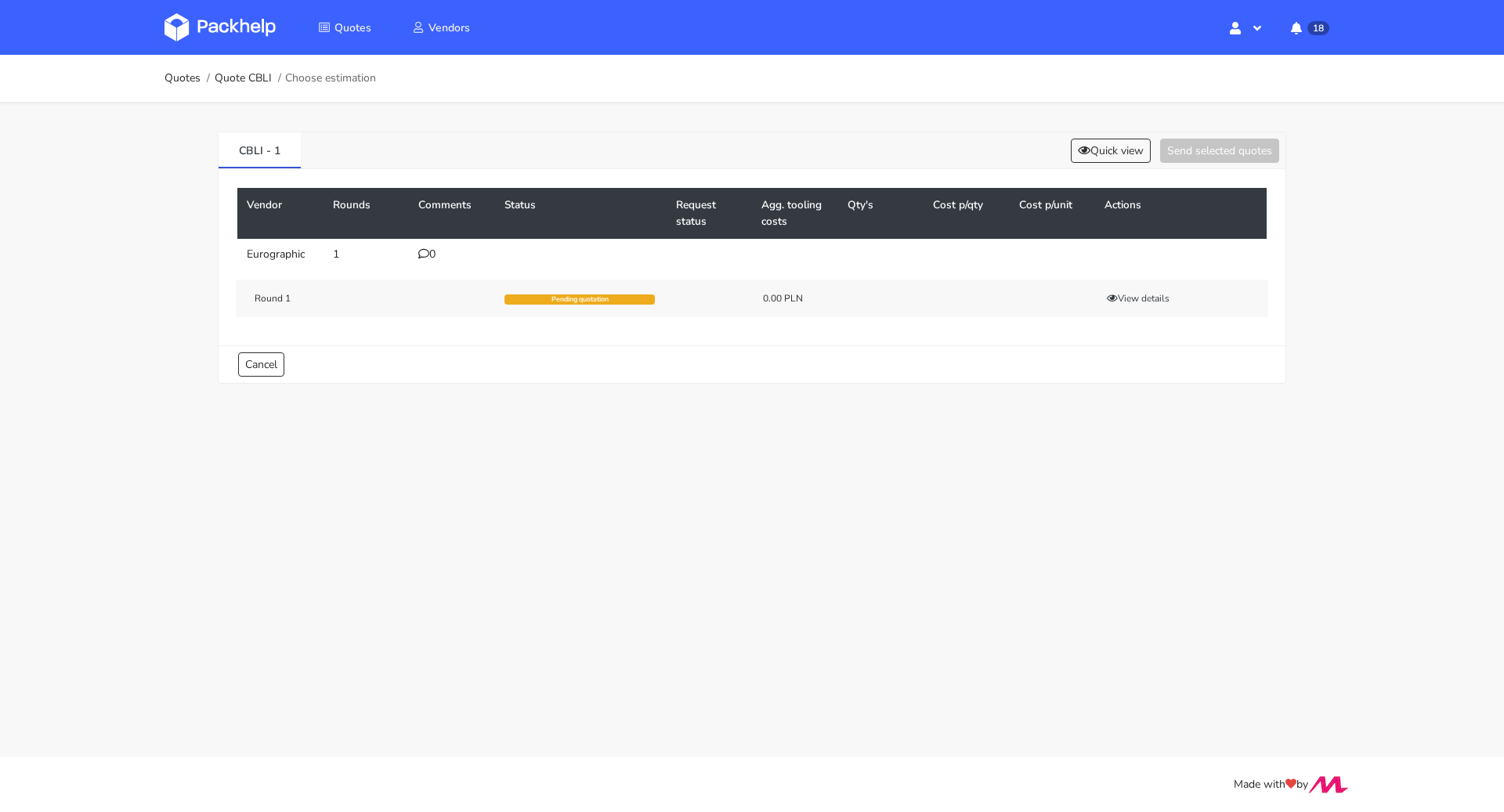
click at [436, 254] on div "0" at bounding box center [452, 254] width 67 height 12
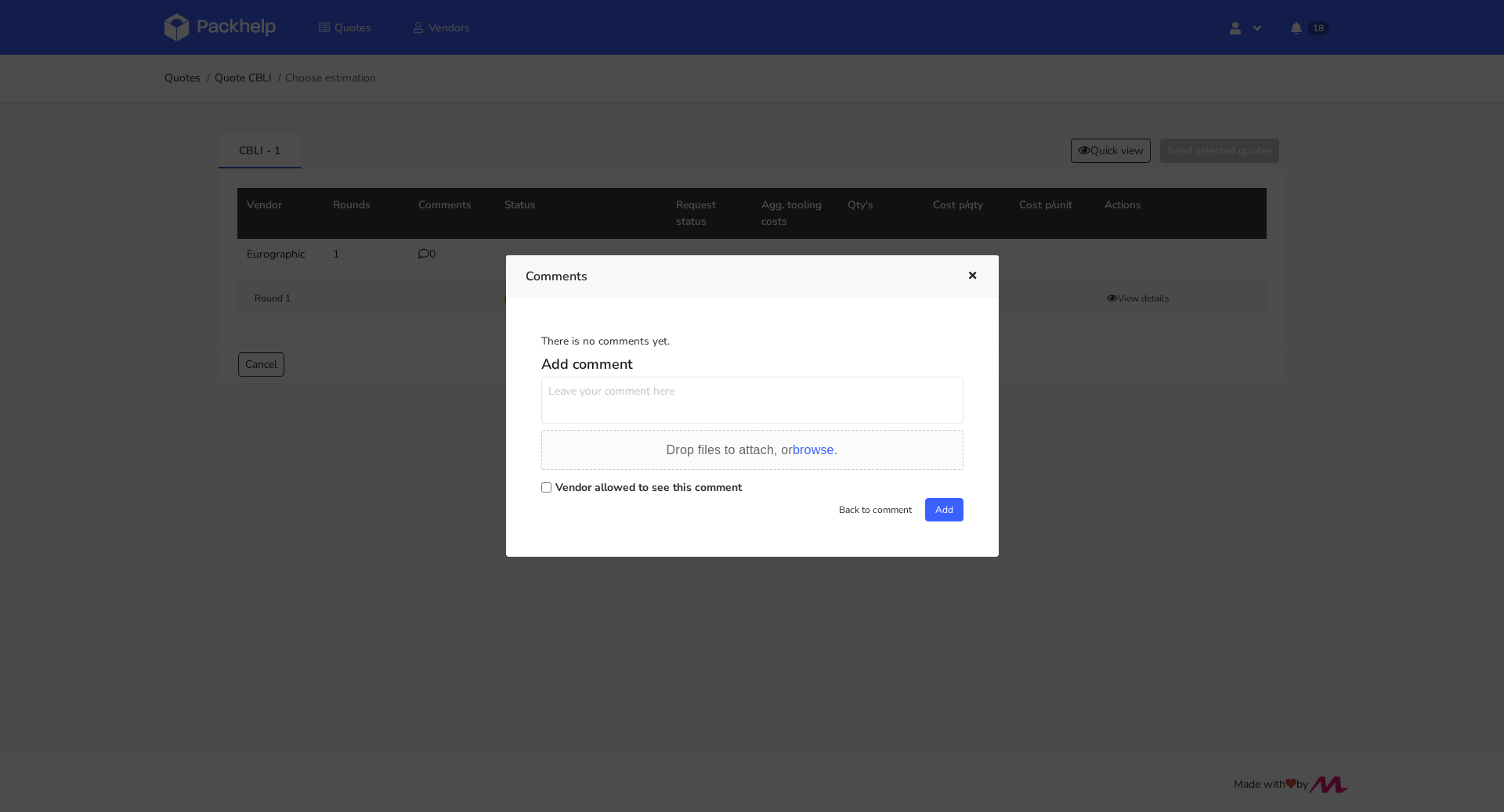
click at [562, 486] on label "Vendor allowed to see this comment" at bounding box center [648, 487] width 186 height 15
click at [551, 486] on input "Vendor allowed to see this comment" at bounding box center [546, 487] width 10 height 10
checkbox input "true"
click at [584, 405] on textarea at bounding box center [752, 400] width 422 height 47
paste textarea "R618906699RUWA"
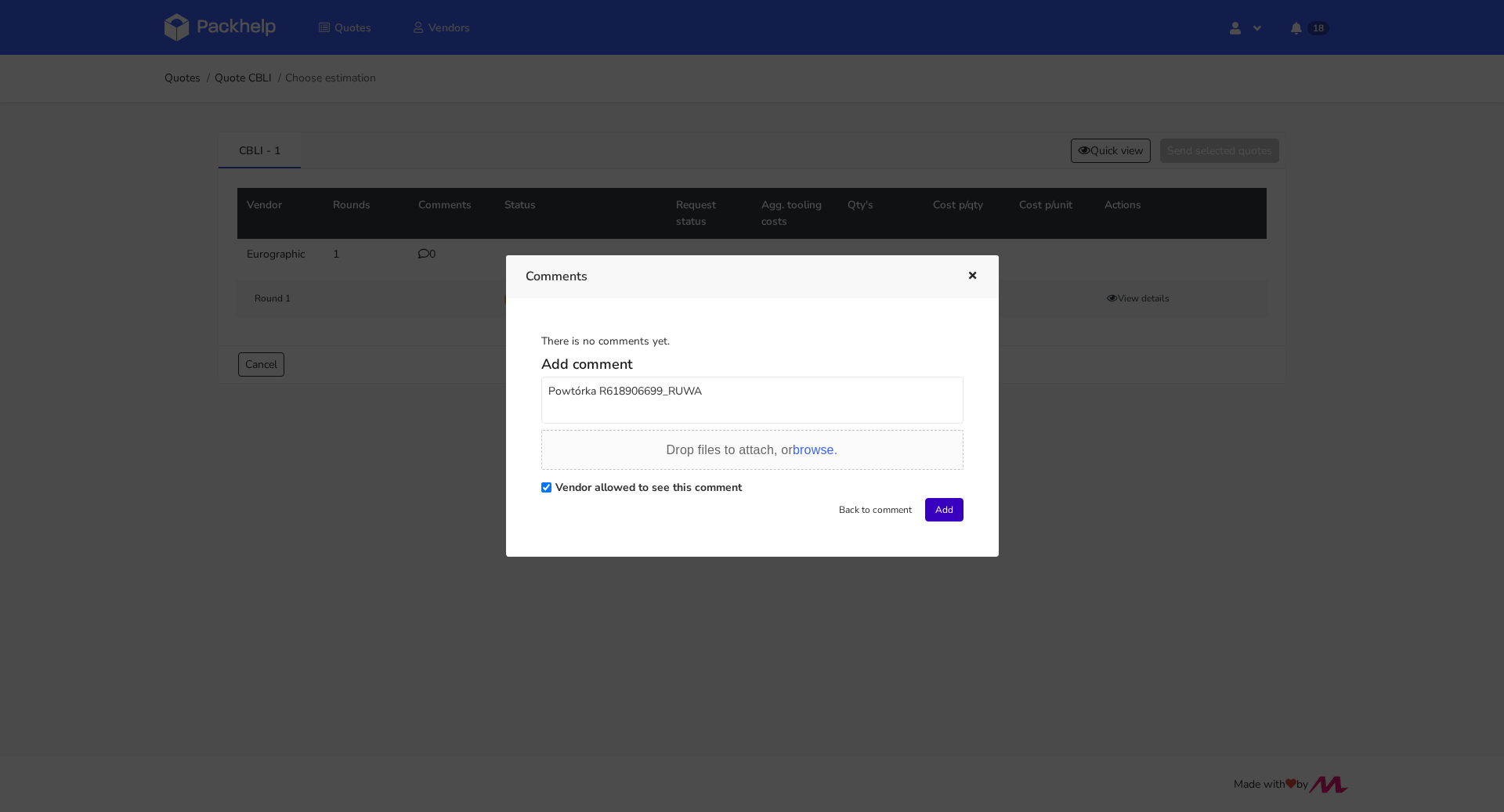
type textarea "Powtórka R618906699_RUWA"
click at [954, 507] on button "Add" at bounding box center [944, 509] width 38 height 24
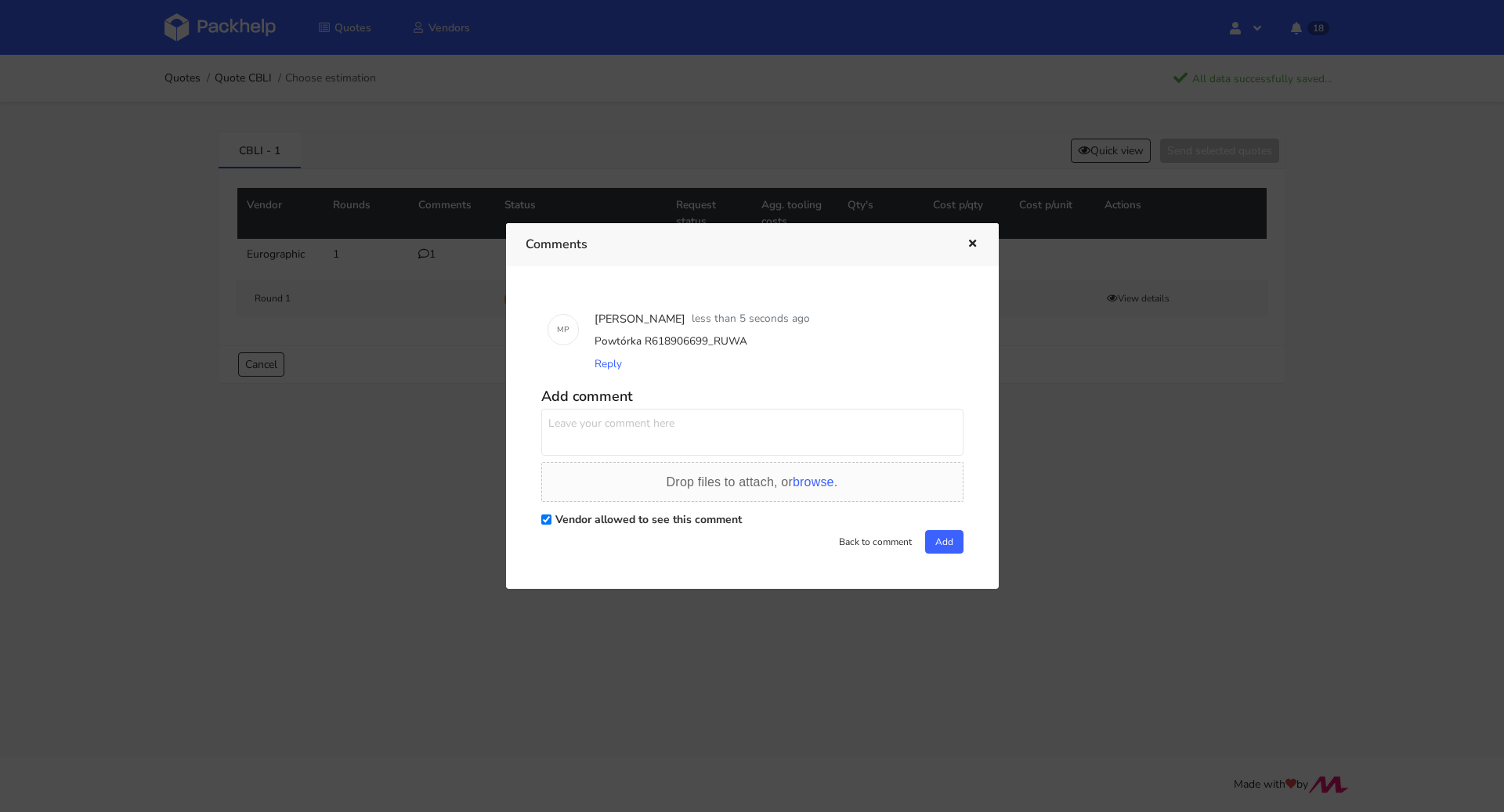
click at [981, 253] on div "Comments" at bounding box center [752, 244] width 492 height 43
click at [975, 245] on icon "button" at bounding box center [972, 244] width 13 height 11
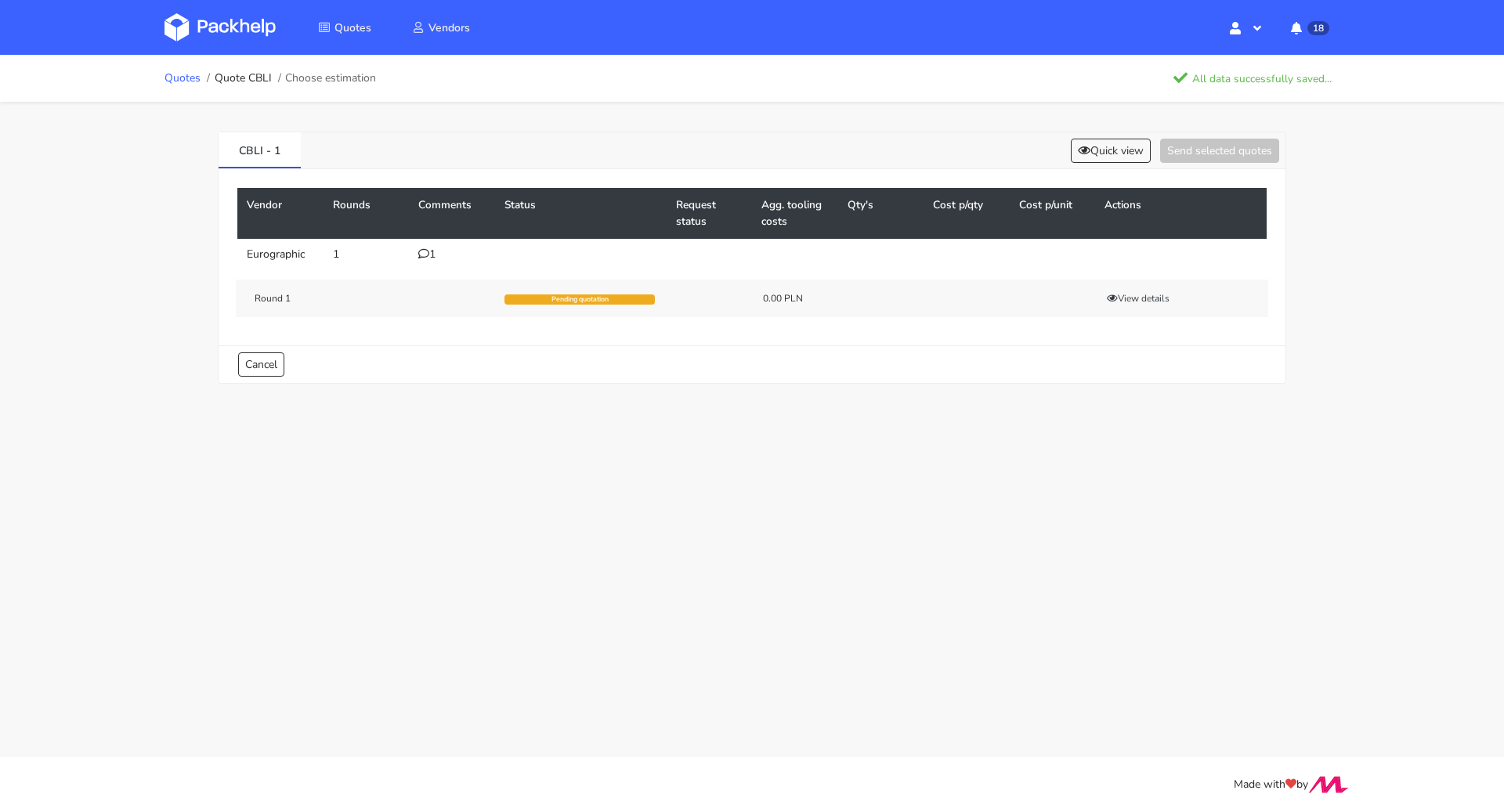
click at [164, 82] on link "Quotes" at bounding box center [182, 78] width 36 height 12
